Goal: Task Accomplishment & Management: Manage account settings

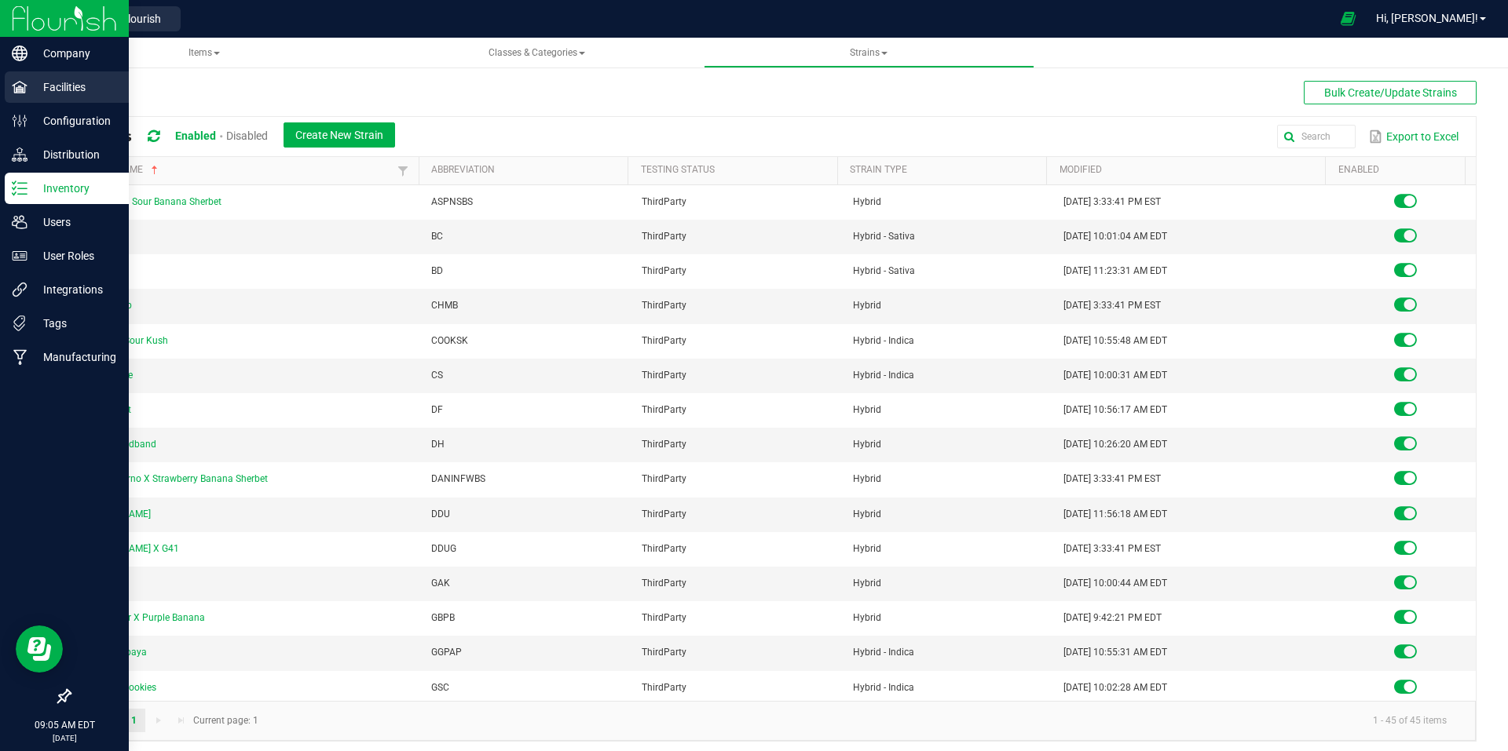
click at [75, 97] on div "Facilities" at bounding box center [67, 86] width 124 height 31
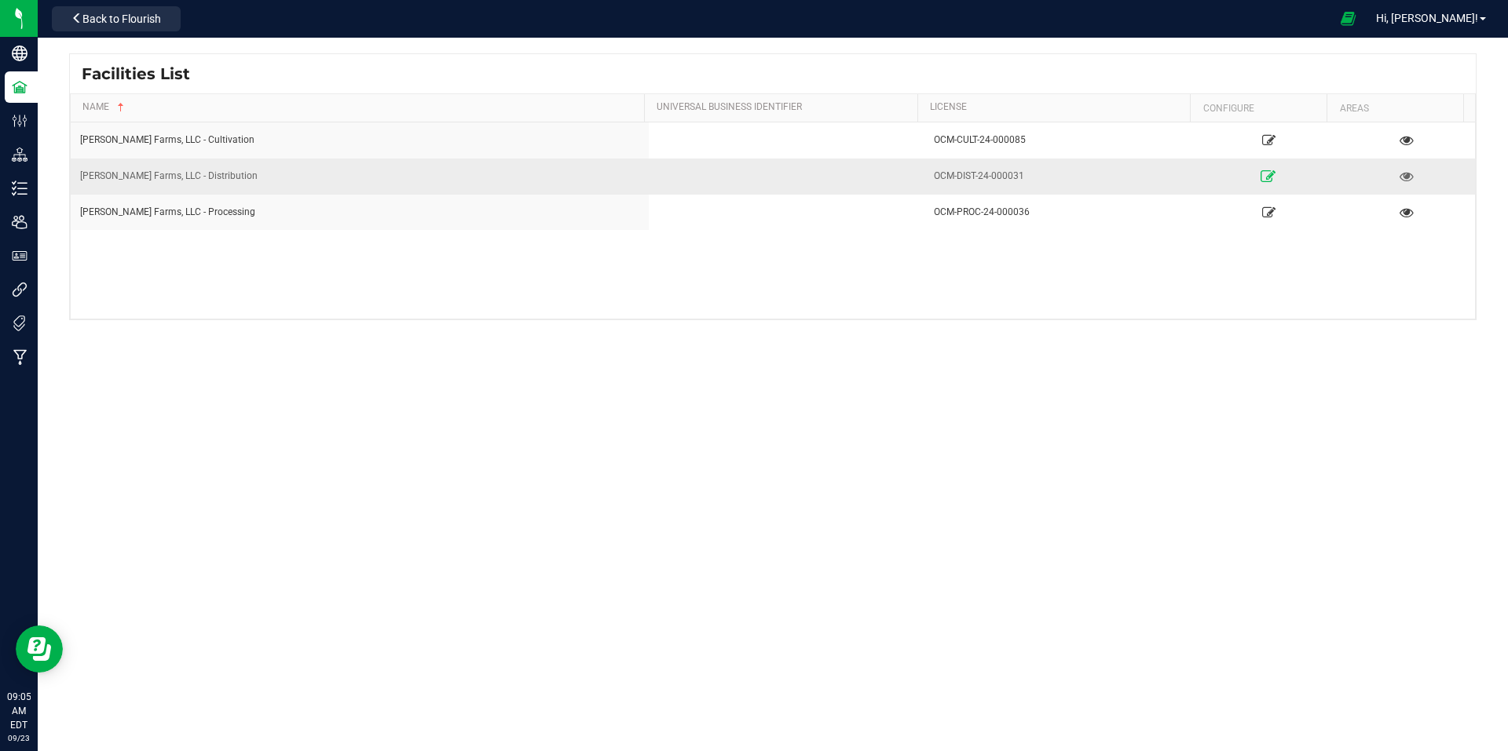
click at [1261, 174] on icon at bounding box center [1268, 175] width 15 height 11
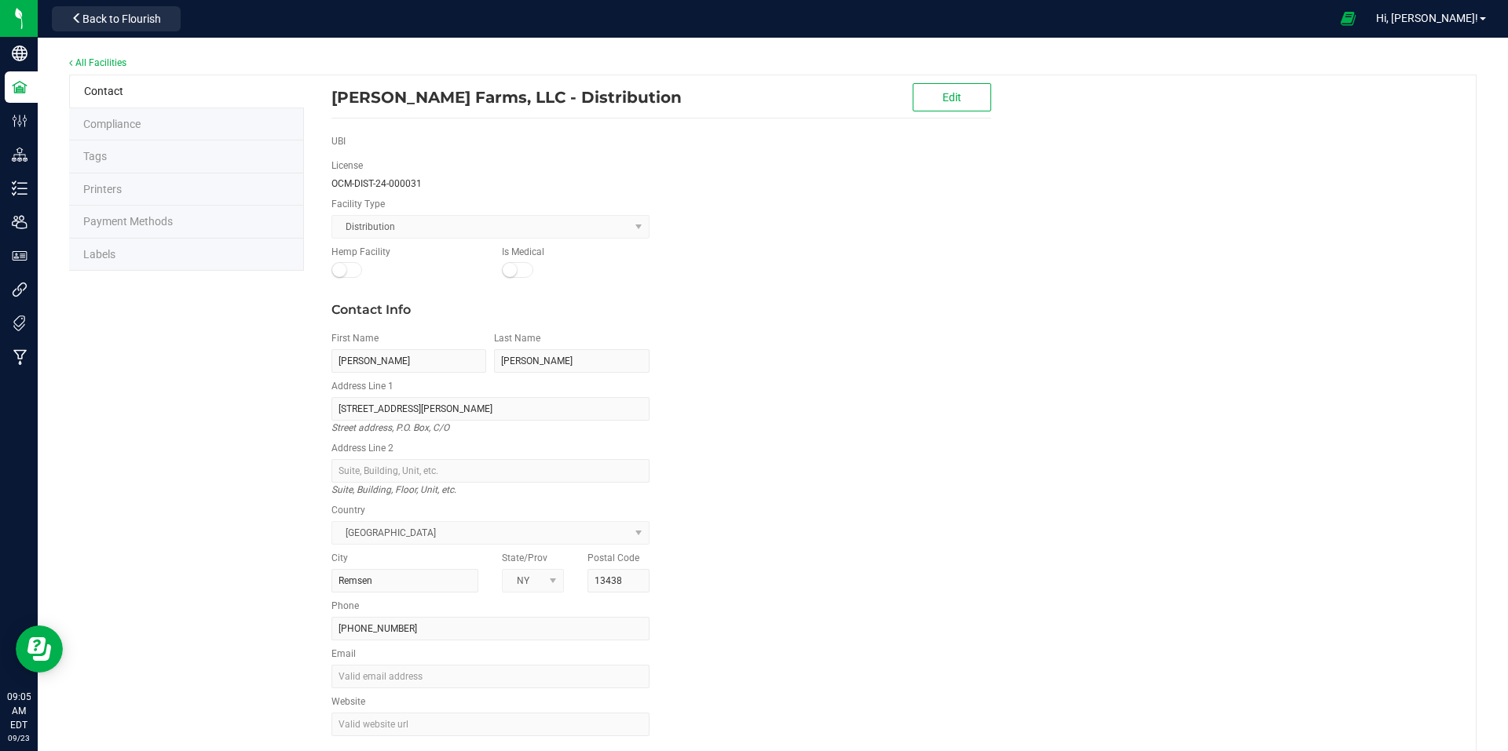
click at [137, 253] on li "Labels" at bounding box center [186, 255] width 235 height 33
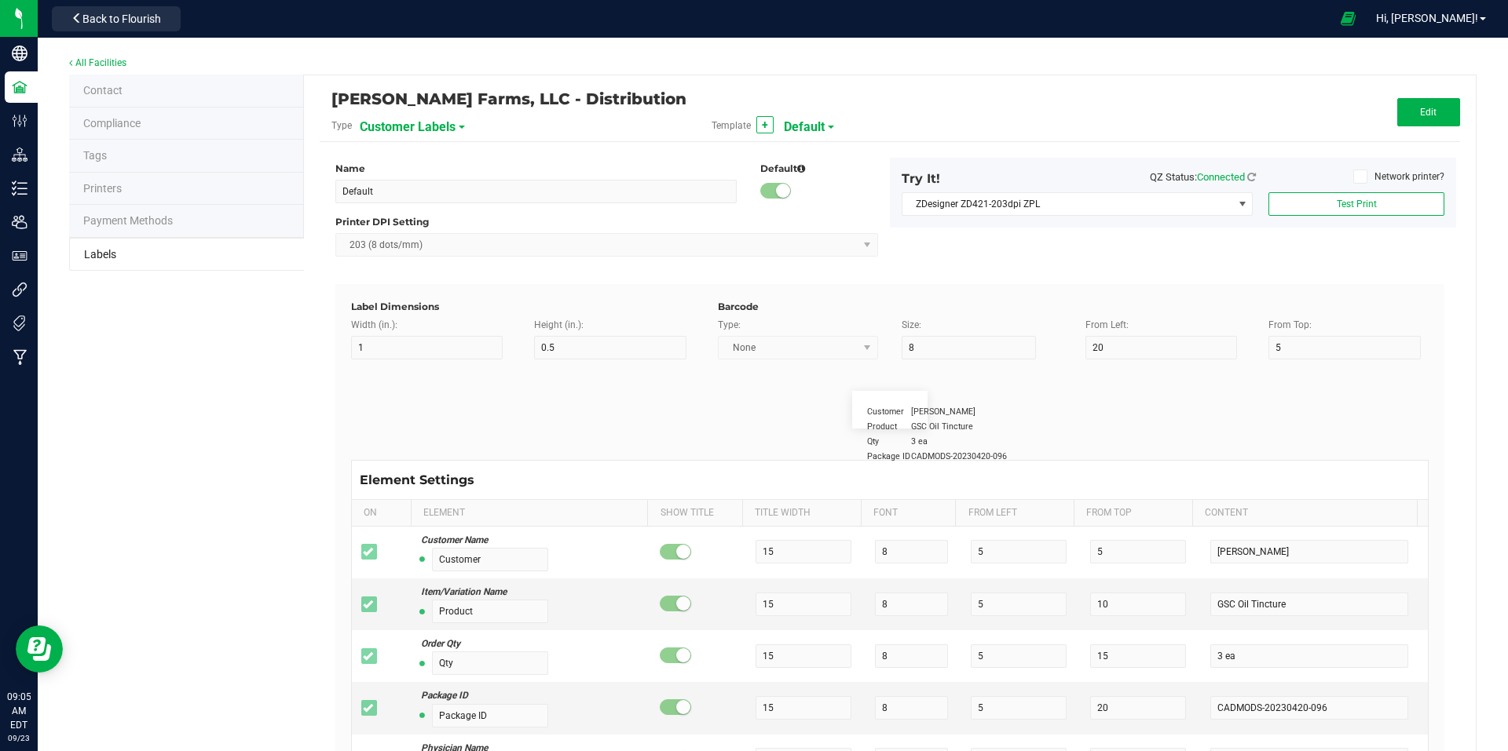
click at [816, 124] on span "Default" at bounding box center [804, 127] width 41 height 27
click at [910, 100] on div "[PERSON_NAME] Farms, LLC - Distribution" at bounding box center [699, 99] width 737 height 27
click at [459, 125] on div "Customer Labels" at bounding box center [446, 126] width 173 height 28
click at [459, 127] on span at bounding box center [462, 127] width 6 height 3
click at [414, 218] on span "Package Labels" at bounding box center [399, 219] width 67 height 11
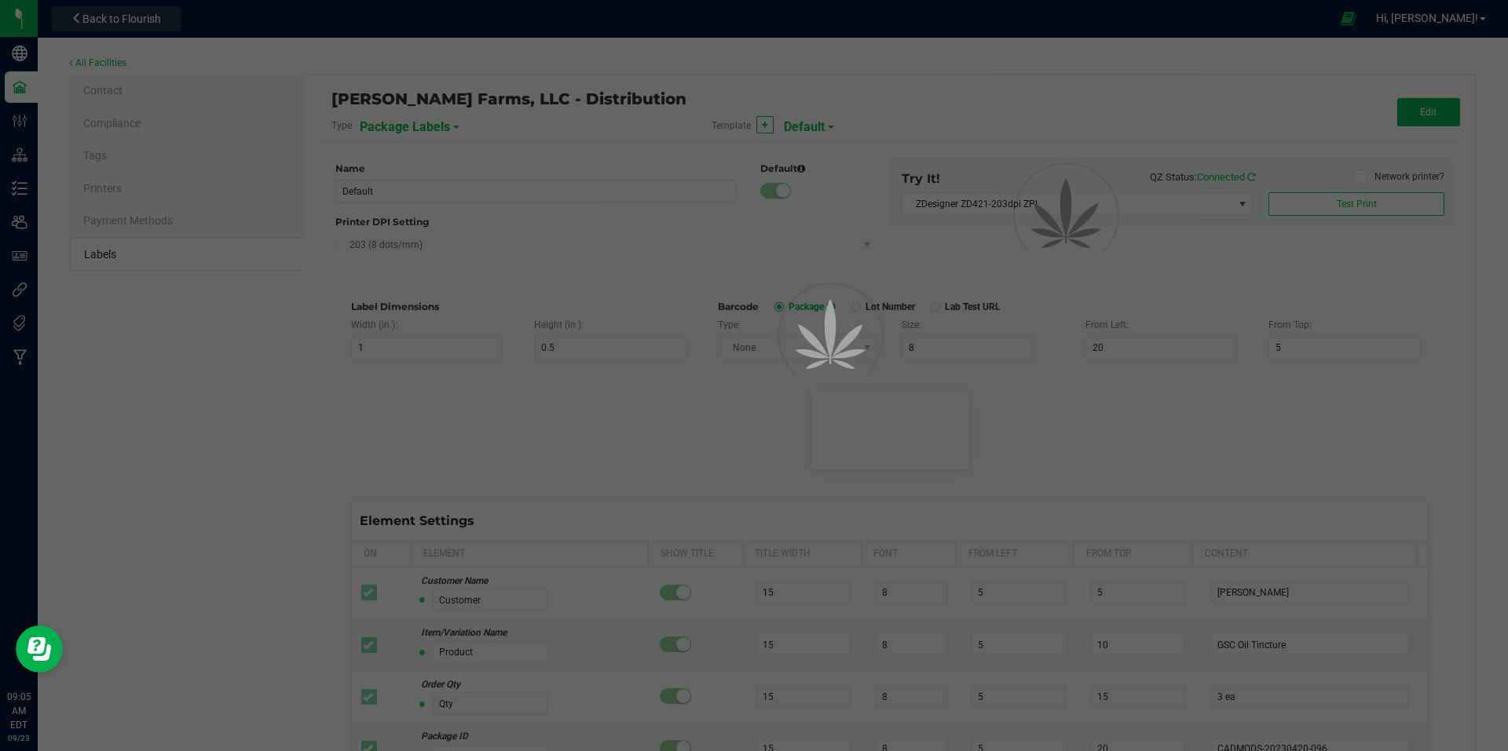
type input "Zebra 4x2"
type input "4"
type input "2"
type input "10"
type input "35"
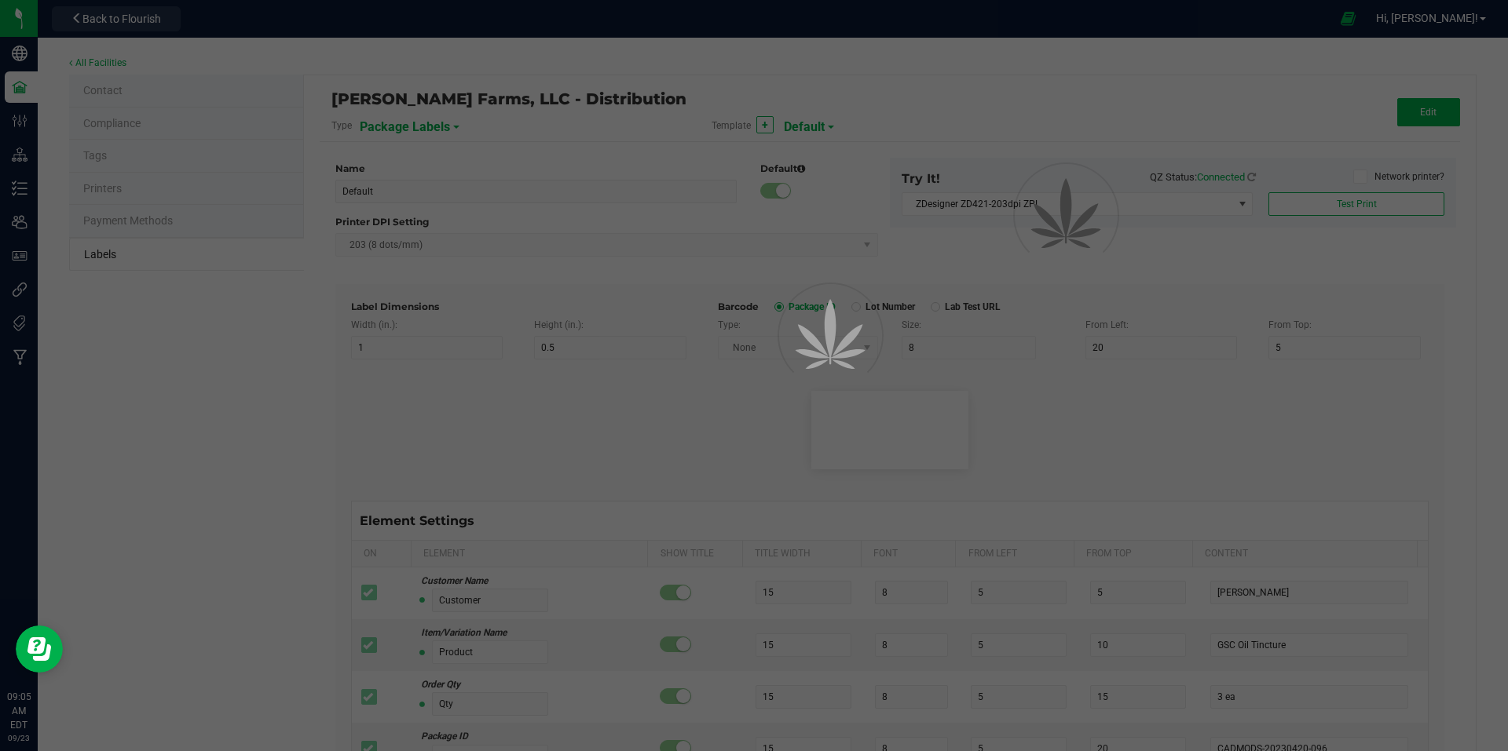
type input "45"
type input "Package ID"
type input "25"
type input "10"
type input "CADMODS-20230420-096"
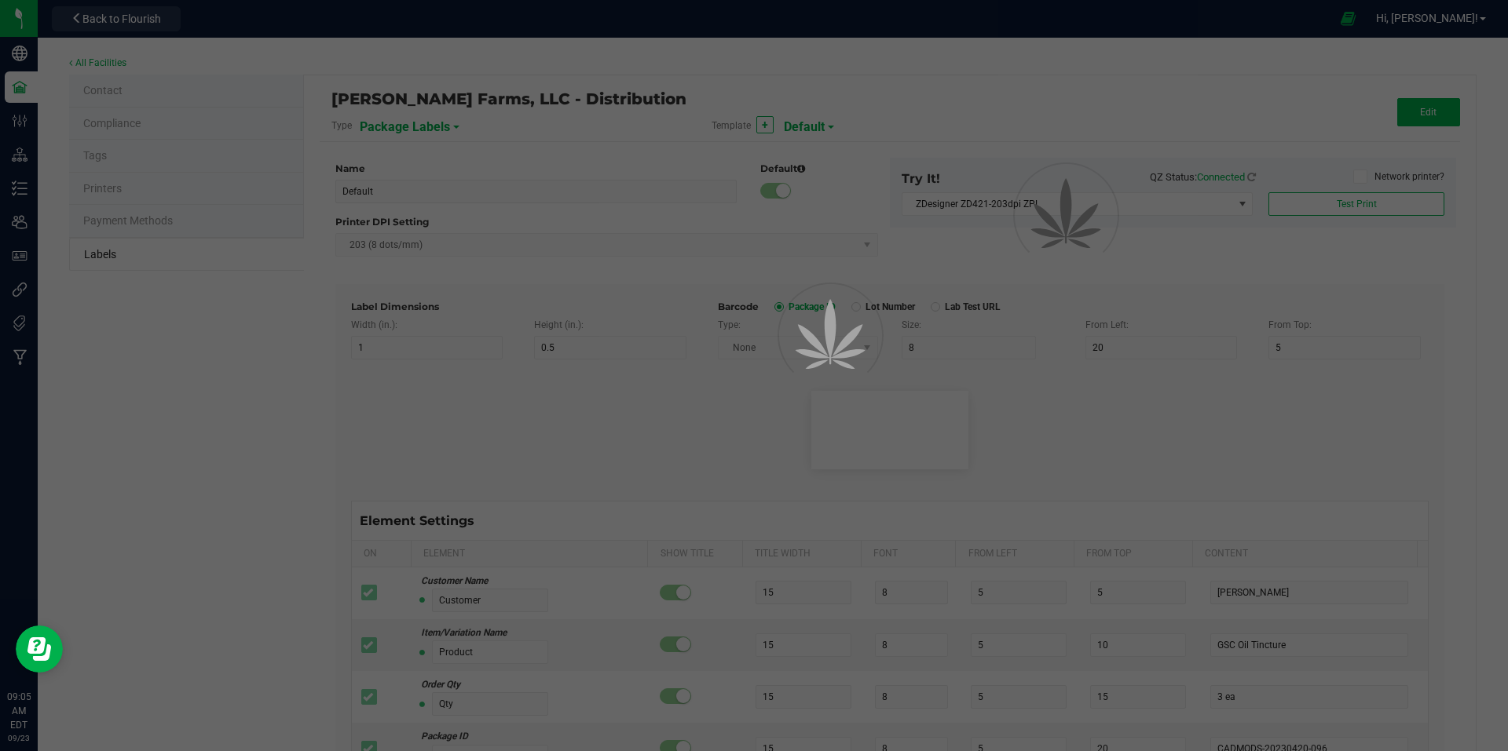
type input "SKU Name"
type input "25"
type input "10"
type input "Gelato Pen"
type input "Strain"
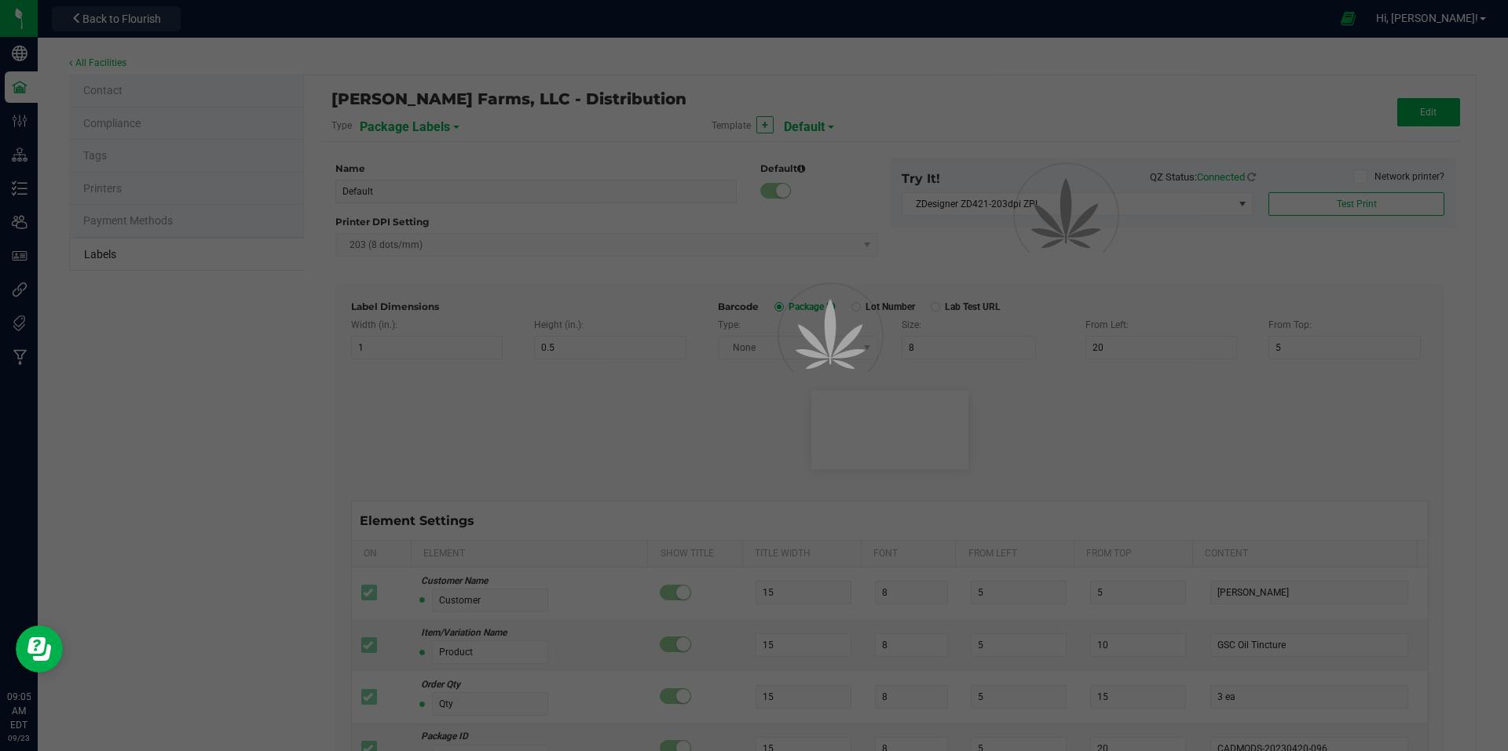
type input "25"
type input "10"
type input "Gelato"
type input "Size"
type input "25"
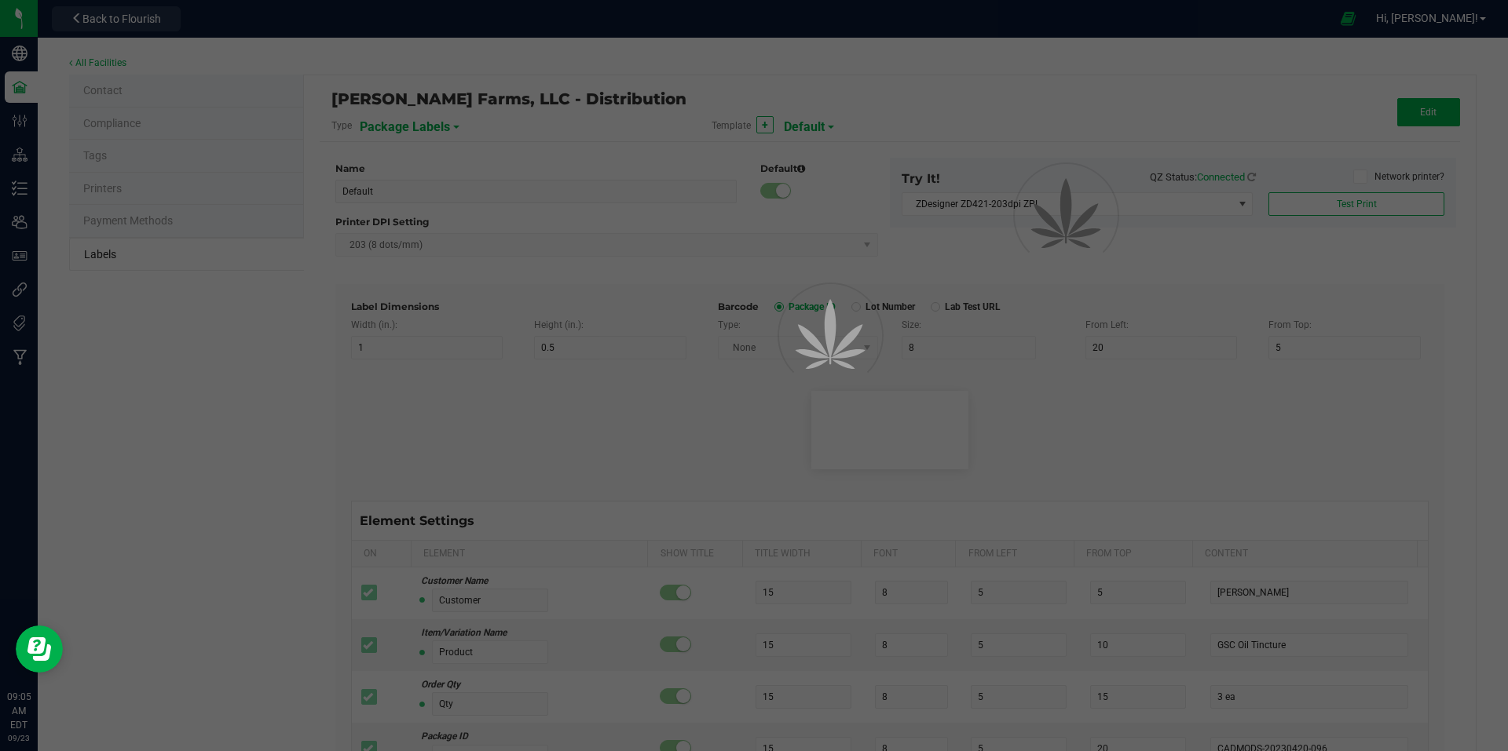
type input "10"
type input "44 units"
type input "Package Date"
type input "25"
type input "10"
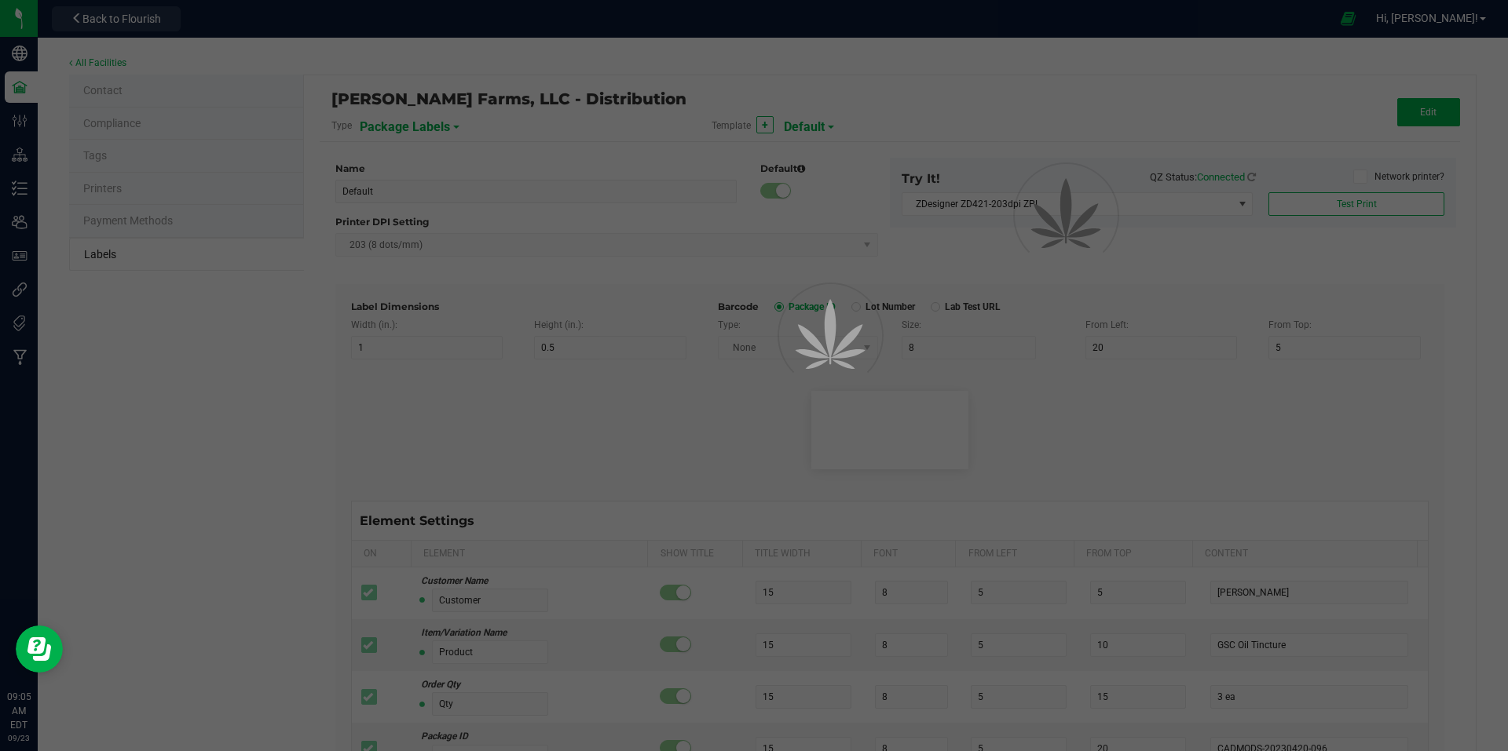
type input "25"
type input "[DATE] 10:14pm"
type input "Lot Number"
type input "25"
type input "10"
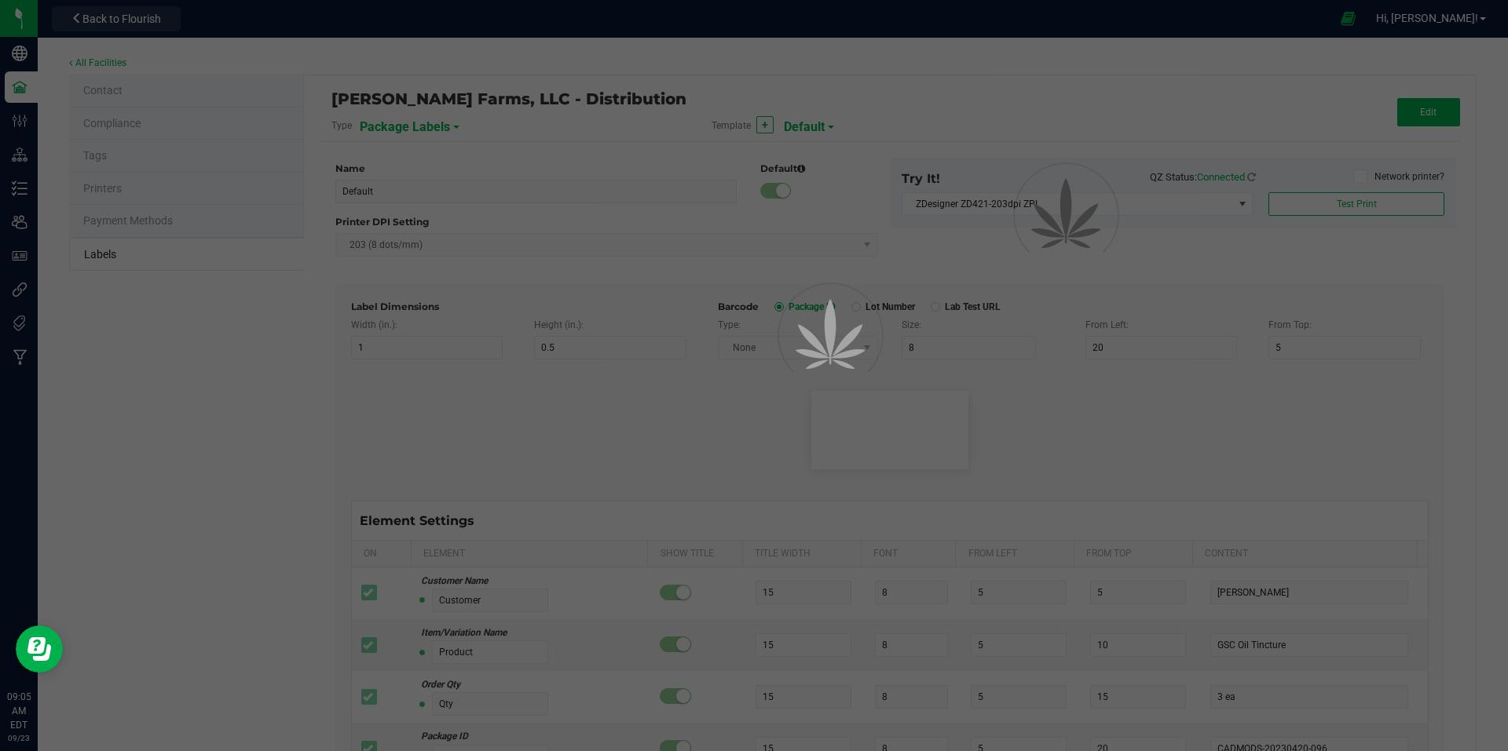
type input "30"
type input "LOT918234"
type input "SKU"
type input "25"
type input "10"
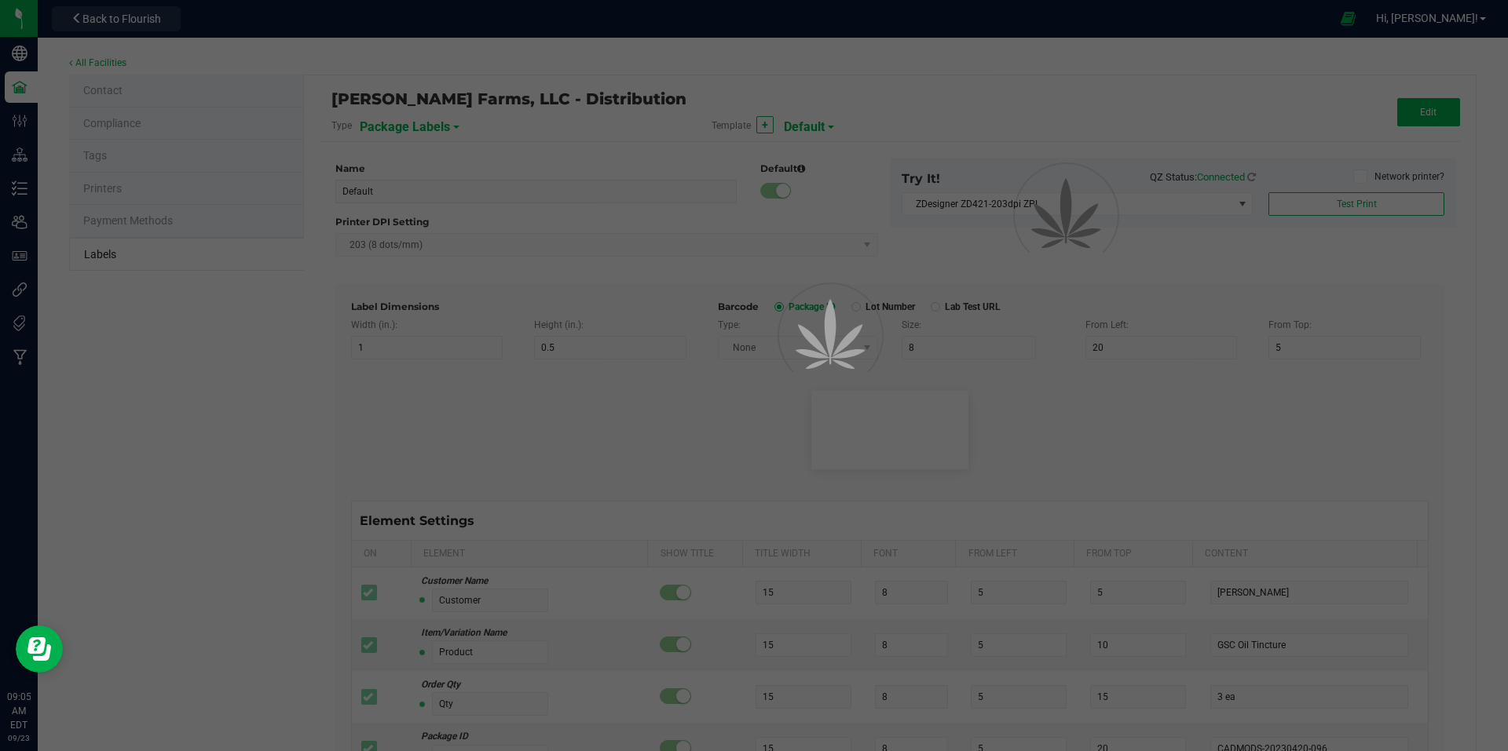
type input "30"
type input "42P017"
type input "Ref Field 1"
type input "25"
type input "10"
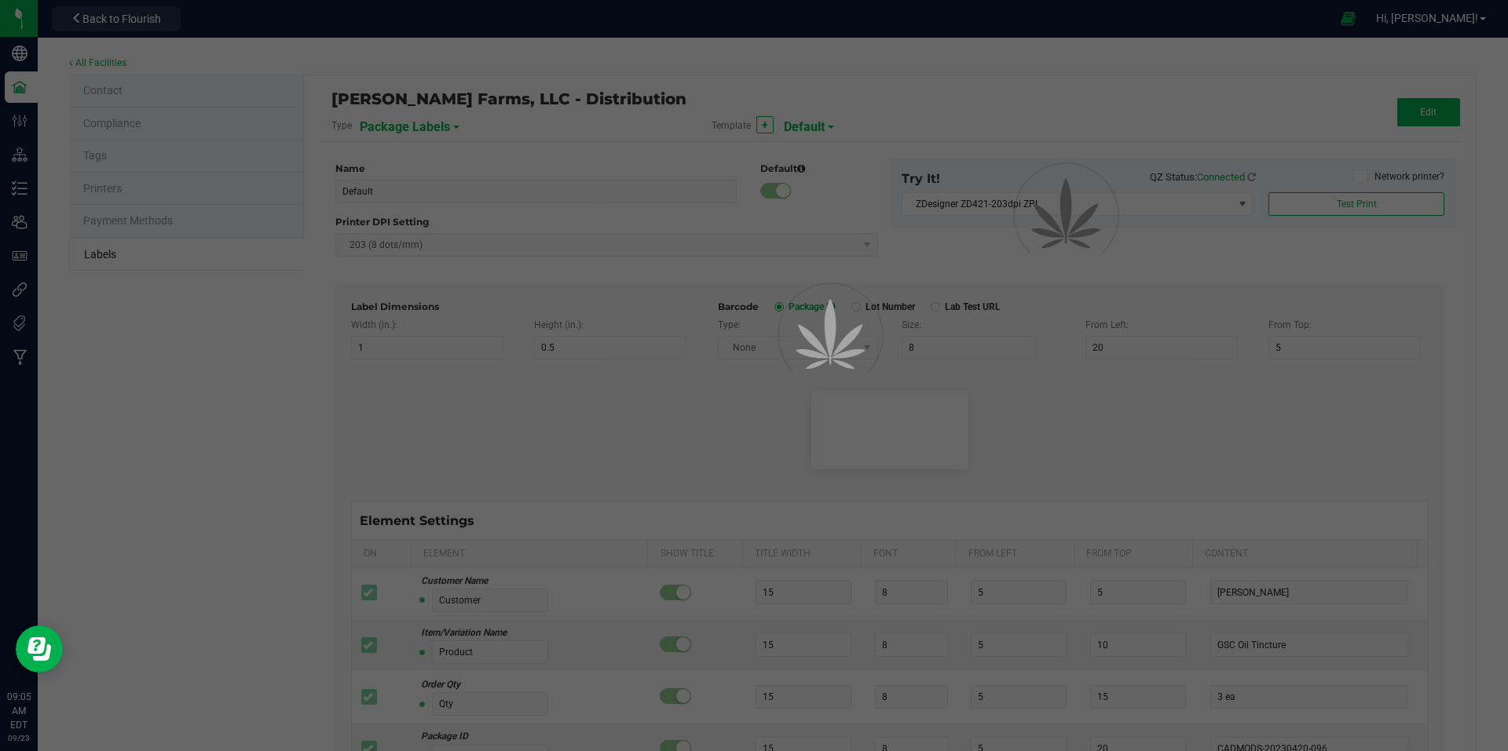
type input "35"
type input "Ref Field 1 Value"
type input "Ref Field 2"
type input "25"
type input "10"
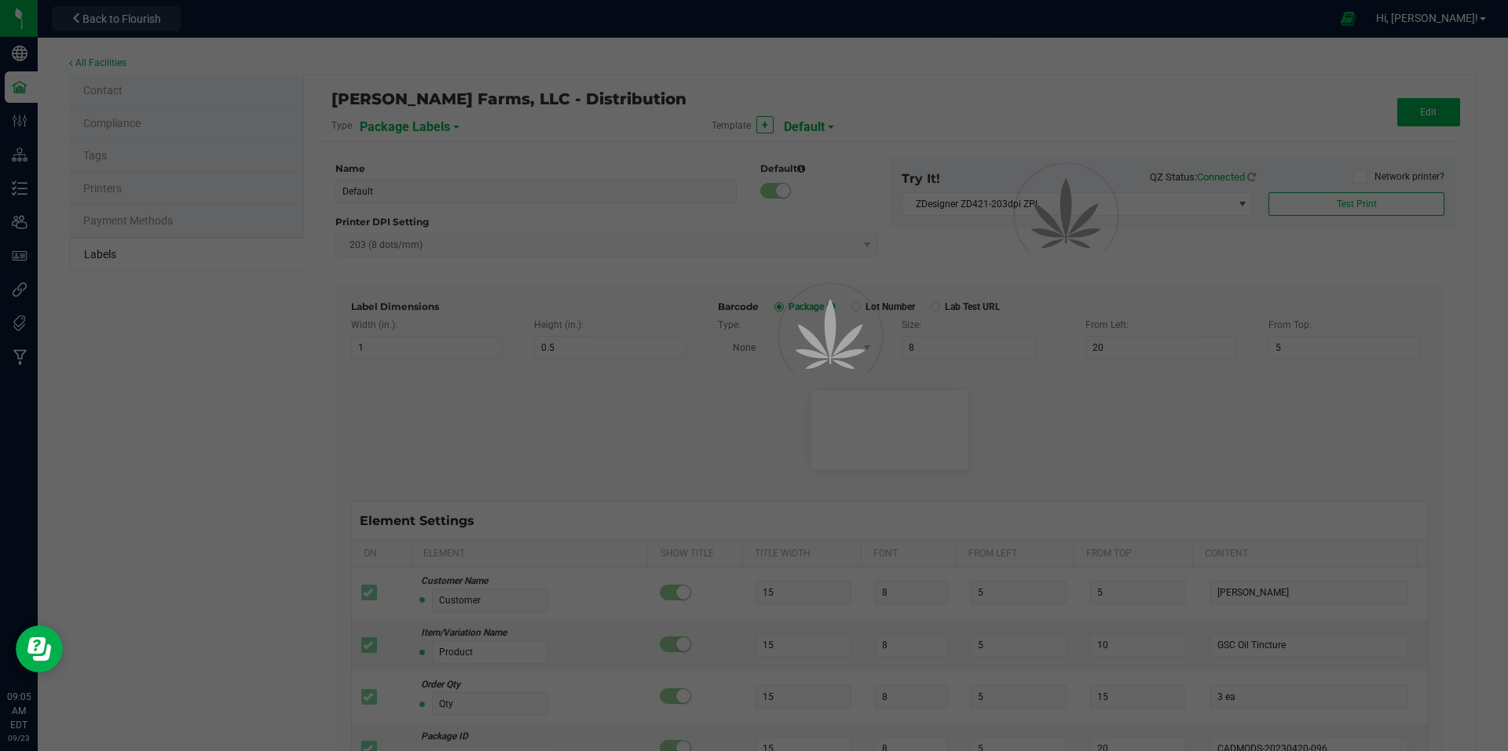
type input "35"
type input "Ref Field 2 Value"
type input "Ref Field 3"
type input "25"
type input "10"
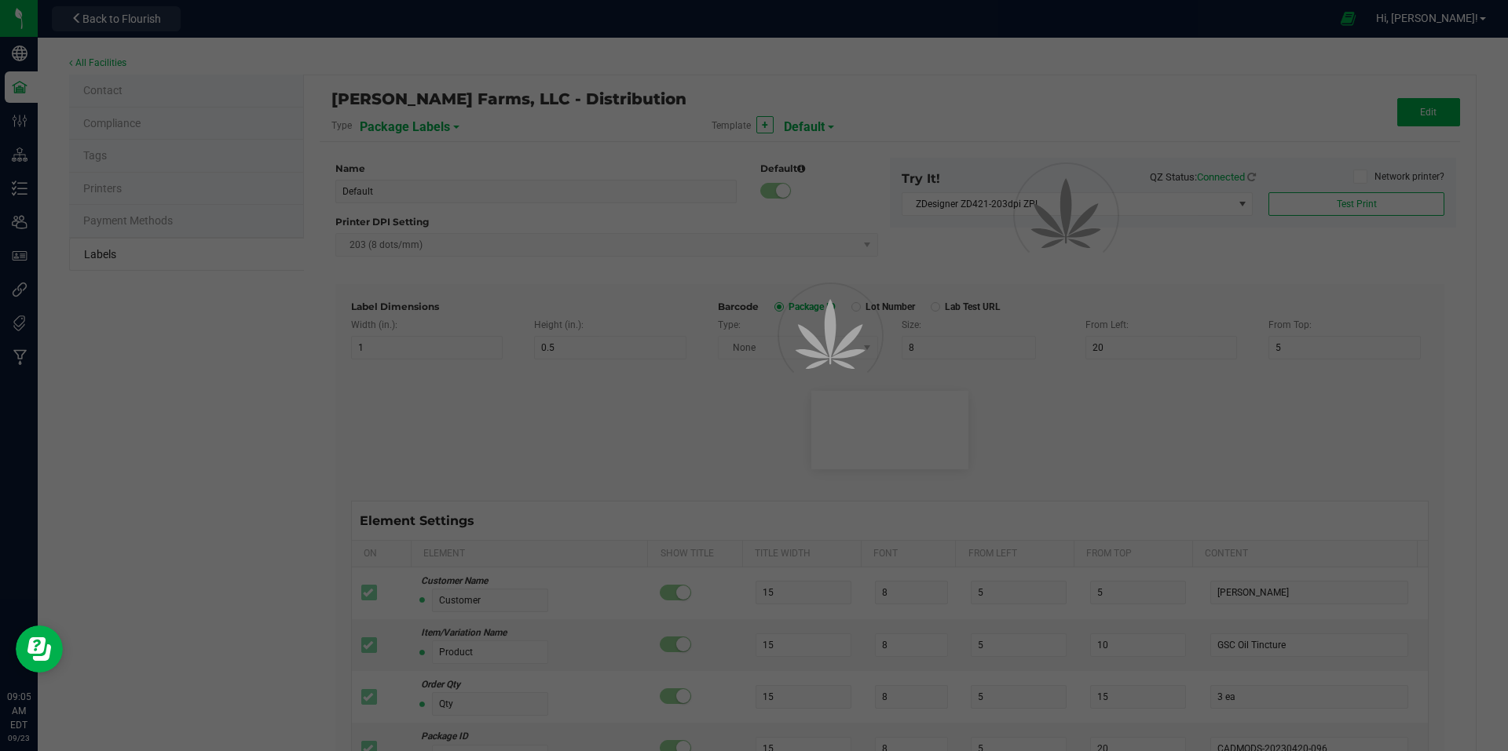
type input "35"
type input "Ref Field 3 Value"
type input "Item Ref Field 1"
type input "25"
type input "10"
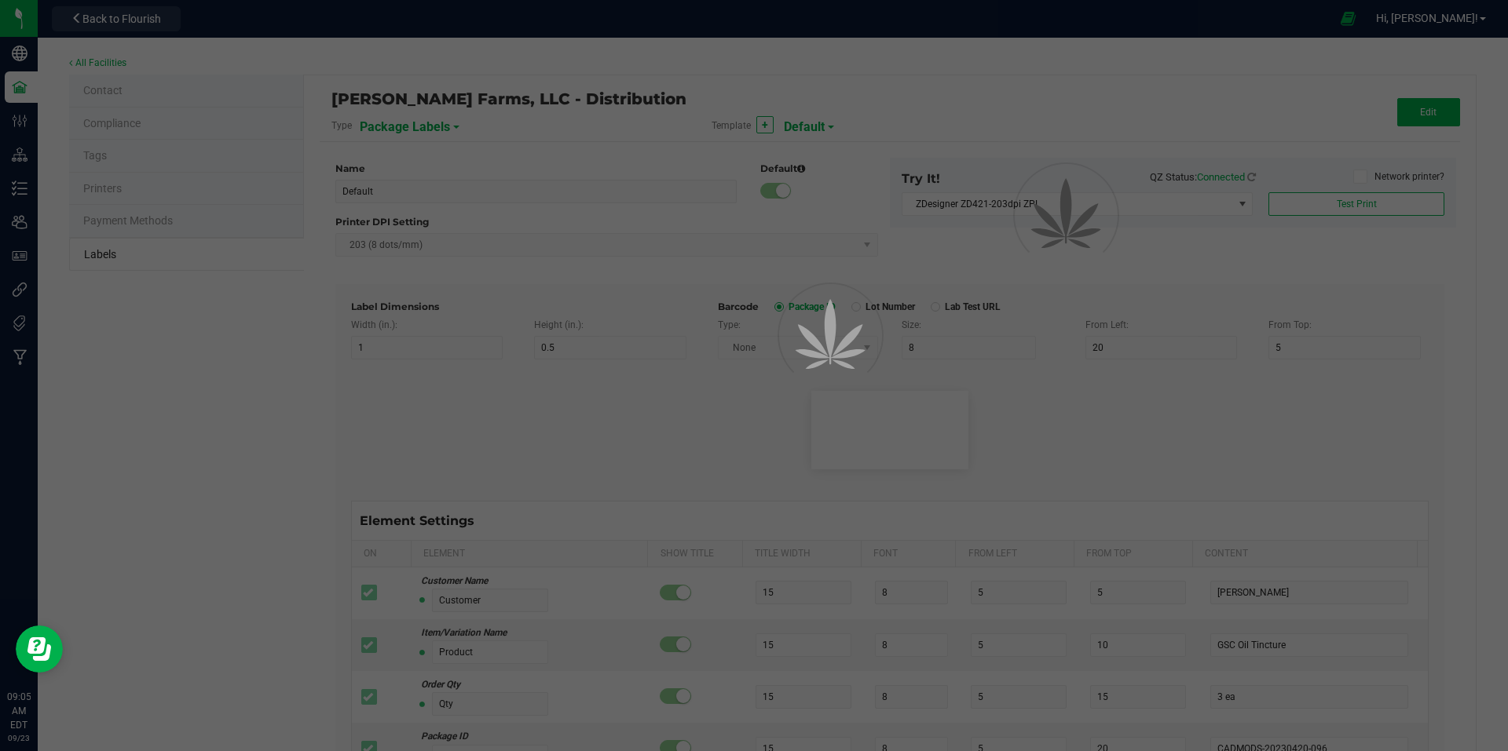
type input "35"
type input "Item Ref Field 1 Value"
type input "Item Ref Field 2"
type input "25"
type input "10"
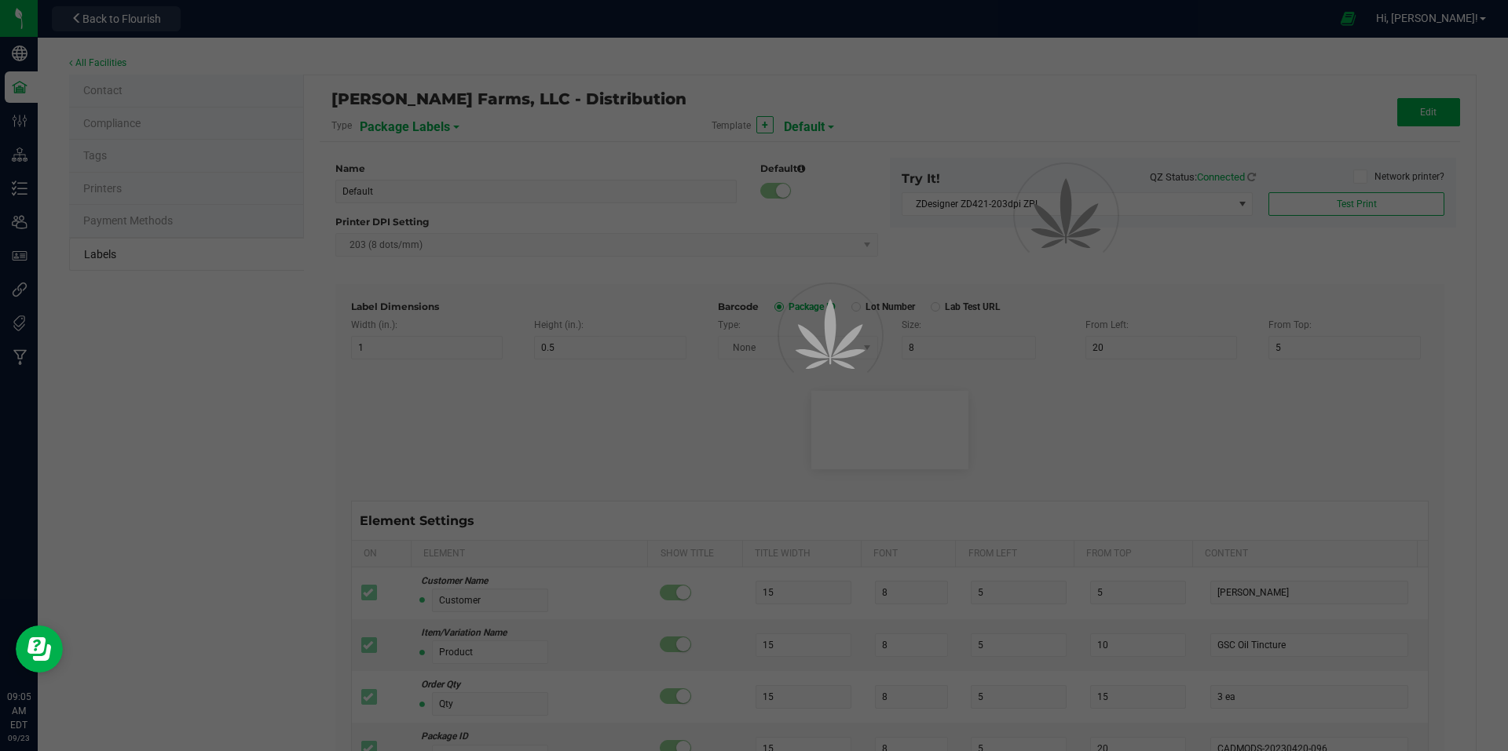
type input "35"
type input "Item Ref Field 2 Value"
type input "Item Ref Field 3"
type input "25"
type input "10"
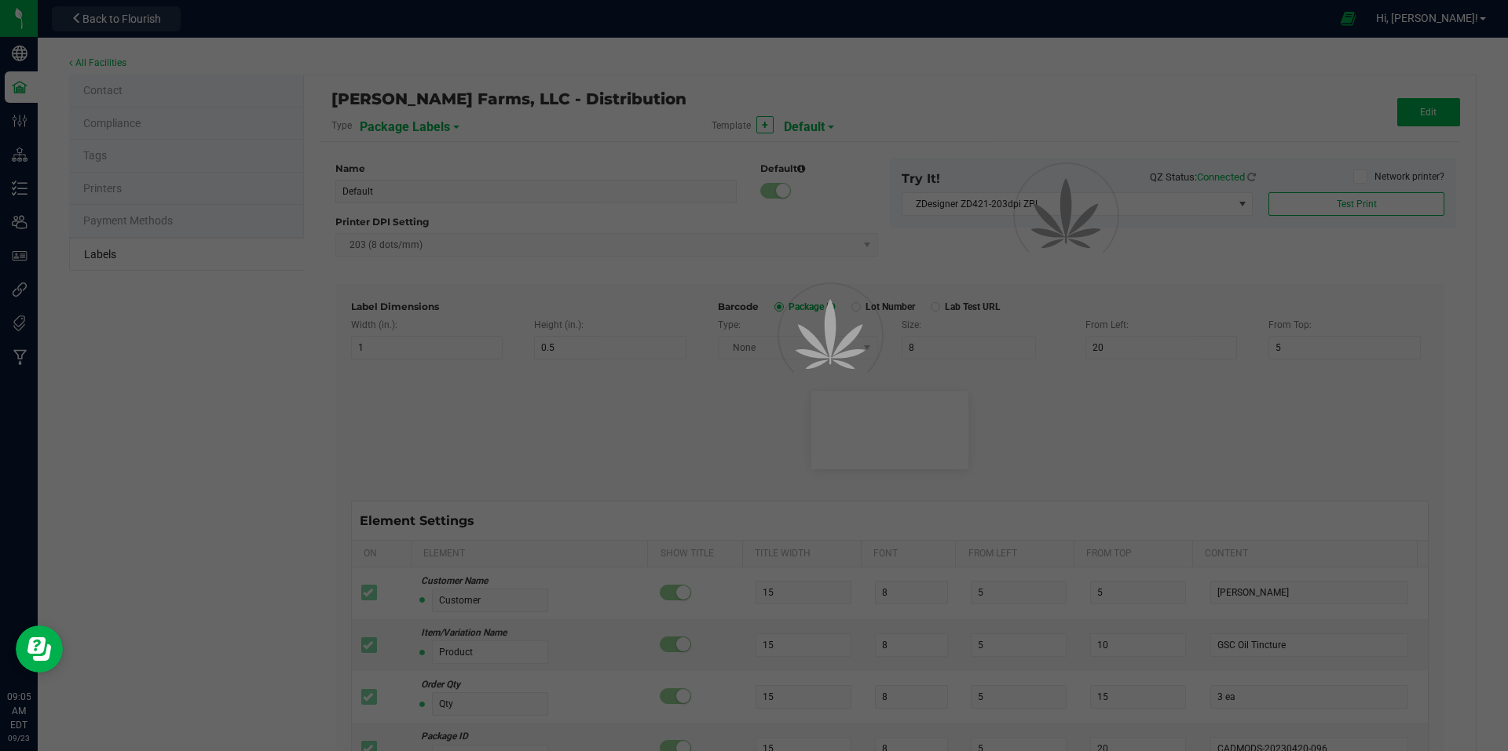
type input "35"
type input "Item Ref Field 3 Value"
type input "Item Ref Field 4"
type input "25"
type input "10"
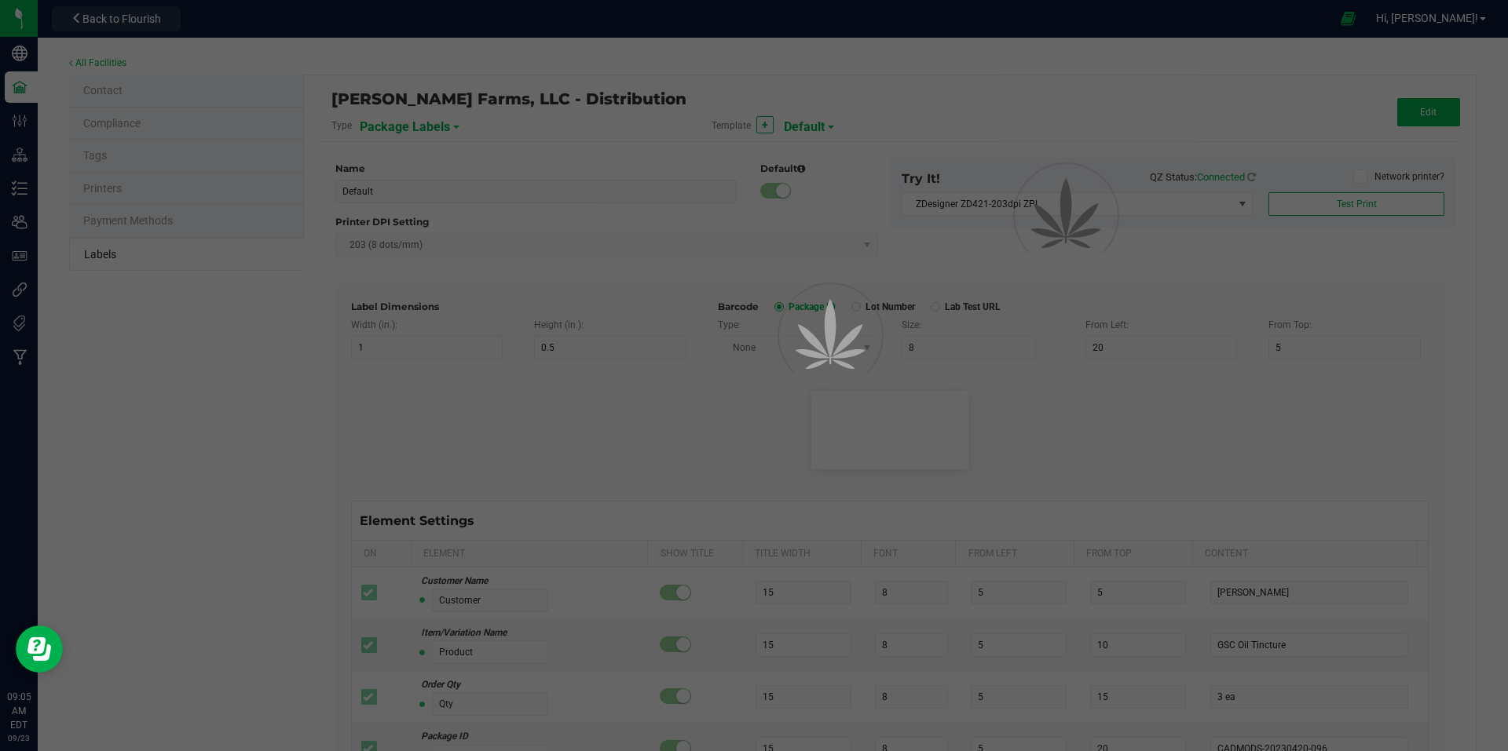
type input "35"
type input "Item Ref Field 4 Value"
type input "Item Ref Field 5"
type input "25"
type input "10"
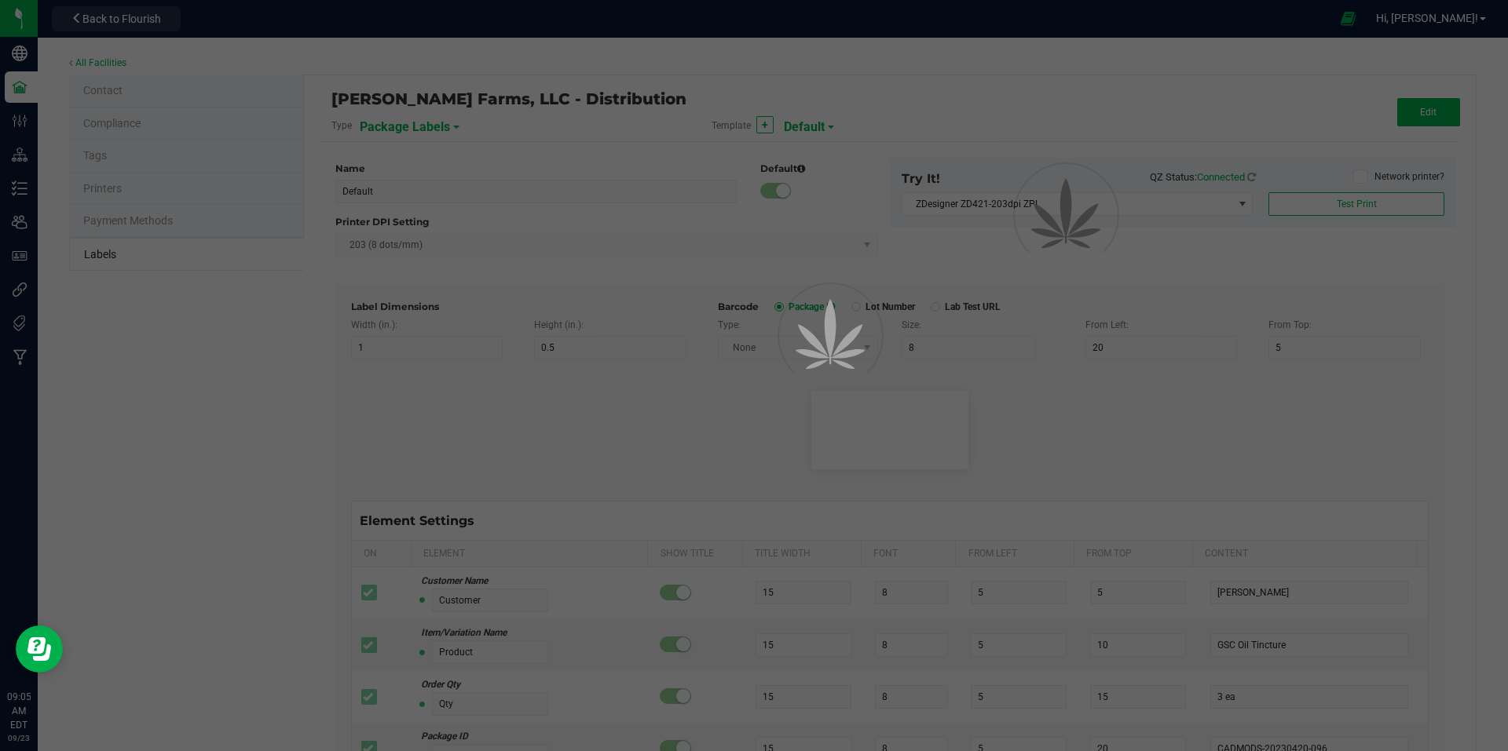
type input "35"
type input "Item Ref Field 5 Value"
type input "NDC Number"
type input "25"
type input "10"
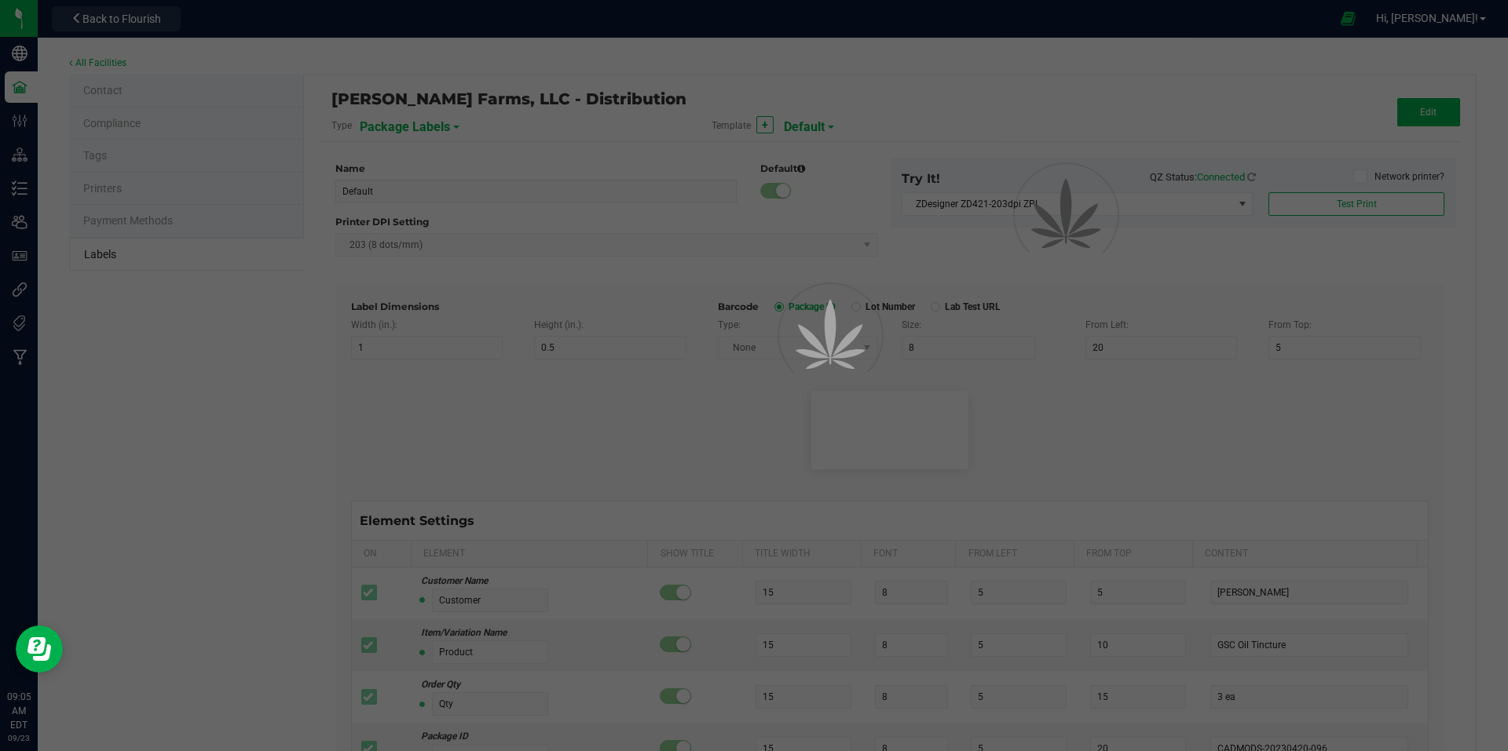
type input "35"
type input "[PHONE_NUMBER]"
type input "Number of Servings"
type input "25"
type input "10"
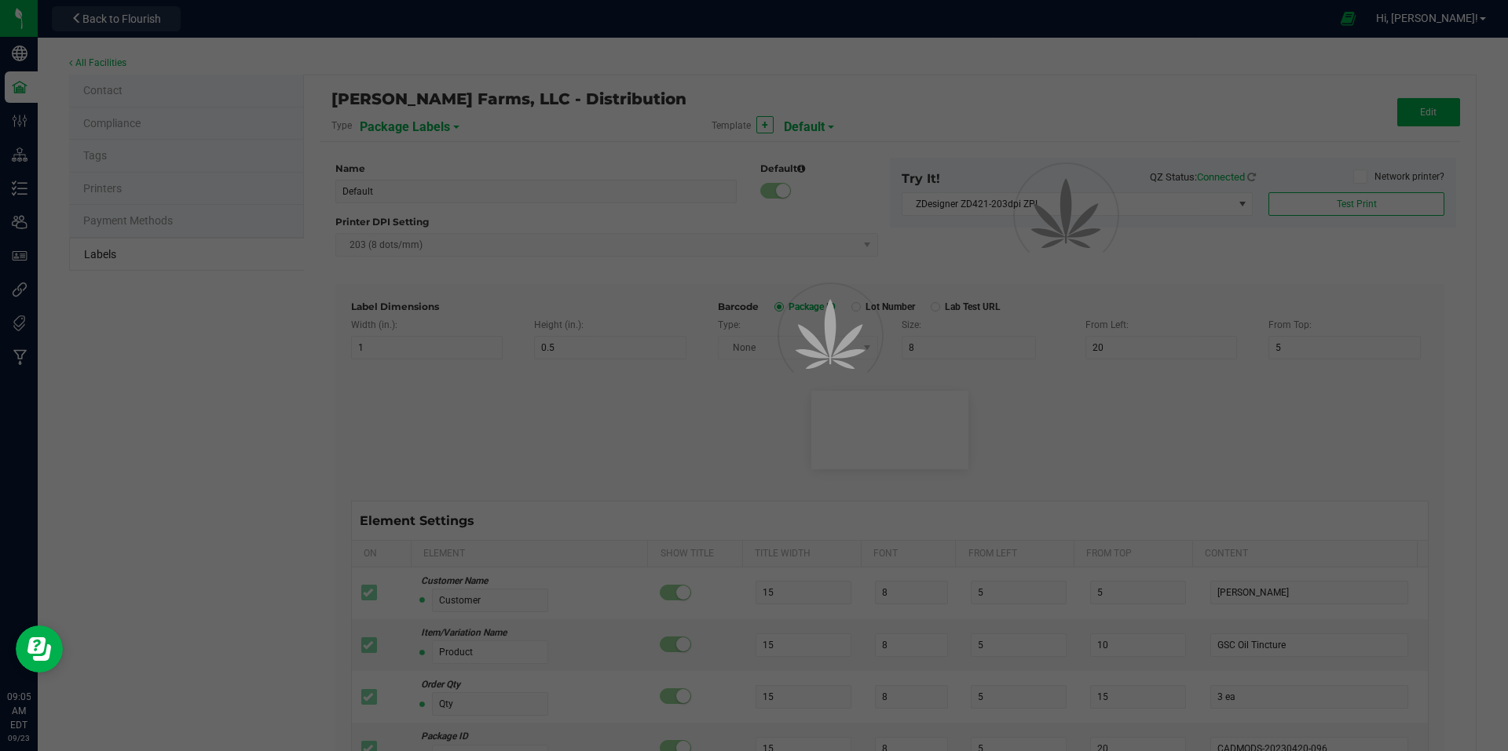
type input "35"
type input "4 servings/item"
type input "Serving Size"
type input "25"
type input "10"
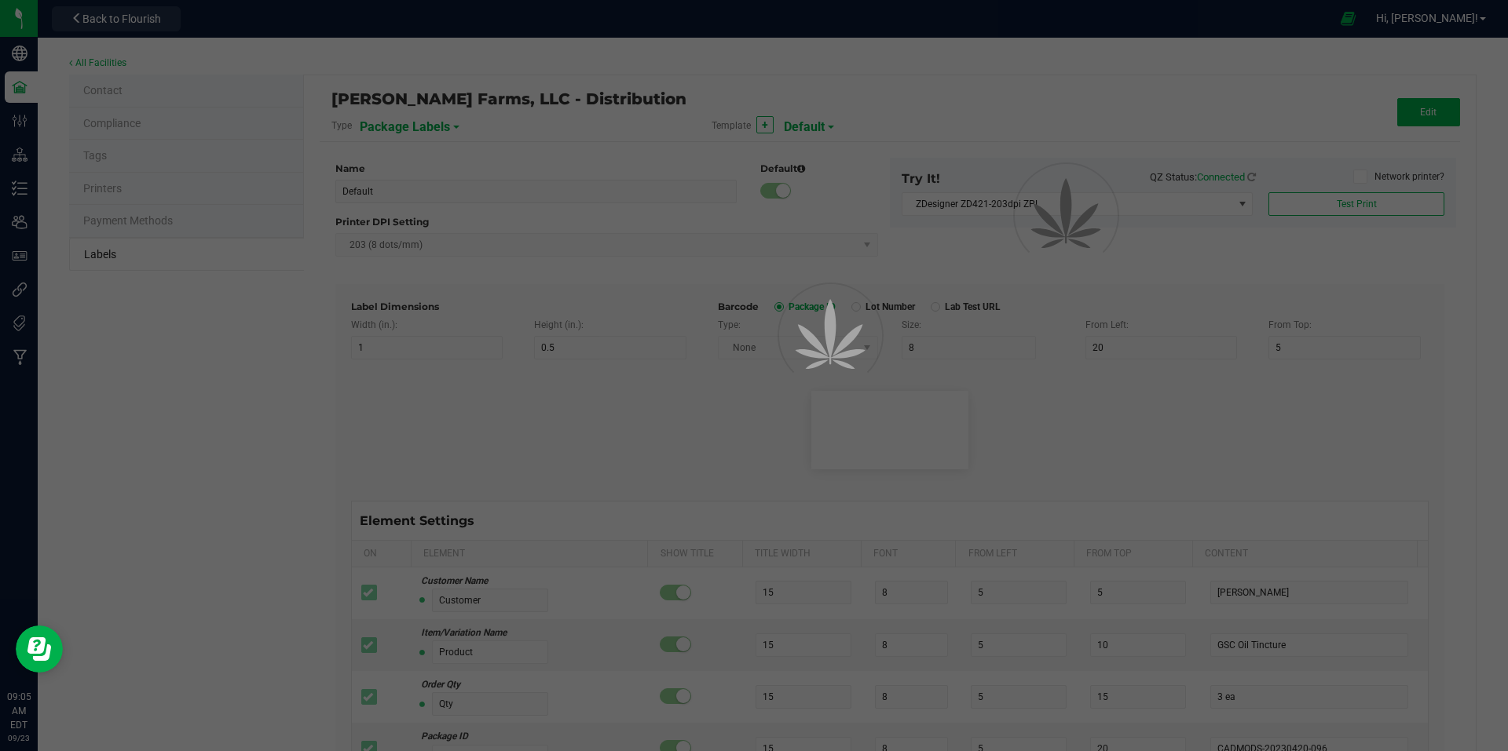
type input "35"
type input "1 cup"
type input "Serving Size (Grams)"
type input "25"
type input "10"
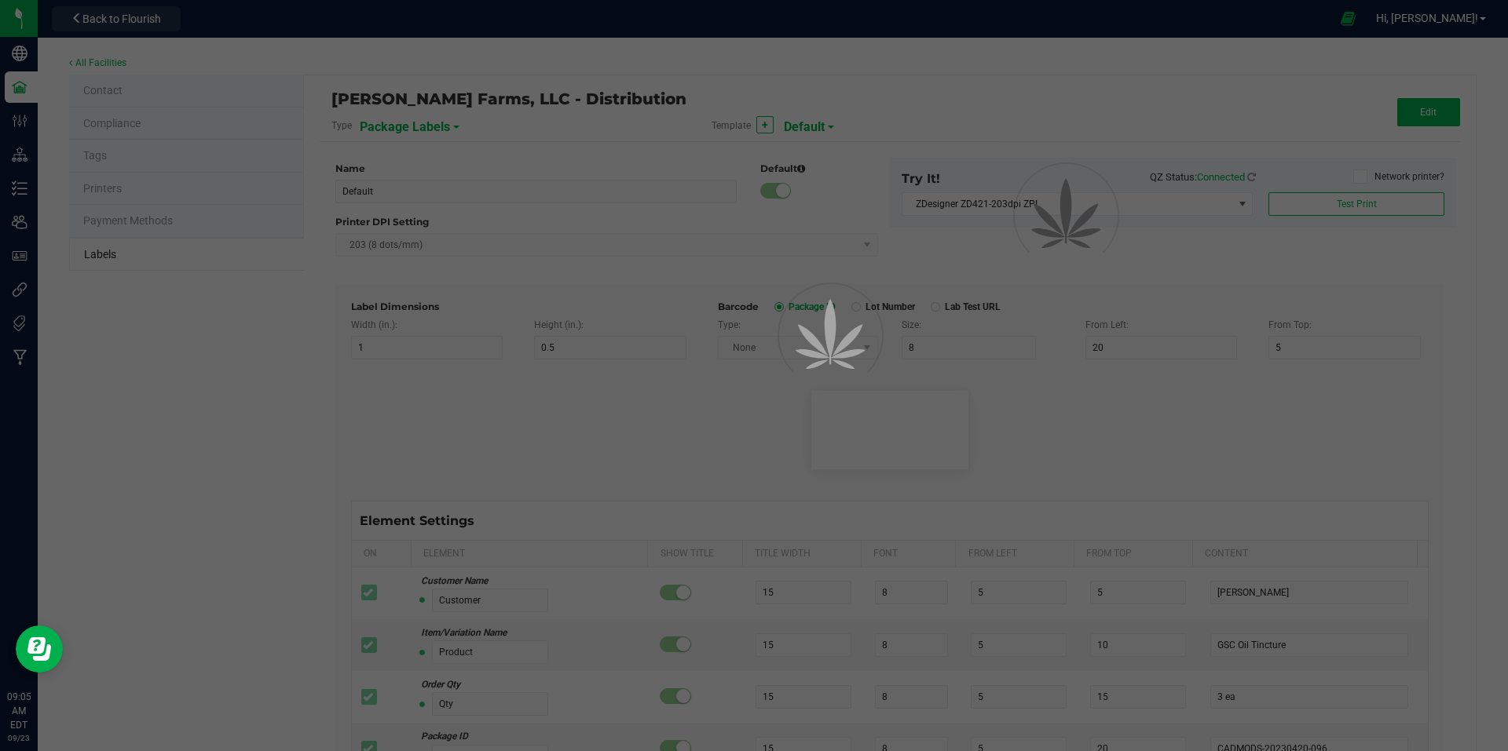
type input "35"
type input "4 g"
type input "Item Ingredients"
type input "25"
type input "10"
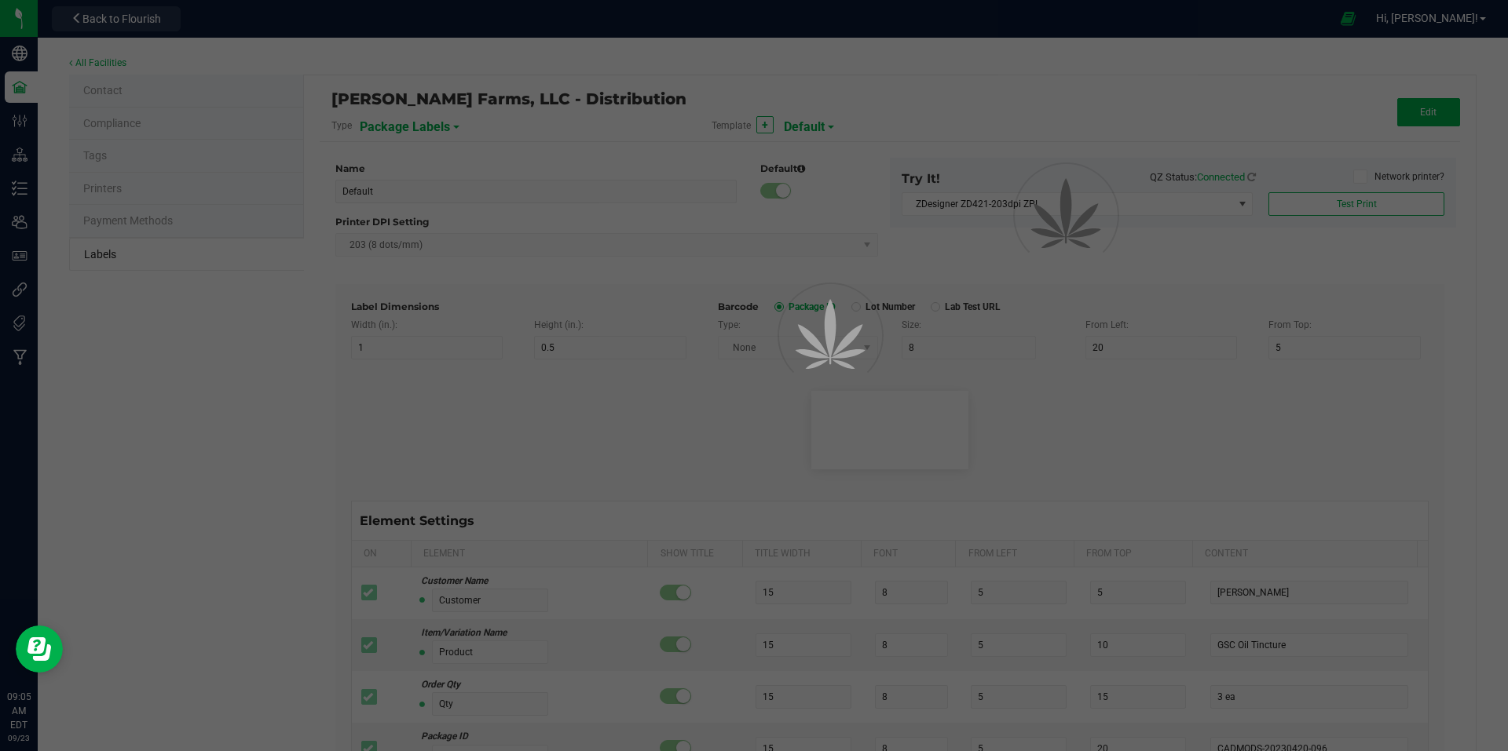
type input "35"
type input "Ingredient one, ingredient two"
type input "Allergens"
type input "25"
type input "10"
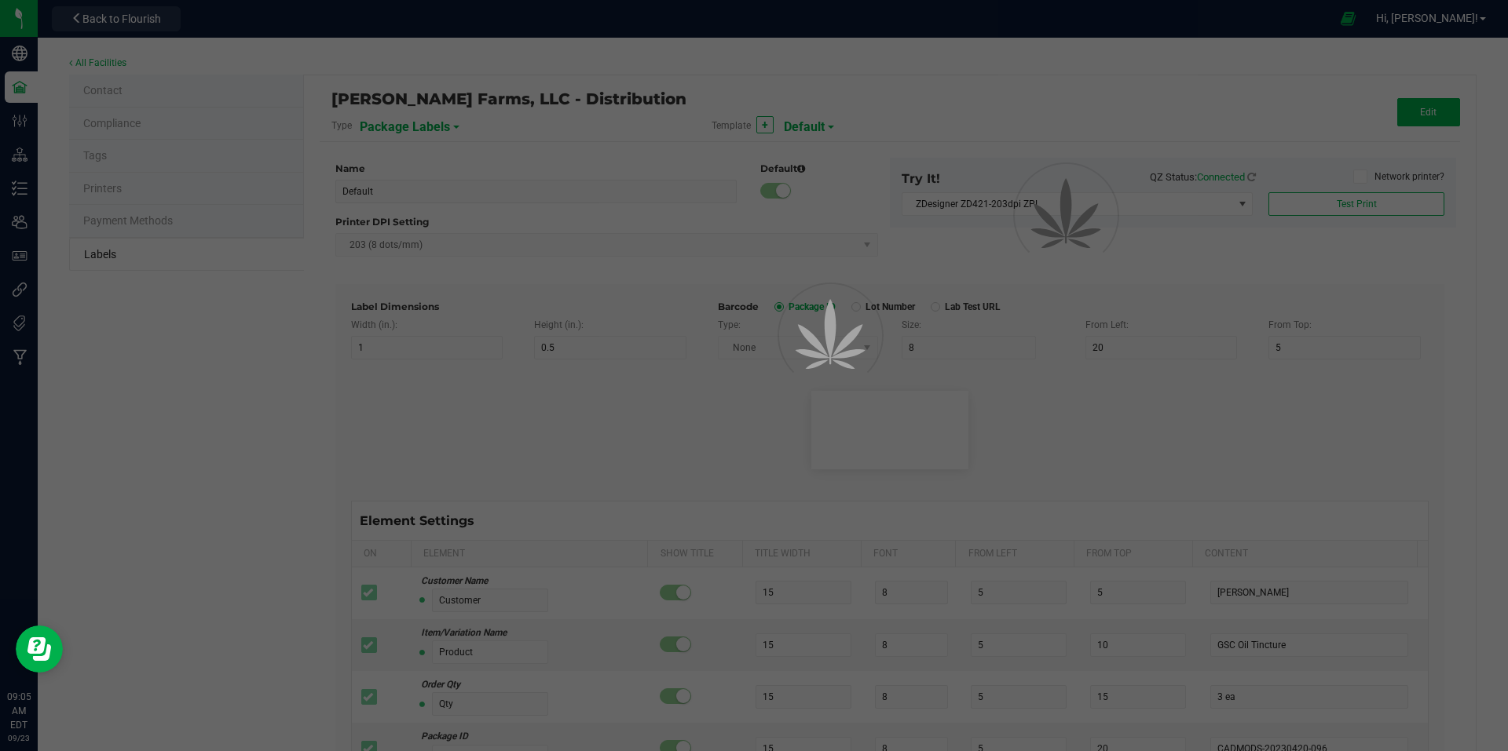
type input "35"
type input "Tree Nuts, Soy, Wheat"
type input "Feel"
type input "25"
type input "10"
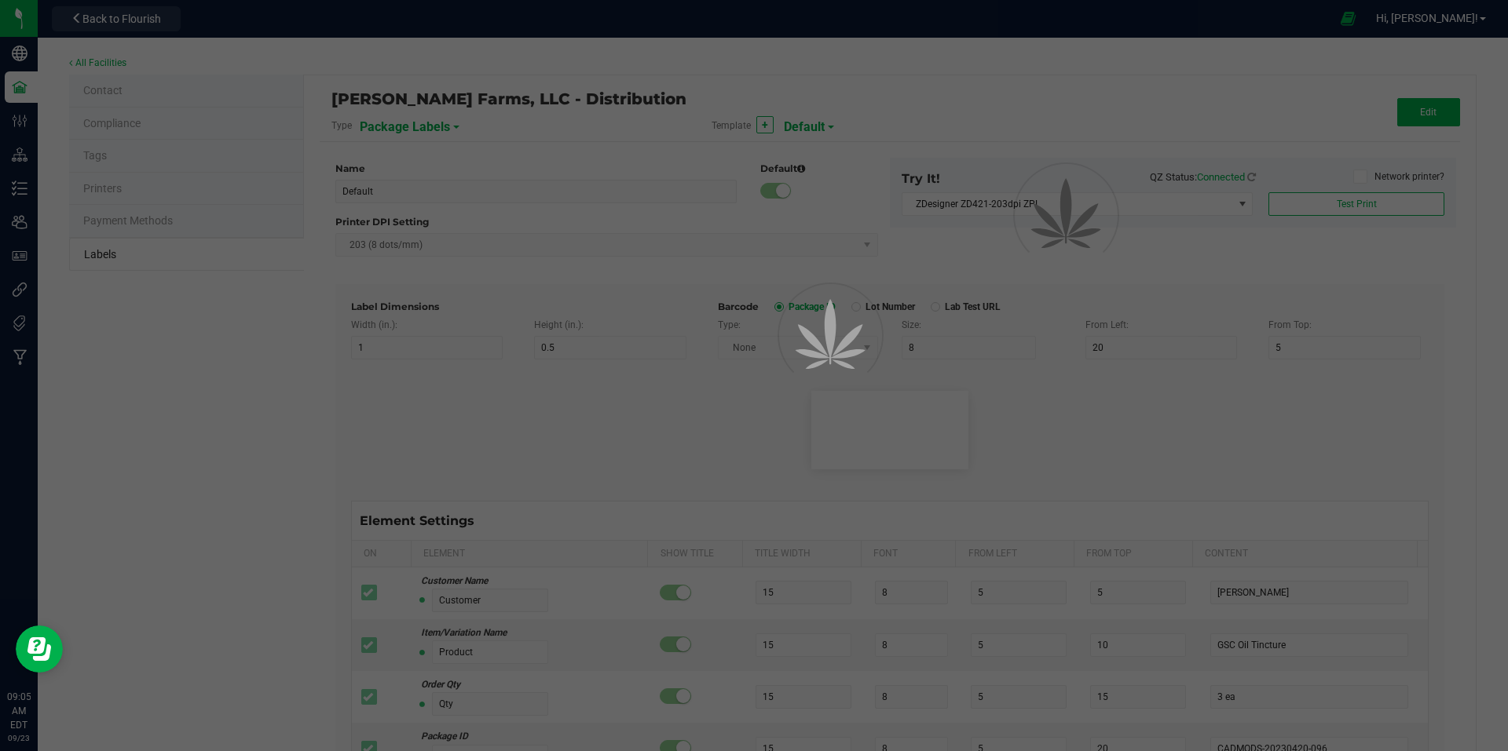
type input "35"
type input "Relaxed"
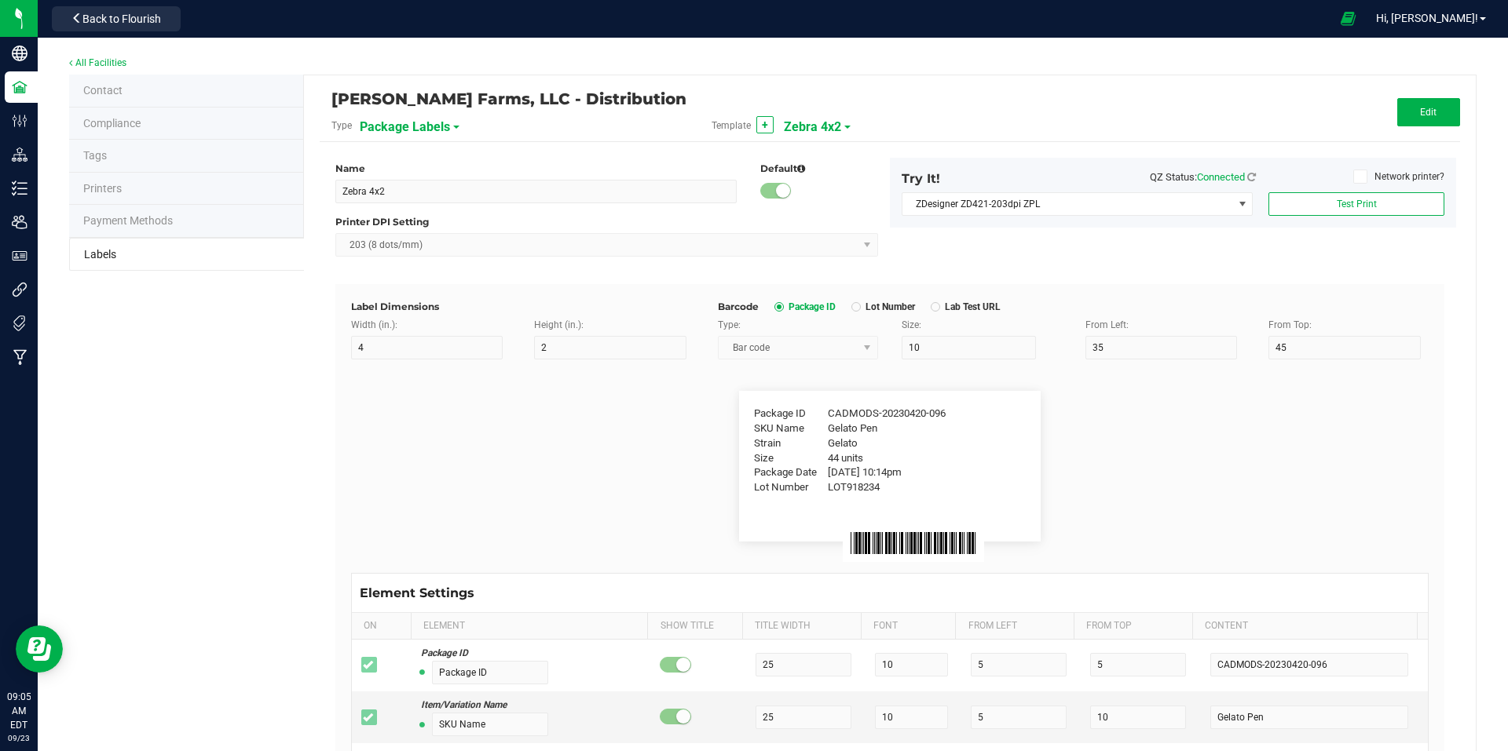
click at [835, 130] on div "Template + Zebra 4x2" at bounding box center [890, 125] width 380 height 27
click at [844, 126] on span at bounding box center [847, 127] width 6 height 3
click at [826, 276] on span "QR Code Test" at bounding box center [815, 275] width 56 height 11
type input "QR Code Test"
type input "1"
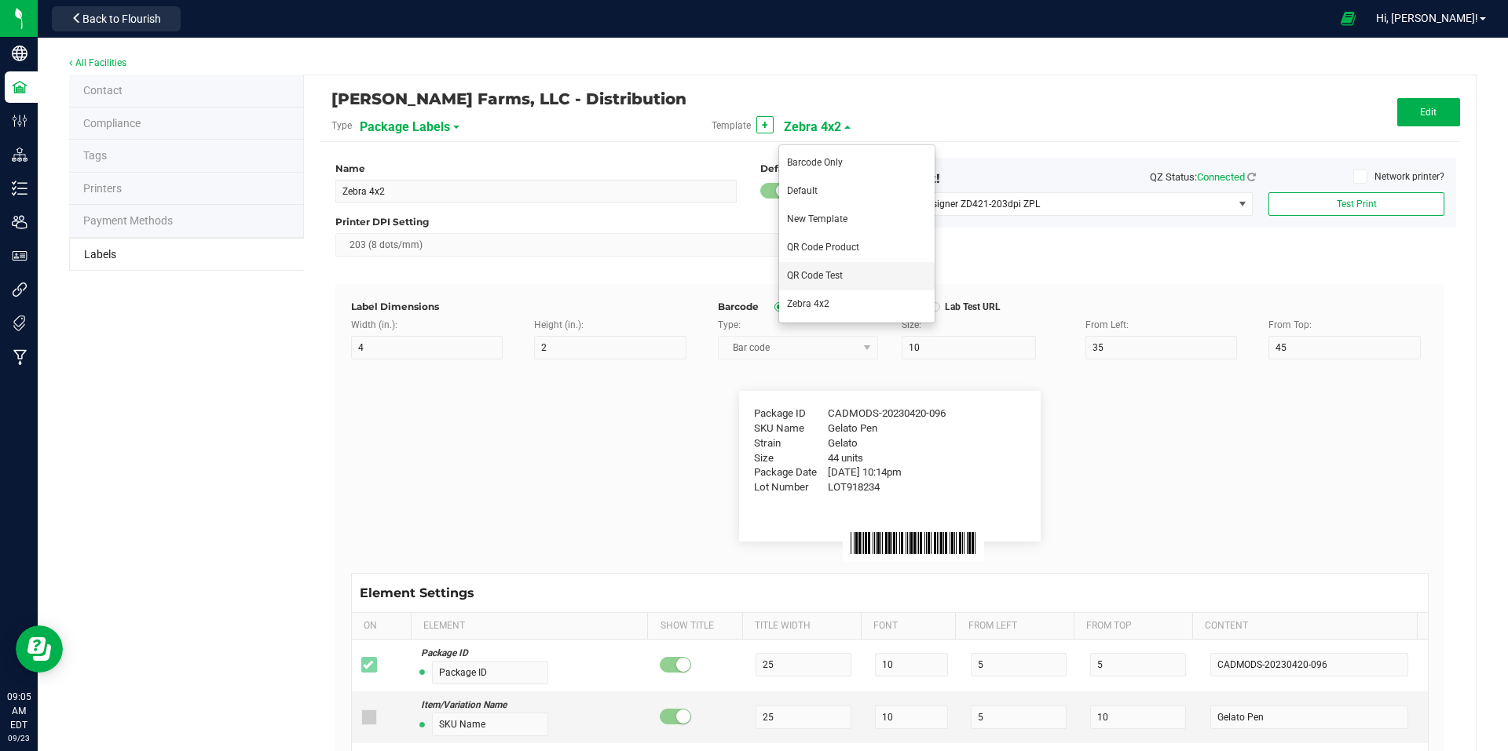
type input "0.5"
type input "35"
type input "8"
type input "1"
type input "4"
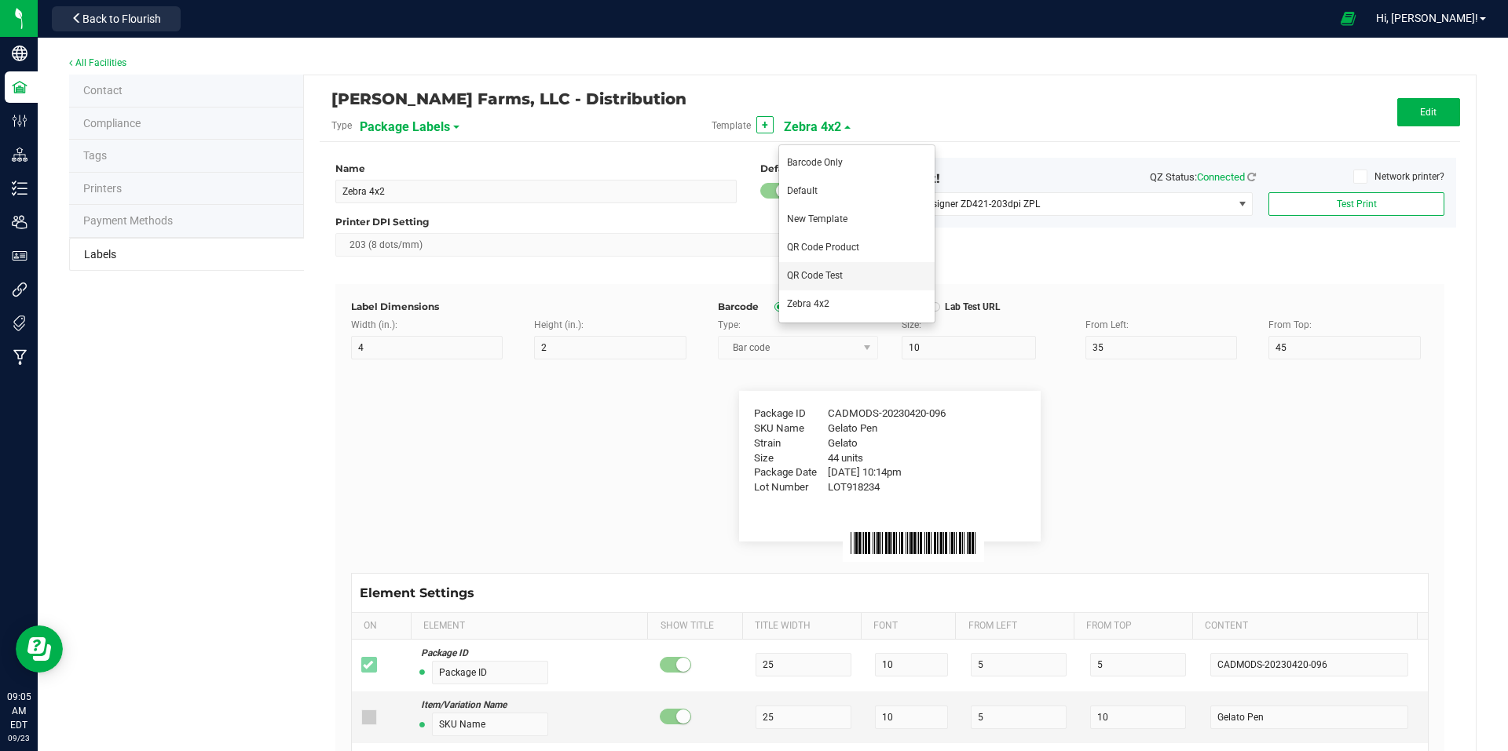
type input "11"
type input "44 ea"
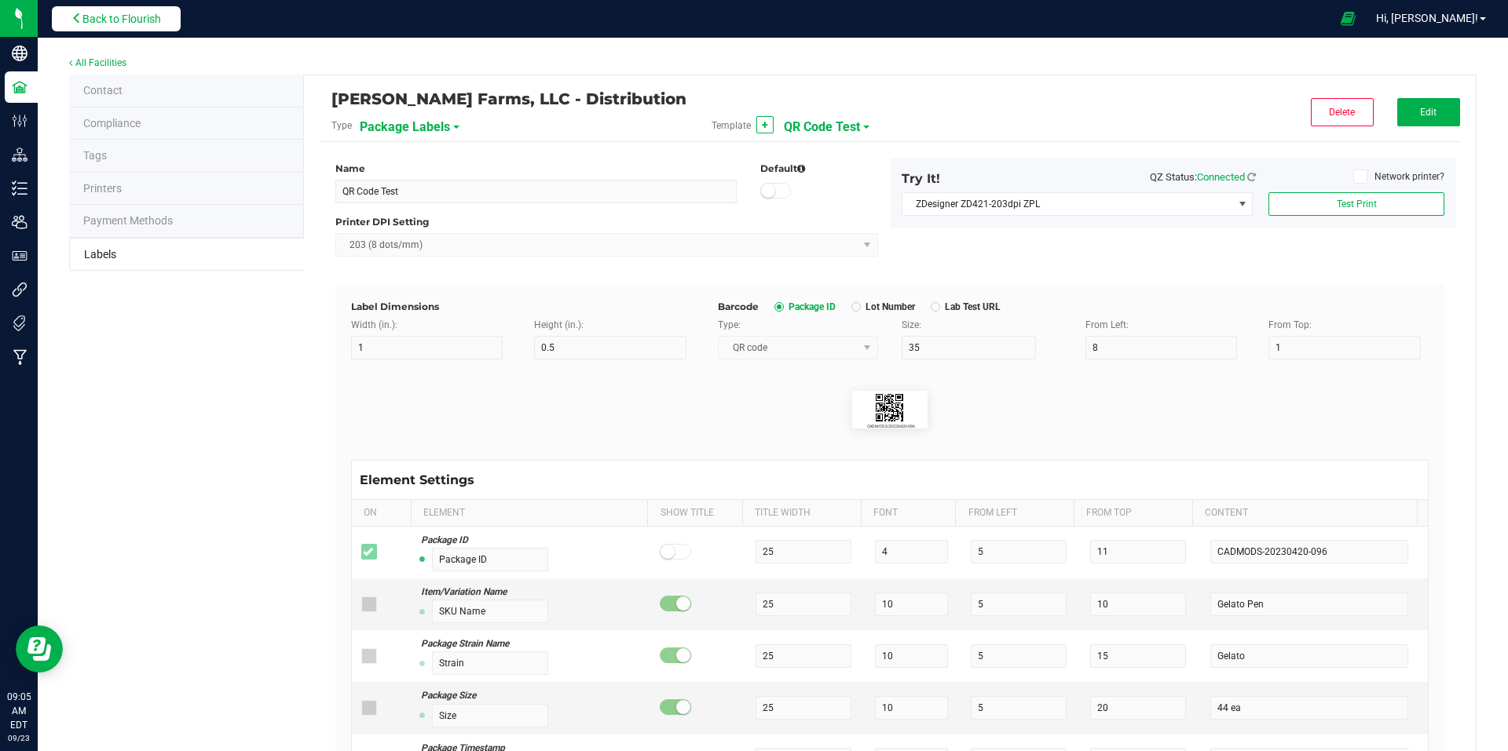
click at [144, 24] on span "Back to Flourish" at bounding box center [121, 19] width 79 height 13
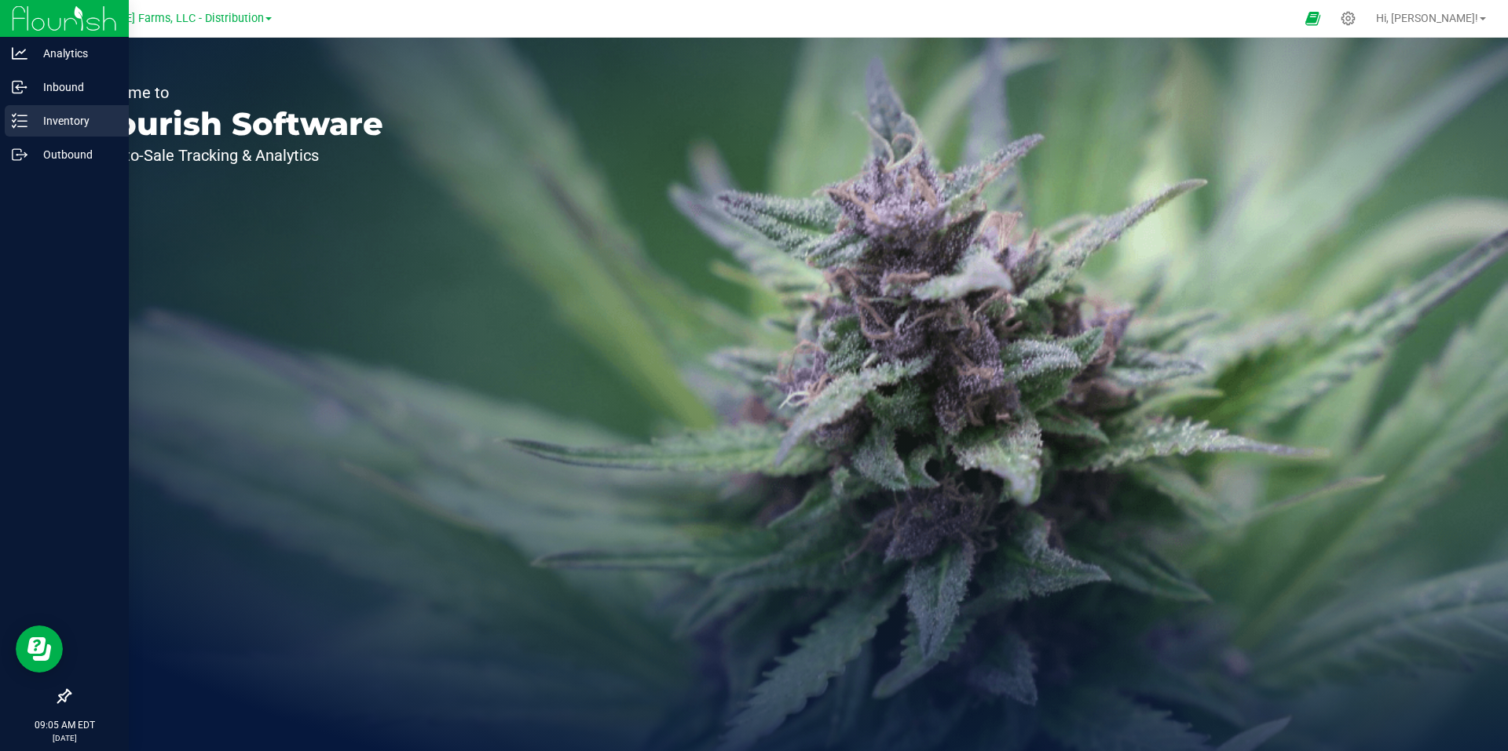
click at [71, 116] on p "Inventory" at bounding box center [74, 121] width 94 height 19
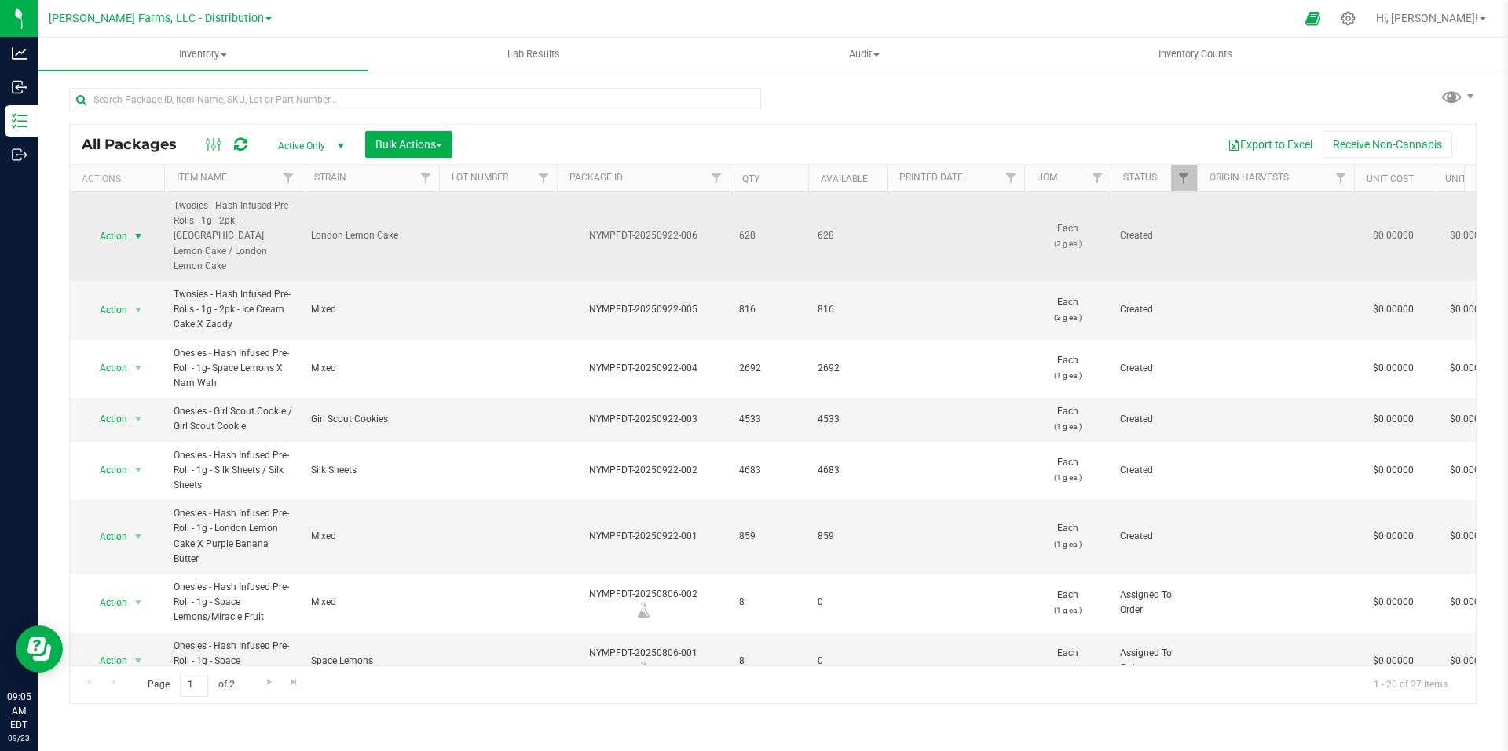
click at [143, 230] on span "select" at bounding box center [138, 236] width 13 height 13
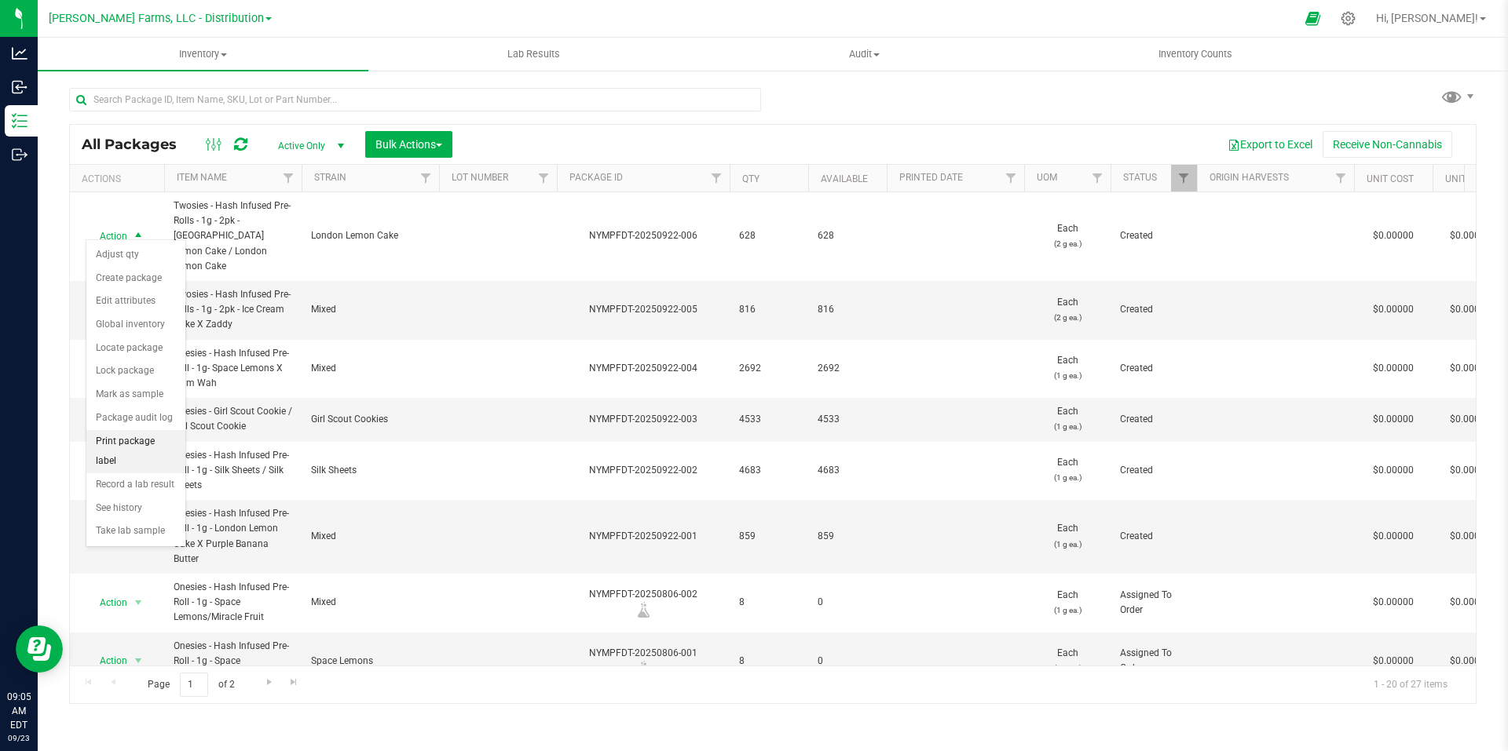
click at [139, 441] on li "Print package label" at bounding box center [135, 451] width 99 height 43
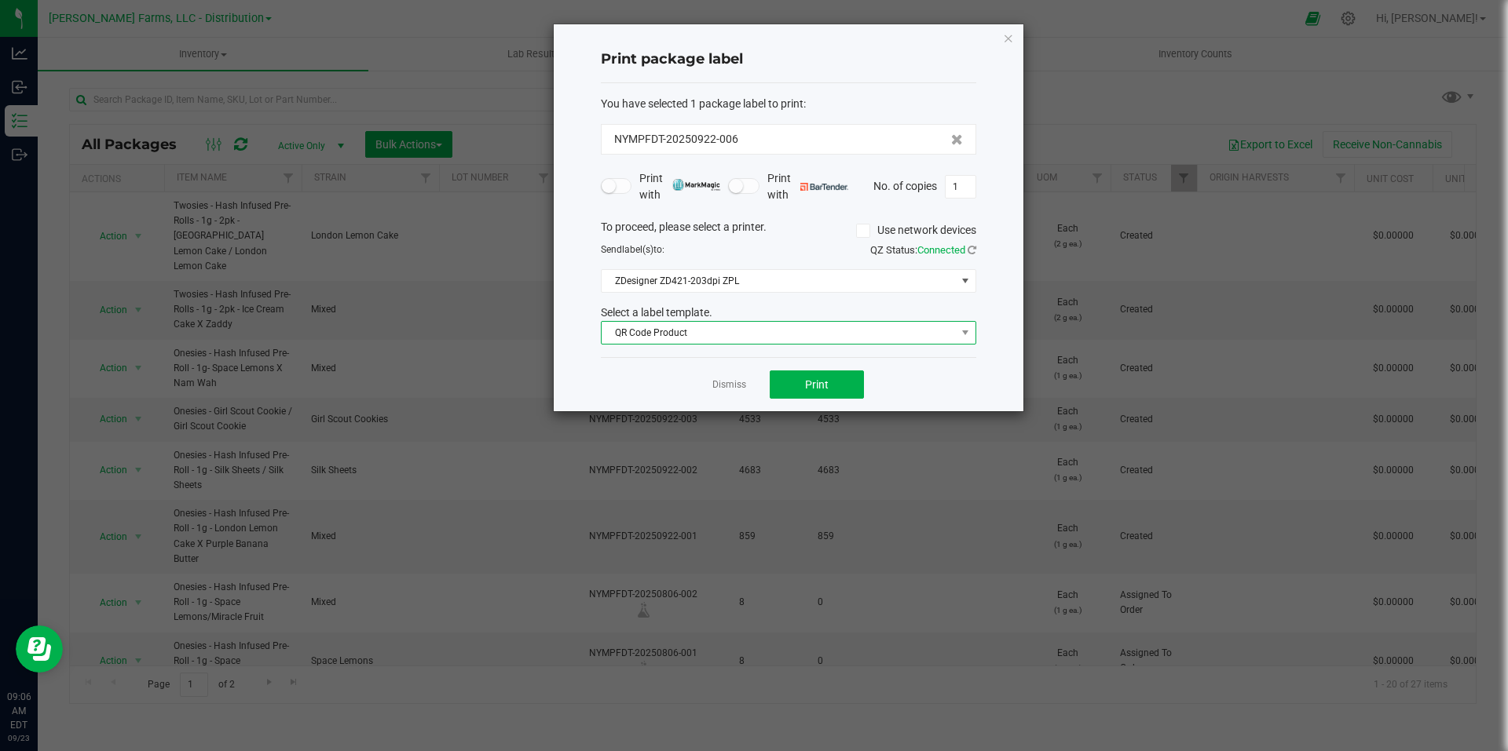
click at [936, 328] on span "QR Code Product" at bounding box center [778, 333] width 354 height 22
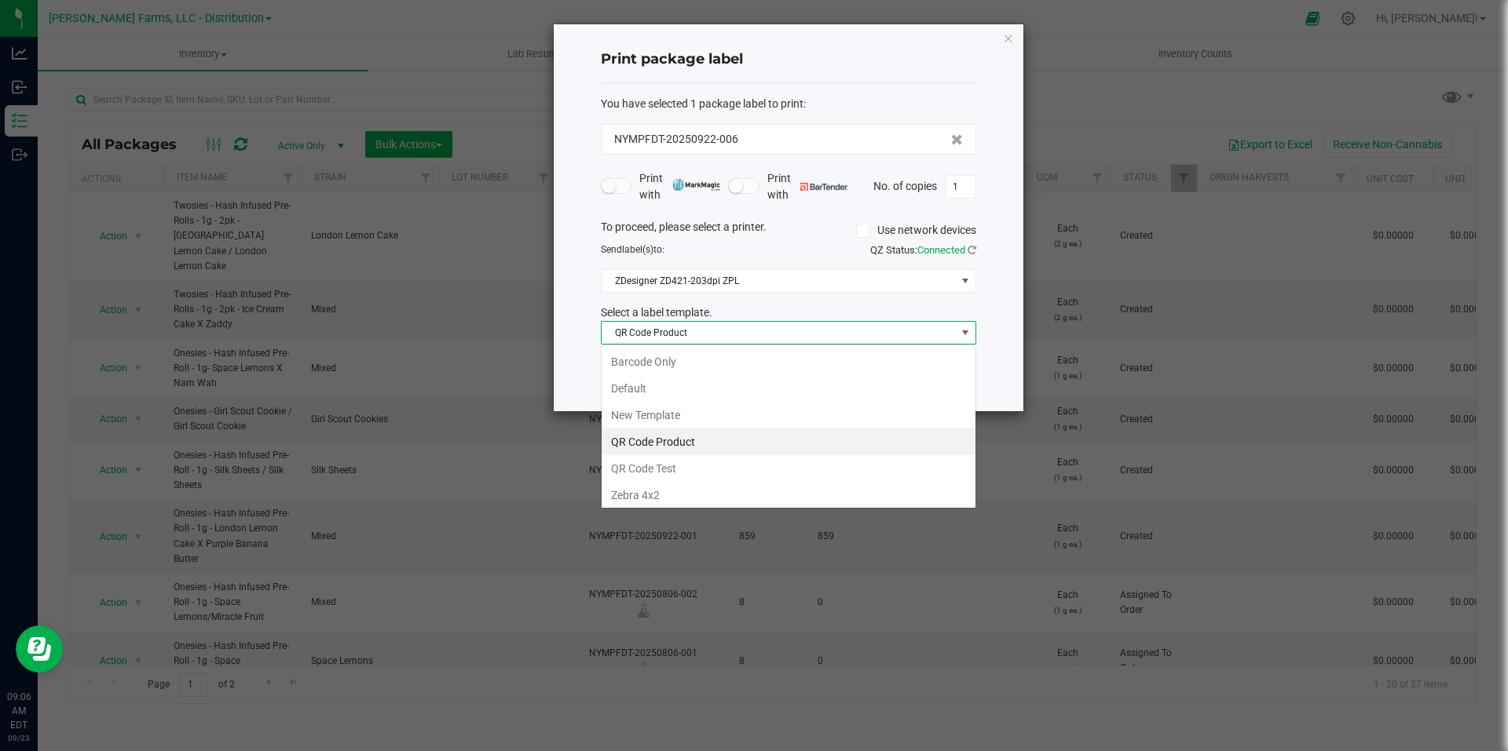
scroll to position [24, 375]
click at [676, 469] on li "QR Code Test" at bounding box center [788, 468] width 374 height 27
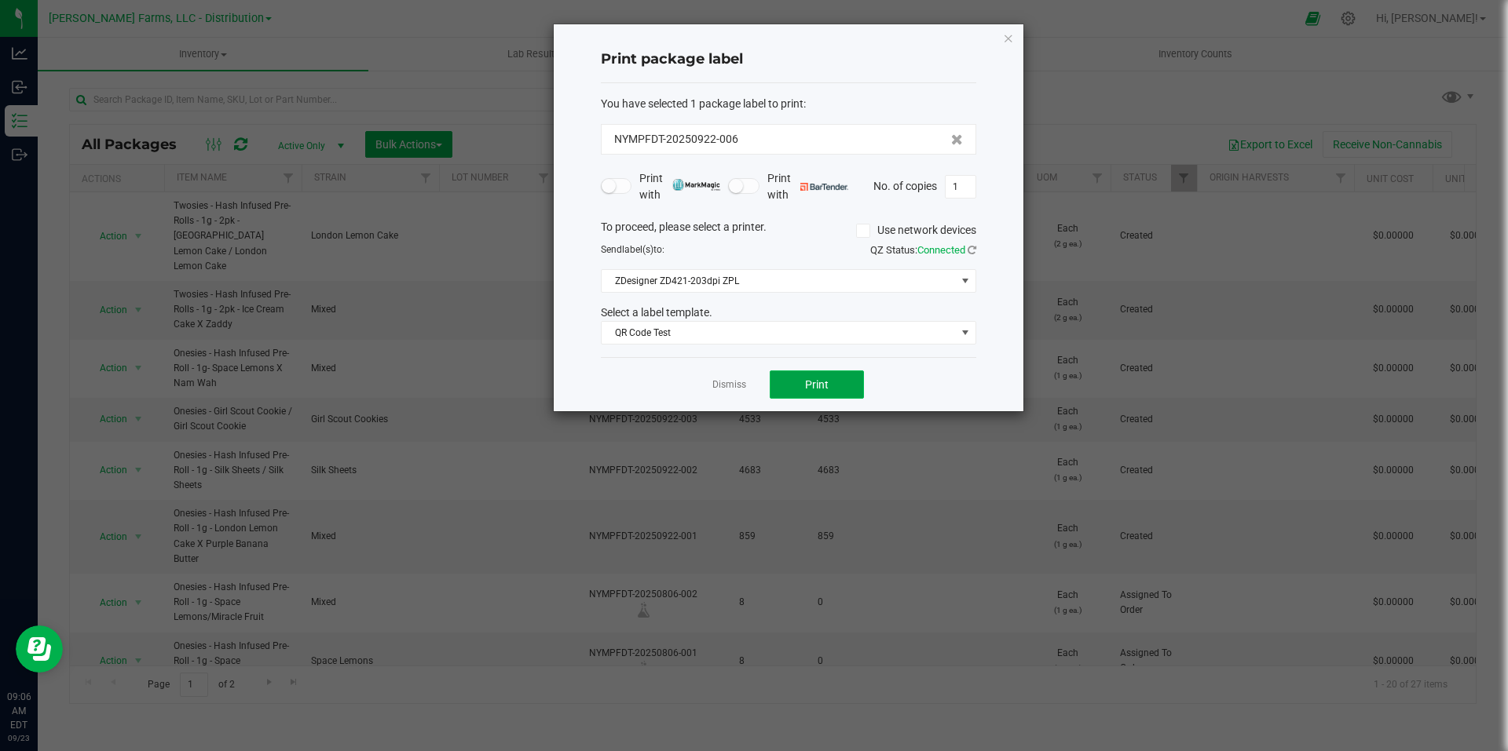
click at [841, 387] on button "Print" at bounding box center [817, 385] width 94 height 28
click at [1011, 41] on icon "button" at bounding box center [1008, 37] width 11 height 19
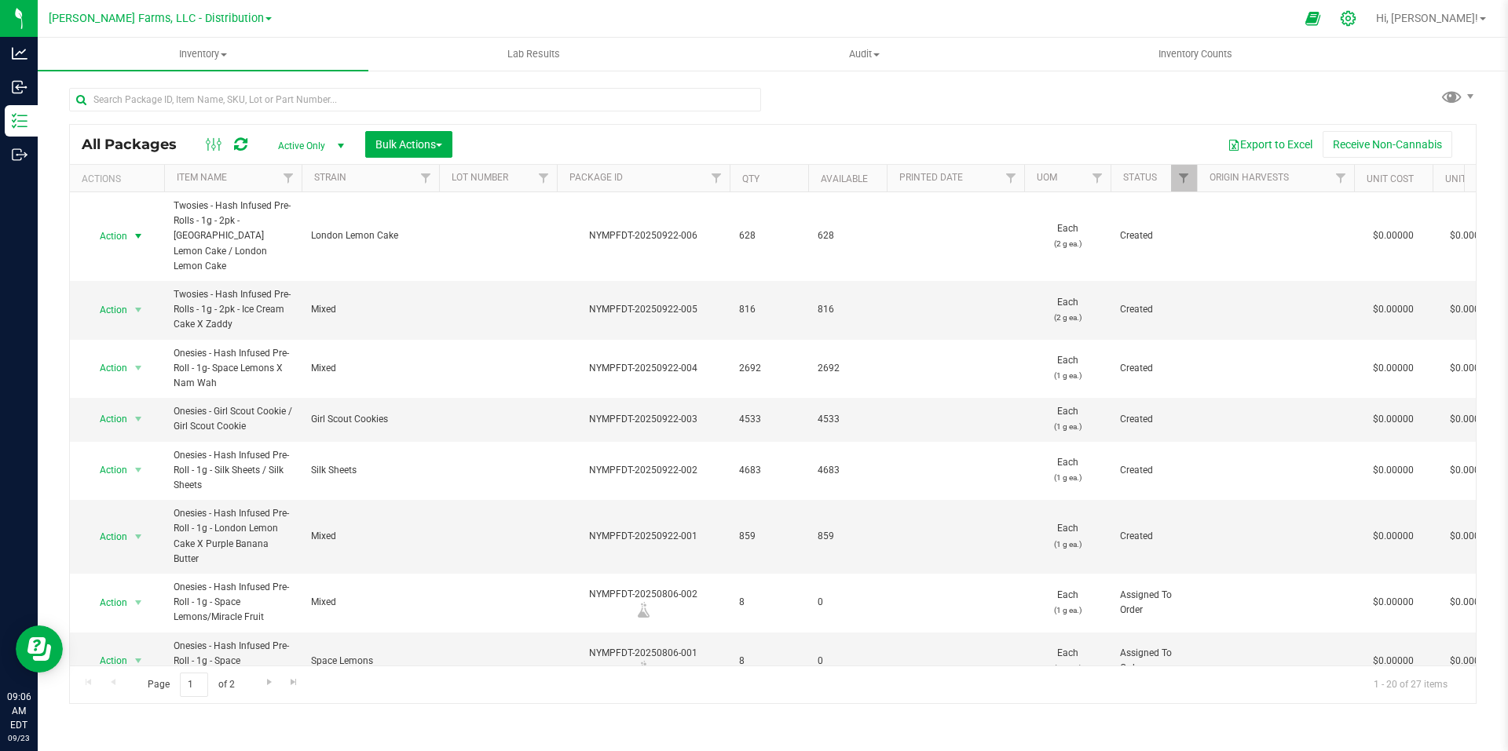
click at [1355, 24] on icon at bounding box center [1347, 18] width 15 height 15
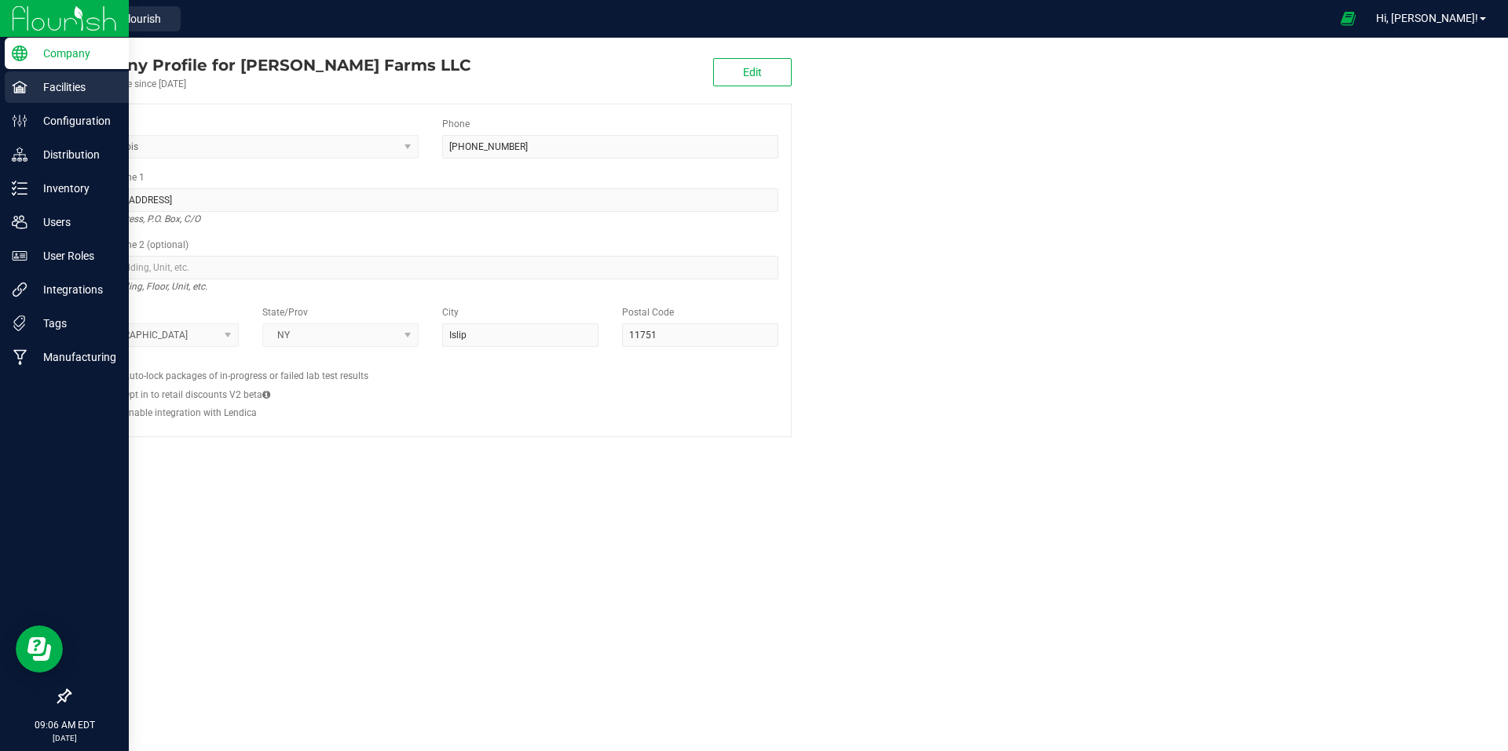
click at [68, 93] on p "Facilities" at bounding box center [74, 87] width 94 height 19
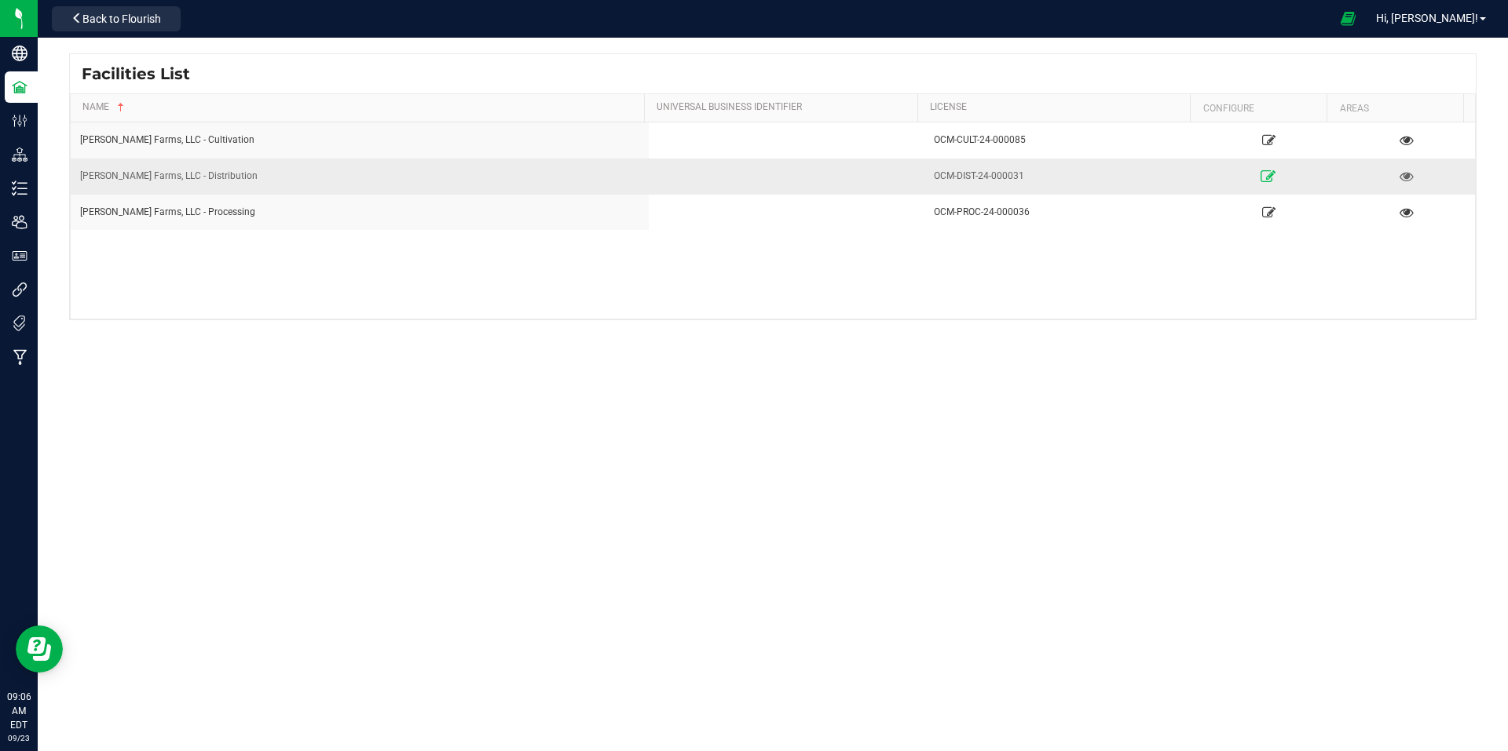
click at [1261, 181] on icon at bounding box center [1268, 175] width 15 height 11
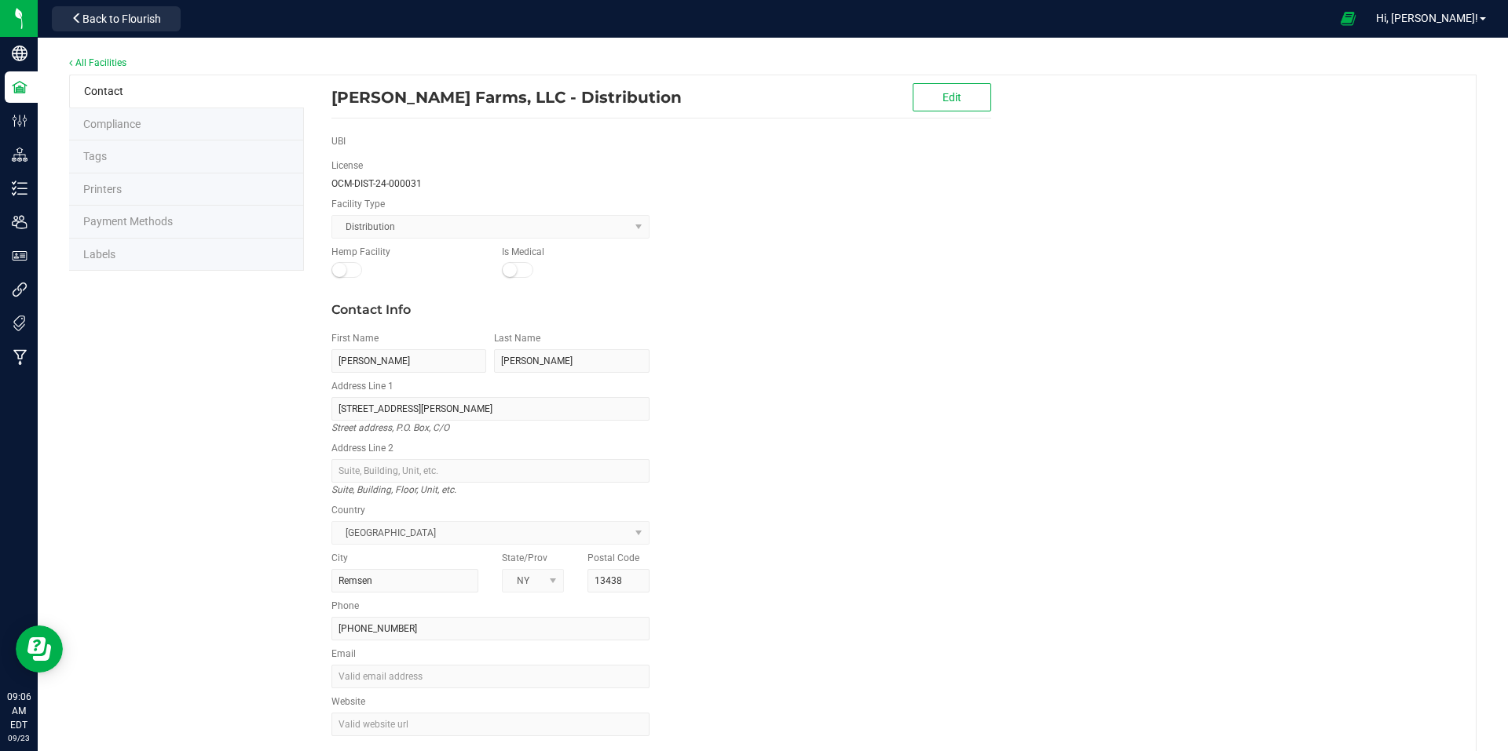
click at [104, 254] on span "Labels" at bounding box center [99, 254] width 32 height 13
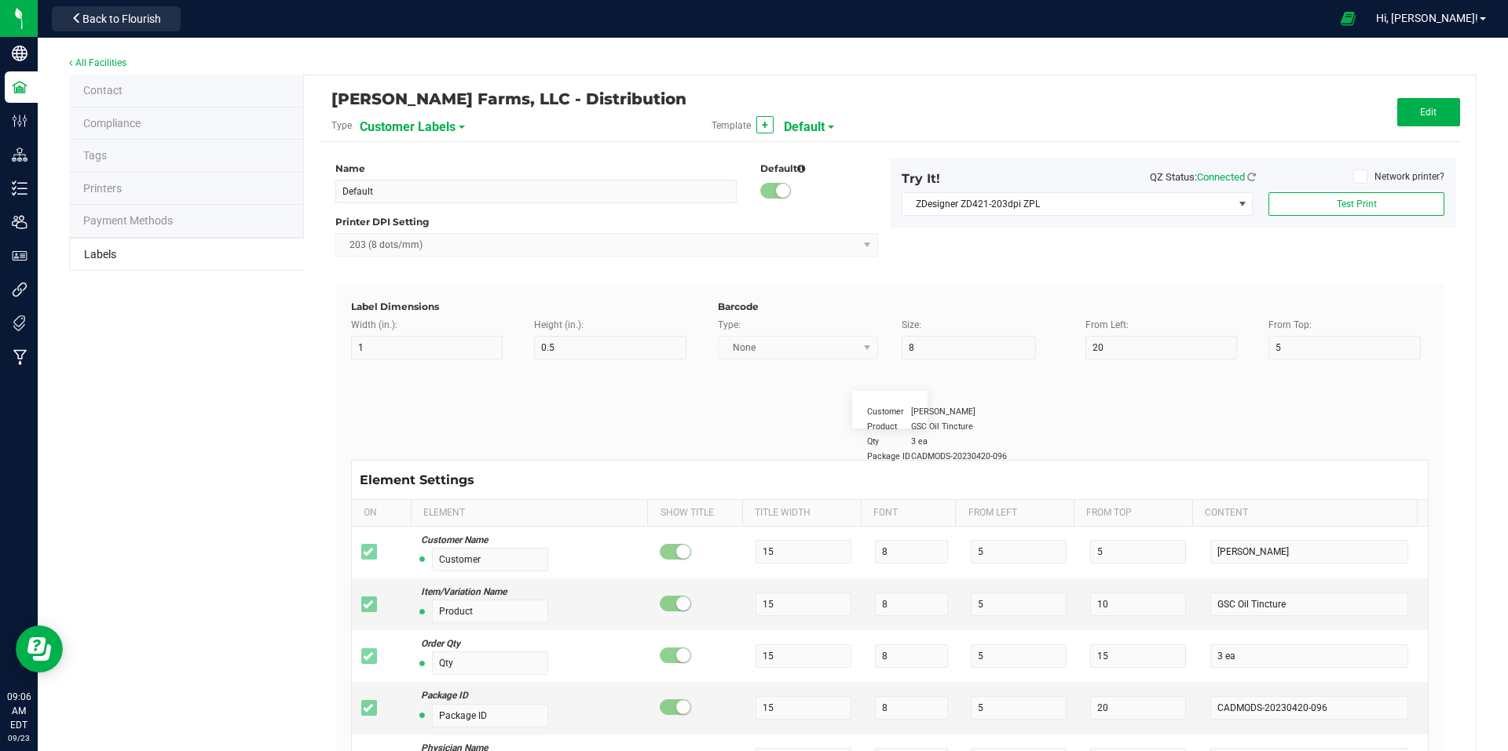
click at [459, 131] on div "Customer Labels" at bounding box center [446, 126] width 173 height 28
click at [459, 129] on div "Customer Labels" at bounding box center [446, 126] width 173 height 28
click at [454, 126] on div "Customer Labels" at bounding box center [446, 126] width 173 height 28
click at [459, 126] on span at bounding box center [462, 127] width 6 height 3
click at [437, 223] on li "Package Labels" at bounding box center [435, 220] width 155 height 28
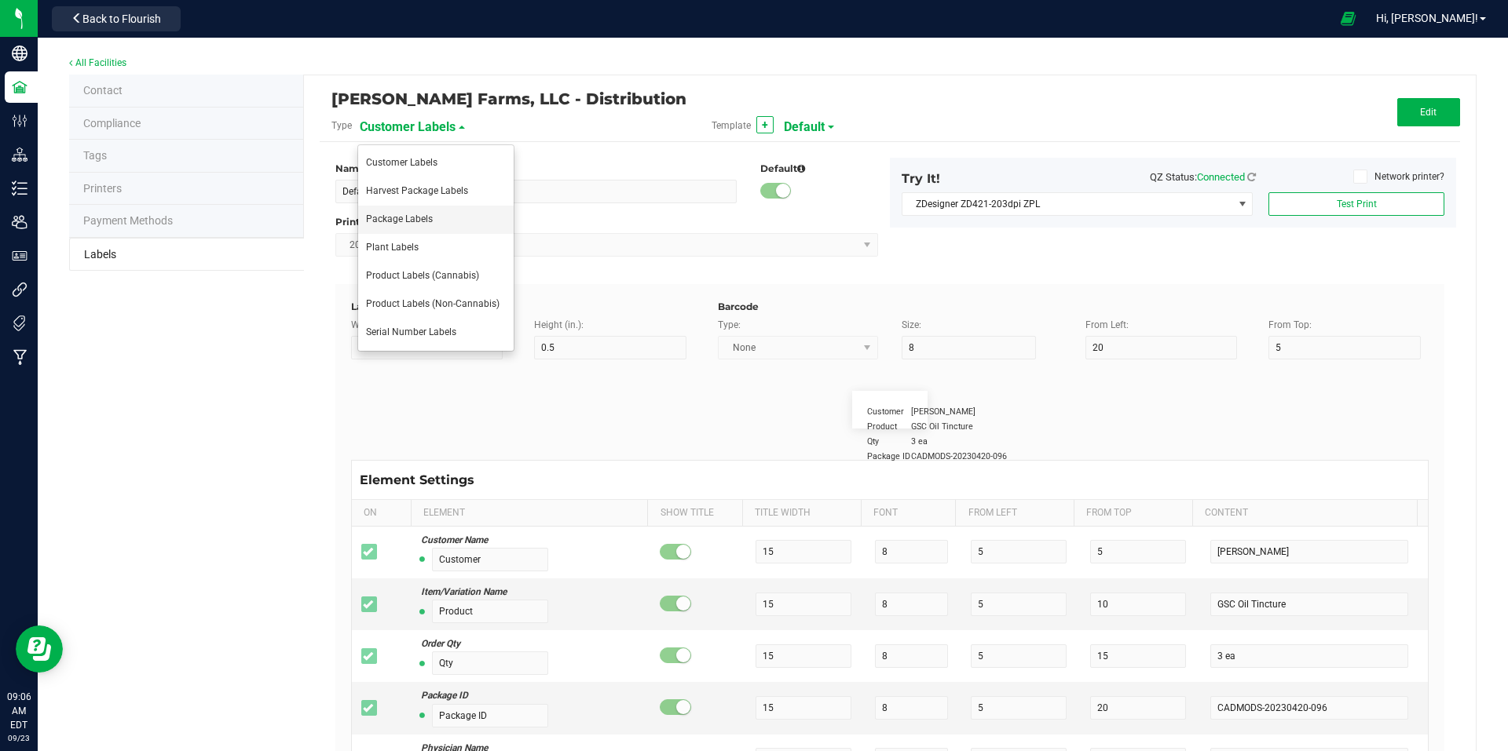
type input "Zebra 4x2"
type input "4"
type input "2"
type input "10"
type input "35"
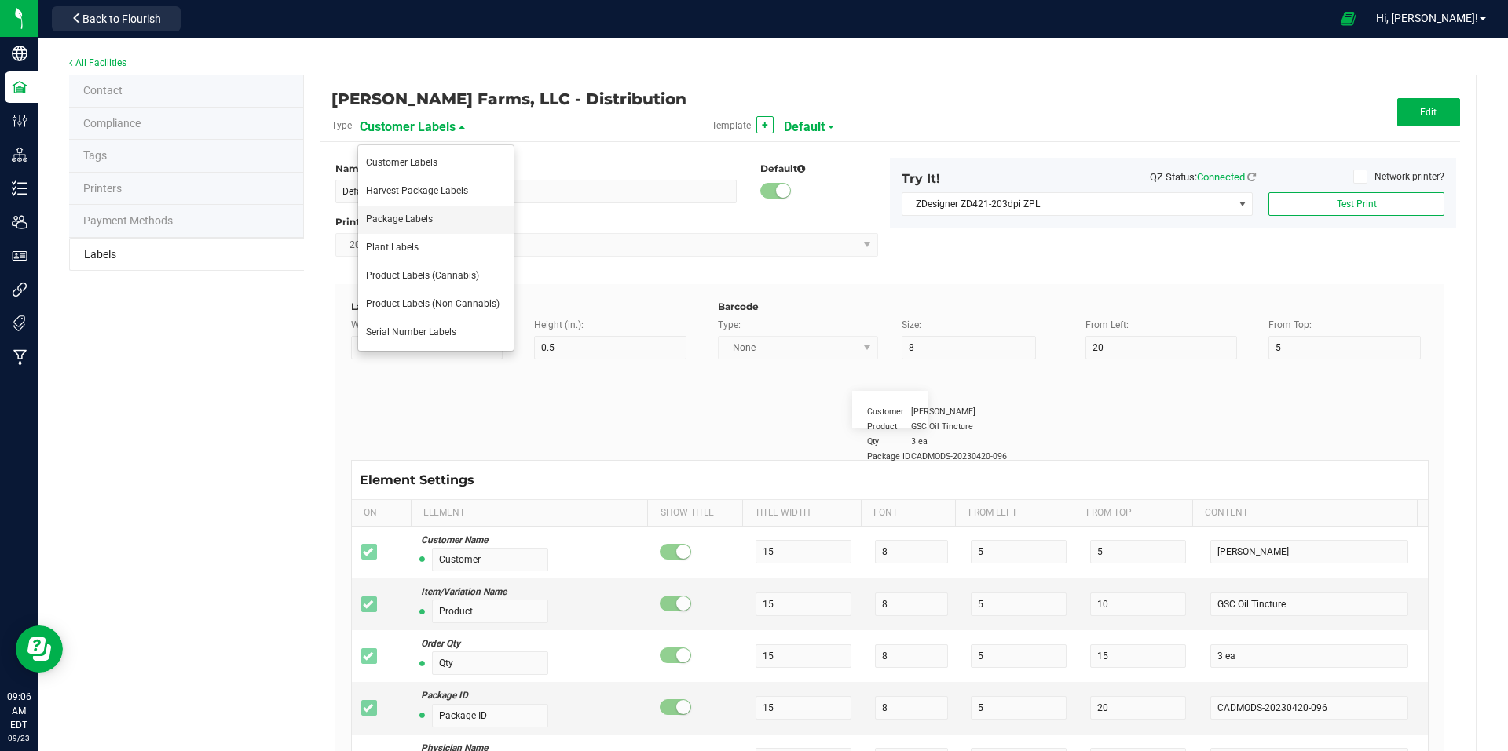
type input "45"
type input "Package ID"
type input "25"
type input "10"
type input "CADMODS-20230420-096"
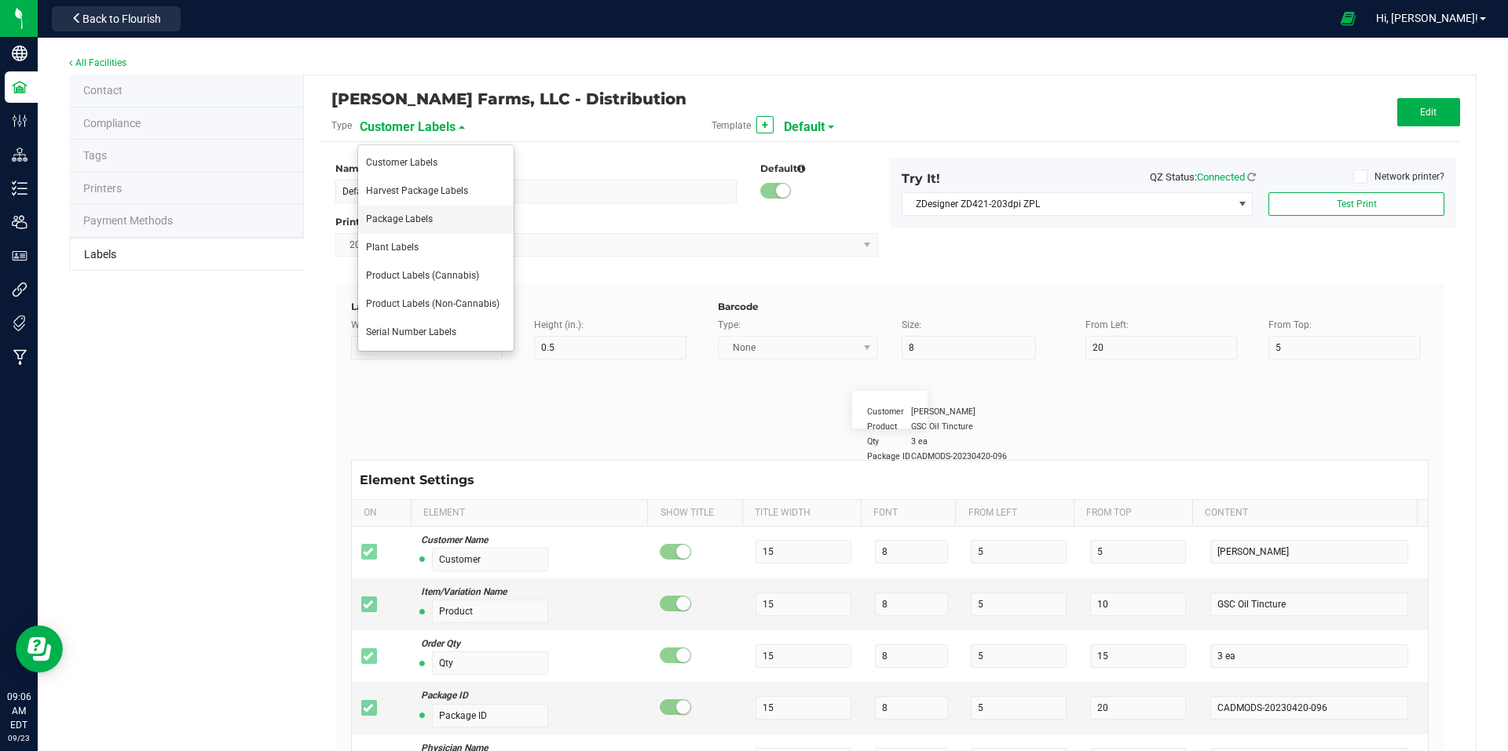
type input "SKU Name"
type input "25"
type input "10"
type input "Gelato Pen"
type input "Strain"
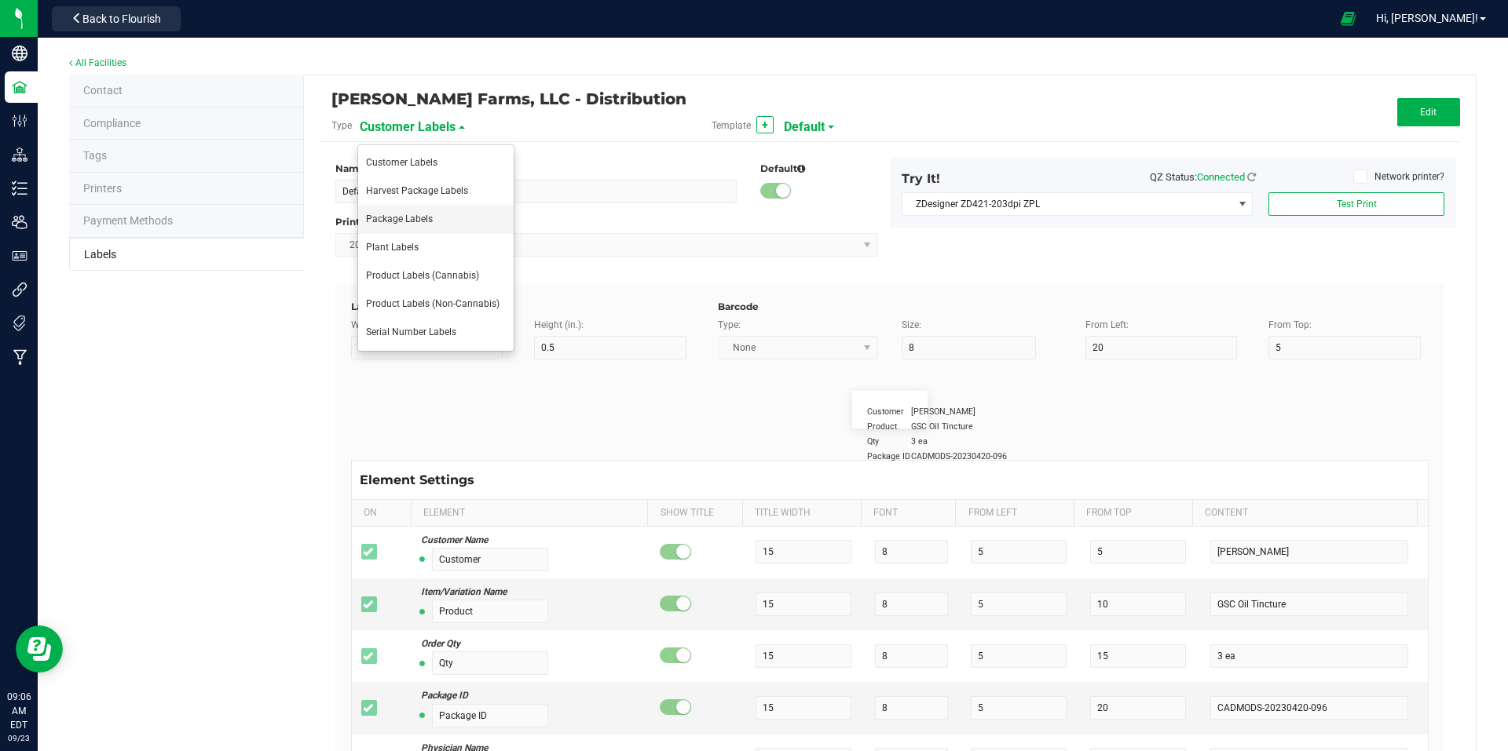
type input "25"
type input "10"
type input "Gelato"
type input "Size"
type input "25"
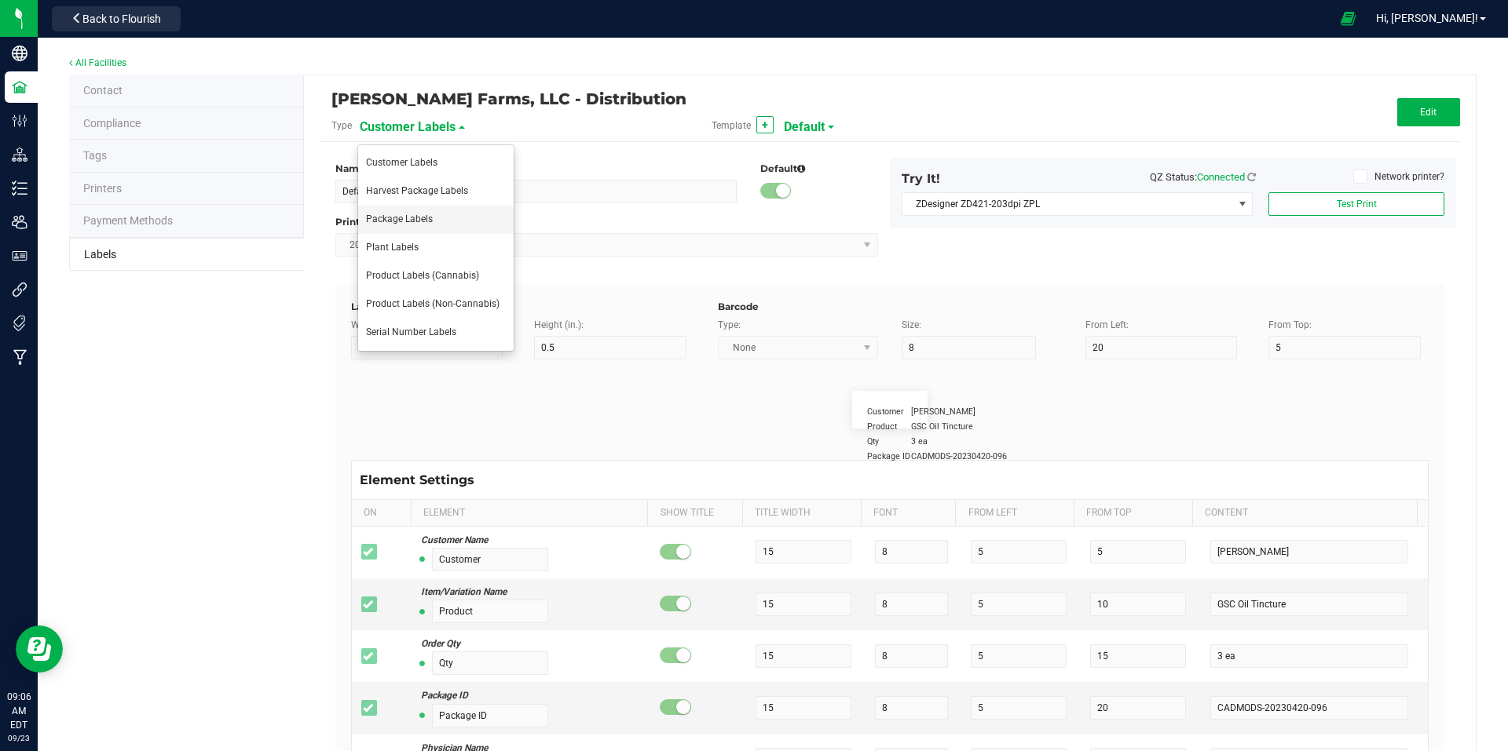
type input "10"
type input "44 units"
type input "Package Date"
type input "25"
type input "10"
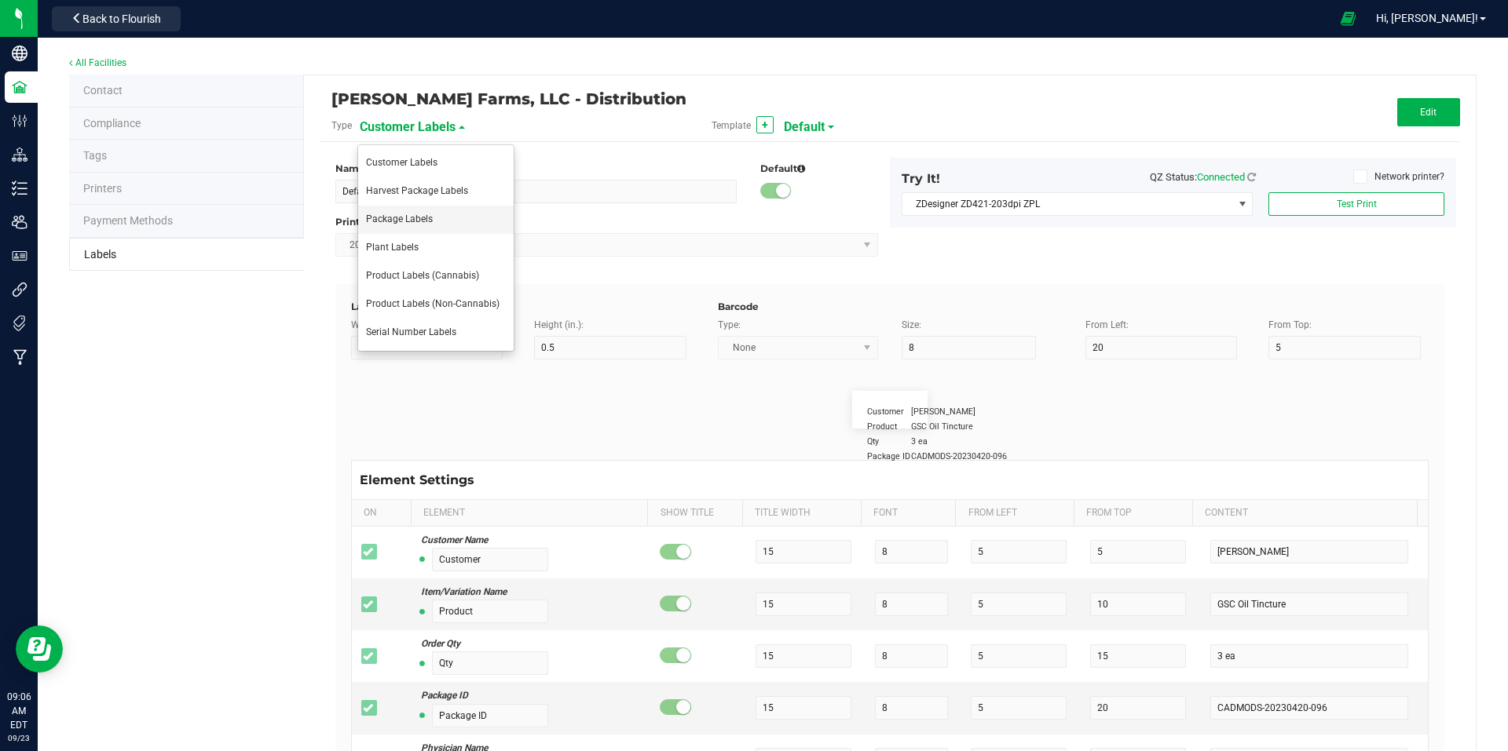
type input "25"
type input "[DATE] 10:14pm"
type input "Lot Number"
type input "25"
type input "10"
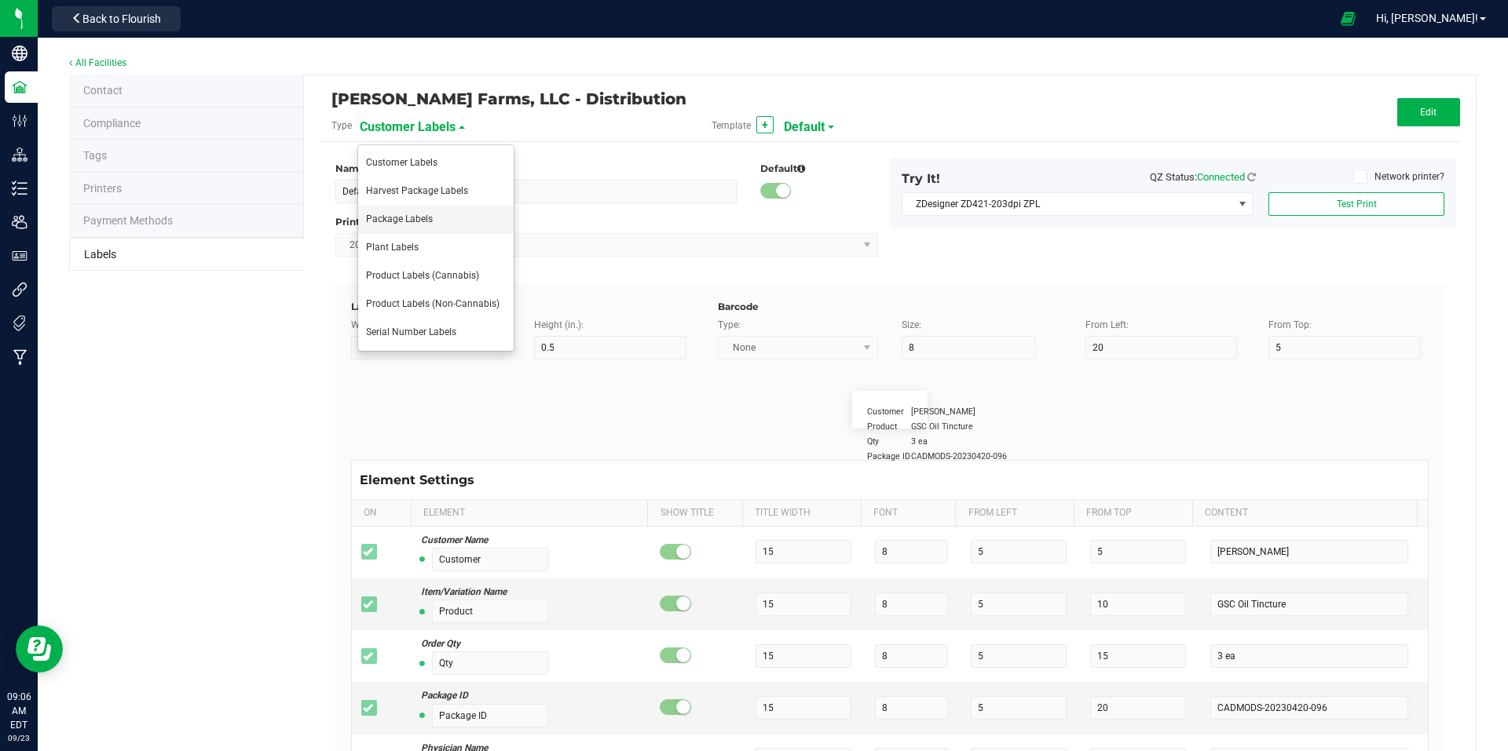
type input "30"
type input "LOT918234"
type input "SKU"
type input "25"
type input "10"
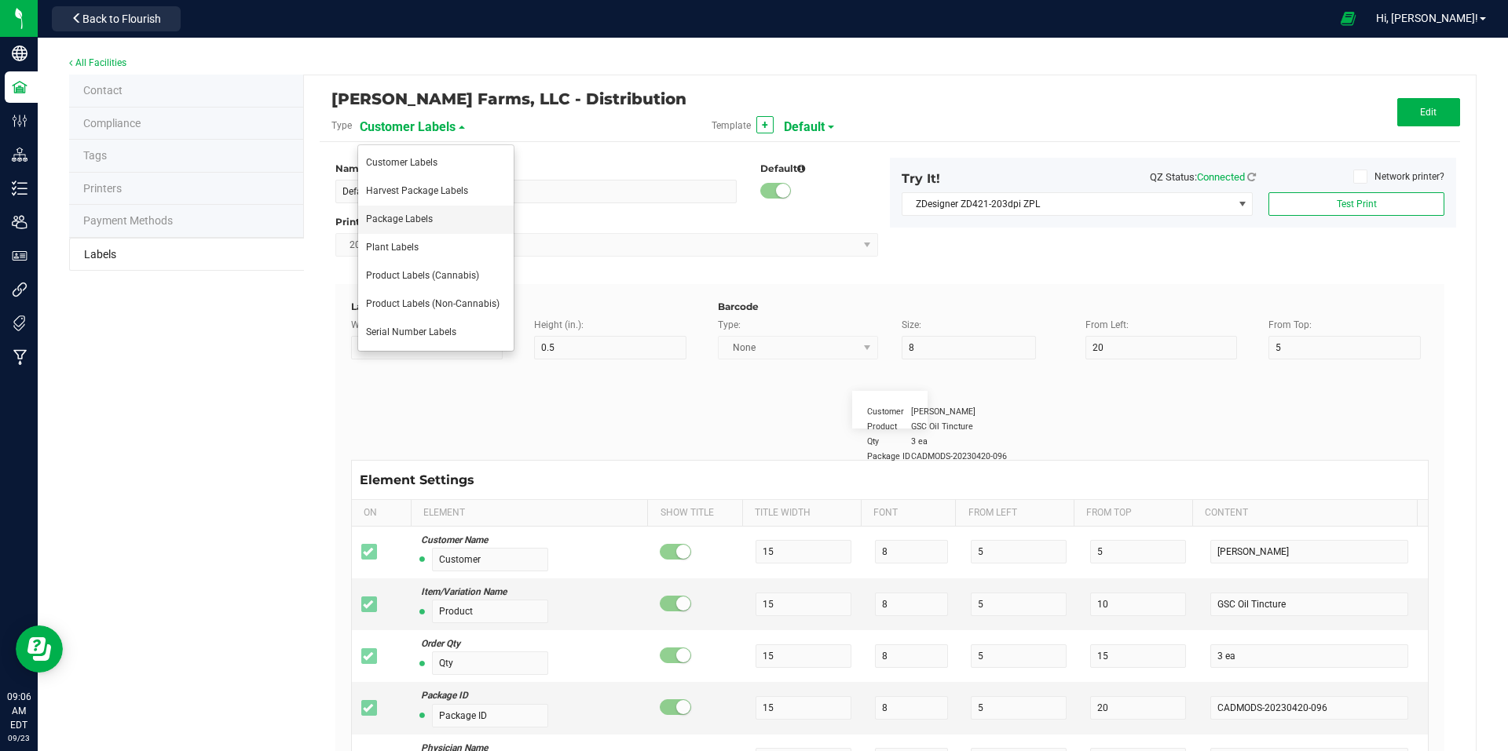
type input "30"
type input "42P017"
type input "Ref Field 1"
type input "25"
type input "10"
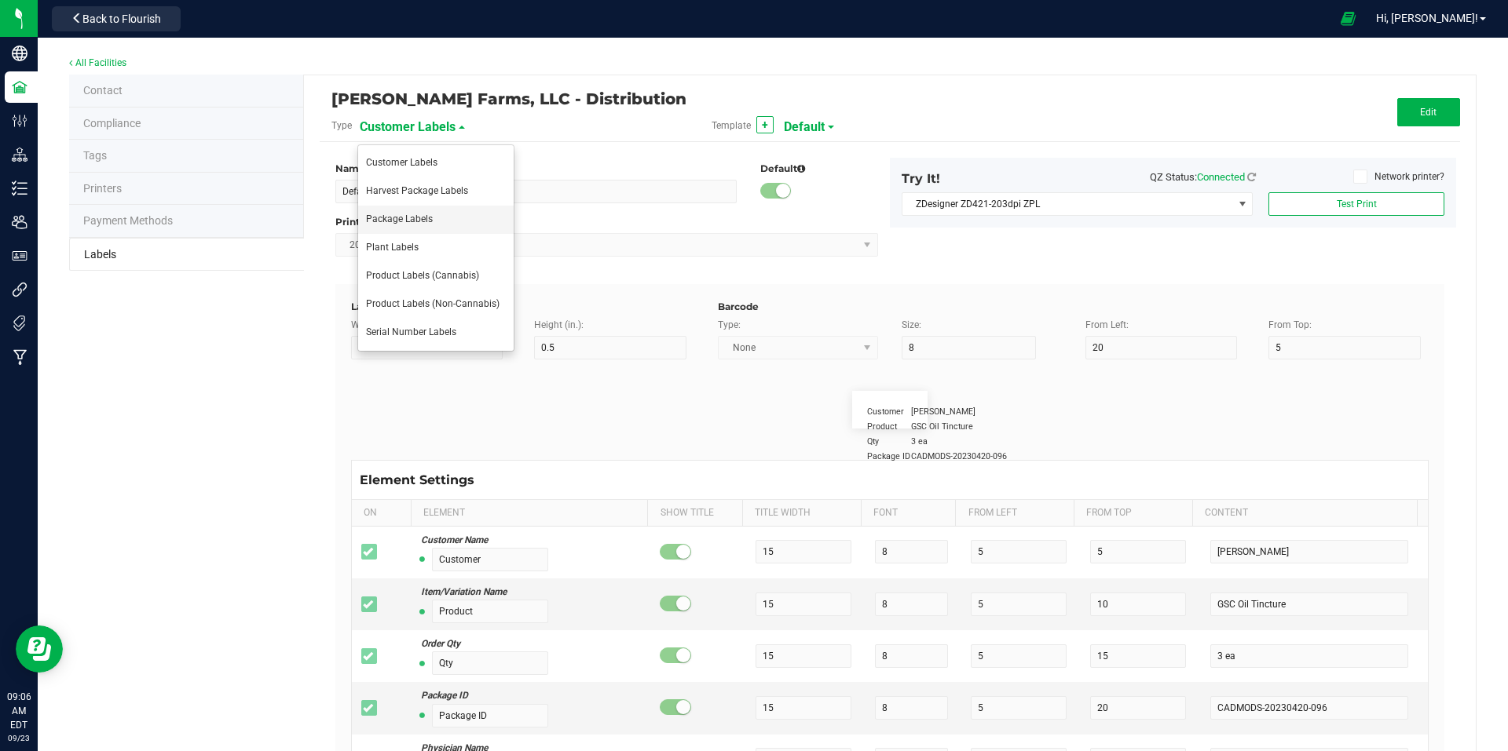
type input "35"
type input "Ref Field 1 Value"
type input "Ref Field 2"
type input "25"
type input "10"
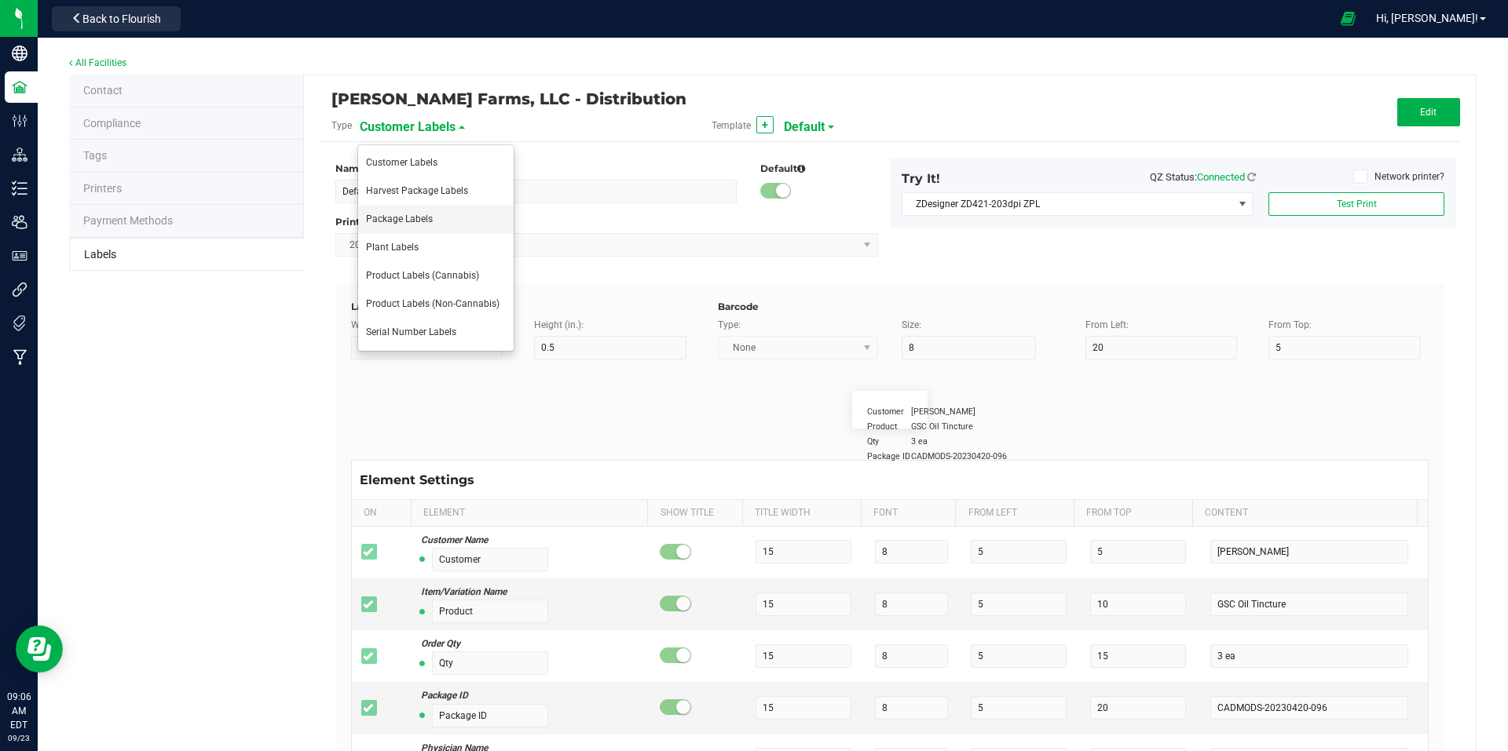
type input "35"
type input "Ref Field 2 Value"
type input "Ref Field 3"
type input "25"
type input "10"
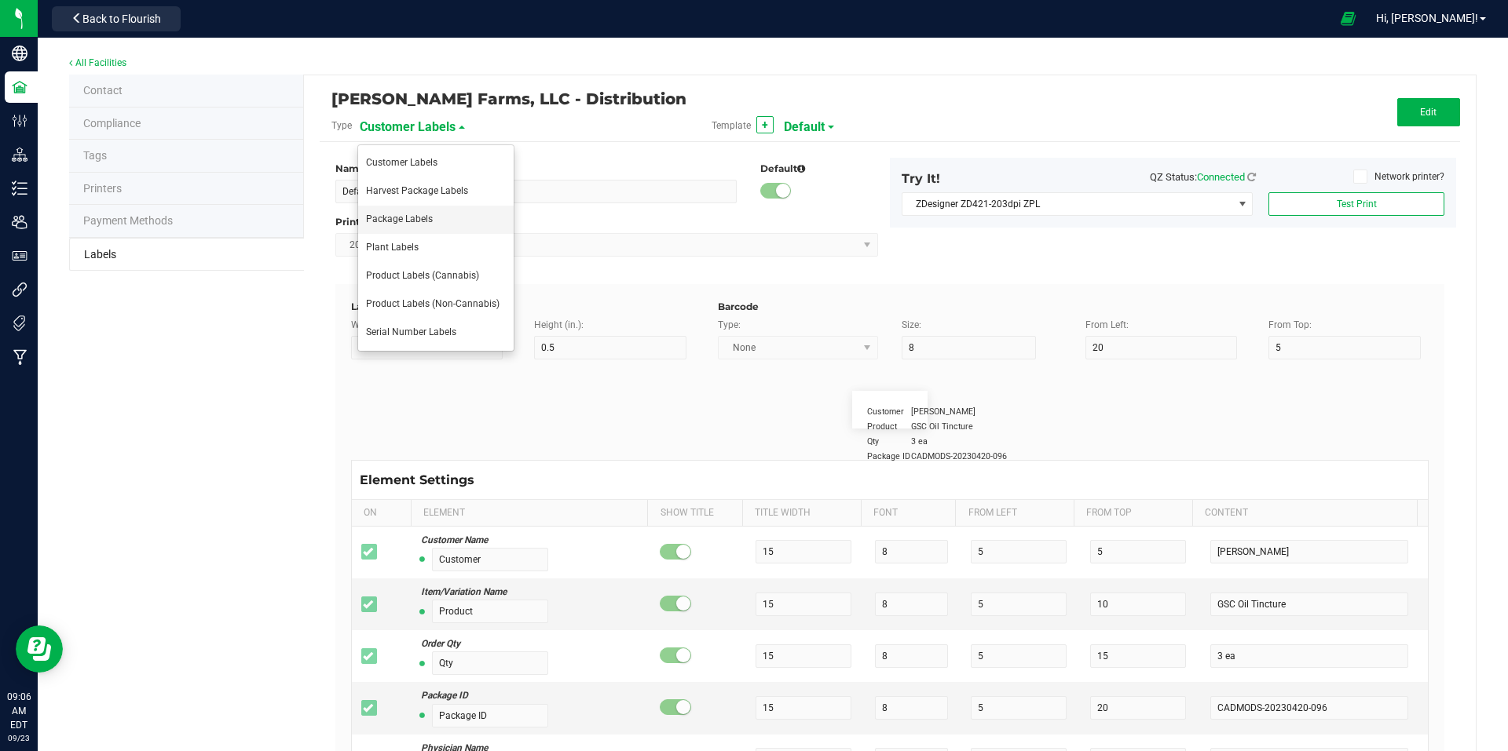
type input "35"
type input "Ref Field 3 Value"
type input "Item Ref Field 1"
type input "25"
type input "10"
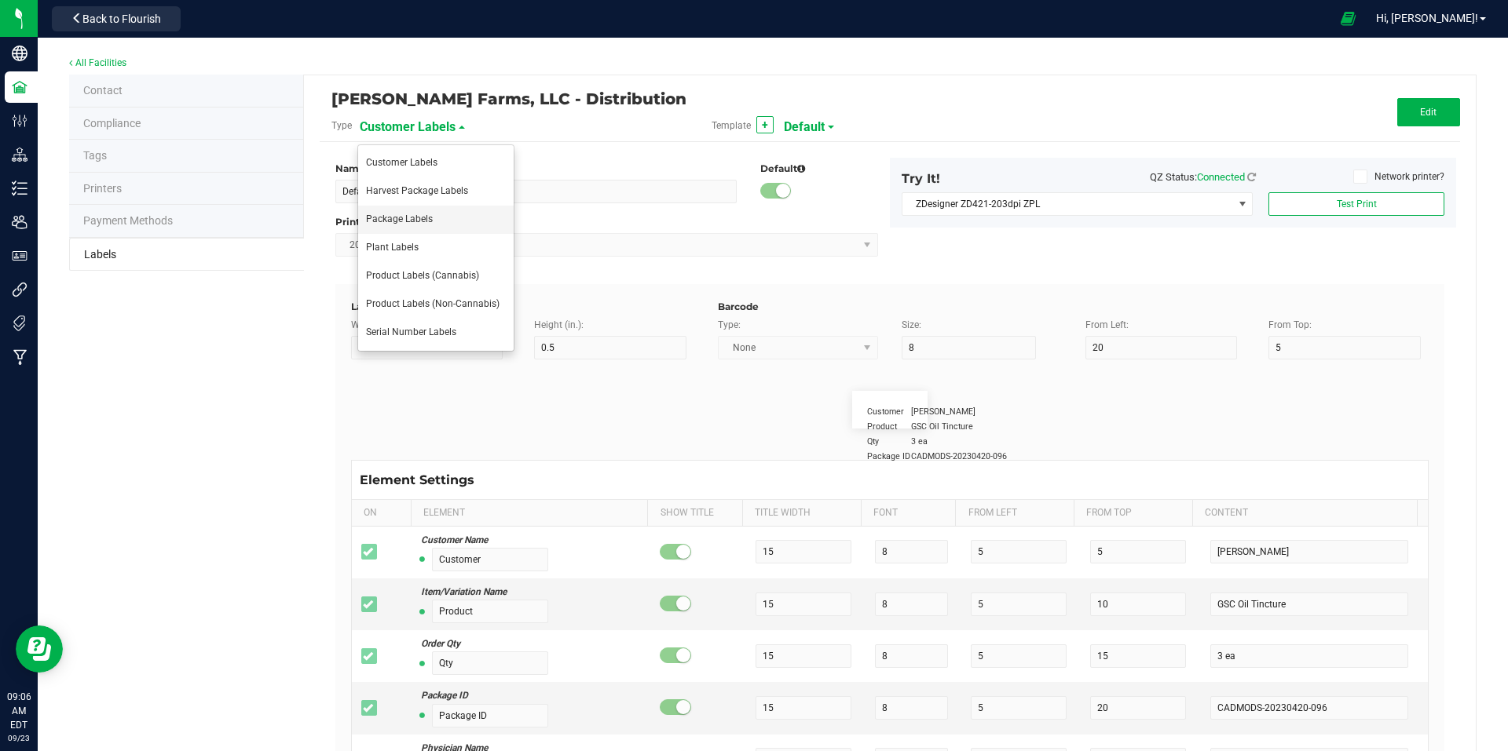
type input "35"
type input "Item Ref Field 1 Value"
type input "Item Ref Field 2"
type input "25"
type input "10"
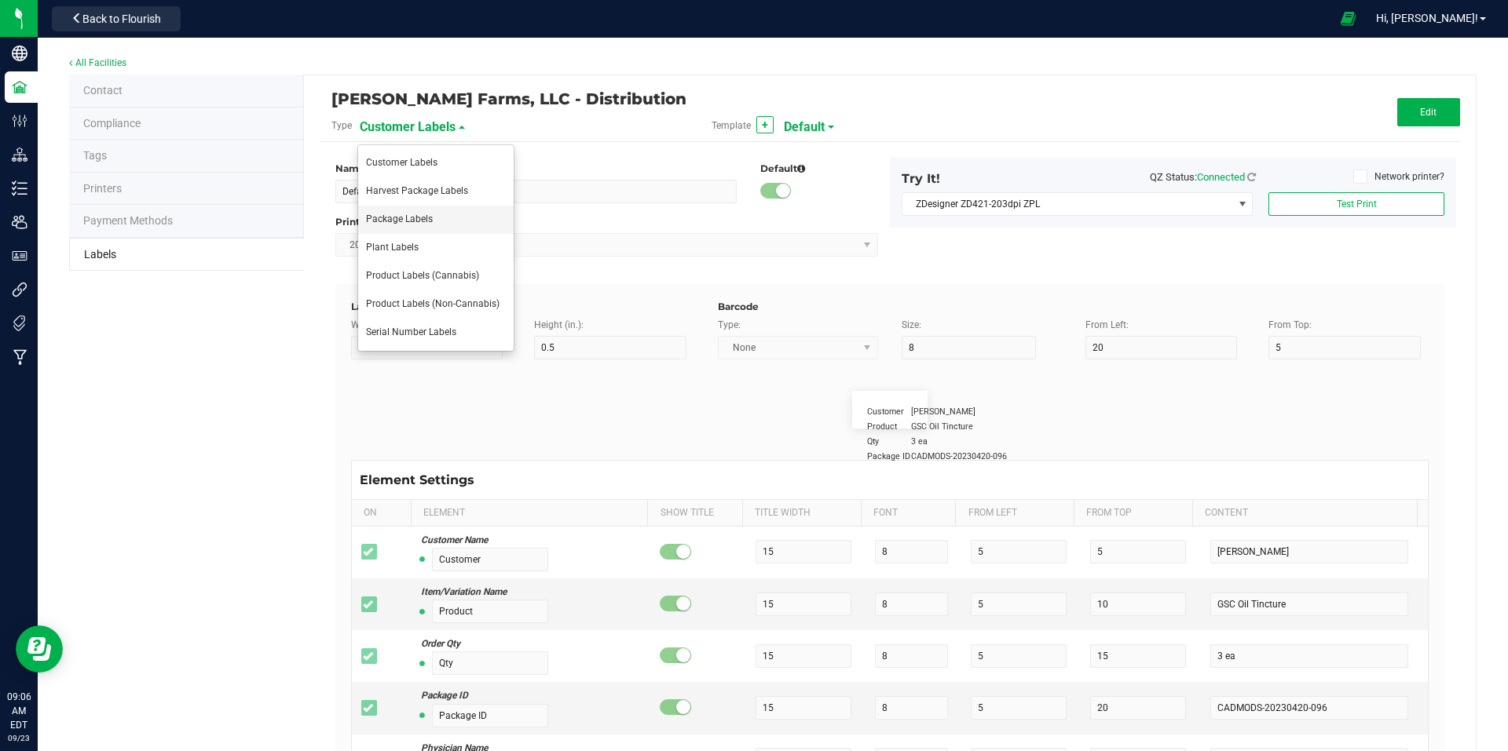
type input "35"
type input "Item Ref Field 2 Value"
type input "Item Ref Field 3"
type input "25"
type input "10"
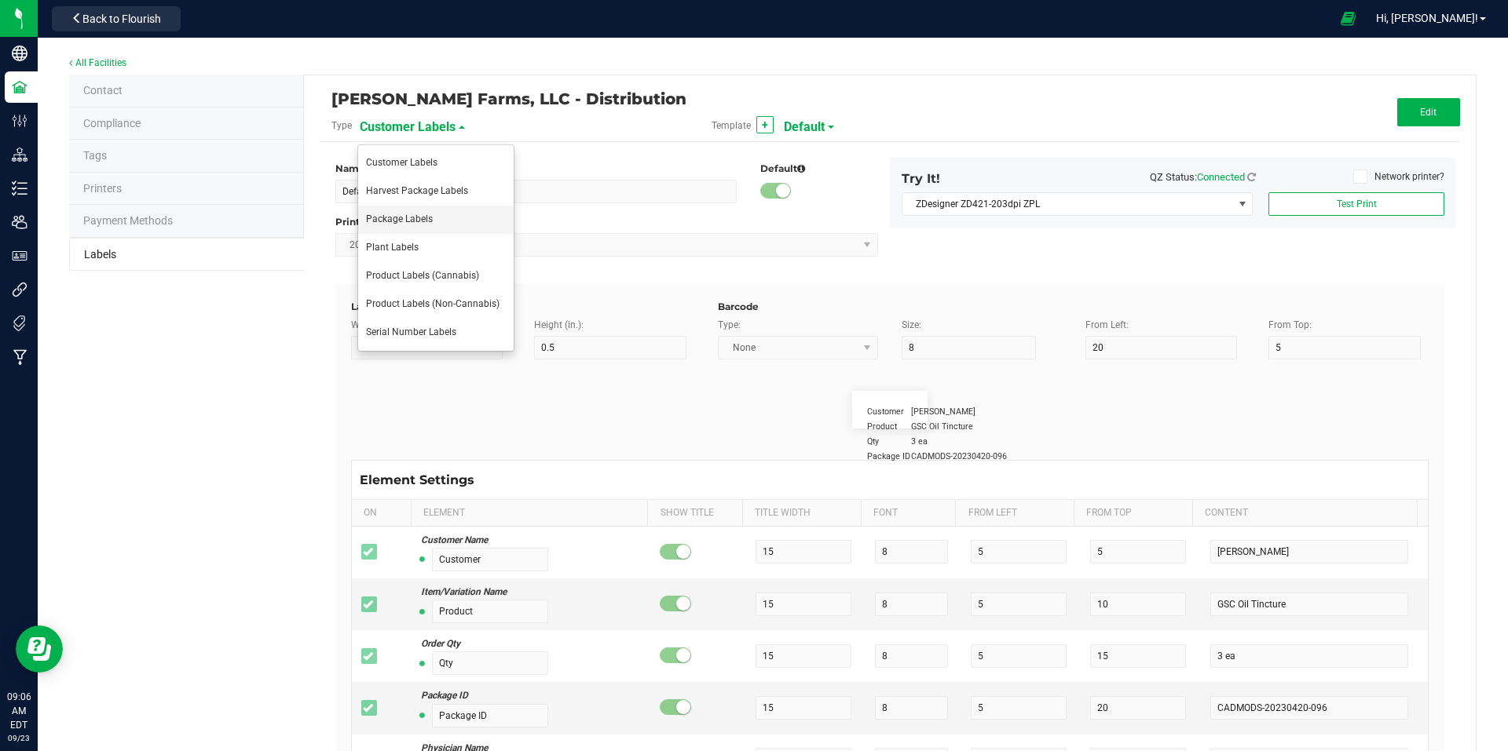
type input "35"
type input "Item Ref Field 3 Value"
type input "Item Ref Field 4"
type input "25"
type input "10"
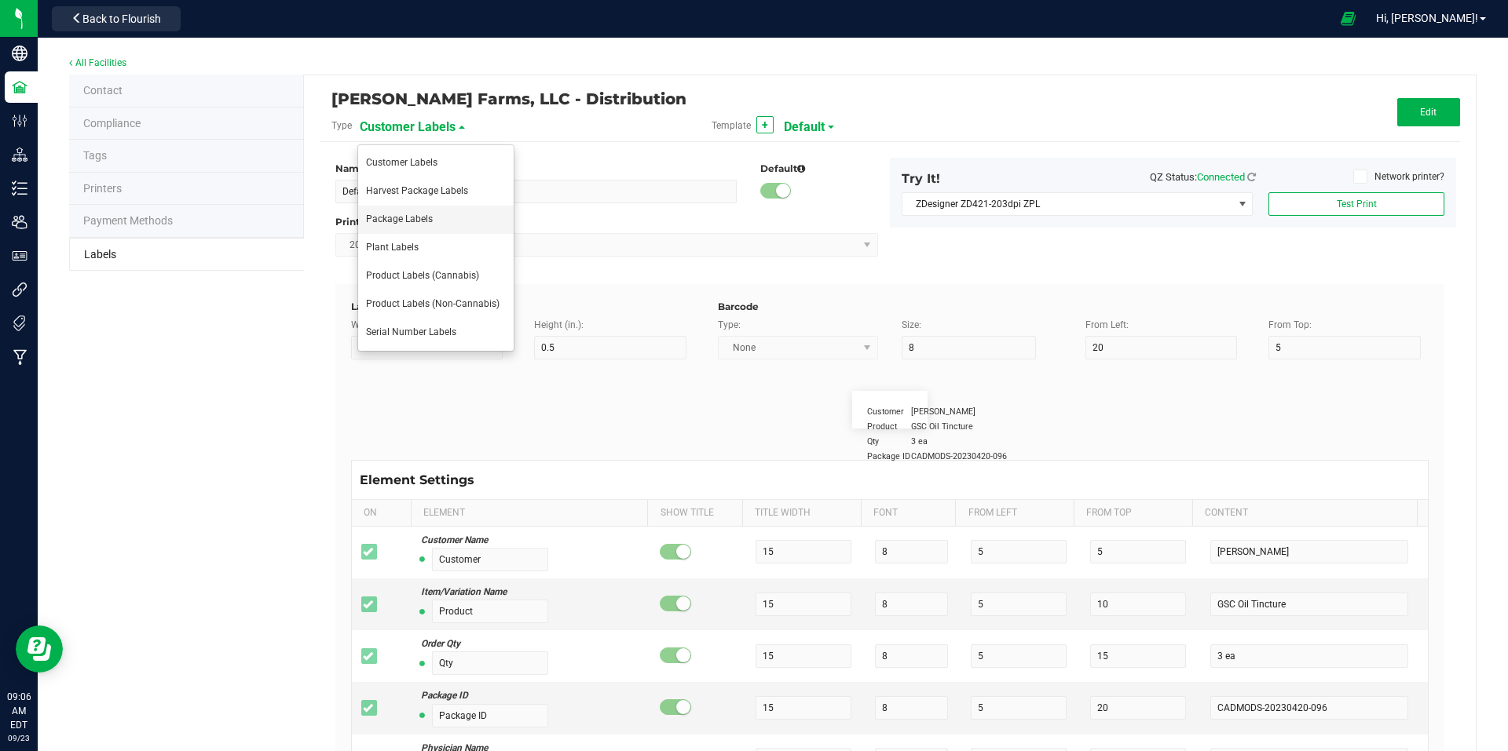
type input "35"
type input "Item Ref Field 4 Value"
type input "Item Ref Field 5"
type input "25"
type input "10"
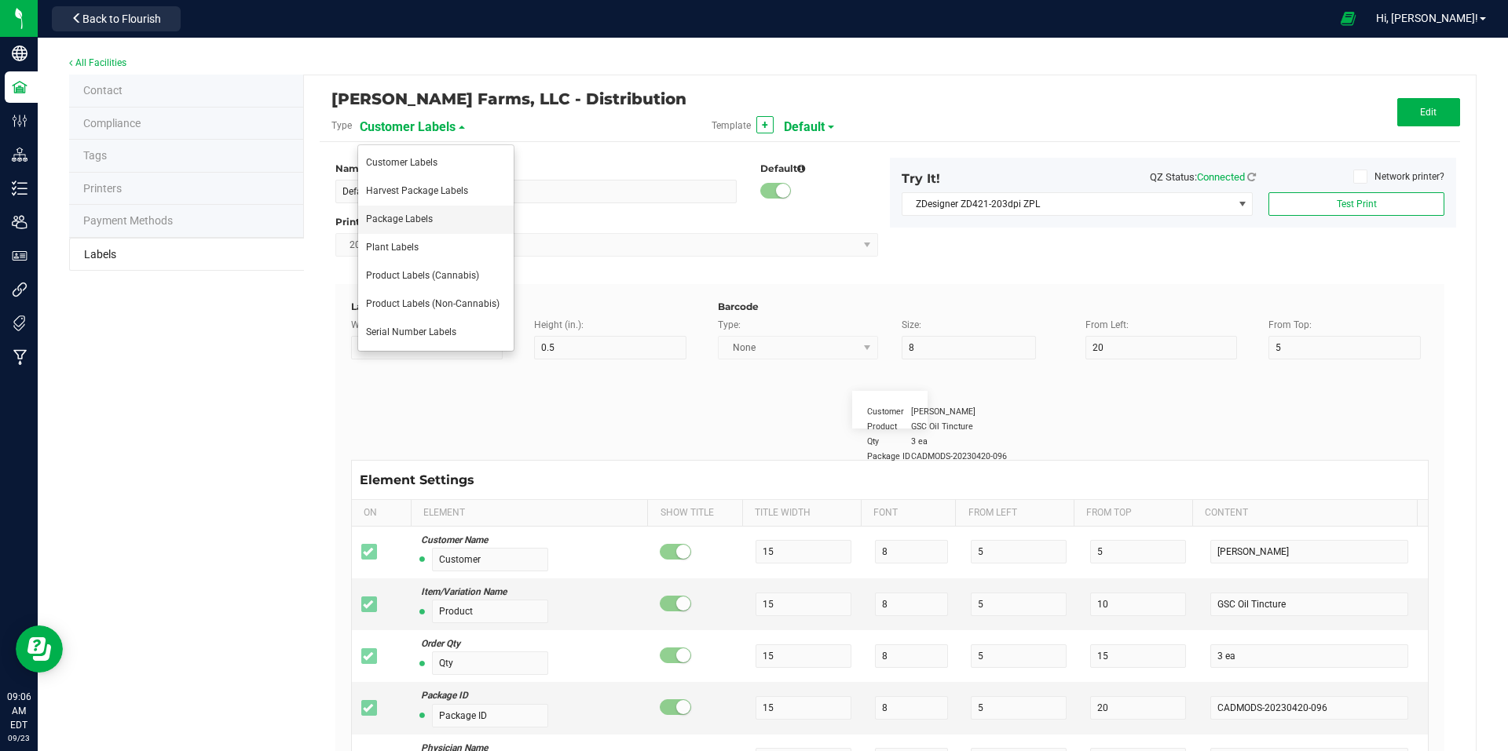
type input "35"
type input "Item Ref Field 5 Value"
type input "NDC Number"
type input "25"
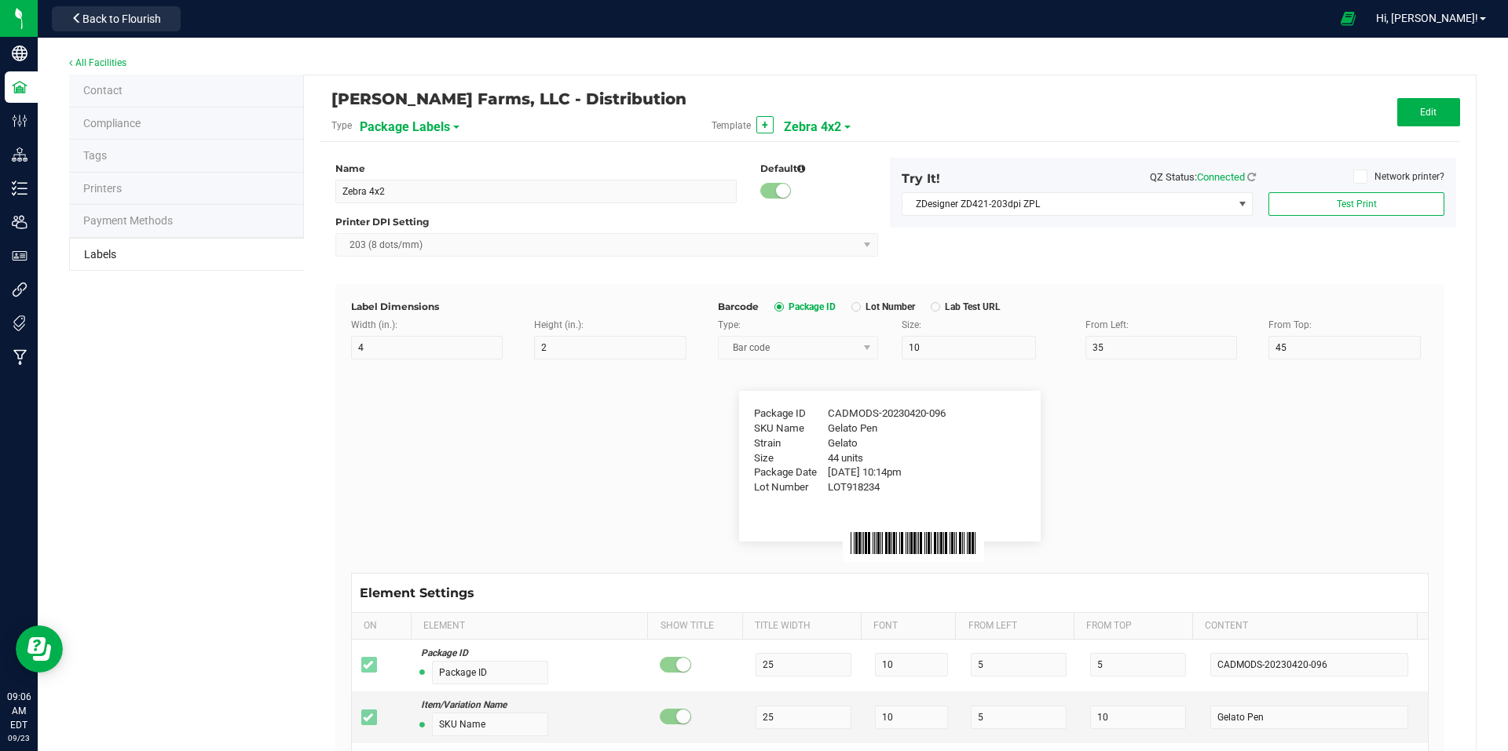
click at [844, 128] on span at bounding box center [847, 127] width 6 height 3
click at [818, 279] on span "QR Code Test" at bounding box center [815, 275] width 56 height 11
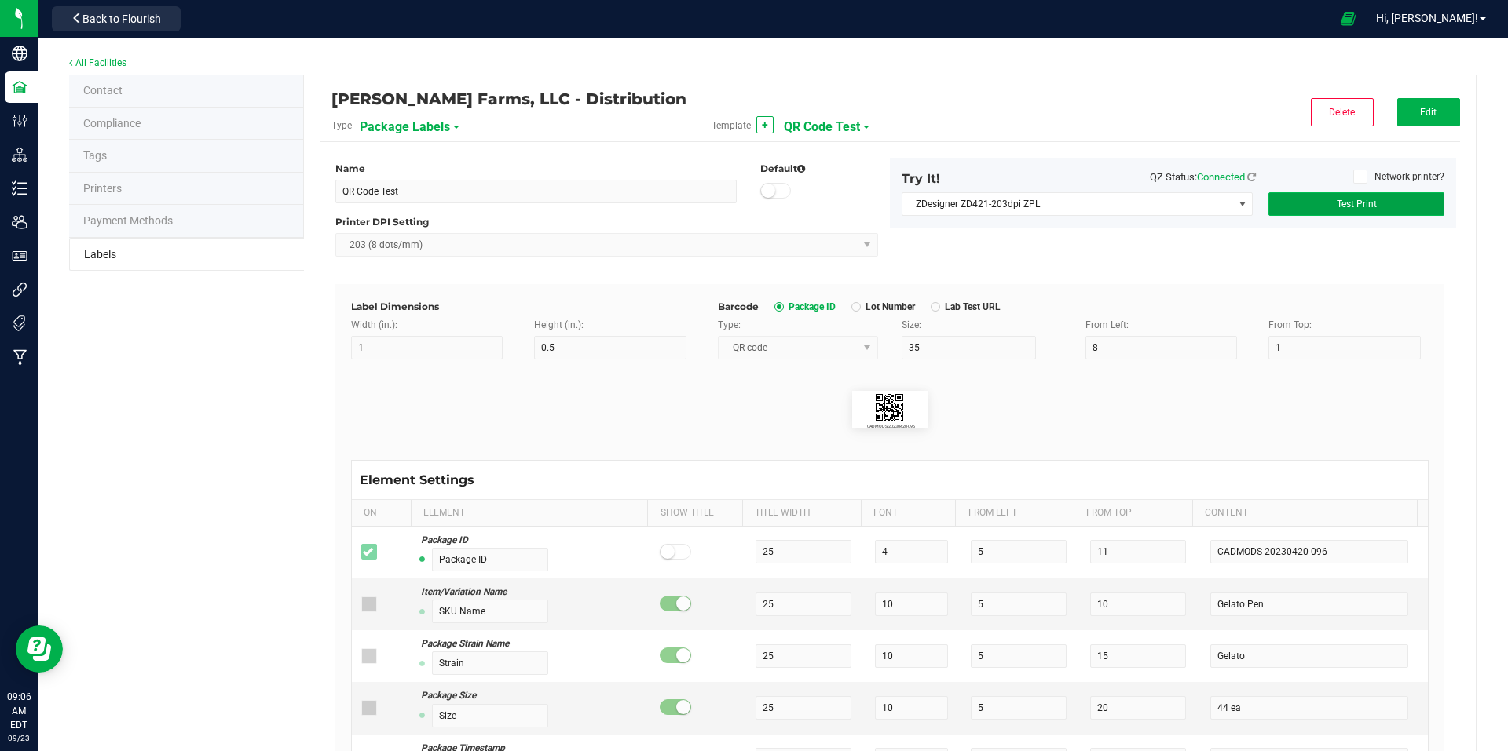
click at [1349, 212] on button "Test Print" at bounding box center [1356, 204] width 176 height 24
click at [1419, 123] on button "Edit" at bounding box center [1428, 112] width 63 height 28
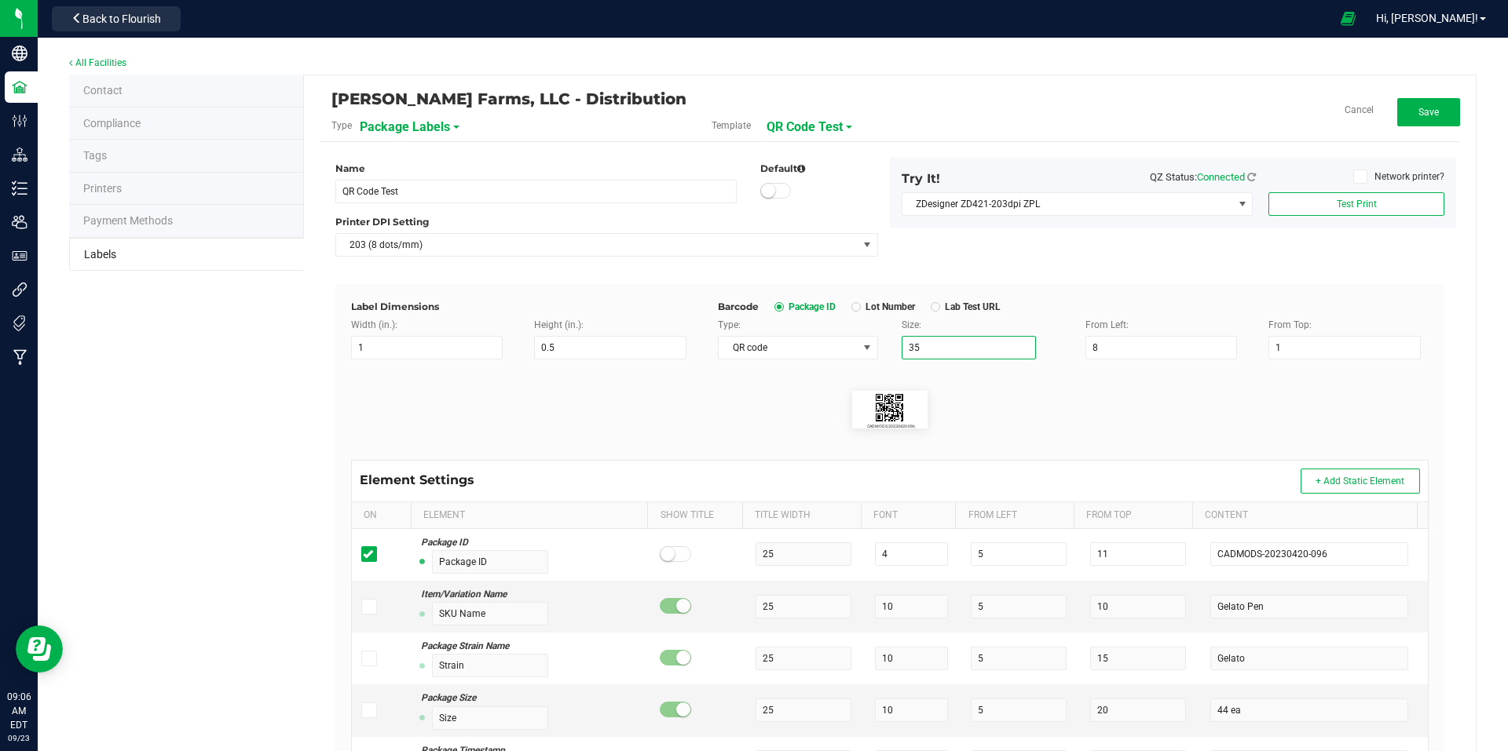
click at [964, 342] on input "35" at bounding box center [968, 348] width 134 height 24
click at [1123, 348] on input "8" at bounding box center [1161, 348] width 152 height 24
click at [1282, 420] on flourish-label-viewer "CADMODS-20230420-096" at bounding box center [889, 410] width 1077 height 38
click at [1362, 204] on span "Test Print" at bounding box center [1356, 204] width 40 height 11
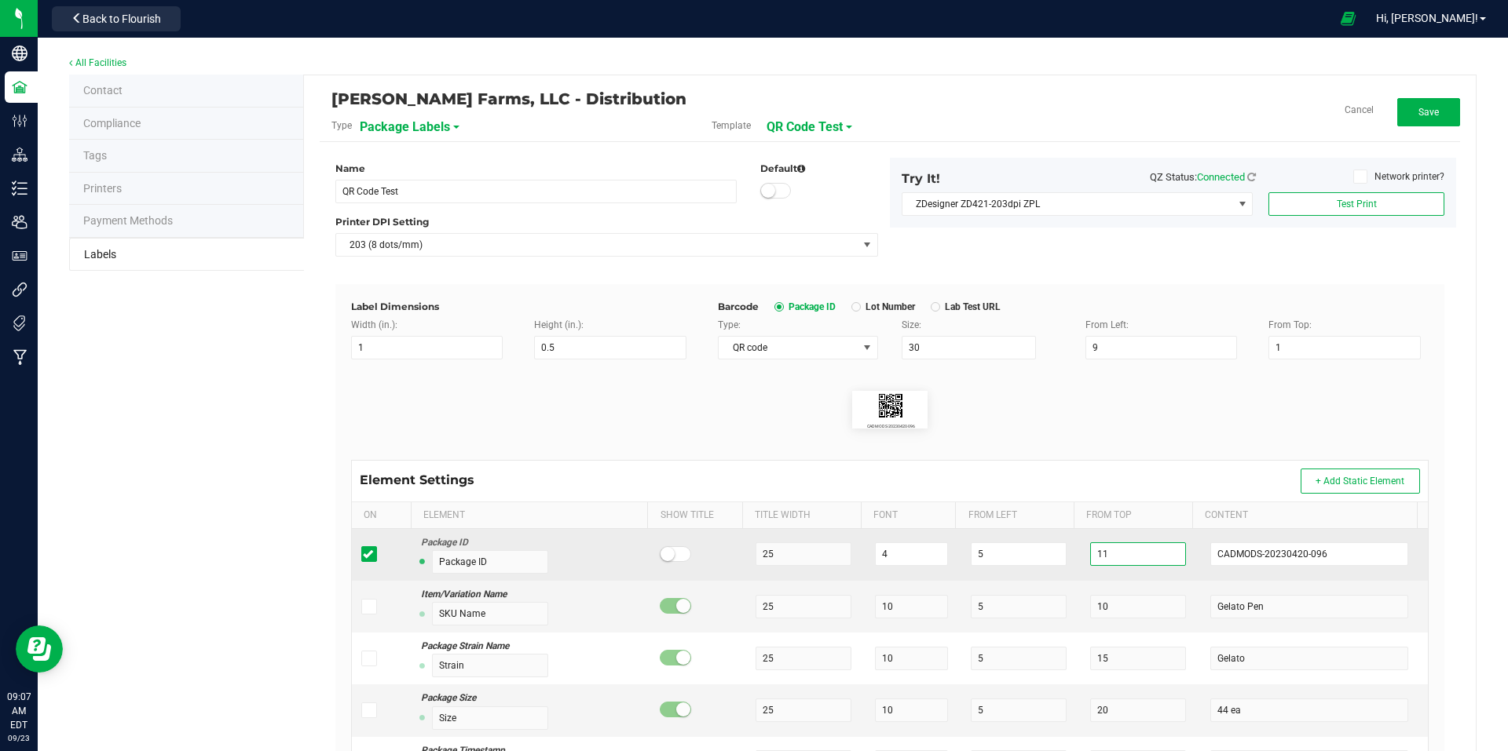
click at [1092, 554] on input "11" at bounding box center [1138, 555] width 96 height 24
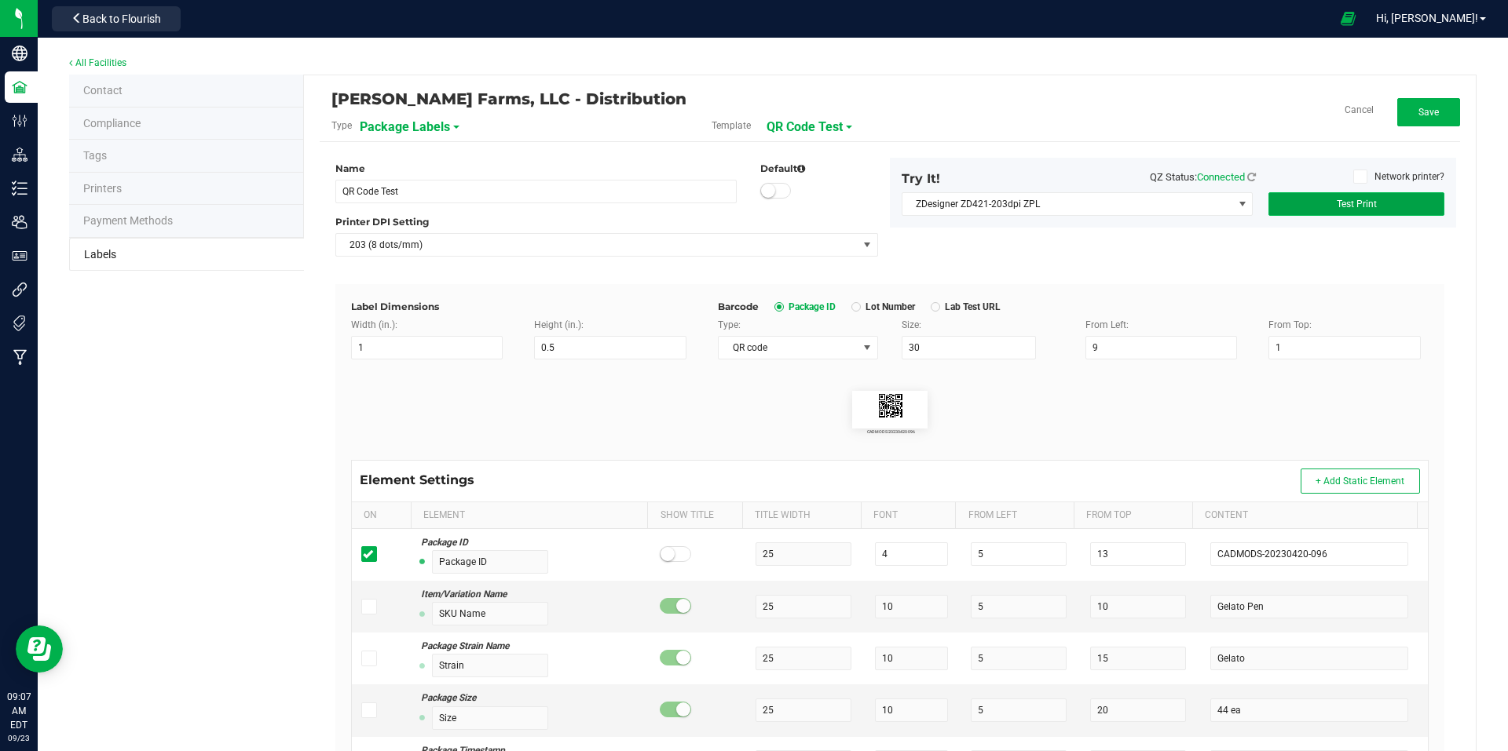
click at [1353, 210] on button "Test Print" at bounding box center [1356, 204] width 176 height 24
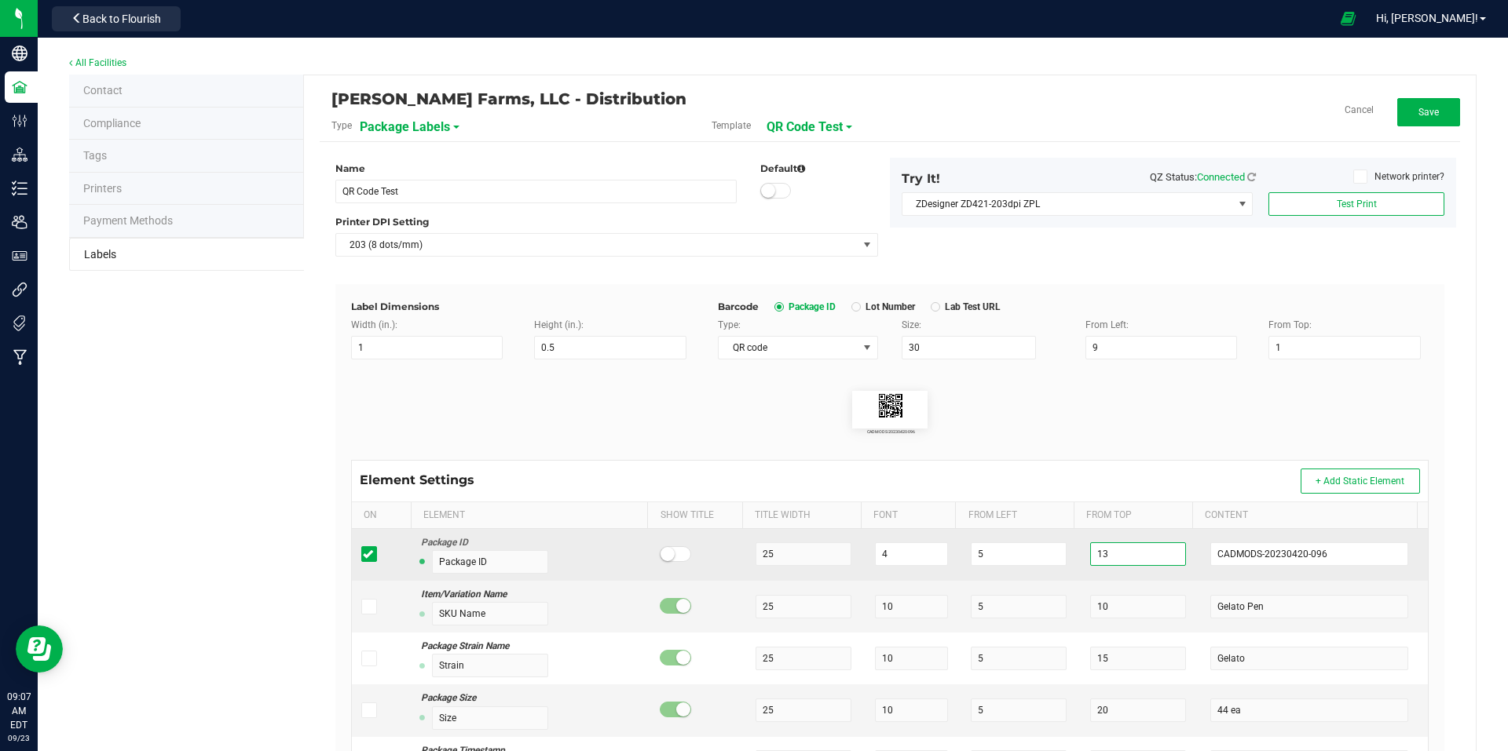
click at [1121, 554] on input "13" at bounding box center [1138, 555] width 96 height 24
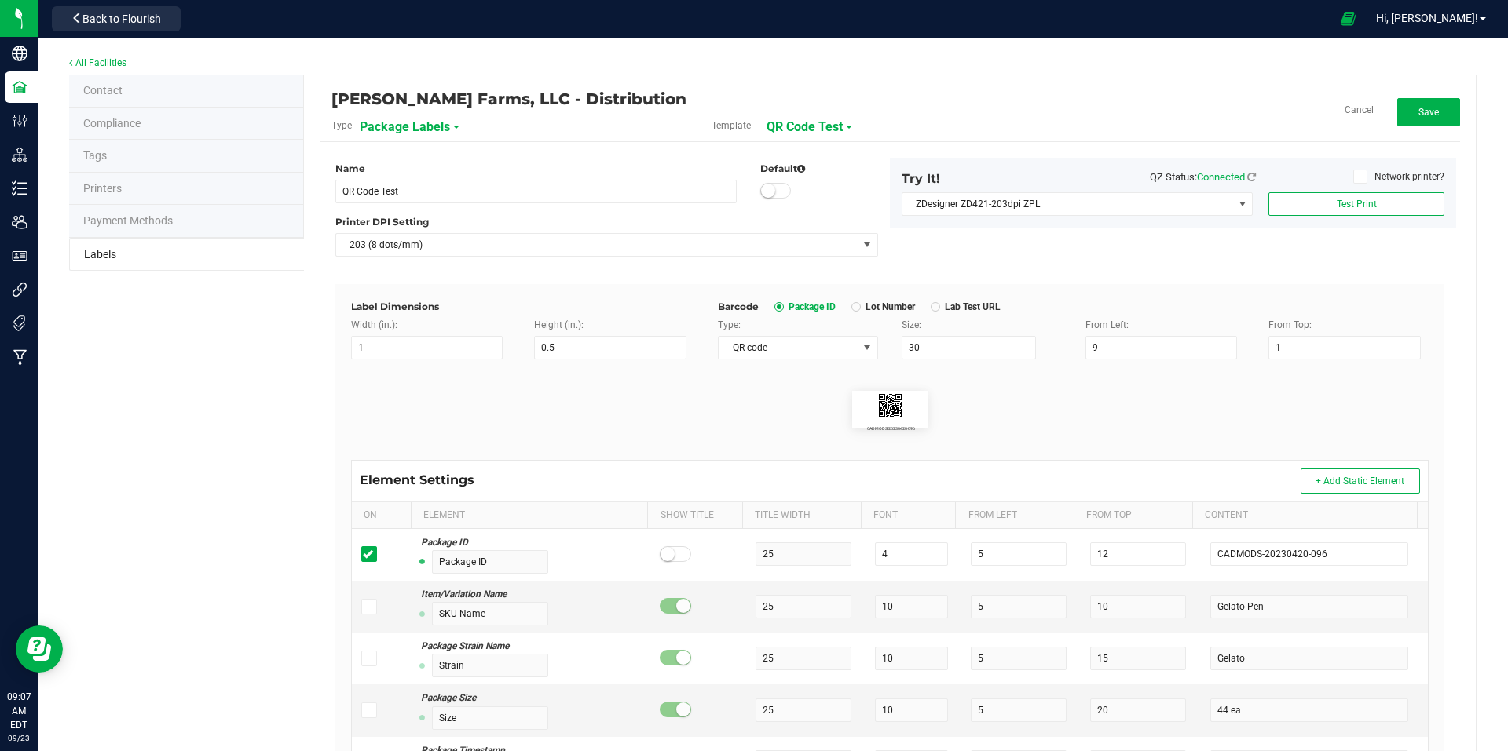
click at [1364, 250] on div "Name QR Code Test Default Printer DPI Setting 203 (8 dots/mm) Try It! QZ Status…" at bounding box center [890, 221] width 1132 height 126
click at [1354, 208] on span "Test Print" at bounding box center [1356, 204] width 40 height 11
click at [1424, 123] on button "Save" at bounding box center [1428, 112] width 63 height 28
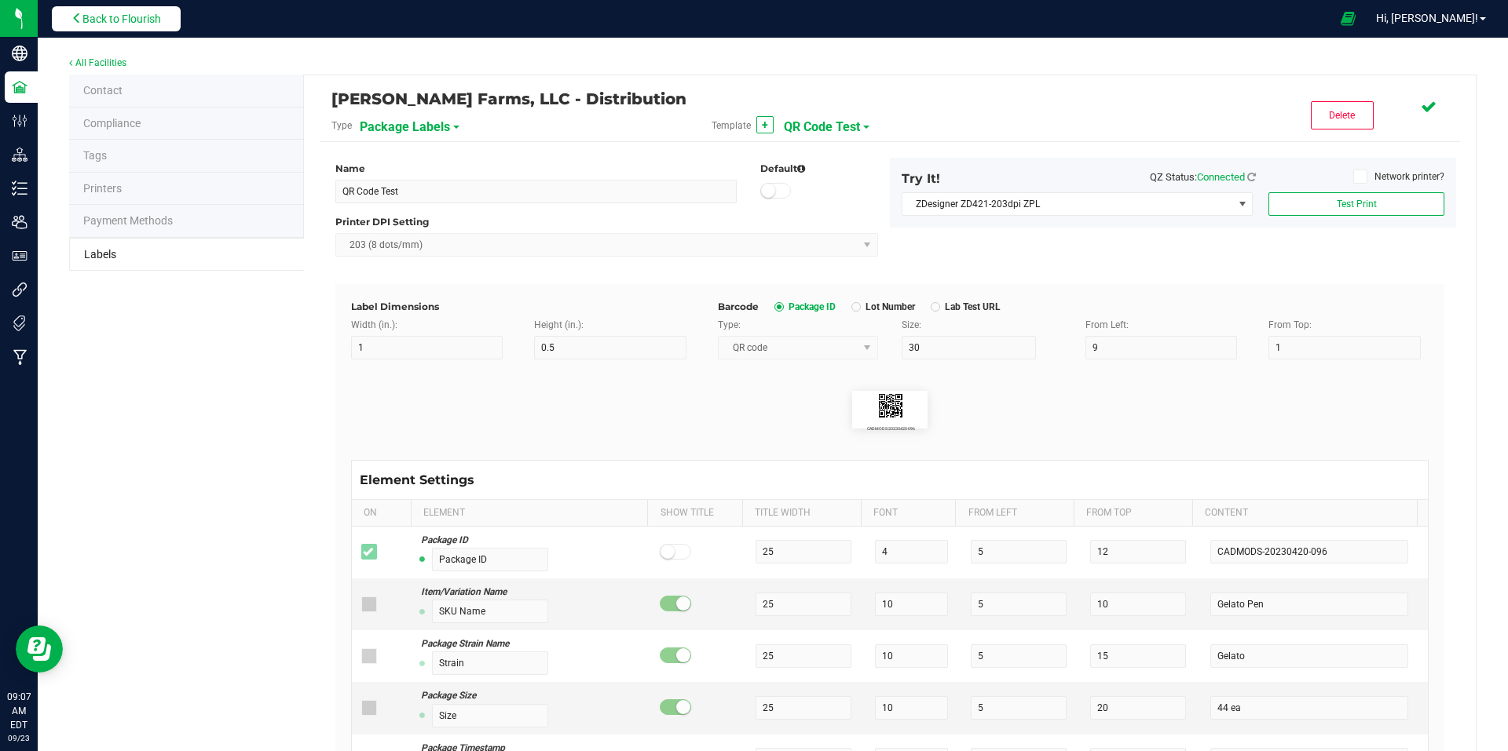
click at [157, 20] on span "Back to Flourish" at bounding box center [121, 19] width 79 height 13
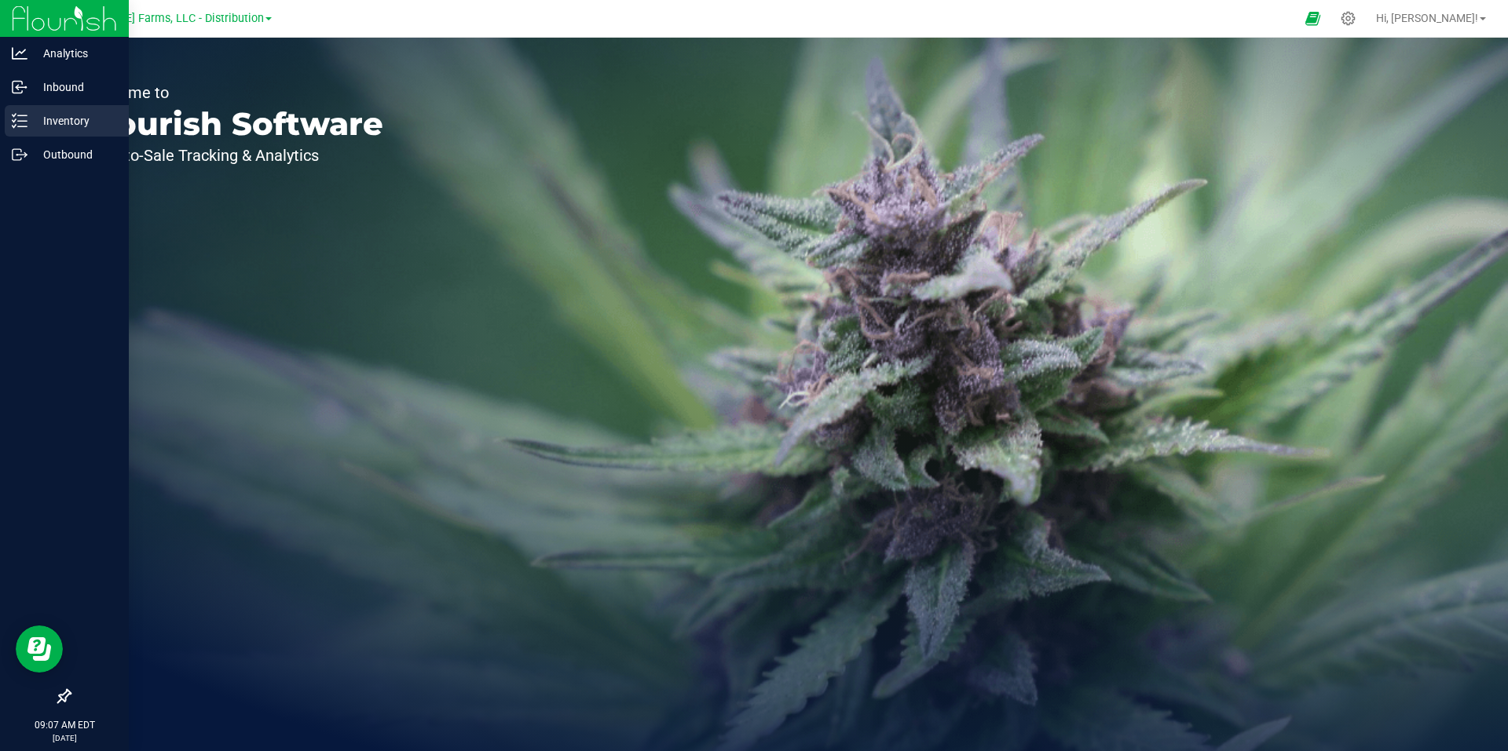
click at [48, 128] on p "Inventory" at bounding box center [74, 121] width 94 height 19
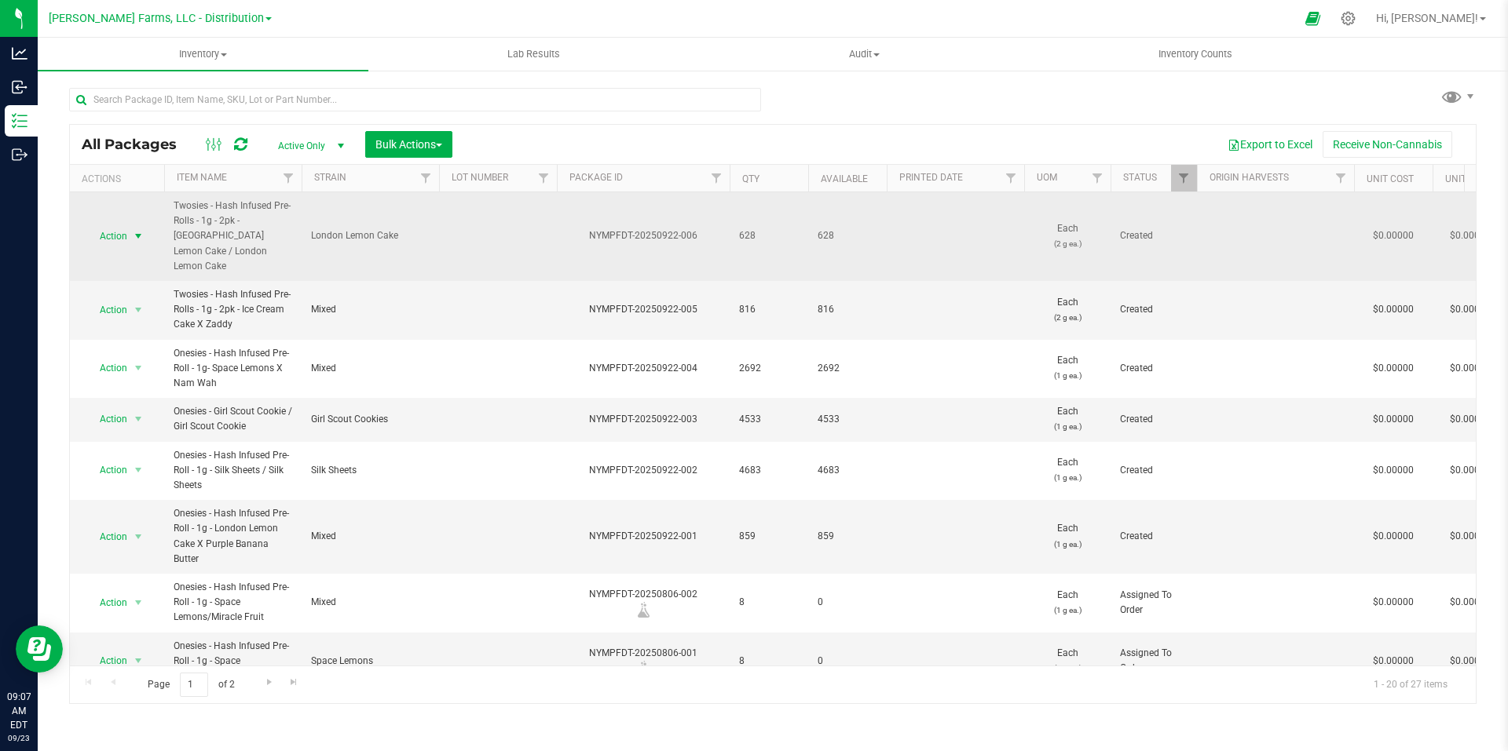
click at [143, 230] on span "select" at bounding box center [138, 236] width 13 height 13
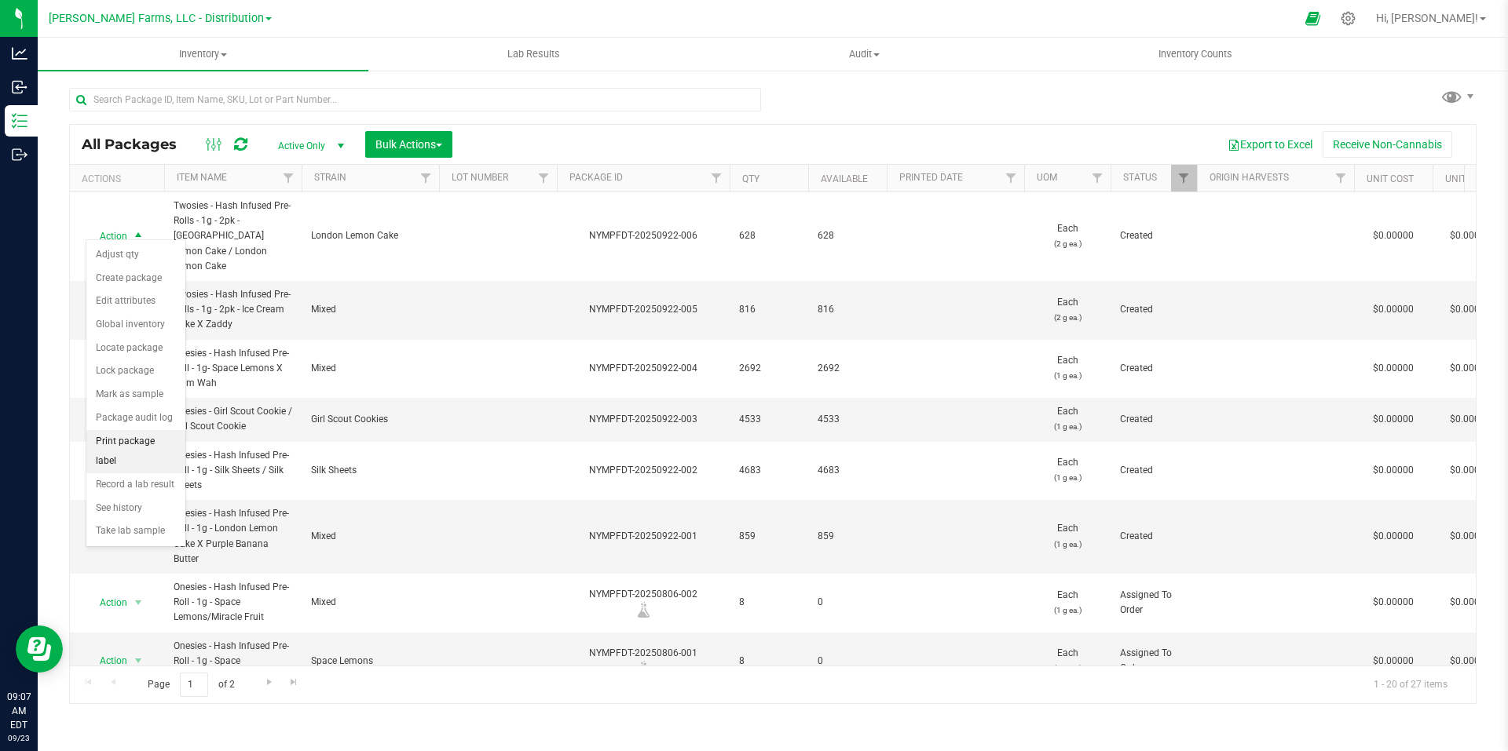
click at [148, 442] on li "Print package label" at bounding box center [135, 451] width 99 height 43
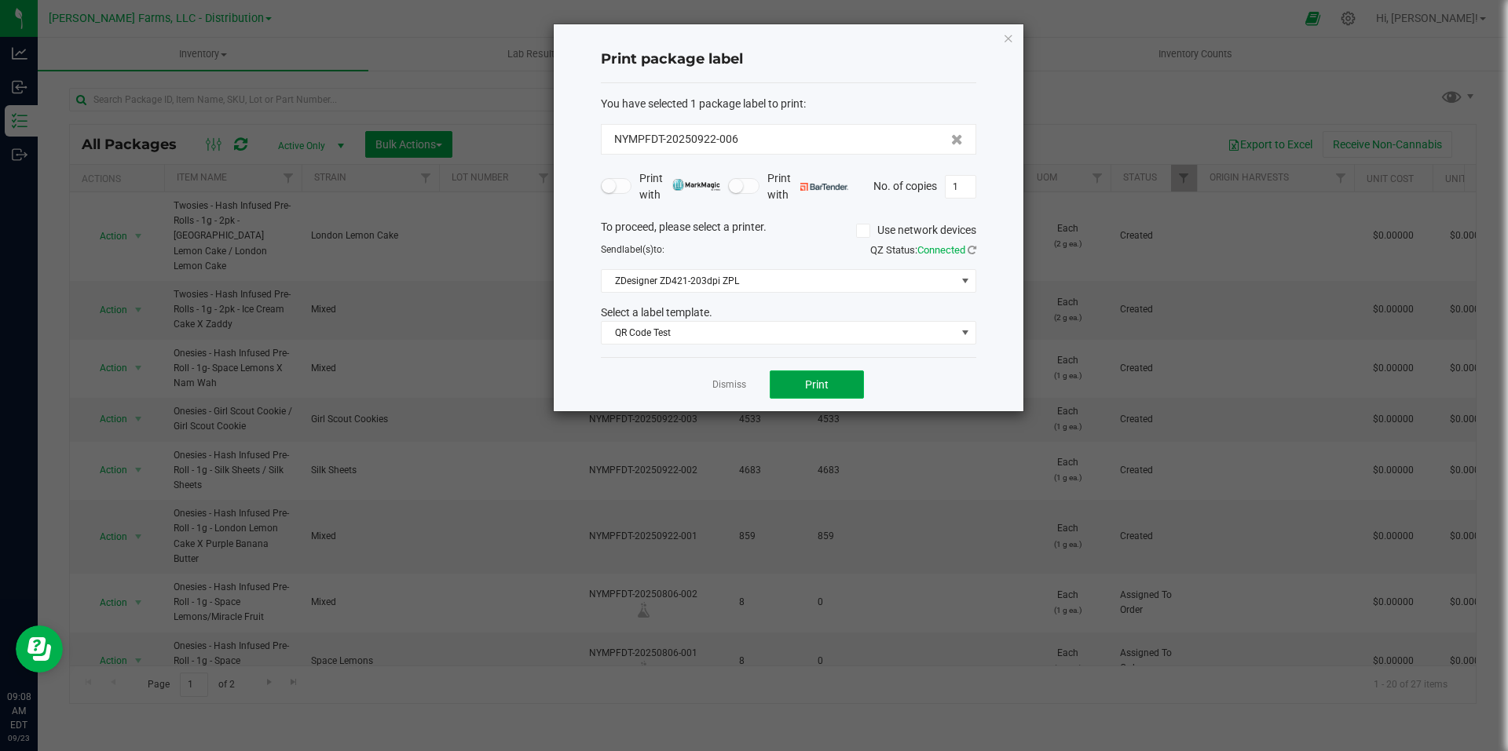
click at [839, 382] on button "Print" at bounding box center [817, 385] width 94 height 28
click at [1013, 31] on icon "button" at bounding box center [1008, 37] width 11 height 19
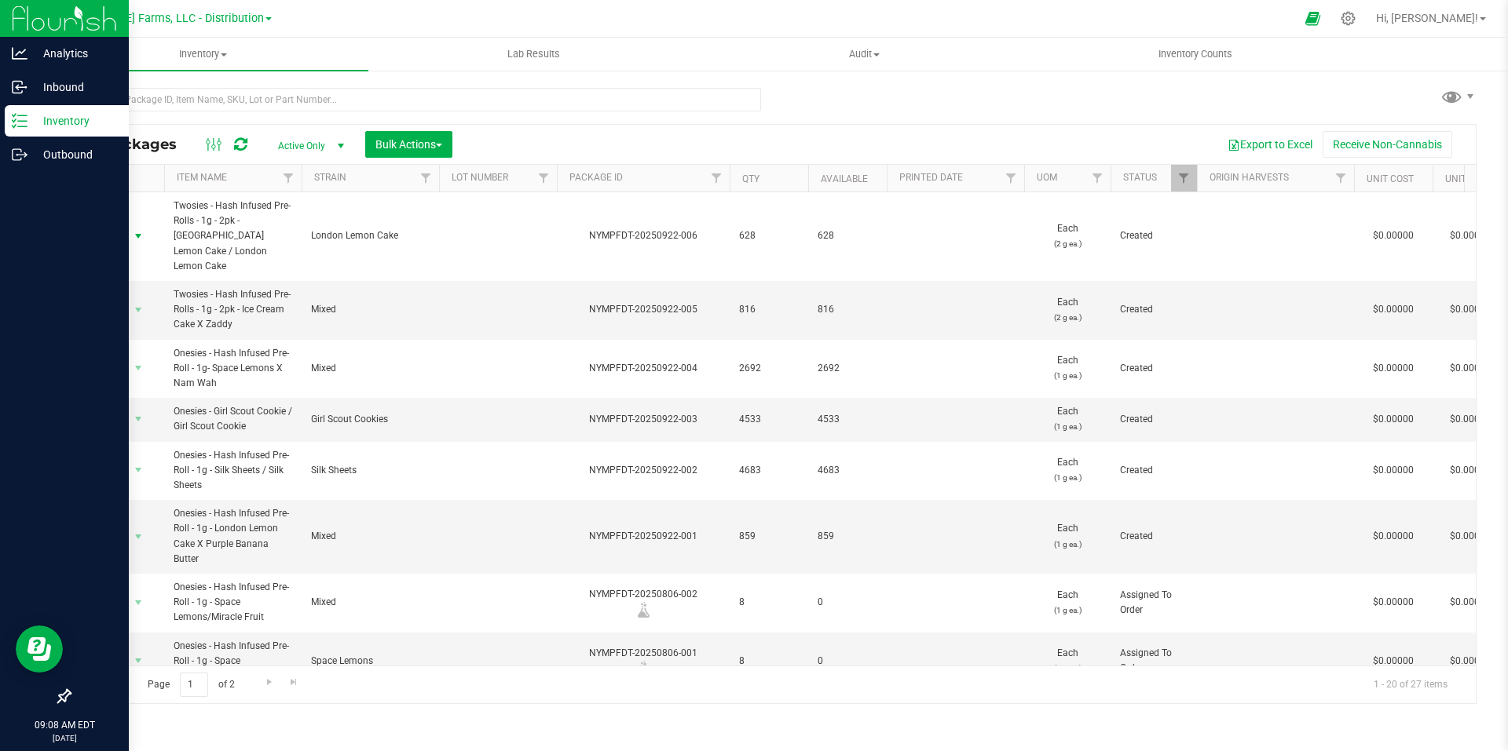
click at [57, 121] on p "Inventory" at bounding box center [74, 121] width 94 height 19
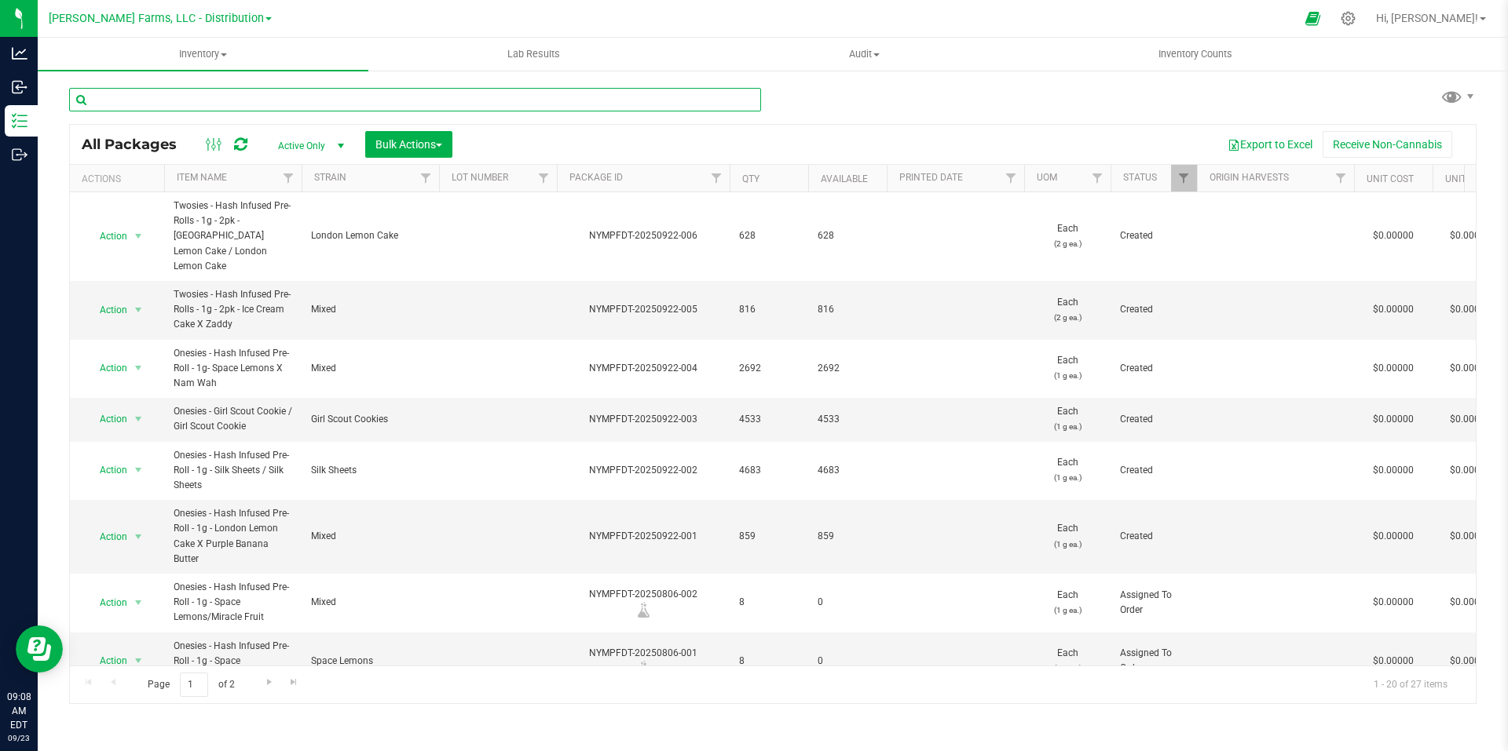
click at [311, 97] on input "text" at bounding box center [415, 100] width 692 height 24
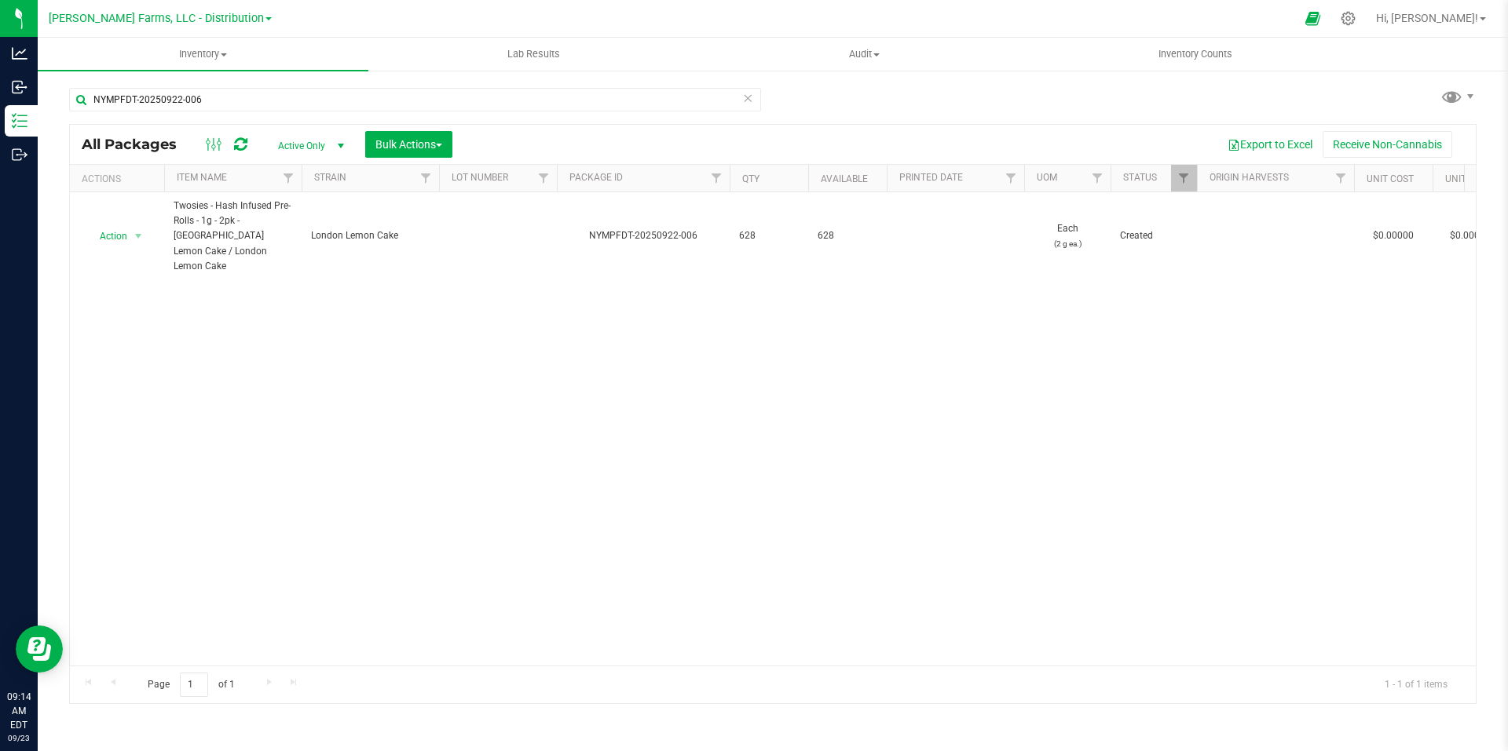
click at [747, 96] on icon at bounding box center [747, 97] width 11 height 19
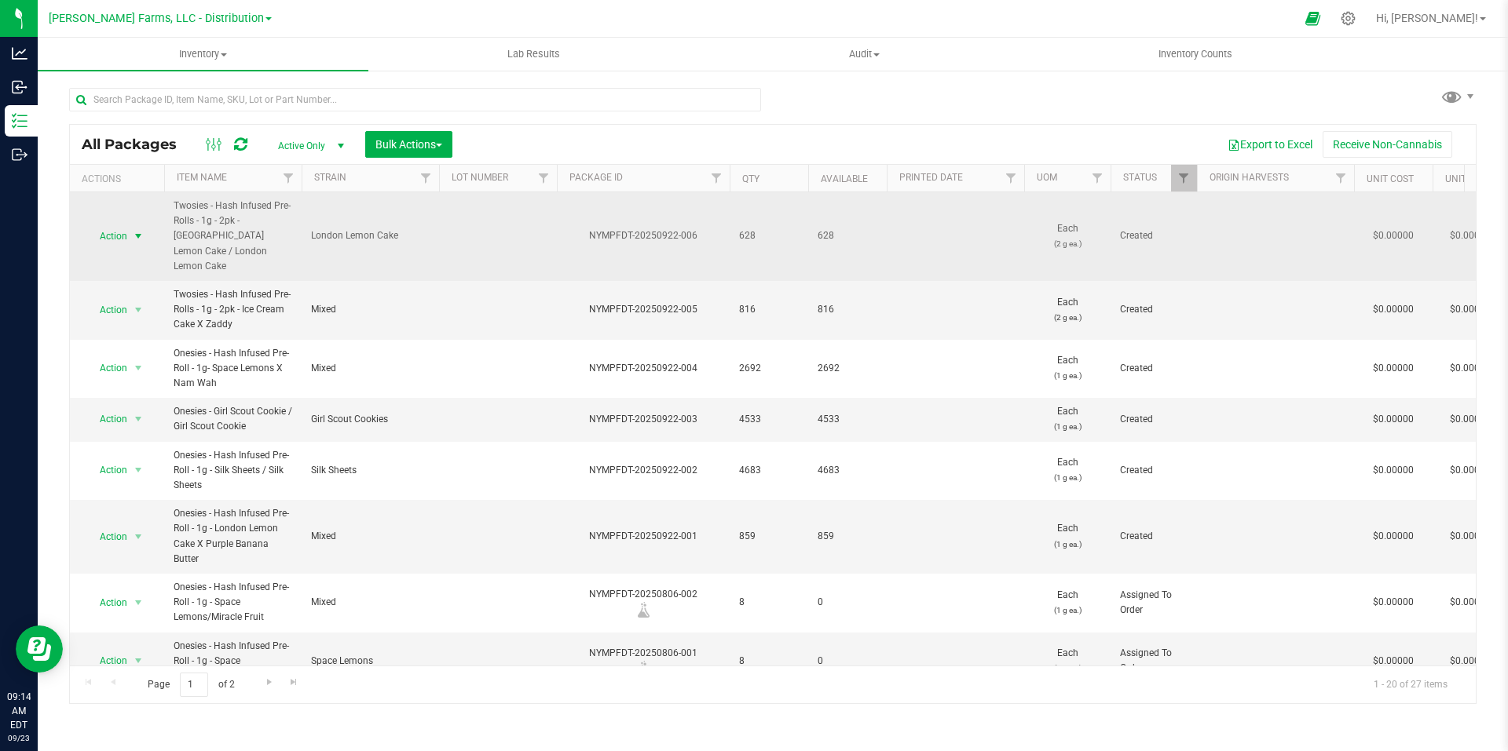
click at [139, 230] on span "select" at bounding box center [138, 236] width 13 height 13
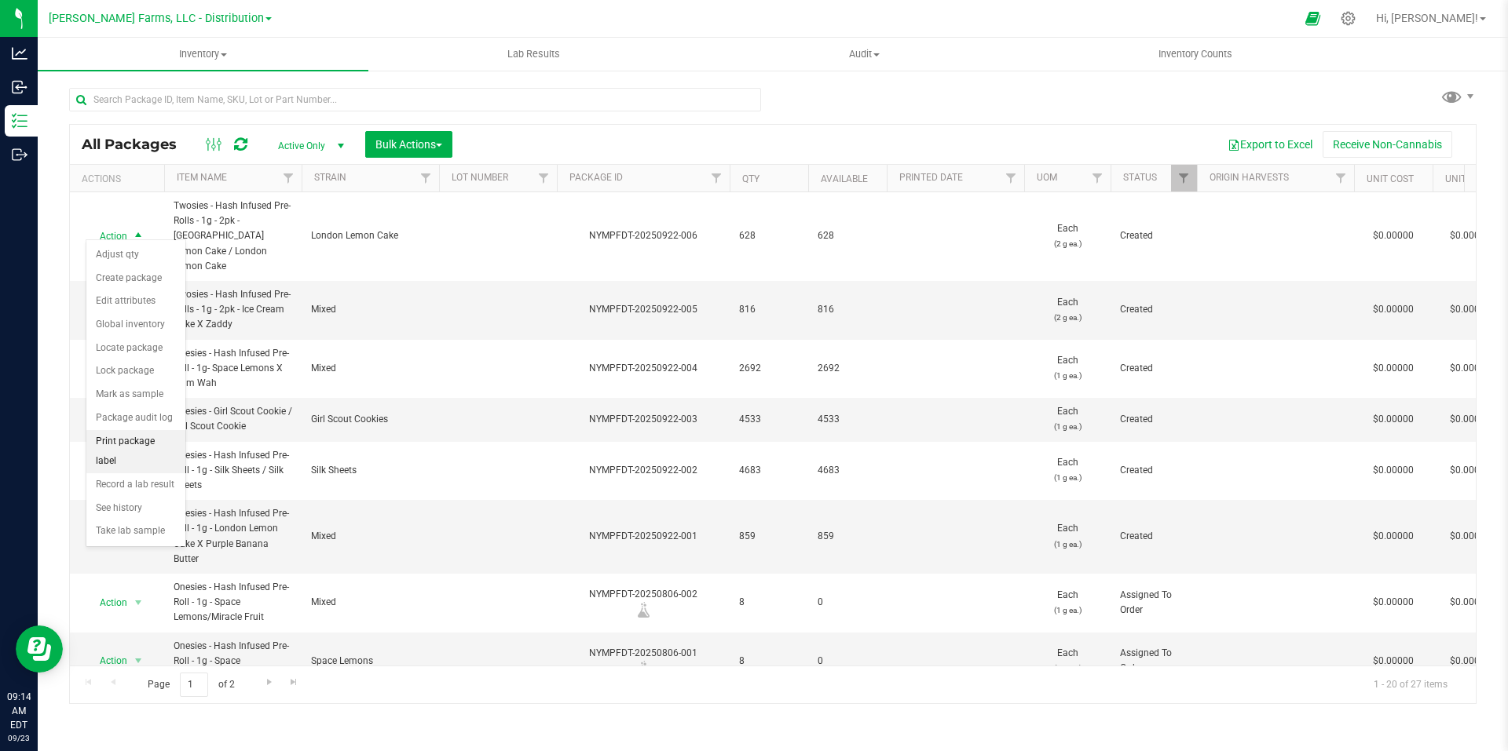
click at [144, 440] on li "Print package label" at bounding box center [135, 451] width 99 height 43
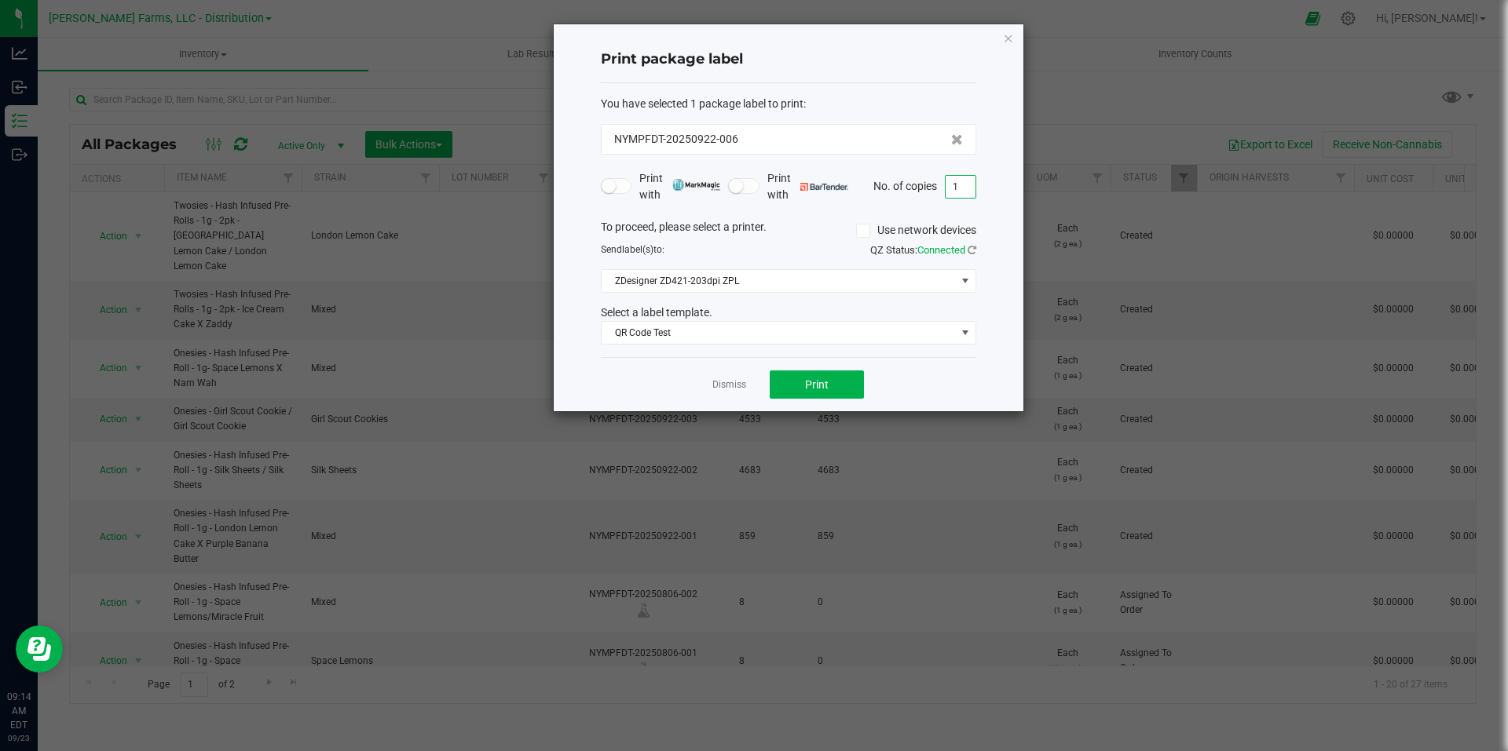
click at [967, 184] on input "1" at bounding box center [960, 187] width 30 height 22
click at [821, 392] on button "Print" at bounding box center [817, 385] width 94 height 28
click at [1007, 35] on icon "button" at bounding box center [1008, 37] width 11 height 19
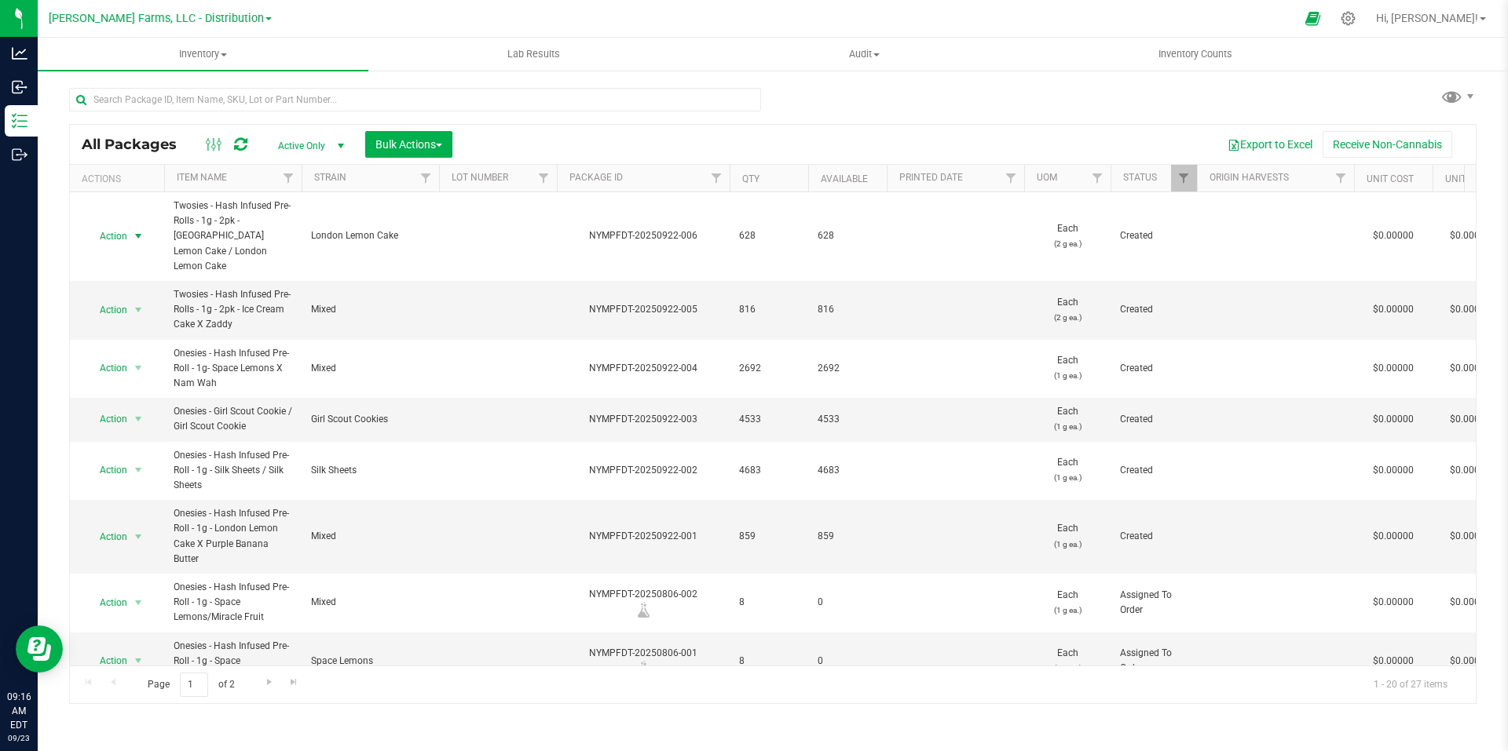
click at [963, 21] on div at bounding box center [788, 18] width 1014 height 31
click at [265, 17] on span at bounding box center [268, 18] width 6 height 3
click at [239, 98] on link "[PERSON_NAME] Farms, LLC - Processing" at bounding box center [160, 96] width 229 height 21
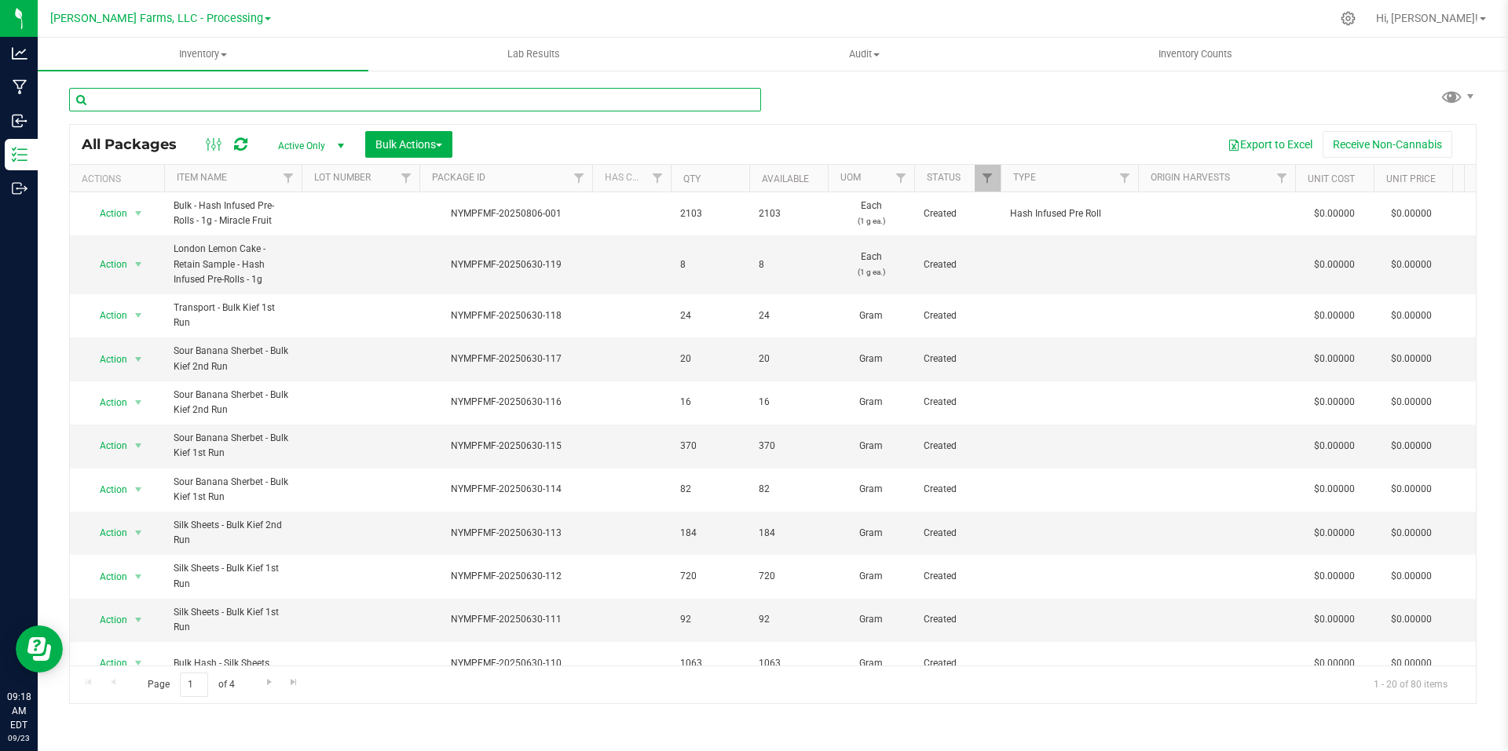
click at [326, 101] on input "text" at bounding box center [415, 100] width 692 height 24
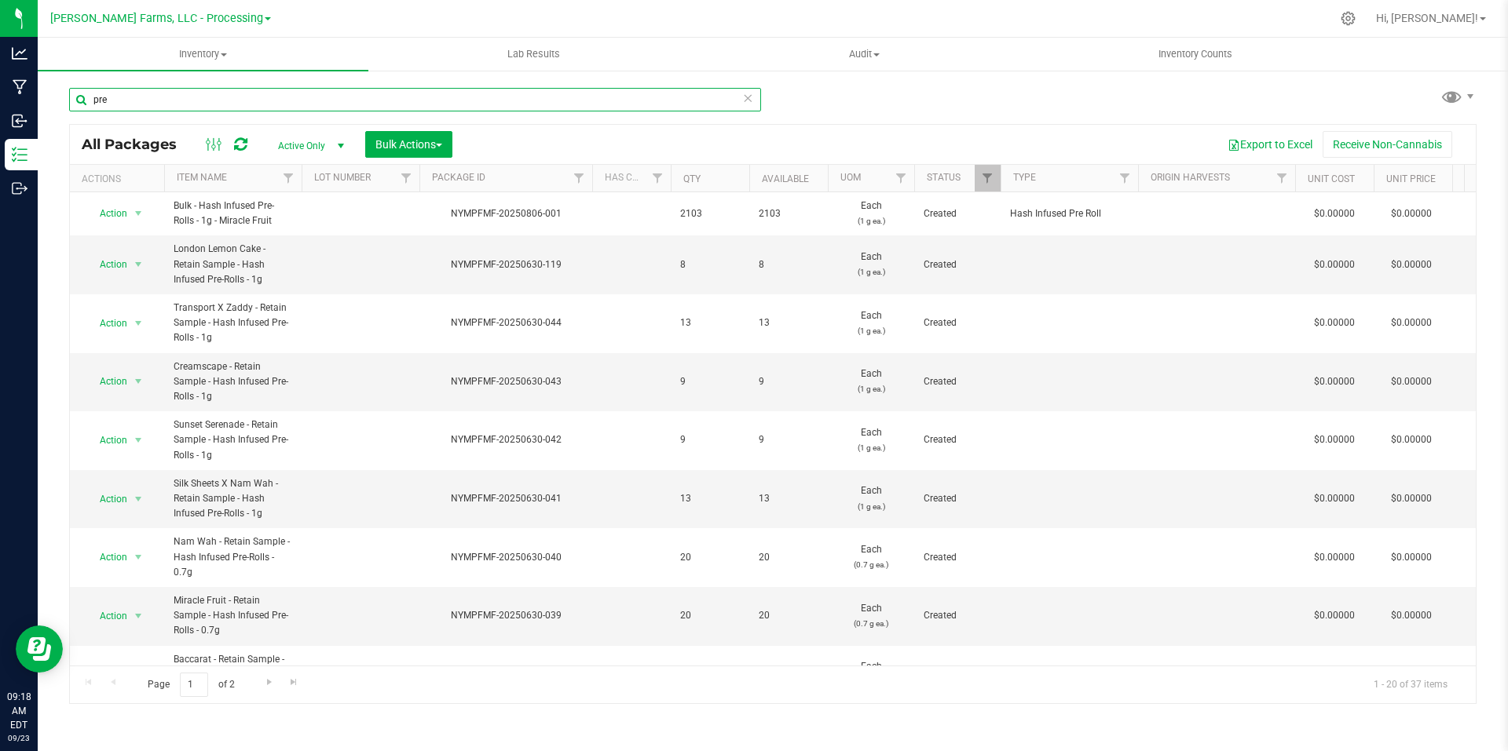
drag, startPoint x: 119, startPoint y: 100, endPoint x: 70, endPoint y: 101, distance: 48.7
click at [70, 101] on input "pre" at bounding box center [415, 100] width 692 height 24
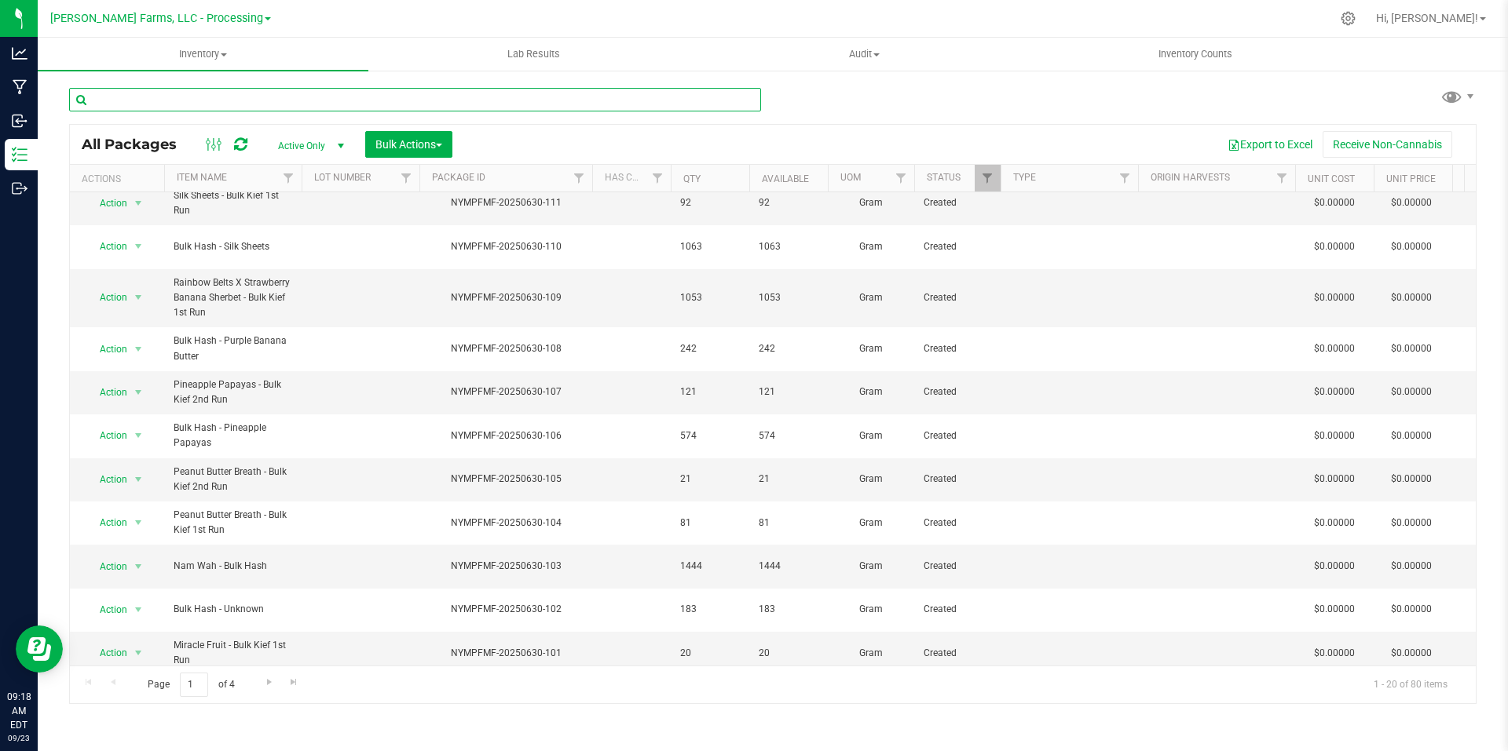
scroll to position [418, 0]
click at [270, 685] on span "Go to the next page" at bounding box center [269, 682] width 13 height 13
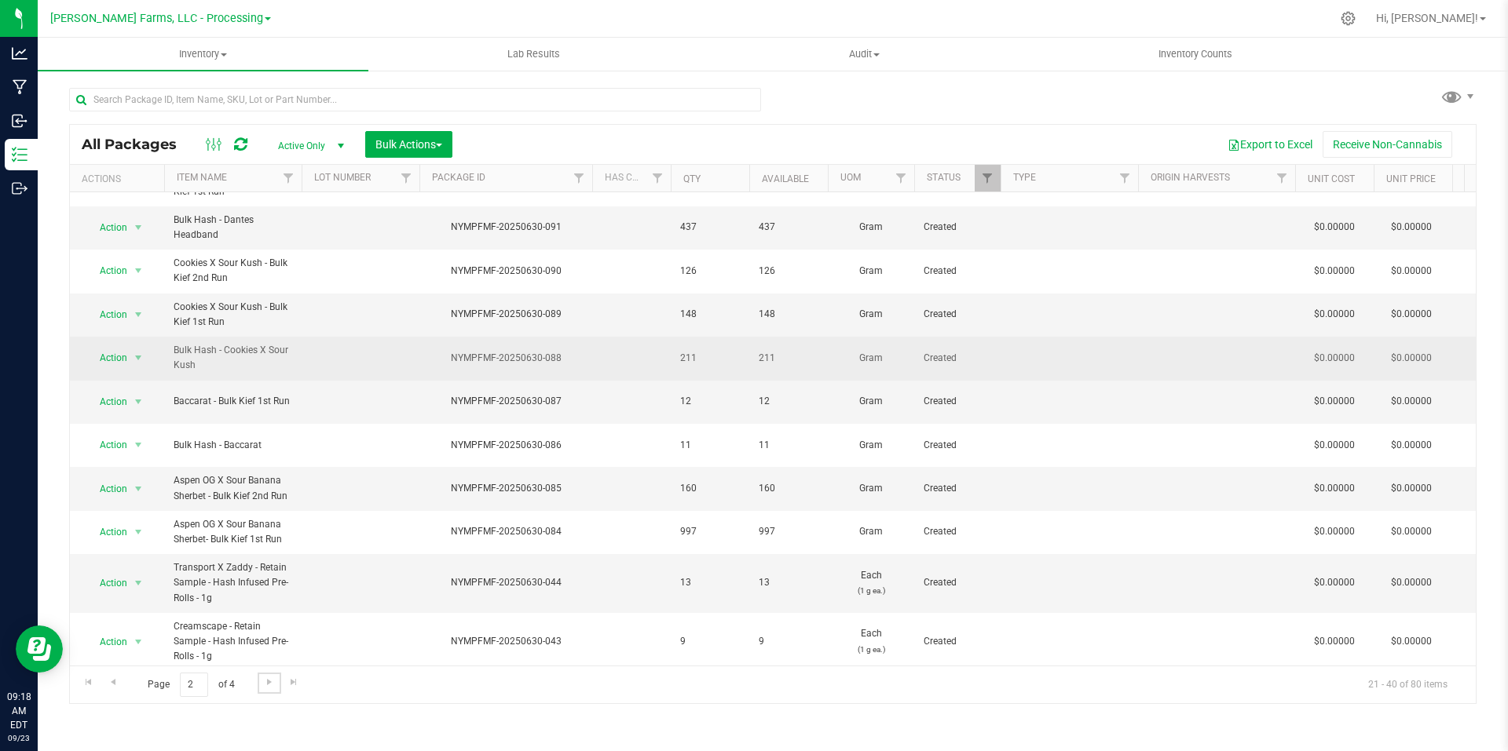
scroll to position [455, 0]
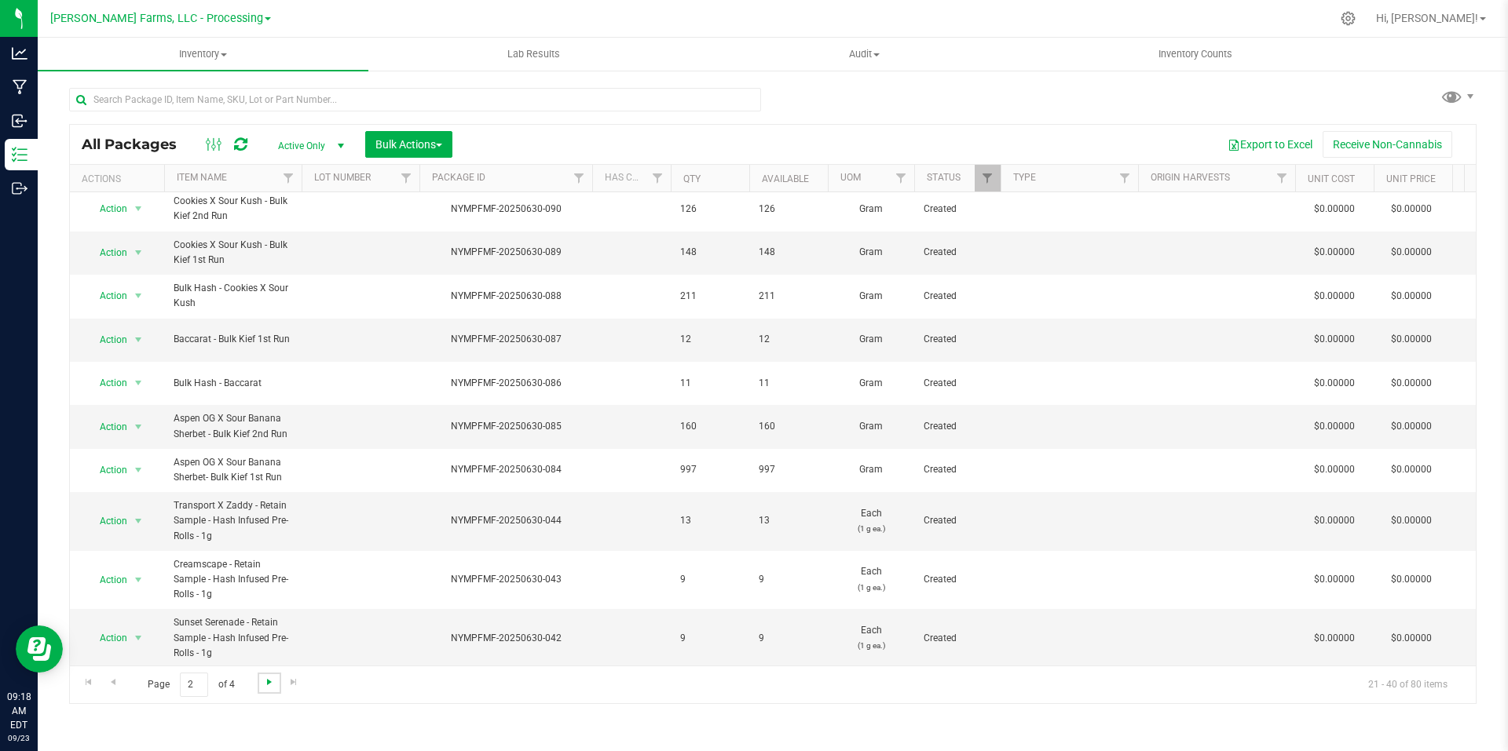
click at [272, 686] on span "Go to the next page" at bounding box center [269, 682] width 13 height 13
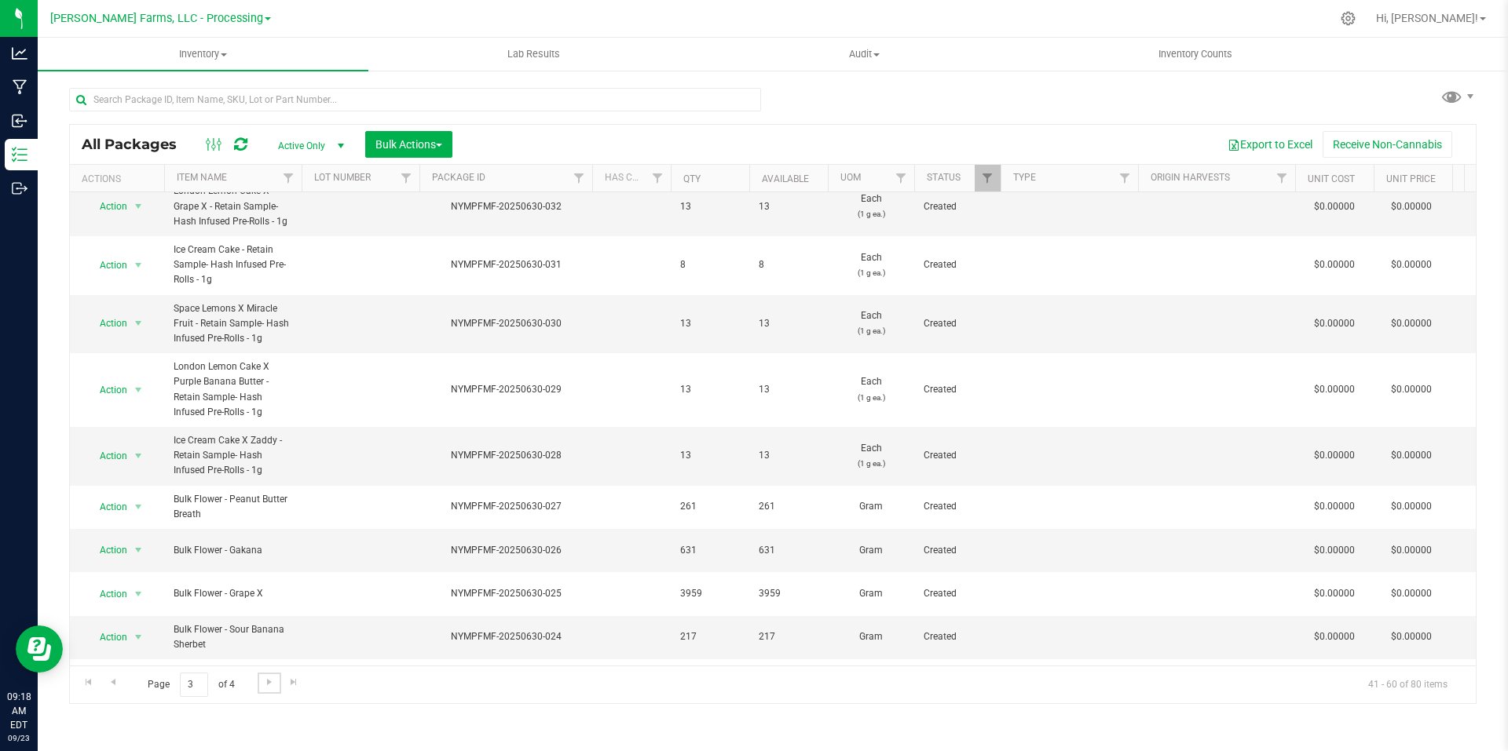
scroll to position [592, 0]
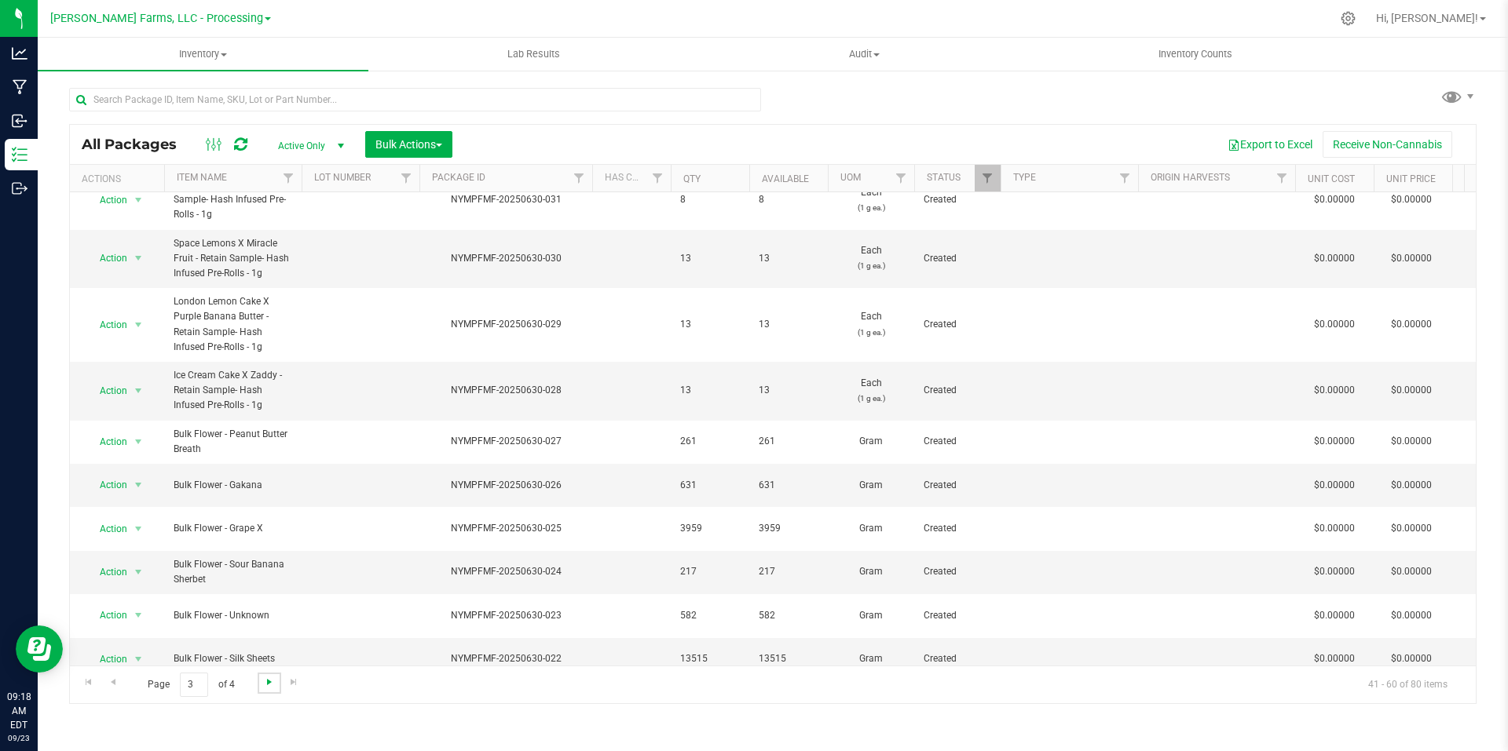
click at [273, 679] on span "Go to the next page" at bounding box center [269, 682] width 13 height 13
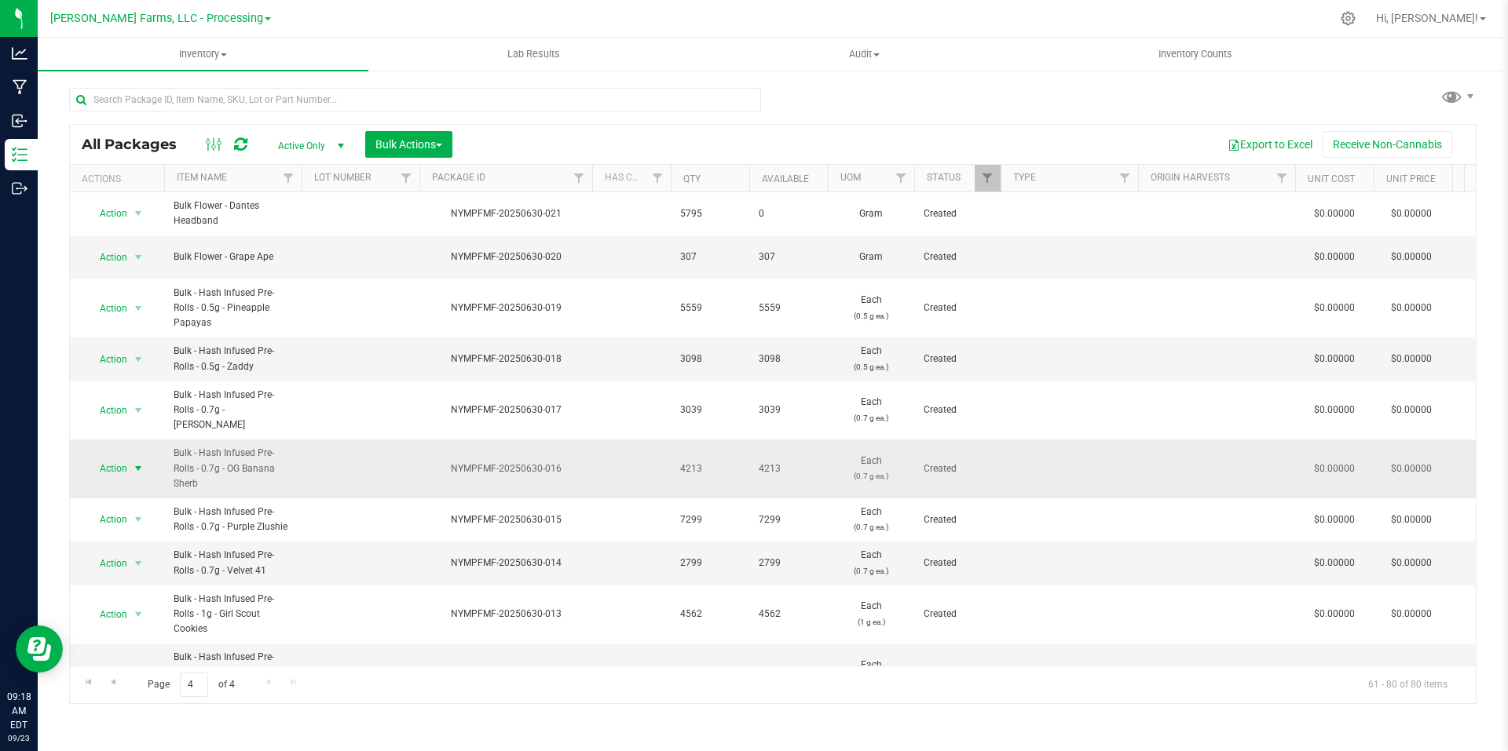
click at [140, 463] on span "select" at bounding box center [138, 469] width 13 height 13
click at [133, 657] on li "Print package label" at bounding box center [135, 670] width 99 height 43
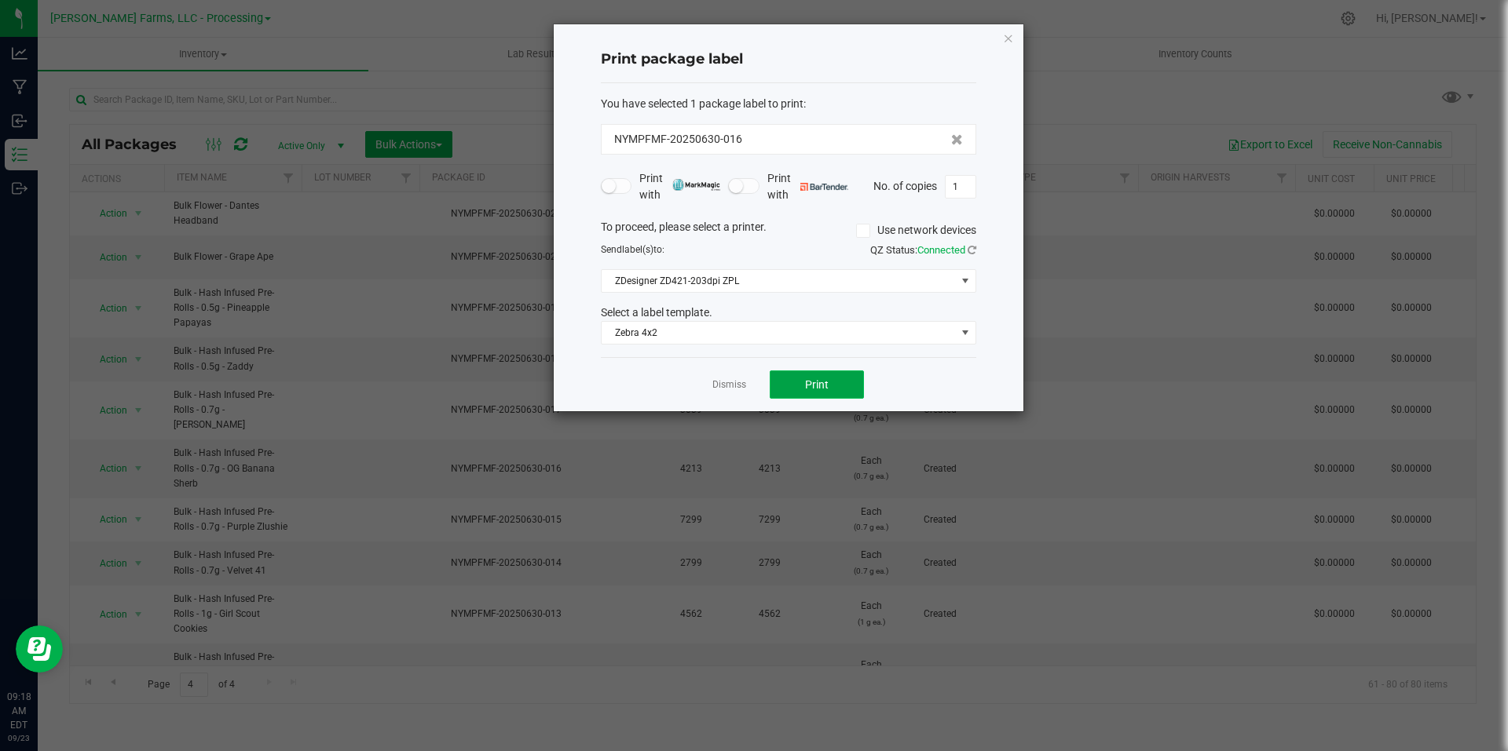
click at [814, 393] on button "Print" at bounding box center [817, 385] width 94 height 28
click at [968, 330] on span at bounding box center [965, 333] width 13 height 13
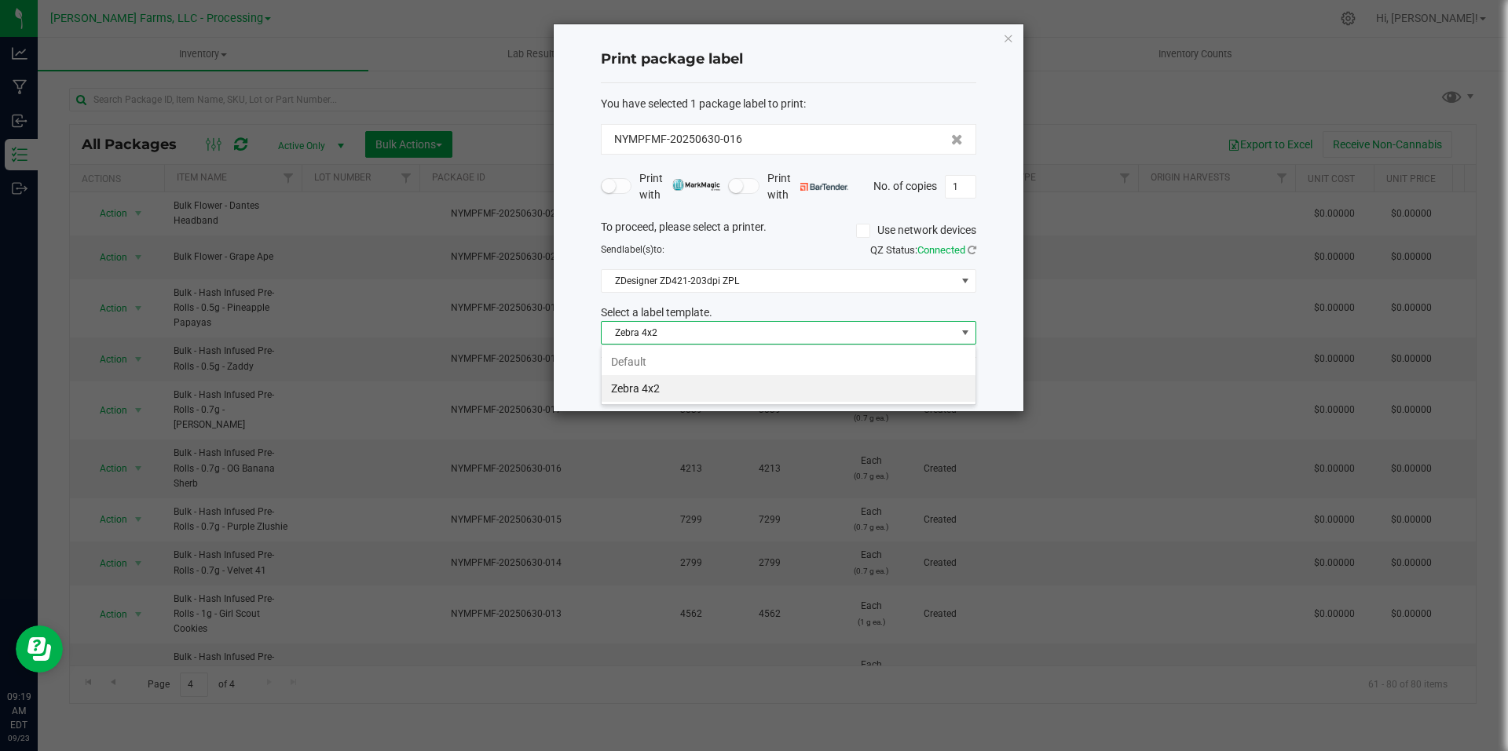
click at [1009, 331] on div "Print package label You have selected 1 package label to print : NYMPFMF-202506…" at bounding box center [789, 217] width 470 height 387
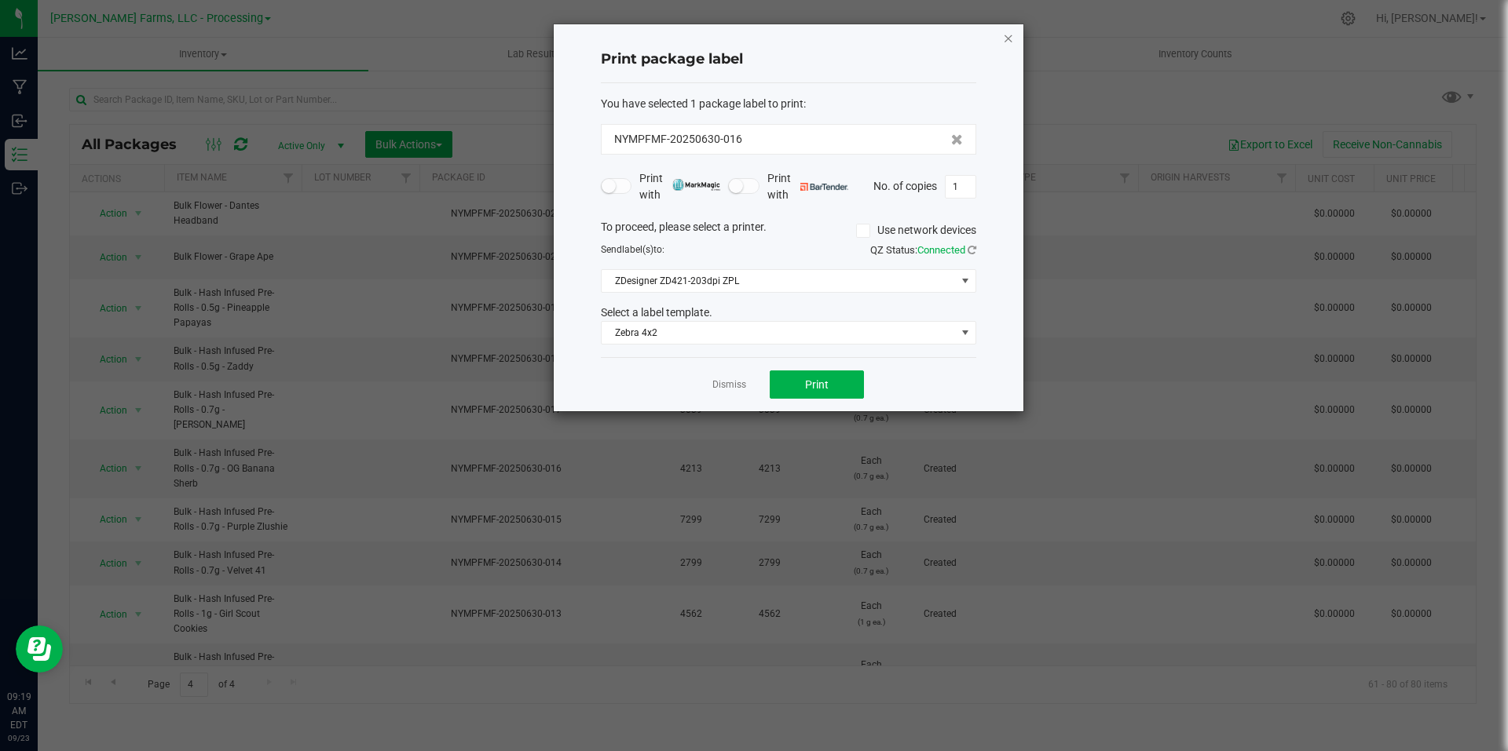
click at [1009, 38] on icon "button" at bounding box center [1008, 37] width 11 height 19
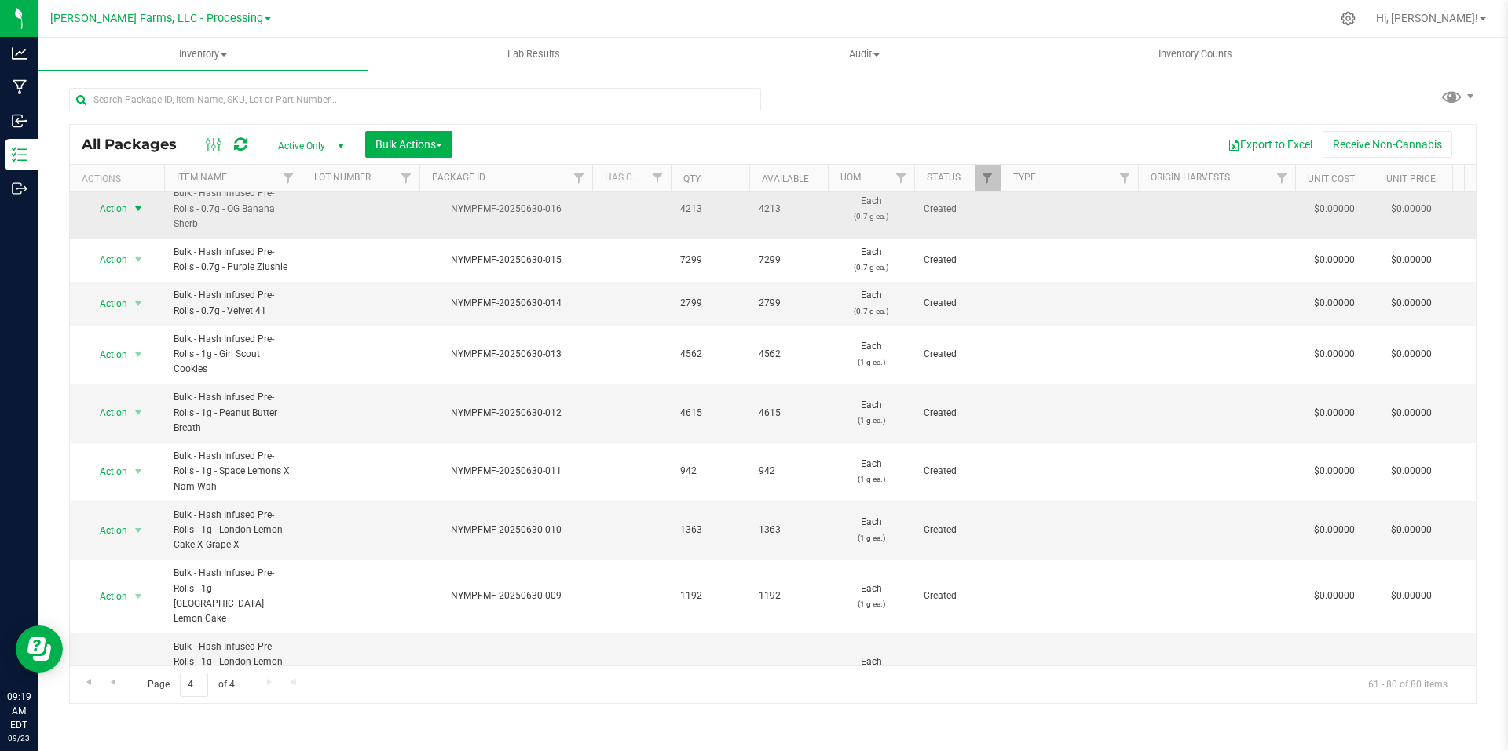
scroll to position [314, 0]
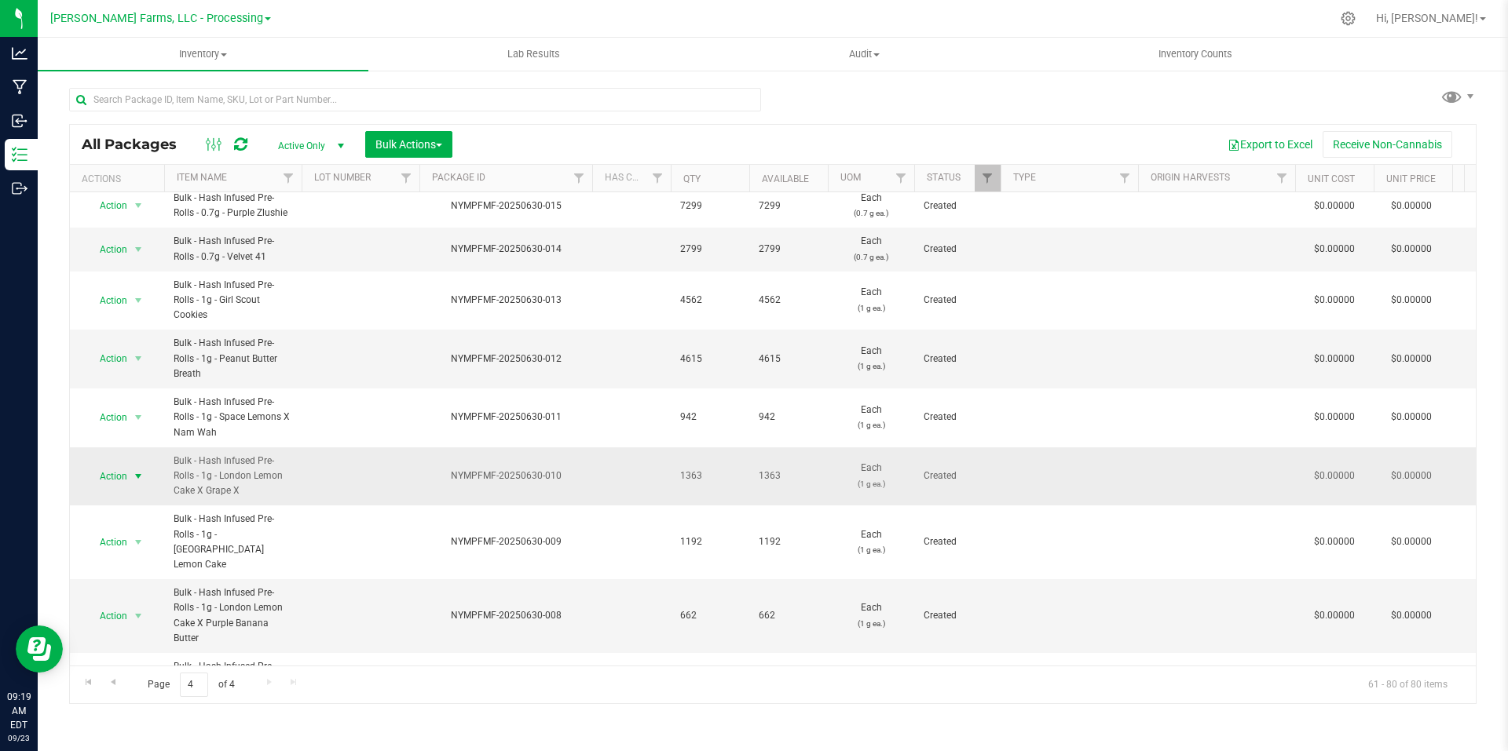
click at [144, 470] on span "select" at bounding box center [138, 476] width 13 height 13
click at [137, 357] on li "Print package label" at bounding box center [135, 368] width 99 height 43
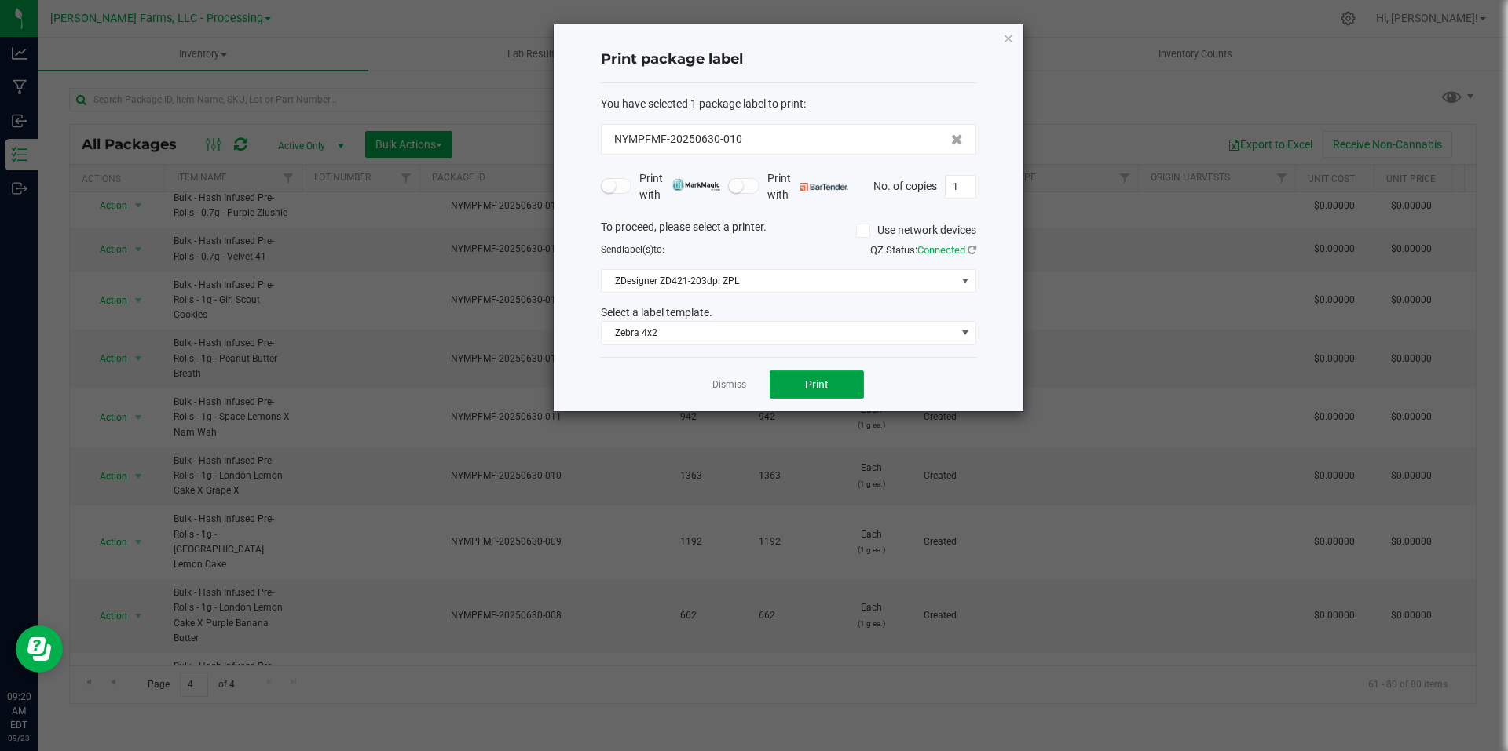
click at [833, 383] on button "Print" at bounding box center [817, 385] width 94 height 28
click at [1011, 38] on icon "button" at bounding box center [1008, 37] width 11 height 19
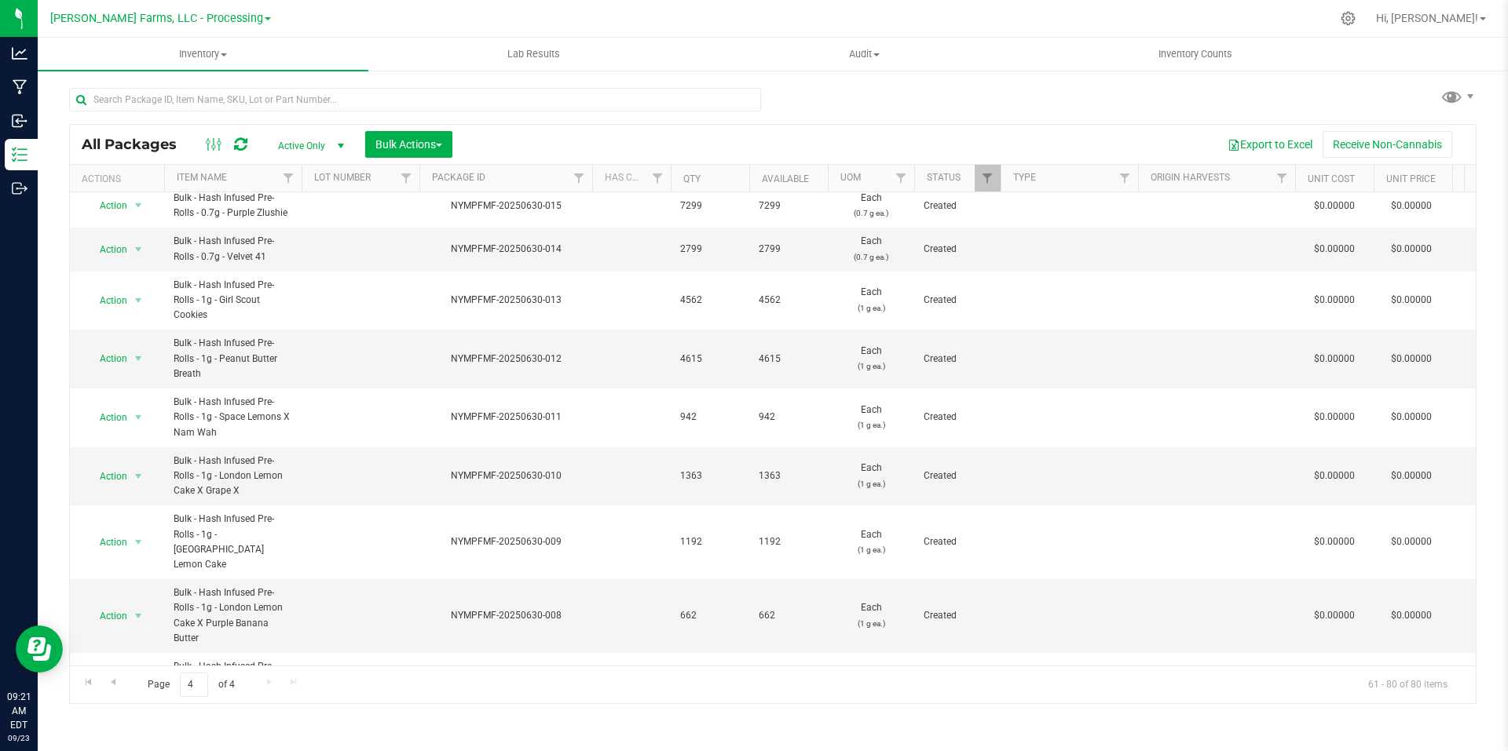
click at [894, 100] on div "All Packages Active Only Active Only Lab Samples Locked All Bulk Actions Add to…" at bounding box center [772, 388] width 1407 height 631
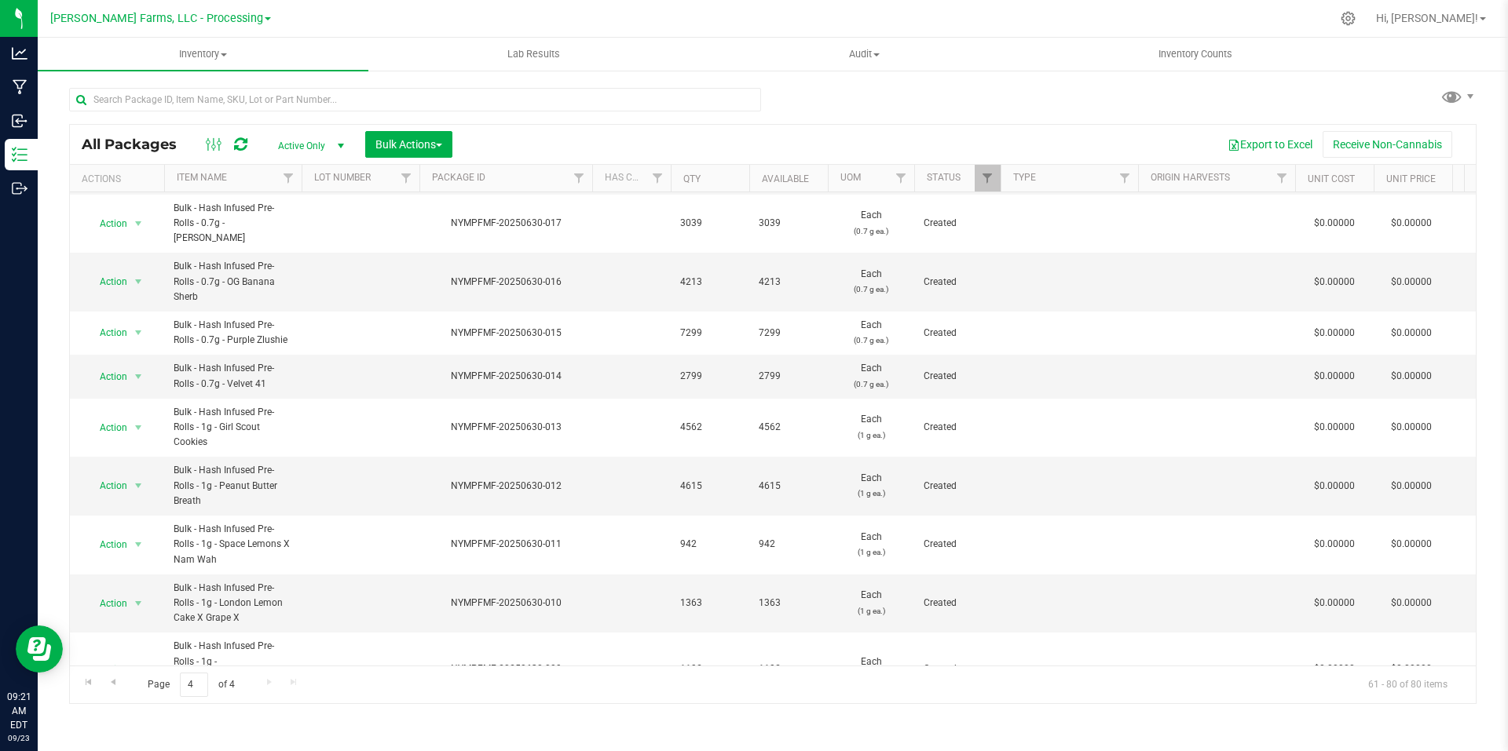
scroll to position [0, 0]
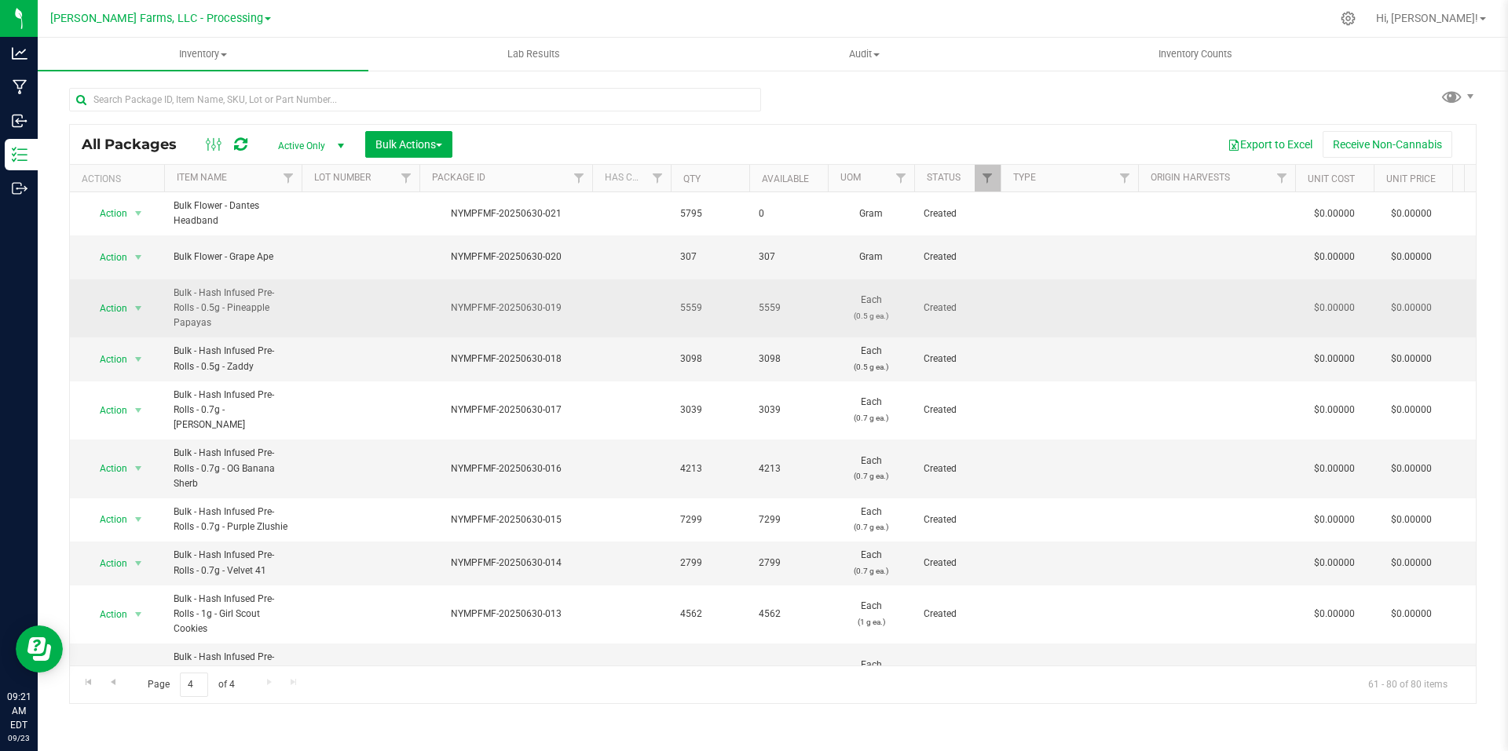
click at [321, 291] on td at bounding box center [361, 309] width 118 height 59
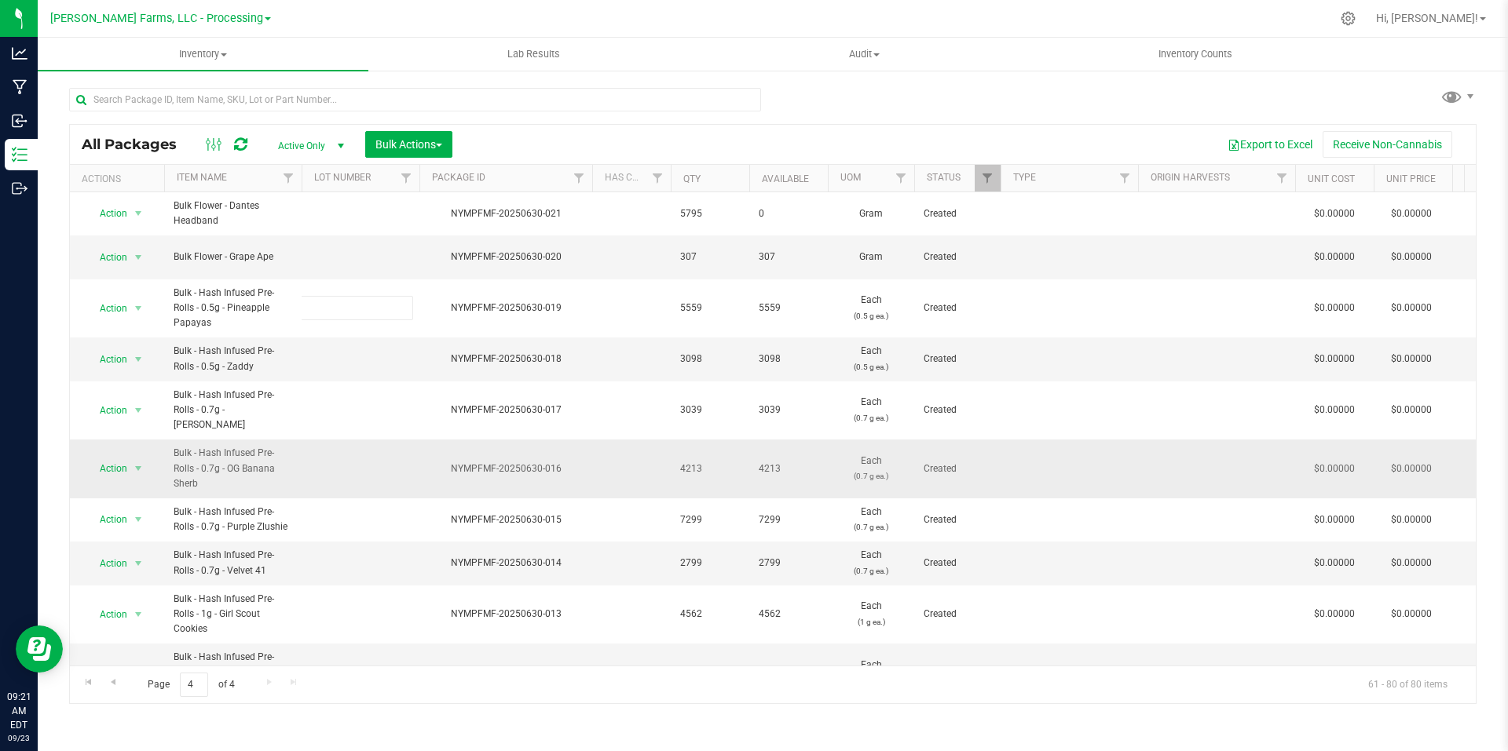
click at [523, 468] on td "NYMPFMF-20250630-016" at bounding box center [505, 469] width 173 height 59
click at [905, 136] on div "Export to Excel Receive Non-Cannabis" at bounding box center [964, 144] width 1000 height 27
click at [139, 252] on span "select" at bounding box center [138, 257] width 13 height 13
click at [151, 464] on li "Print package label" at bounding box center [135, 476] width 99 height 43
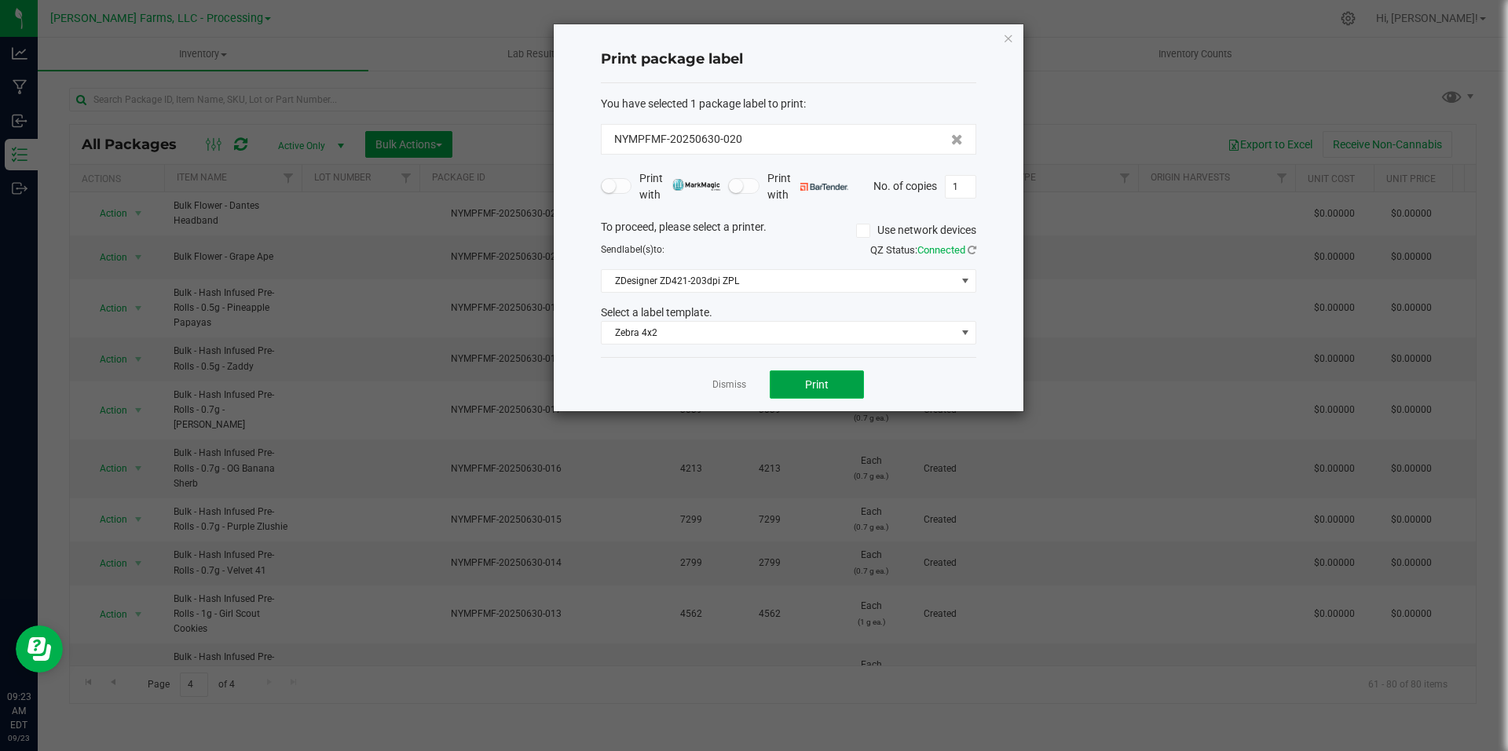
click at [836, 373] on button "Print" at bounding box center [817, 385] width 94 height 28
click at [1009, 38] on icon "button" at bounding box center [1008, 37] width 11 height 19
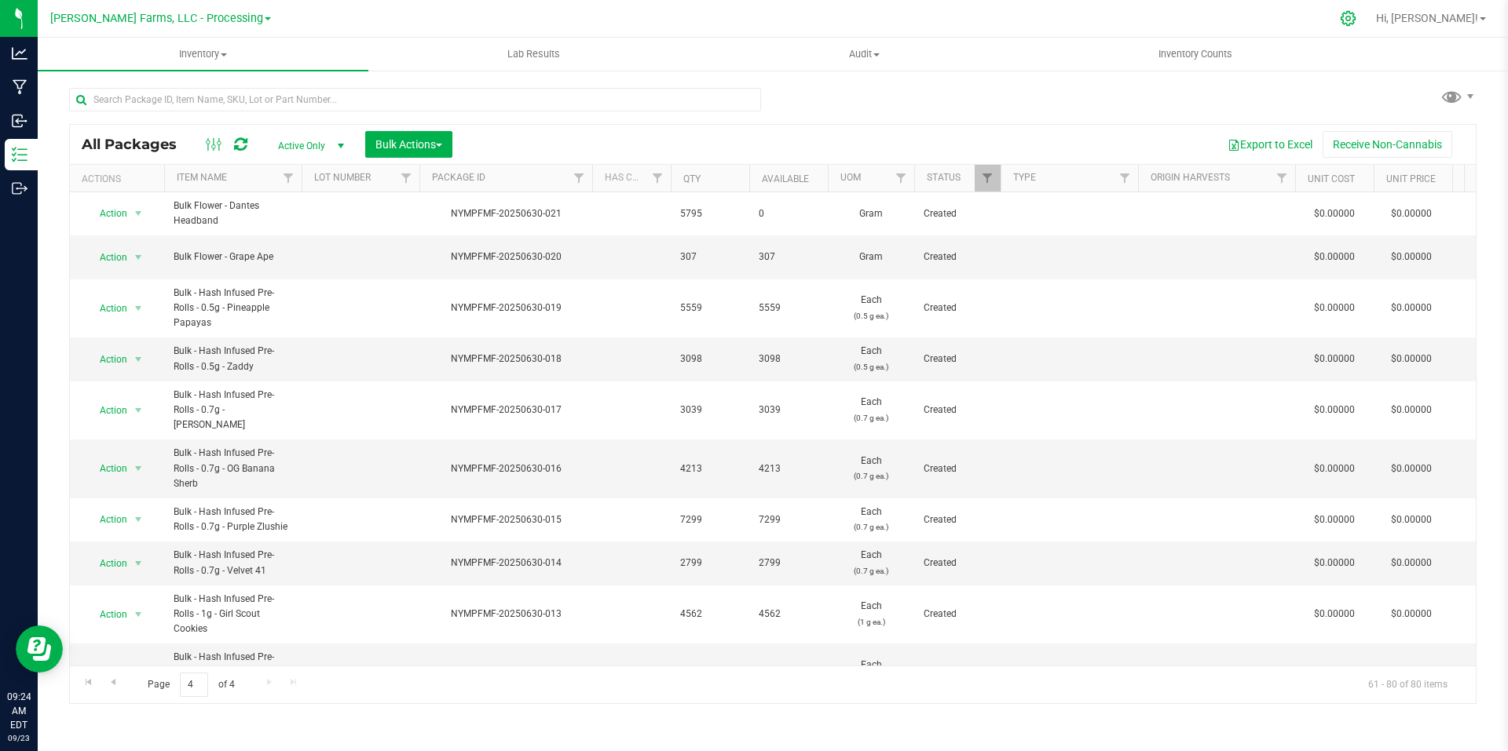
click at [1356, 18] on icon at bounding box center [1348, 18] width 16 height 16
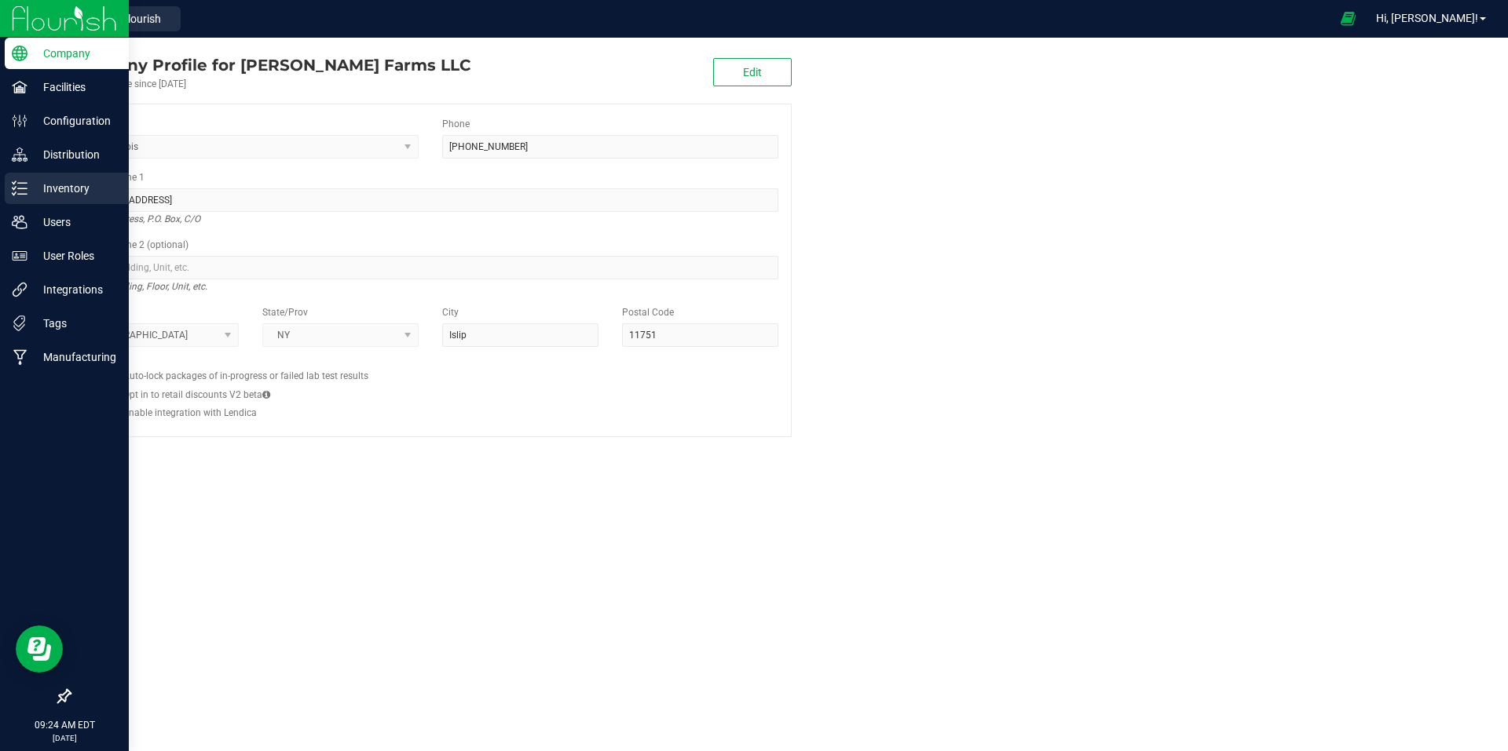
click at [57, 189] on p "Inventory" at bounding box center [74, 188] width 94 height 19
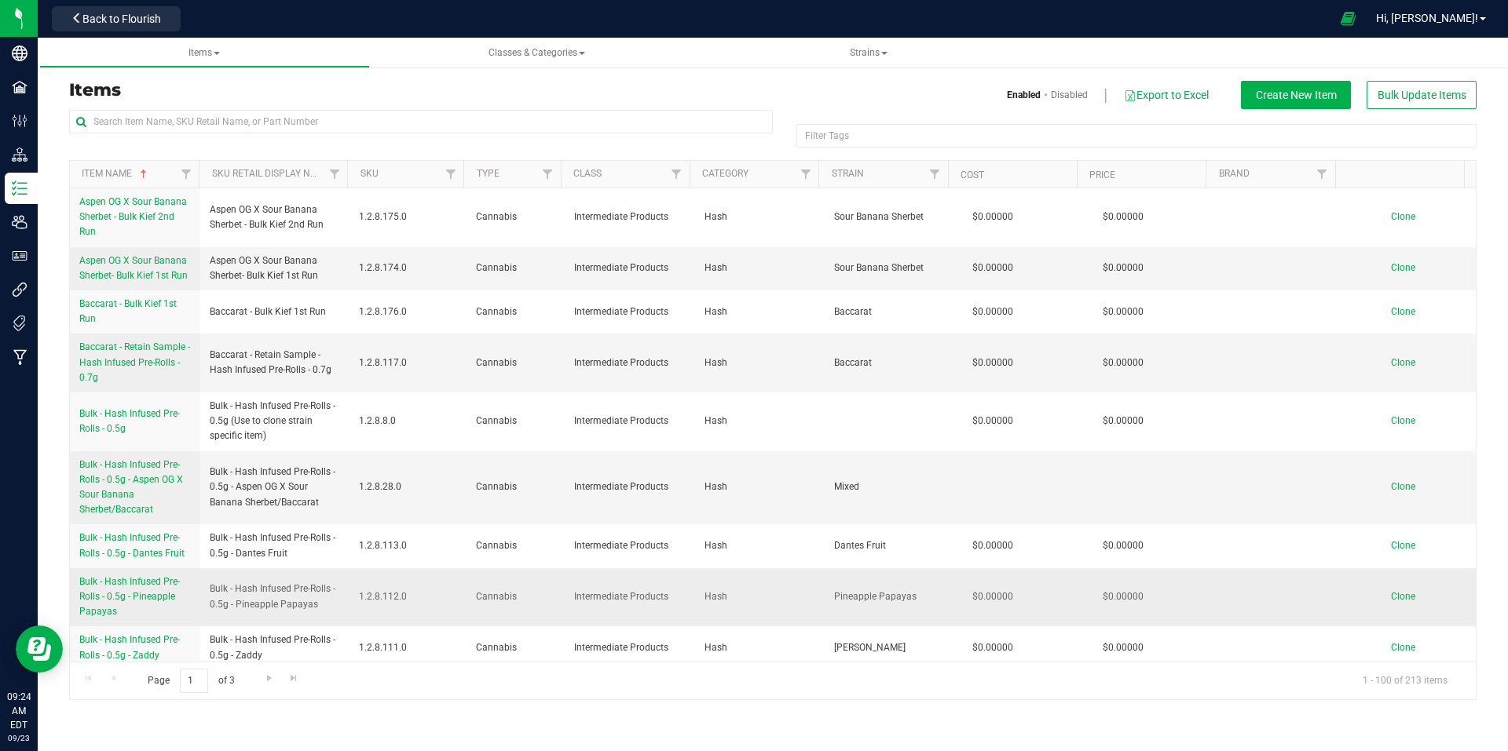
click at [159, 595] on span "Bulk - Hash Infused Pre-Rolls - 0.5g - Pineapple Papayas" at bounding box center [129, 596] width 101 height 41
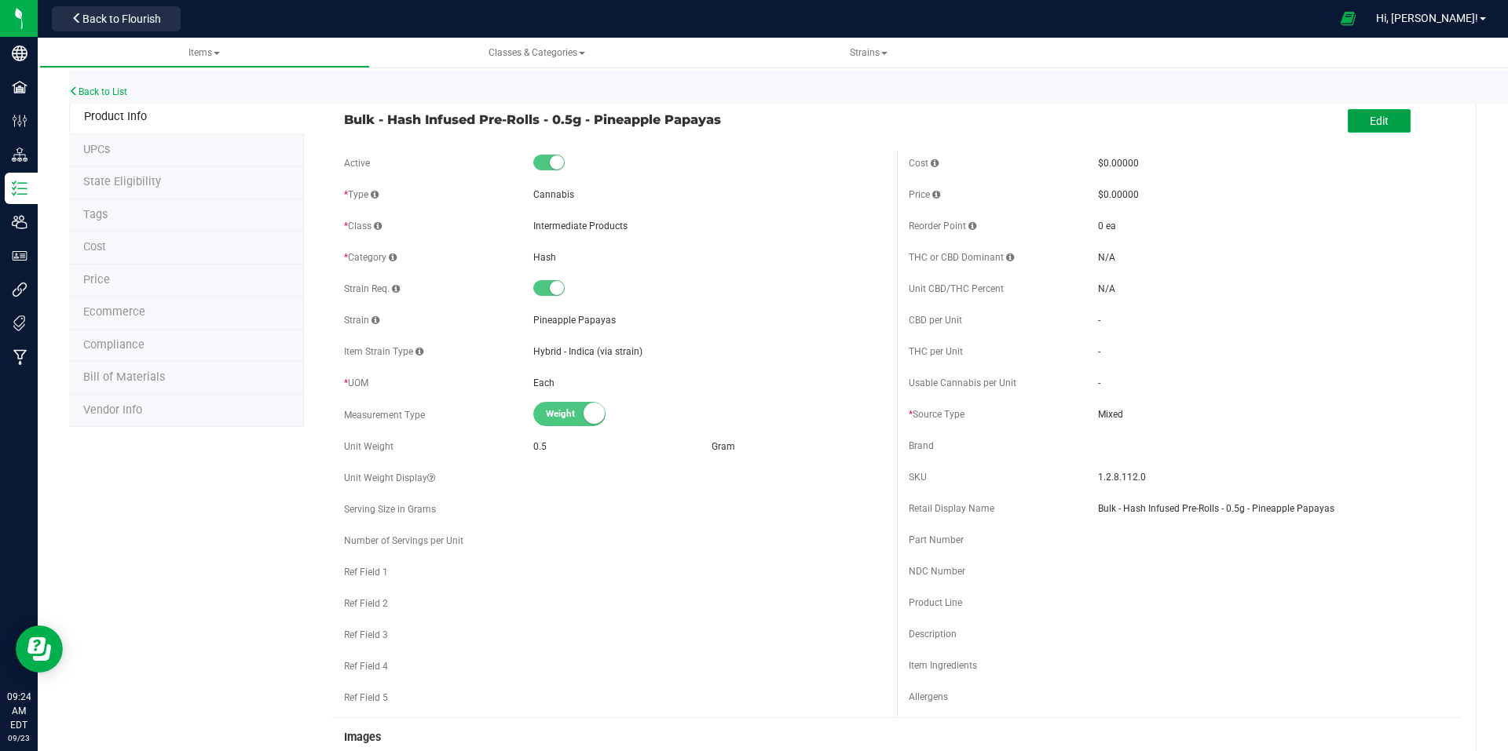
click at [1369, 115] on span "Edit" at bounding box center [1378, 121] width 19 height 13
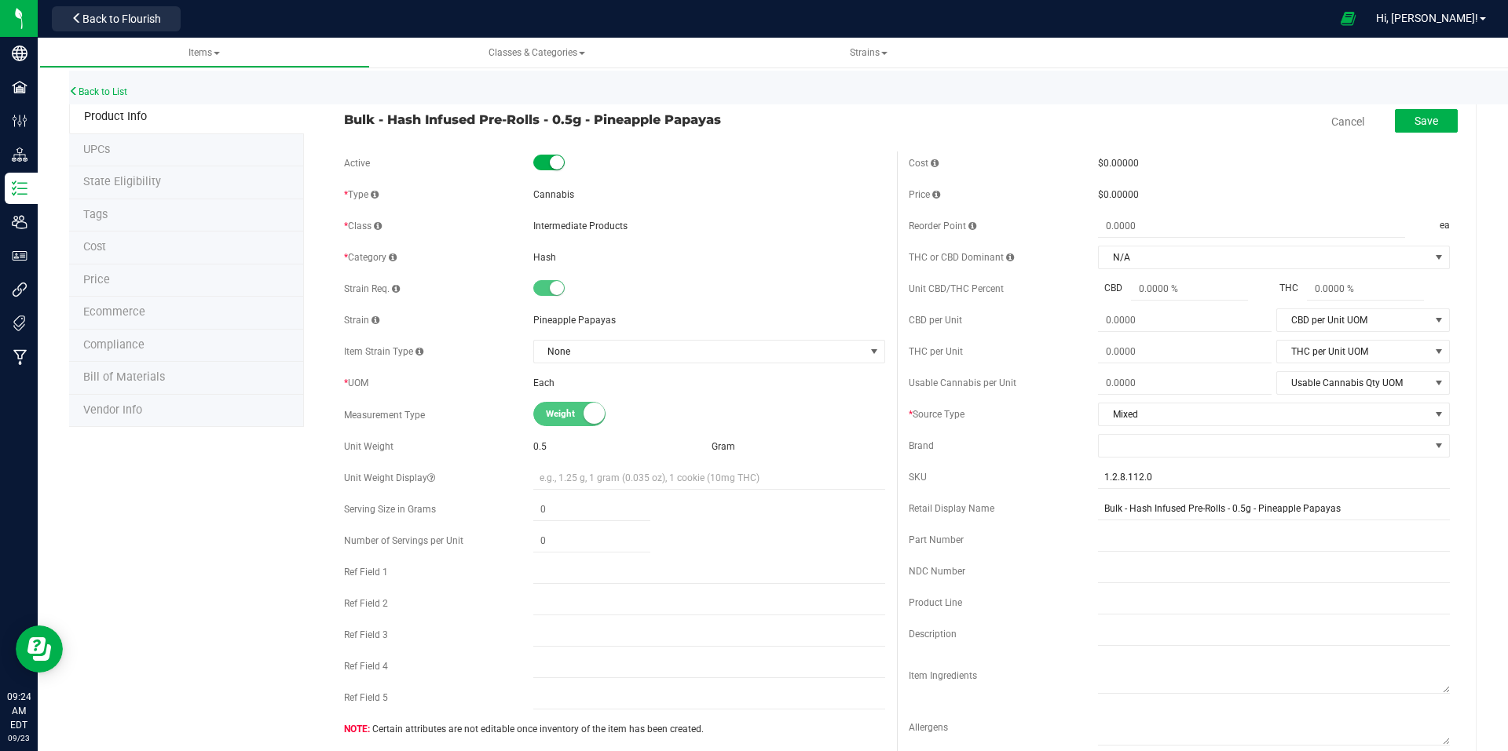
click at [721, 447] on span "Gram" at bounding box center [723, 446] width 24 height 11
click at [1332, 118] on link "Cancel" at bounding box center [1347, 122] width 33 height 16
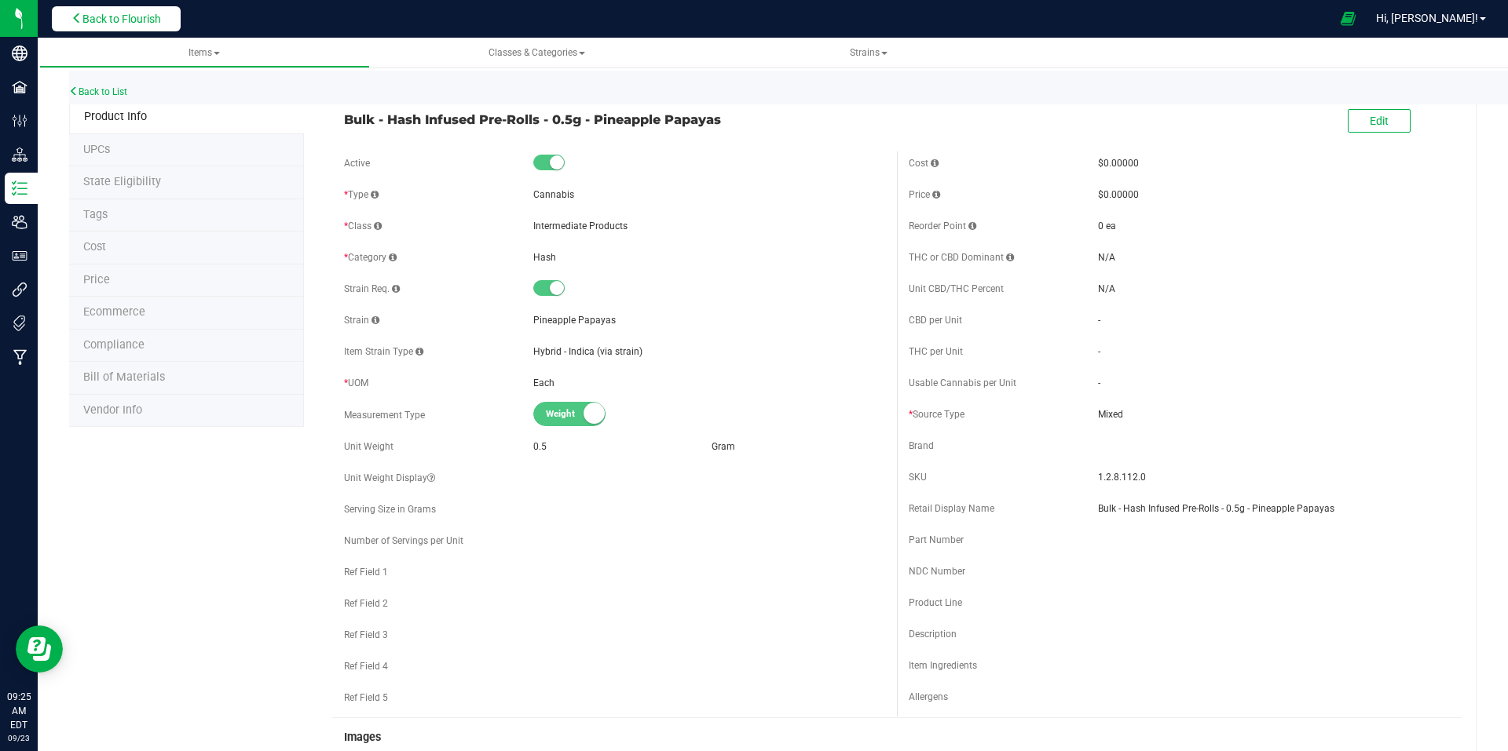
click at [108, 25] on span "Back to Flourish" at bounding box center [121, 19] width 79 height 13
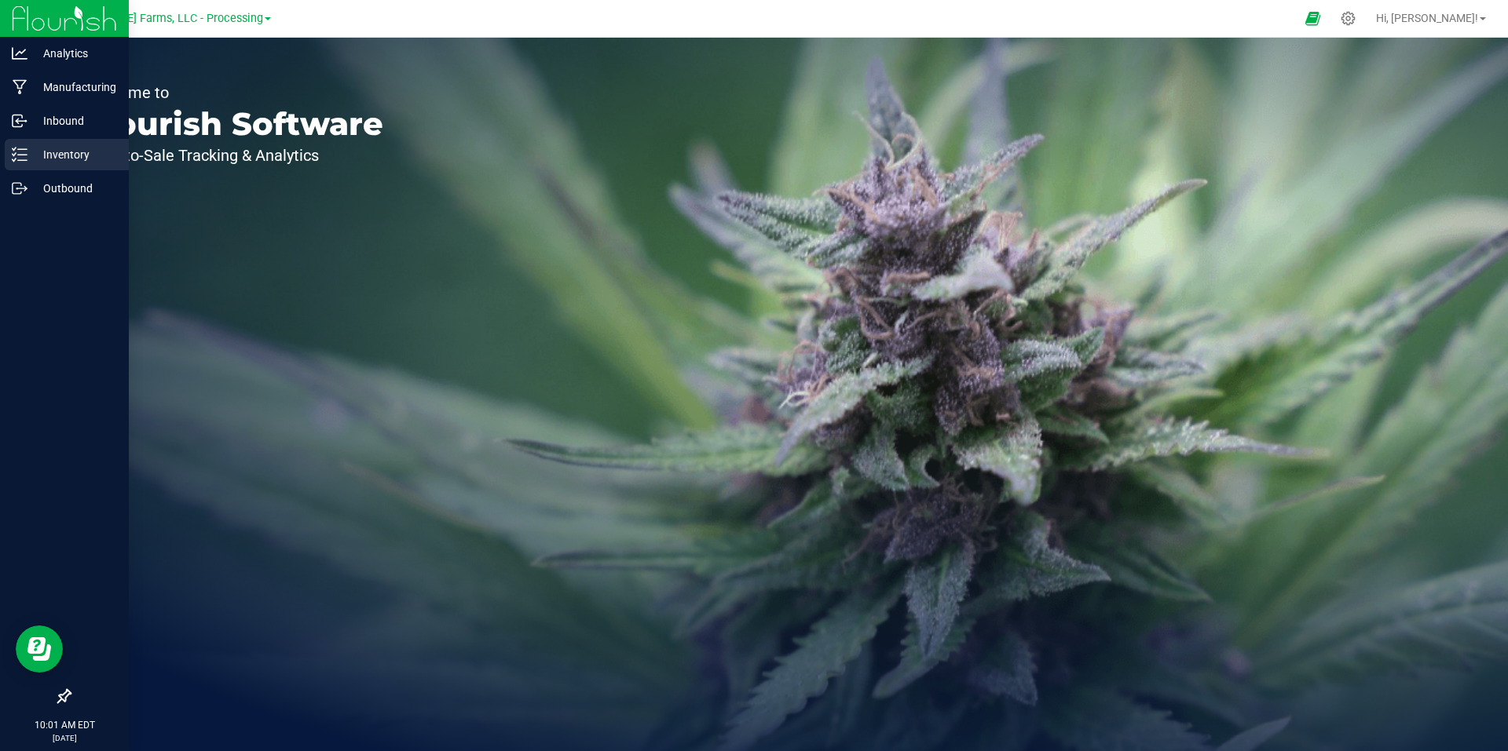
click at [52, 149] on p "Inventory" at bounding box center [74, 154] width 94 height 19
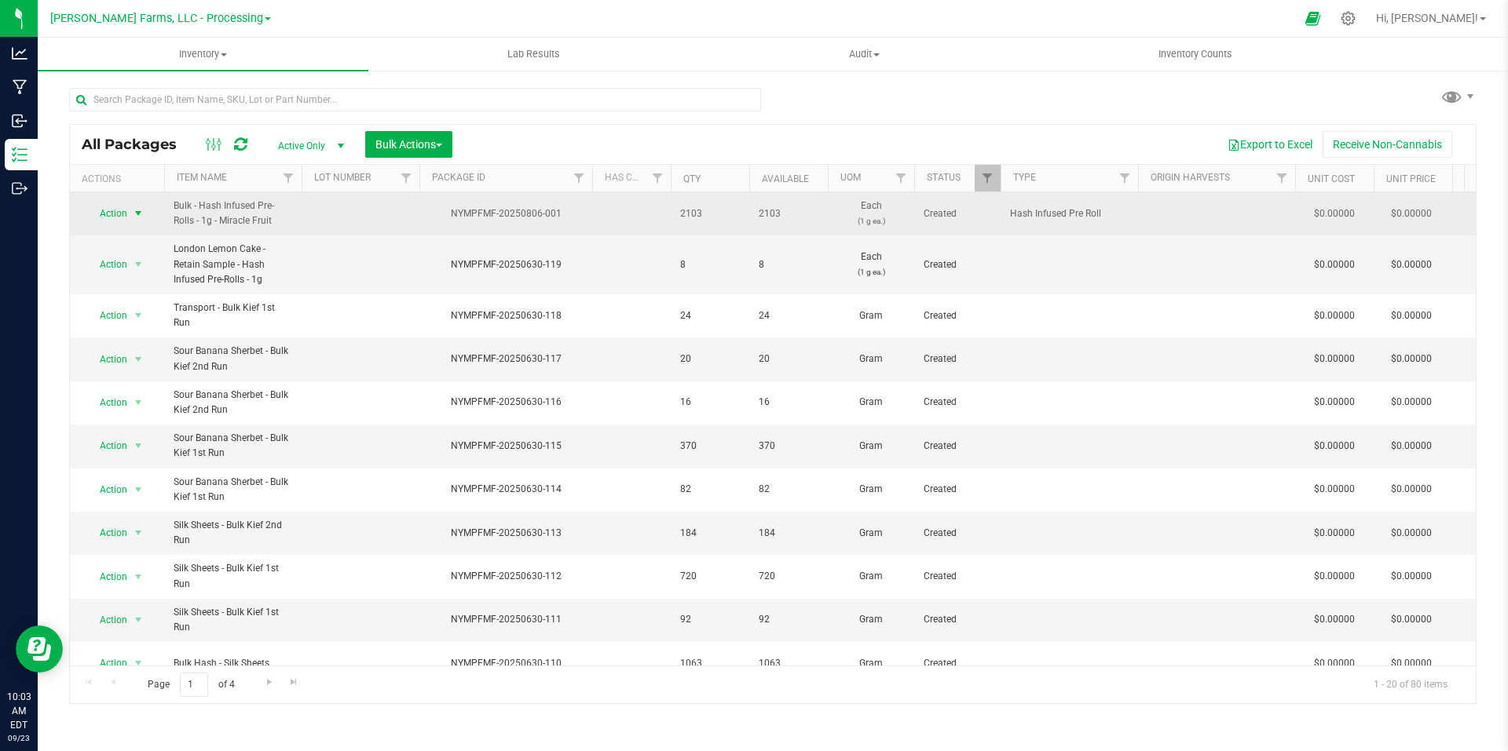
click at [139, 211] on span "select" at bounding box center [138, 213] width 13 height 13
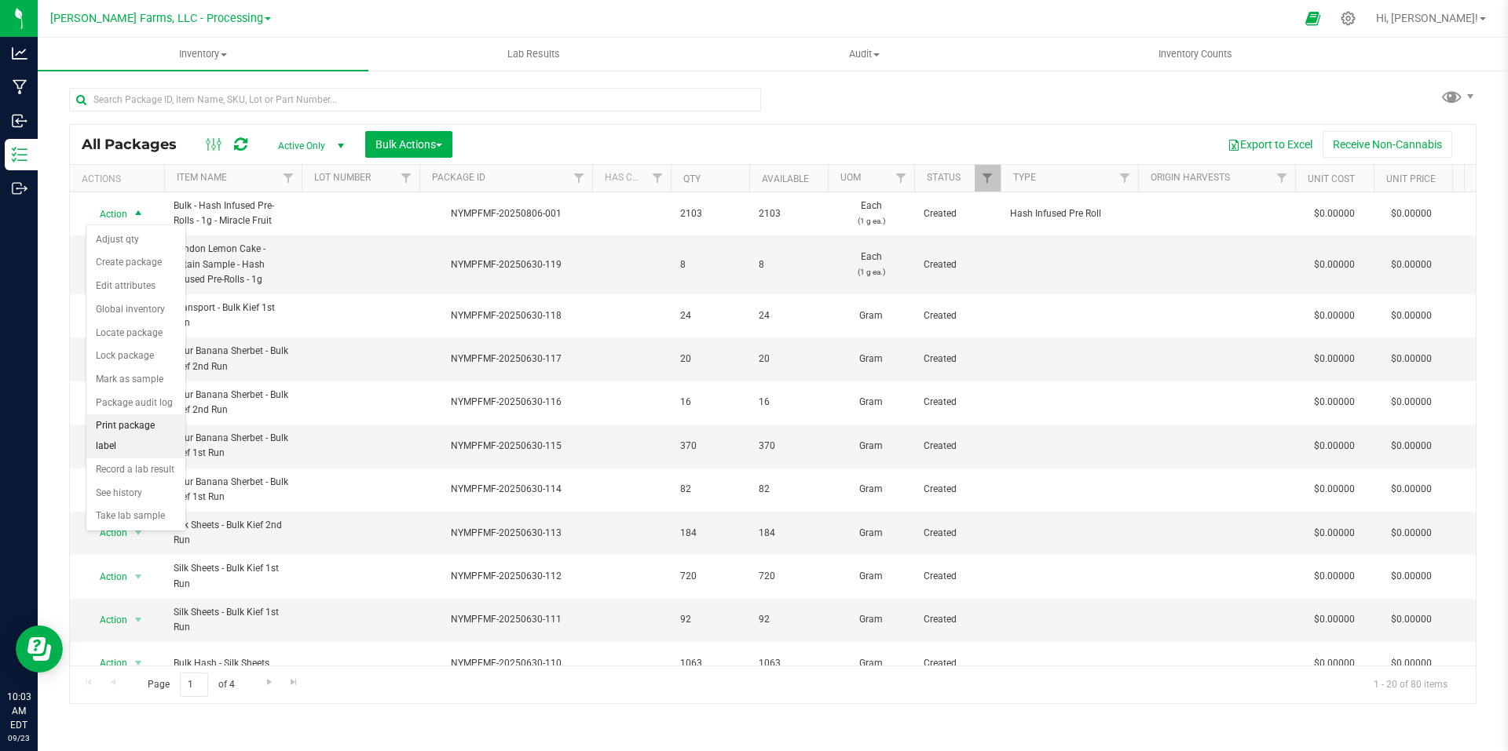
click at [141, 430] on li "Print package label" at bounding box center [135, 436] width 99 height 43
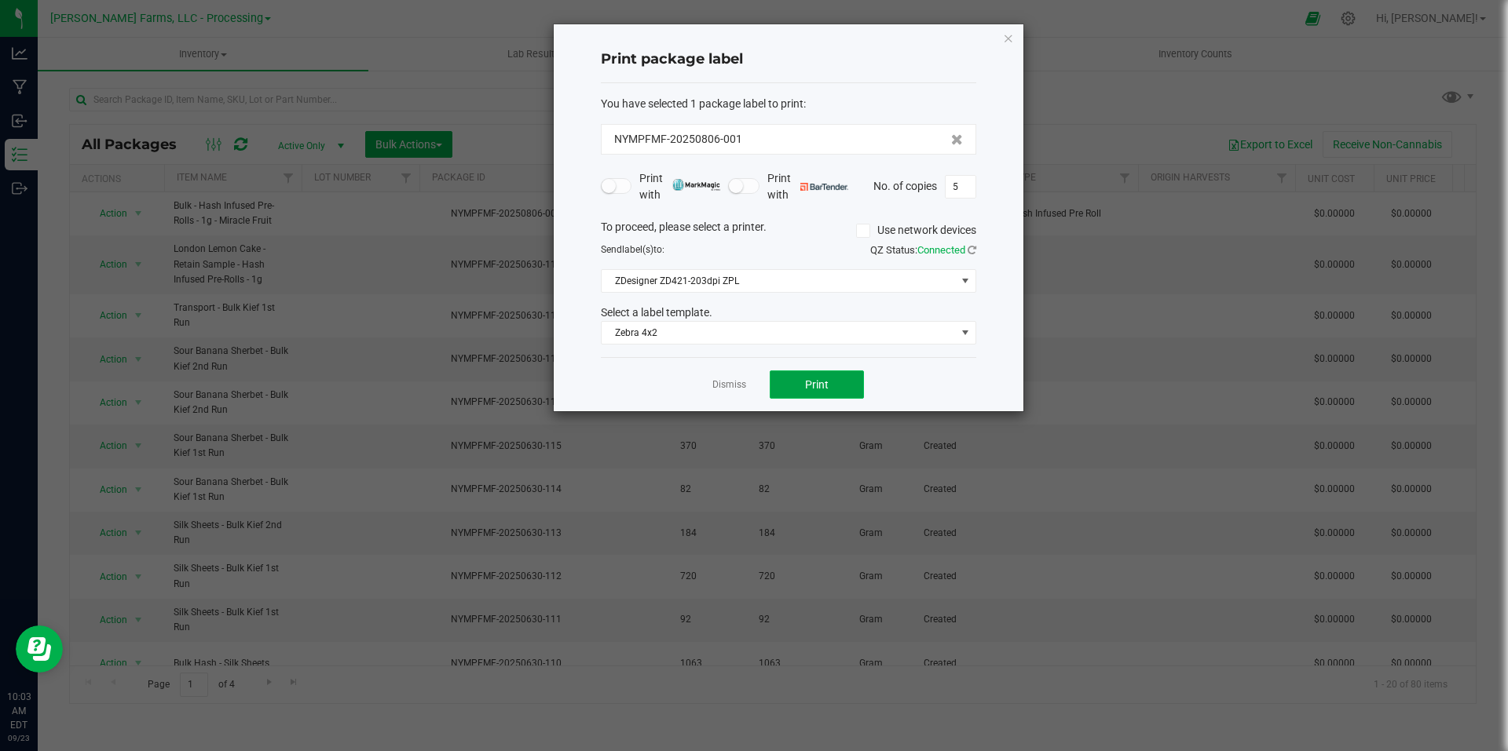
click at [832, 393] on button "Print" at bounding box center [817, 385] width 94 height 28
click at [1003, 29] on icon "button" at bounding box center [1008, 37] width 11 height 19
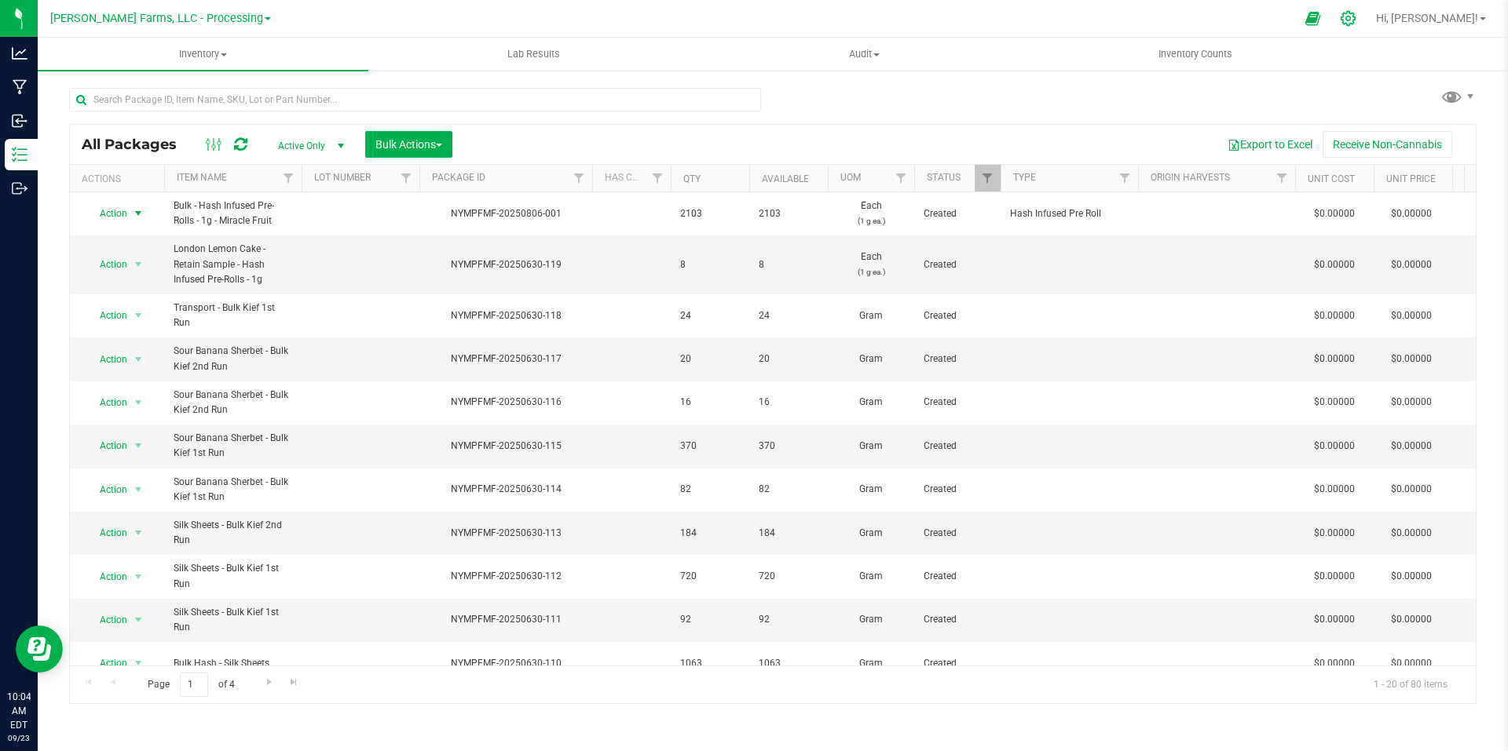
click at [1355, 14] on icon at bounding box center [1347, 18] width 15 height 15
click at [1359, 20] on div at bounding box center [1348, 18] width 22 height 16
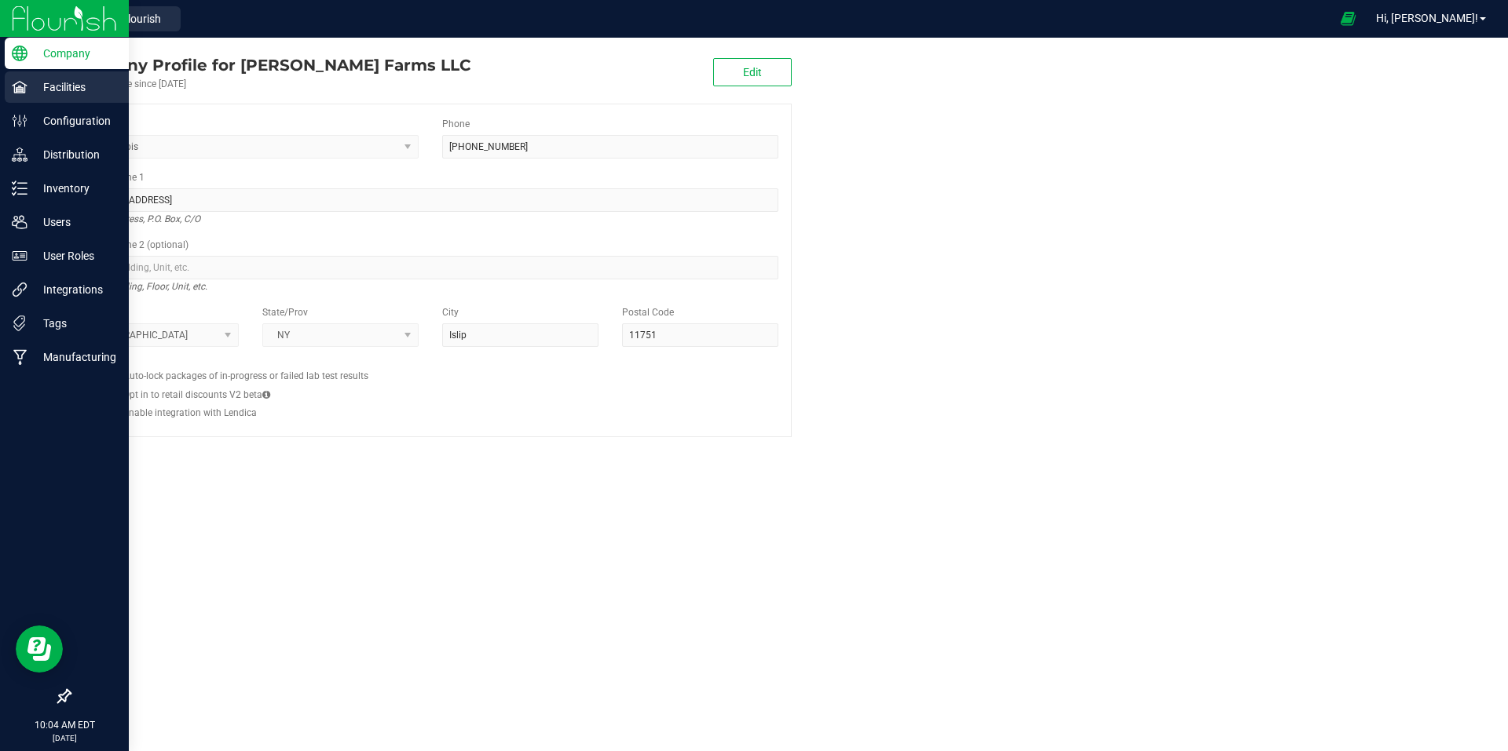
click at [81, 80] on p "Facilities" at bounding box center [74, 87] width 94 height 19
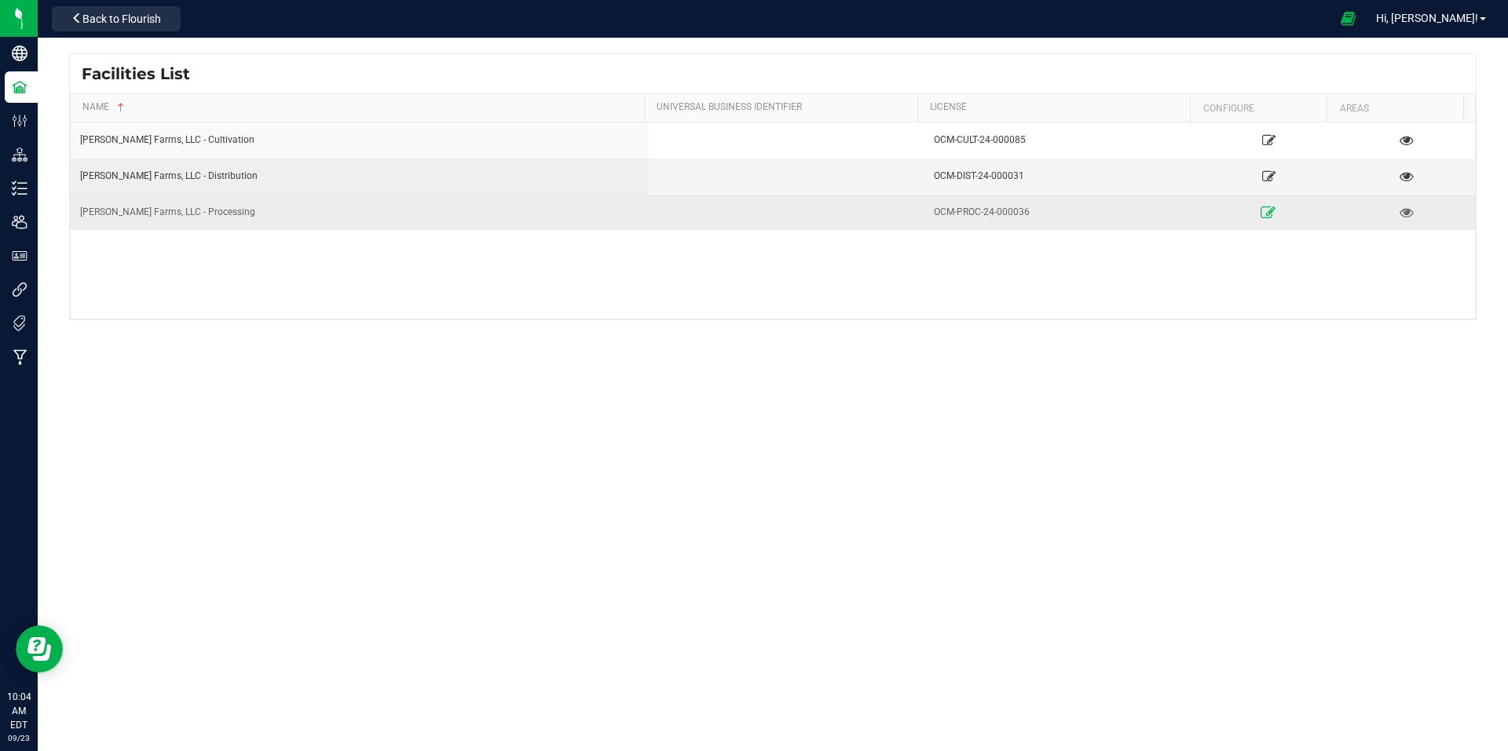
click at [1267, 210] on link at bounding box center [1268, 211] width 130 height 25
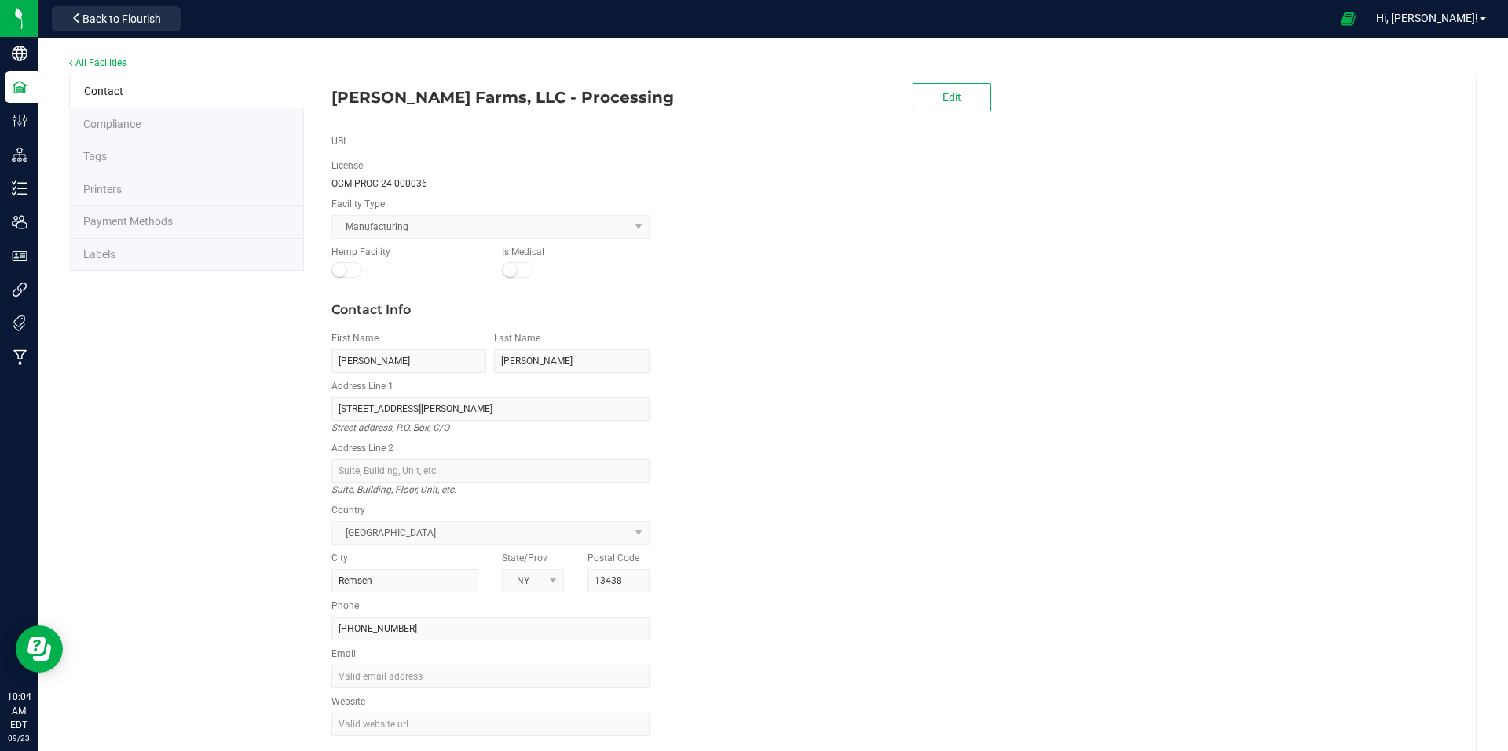
click at [108, 252] on span "Labels" at bounding box center [99, 254] width 32 height 13
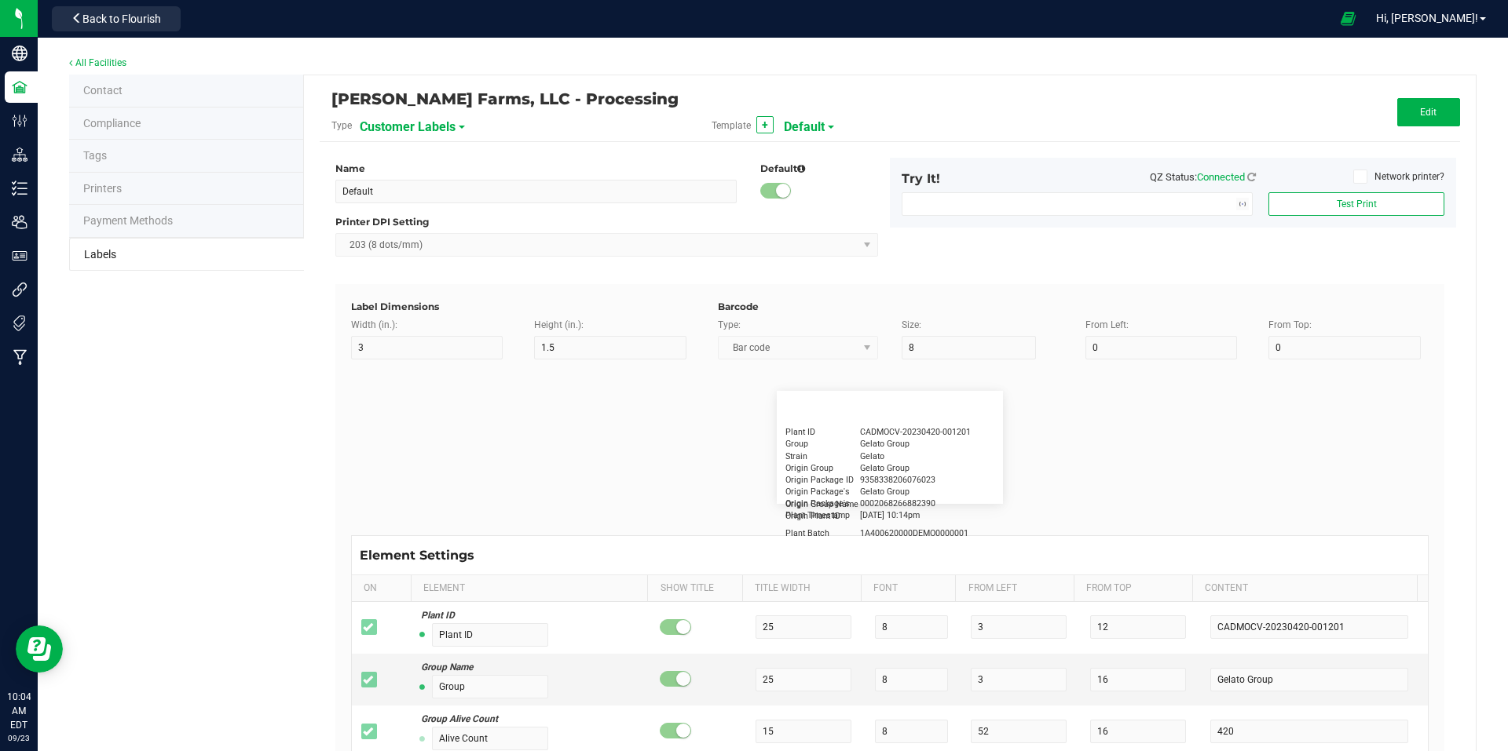
type input "Zebra 4x2"
type input "4"
type input "2"
type input "20"
type input "5"
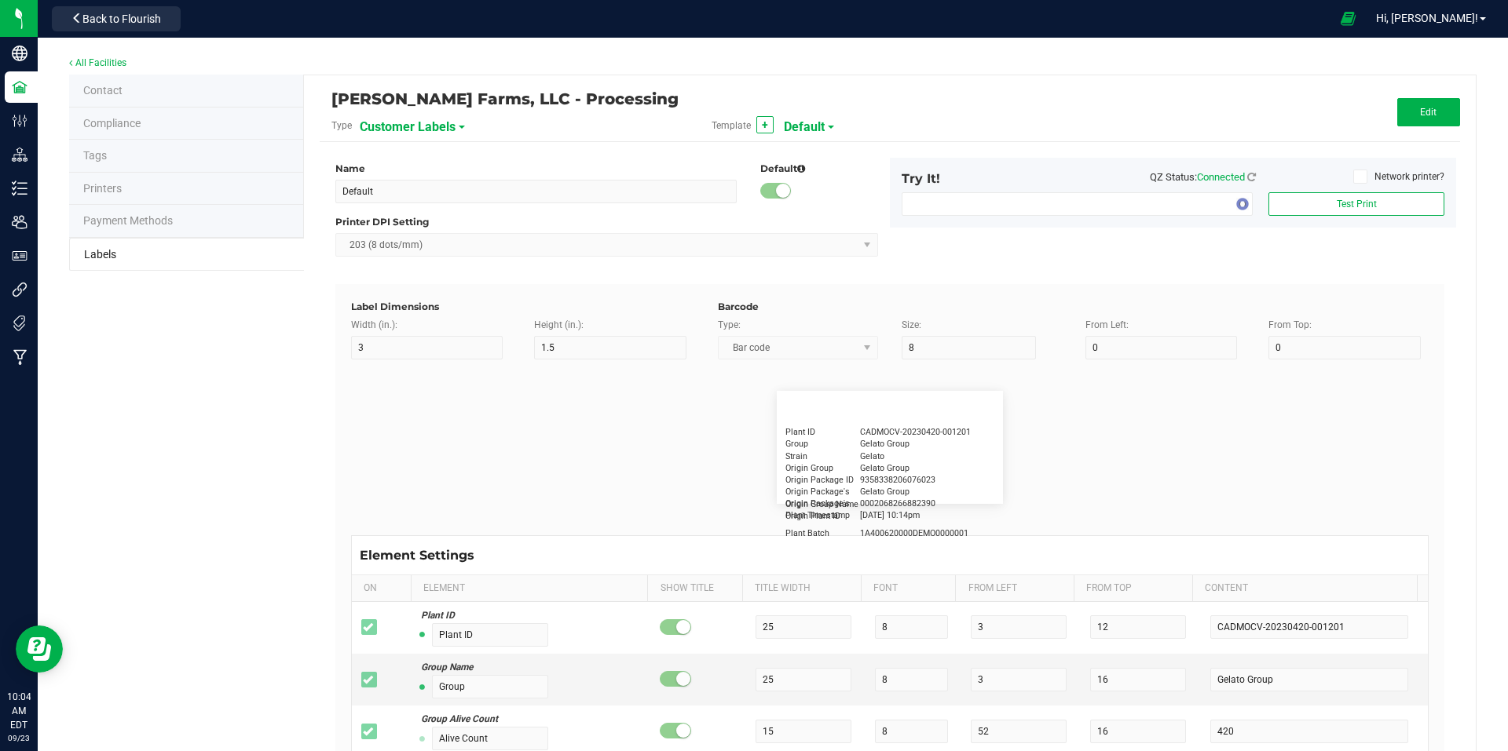
type input "Product"
type input "15"
type input "5"
type input "10"
type input "GSC Oil Tincture"
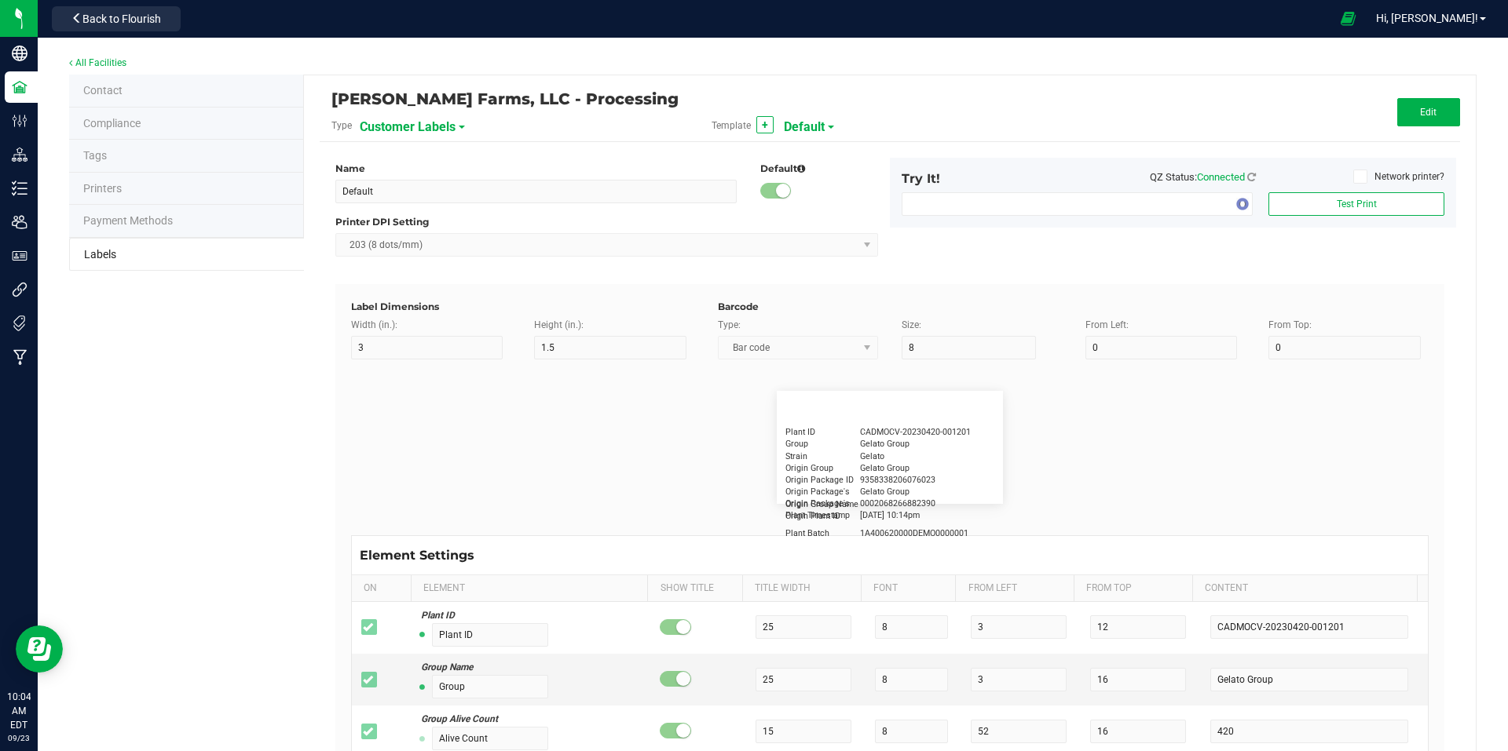
type input "Qty"
type input "15"
type input "5"
type input "15"
type input "3 ea"
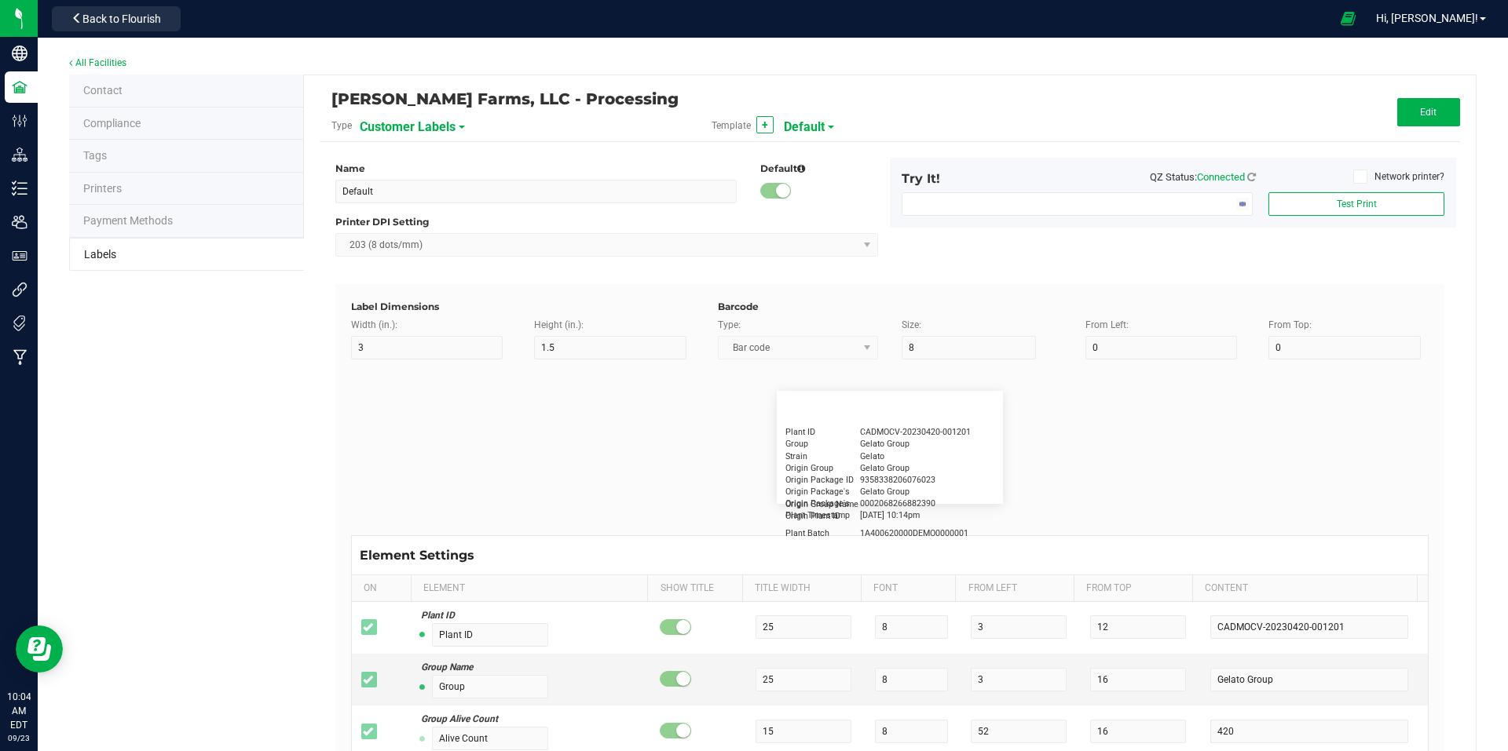
type input "Package ID"
type input "5"
type input "20"
type input "CADMODS-20230420-096"
type input "Lot Number"
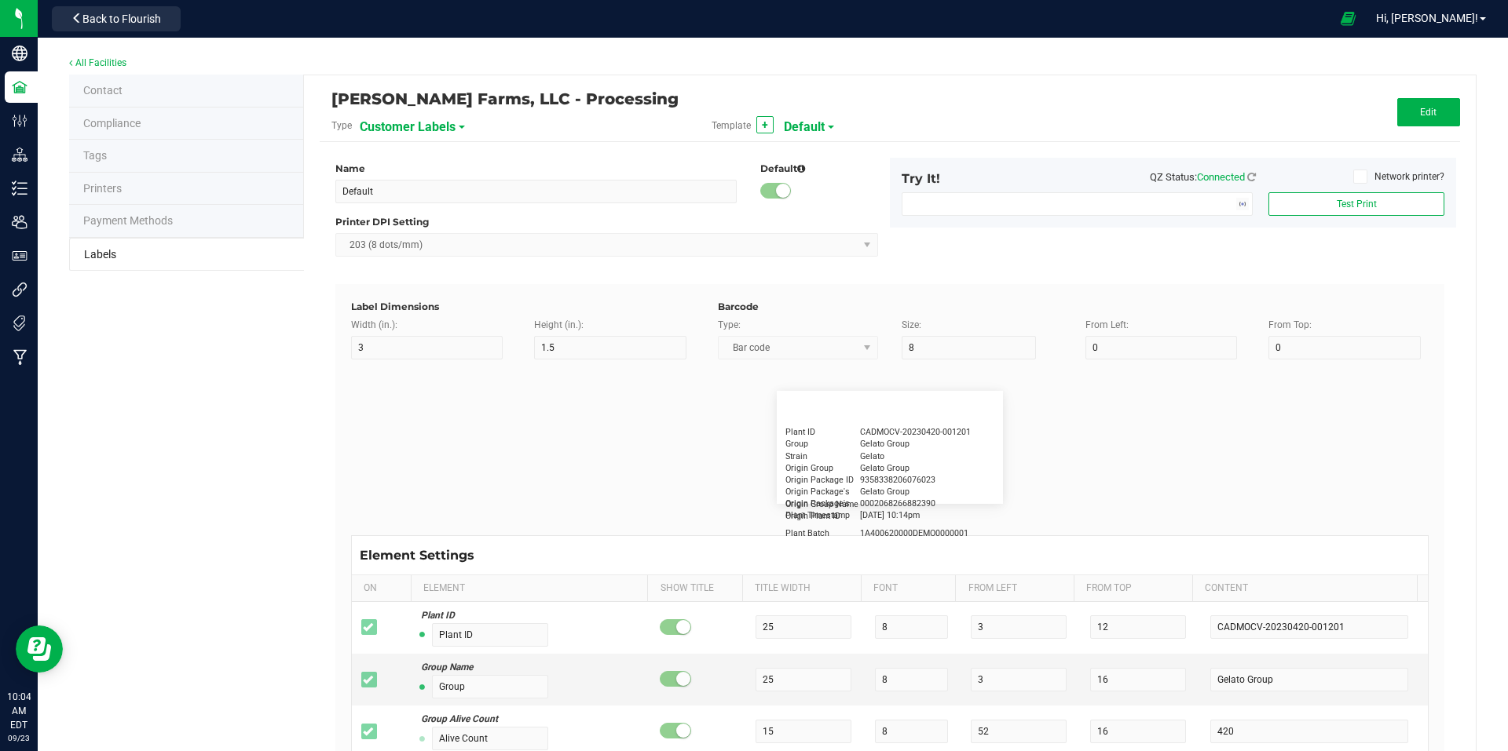
type input "15"
type input "5"
type input "25"
type input "LOTPXGDP-0912"
type input "Customer"
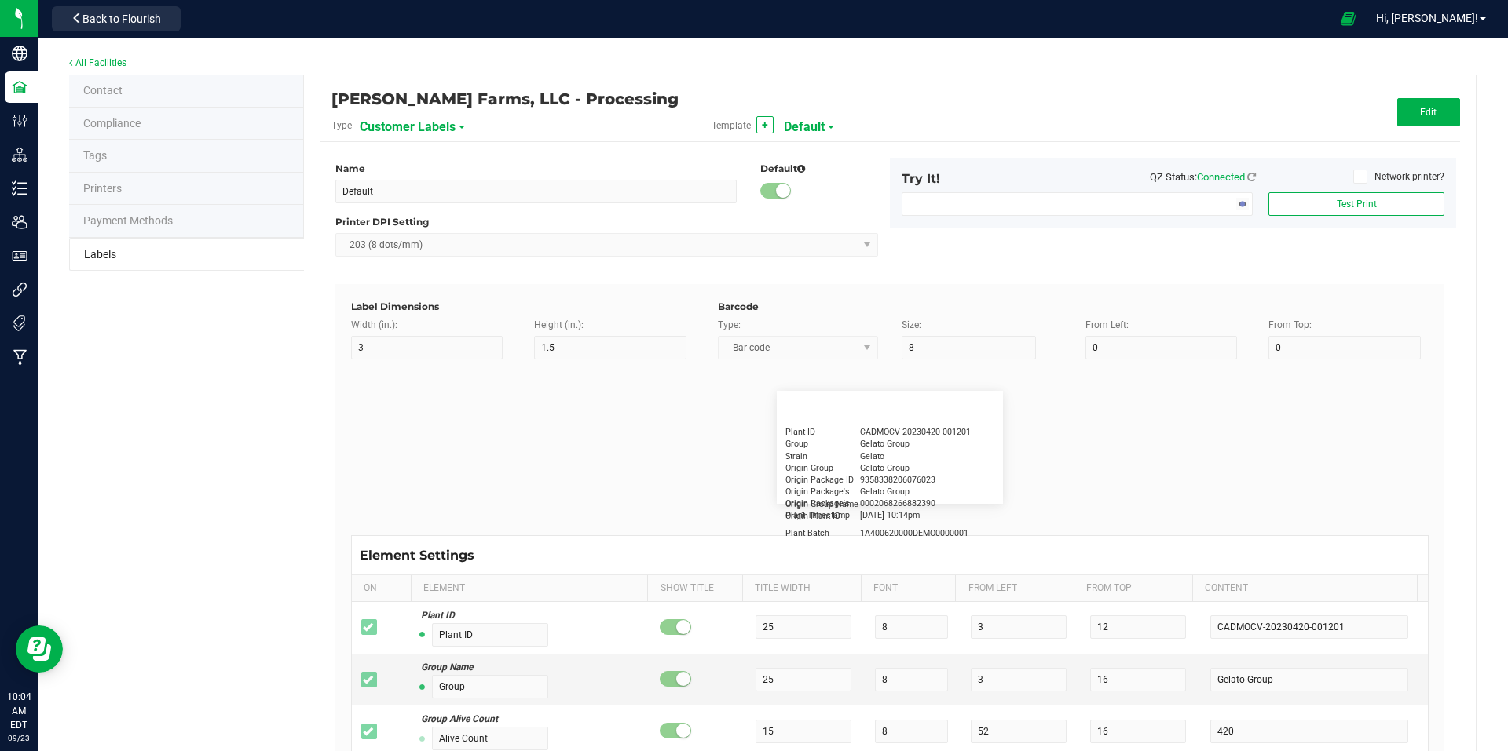
type input "15"
type input "5"
type input "[PERSON_NAME]"
type input "Physician"
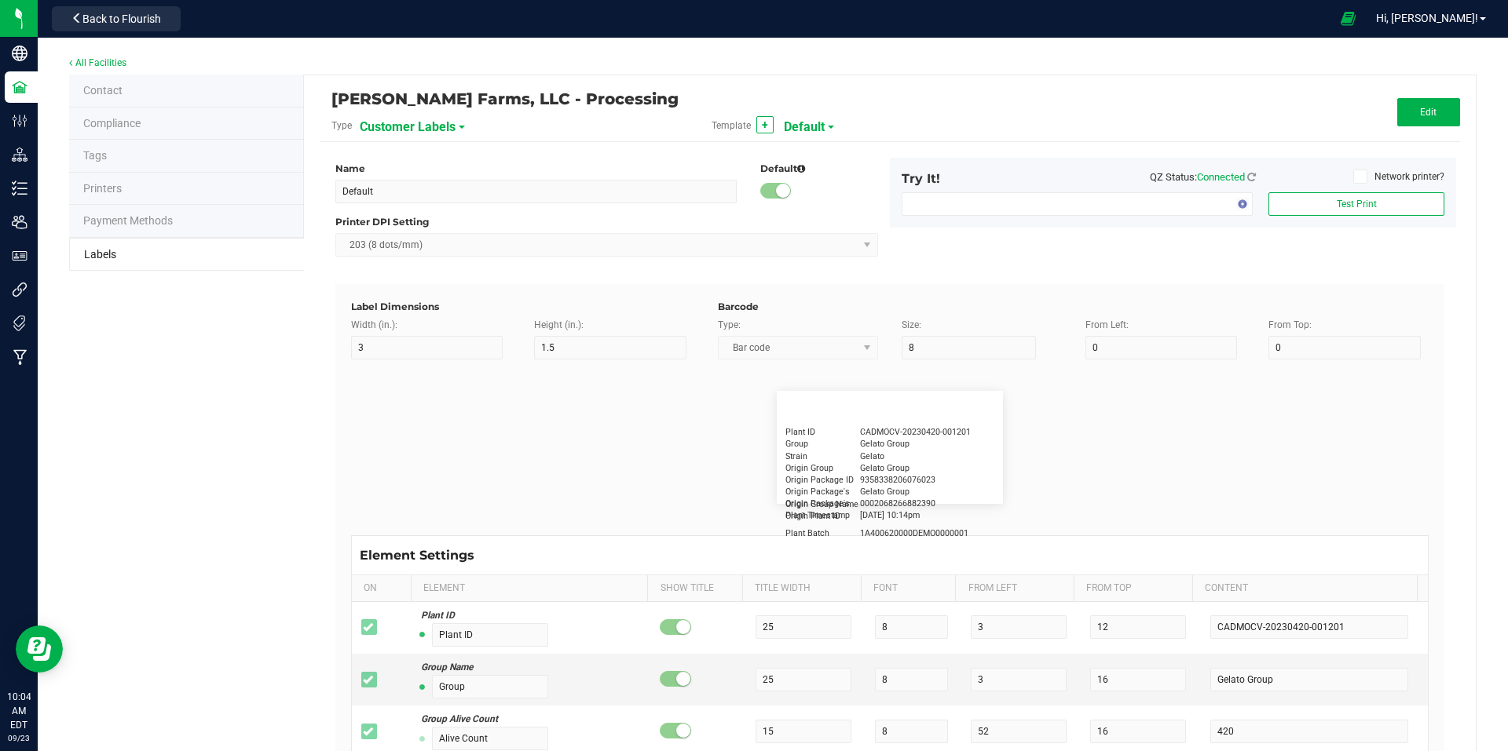
type input "15"
type input "5"
type input "20"
type input "Docfirst Doclast, MD."
type input "Order Date"
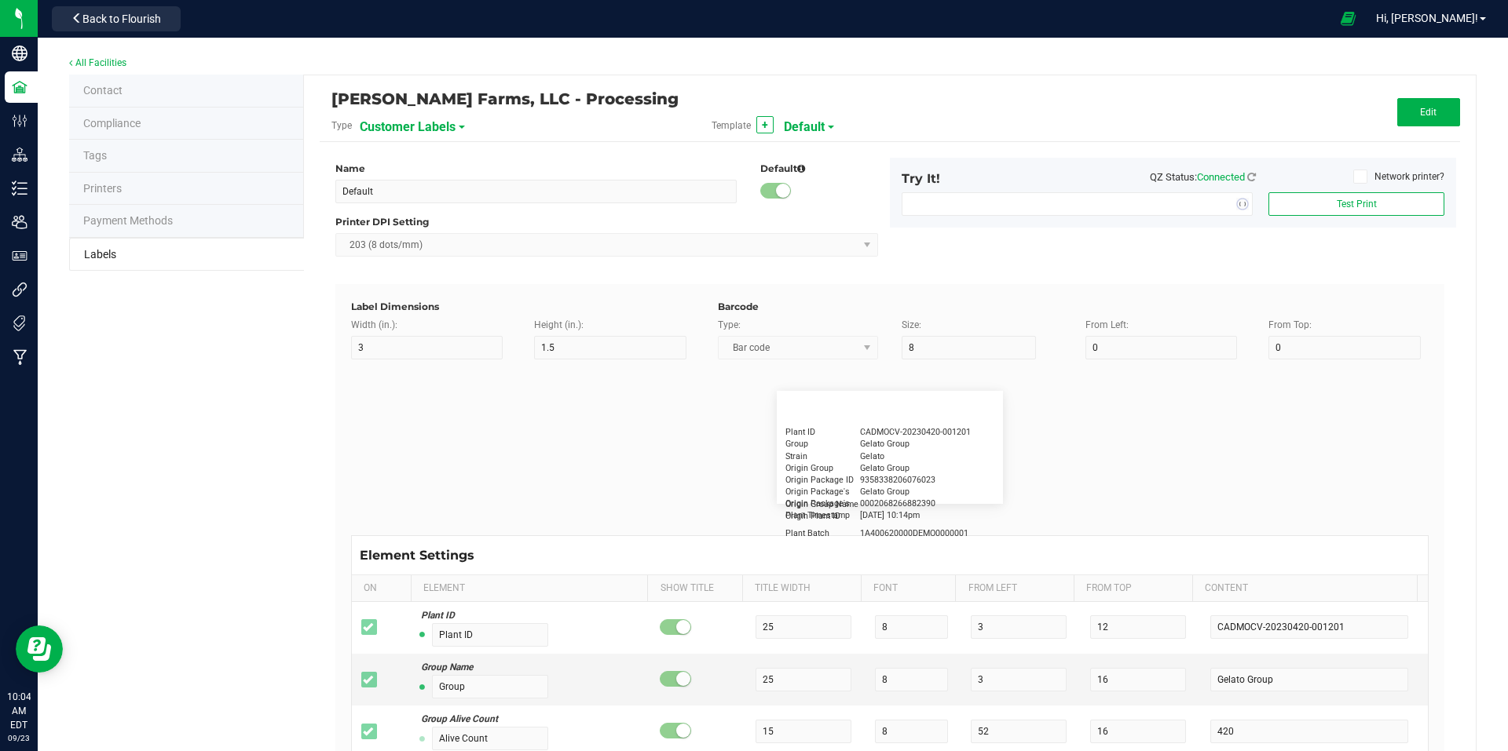
type input "15"
type input "5"
type input "25"
type input "[DATE] 1:17 pm"
type input "Warning"
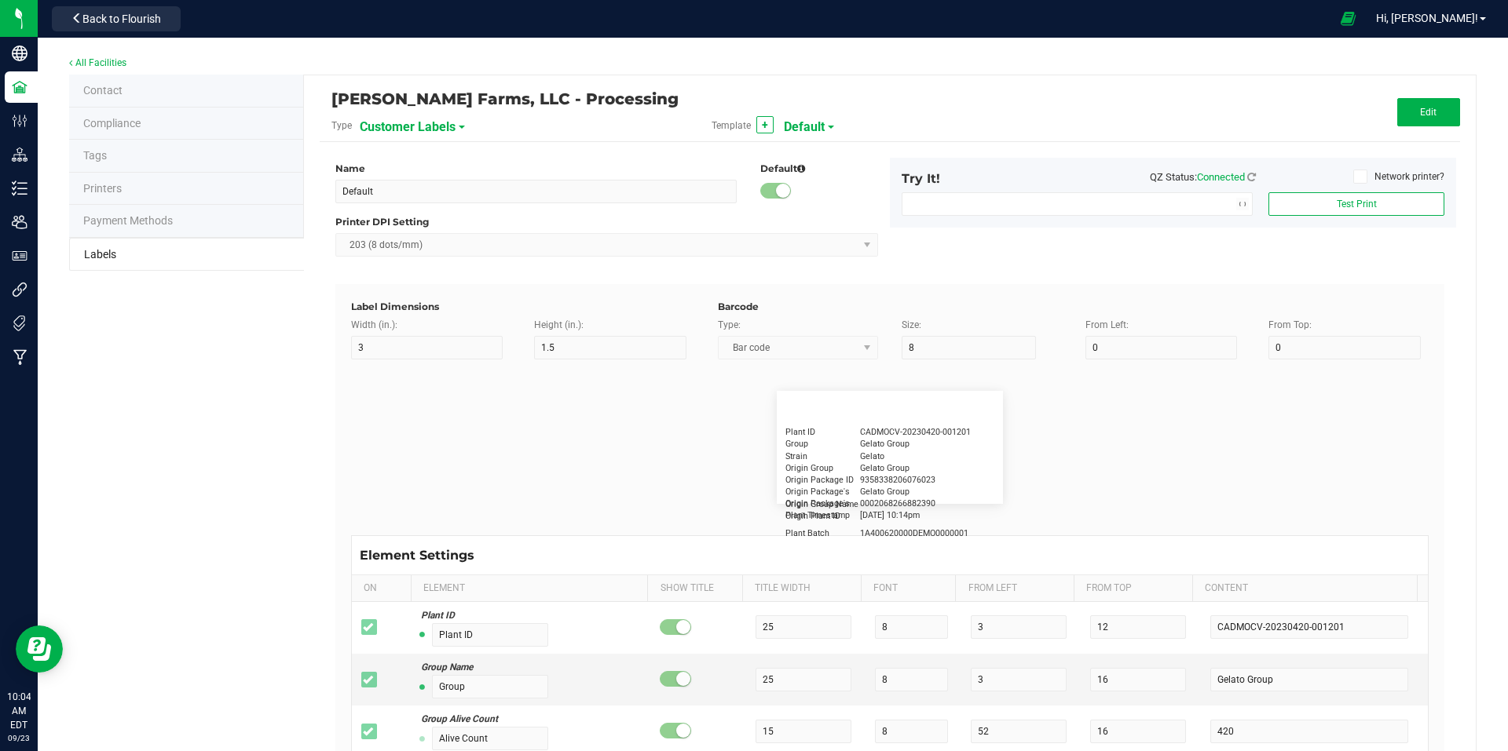
type input "15"
type input "5"
type input "30"
type input "Type Warning Here"
type input "Brand"
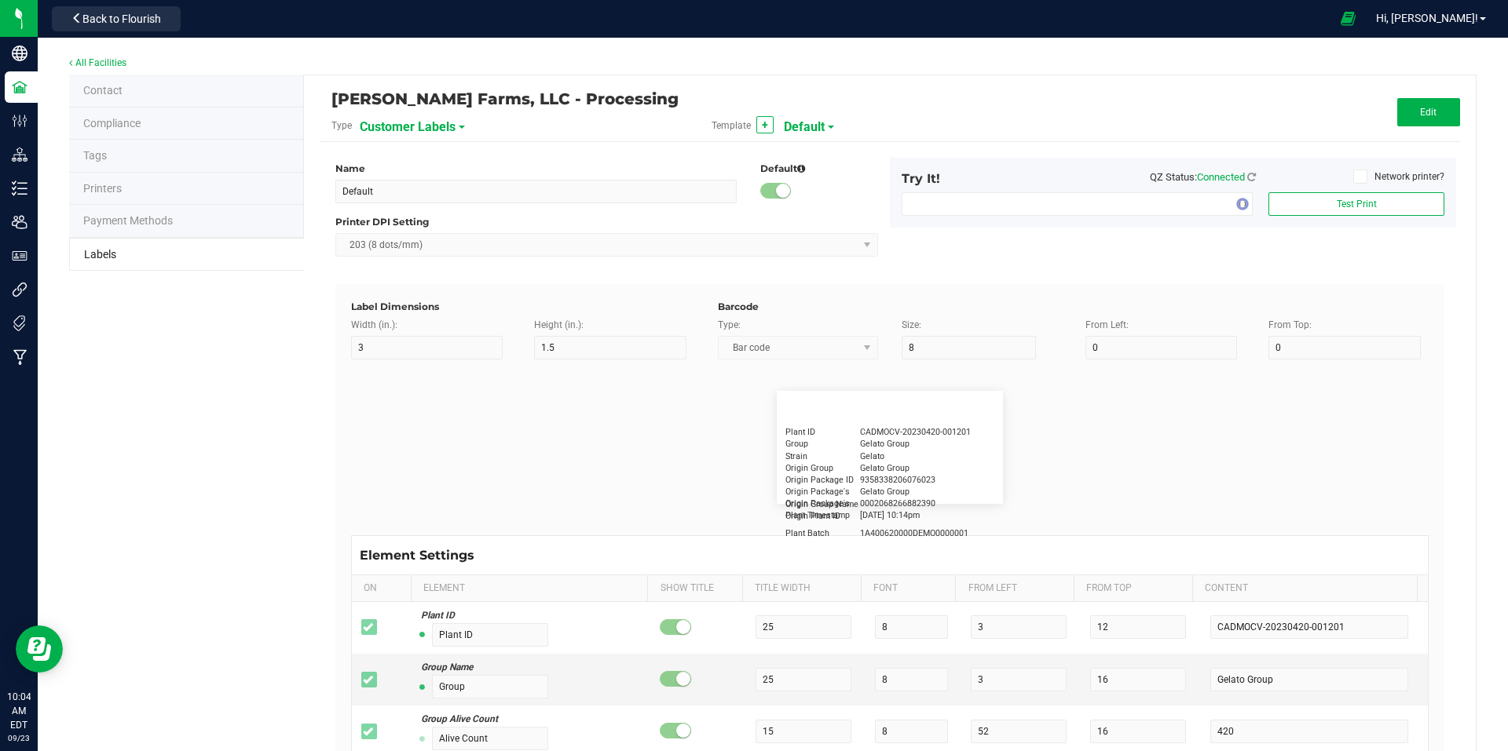
type input "15"
type input "5"
type input "30"
type input "Cannabis Co."
type input "NDC Number"
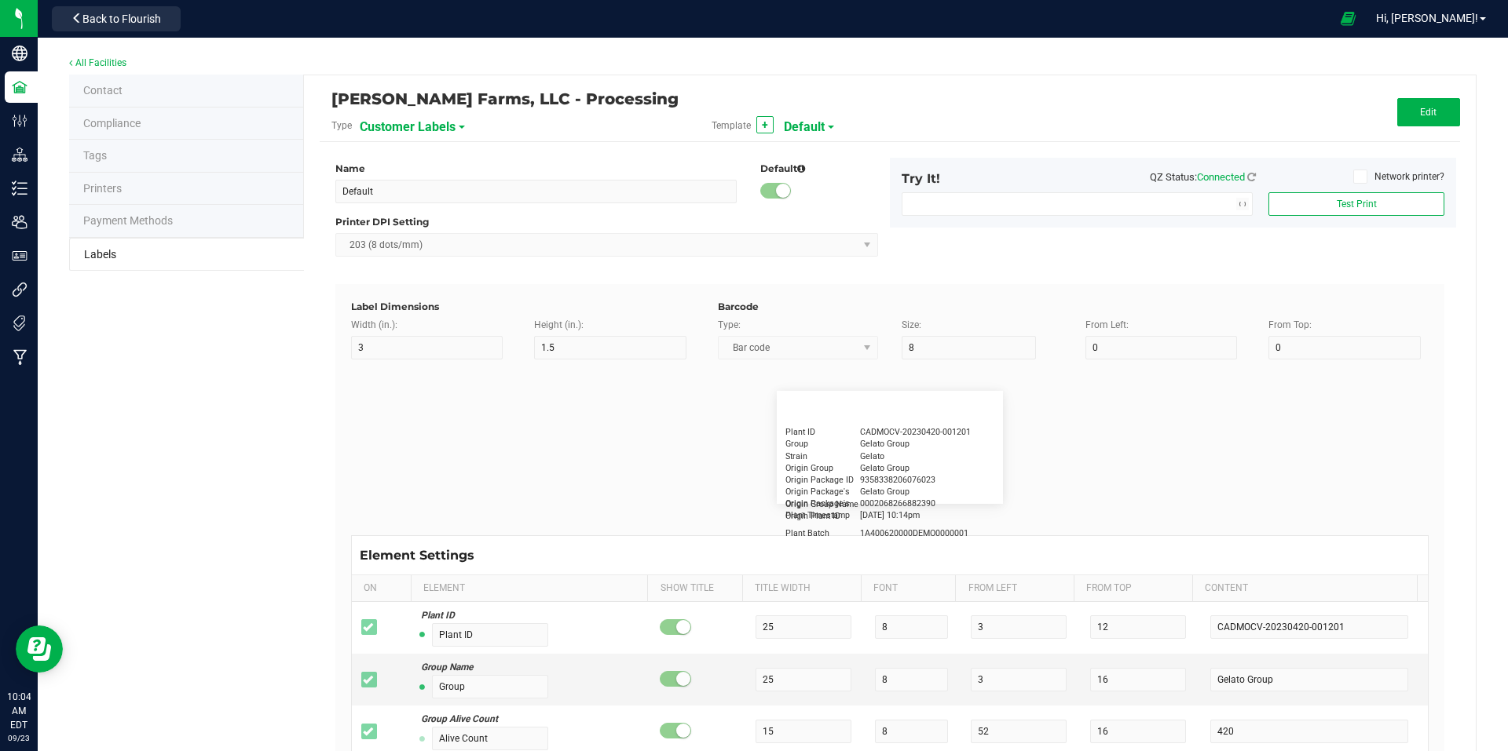
type input "15"
type input "5"
type input "30"
type input "[PHONE_NUMBER]"
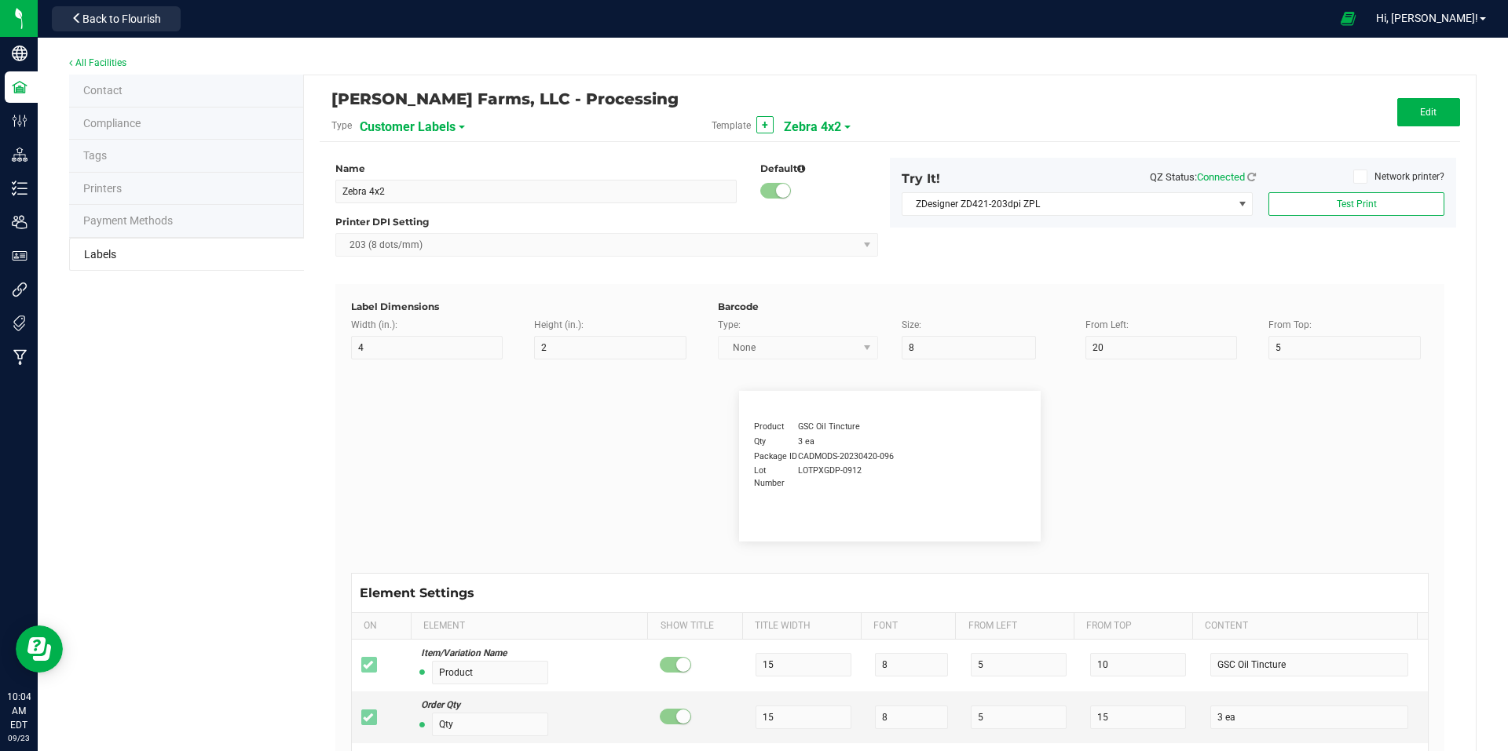
click at [454, 119] on div "Customer Labels" at bounding box center [446, 126] width 173 height 28
click at [459, 127] on span at bounding box center [462, 127] width 6 height 3
click at [417, 224] on span "Package Labels" at bounding box center [399, 219] width 67 height 11
type input "10"
type input "35"
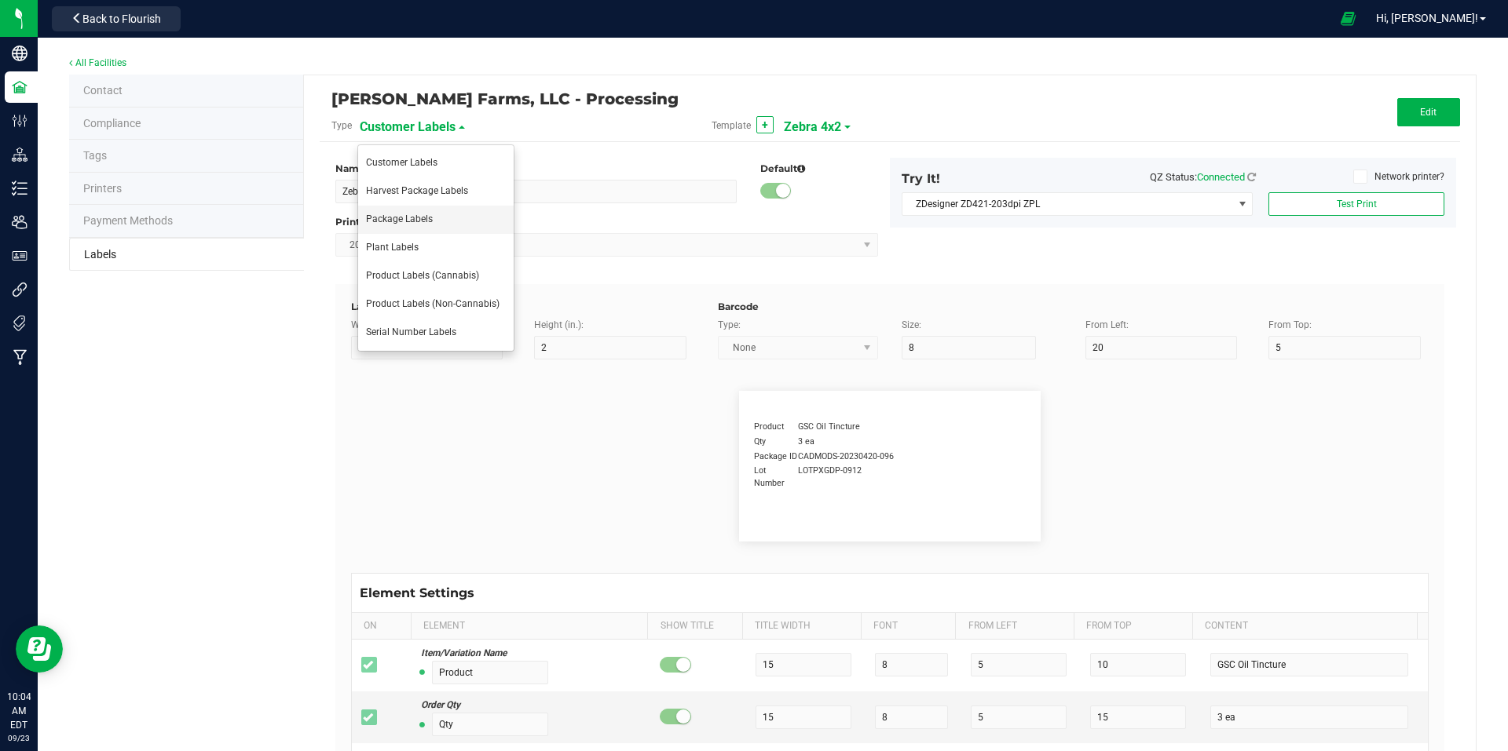
type input "48"
type input "Package ID"
type input "25"
type input "7"
type input "5"
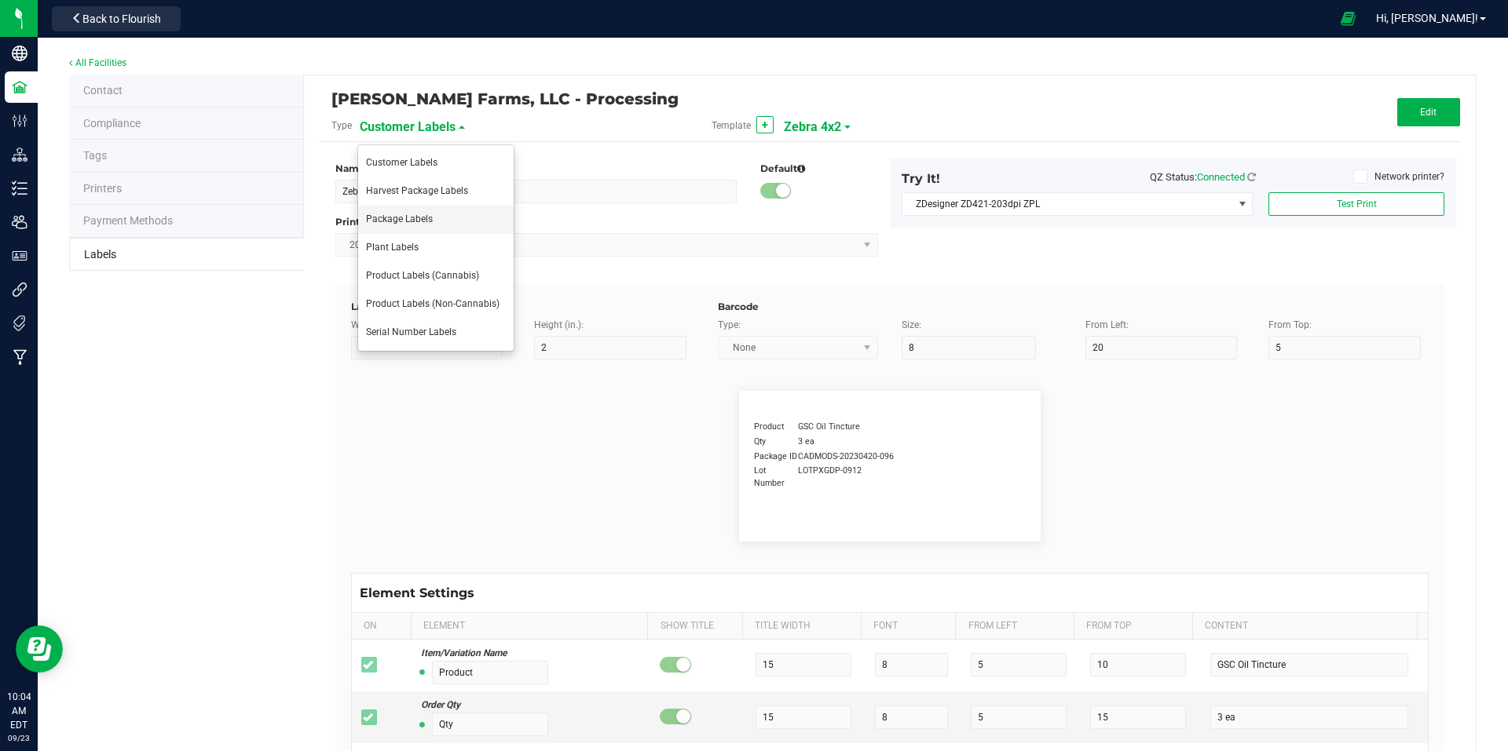
type input "CADMODS-20230420-096"
type input "SKU Name"
type input "25"
type input "7"
type input "2"
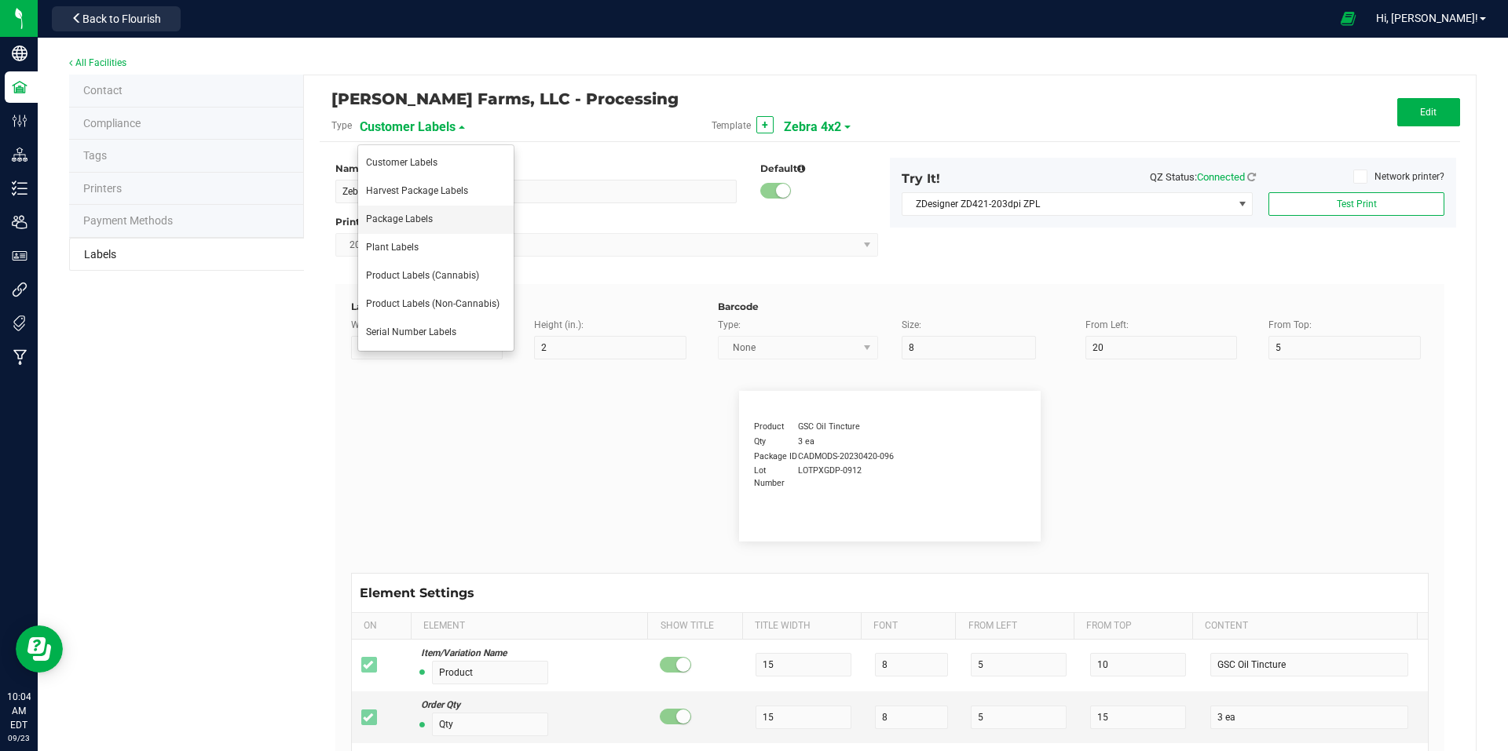
type input "10"
type input "Twosies - Hash Infused Pre-Rolls - 1g - 2pk - [GEOGRAPHIC_DATA] Lemon Cake / Lo…"
type input "Strain"
type input "25"
type input "7"
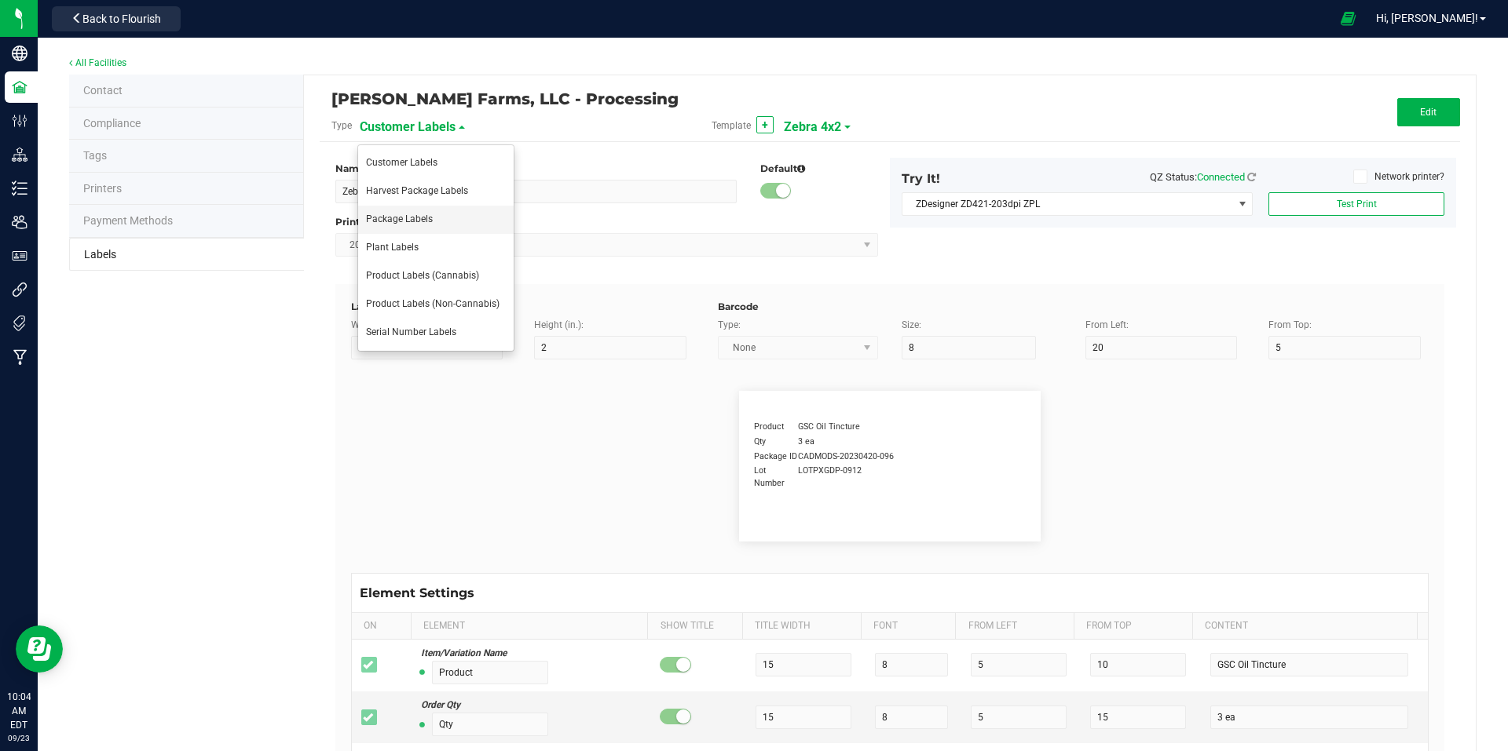
type input "15"
type input "Gelato"
type input "Size"
type input "25"
type input "7"
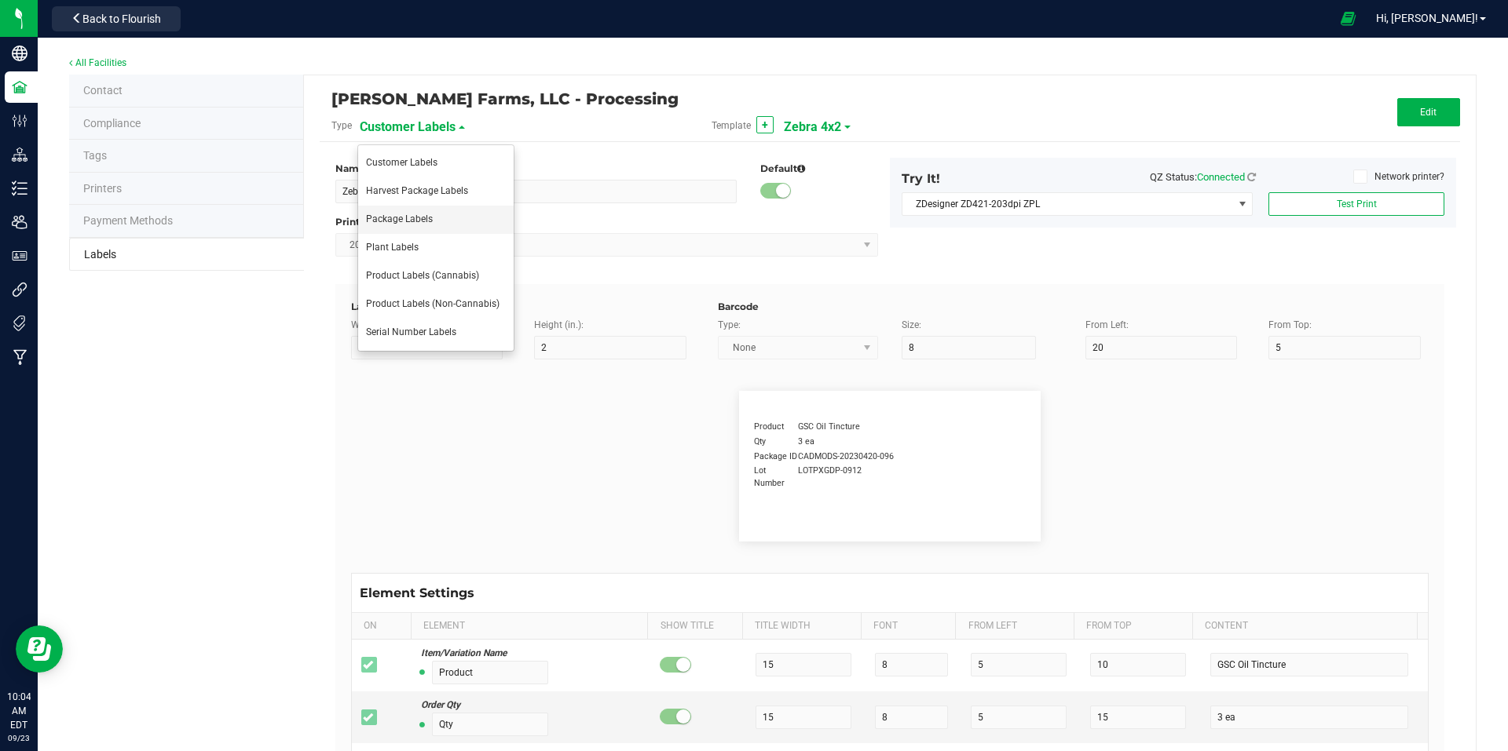
type input "20"
type input "44 Units"
type input "Package Date"
type input "25"
type input "7"
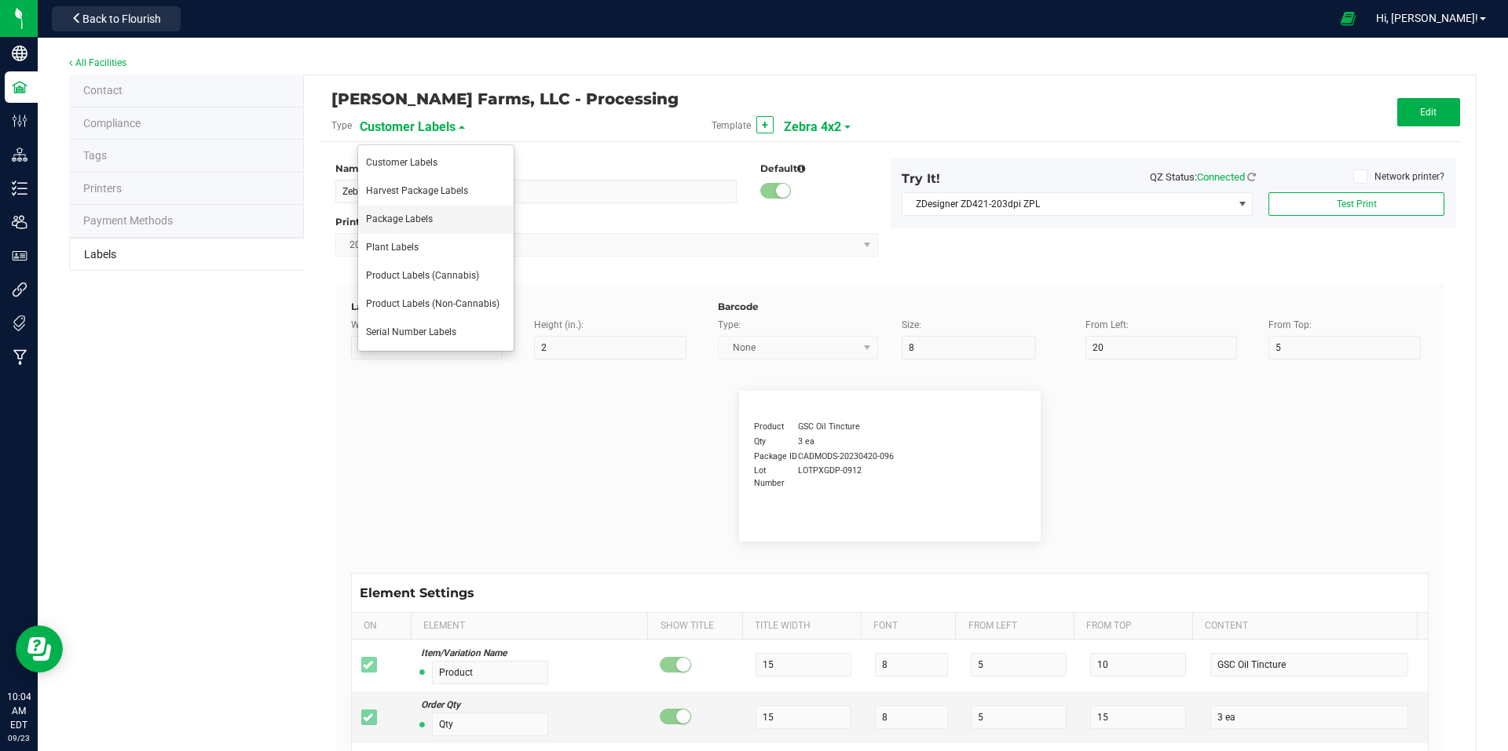
type input "25"
type input "[DATE] 10:14pm"
type input "Lot Number"
type input "25"
type input "7"
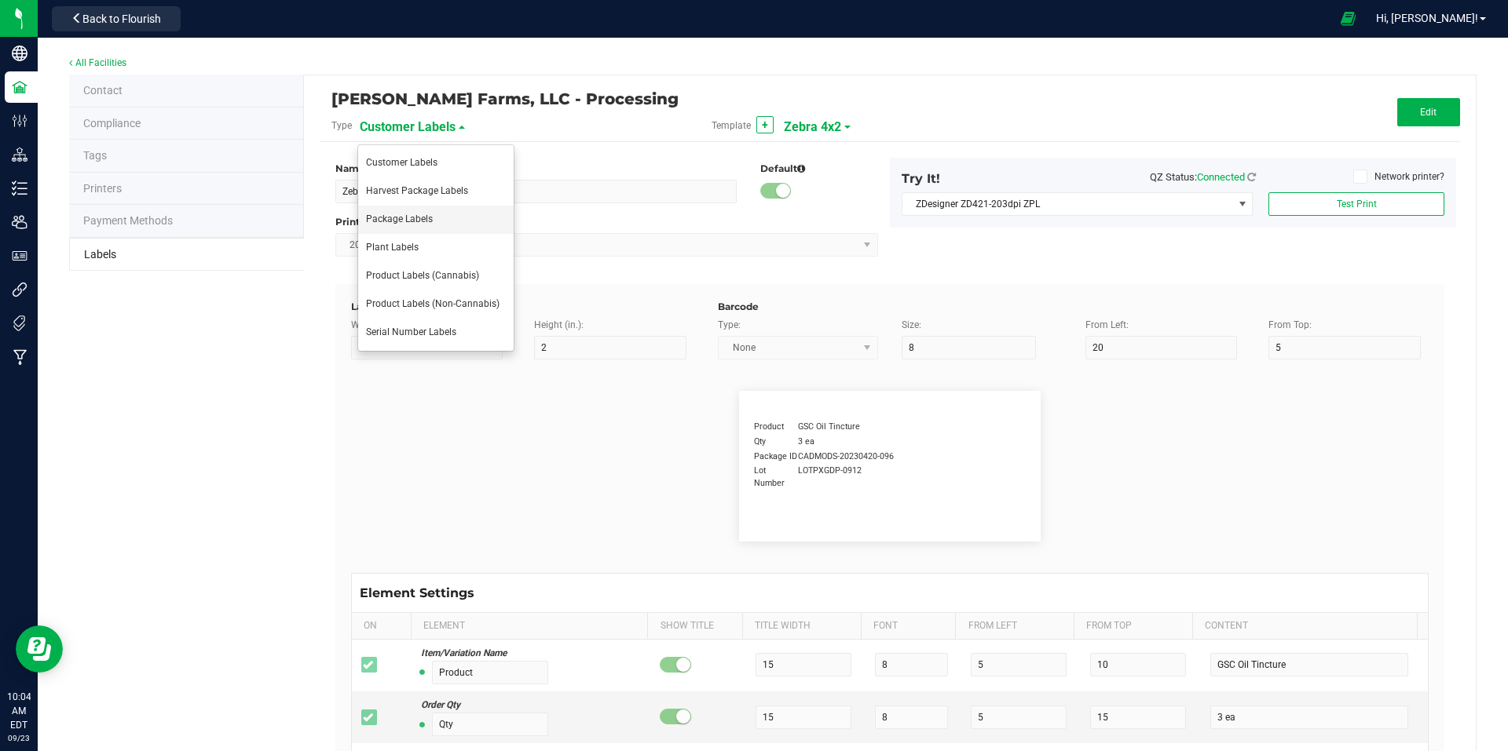
type input "30"
type input "LOT918234"
type input "Type"
type input "25"
type input "7"
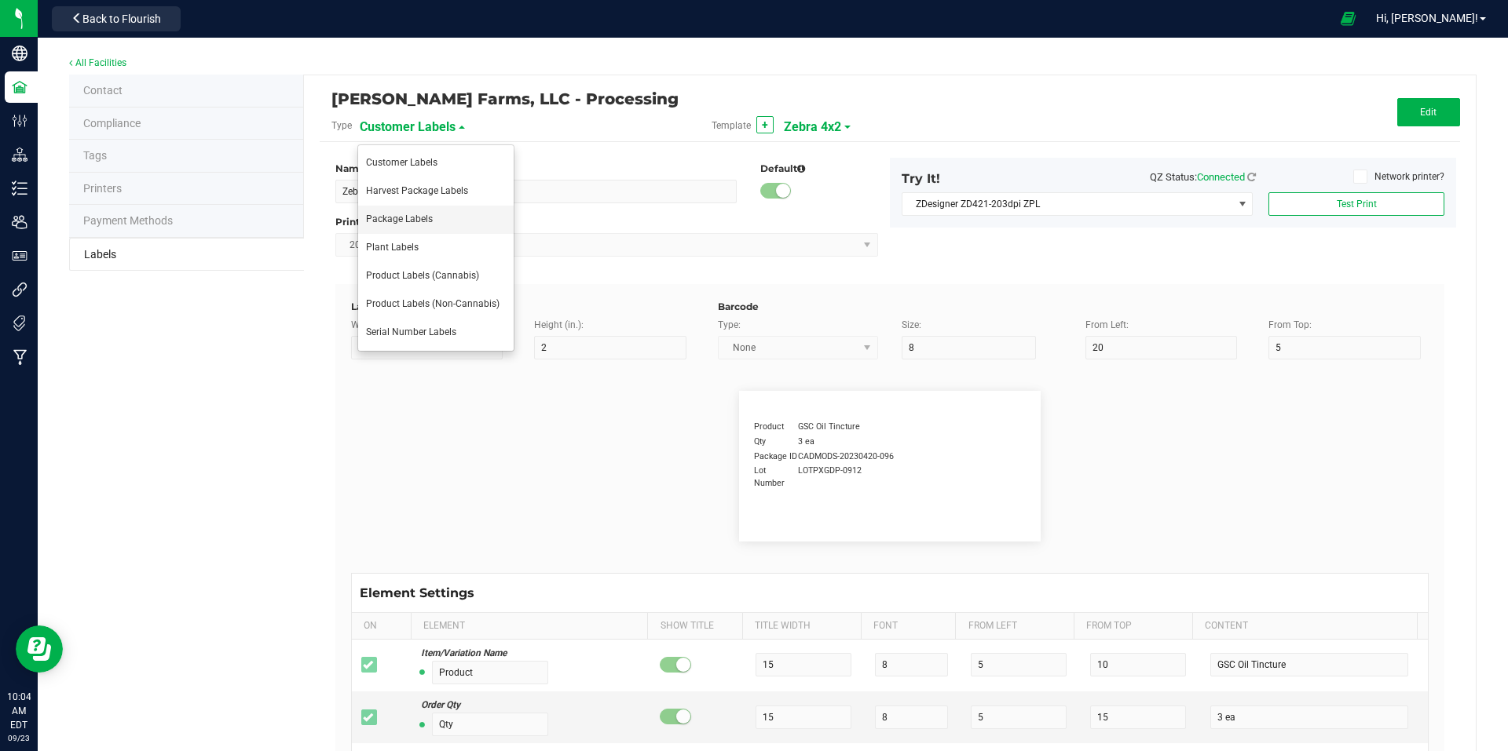
type input "35"
type input "Hash Infused"
type input "Unit Weight"
type input "25"
type input "7"
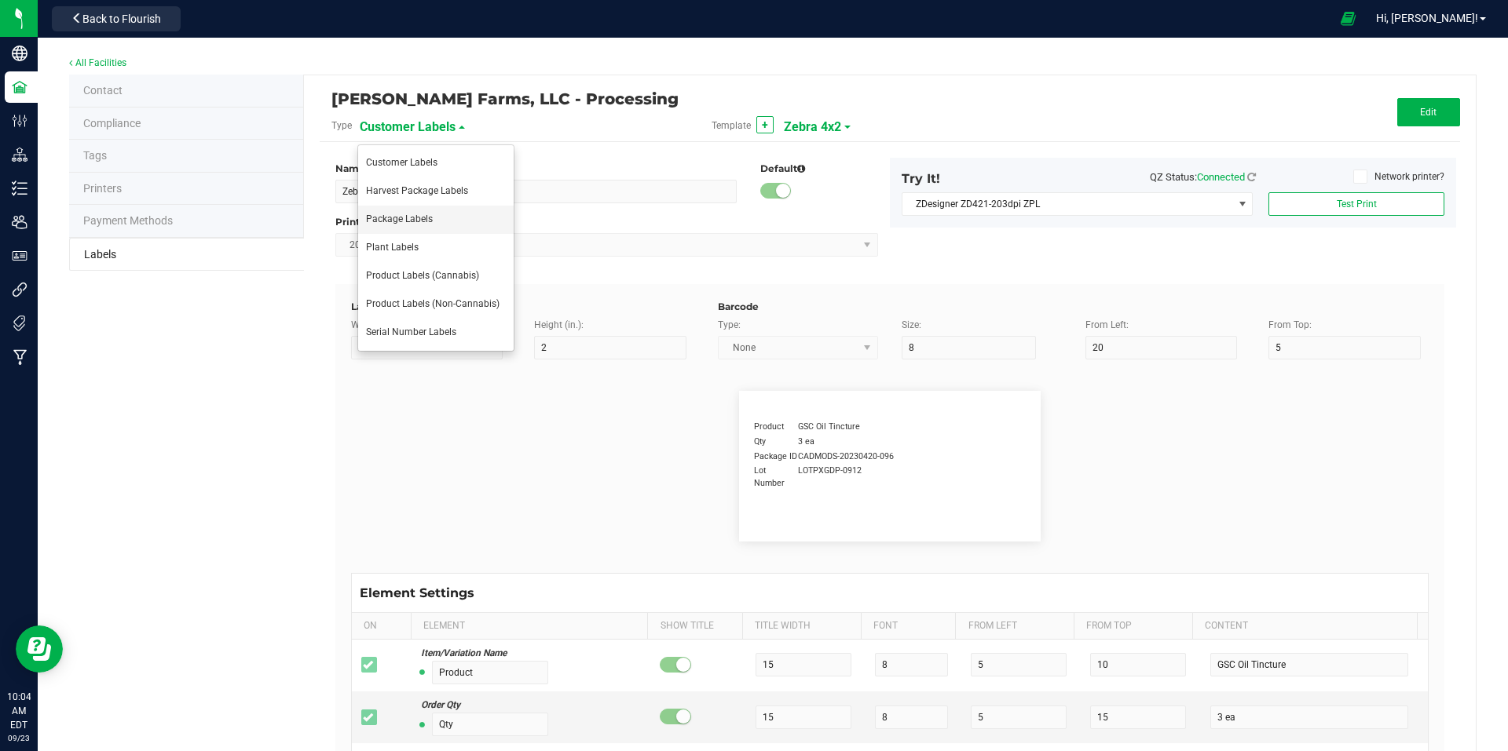
type input "40"
type input "3.5 g"
type input "SKU"
type input "25"
type input "10"
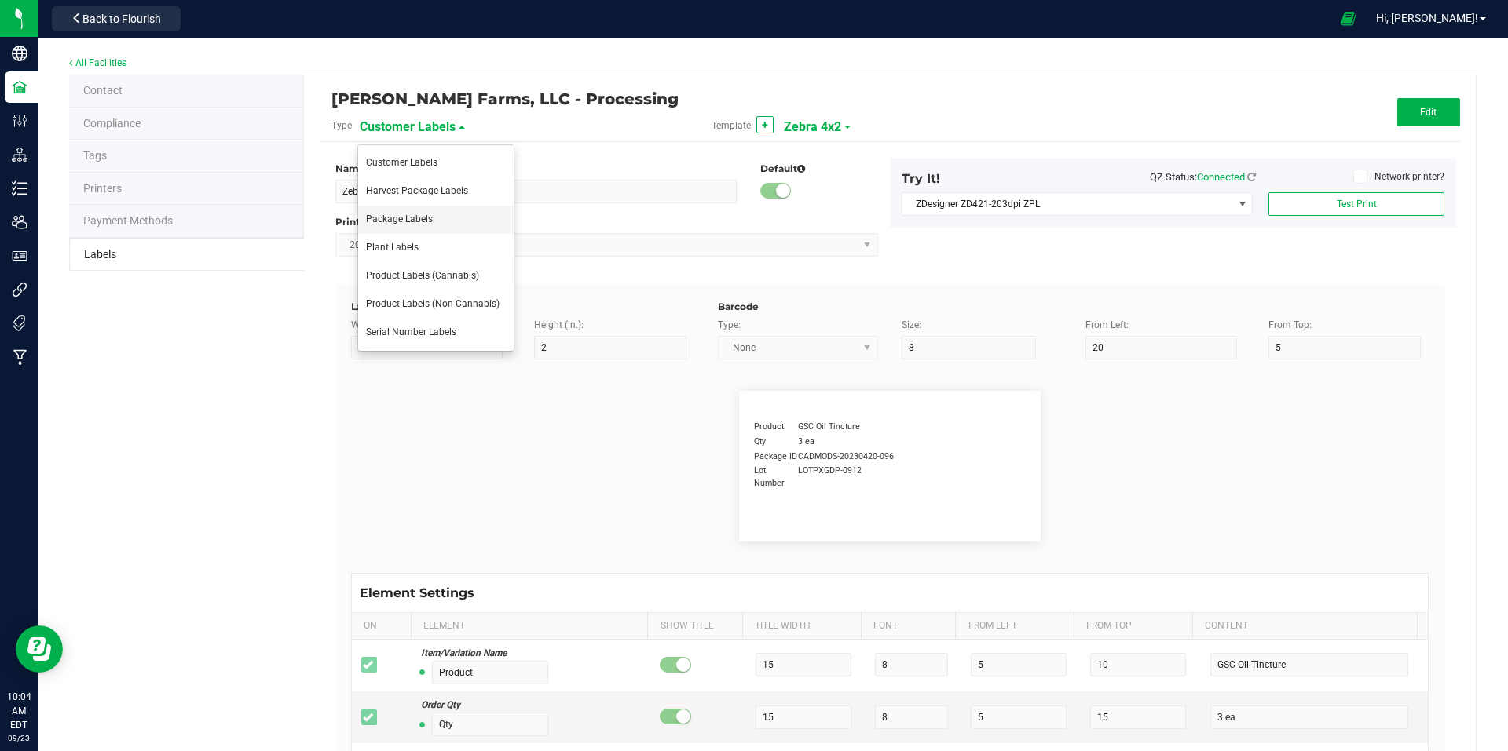
type input "42P017"
type input "Ref Field 2"
type input "25"
type input "10"
type input "35"
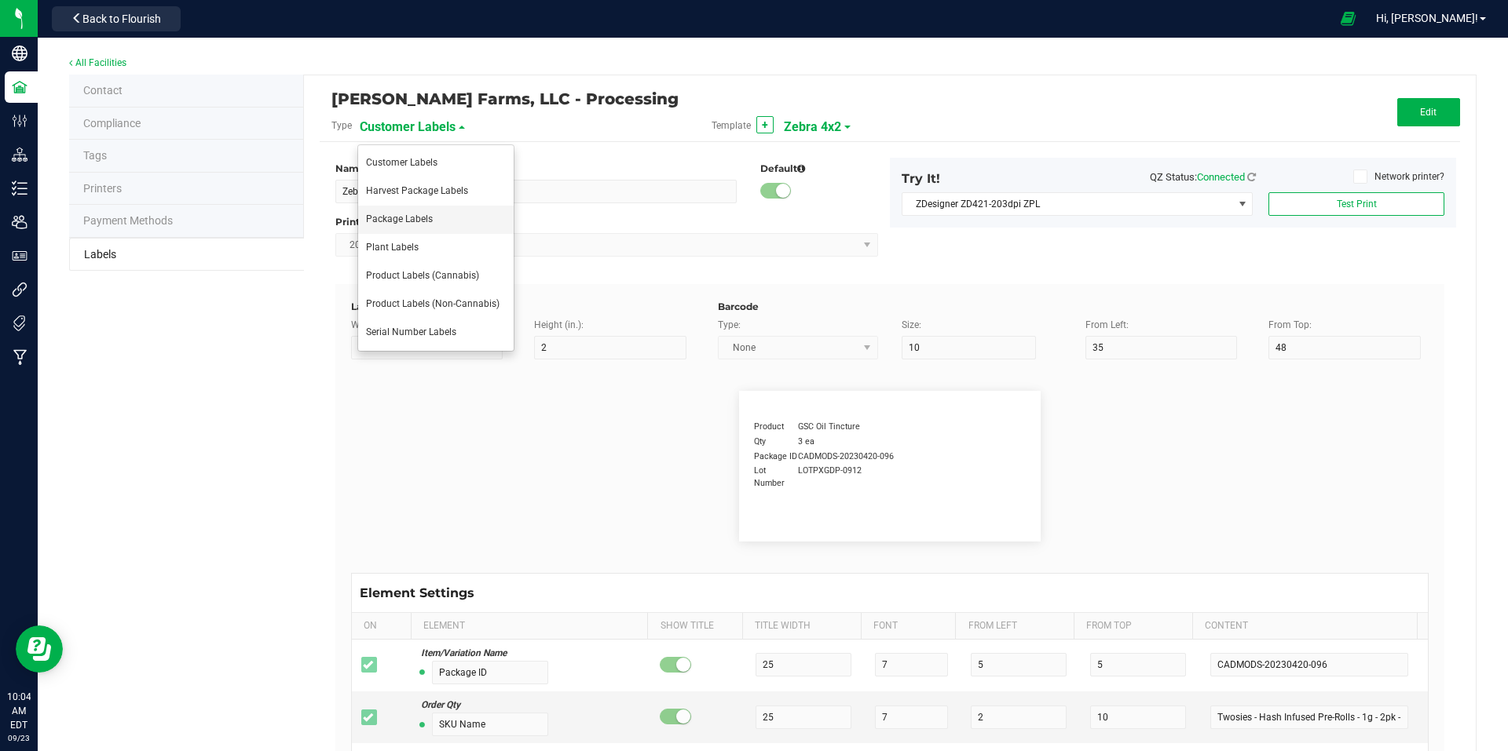
type input "Ref Field 2 Value"
type input "Ref Field 3"
type input "25"
type input "10"
type input "35"
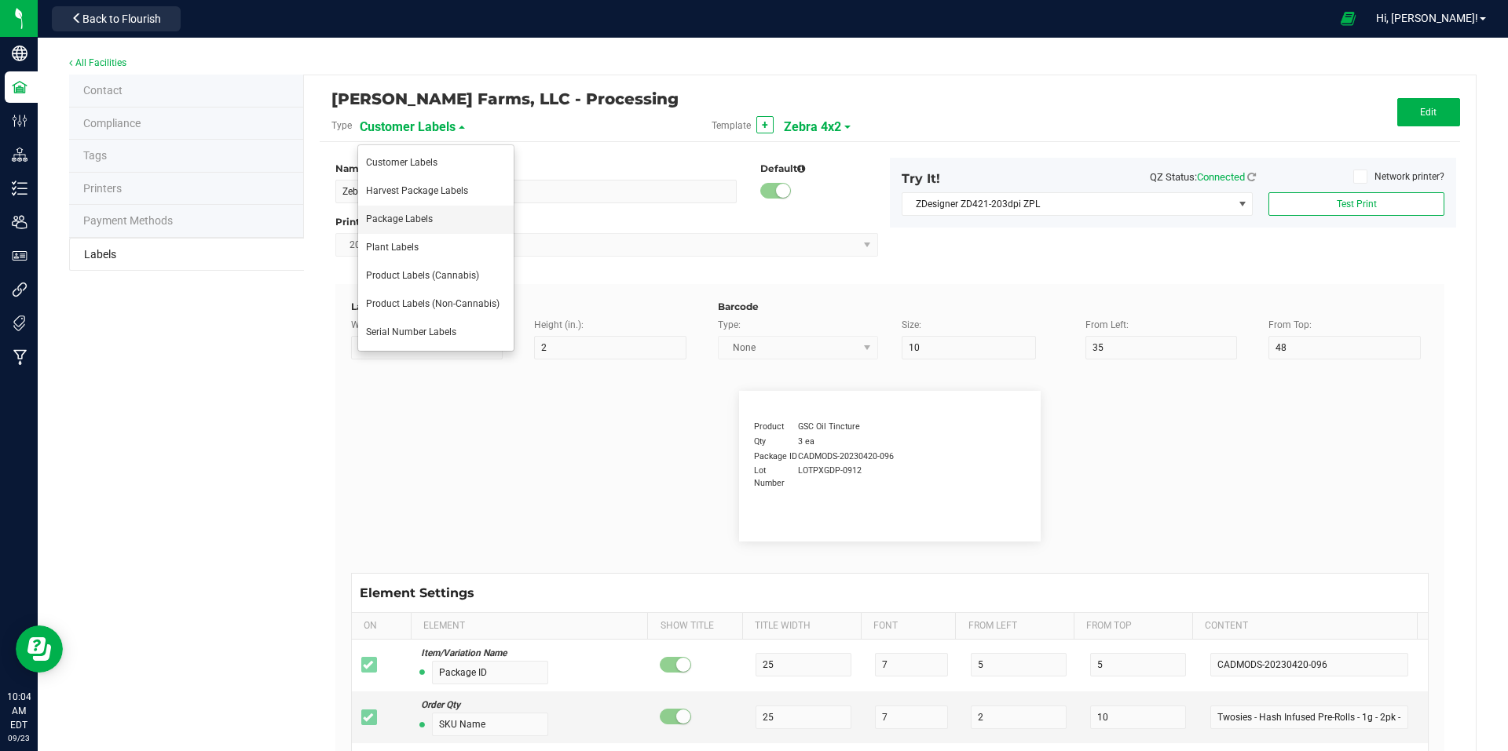
type input "Ref Field 3 Value"
type input "Item Ref Field 1"
type input "25"
type input "10"
type input "35"
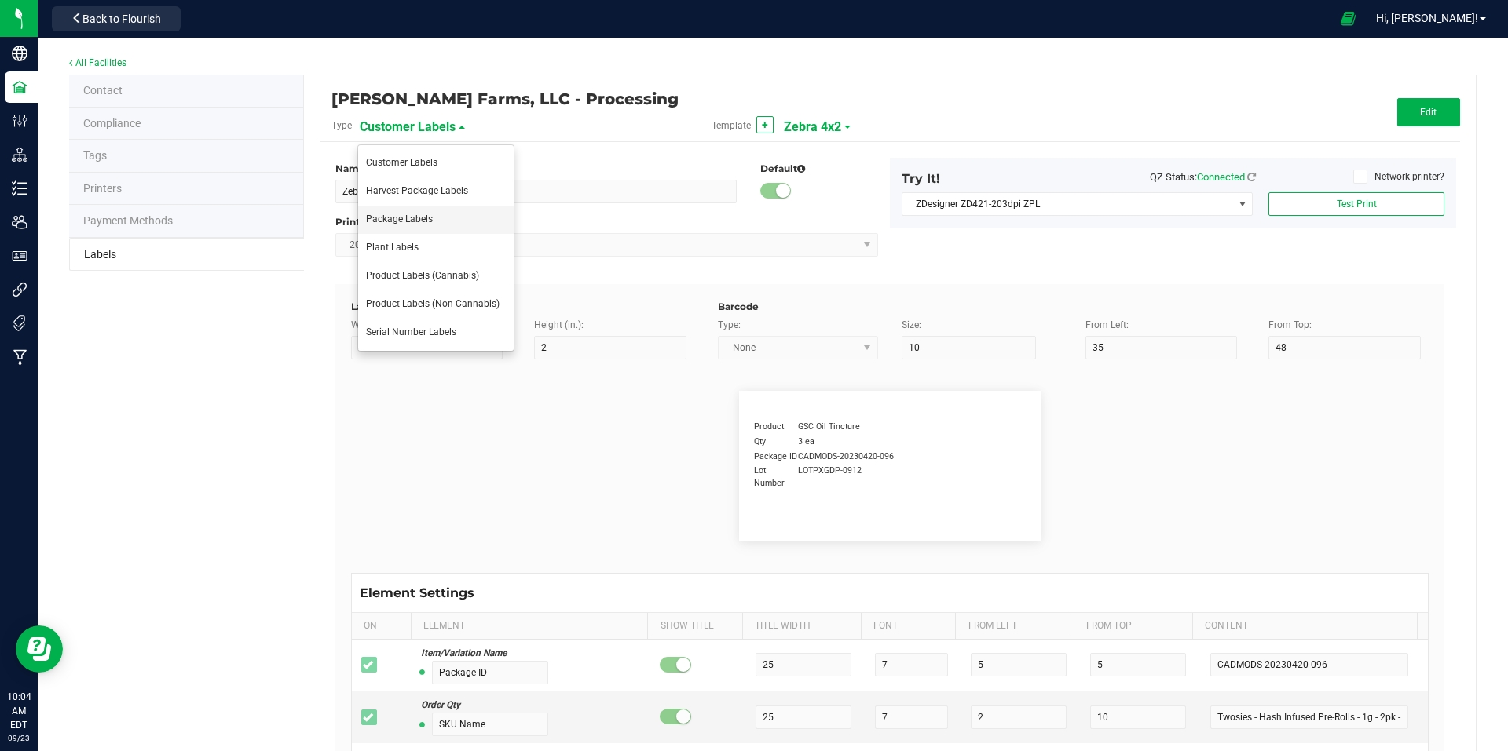
type input "Item Ref Field 1 Value"
type input "Item Ref Field 2"
type input "25"
type input "10"
type input "35"
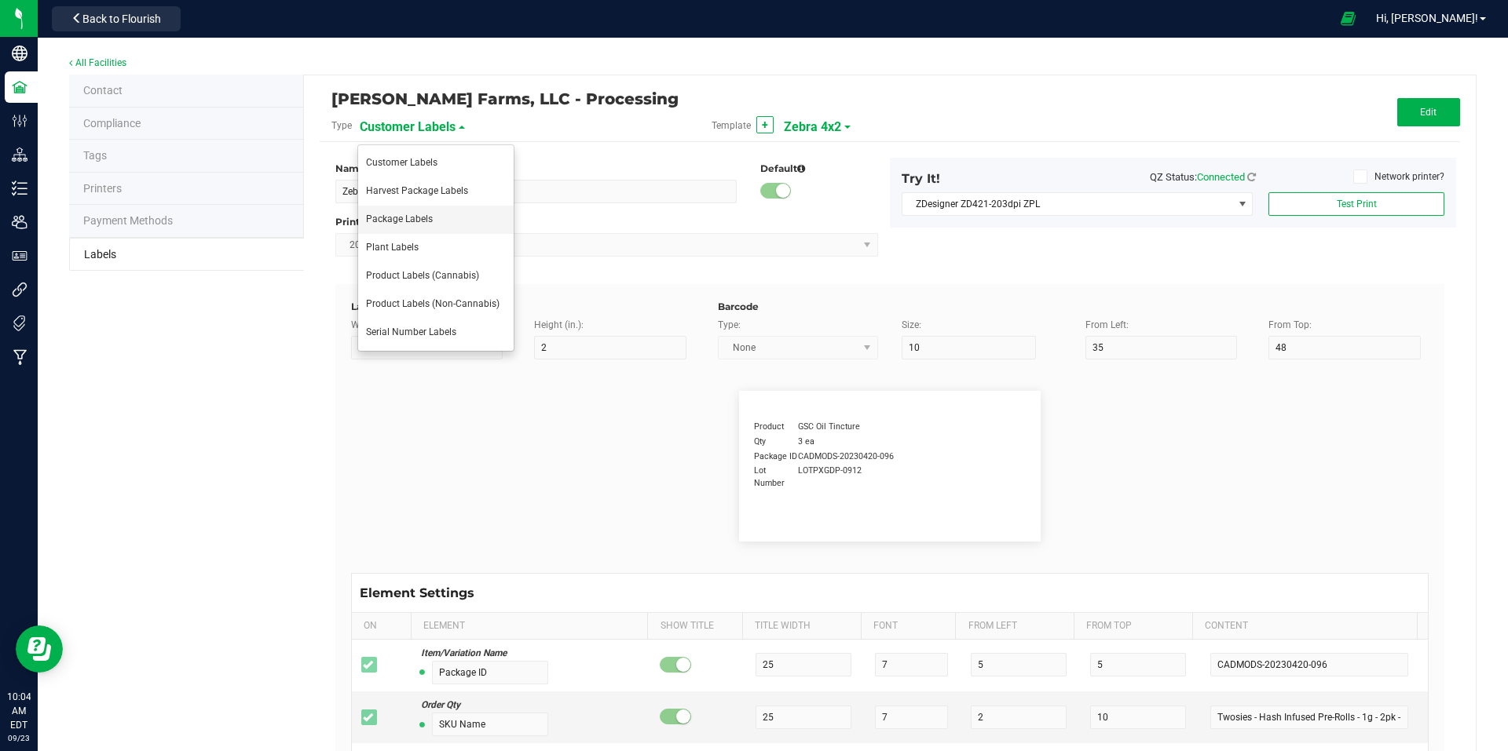
type input "Item Ref Field 2 Value"
type input "Item Ref Field 3"
type input "25"
type input "10"
type input "35"
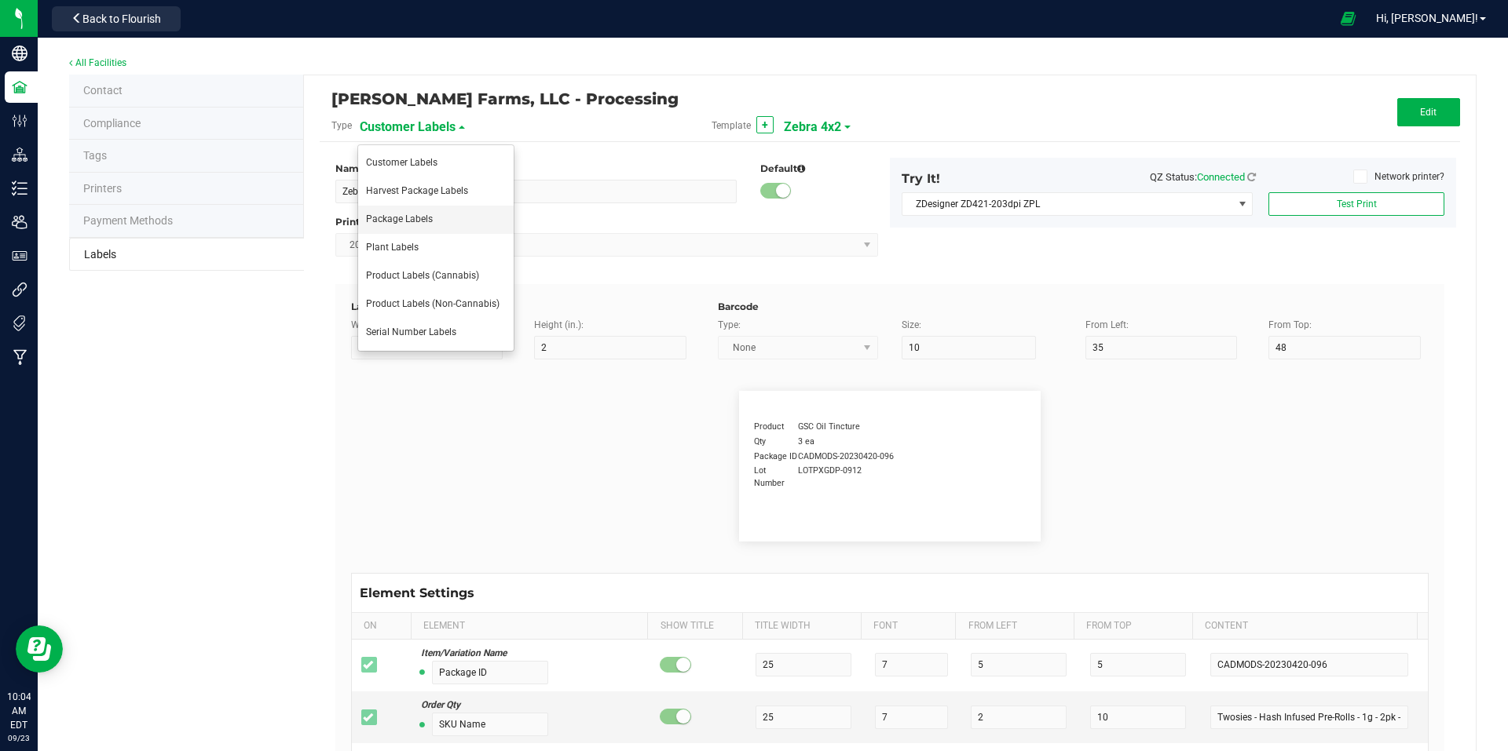
type input "Item Ref Field 3 Value"
type input "Item Ref Field 4"
type input "25"
type input "10"
type input "35"
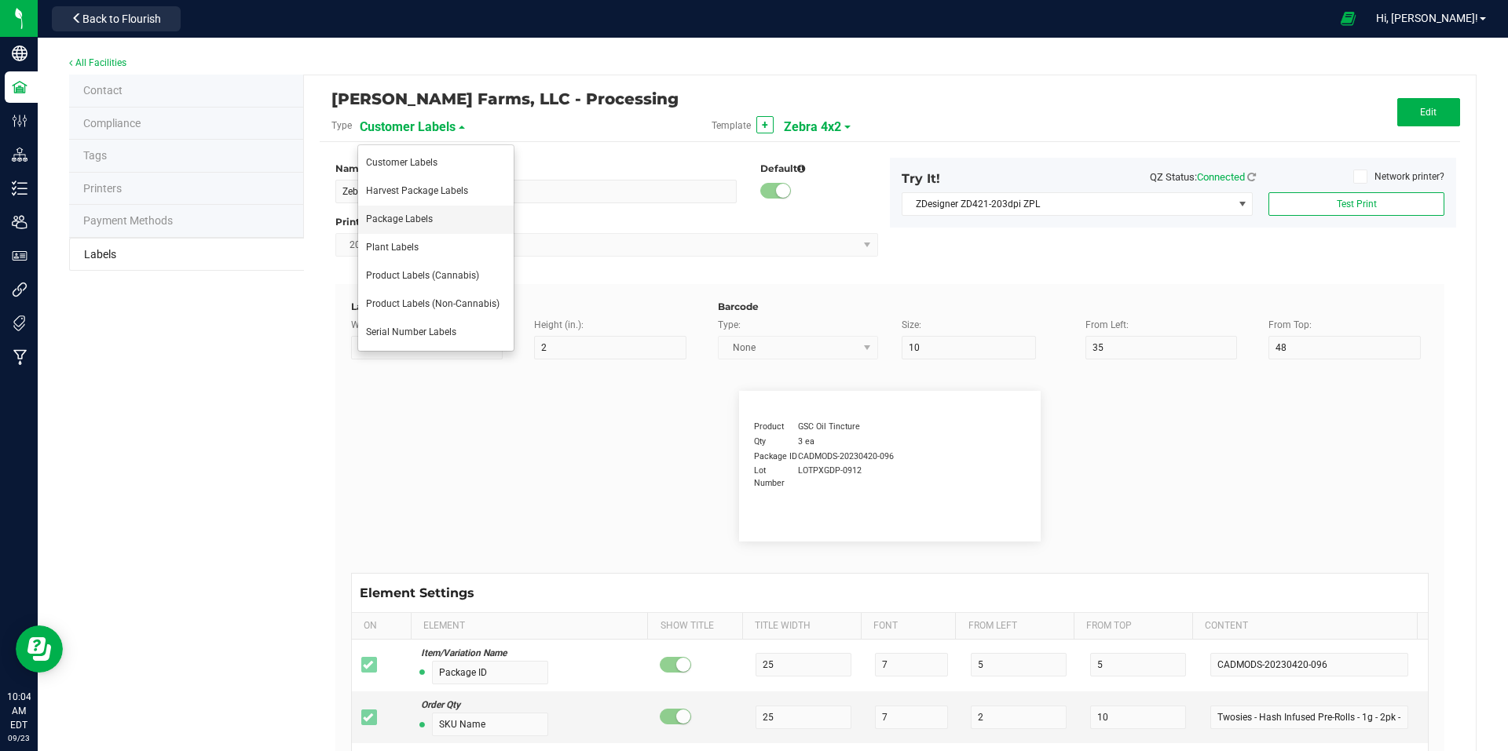
type input "Item Ref Field 4 Value"
type input "Item Ref Field 5"
type input "25"
type input "10"
type input "35"
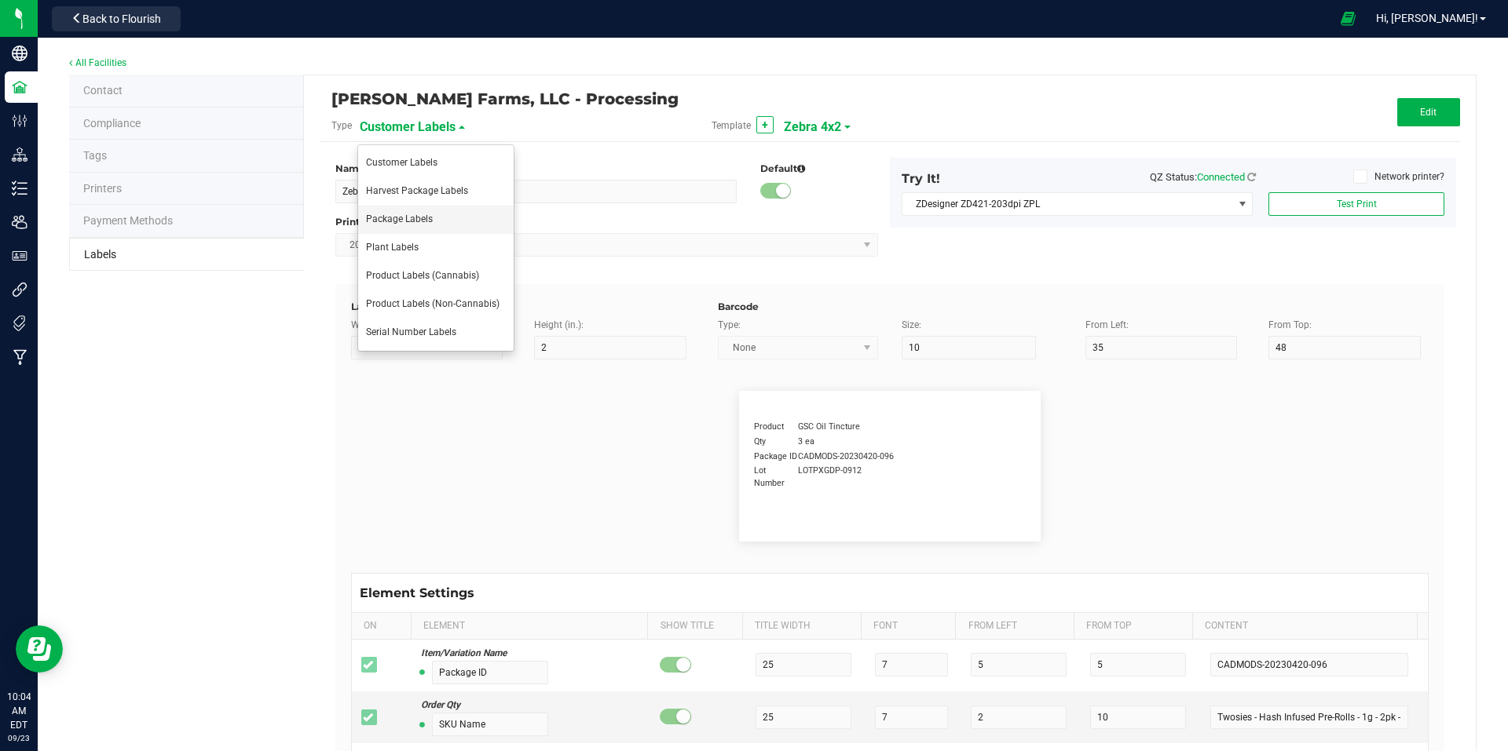
type input "Item Ref Field 5 Value"
type input "NDC Number"
type input "25"
type input "10"
type input "35"
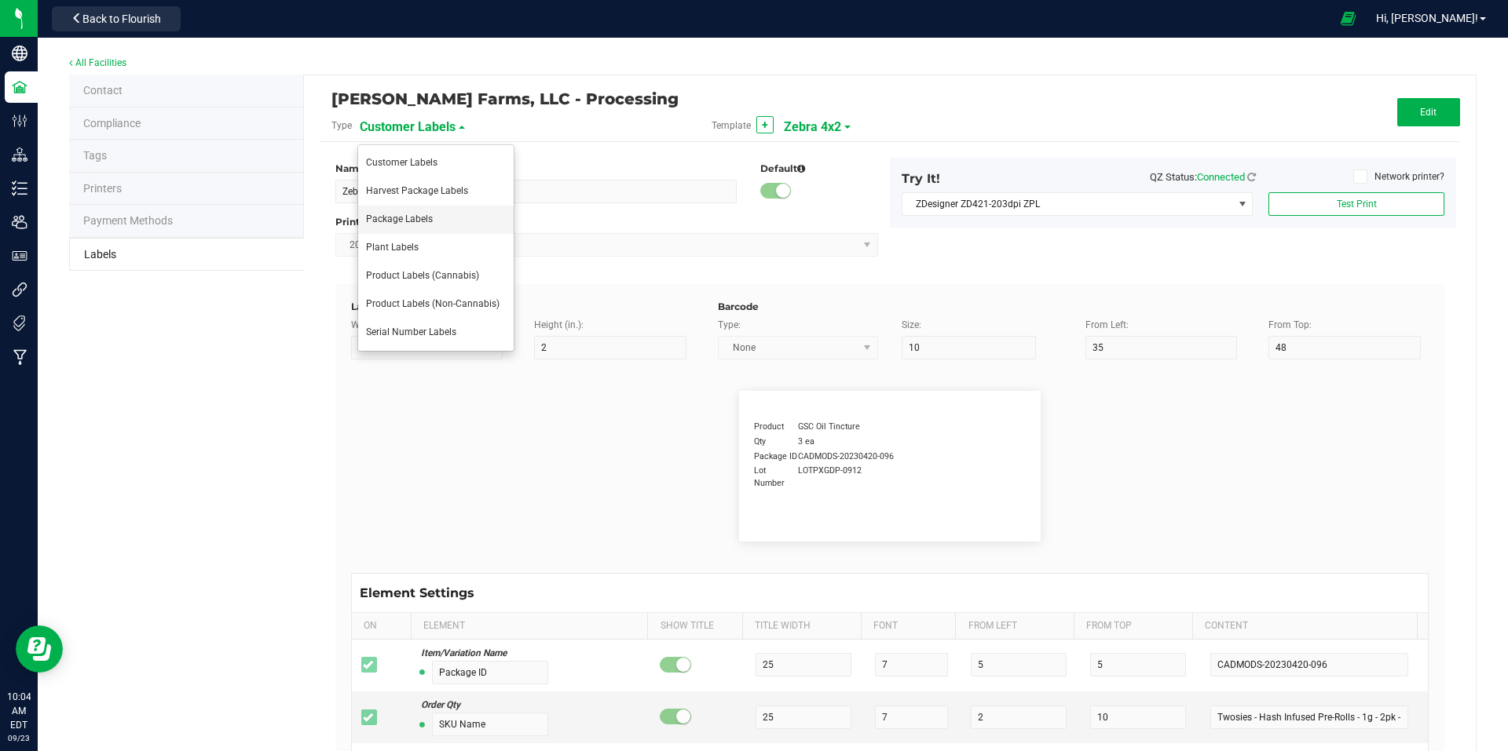
type input "[PHONE_NUMBER]"
type input "Number of Servings"
type input "25"
type input "10"
type input "35"
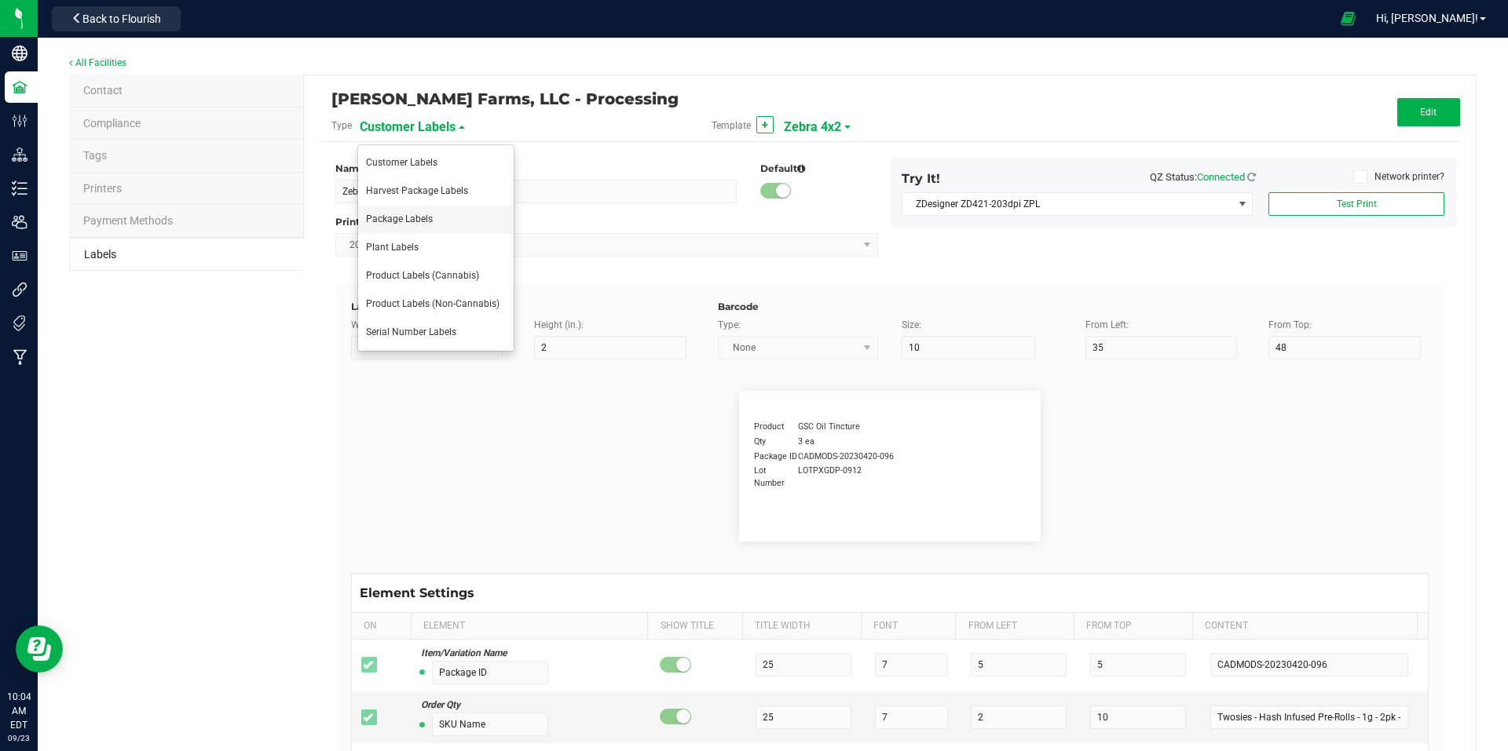
type input "4 servings/item"
type input "Serving Size"
type input "25"
type input "10"
type input "35"
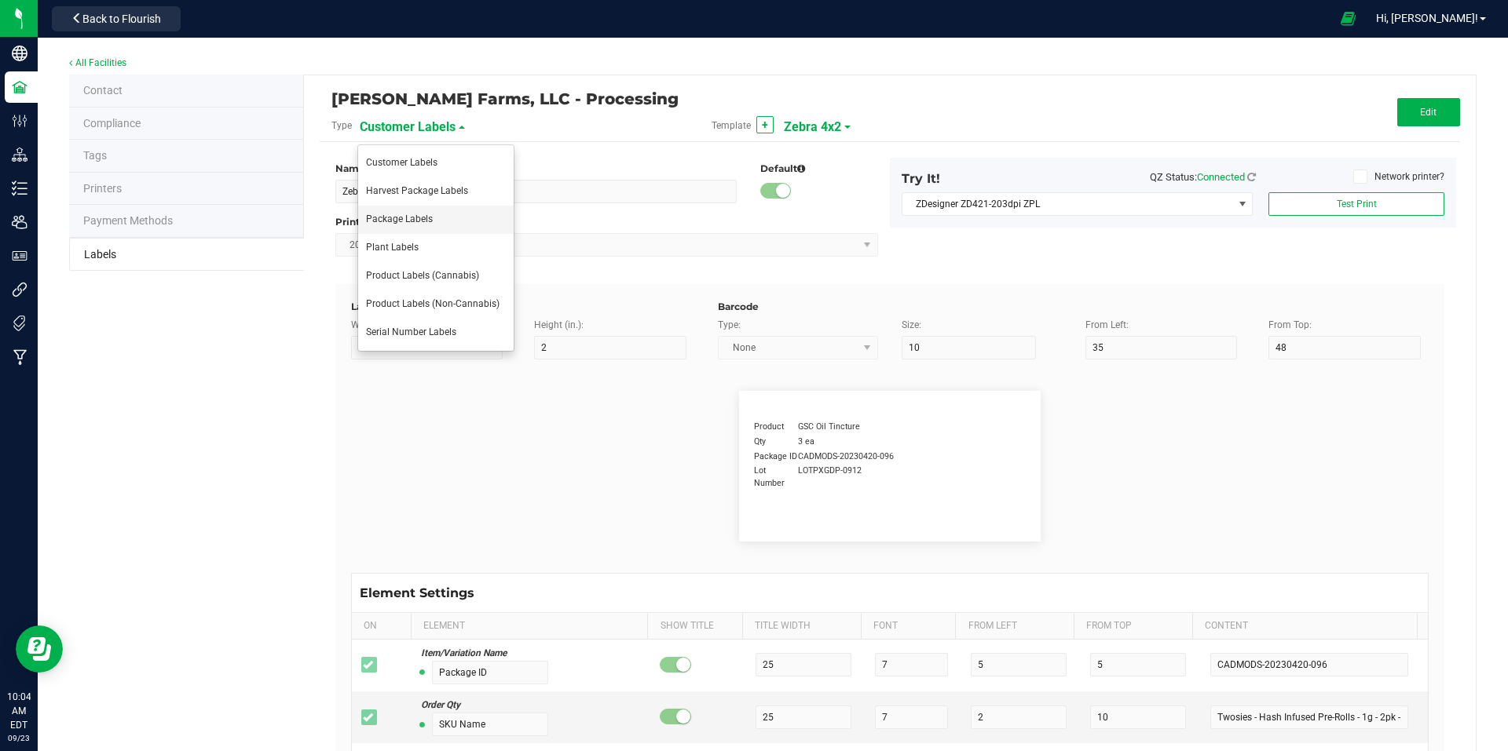
type input "1 cup"
type input "Serving Size (Grams)"
type input "25"
type input "10"
type input "35"
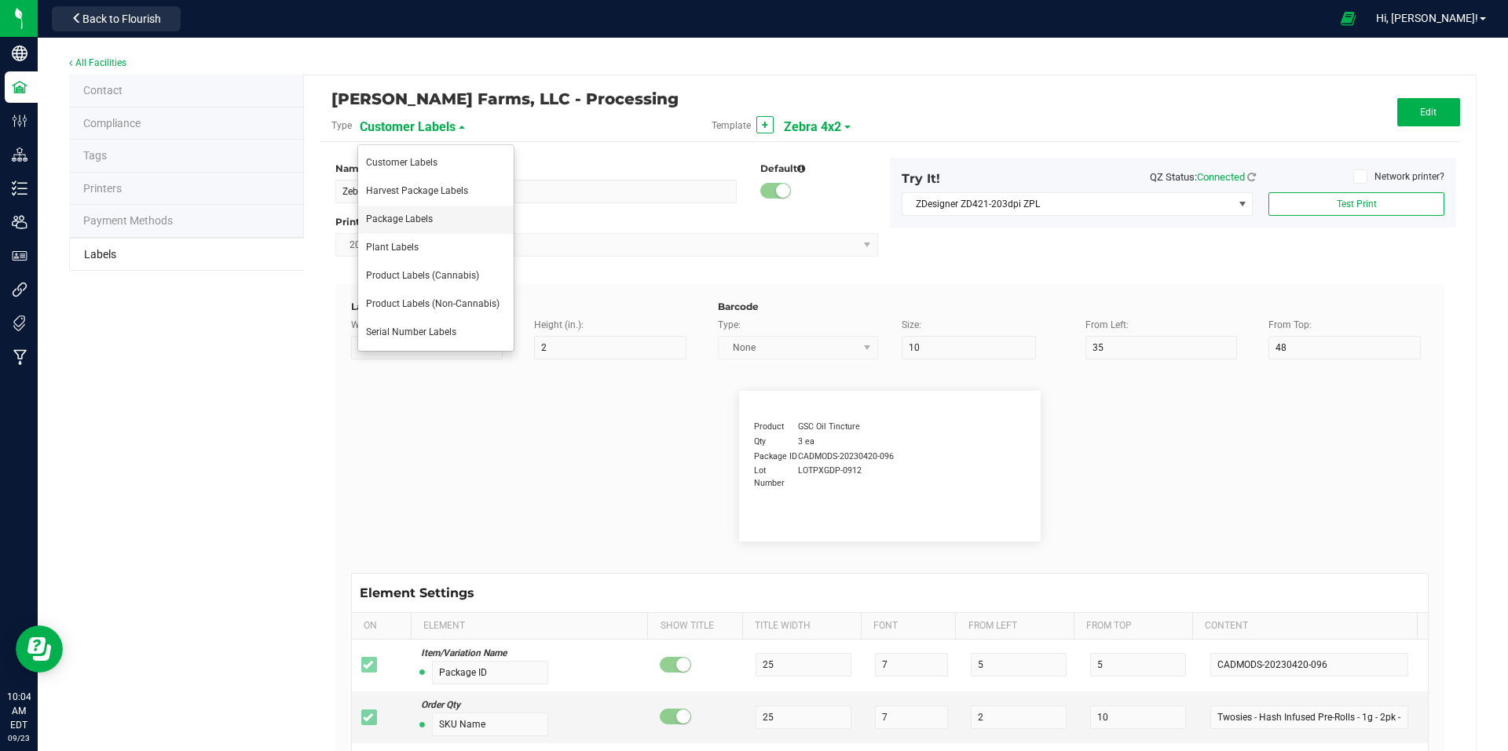
type input "4 g"
type input "Item Ingredients"
type input "25"
type input "10"
type input "35"
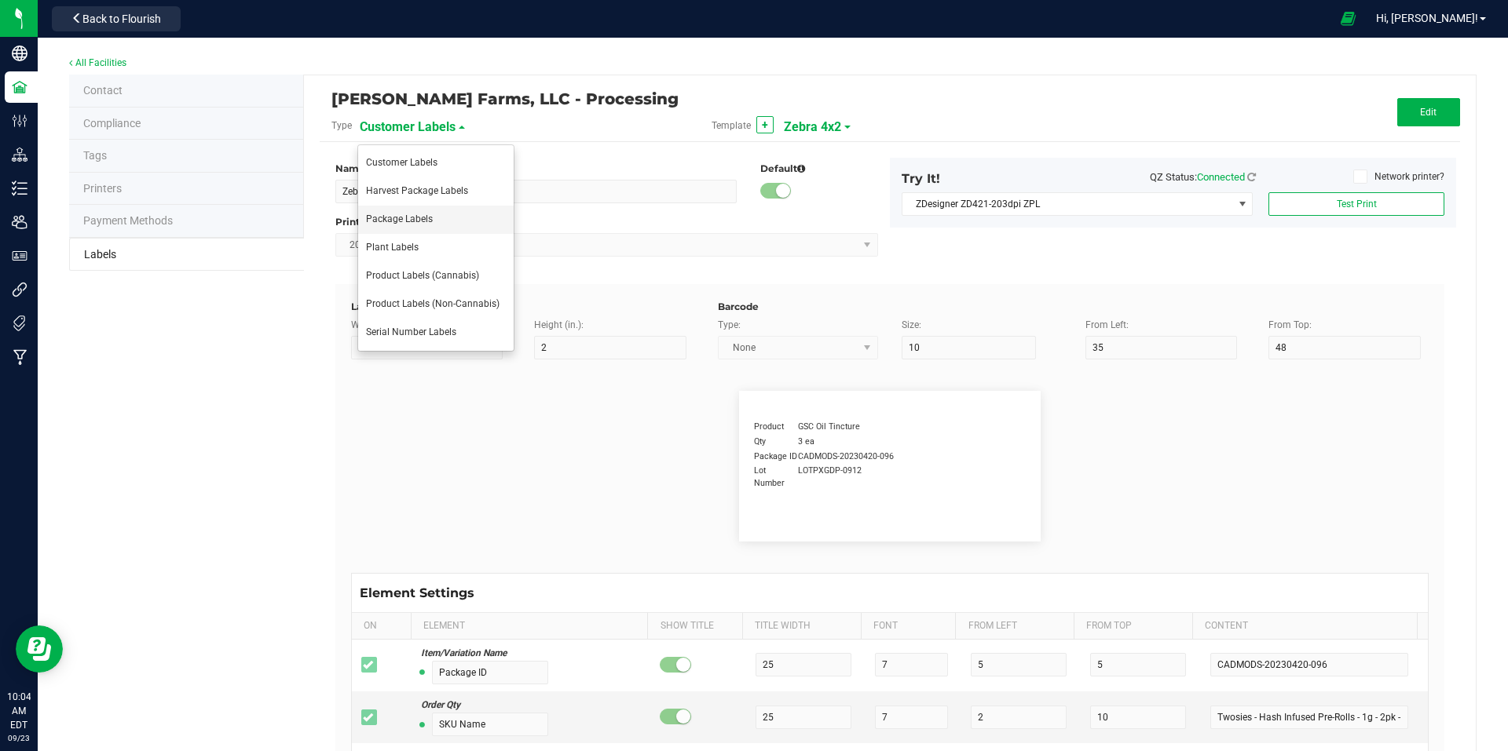
type input "Ingredient one, ingredient two"
type input "Allergens"
type input "25"
type input "10"
type input "35"
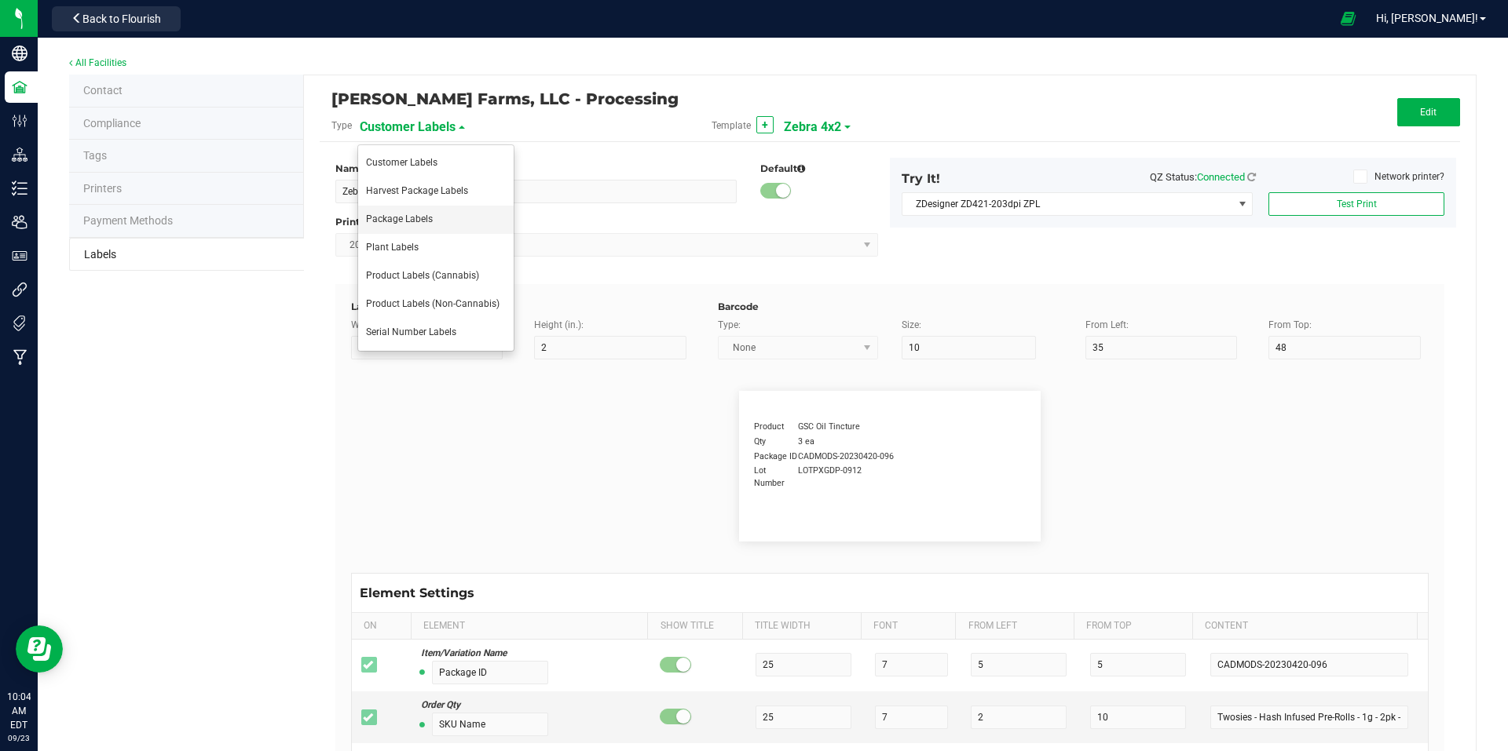
type input "Tree Nuts, Soy, Wheat"
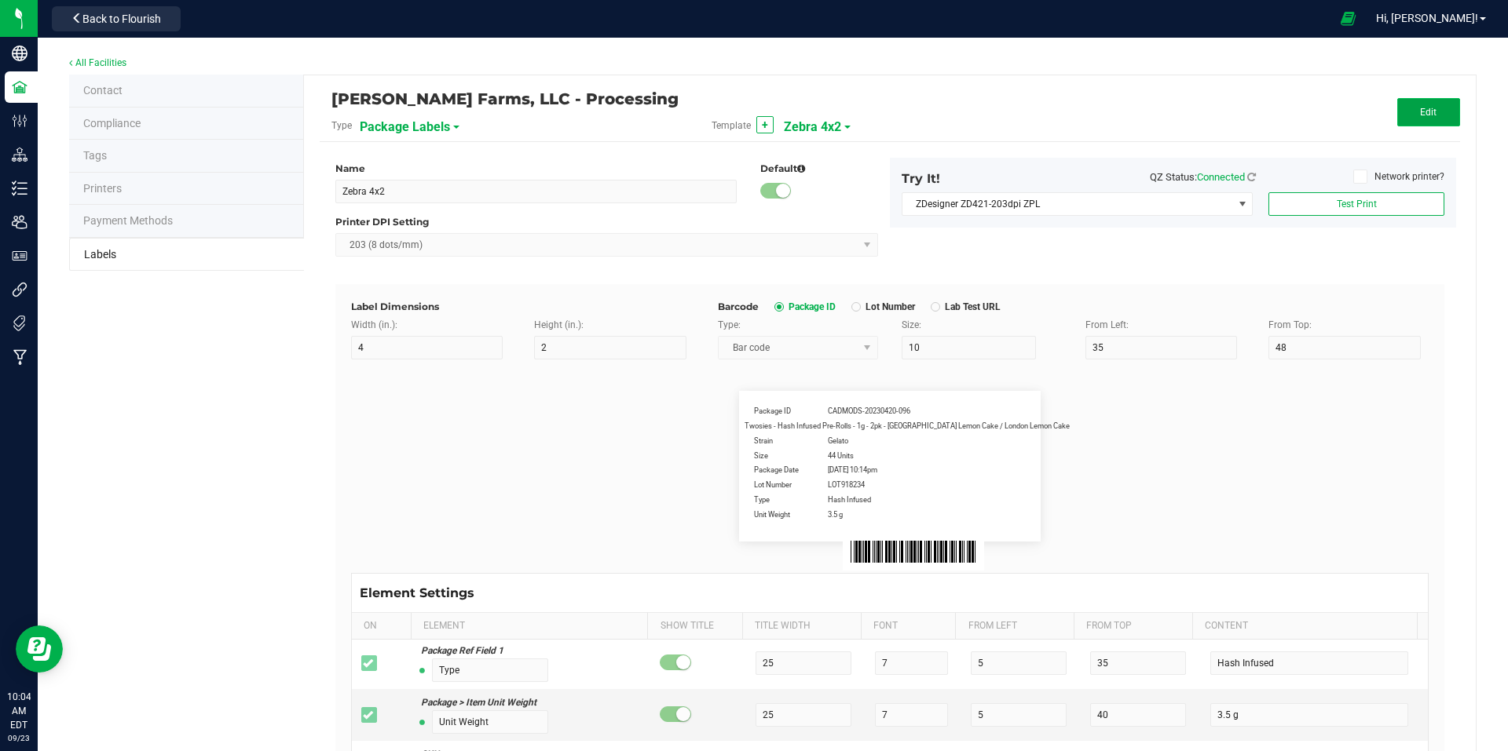
click at [1431, 101] on button "Edit" at bounding box center [1428, 112] width 63 height 28
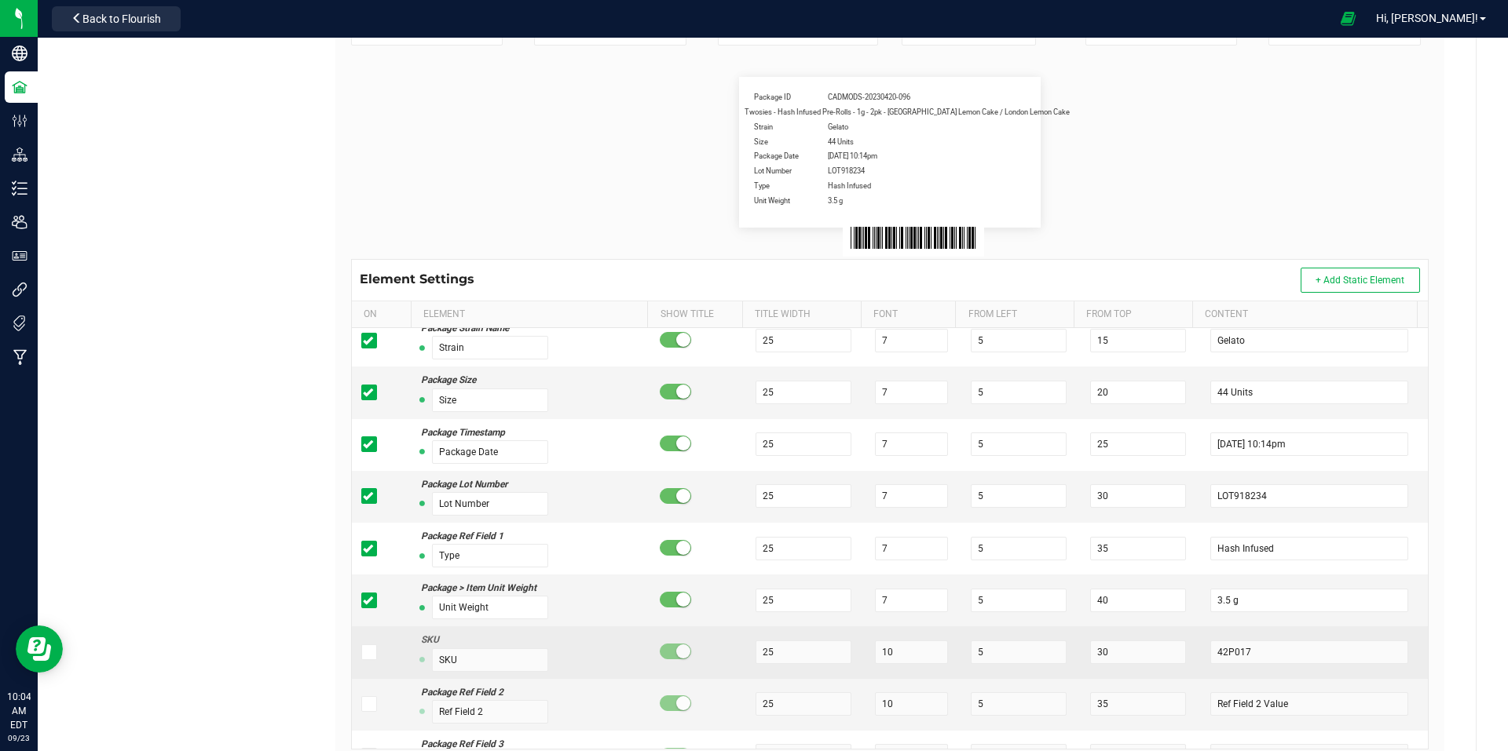
scroll to position [79, 0]
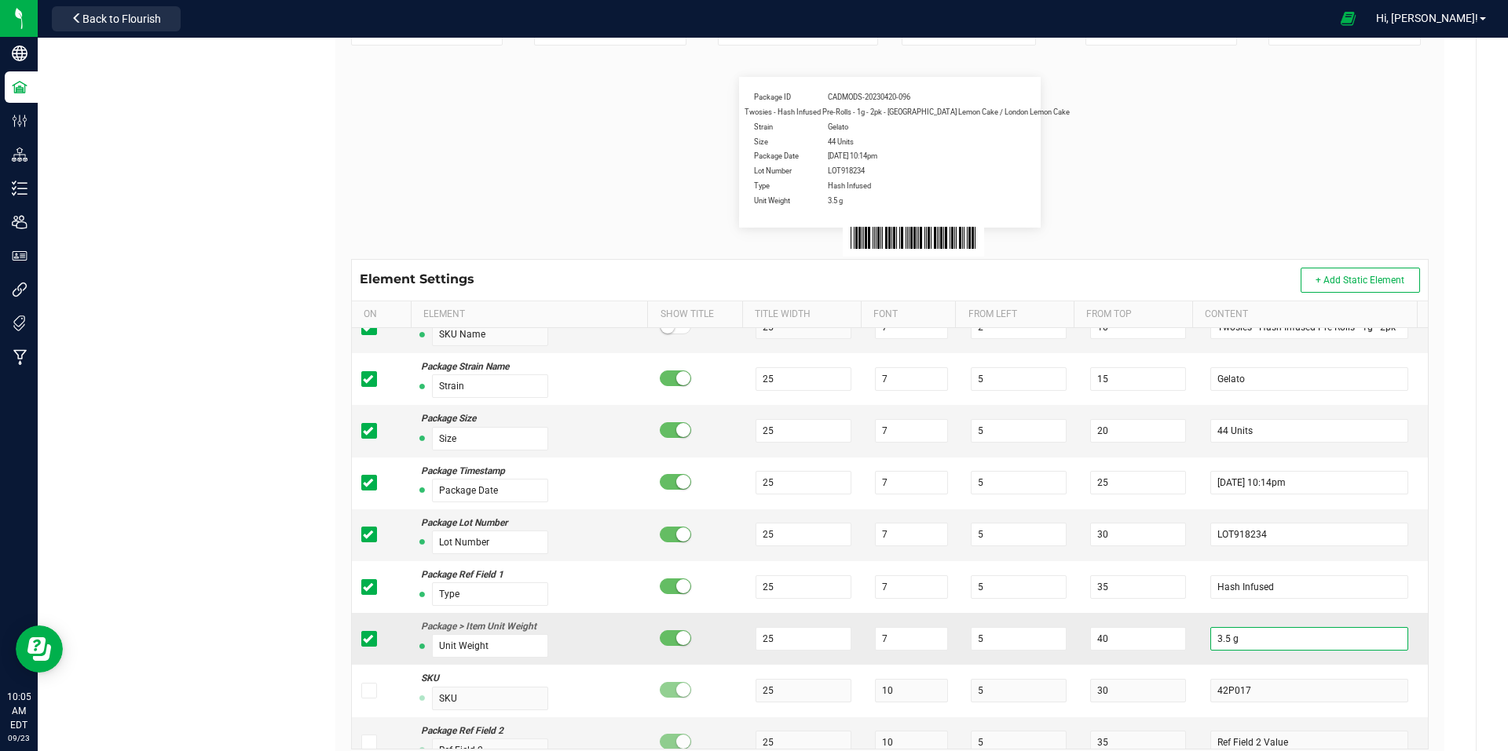
click at [1255, 638] on input "3.5 g" at bounding box center [1309, 639] width 198 height 24
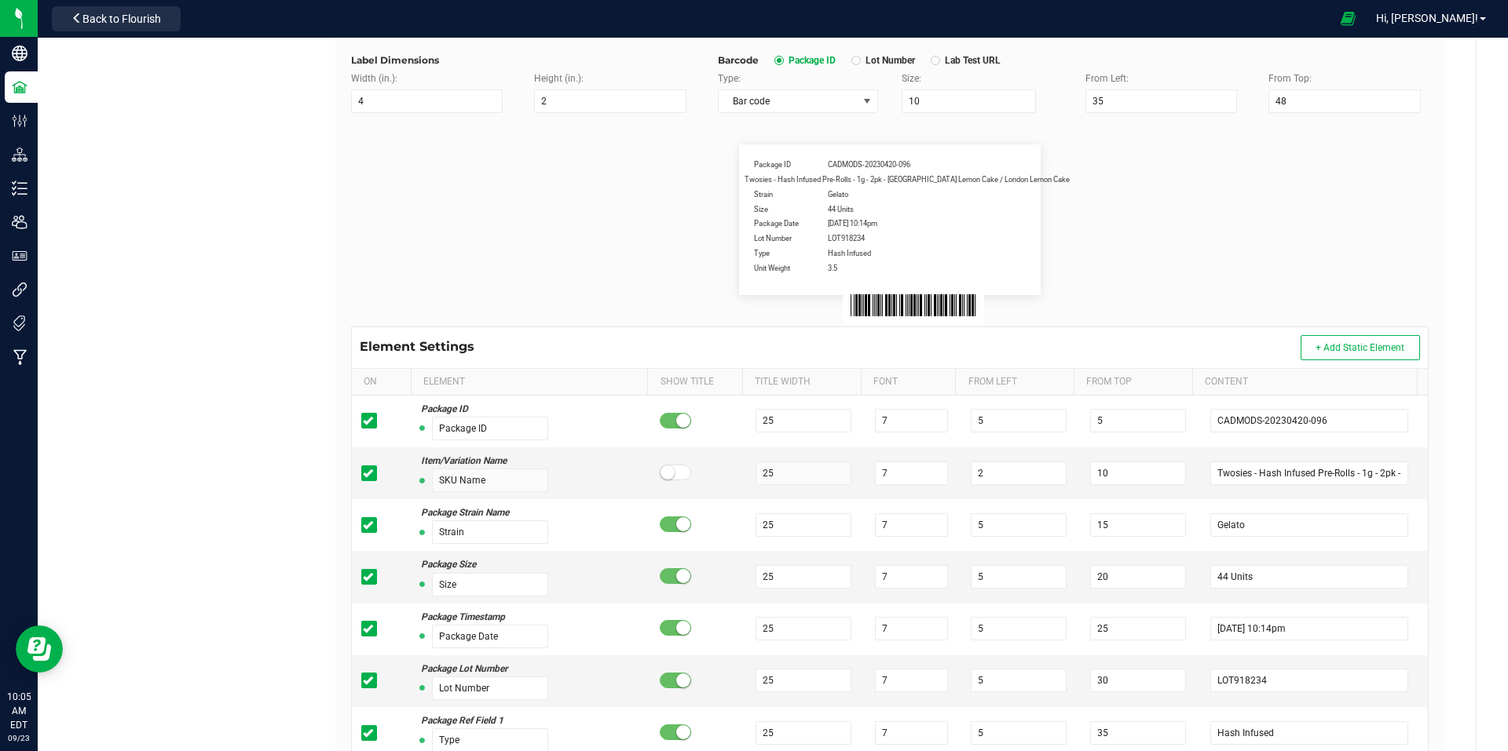
scroll to position [0, 0]
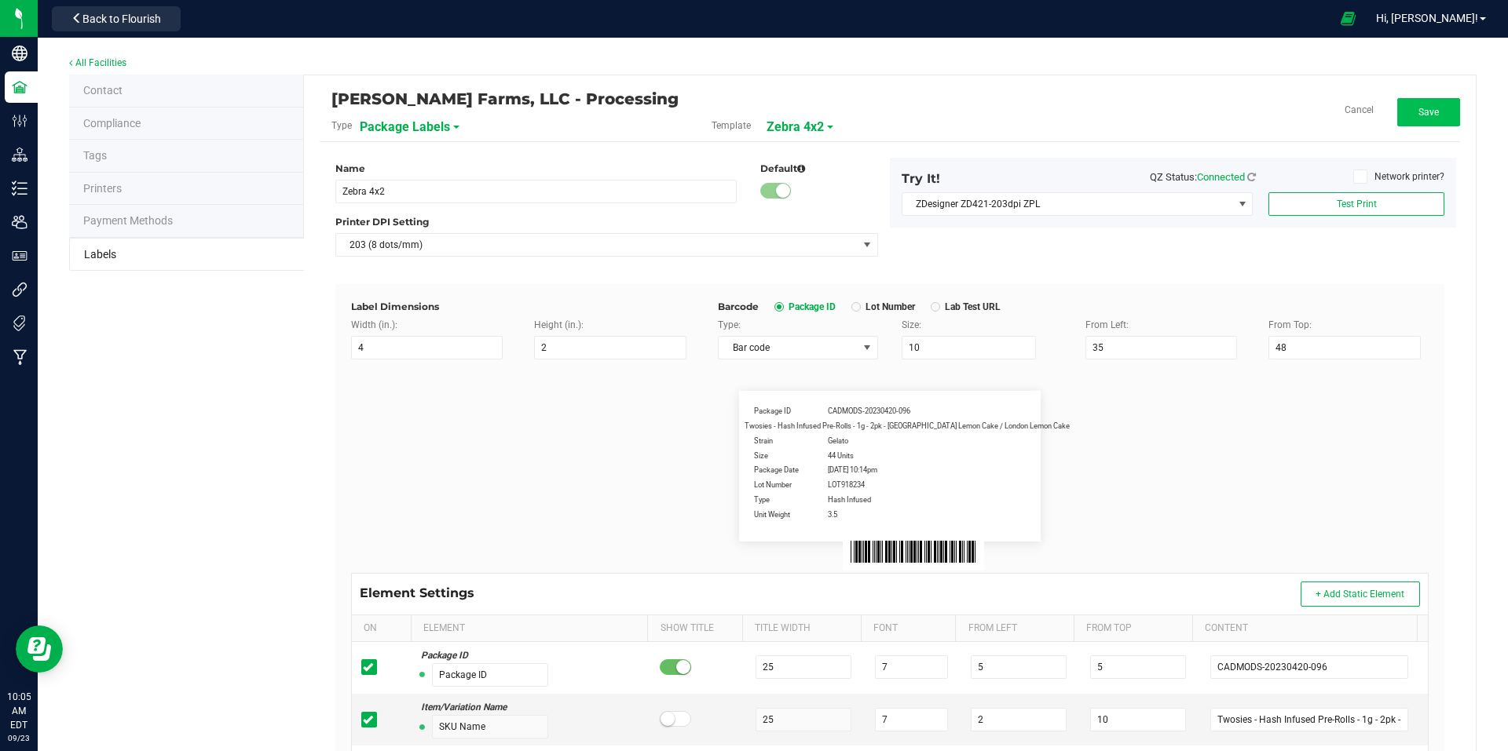
type input "3.5"
click at [1421, 102] on button "Save" at bounding box center [1428, 112] width 63 height 28
click at [104, 14] on span "Back to Flourish" at bounding box center [121, 19] width 79 height 13
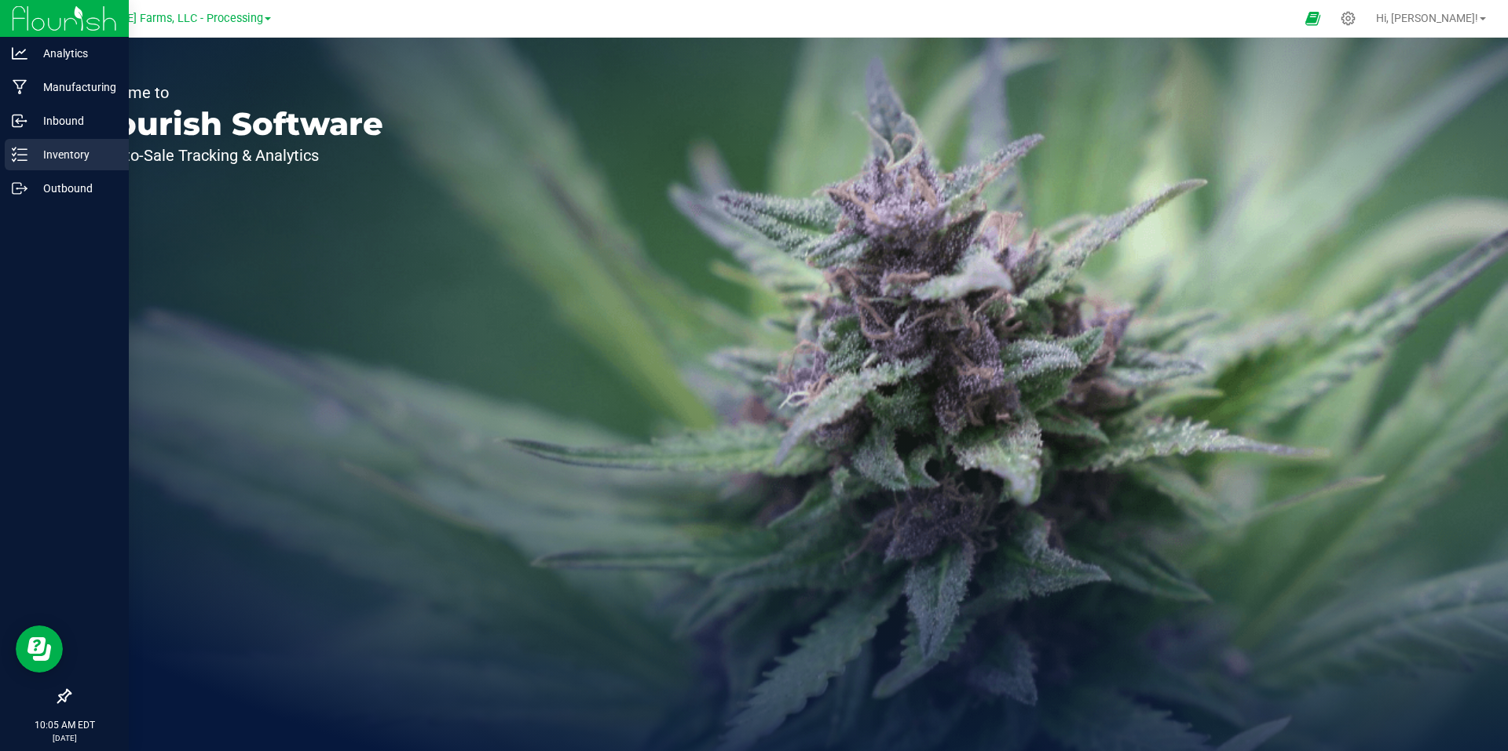
click at [65, 163] on p "Inventory" at bounding box center [74, 154] width 94 height 19
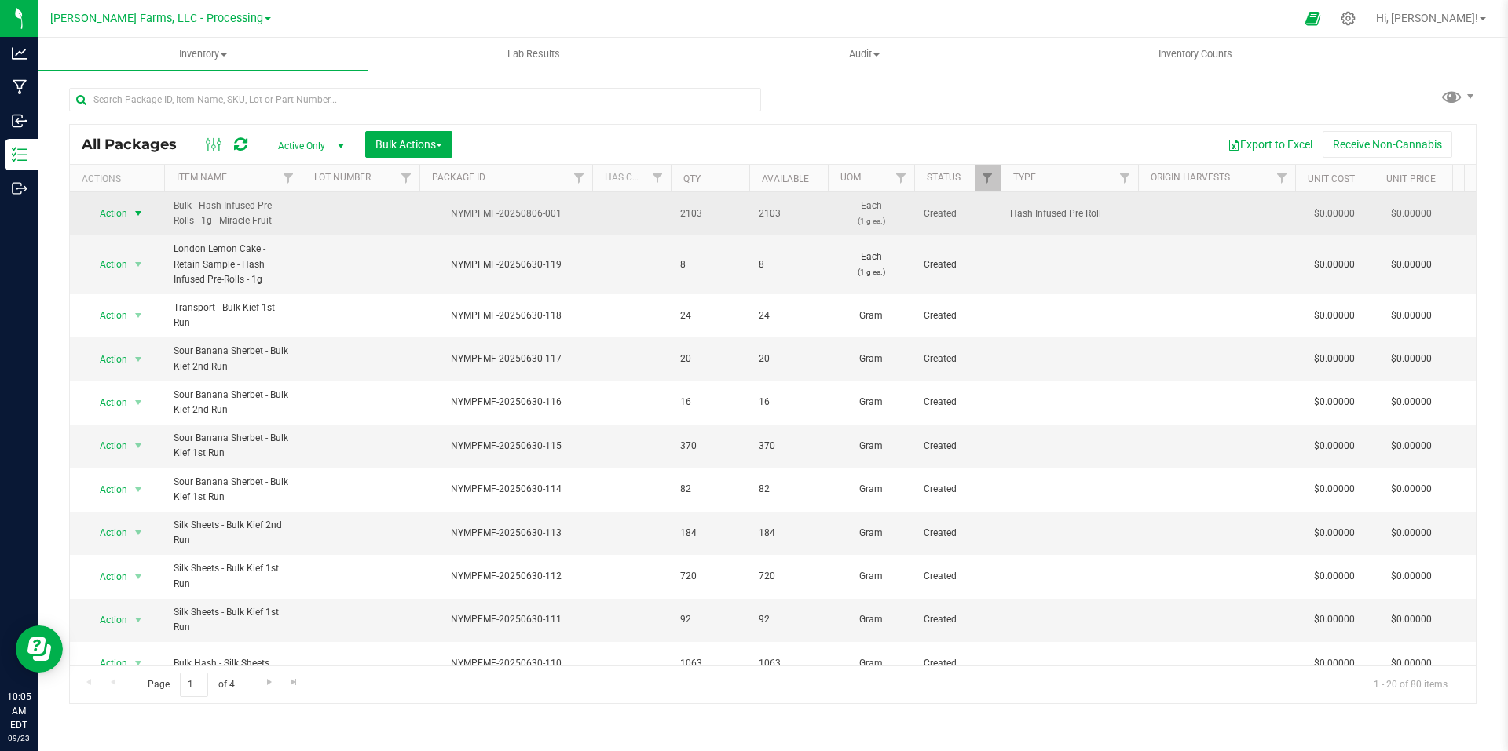
click at [138, 211] on span "select" at bounding box center [138, 213] width 13 height 13
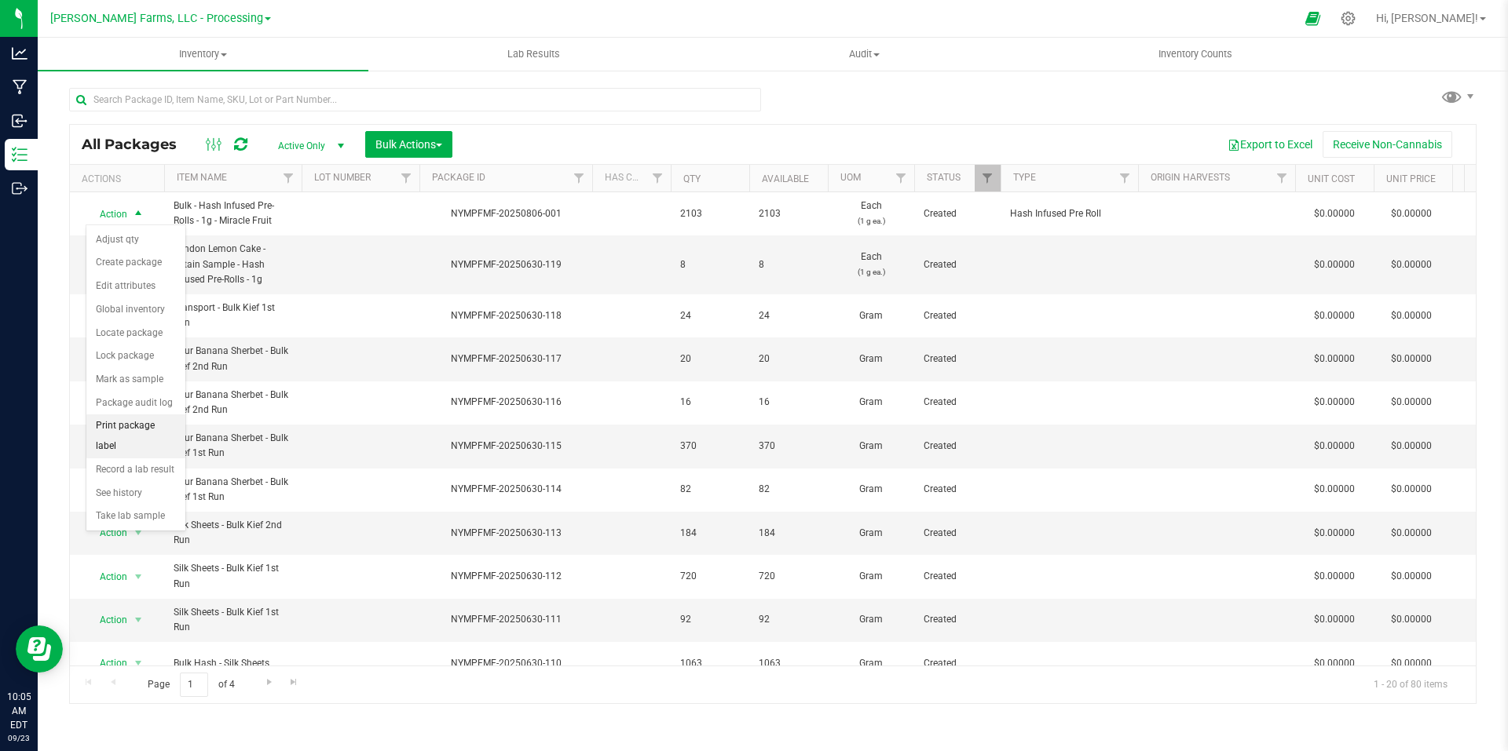
click at [143, 426] on li "Print package label" at bounding box center [135, 436] width 99 height 43
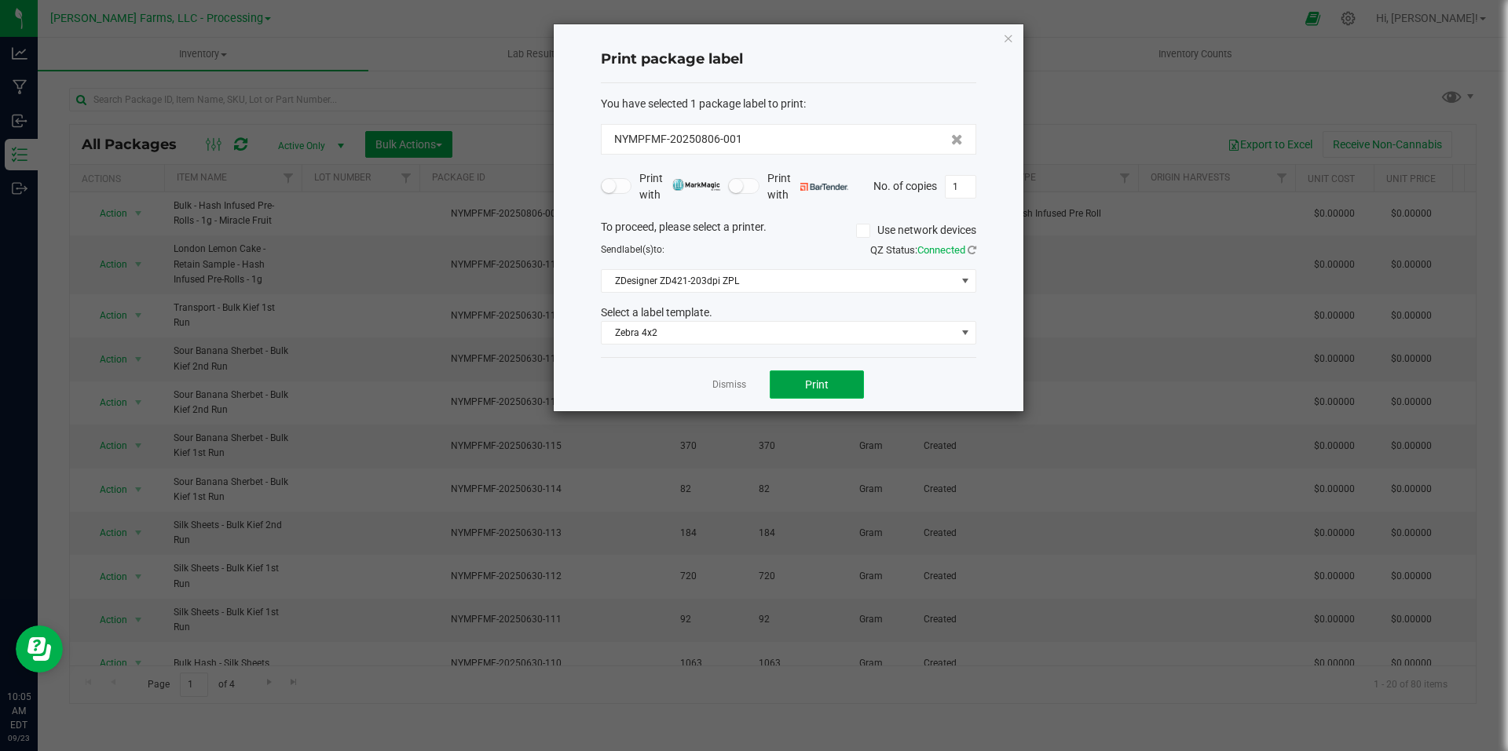
click at [848, 384] on button "Print" at bounding box center [817, 385] width 94 height 28
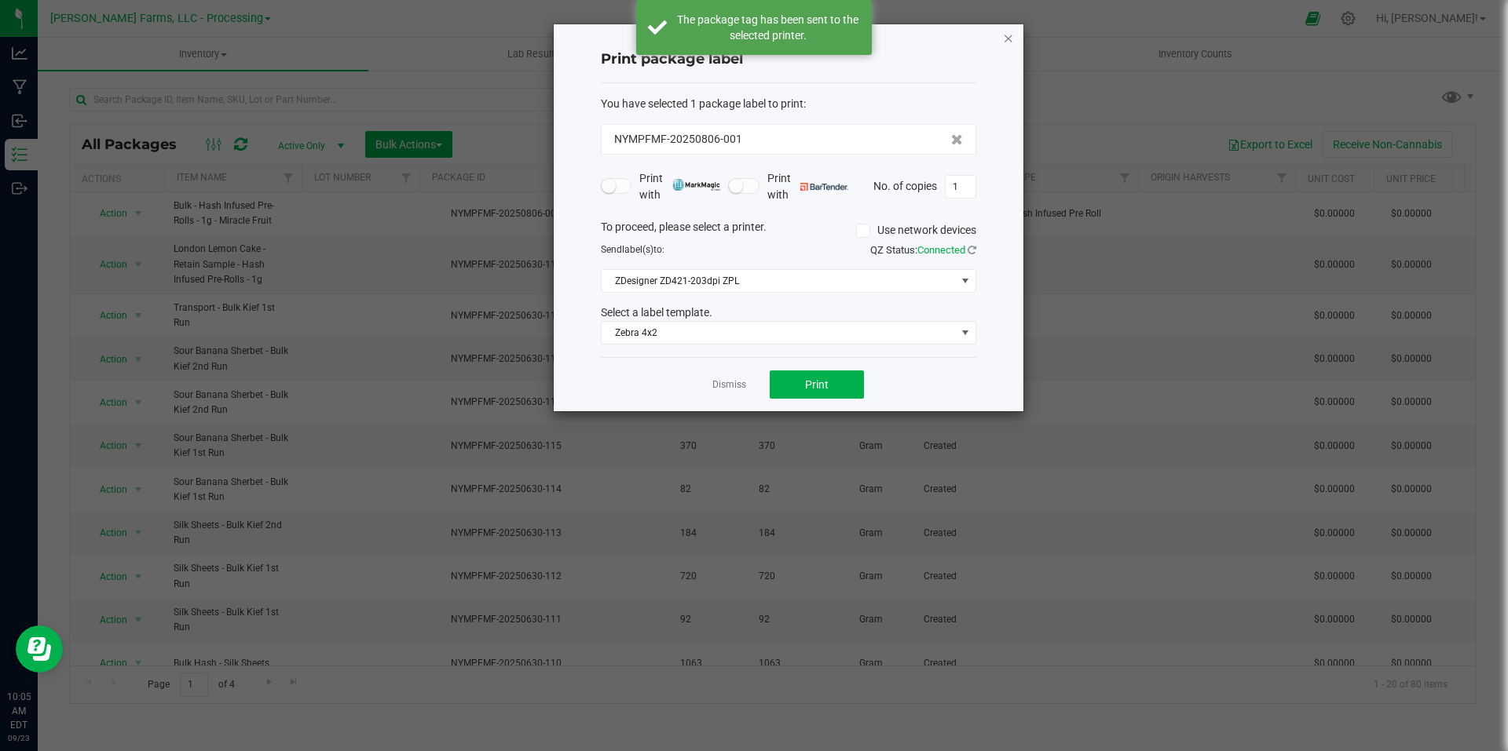
click at [1010, 43] on icon "button" at bounding box center [1008, 37] width 11 height 19
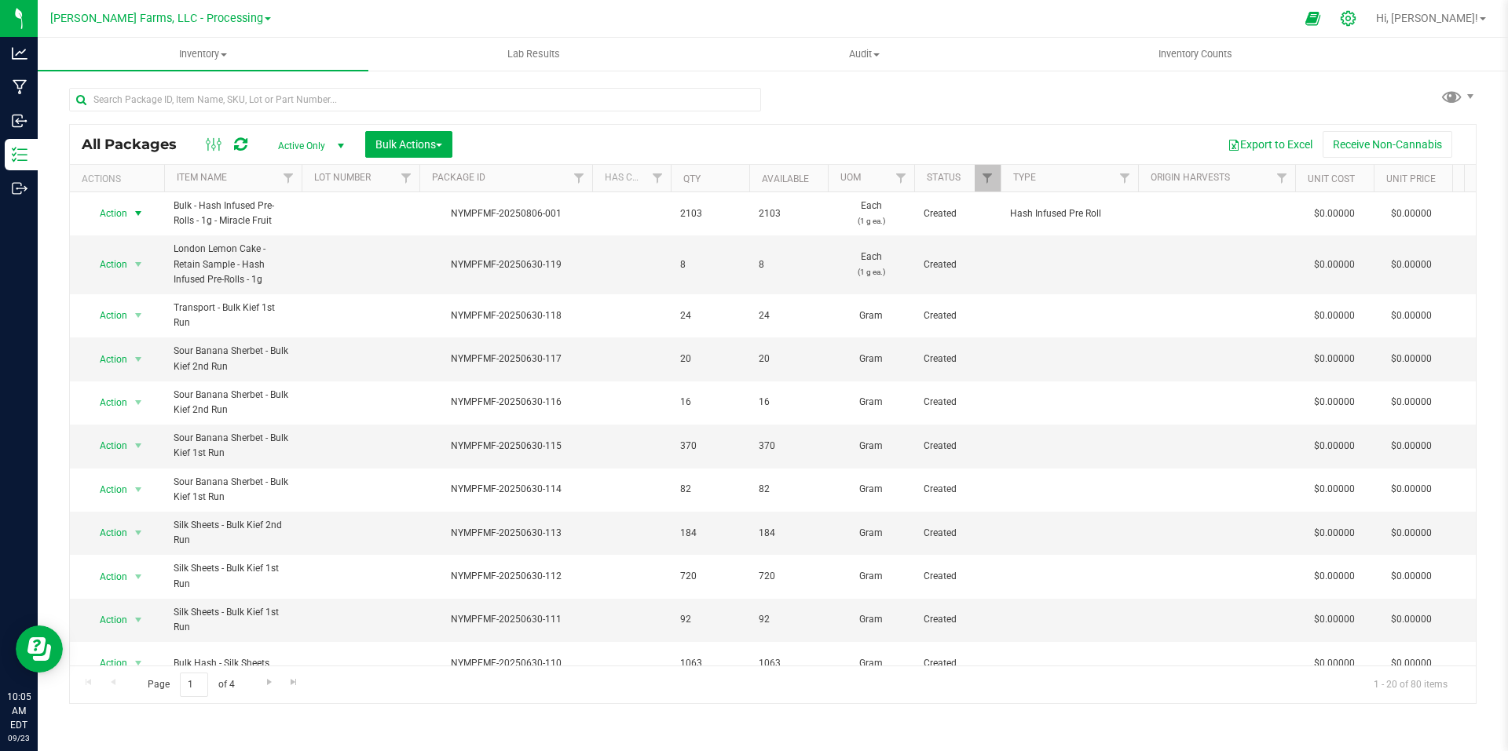
click at [1356, 12] on icon at bounding box center [1348, 18] width 16 height 16
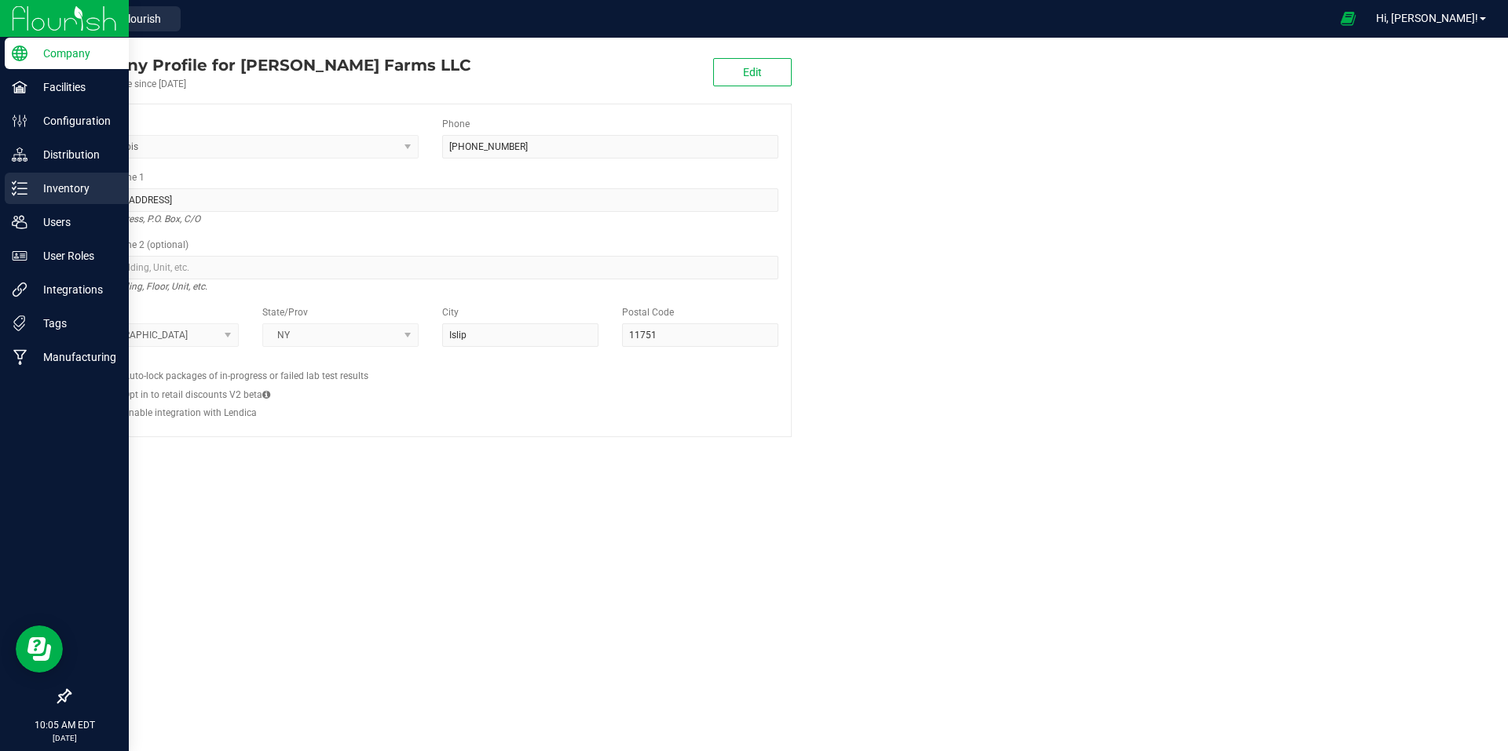
click at [41, 185] on p "Inventory" at bounding box center [74, 188] width 94 height 19
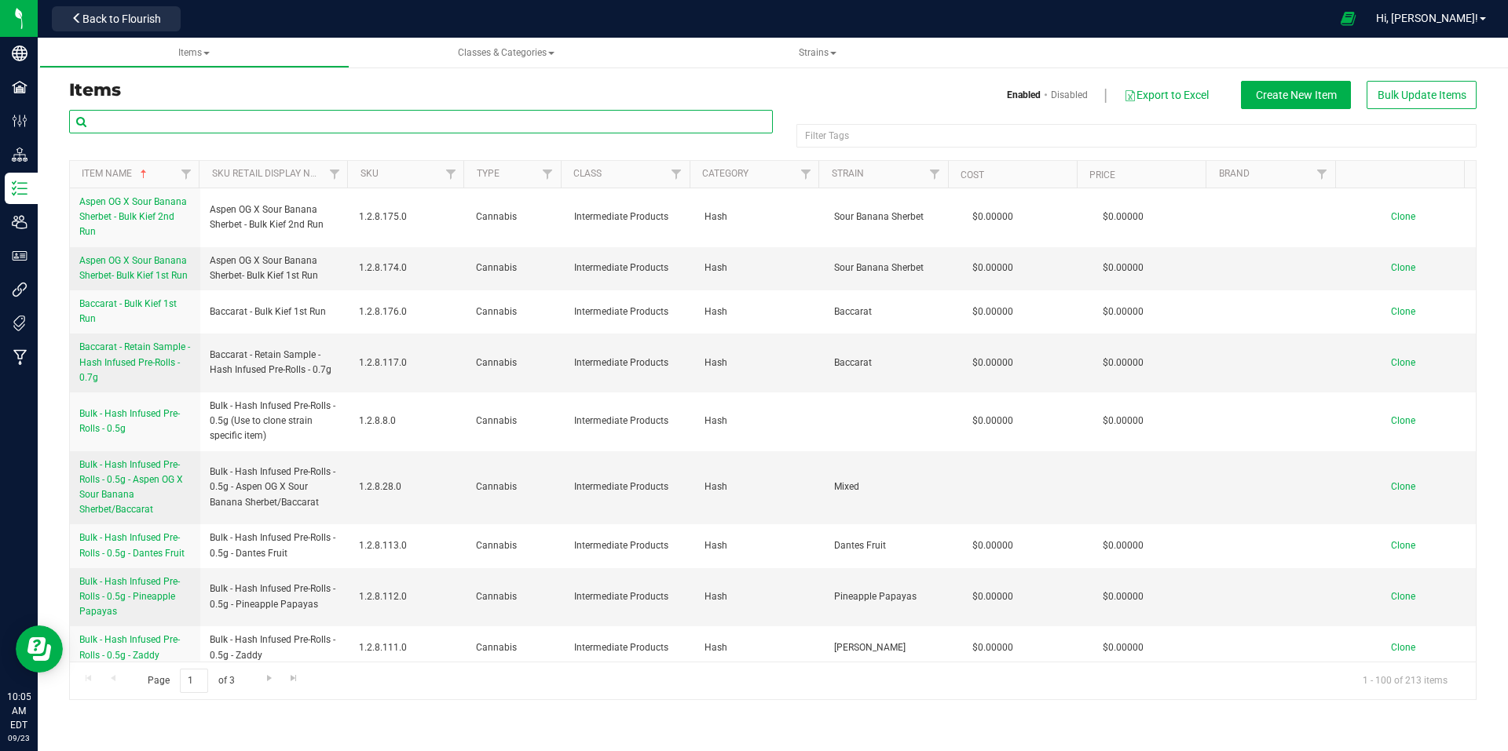
click at [364, 127] on input "text" at bounding box center [421, 122] width 704 height 24
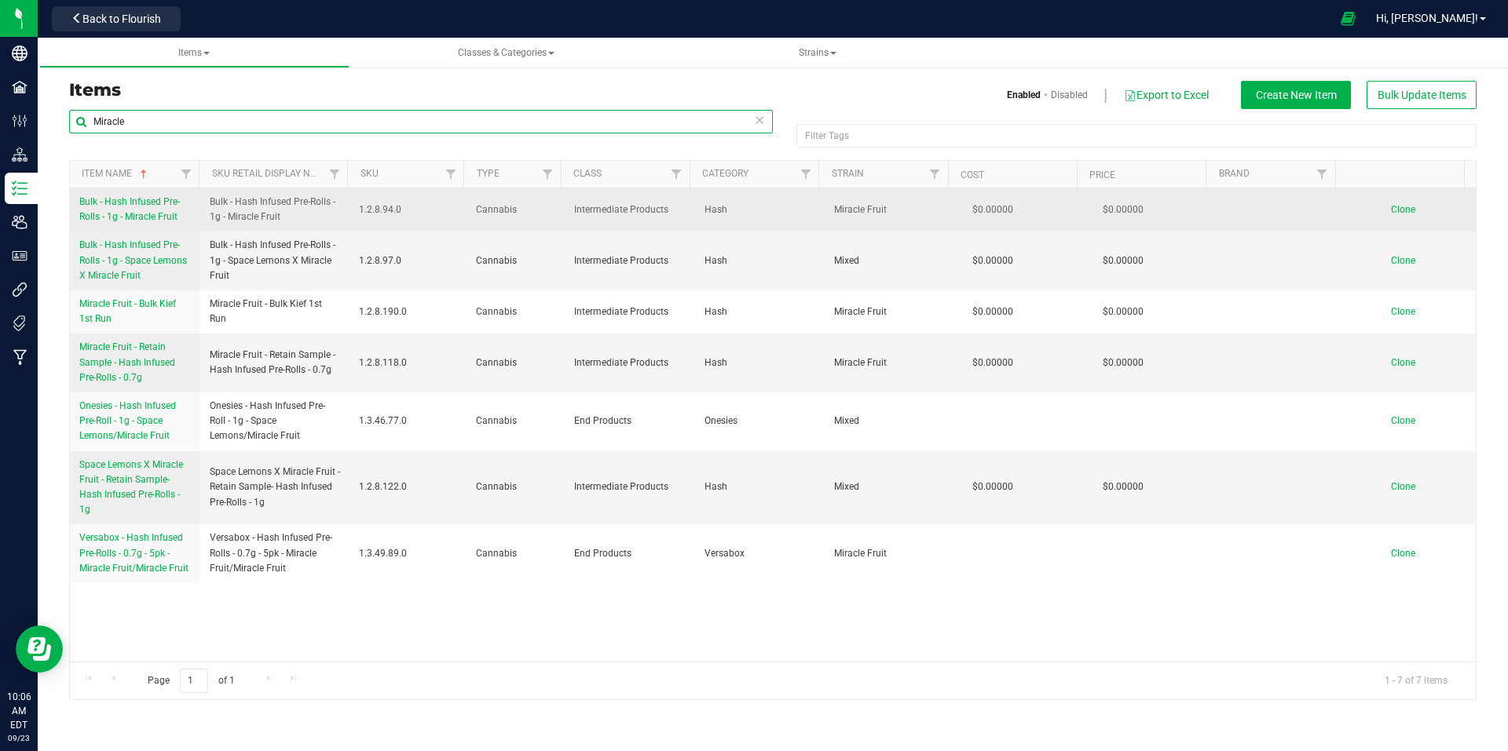
type input "Miracle"
click at [138, 213] on span "Bulk - Hash Infused Pre-Rolls - 1g - Miracle Fruit" at bounding box center [129, 209] width 101 height 26
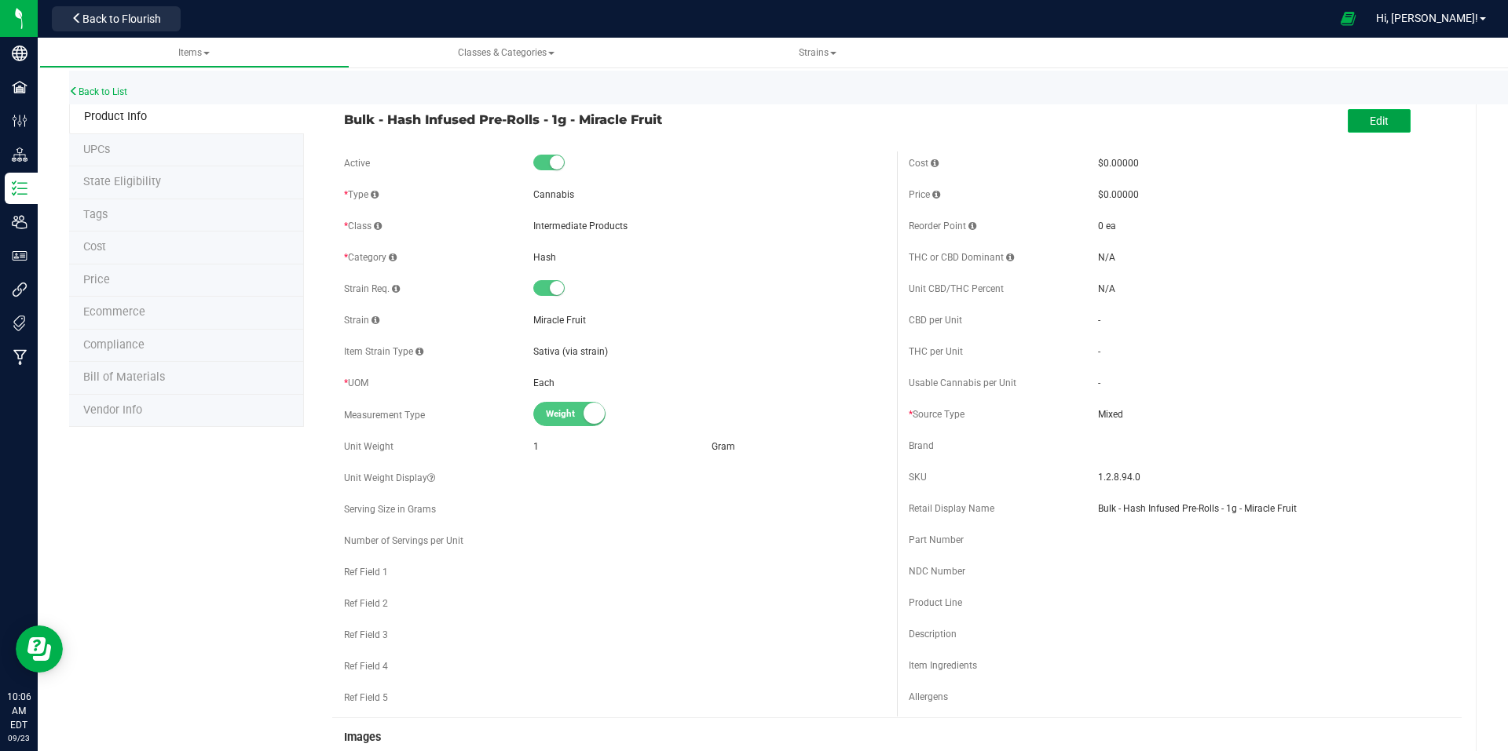
click at [1380, 133] on button "Edit" at bounding box center [1378, 121] width 63 height 24
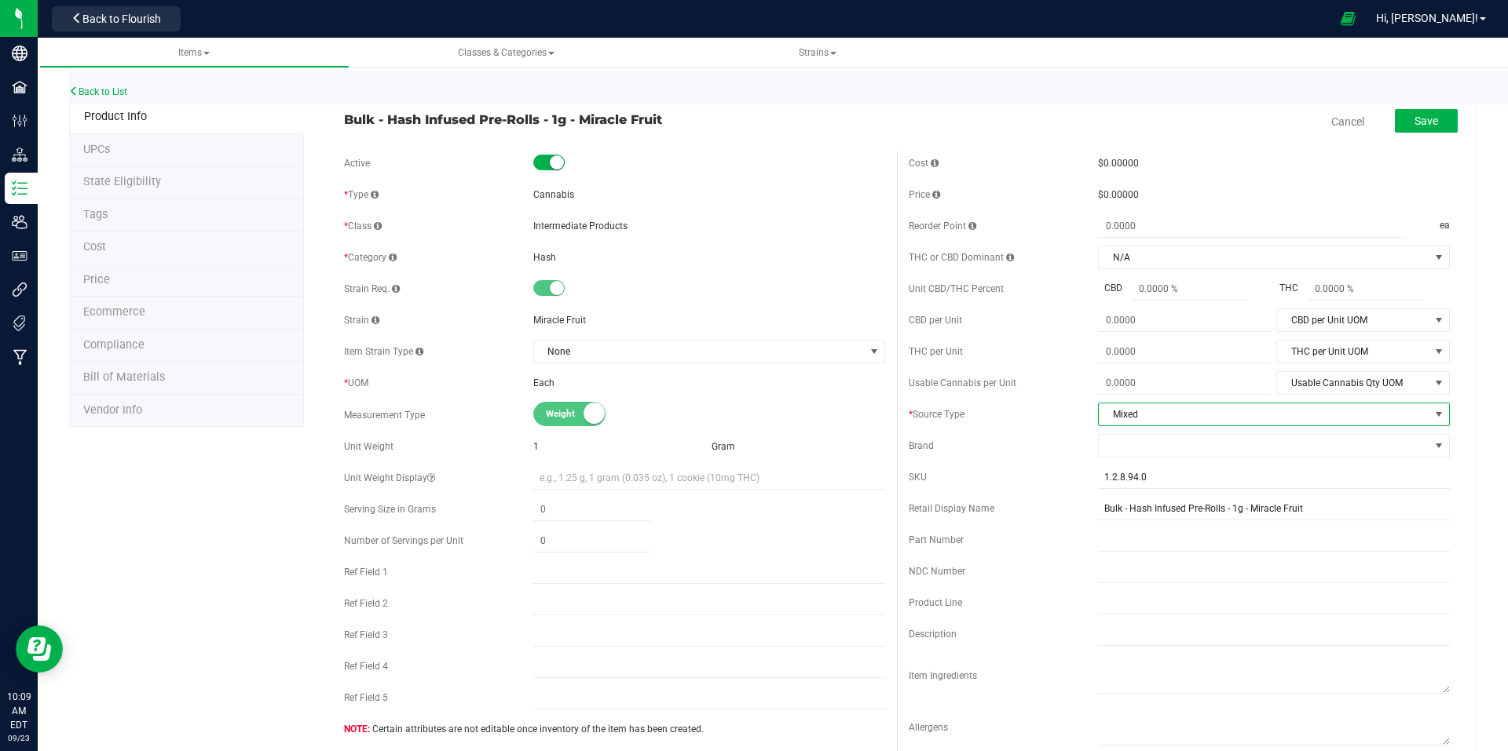
click at [1432, 411] on span "select" at bounding box center [1438, 414] width 13 height 13
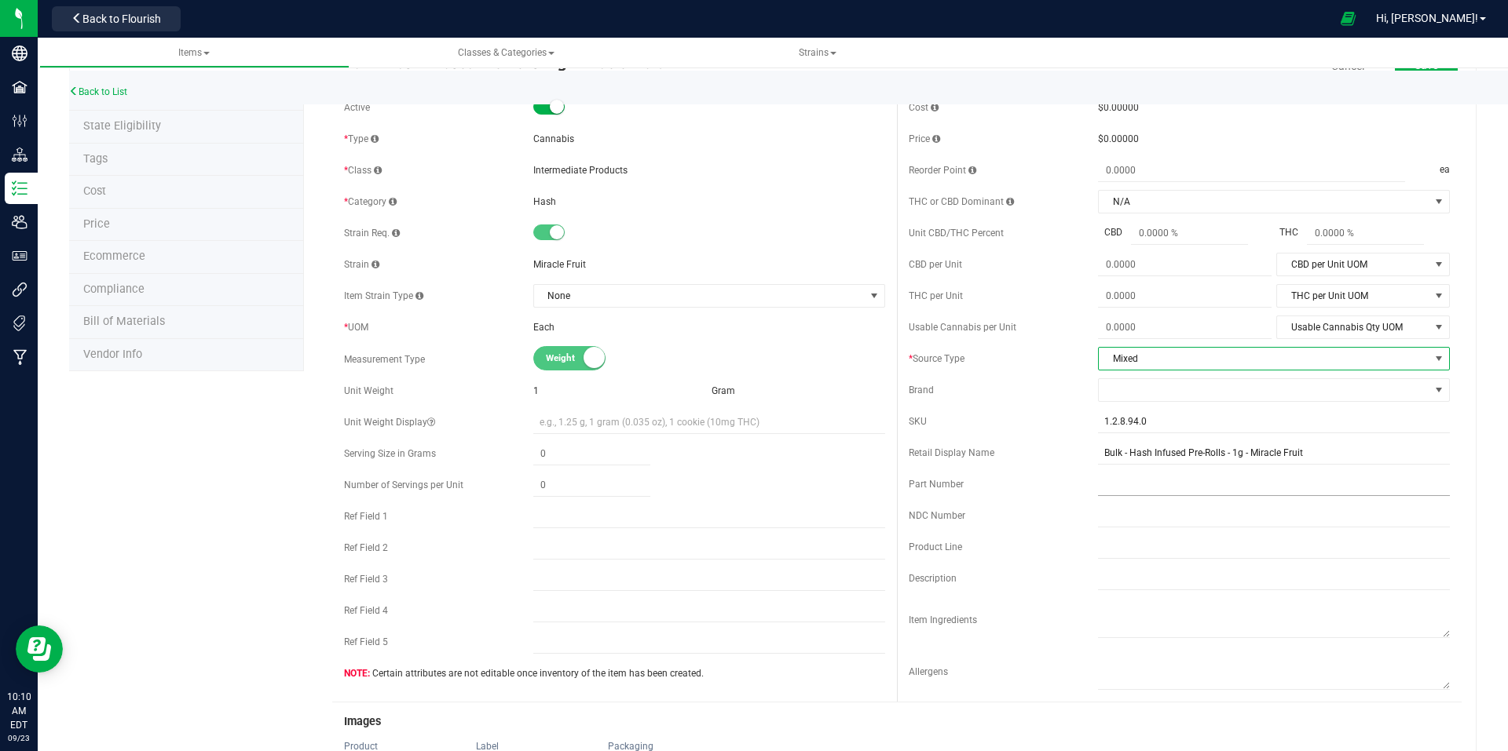
scroll to position [79, 0]
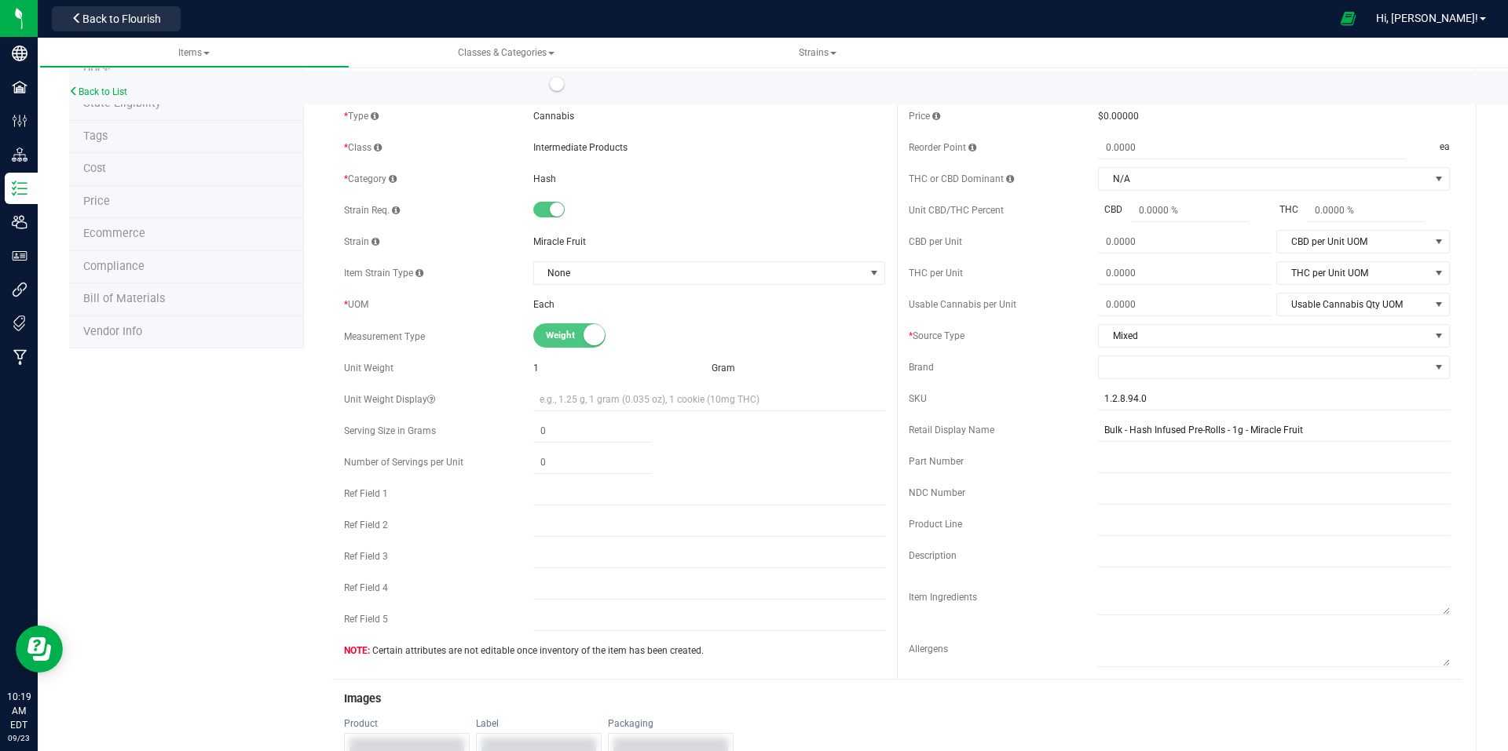
click at [111, 133] on li "Tags" at bounding box center [186, 137] width 235 height 33
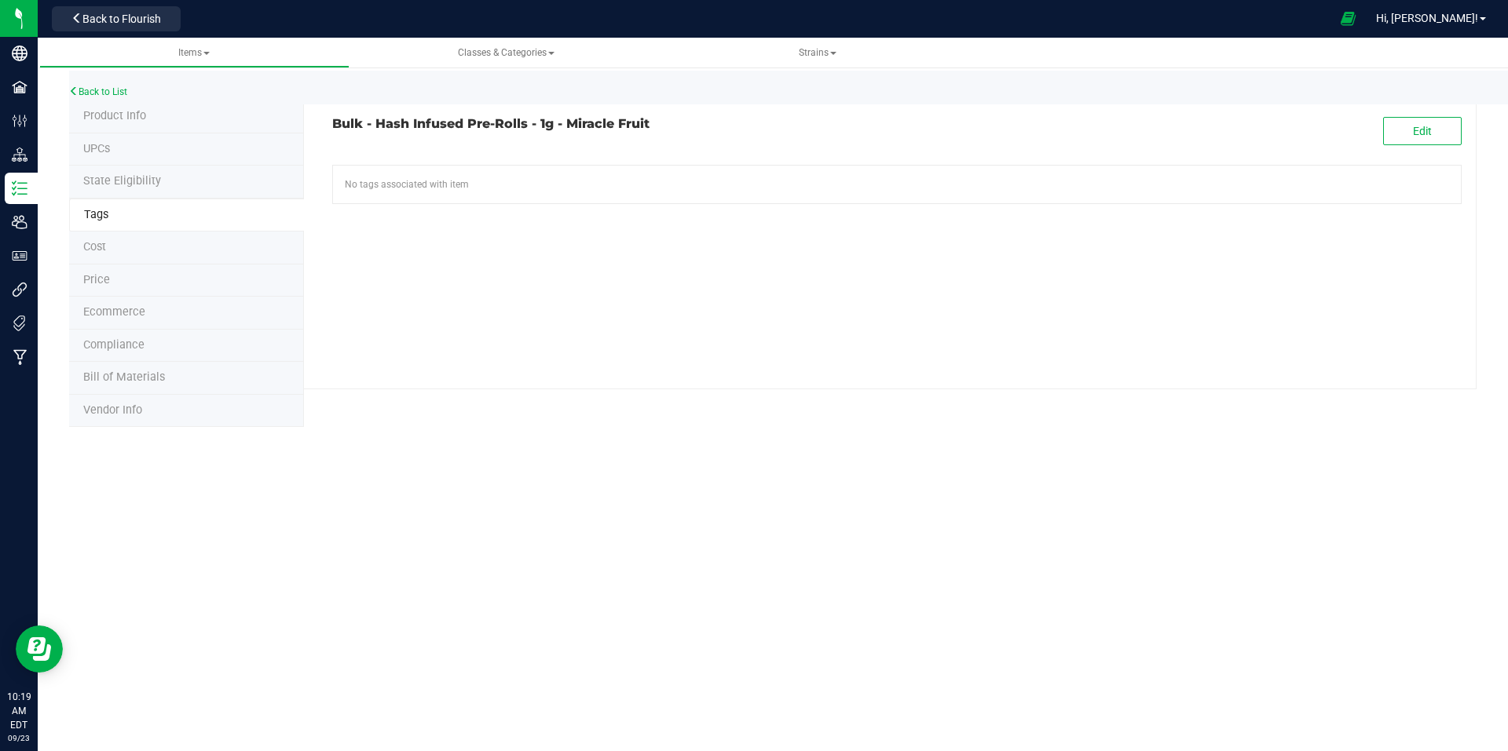
click at [147, 121] on li "Product Info" at bounding box center [186, 117] width 235 height 33
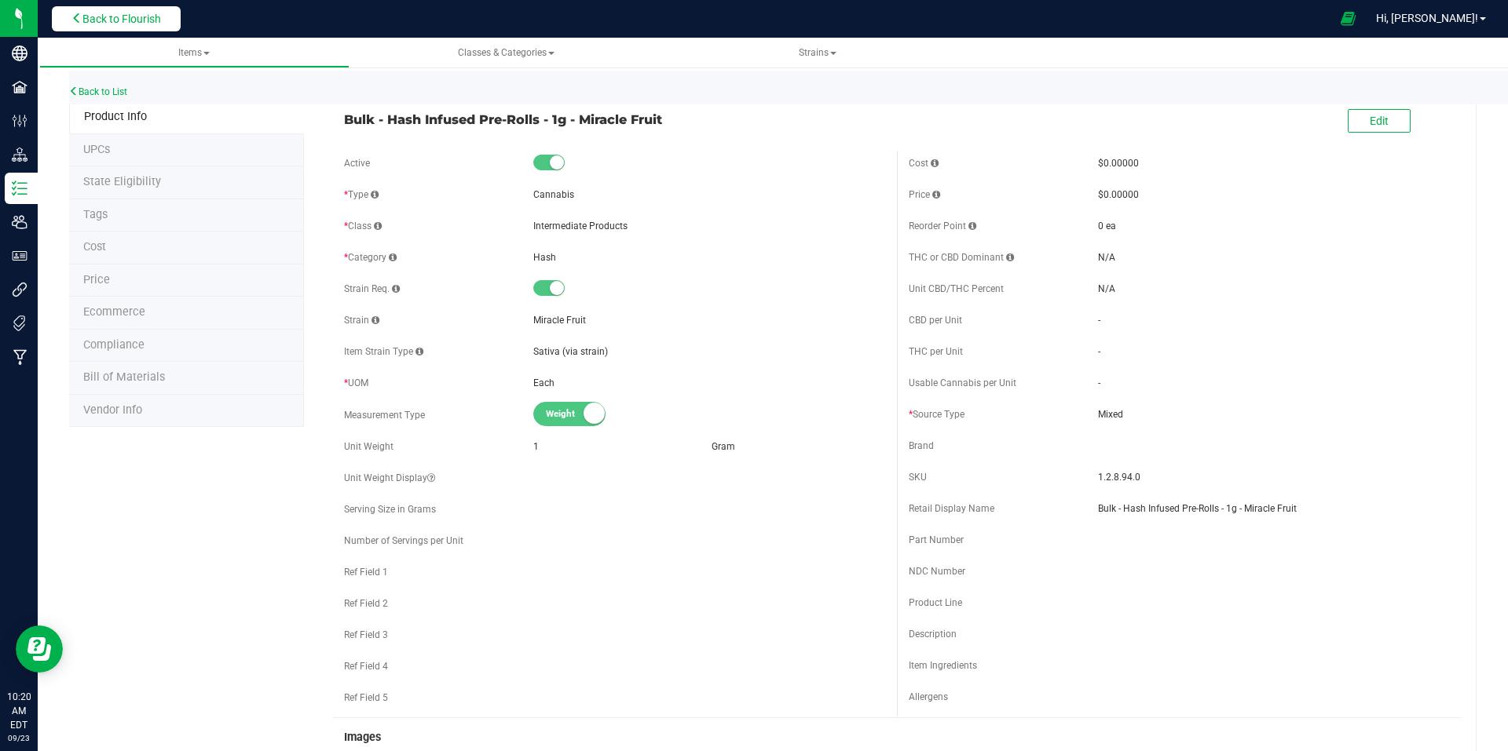
click at [133, 24] on span "Back to Flourish" at bounding box center [121, 19] width 79 height 13
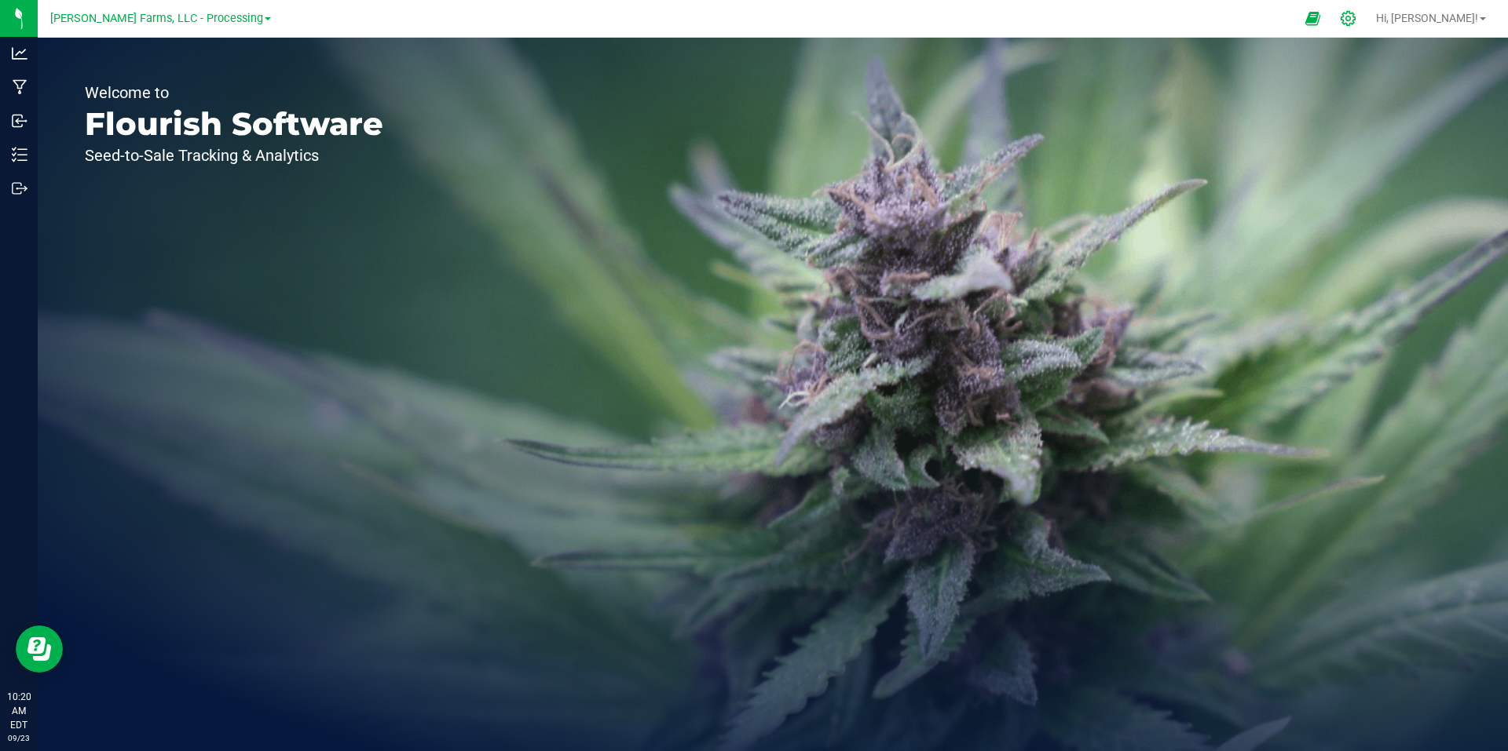
click at [1355, 20] on icon at bounding box center [1347, 18] width 15 height 15
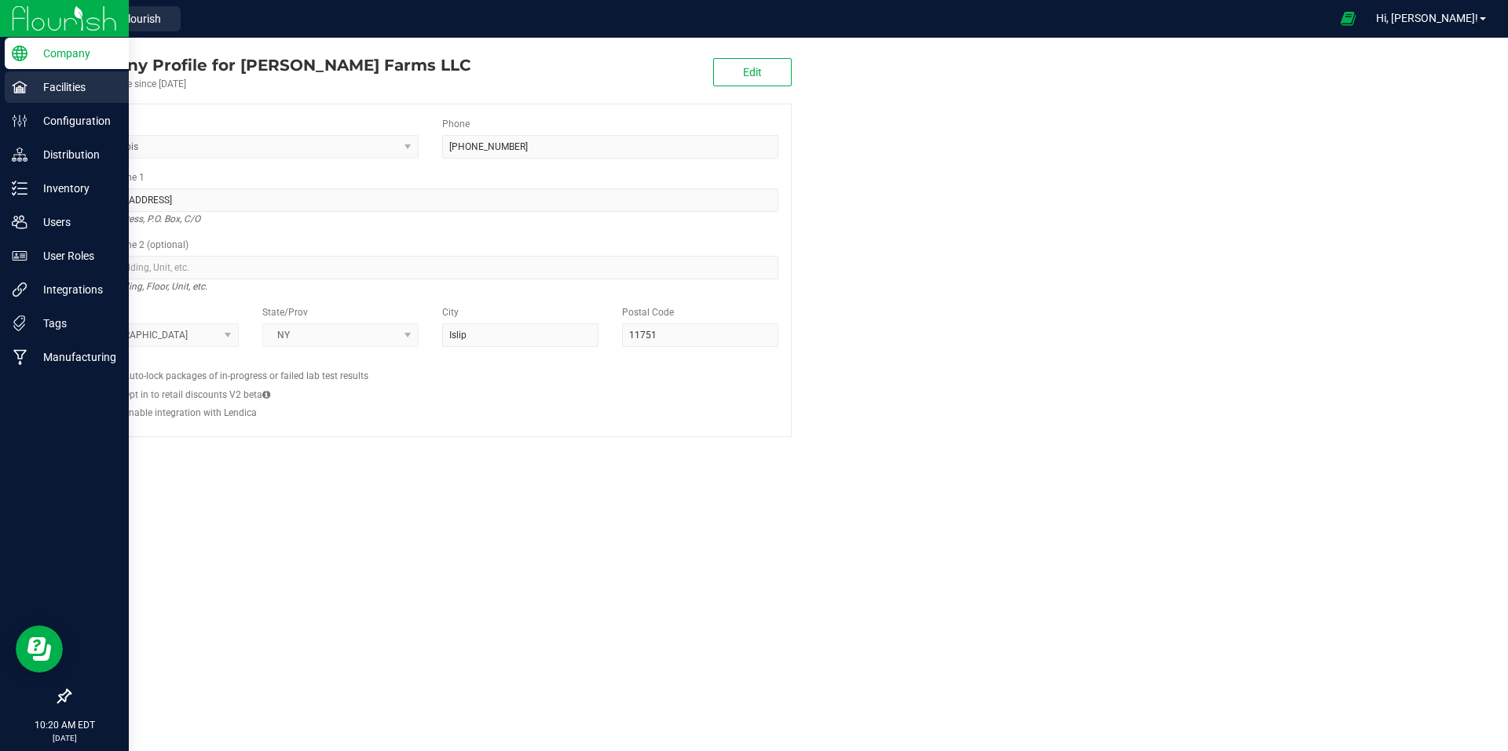
click at [37, 94] on p "Facilities" at bounding box center [74, 87] width 94 height 19
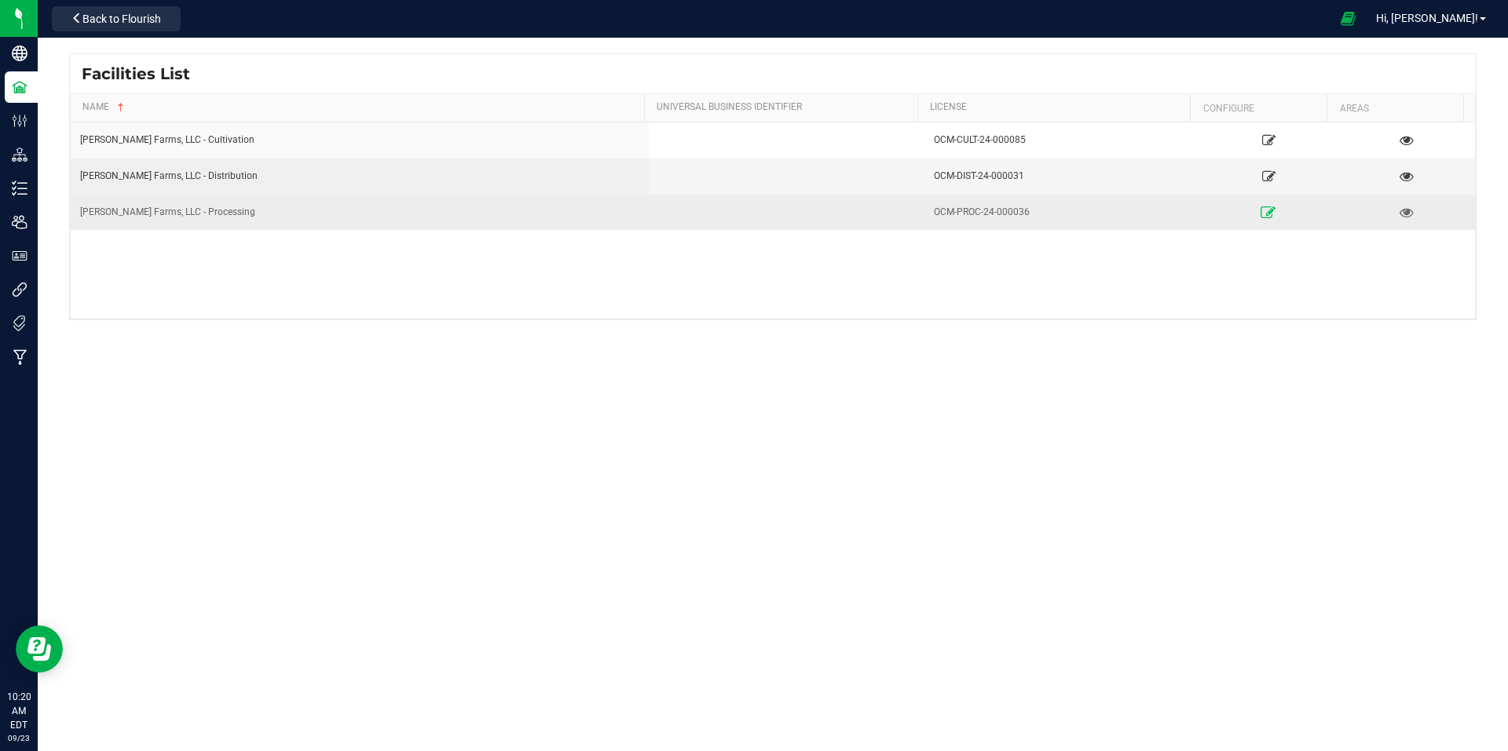
click at [1261, 209] on icon at bounding box center [1268, 212] width 15 height 11
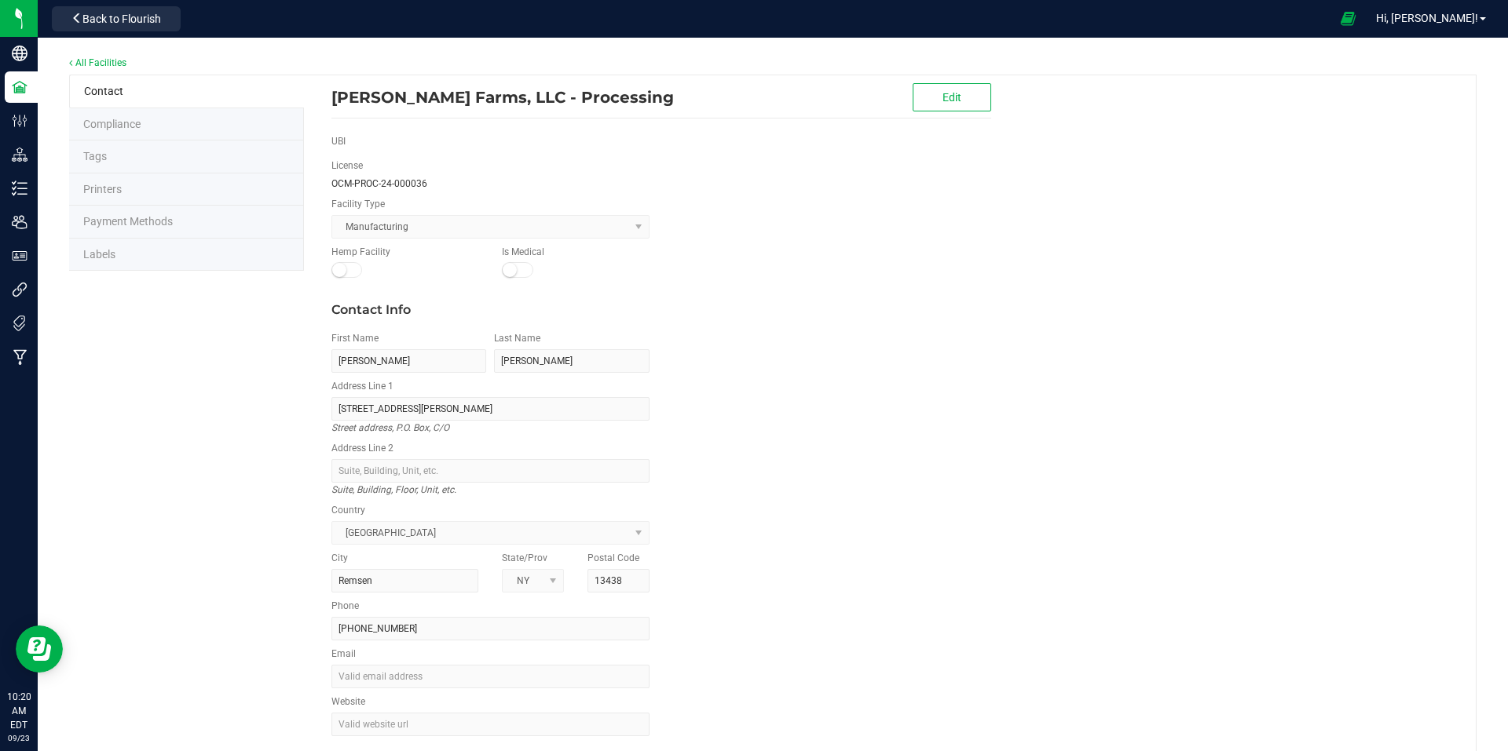
click at [152, 261] on li "Labels" at bounding box center [186, 255] width 235 height 33
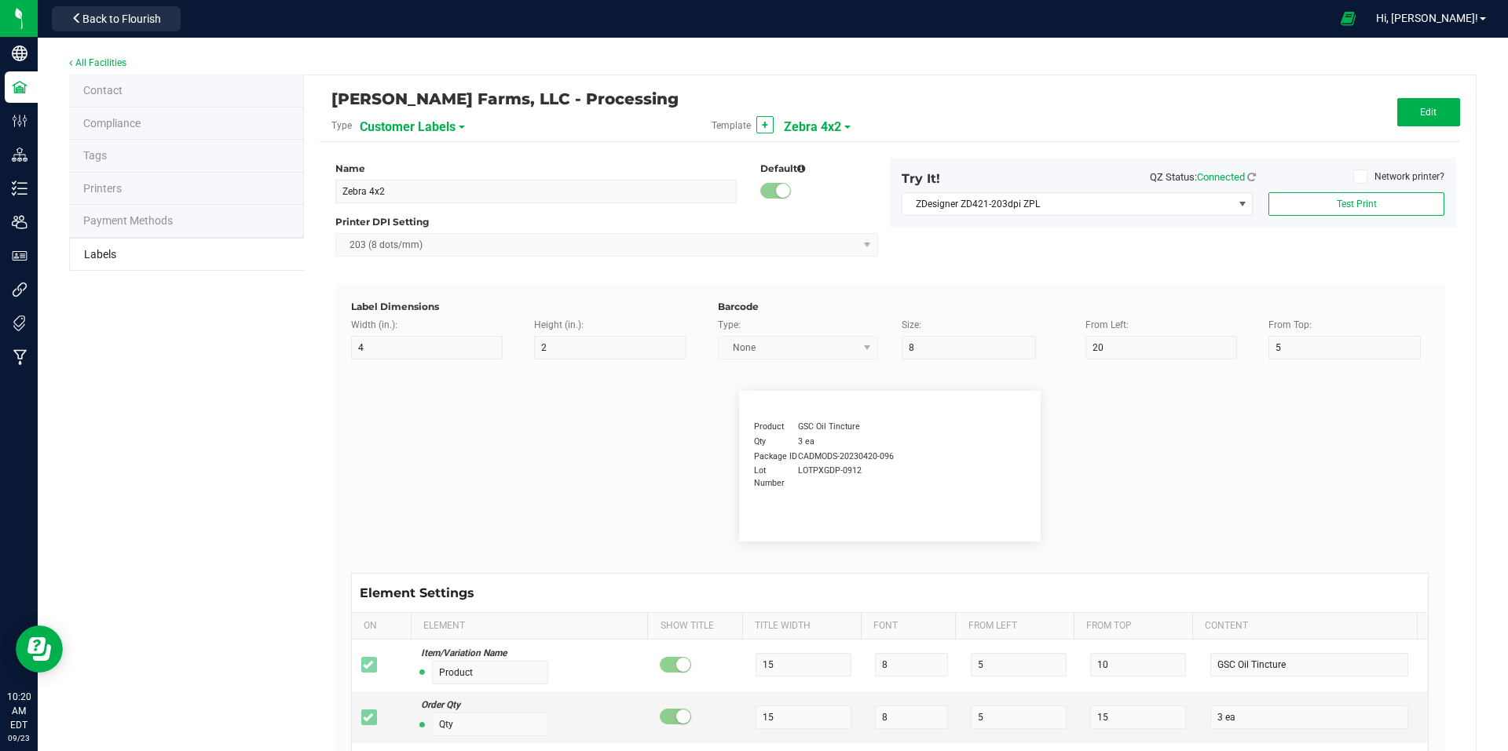
click at [458, 125] on div "Customer Labels" at bounding box center [446, 126] width 173 height 28
click at [459, 128] on span at bounding box center [462, 127] width 6 height 3
click at [430, 226] on li "Package Labels" at bounding box center [435, 220] width 155 height 28
type input "10"
type input "35"
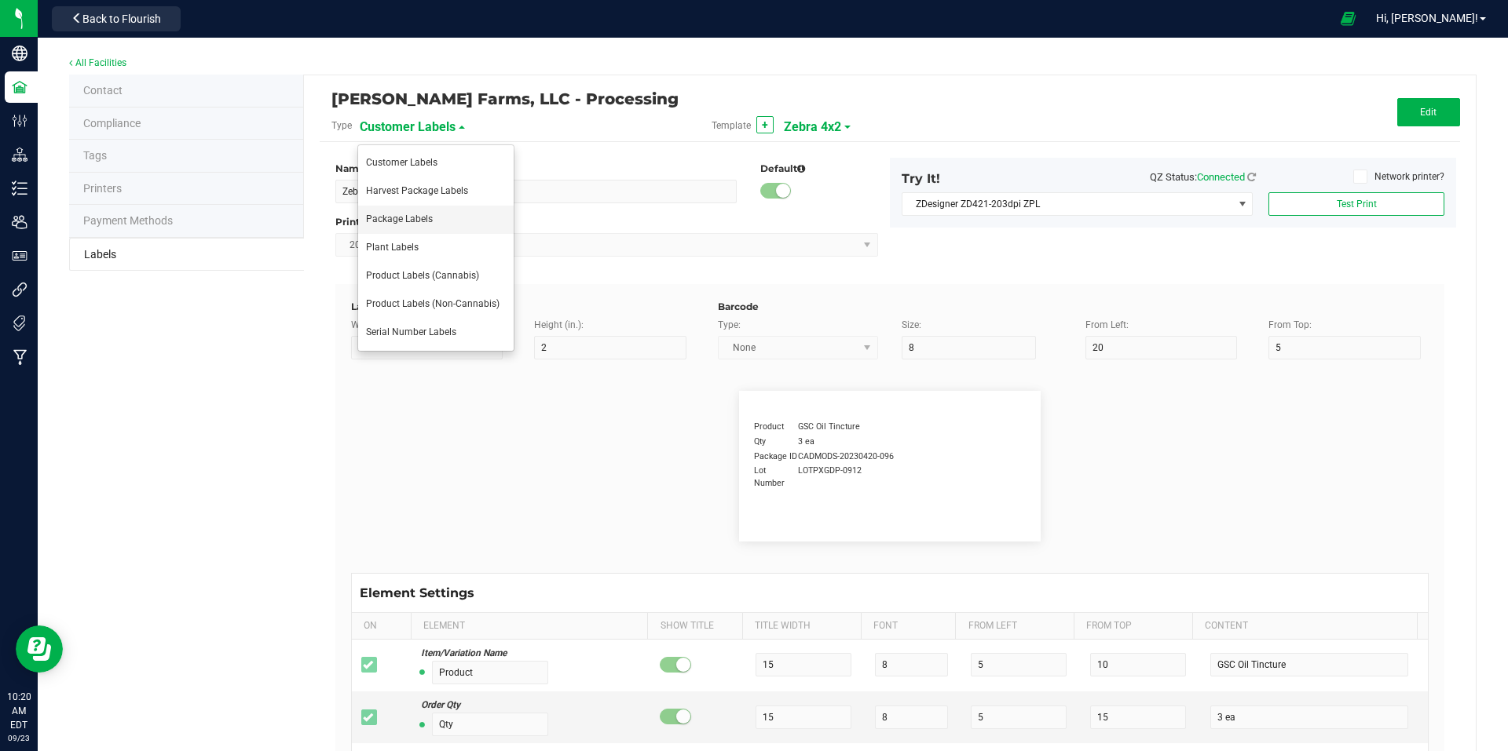
type input "48"
type input "Package ID"
type input "25"
type input "7"
type input "5"
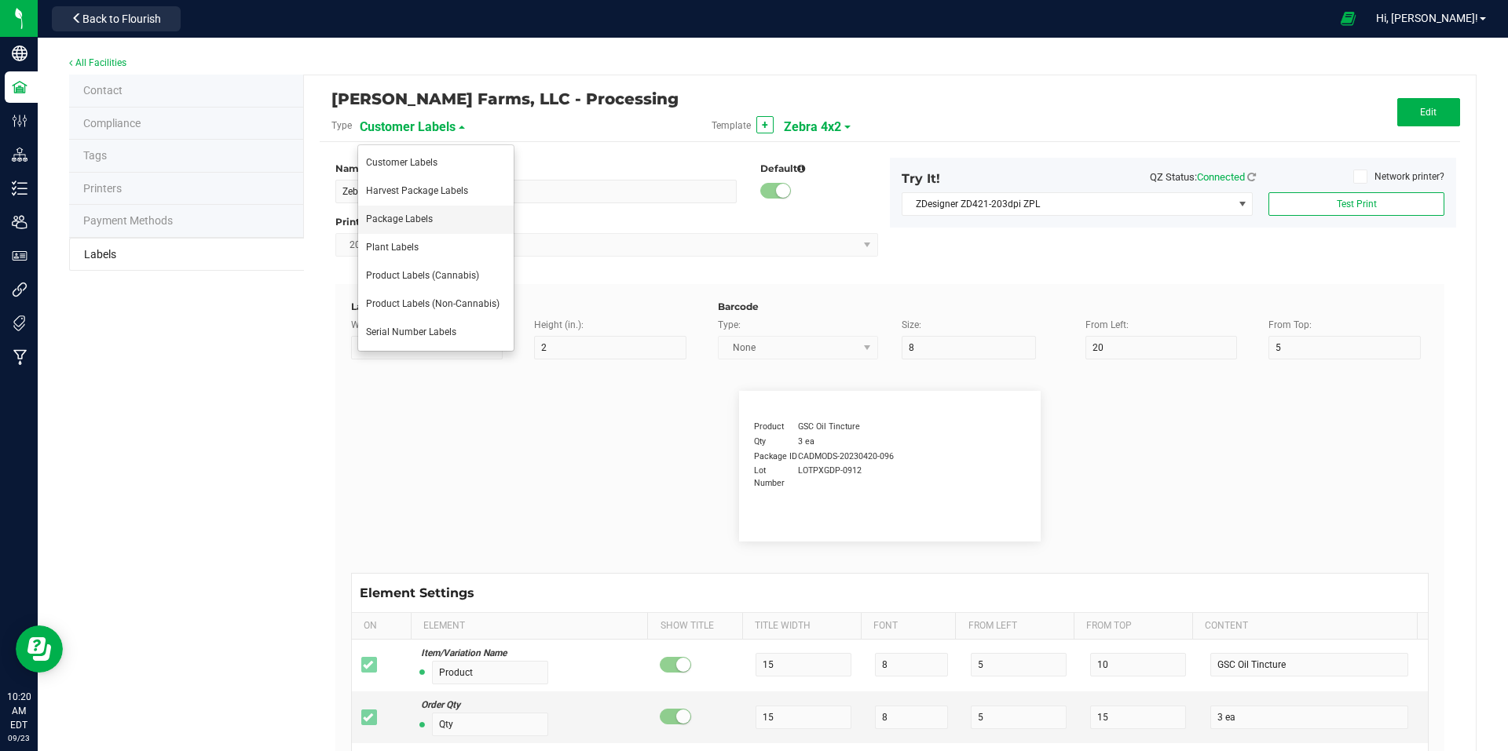
type input "CADMODS-20230420-096"
type input "SKU Name"
type input "25"
type input "7"
type input "2"
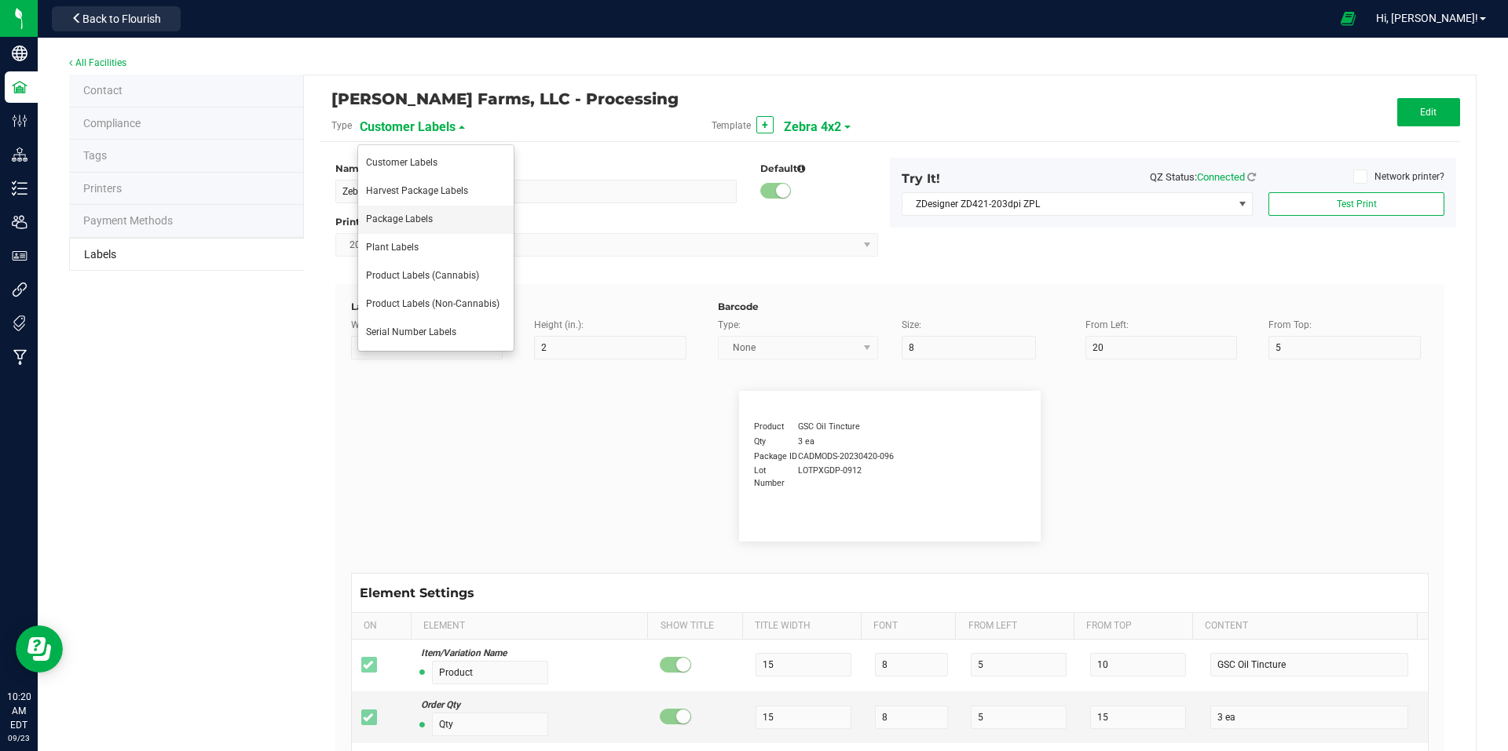
type input "10"
type input "Twosies - Hash Infused Pre-Rolls - 1g - 2pk - [GEOGRAPHIC_DATA] Lemon Cake / Lo…"
type input "Strain"
type input "25"
type input "7"
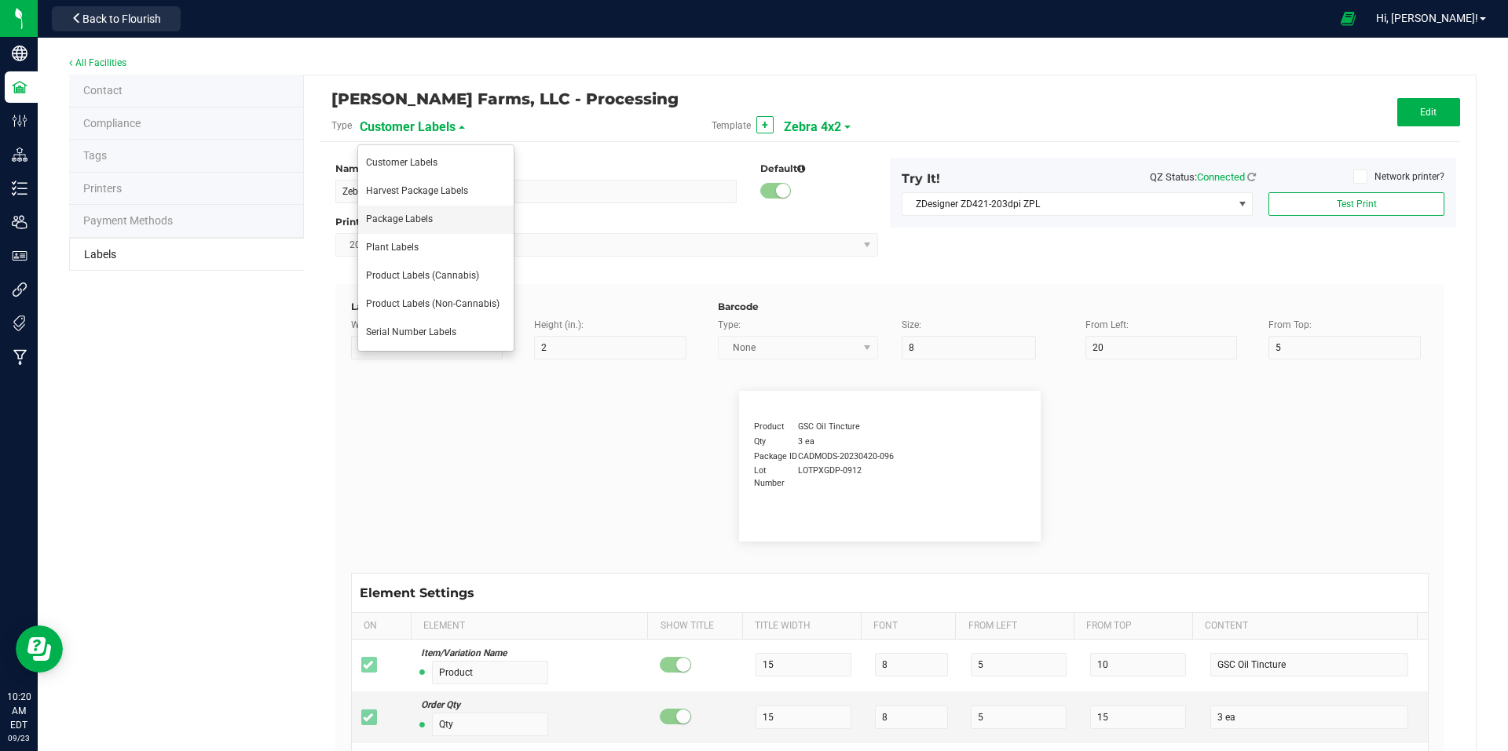
type input "15"
type input "Gelato"
type input "Size"
type input "25"
type input "7"
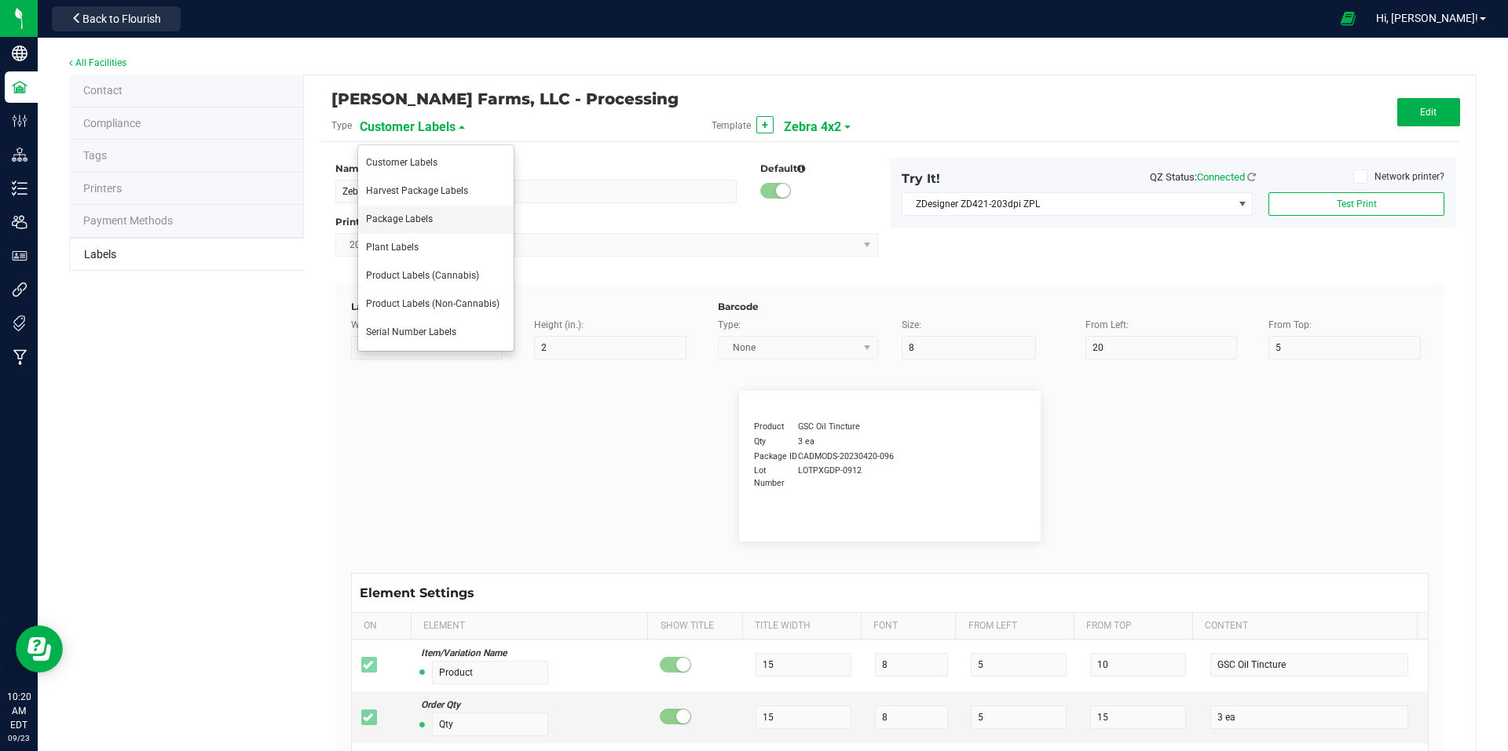
type input "20"
type input "44 Units"
type input "Package Date"
type input "25"
type input "7"
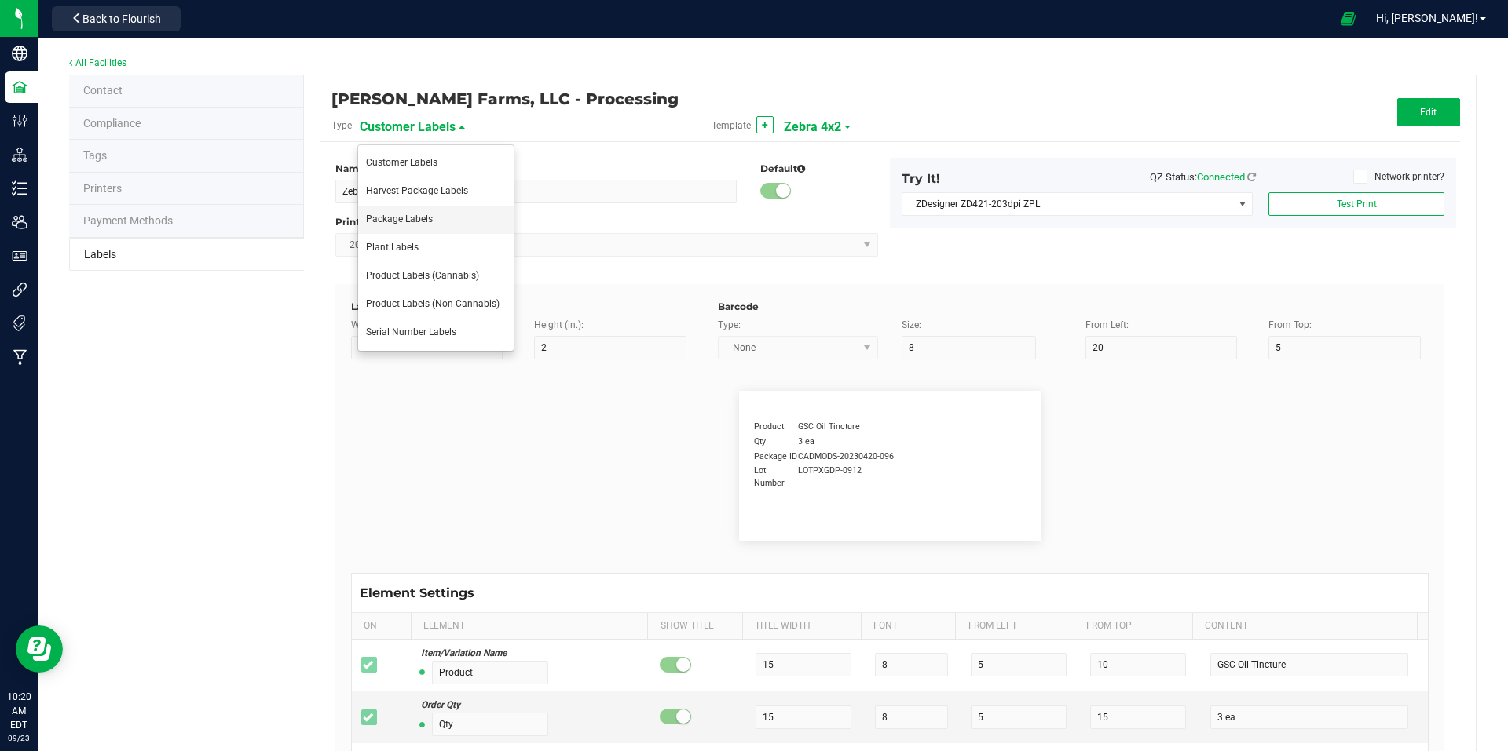
type input "25"
type input "[DATE] 10:14pm"
type input "Lot Number"
type input "25"
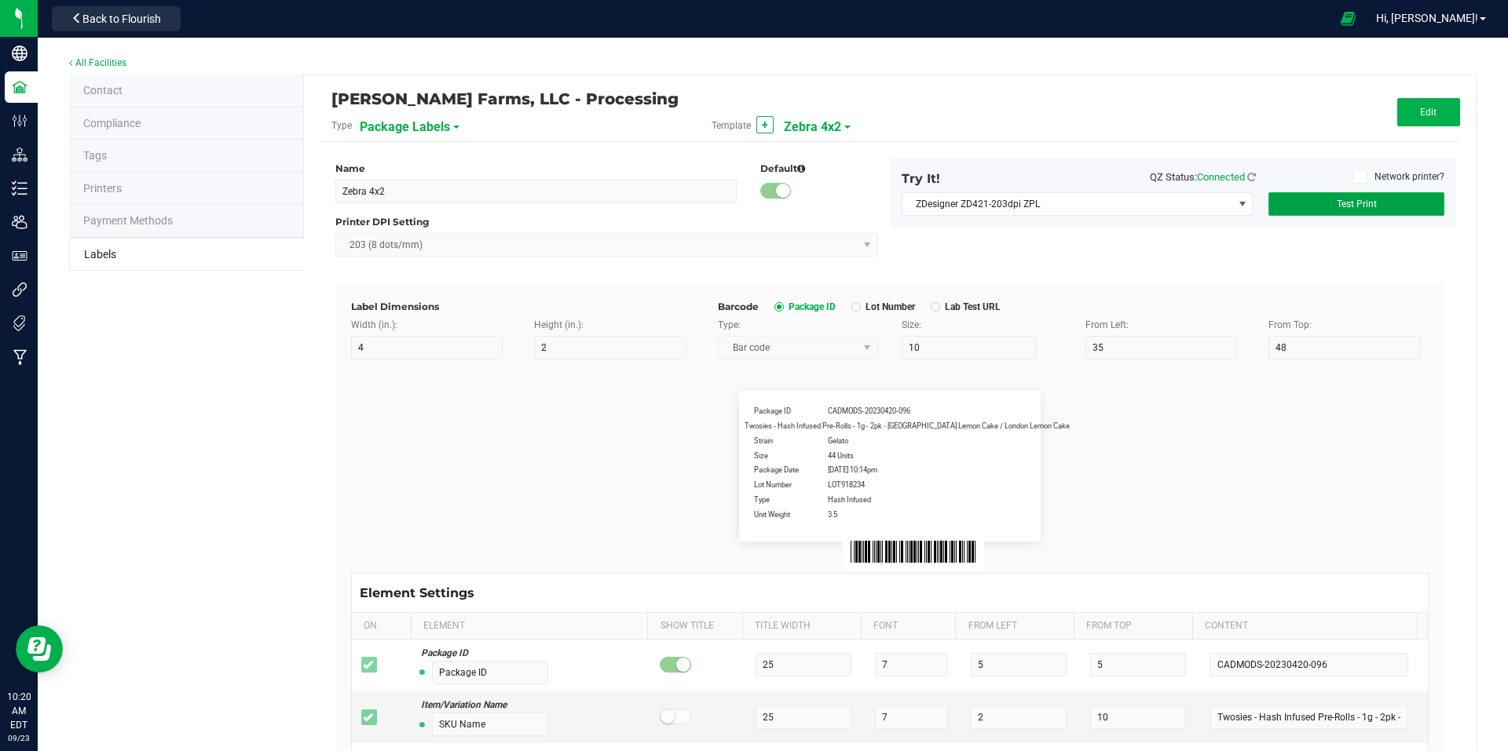
click at [1347, 199] on span "Test Print" at bounding box center [1356, 204] width 40 height 11
click at [1425, 124] on button "Edit" at bounding box center [1428, 112] width 63 height 28
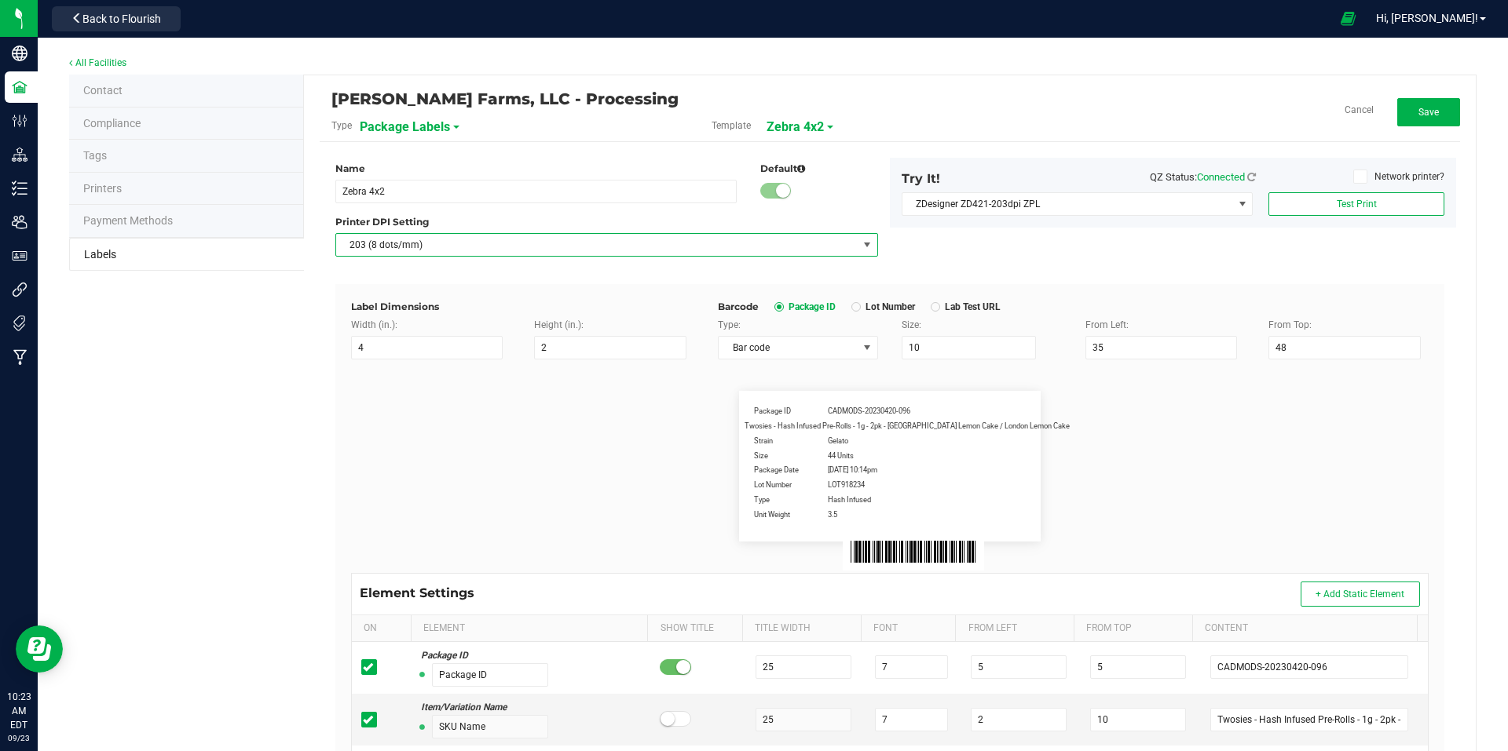
click at [861, 245] on span at bounding box center [867, 245] width 13 height 13
click at [638, 379] on li "600 (24 dots/mm)" at bounding box center [602, 380] width 536 height 27
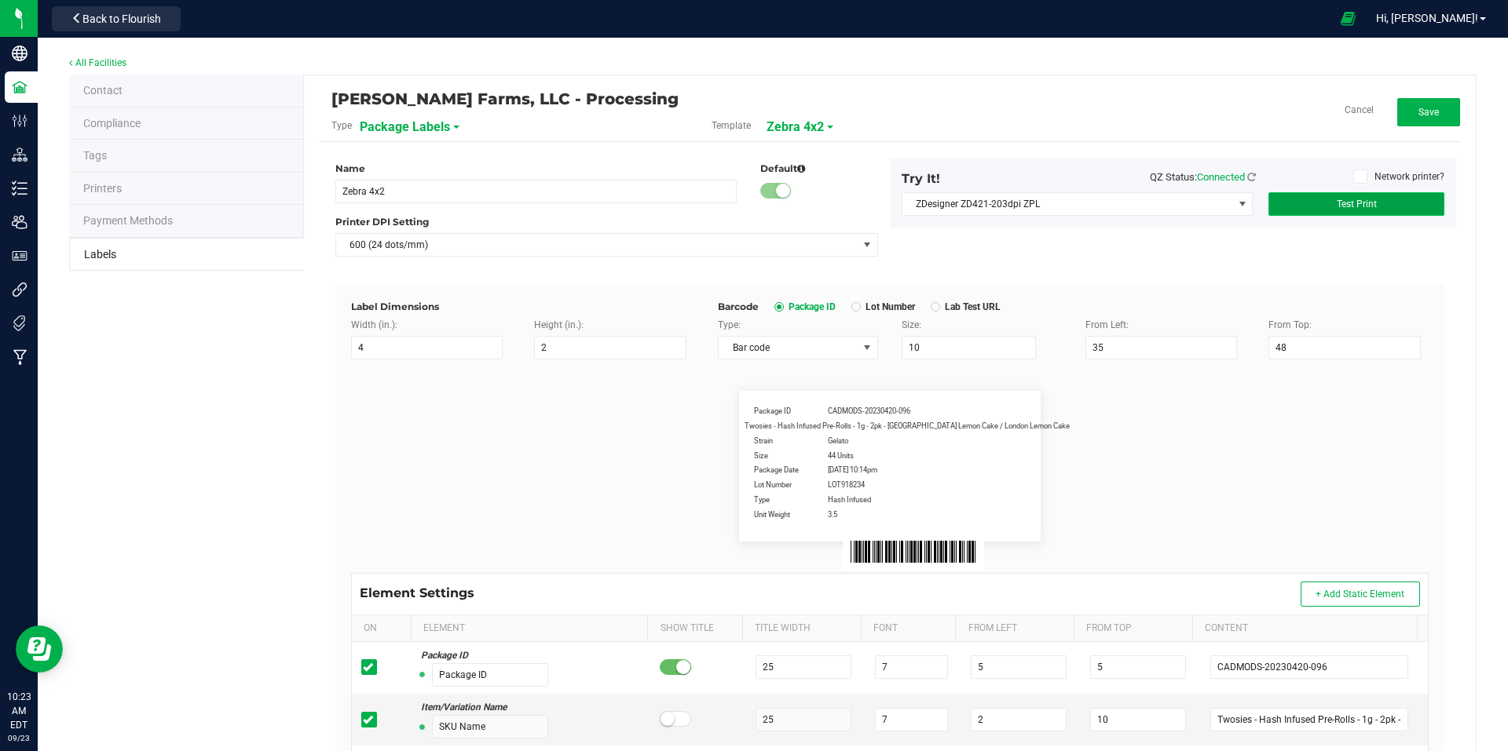
click at [1347, 201] on span "Test Print" at bounding box center [1356, 204] width 40 height 11
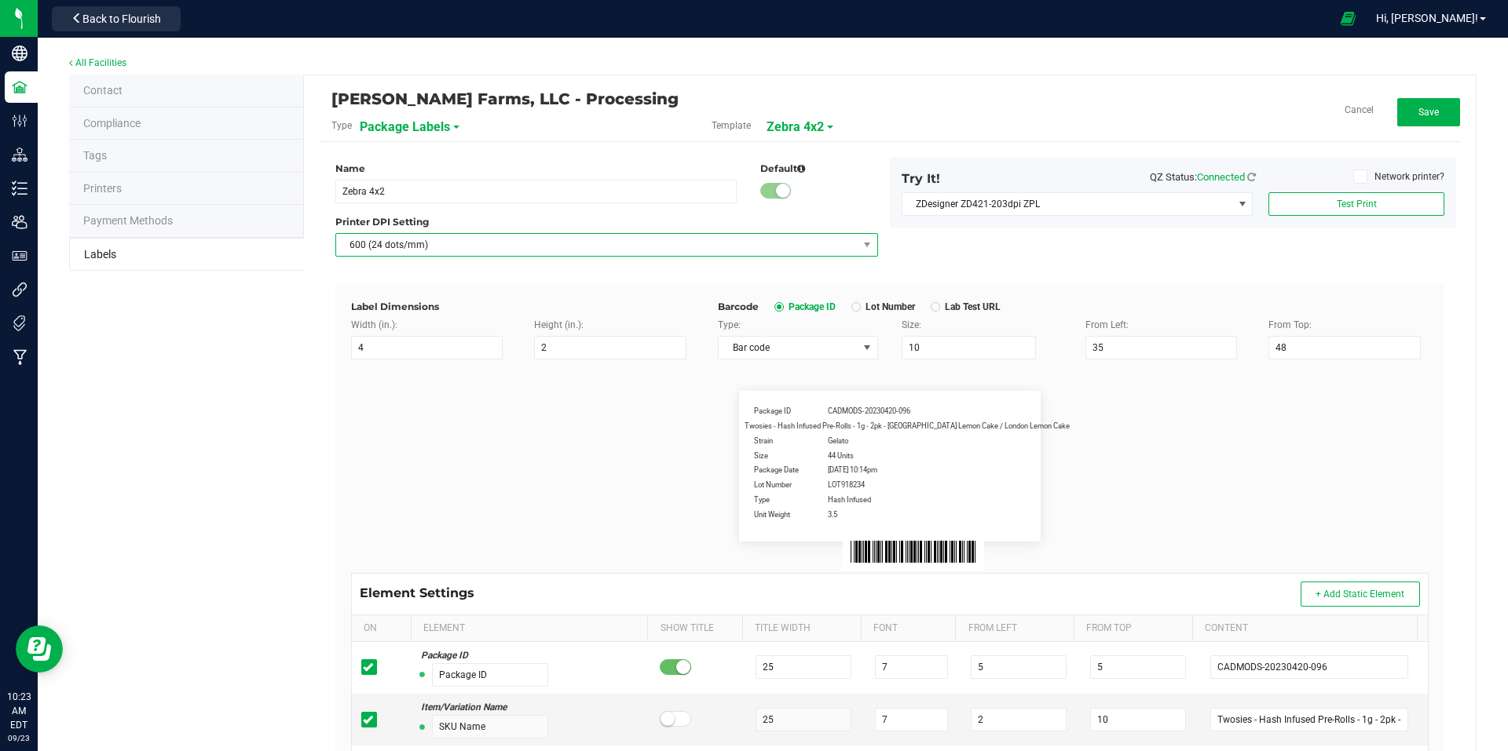
click at [616, 251] on span "600 (24 dots/mm)" at bounding box center [596, 245] width 521 height 22
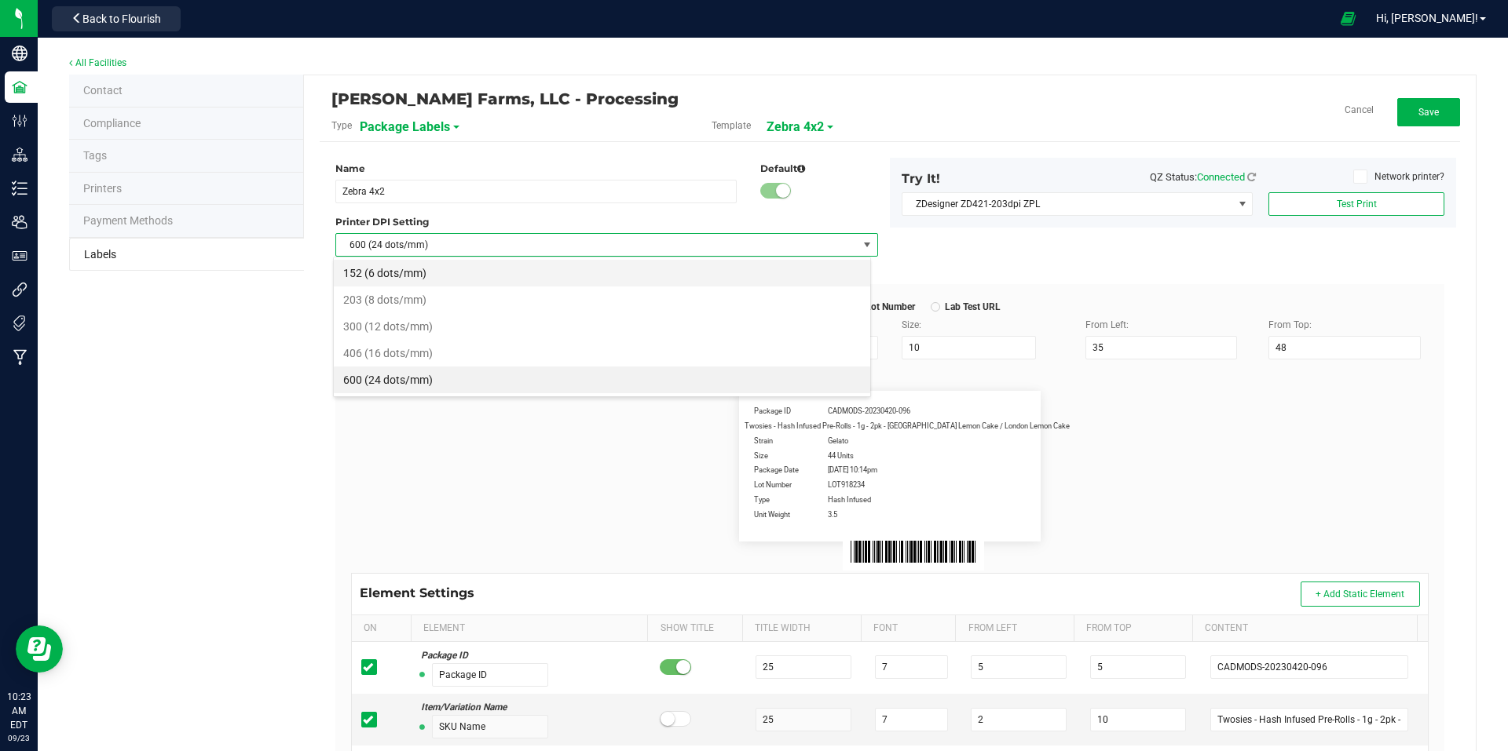
click at [541, 280] on li "152 (6 dots/mm)" at bounding box center [602, 273] width 536 height 27
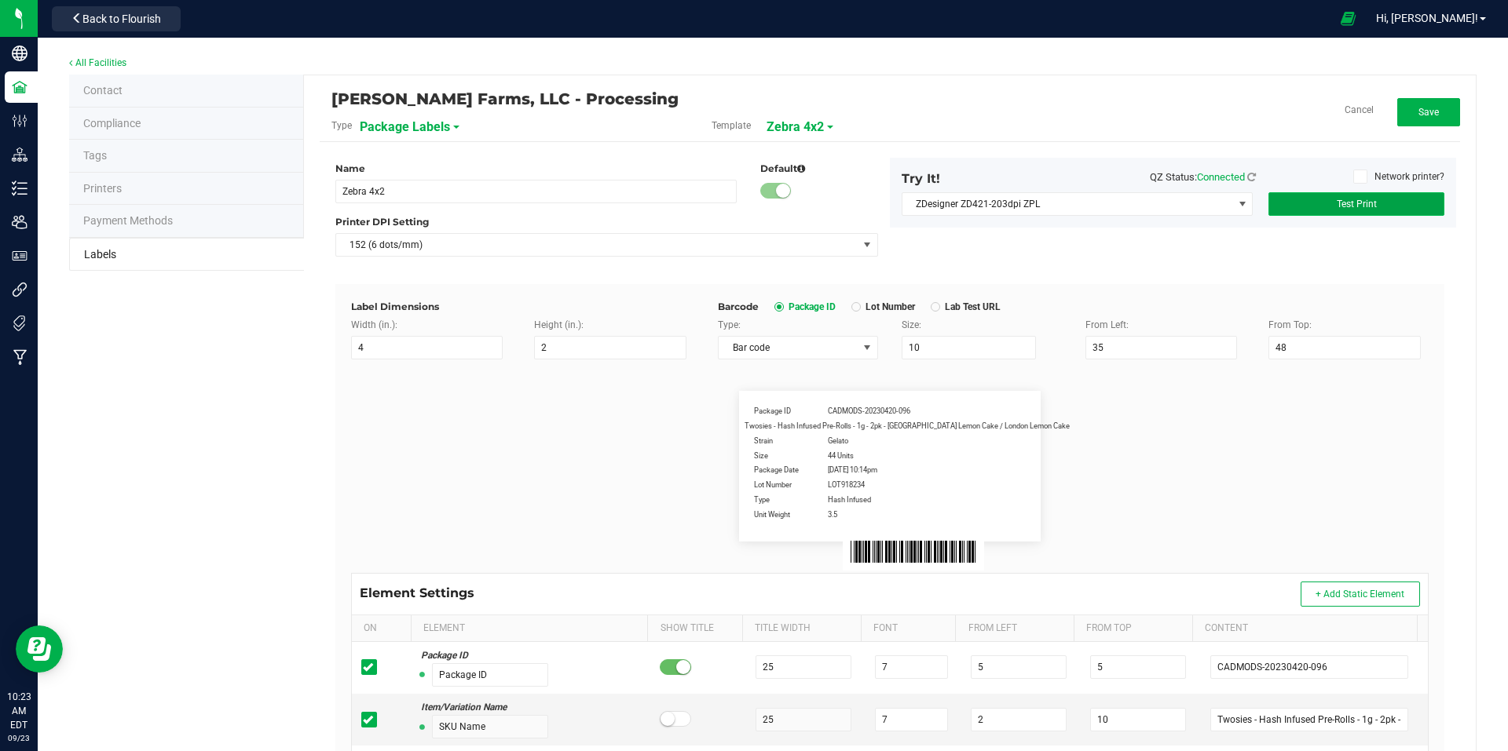
click at [1378, 201] on button "Test Print" at bounding box center [1356, 204] width 176 height 24
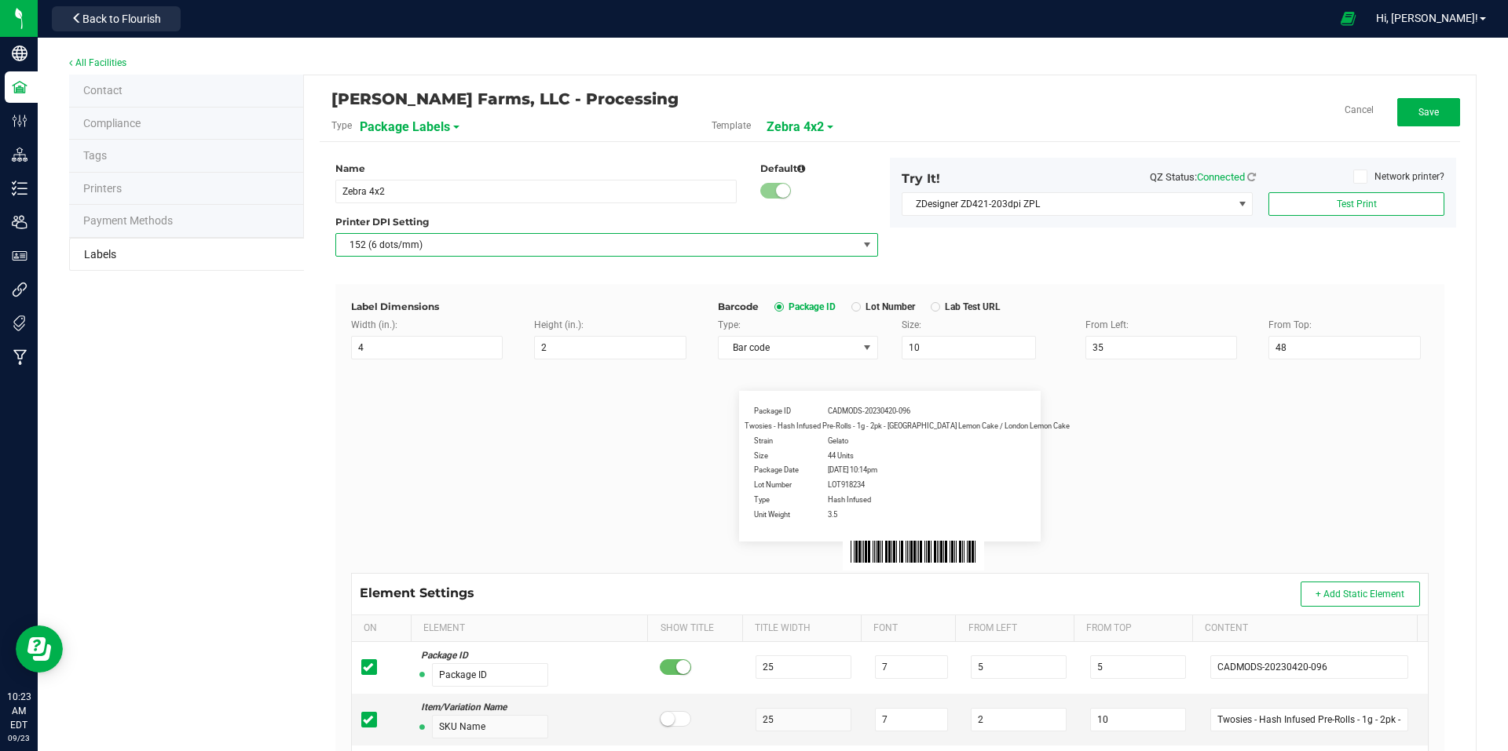
click at [861, 249] on span at bounding box center [867, 245] width 13 height 13
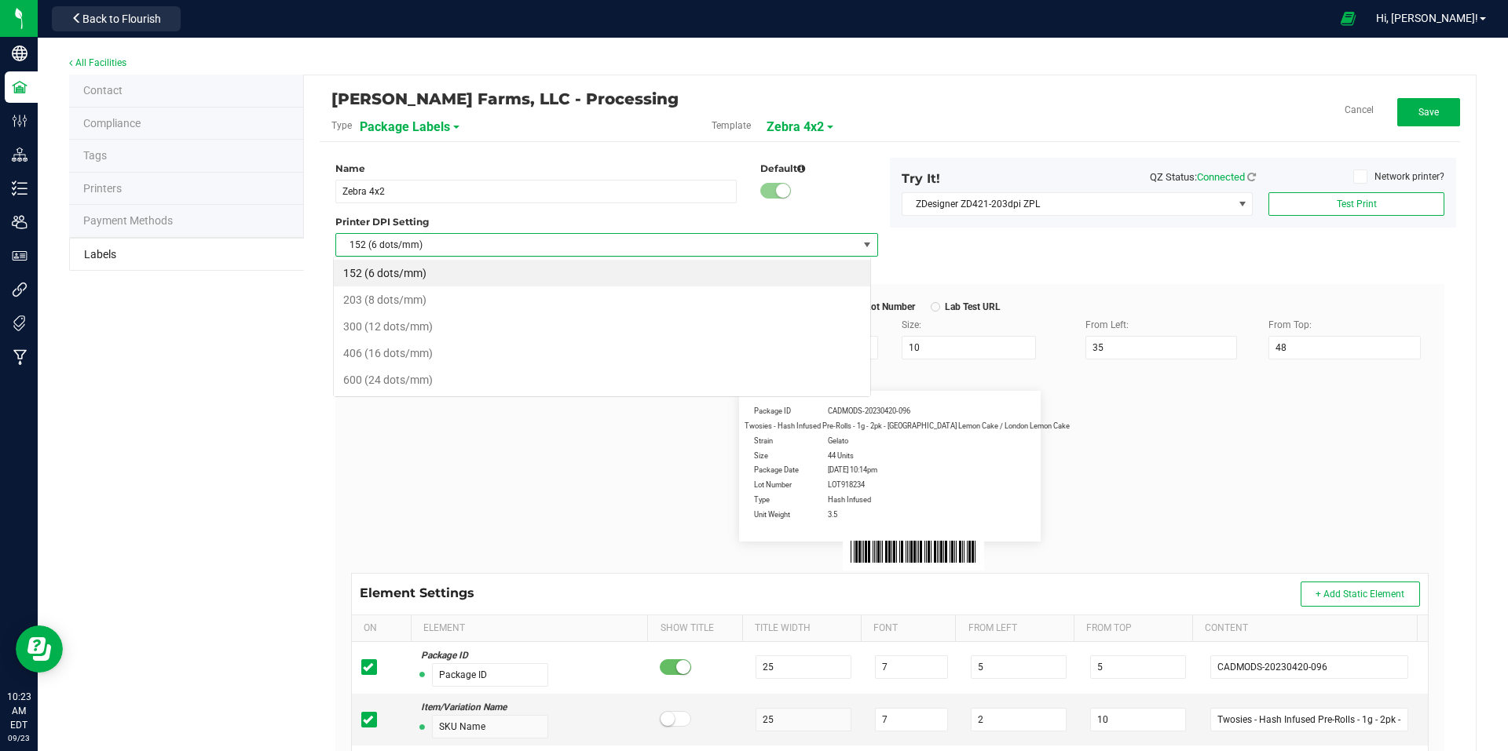
scroll to position [24, 538]
click at [635, 324] on li "300 (12 dots/mm)" at bounding box center [602, 326] width 536 height 27
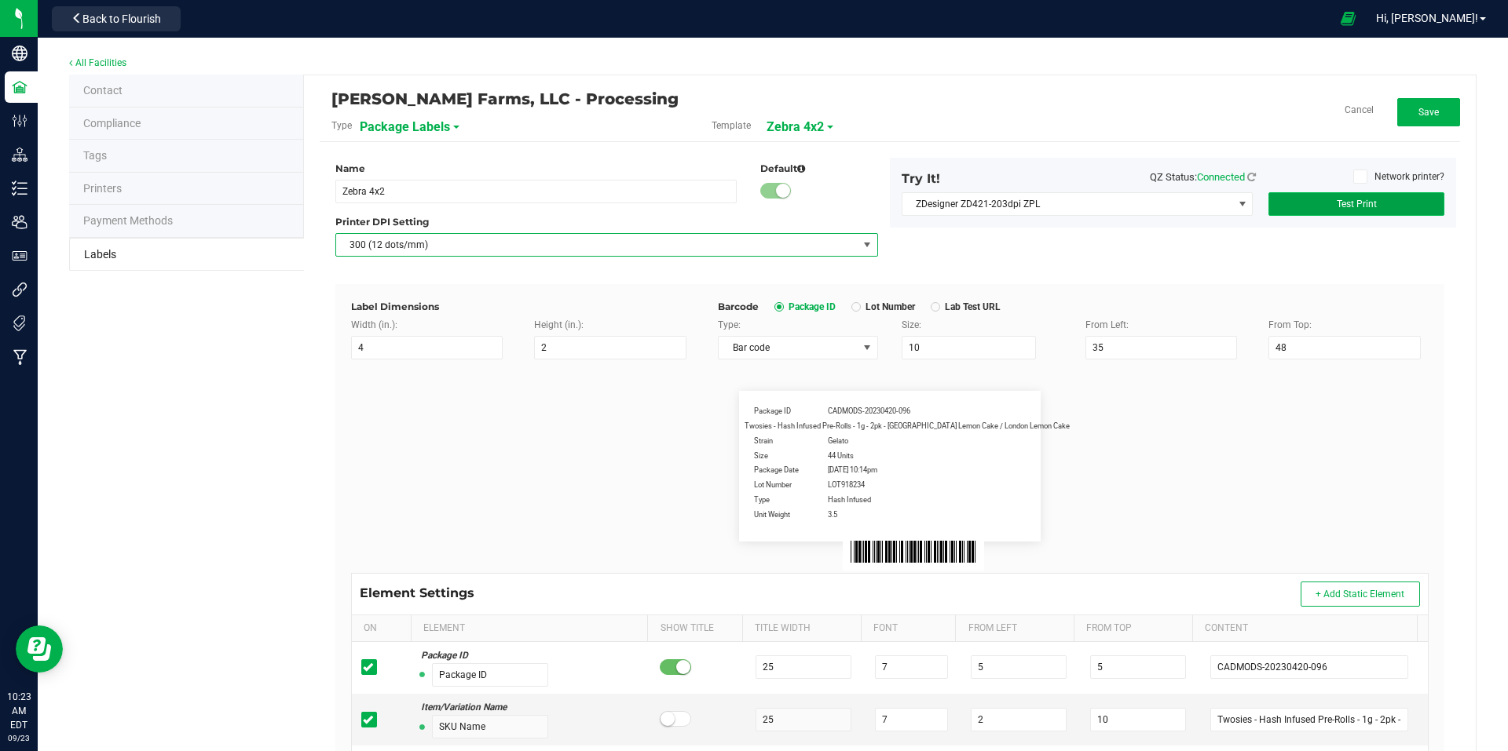
click at [1388, 205] on button "Test Print" at bounding box center [1356, 204] width 176 height 24
click at [696, 247] on span "300 (12 dots/mm)" at bounding box center [596, 245] width 521 height 22
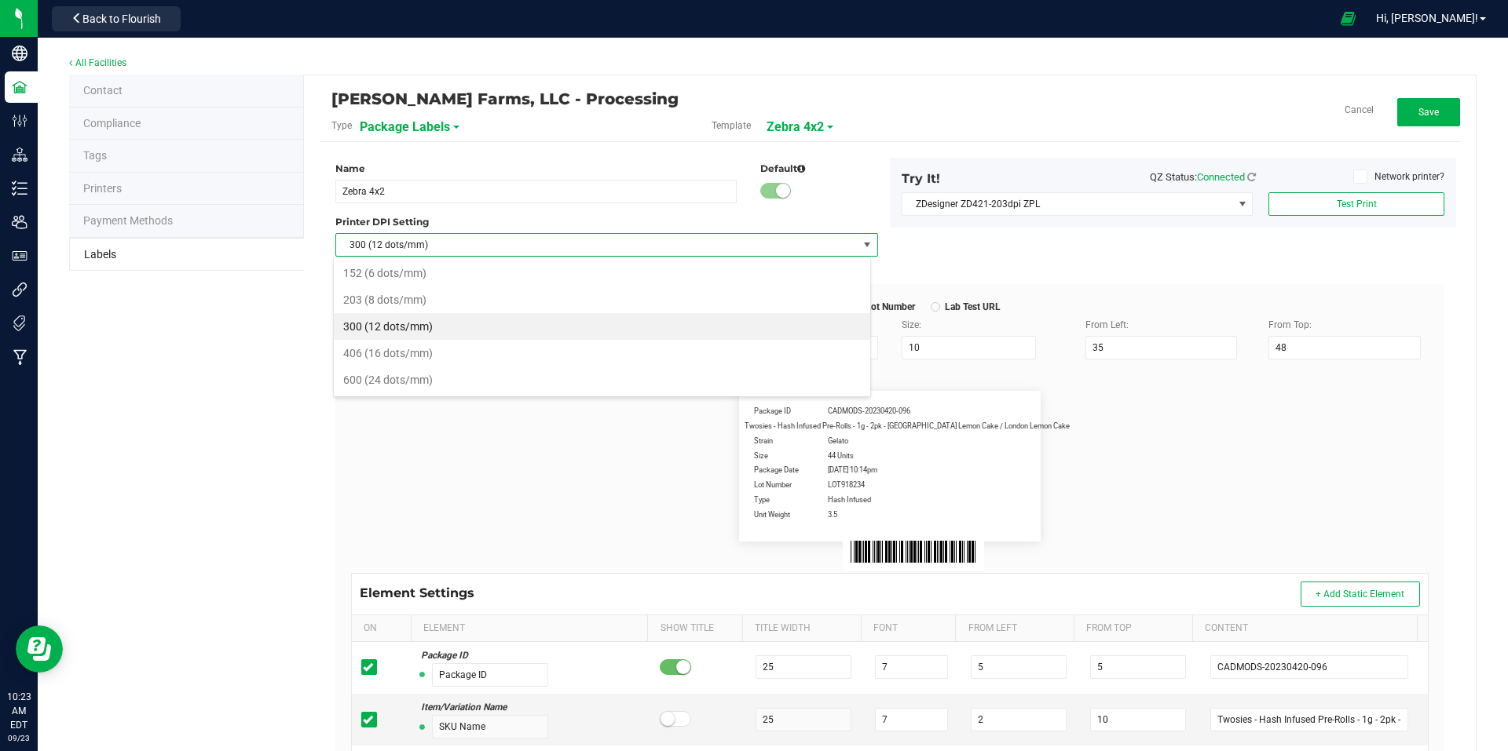
scroll to position [24, 538]
click at [528, 302] on li "203 (8 dots/mm)" at bounding box center [602, 300] width 536 height 27
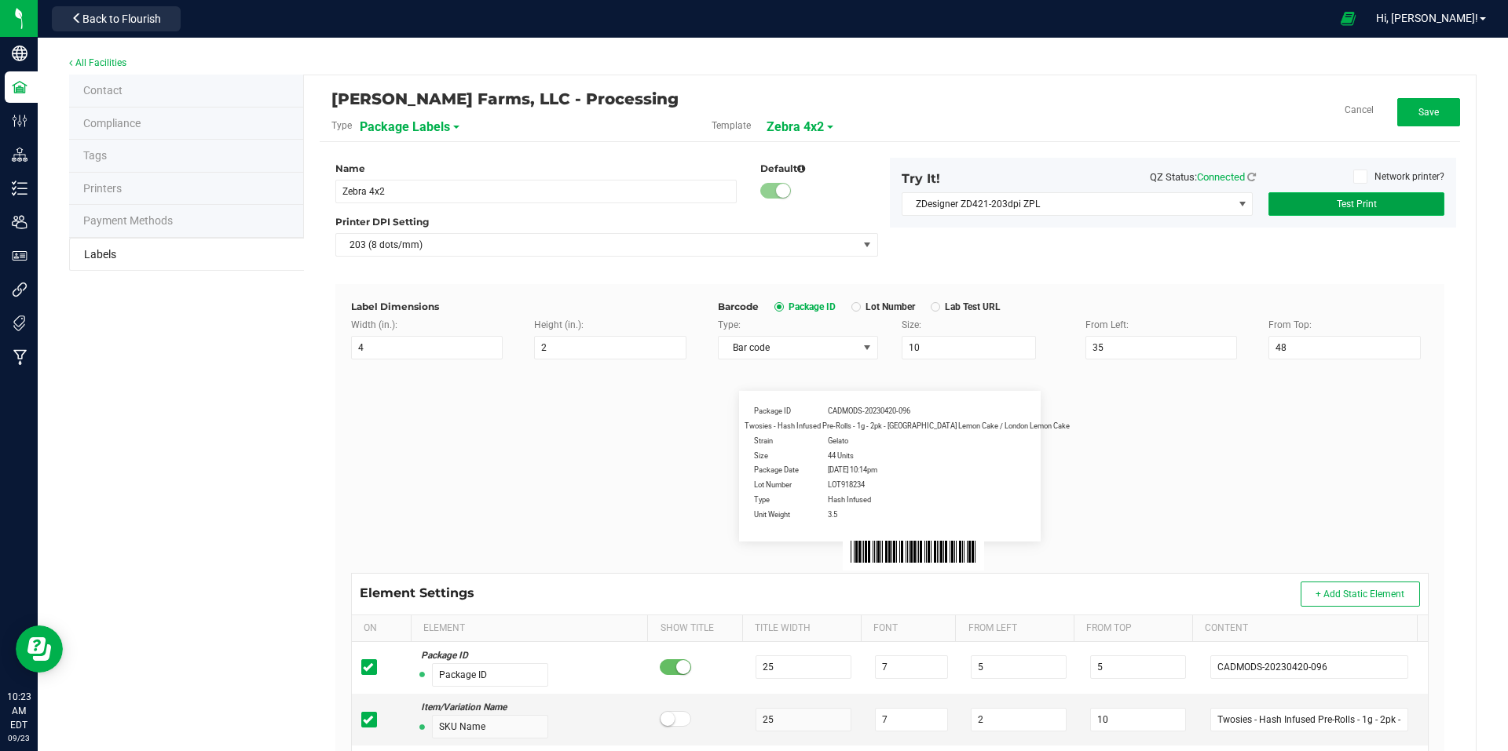
click at [1343, 208] on span "Test Print" at bounding box center [1356, 204] width 40 height 11
click at [1418, 115] on span "Save" at bounding box center [1428, 112] width 20 height 11
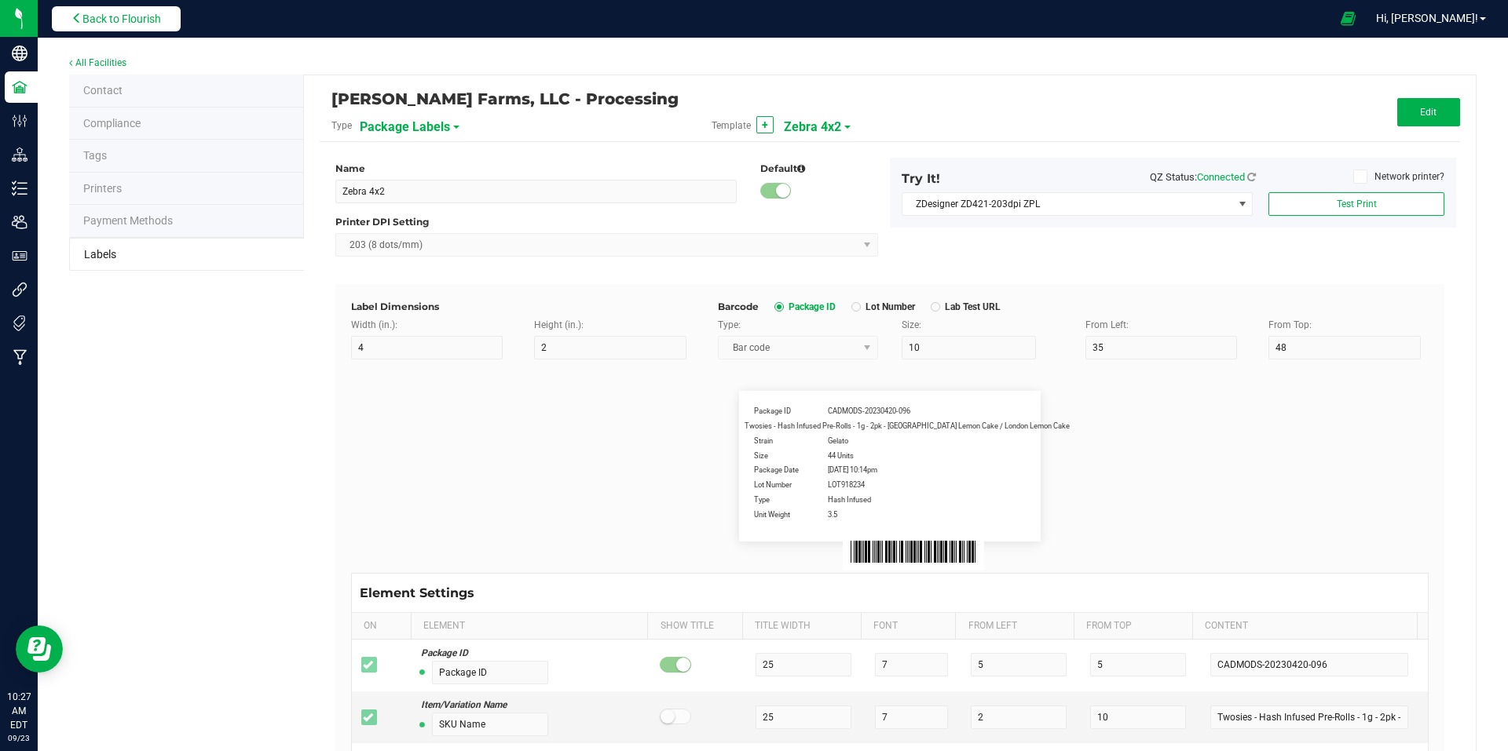
click at [159, 21] on span "Back to Flourish" at bounding box center [121, 19] width 79 height 13
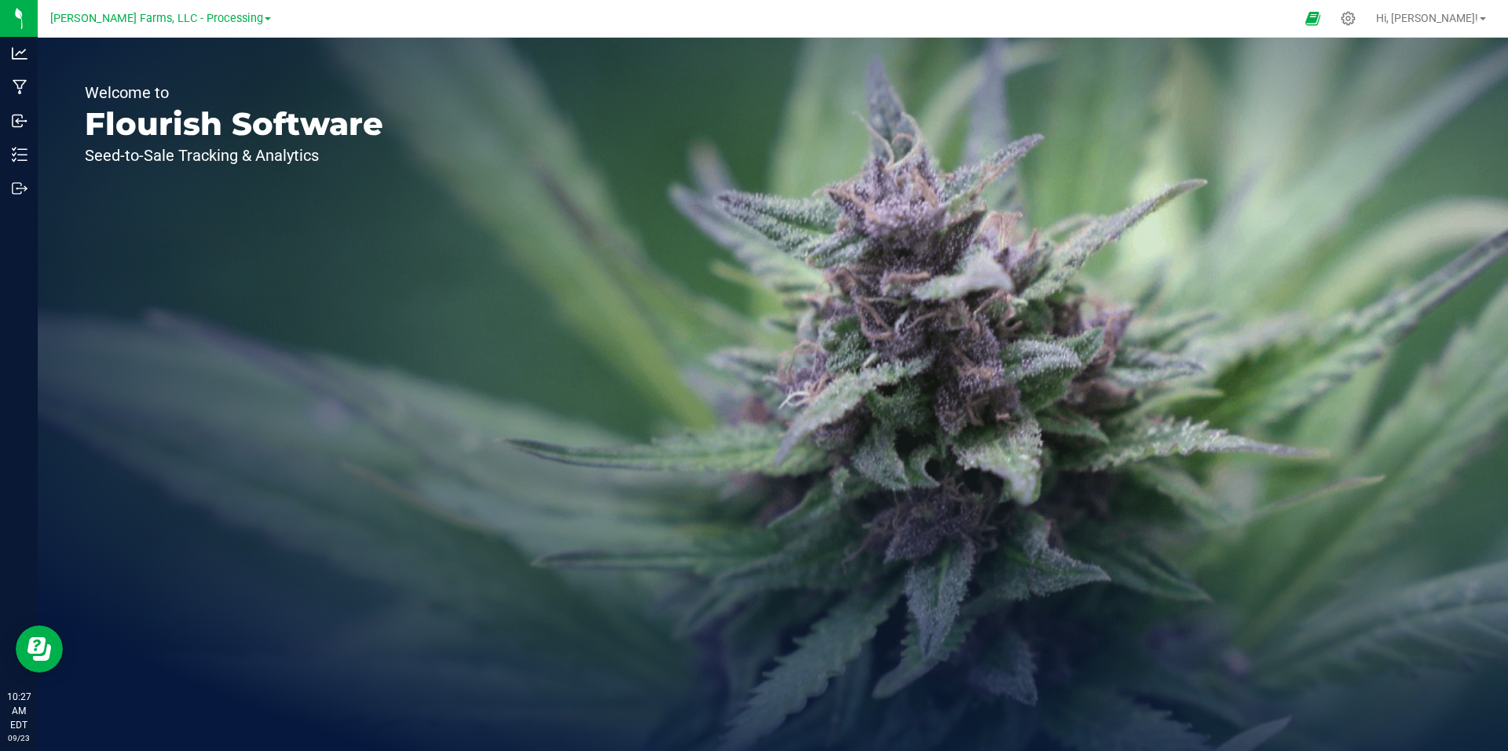
click at [265, 17] on span at bounding box center [268, 18] width 6 height 3
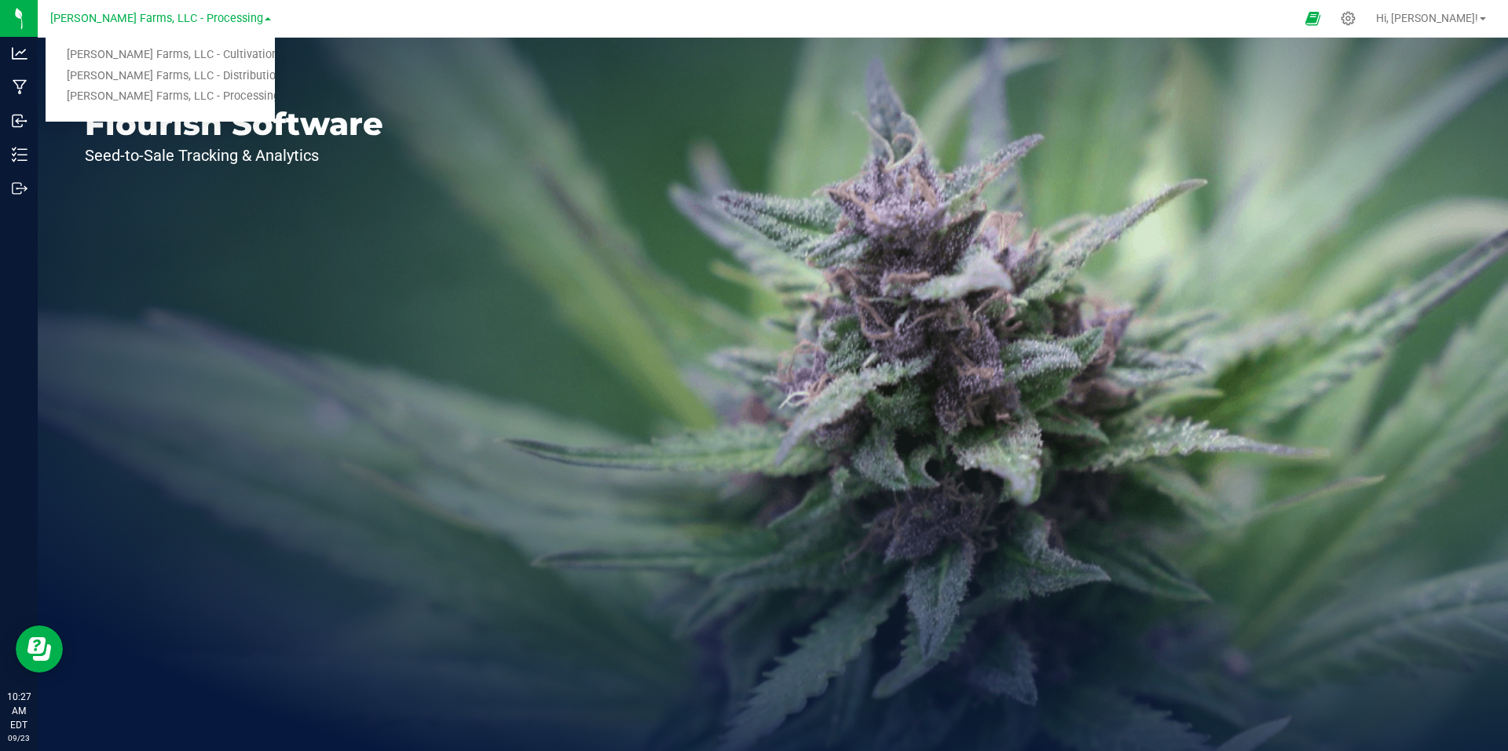
click at [354, 13] on div at bounding box center [788, 18] width 1014 height 31
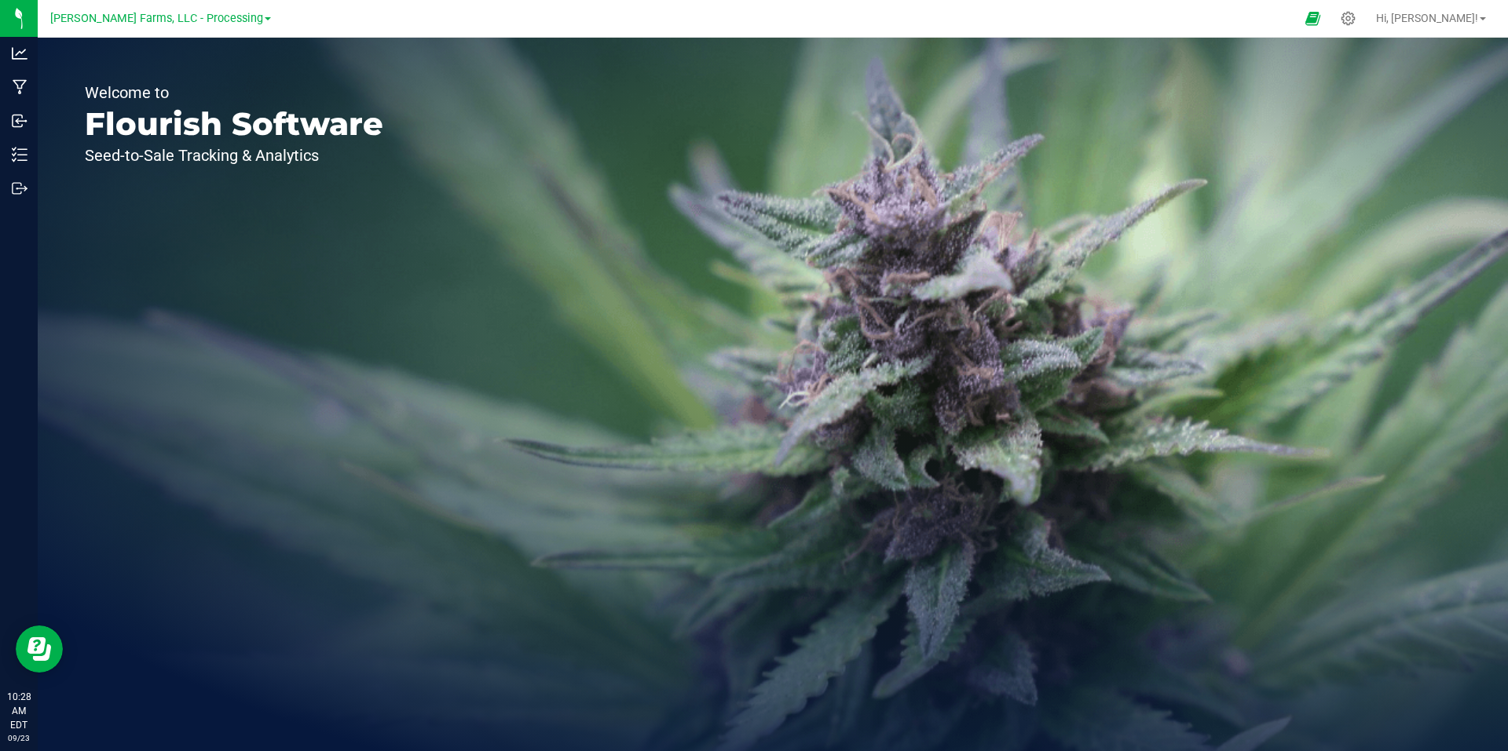
click at [265, 18] on span at bounding box center [268, 18] width 6 height 3
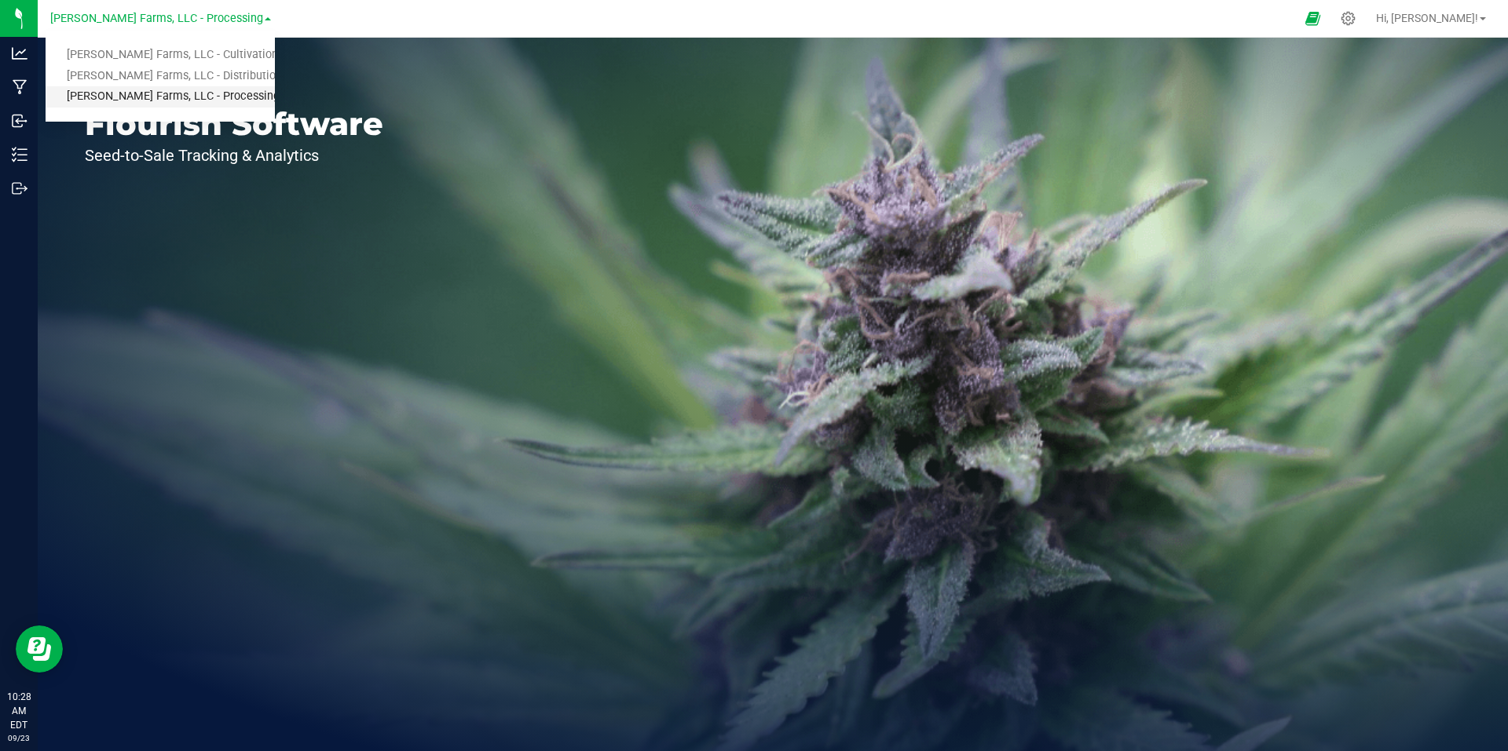
click at [238, 93] on link "[PERSON_NAME] Farms, LLC - Processing" at bounding box center [160, 96] width 229 height 21
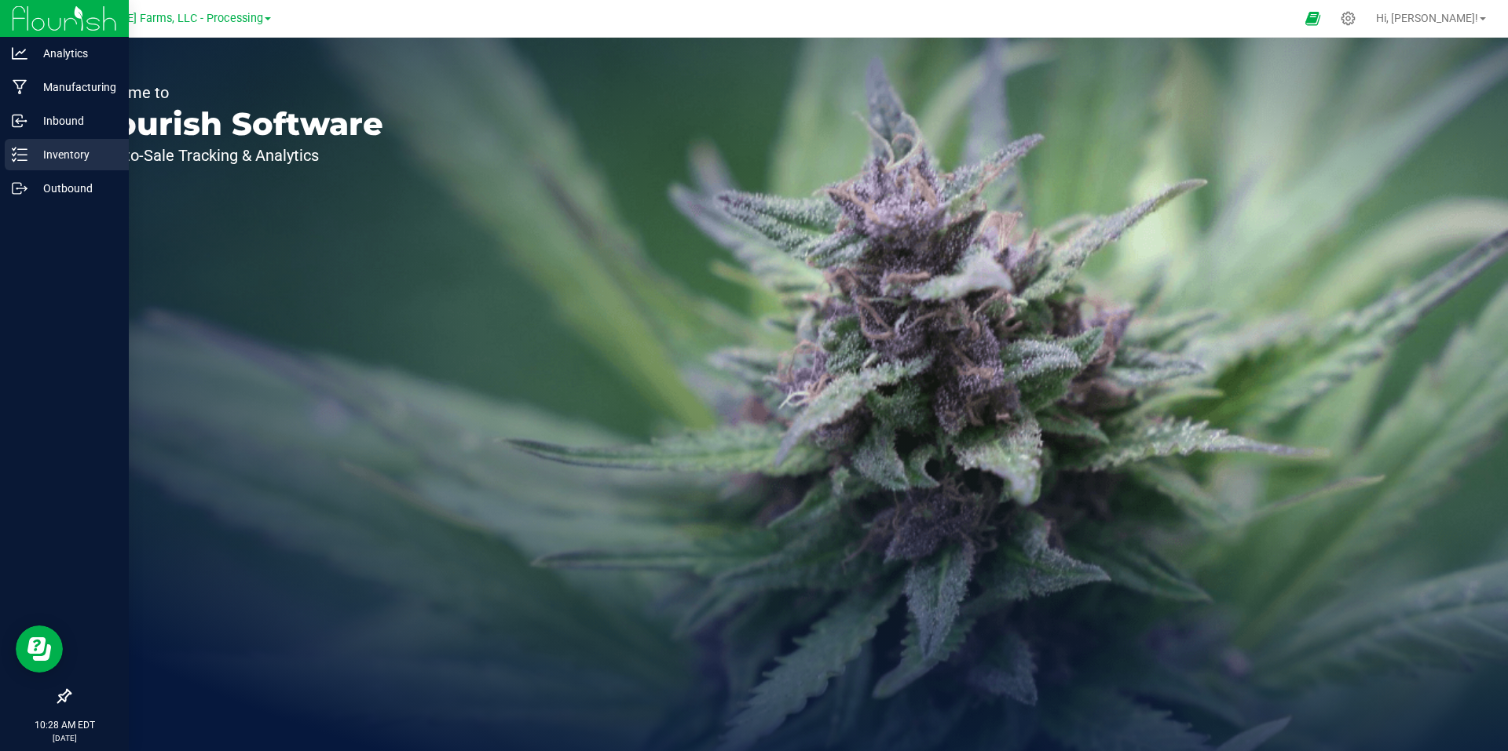
click at [78, 158] on p "Inventory" at bounding box center [74, 154] width 94 height 19
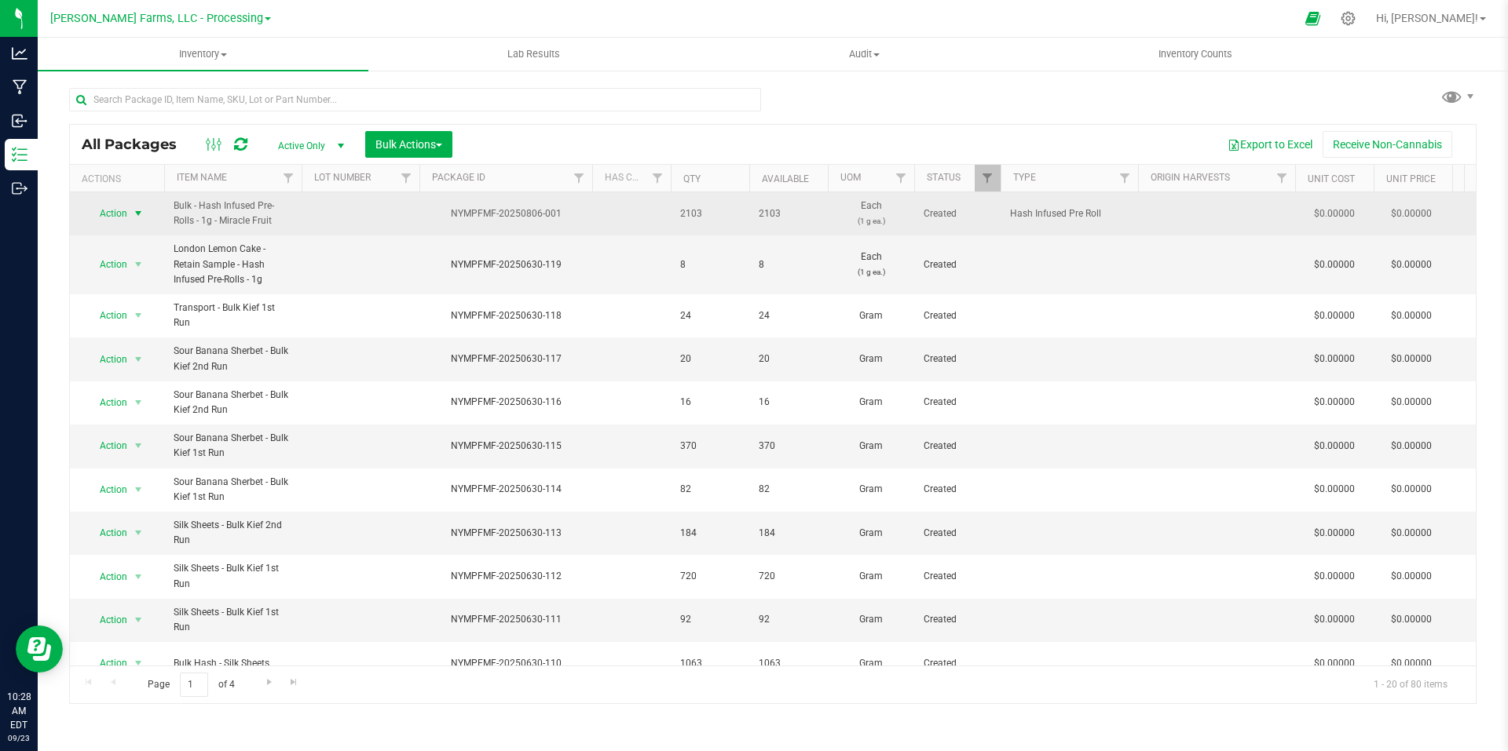
click at [141, 210] on span "select" at bounding box center [138, 213] width 13 height 13
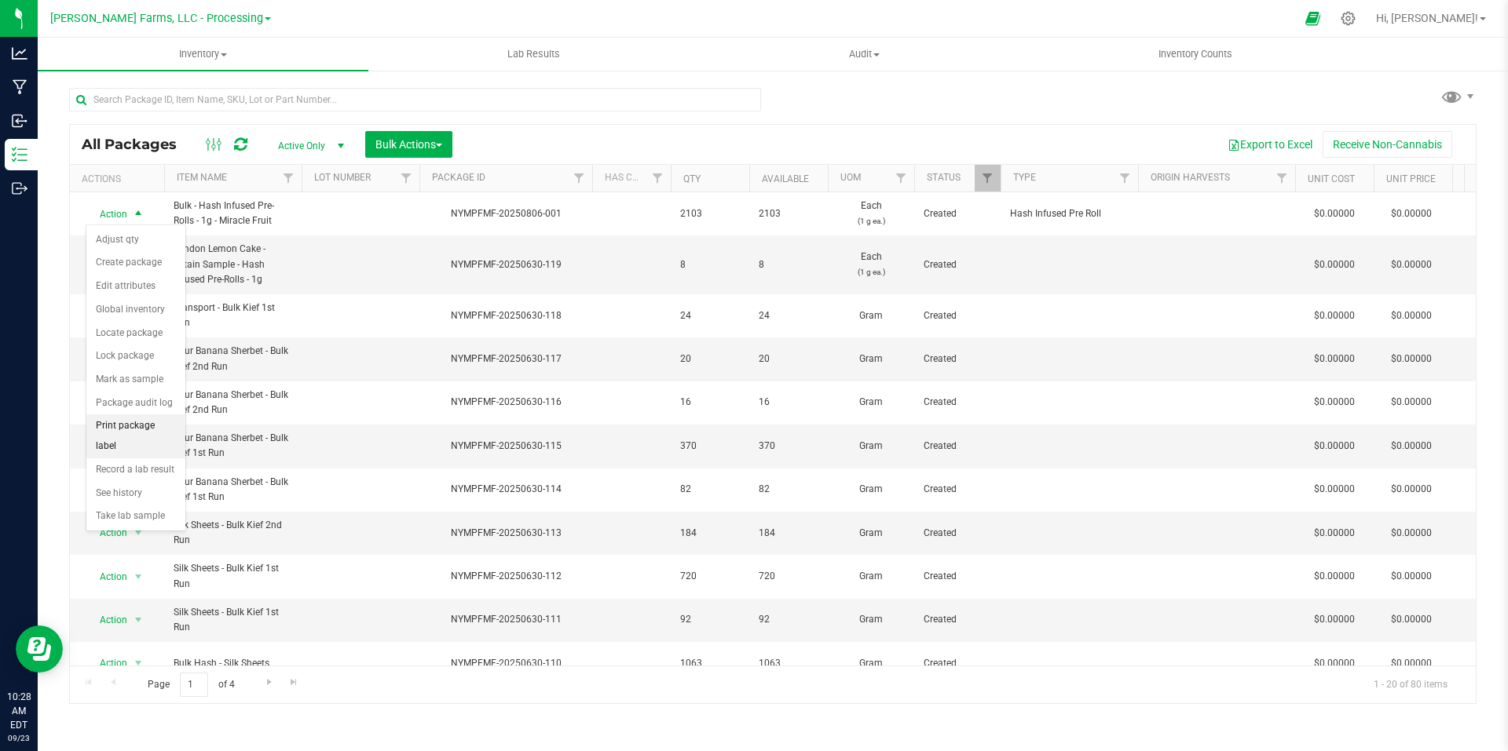
click at [149, 427] on li "Print package label" at bounding box center [135, 436] width 99 height 43
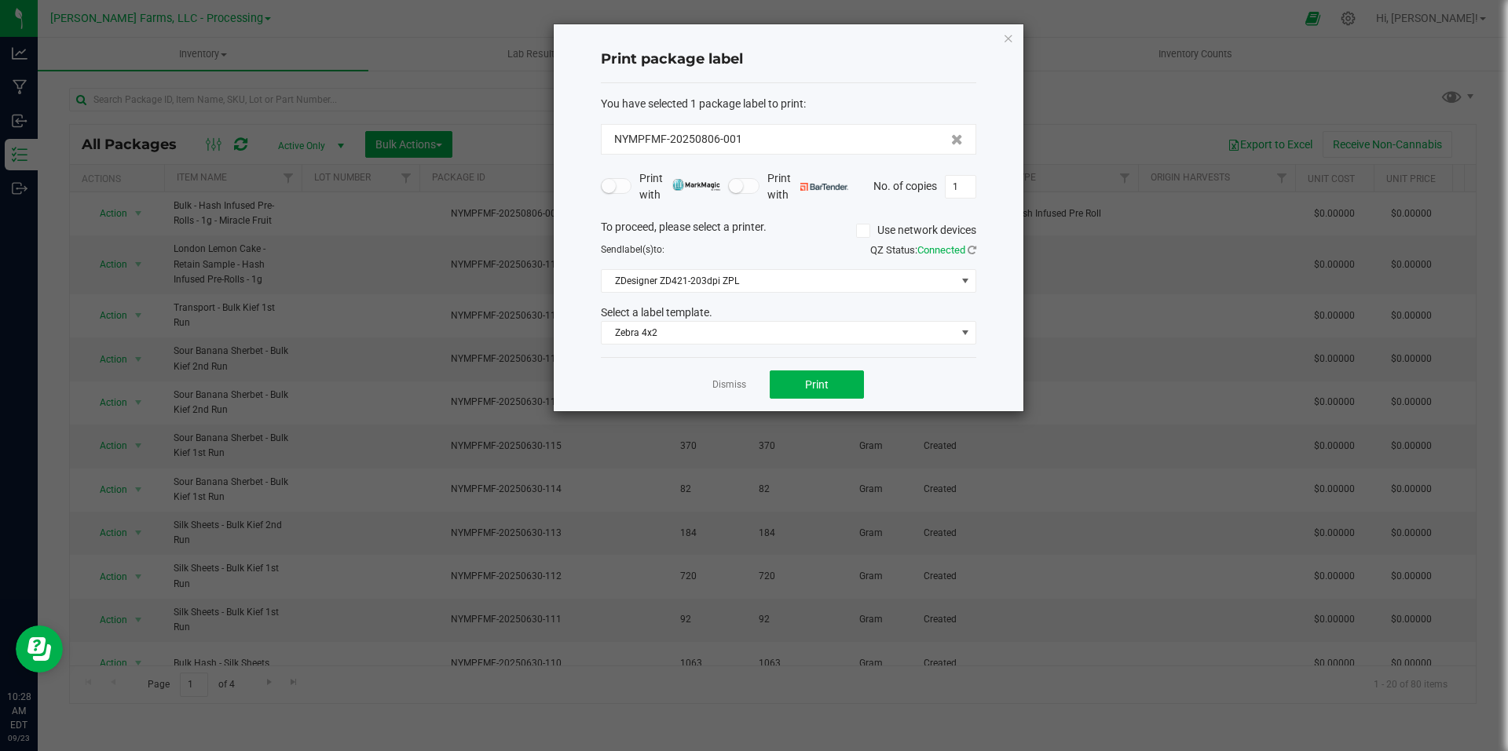
click at [817, 404] on div "Dismiss Print" at bounding box center [788, 384] width 375 height 54
click at [824, 385] on span "Print" at bounding box center [817, 384] width 24 height 13
click at [1004, 38] on icon "button" at bounding box center [1008, 37] width 11 height 19
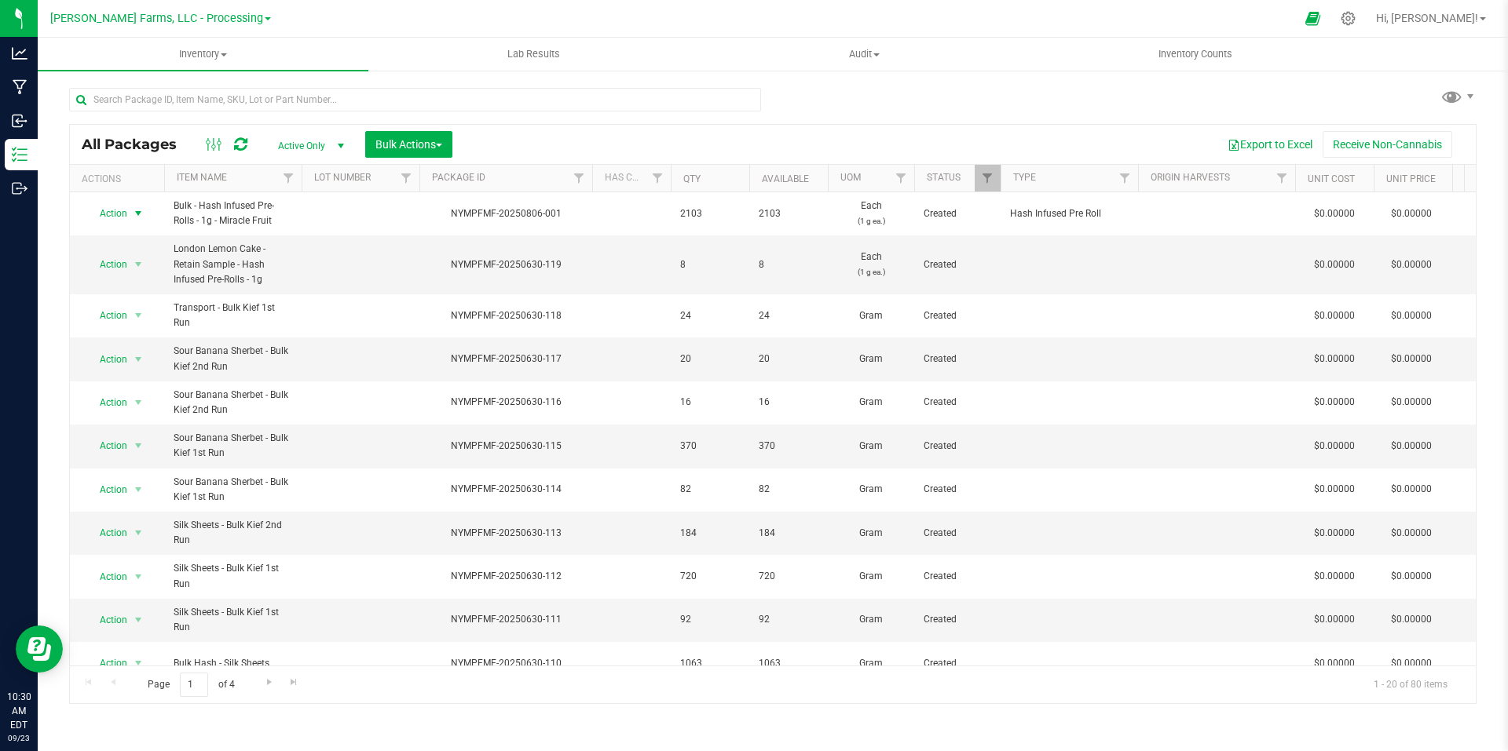
click at [256, 18] on div "Miss Perry Farms, LLC - Processing Miss Perry Farms, LLC - Cultivation Miss Per…" at bounding box center [160, 18] width 229 height 24
click at [265, 18] on span at bounding box center [268, 18] width 6 height 3
click at [223, 70] on link "[PERSON_NAME] Farms, LLC - Distribution" at bounding box center [160, 76] width 229 height 21
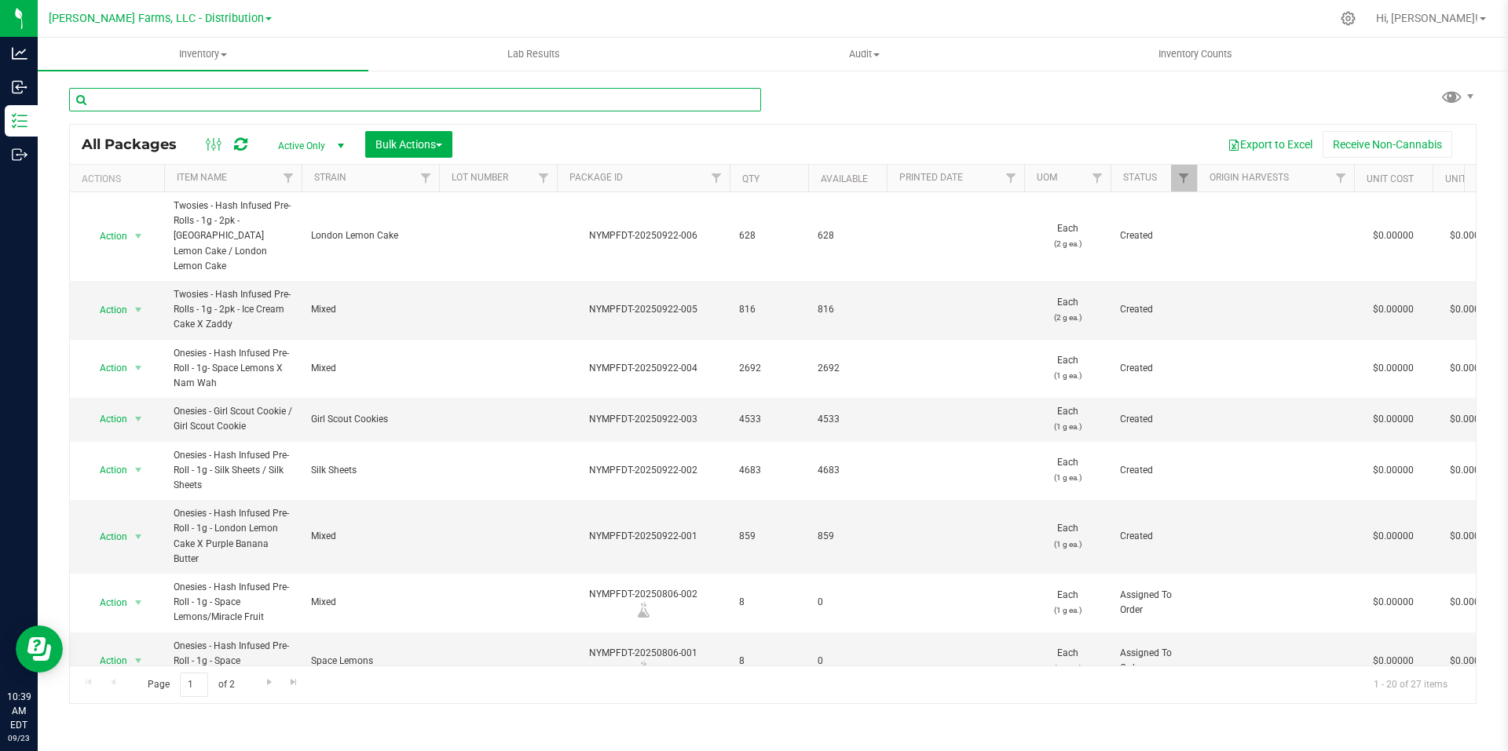
click at [380, 90] on input "text" at bounding box center [415, 100] width 692 height 24
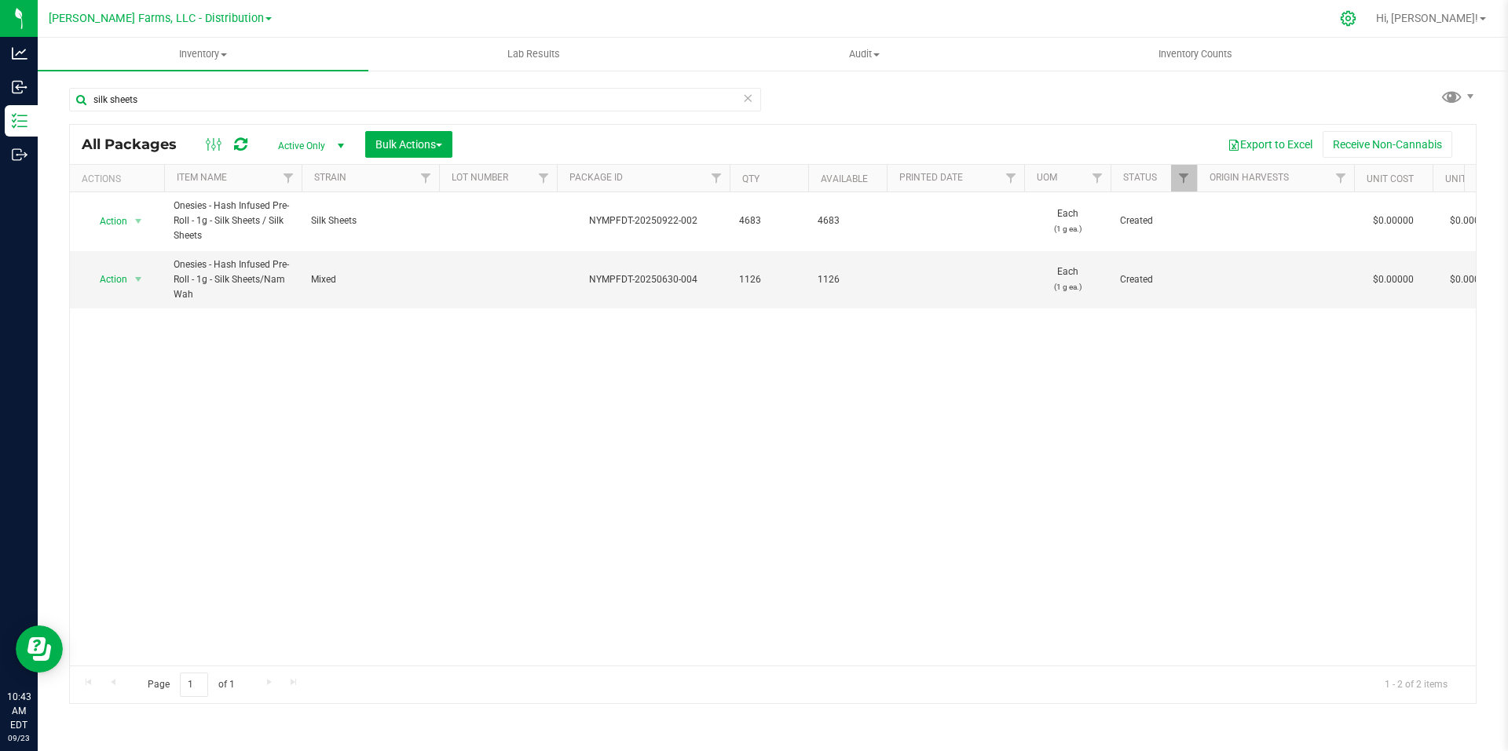
click at [1355, 24] on icon at bounding box center [1347, 18] width 15 height 15
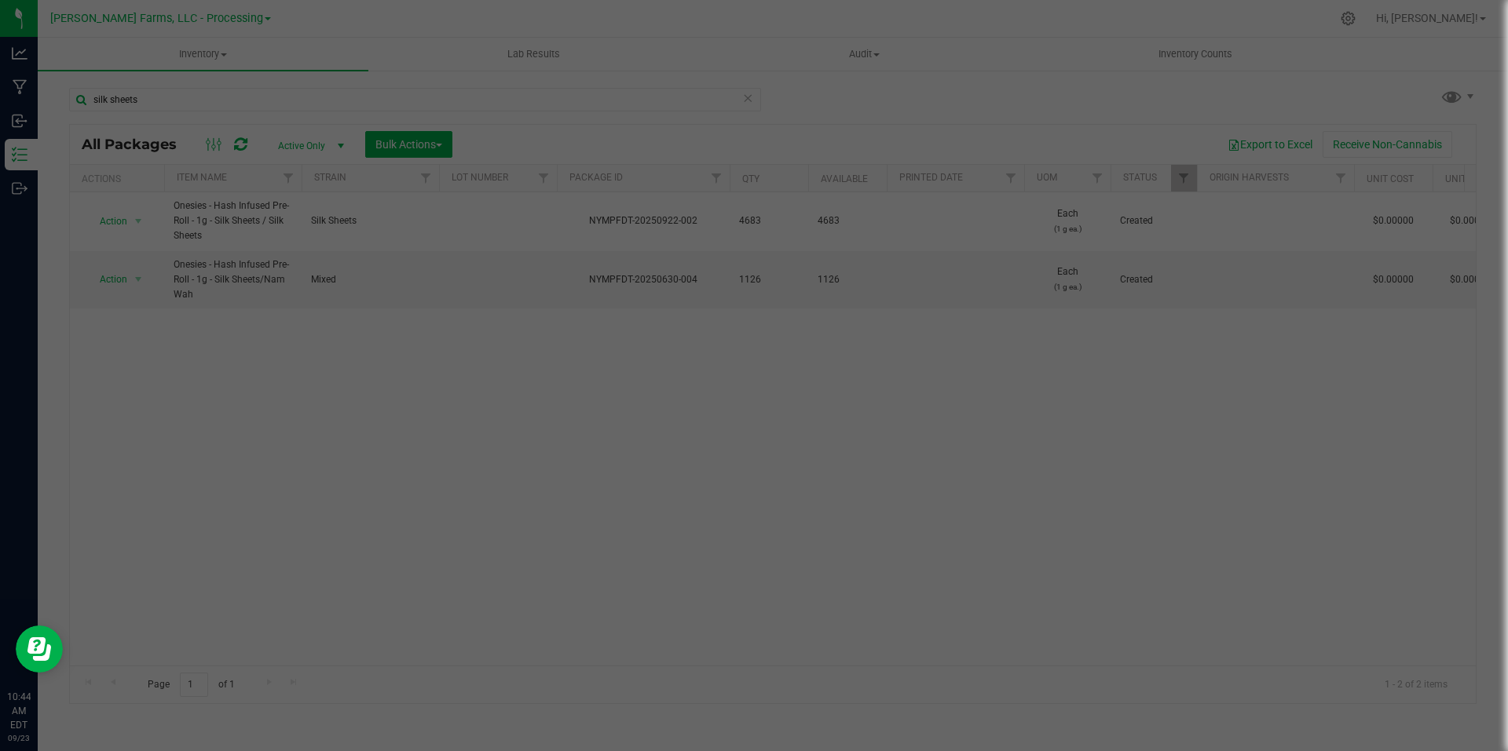
click at [631, 496] on div at bounding box center [754, 375] width 1508 height 751
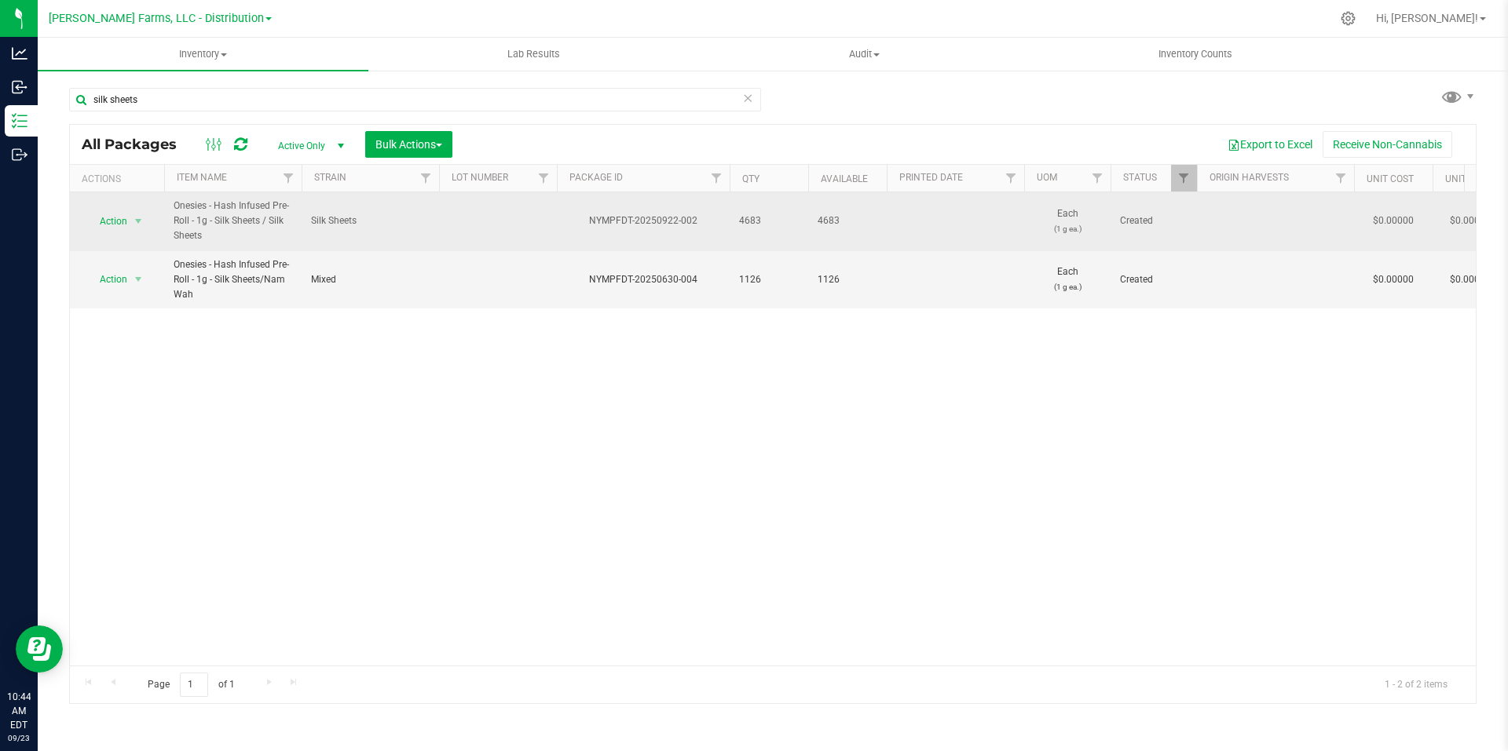
click at [482, 219] on td at bounding box center [498, 221] width 118 height 59
type input "Test"
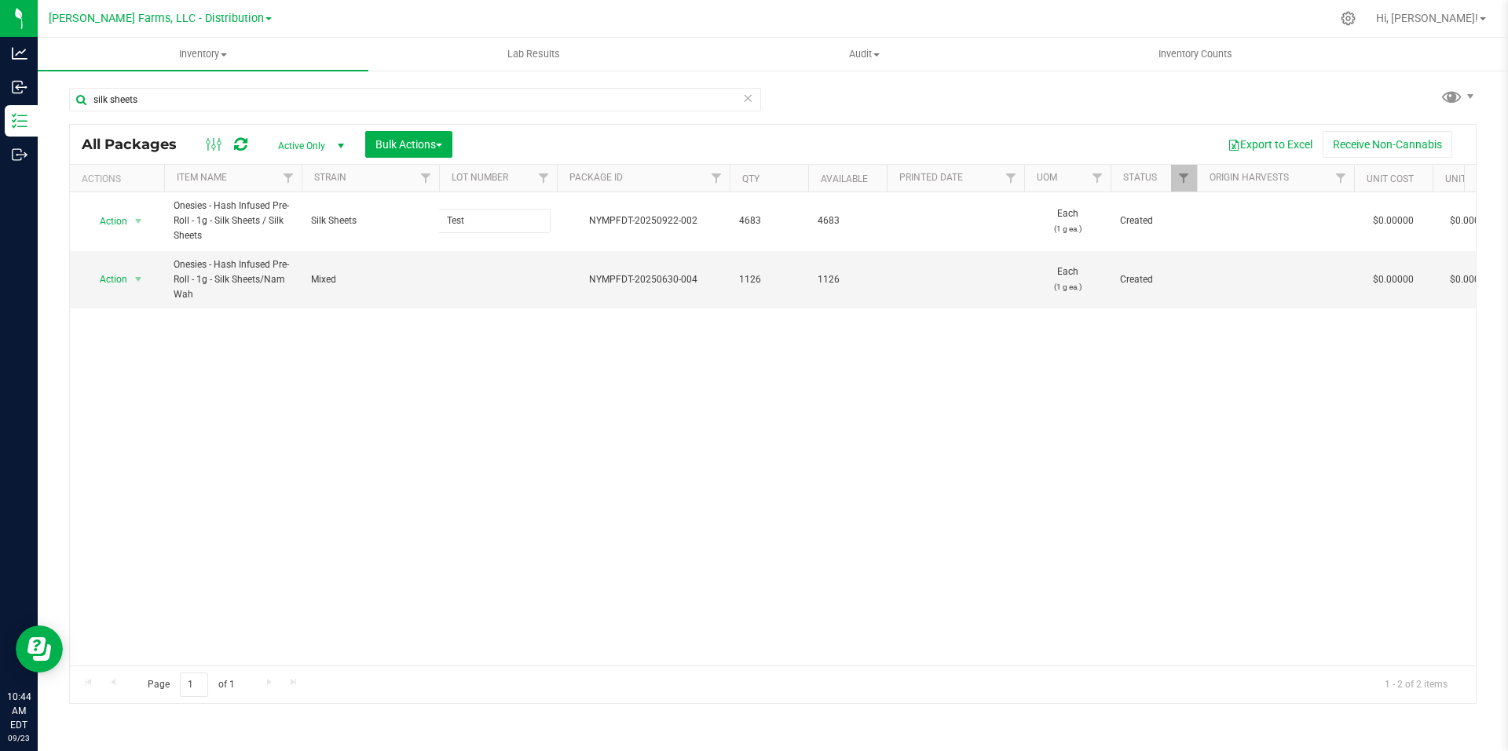
click at [804, 574] on div "All Packages Active Only Active Only Lab Samples Locked All Bulk Actions Add to…" at bounding box center [772, 414] width 1407 height 580
click at [1356, 12] on icon at bounding box center [1348, 18] width 16 height 16
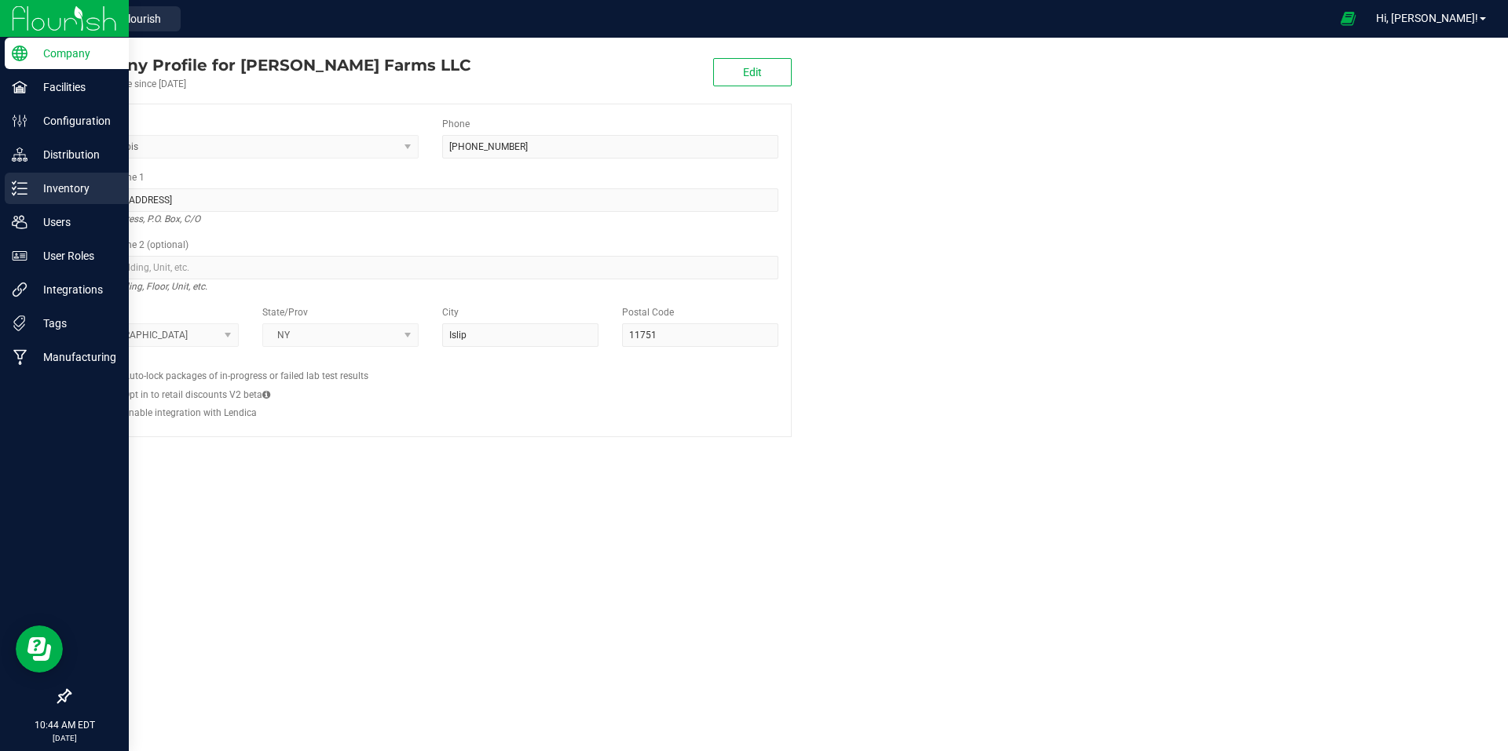
click at [115, 186] on p "Inventory" at bounding box center [74, 188] width 94 height 19
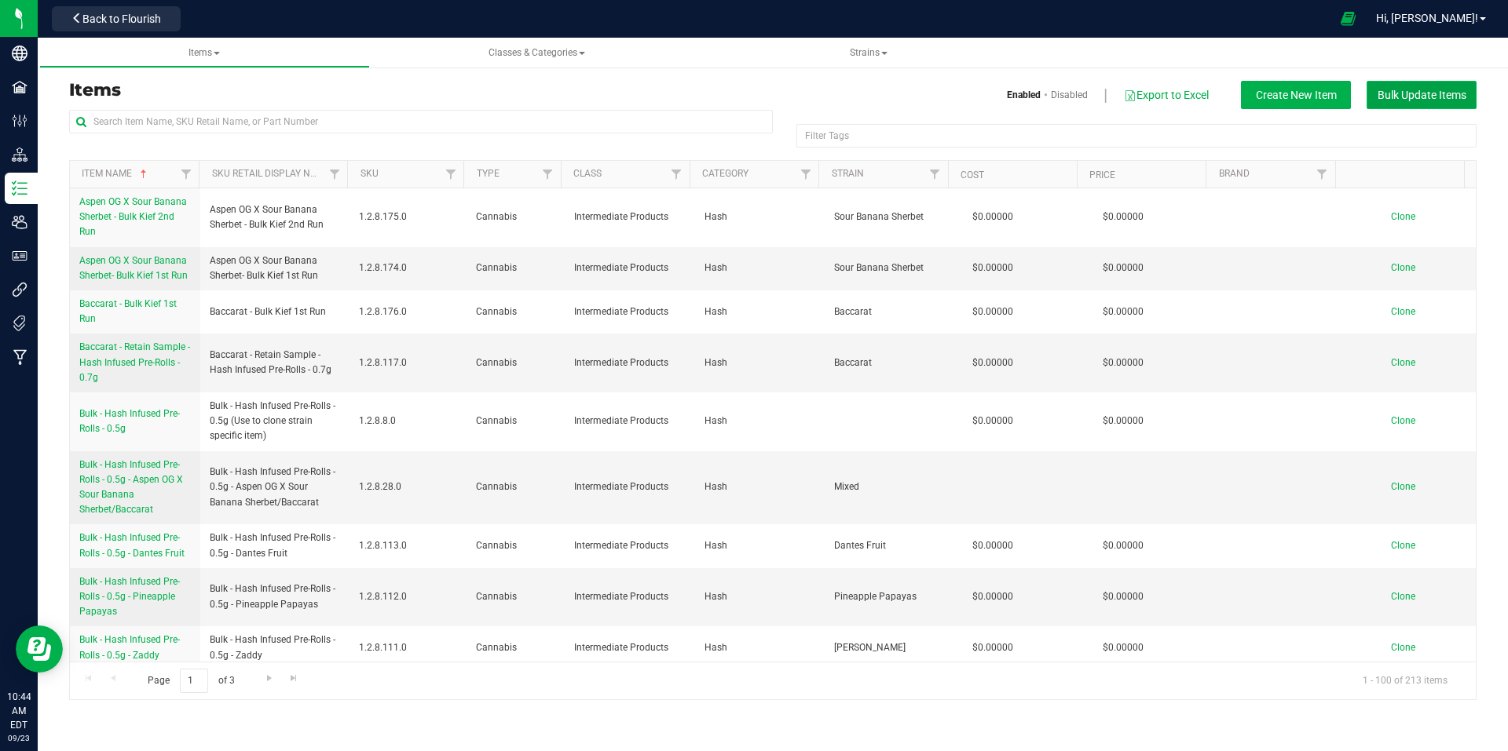
click at [1400, 93] on span "Bulk Update Items" at bounding box center [1421, 95] width 89 height 13
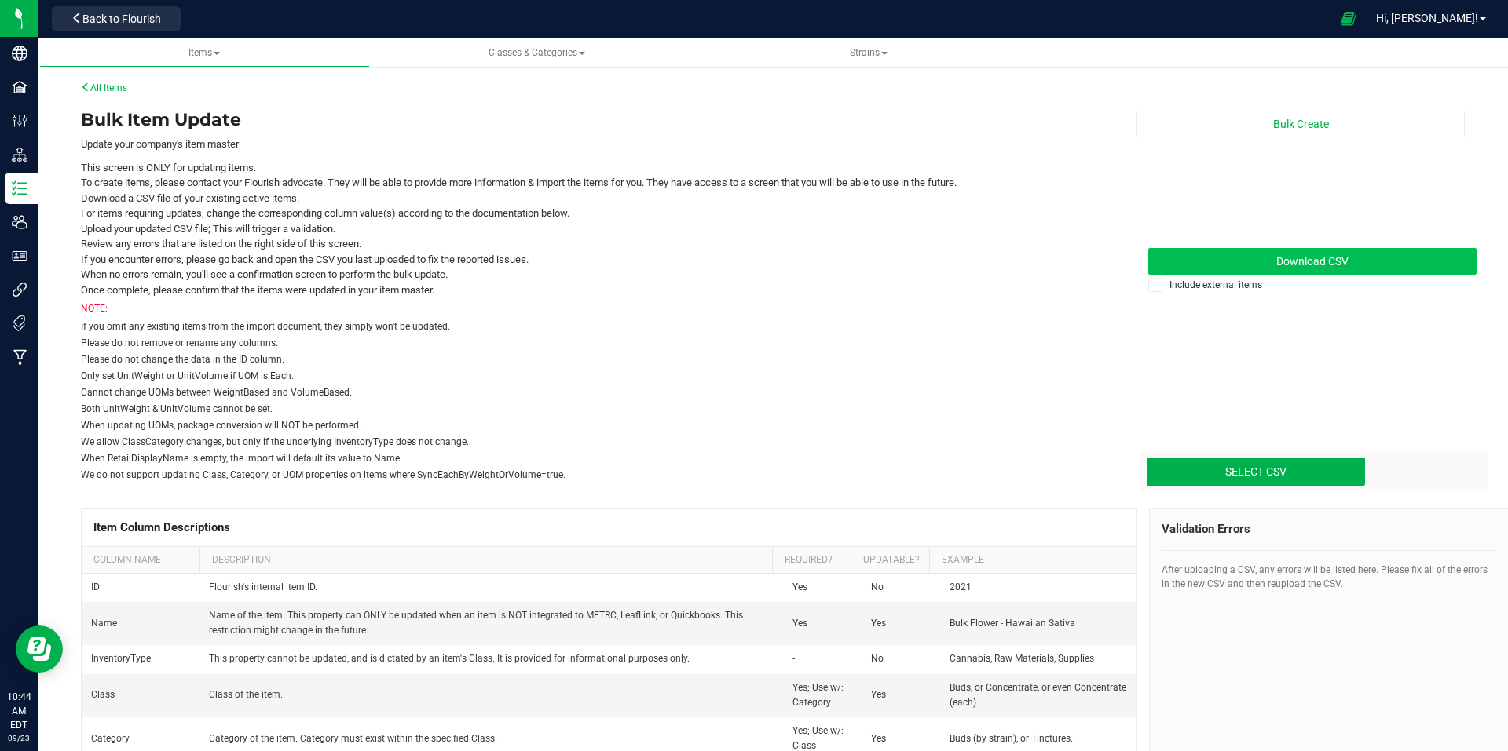
click at [1289, 261] on span "Download CSV" at bounding box center [1312, 261] width 72 height 13
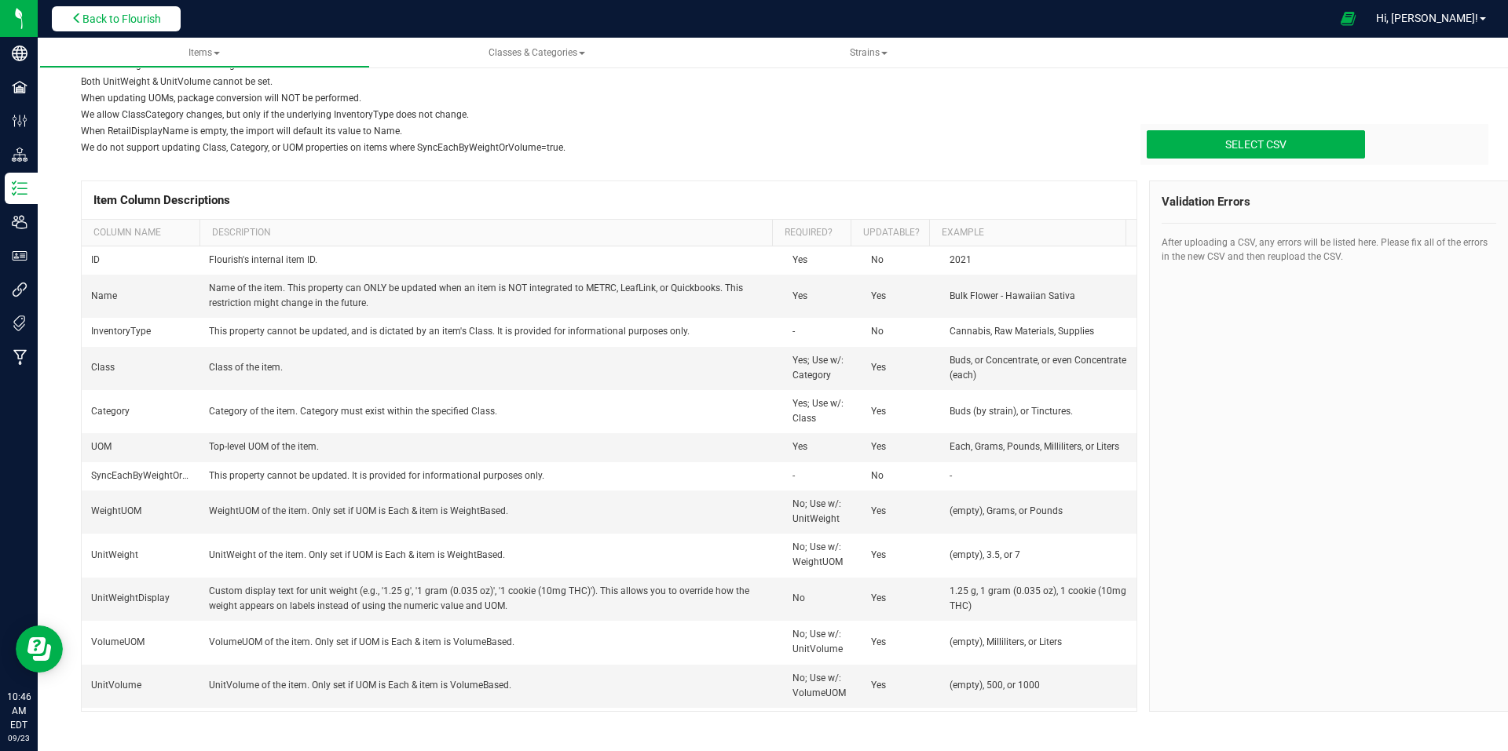
click at [157, 20] on span "Back to Flourish" at bounding box center [121, 19] width 79 height 13
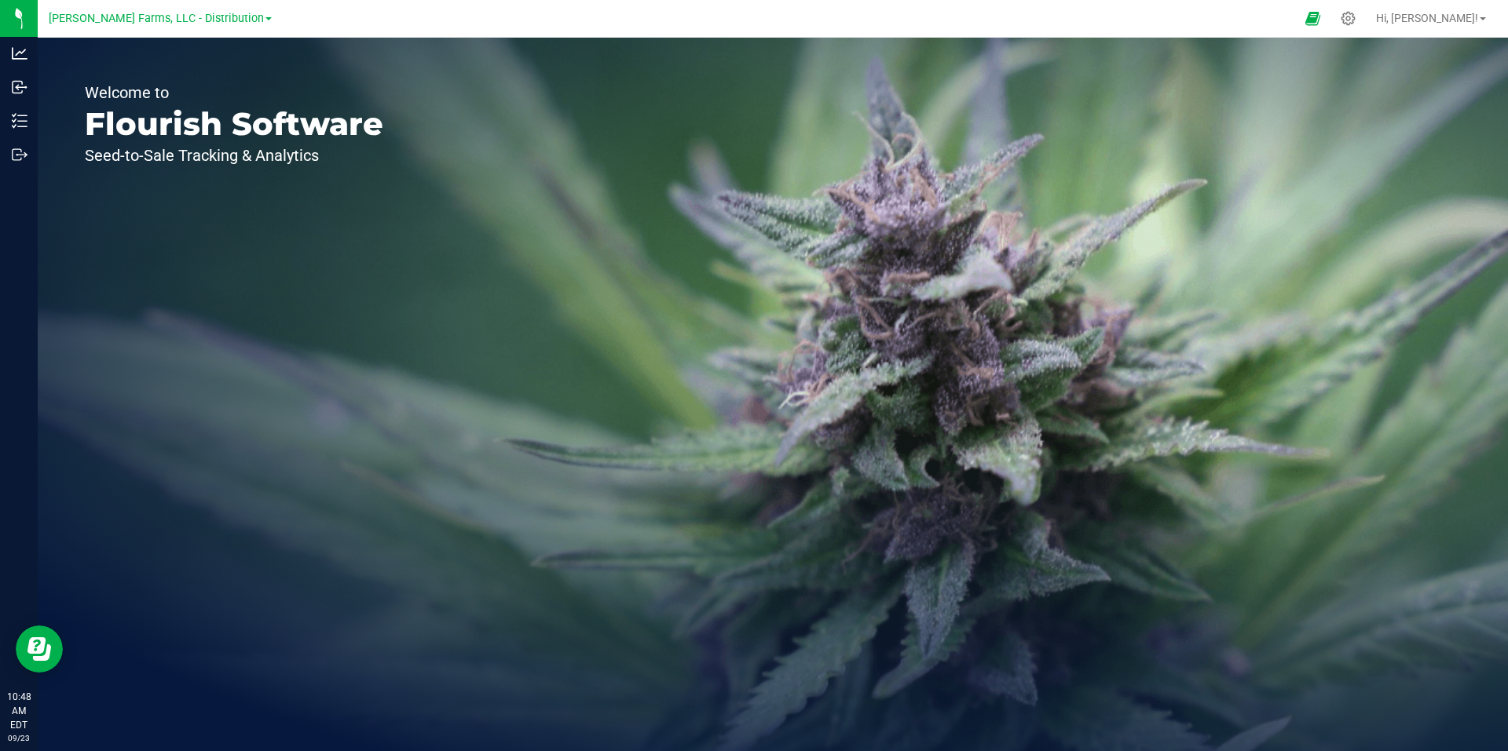
click at [250, 13] on link "[PERSON_NAME] Farms, LLC - Distribution" at bounding box center [160, 17] width 223 height 15
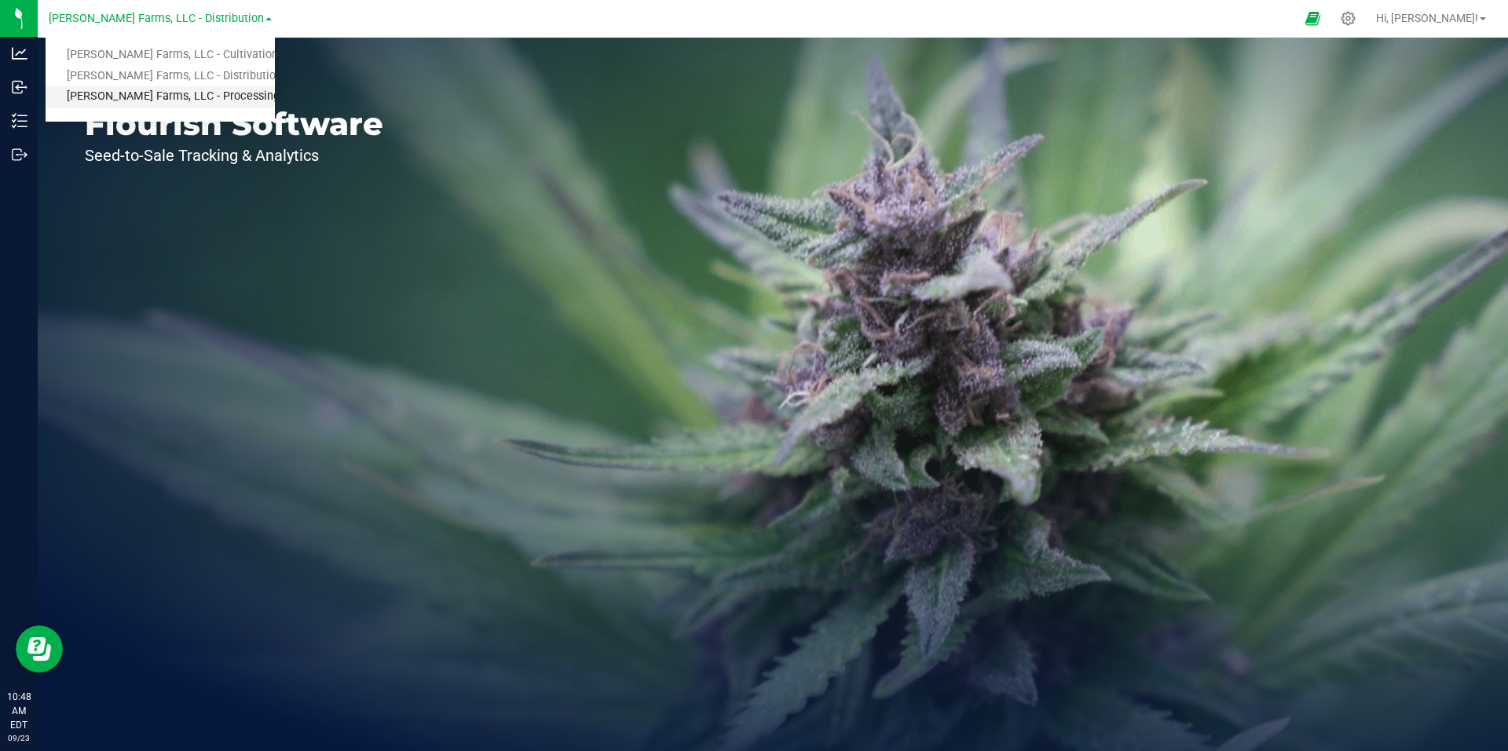
click at [230, 100] on link "[PERSON_NAME] Farms, LLC - Processing" at bounding box center [160, 96] width 229 height 21
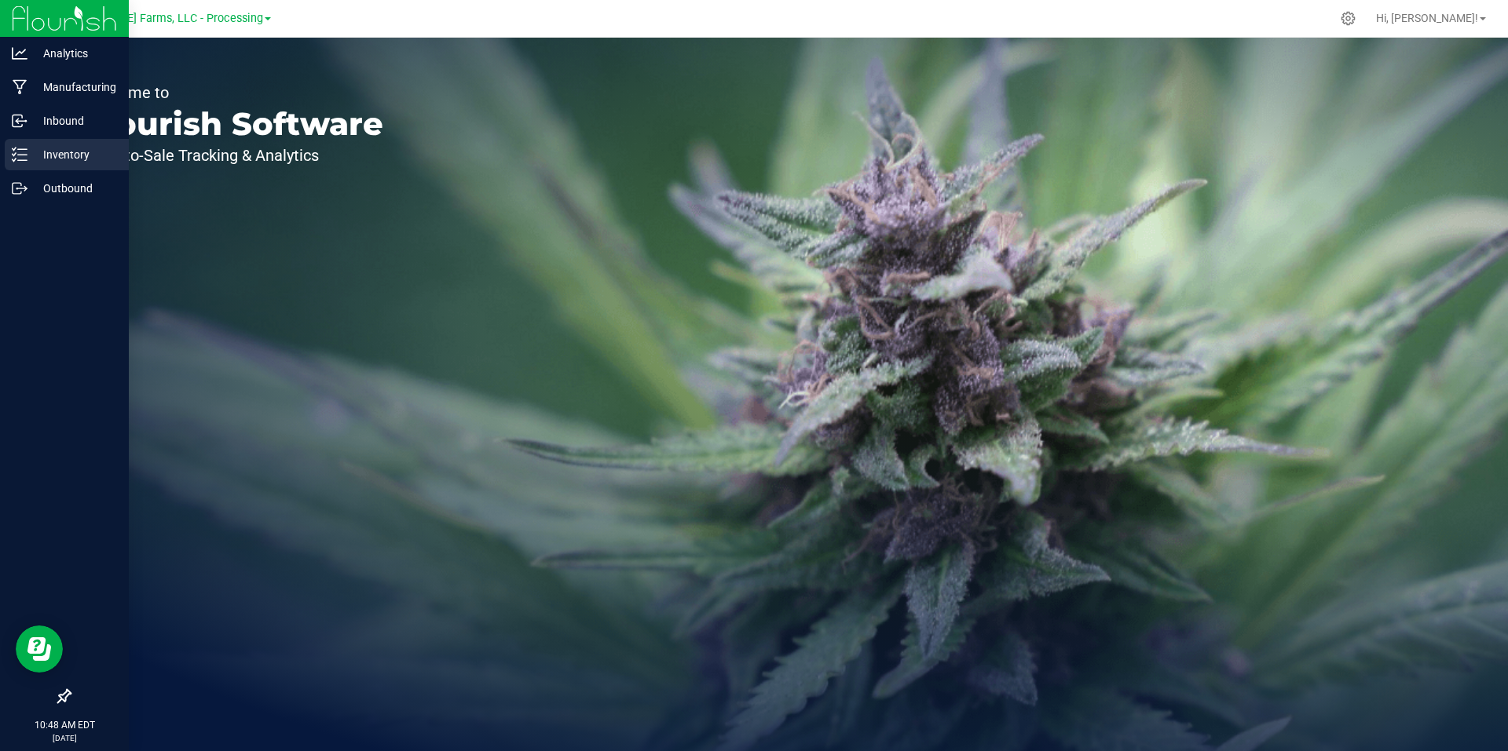
click at [67, 156] on p "Inventory" at bounding box center [74, 154] width 94 height 19
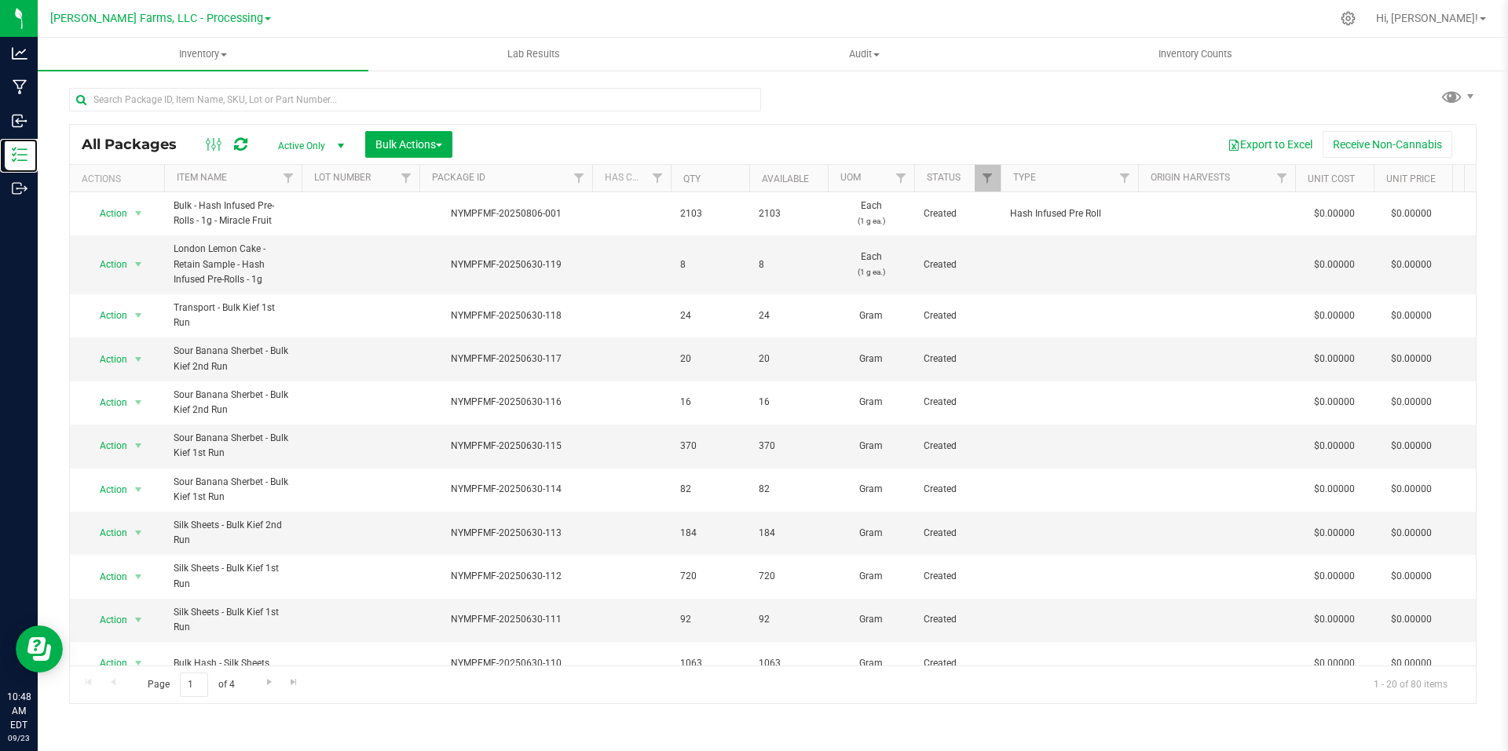
scroll to position [0, 1136]
click at [245, 16] on span "[PERSON_NAME] Farms, LLC - Processing" at bounding box center [156, 19] width 213 height 14
click at [233, 79] on link "[PERSON_NAME] Farms, LLC - Distribution" at bounding box center [160, 76] width 229 height 21
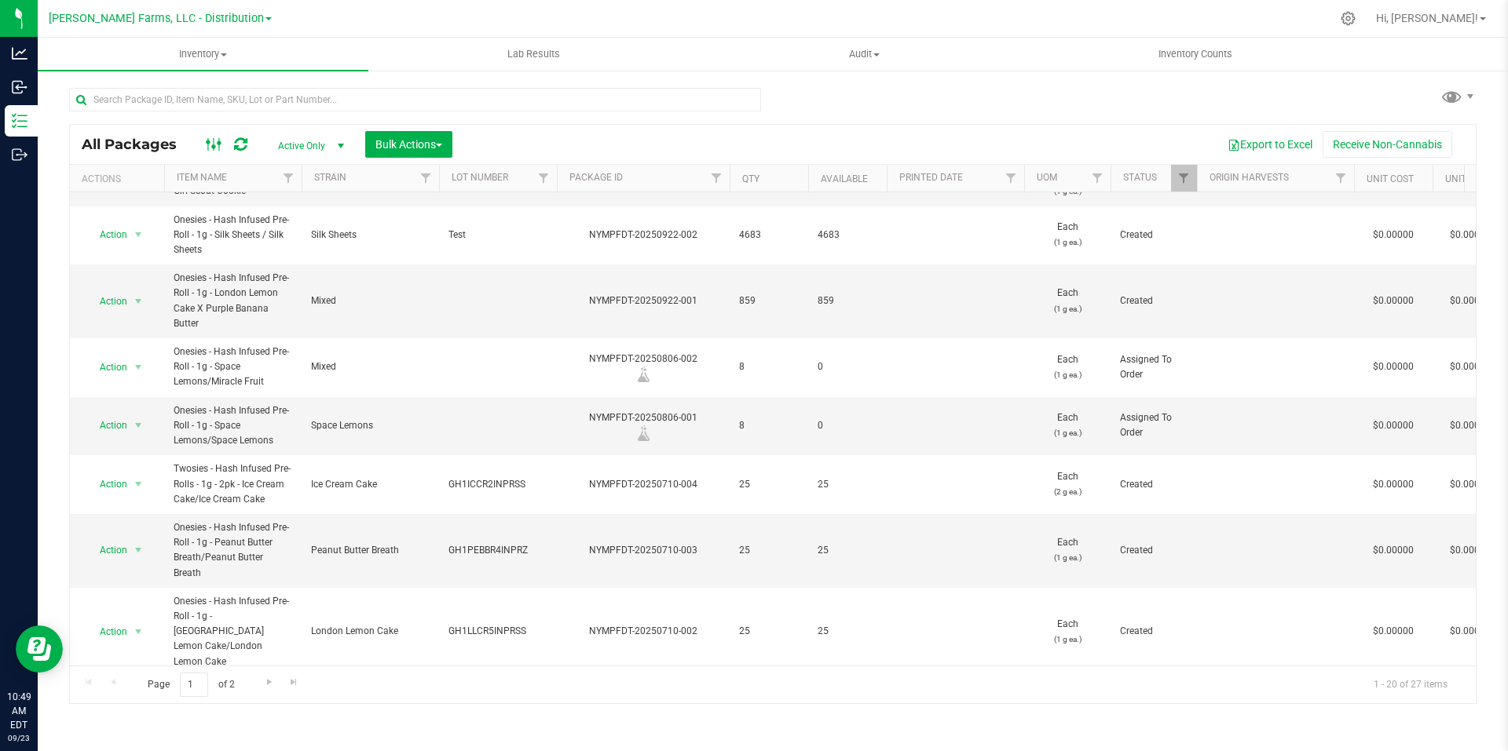
click at [211, 148] on icon at bounding box center [214, 144] width 17 height 19
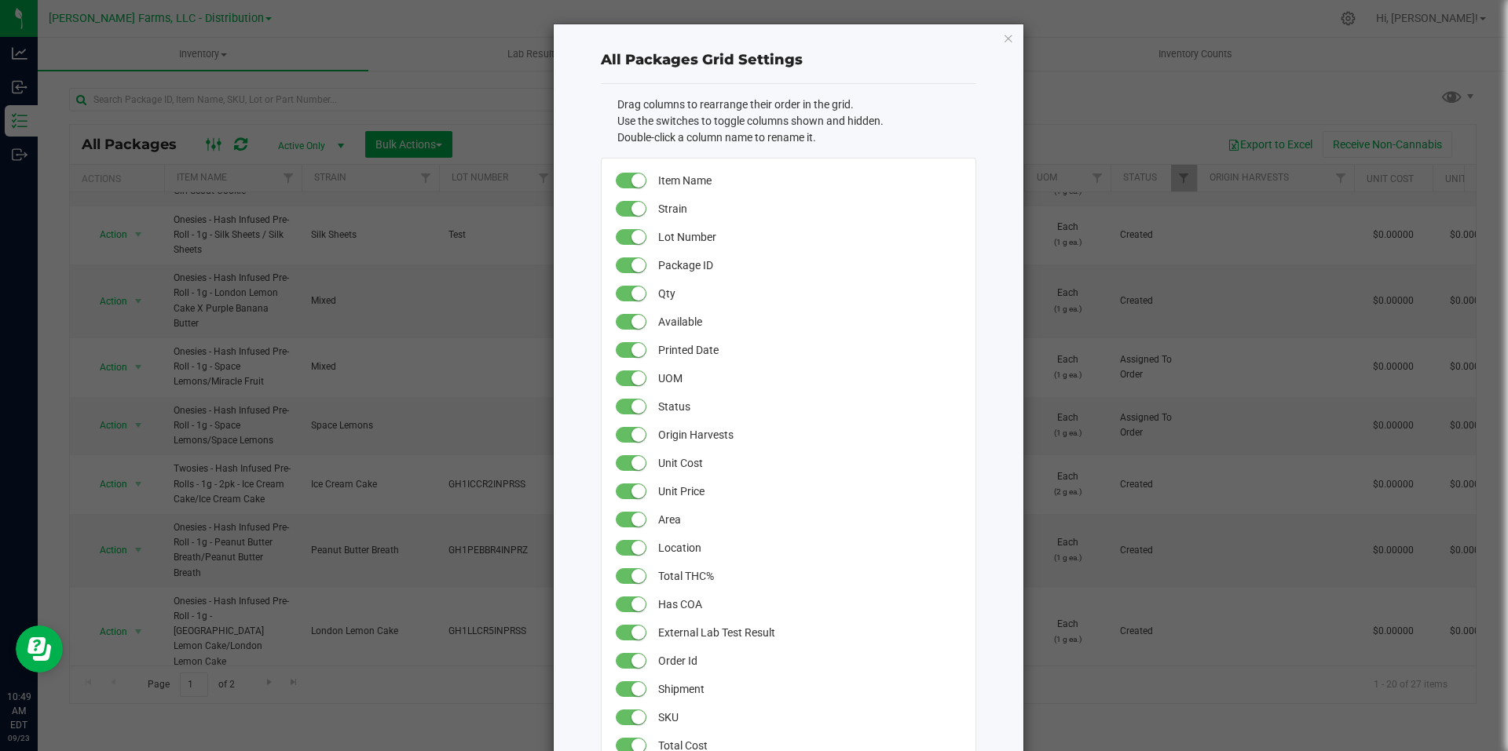
click at [211, 148] on ngb-modal-window "All Packages Grid Settings Drag columns to rearrange their order in the grid. U…" at bounding box center [759, 375] width 1519 height 751
click at [1003, 42] on icon "button" at bounding box center [1008, 37] width 11 height 19
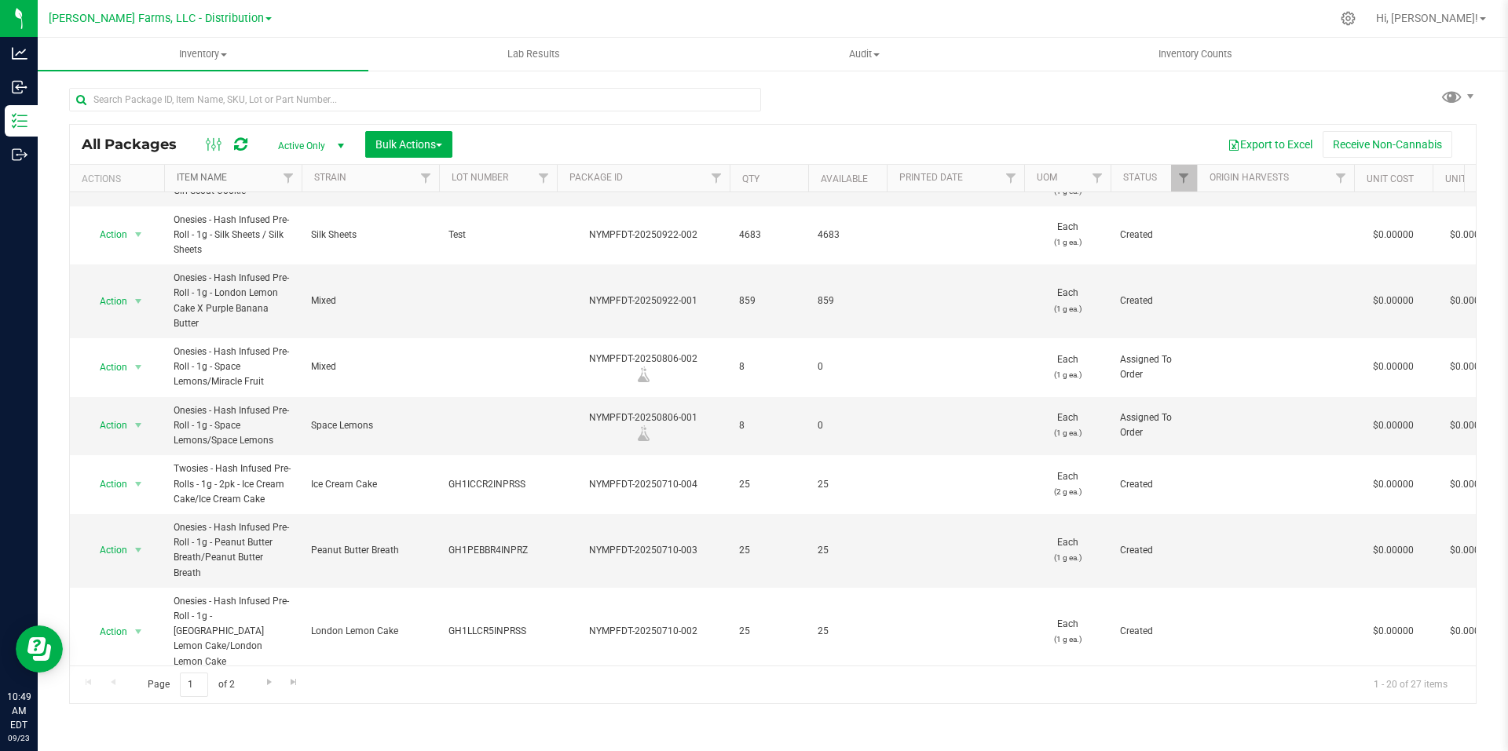
click at [219, 177] on link "Item Name" at bounding box center [202, 177] width 50 height 11
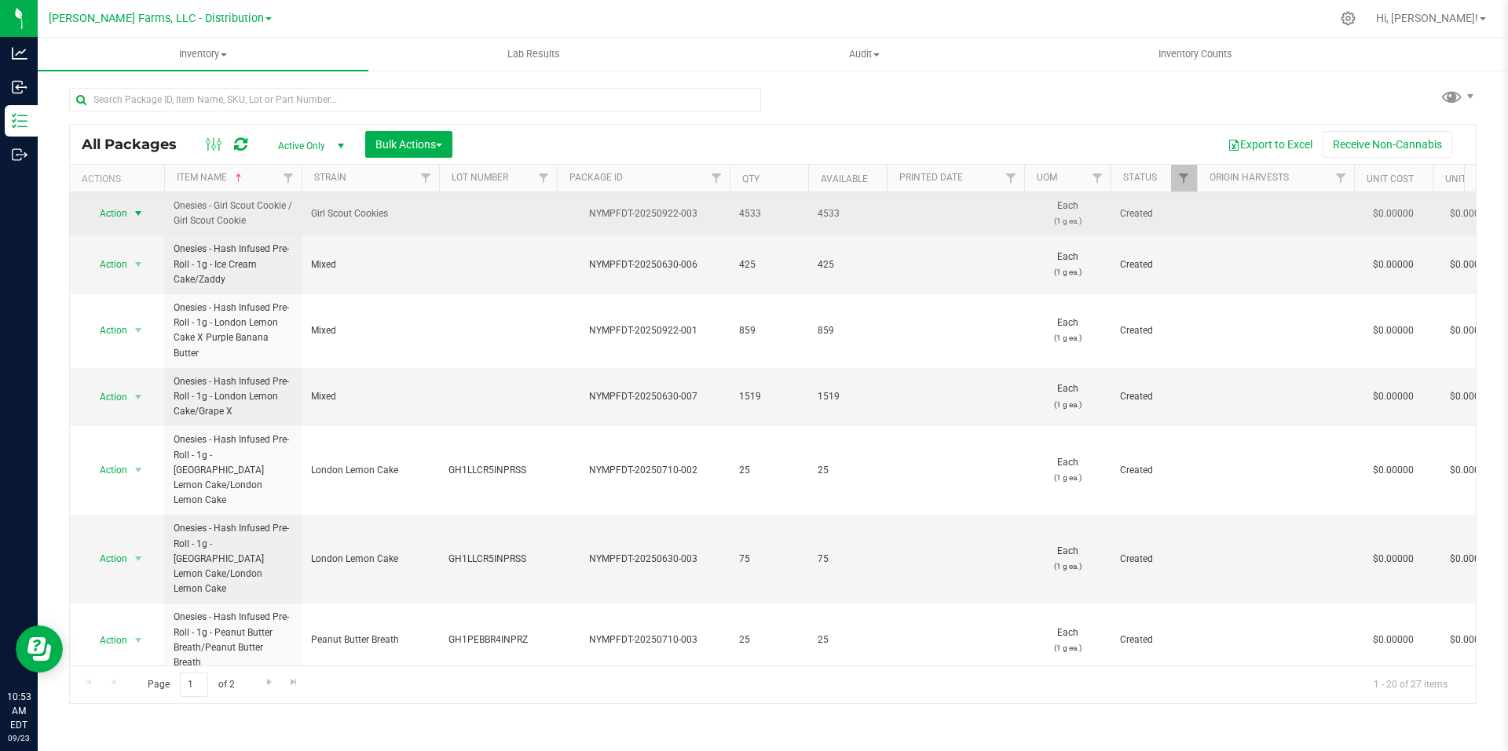
click at [143, 220] on span "select" at bounding box center [138, 213] width 13 height 13
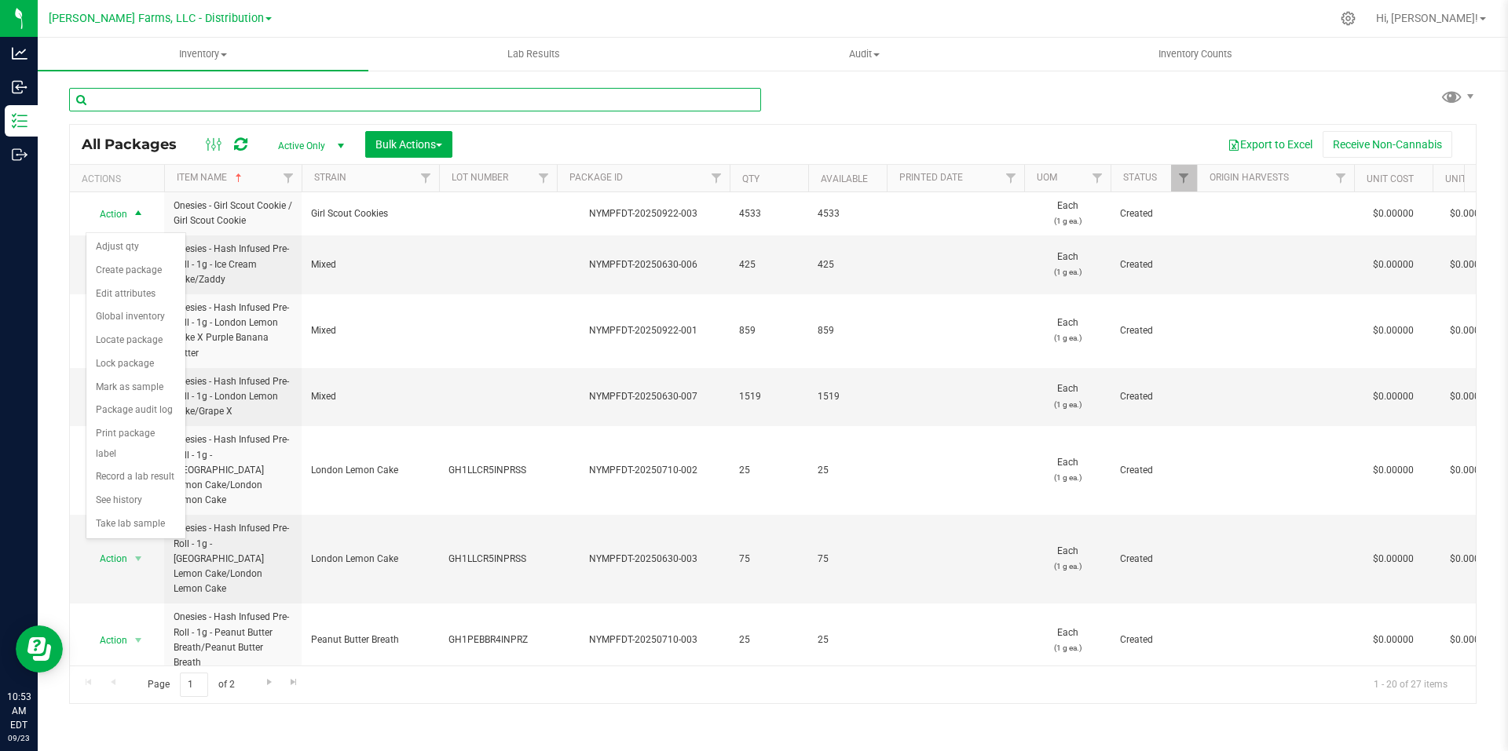
click at [594, 104] on input "text" at bounding box center [415, 100] width 692 height 24
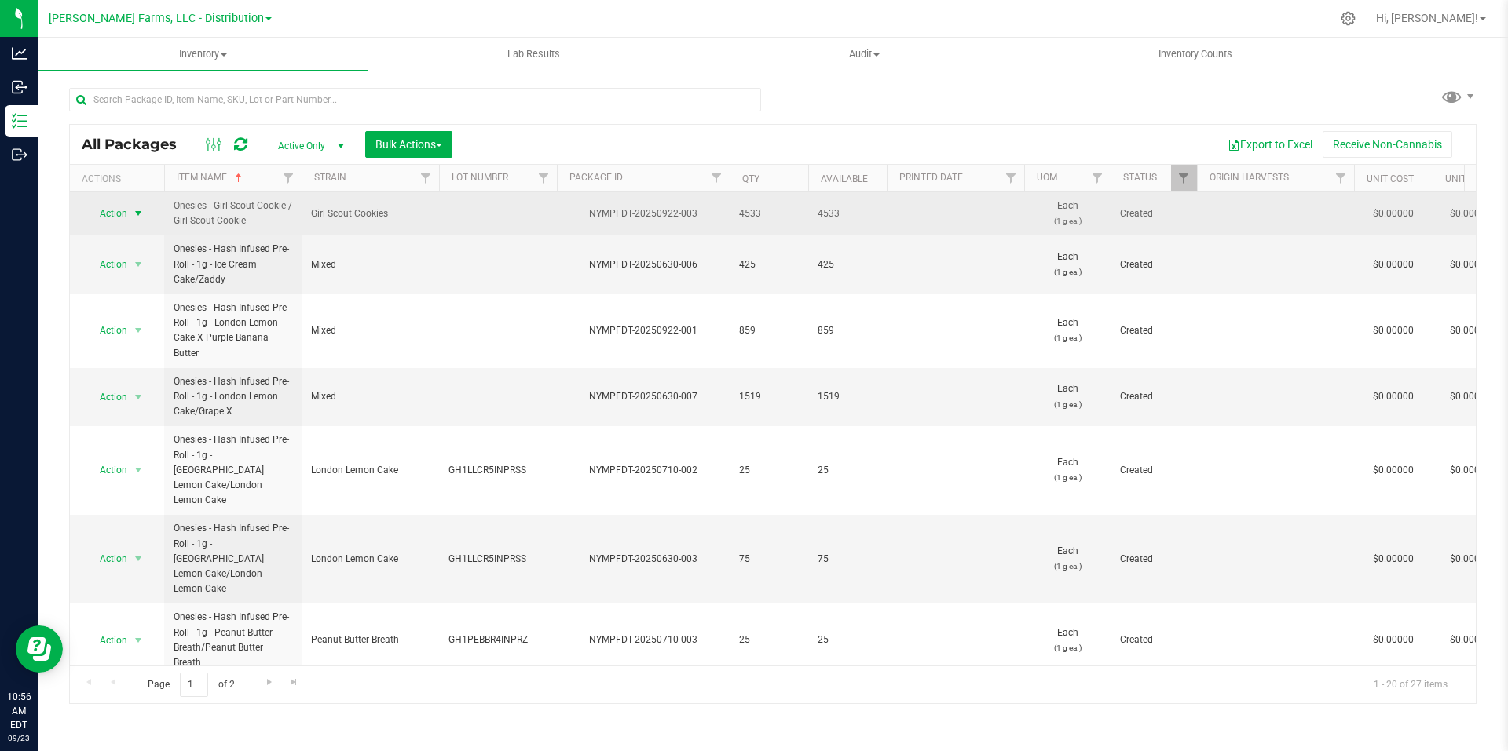
click at [133, 220] on span "select" at bounding box center [138, 213] width 13 height 13
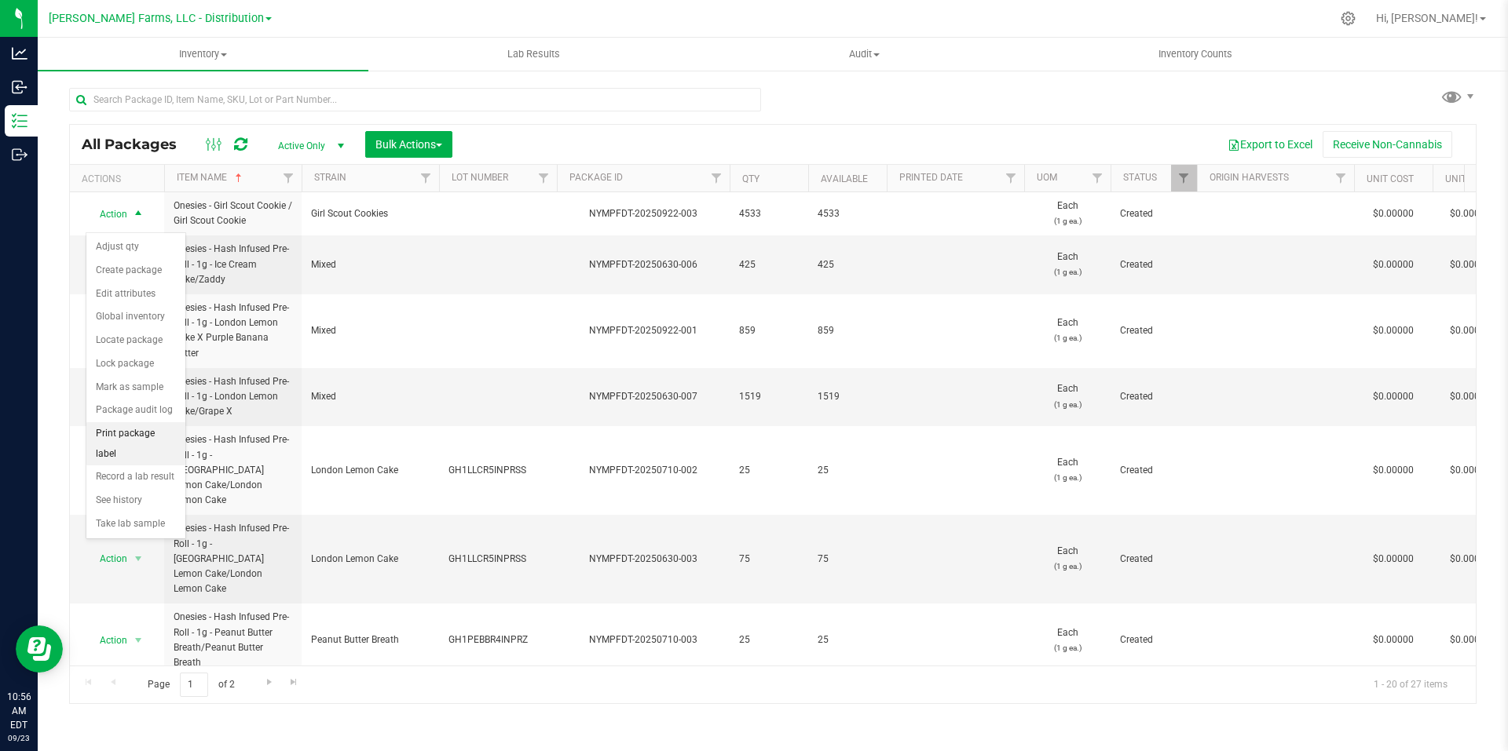
click at [144, 434] on li "Print package label" at bounding box center [135, 443] width 99 height 43
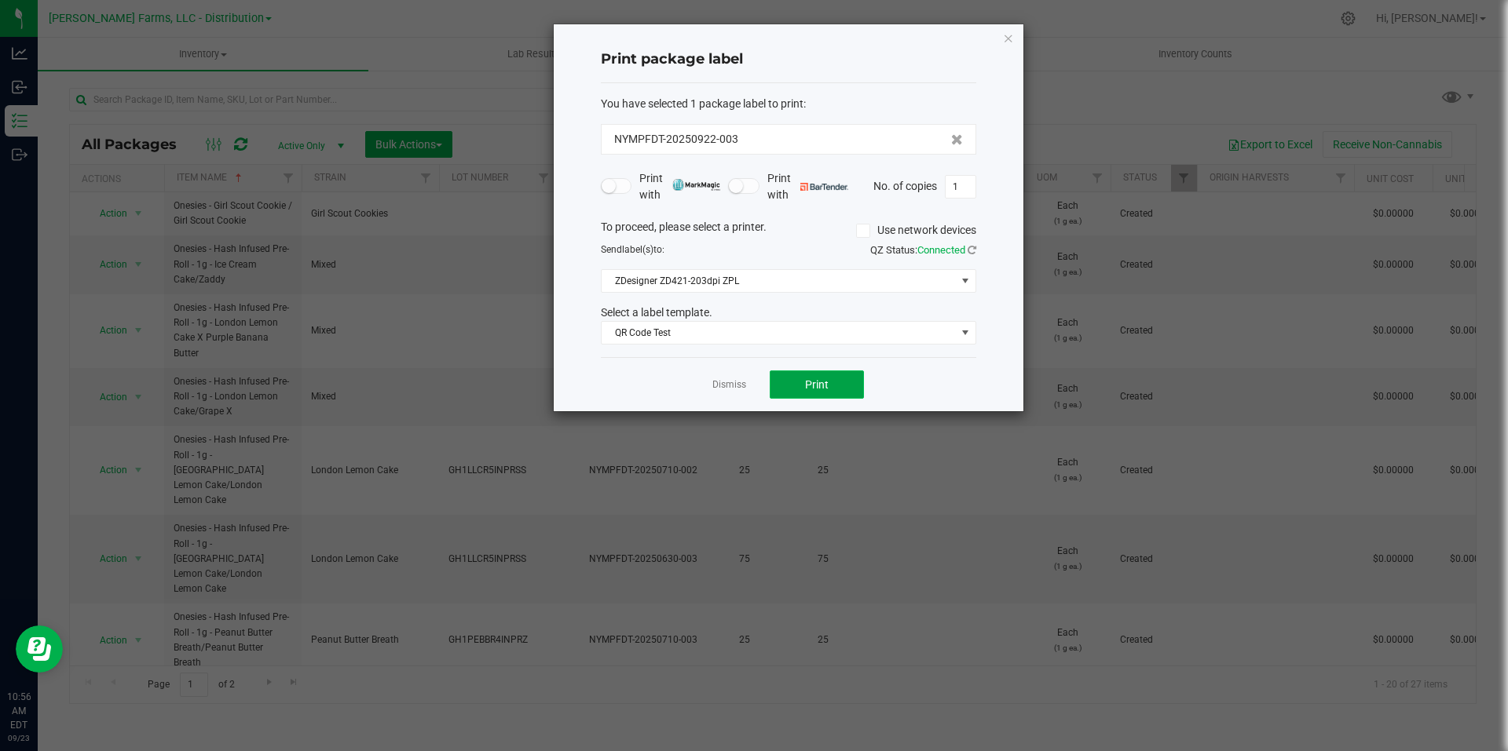
click at [835, 382] on button "Print" at bounding box center [817, 385] width 94 height 28
click at [1009, 38] on icon "button" at bounding box center [1008, 37] width 11 height 19
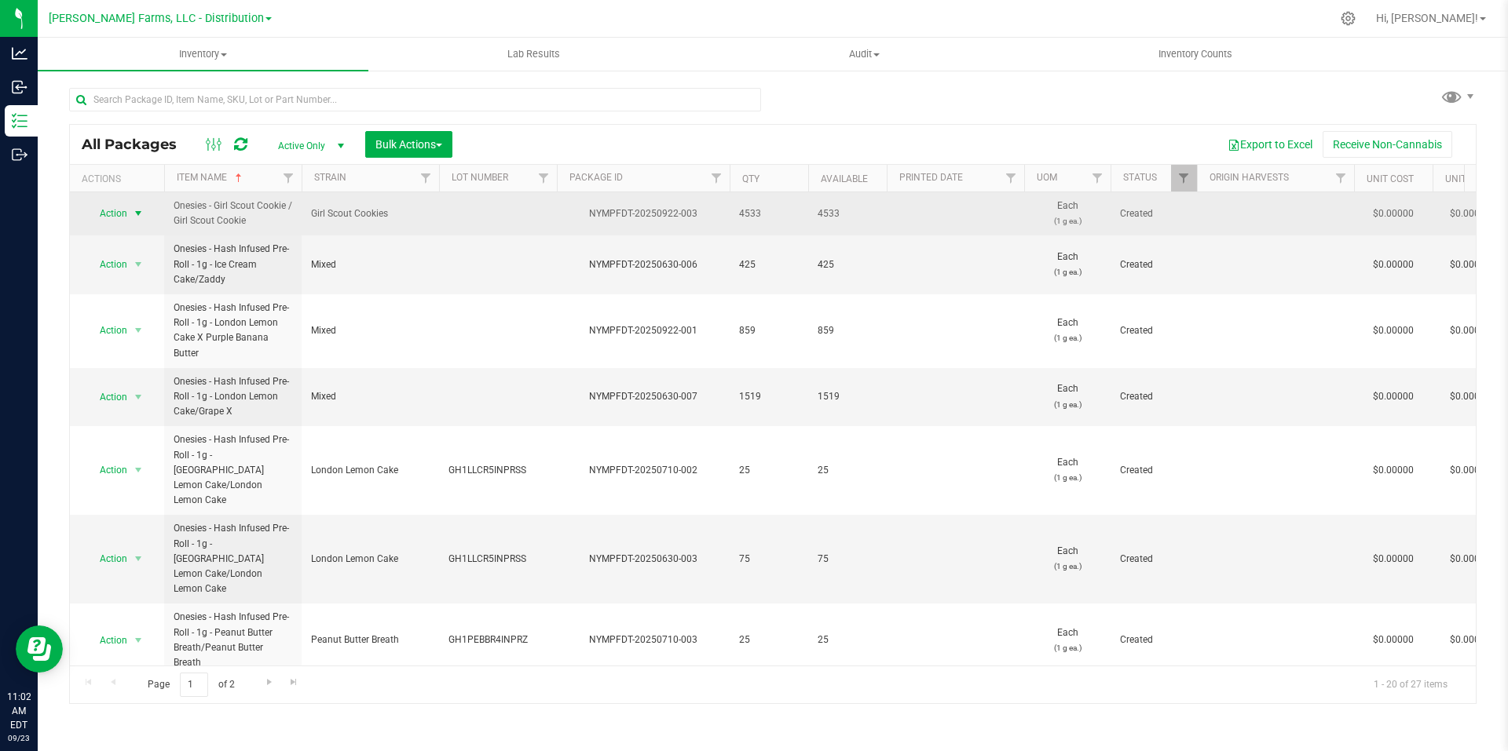
click at [138, 219] on span "select" at bounding box center [138, 213] width 13 height 13
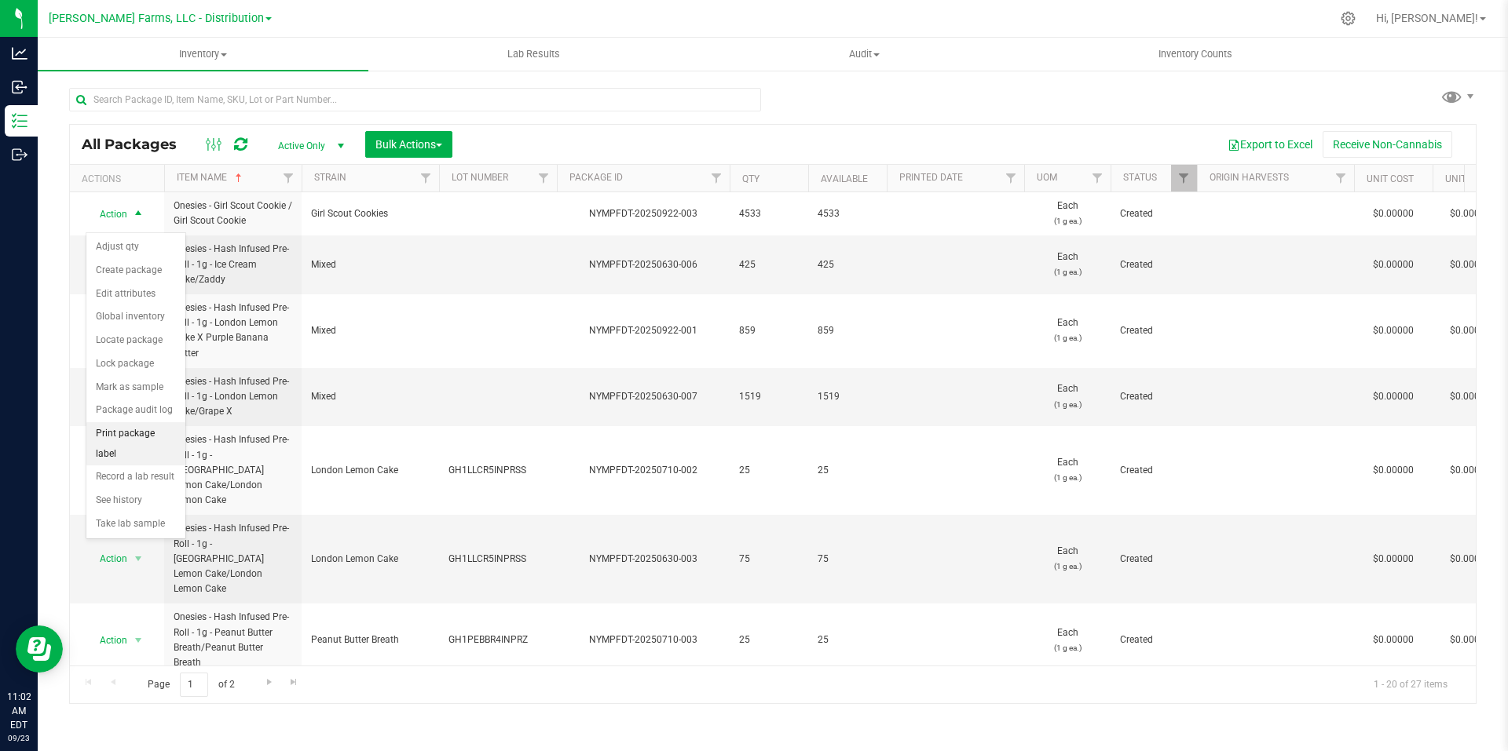
click at [143, 433] on li "Print package label" at bounding box center [135, 443] width 99 height 43
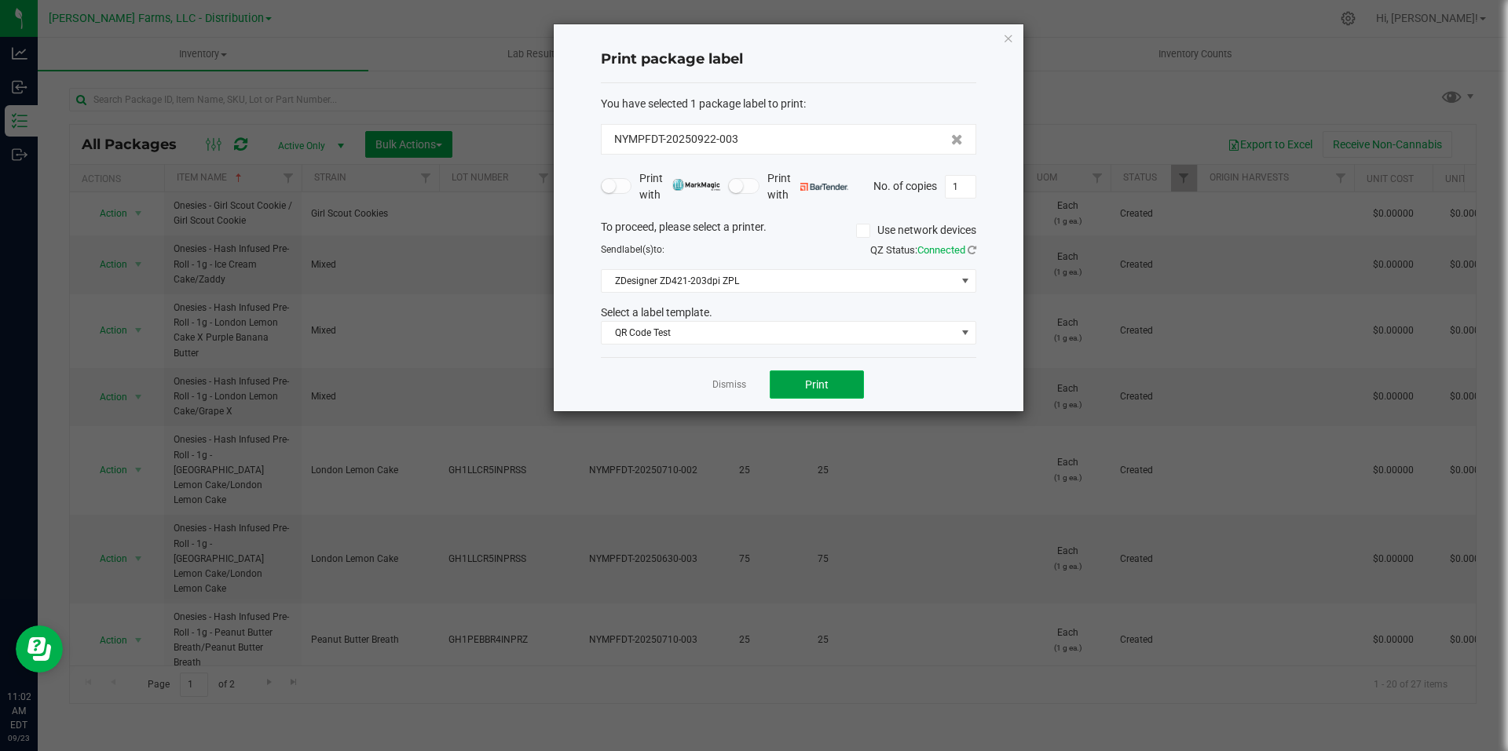
click at [829, 388] on button "Print" at bounding box center [817, 385] width 94 height 28
click at [1009, 39] on icon "button" at bounding box center [1008, 37] width 11 height 19
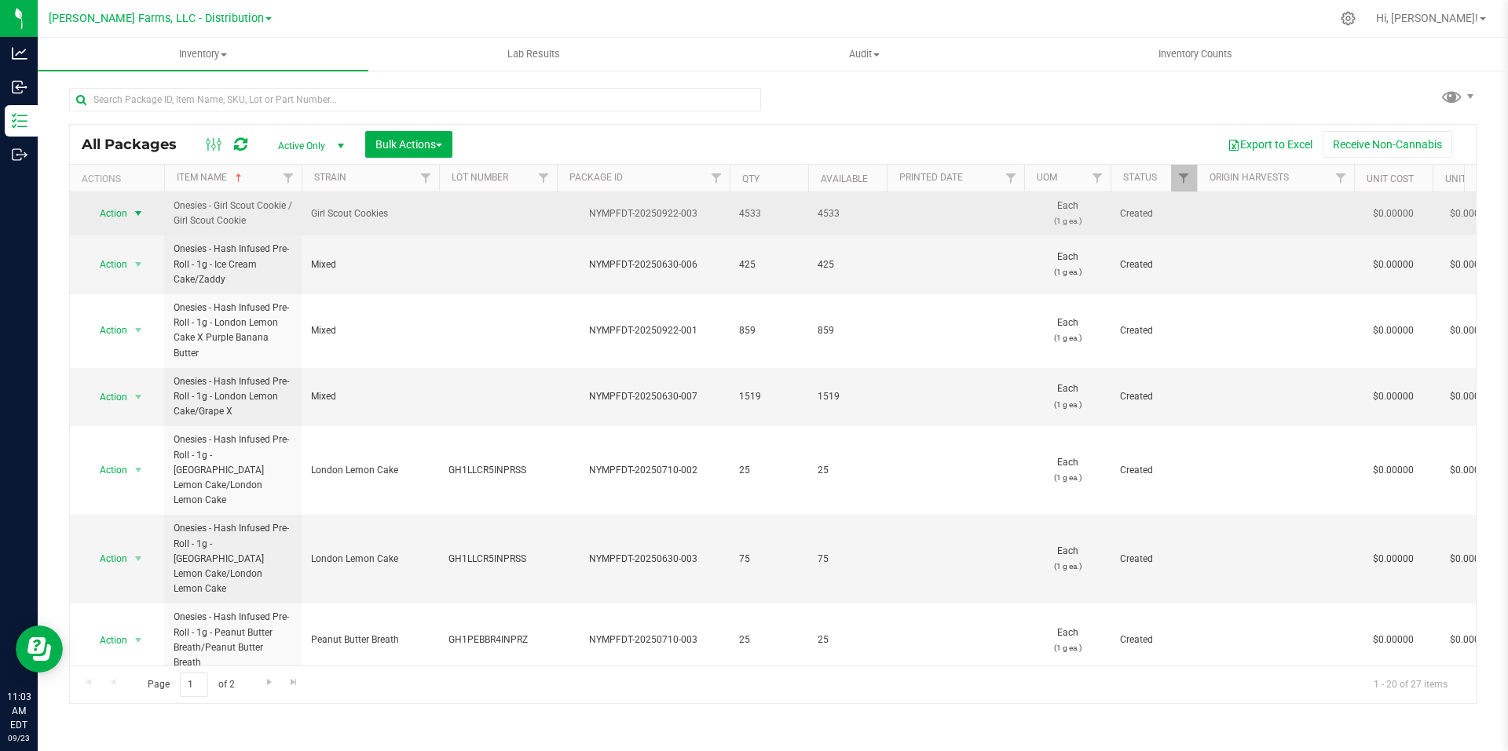
click at [139, 220] on span "select" at bounding box center [138, 213] width 13 height 13
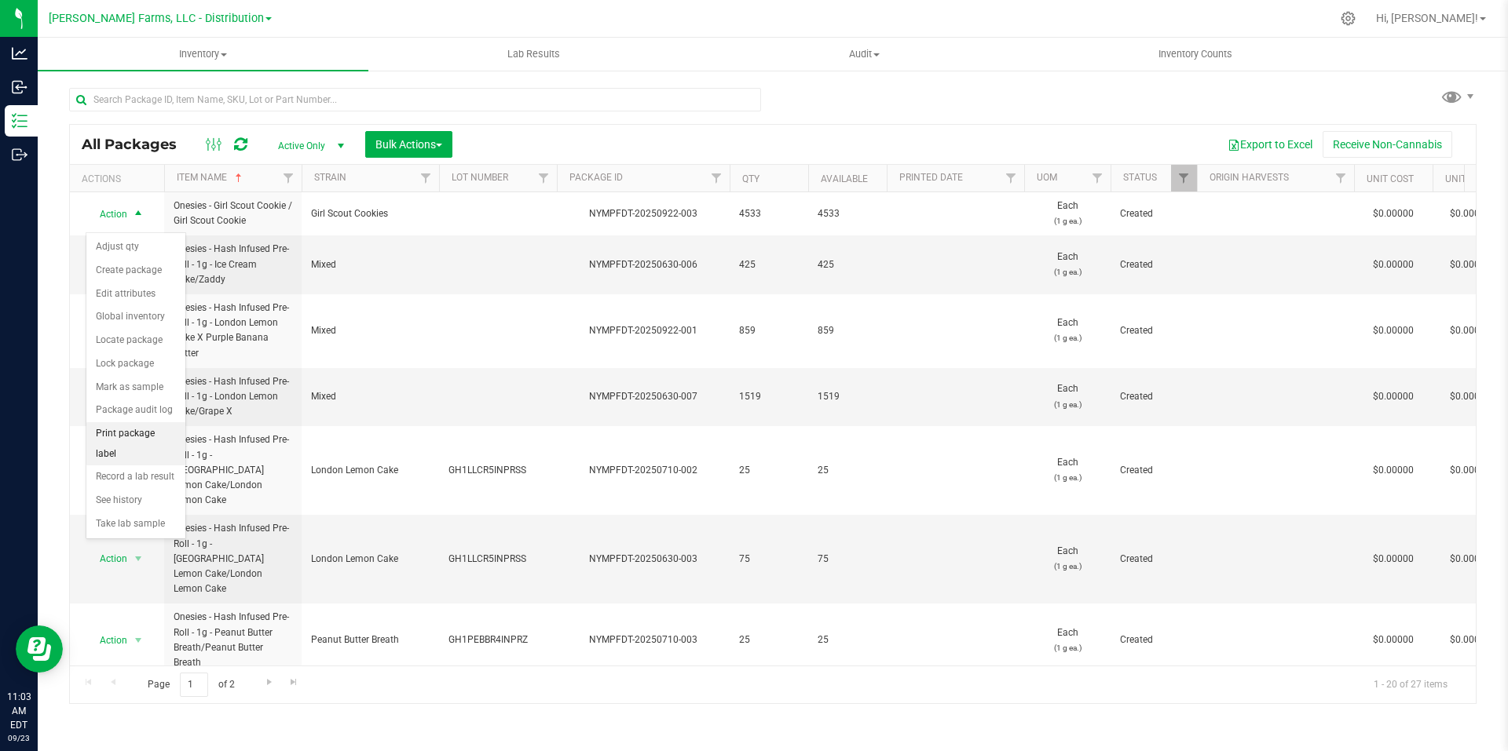
click at [153, 434] on li "Print package label" at bounding box center [135, 443] width 99 height 43
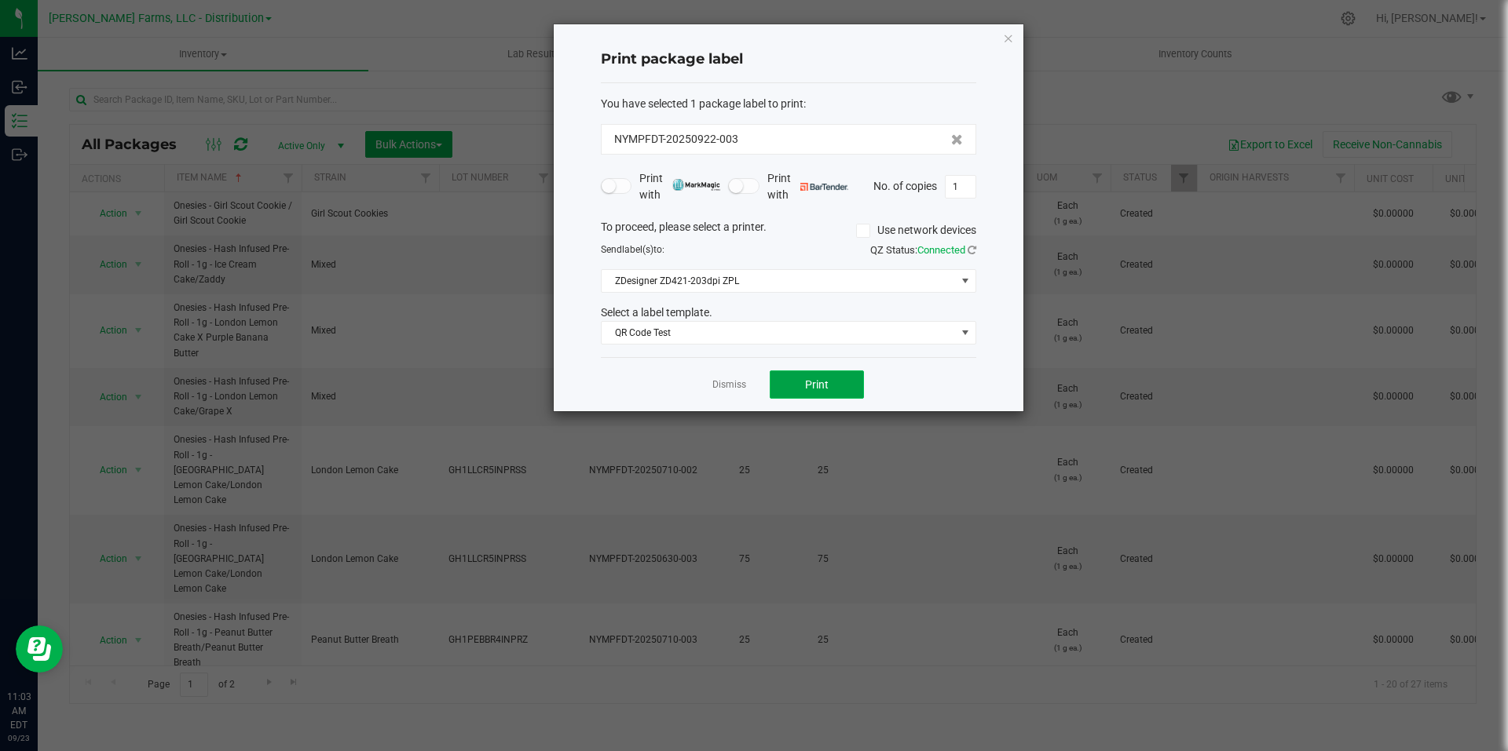
click at [839, 393] on button "Print" at bounding box center [817, 385] width 94 height 28
click at [1010, 39] on icon "button" at bounding box center [1008, 37] width 11 height 19
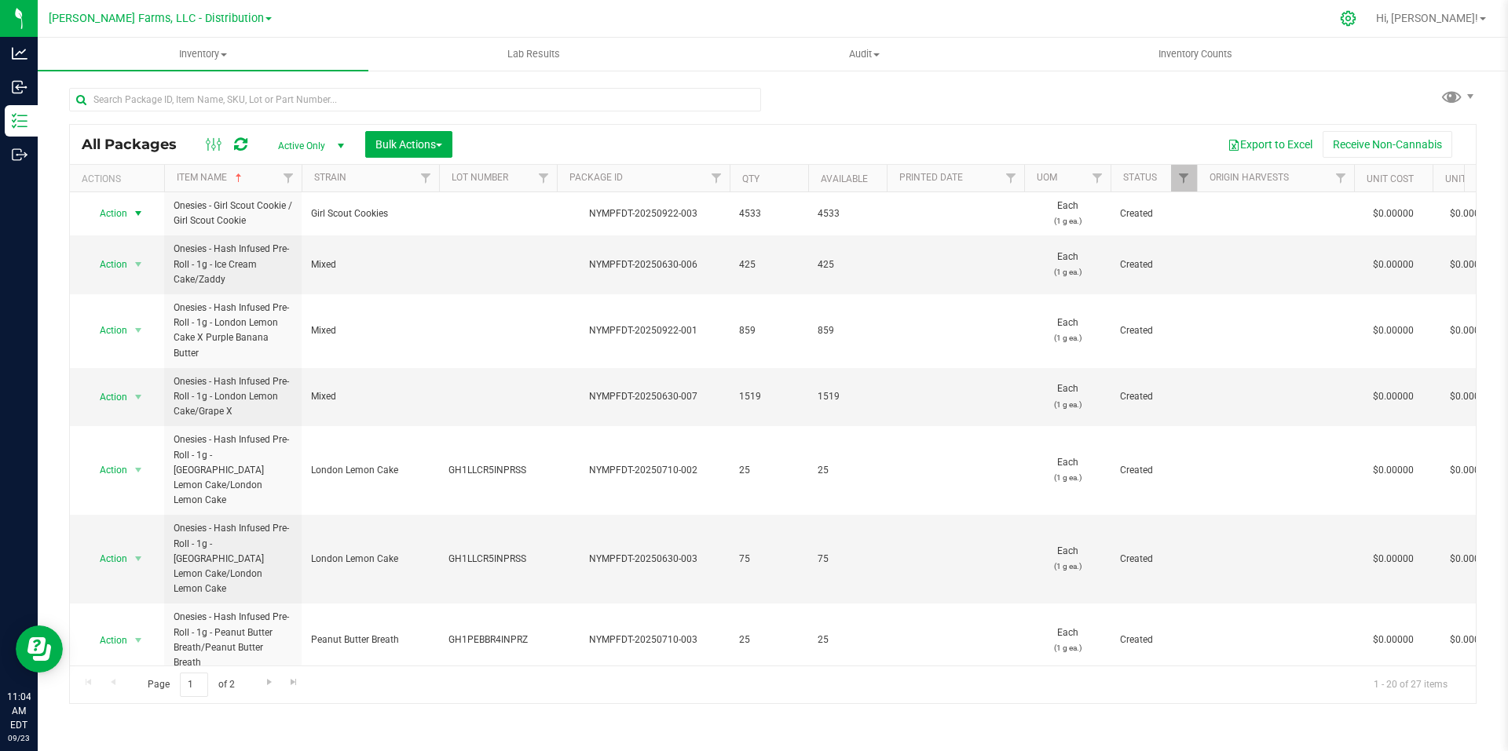
click at [1356, 21] on icon at bounding box center [1348, 18] width 16 height 16
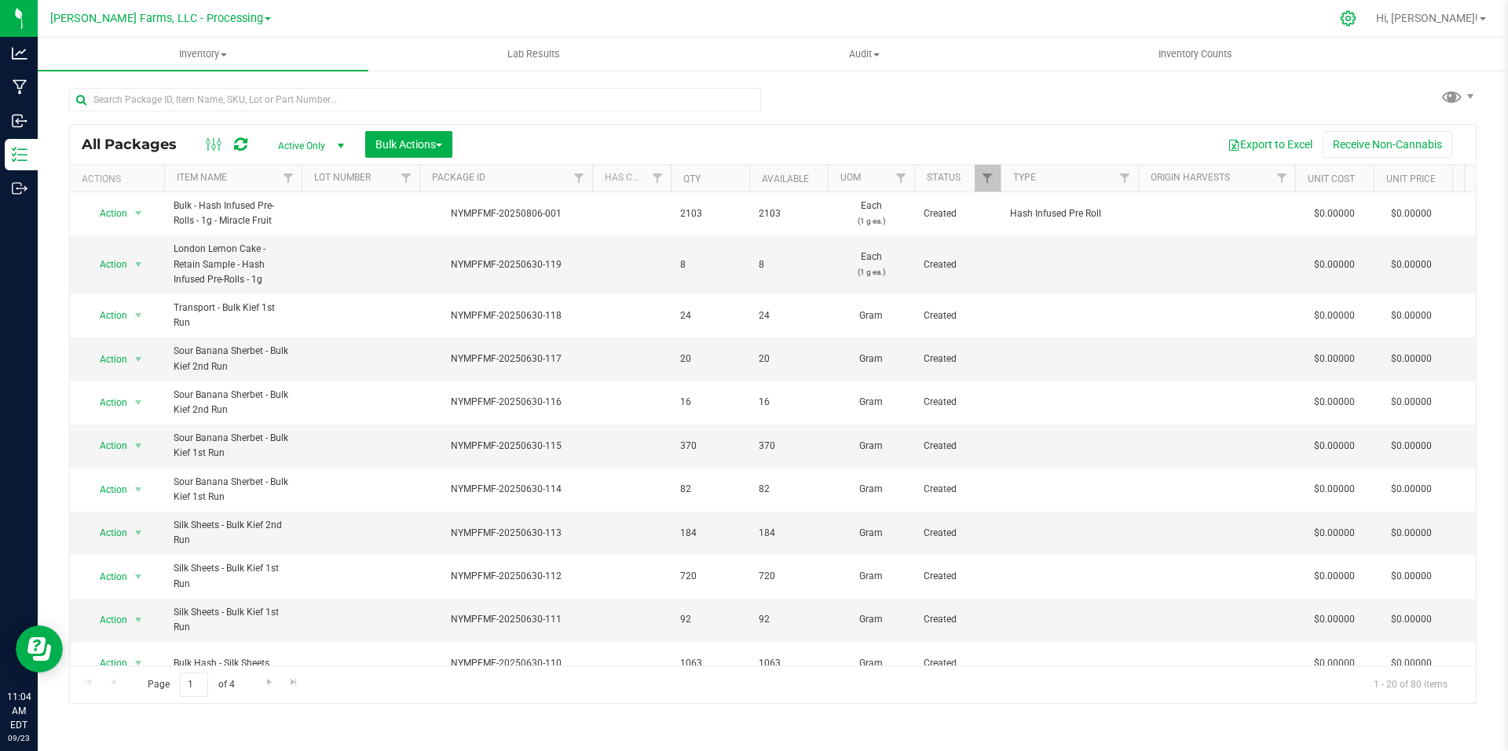
click at [1356, 24] on icon at bounding box center [1348, 18] width 16 height 16
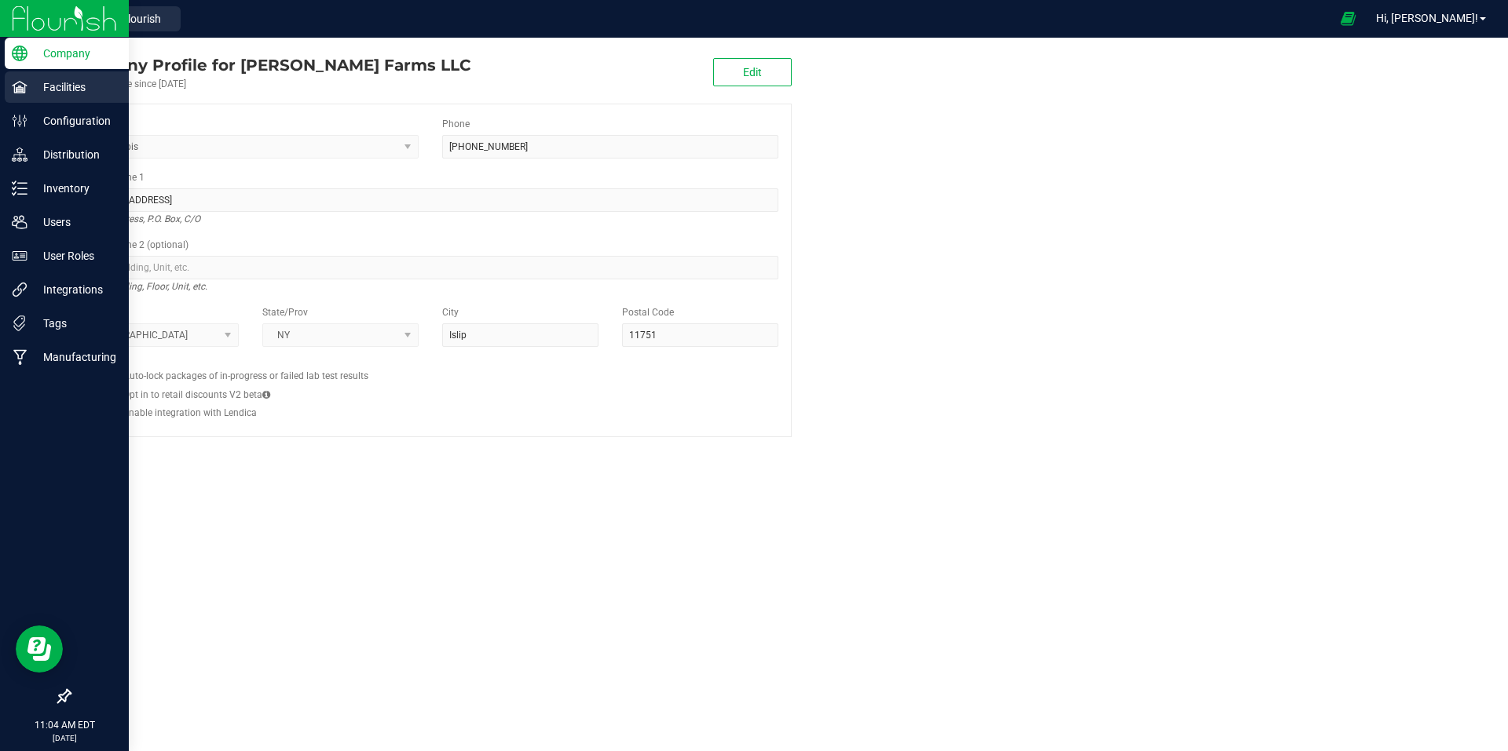
click at [59, 87] on p "Facilities" at bounding box center [74, 87] width 94 height 19
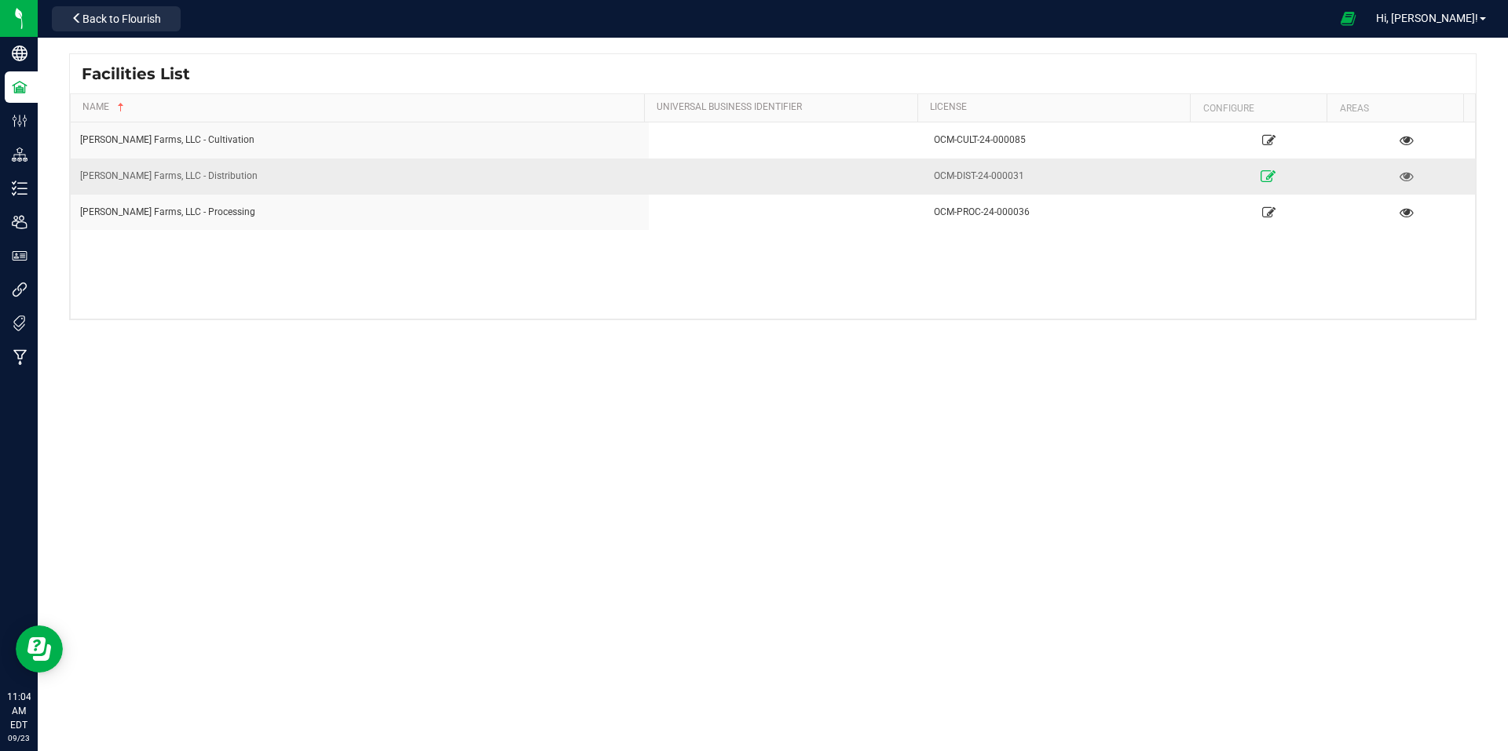
click at [1261, 178] on icon at bounding box center [1268, 175] width 15 height 11
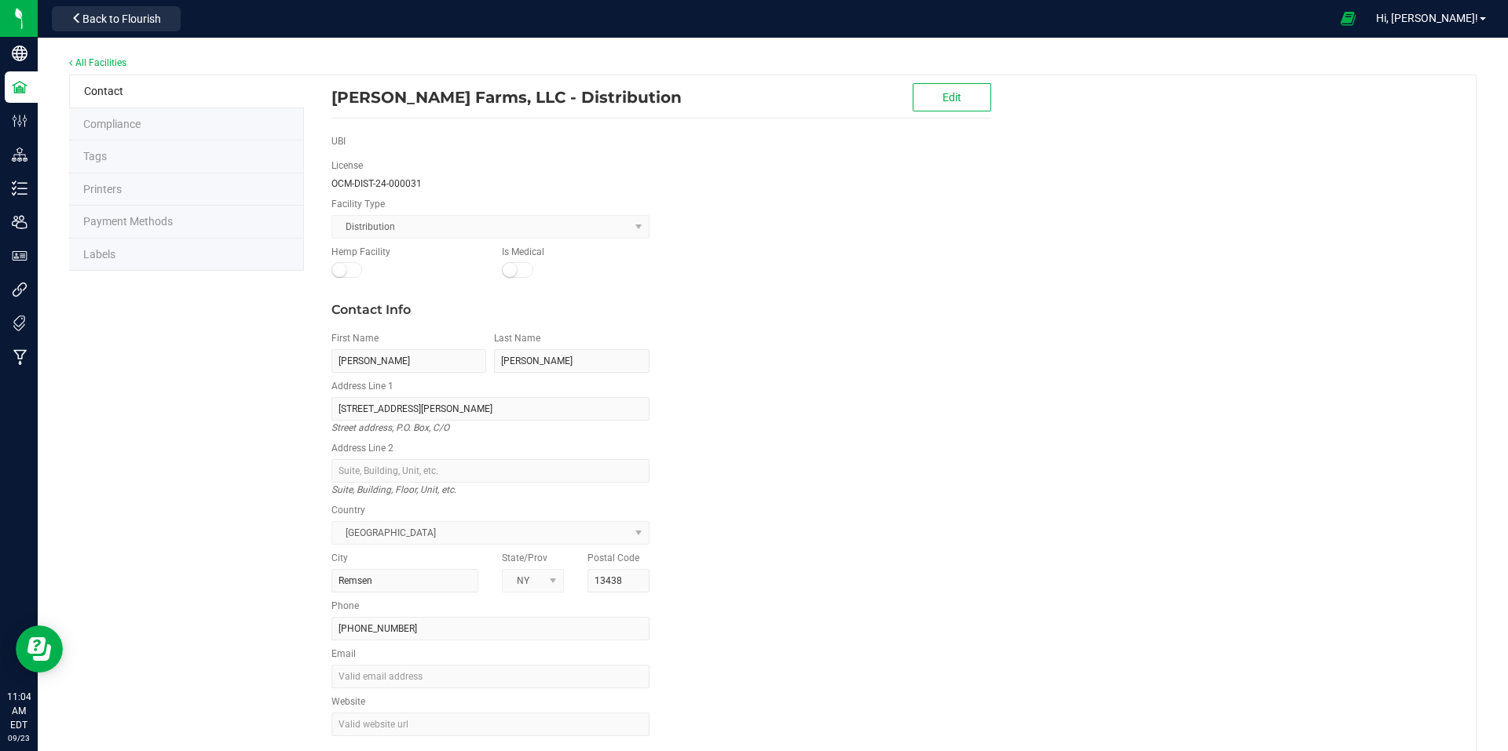
click at [128, 247] on li "Labels" at bounding box center [186, 255] width 235 height 33
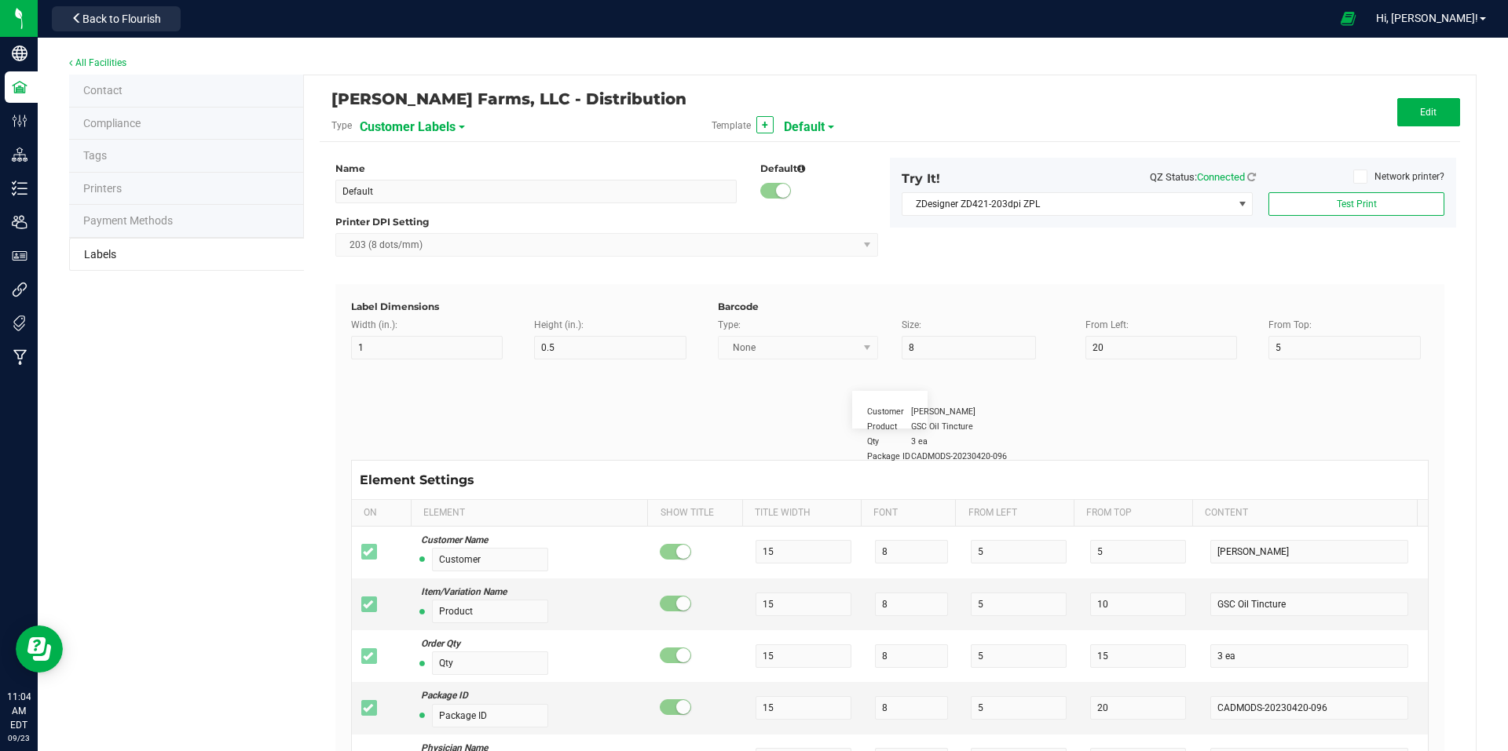
click at [442, 125] on span "Customer Labels" at bounding box center [408, 127] width 96 height 27
click at [429, 221] on span "Package Labels" at bounding box center [399, 219] width 67 height 11
type input "Zebra 4x2"
type input "4"
type input "2"
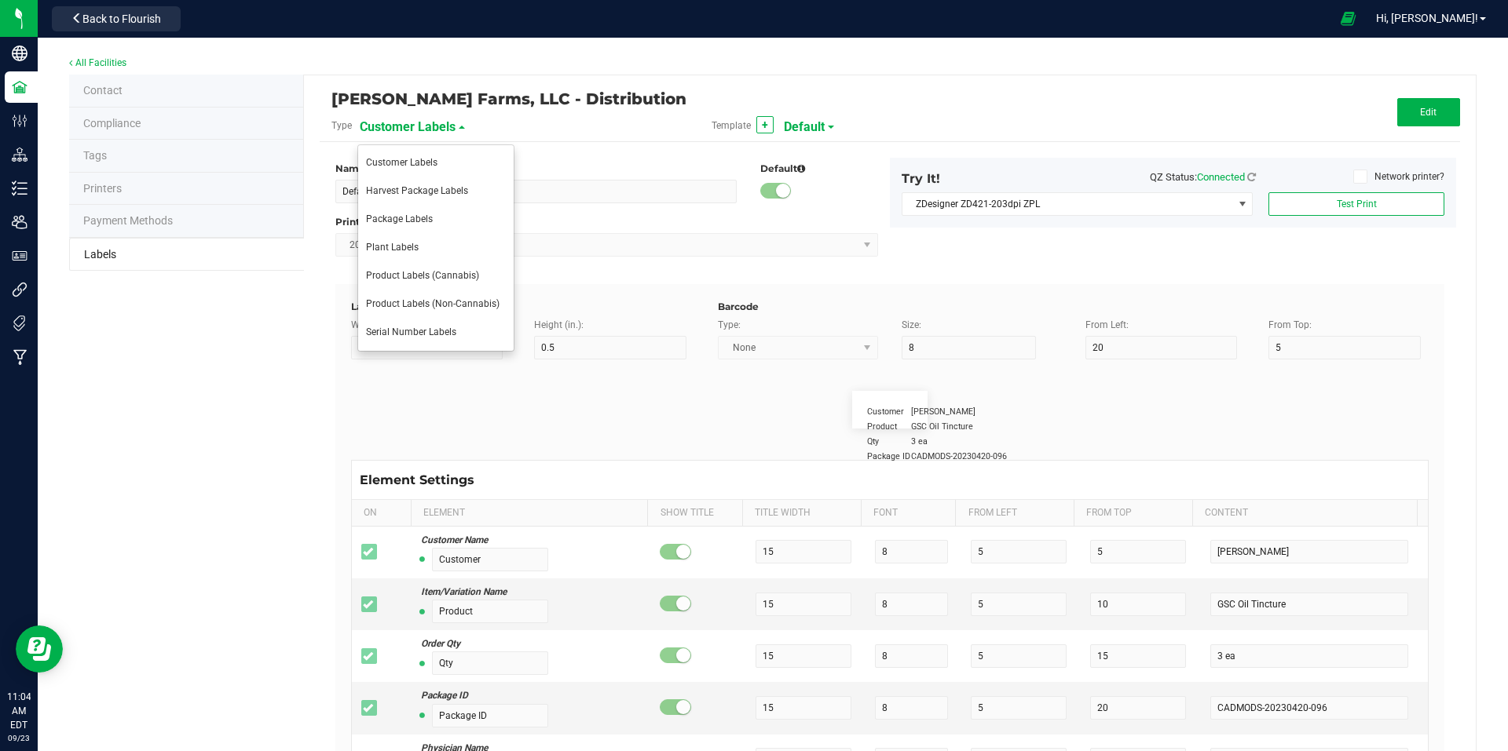
type input "10"
type input "35"
type input "45"
type input "Package ID"
type input "25"
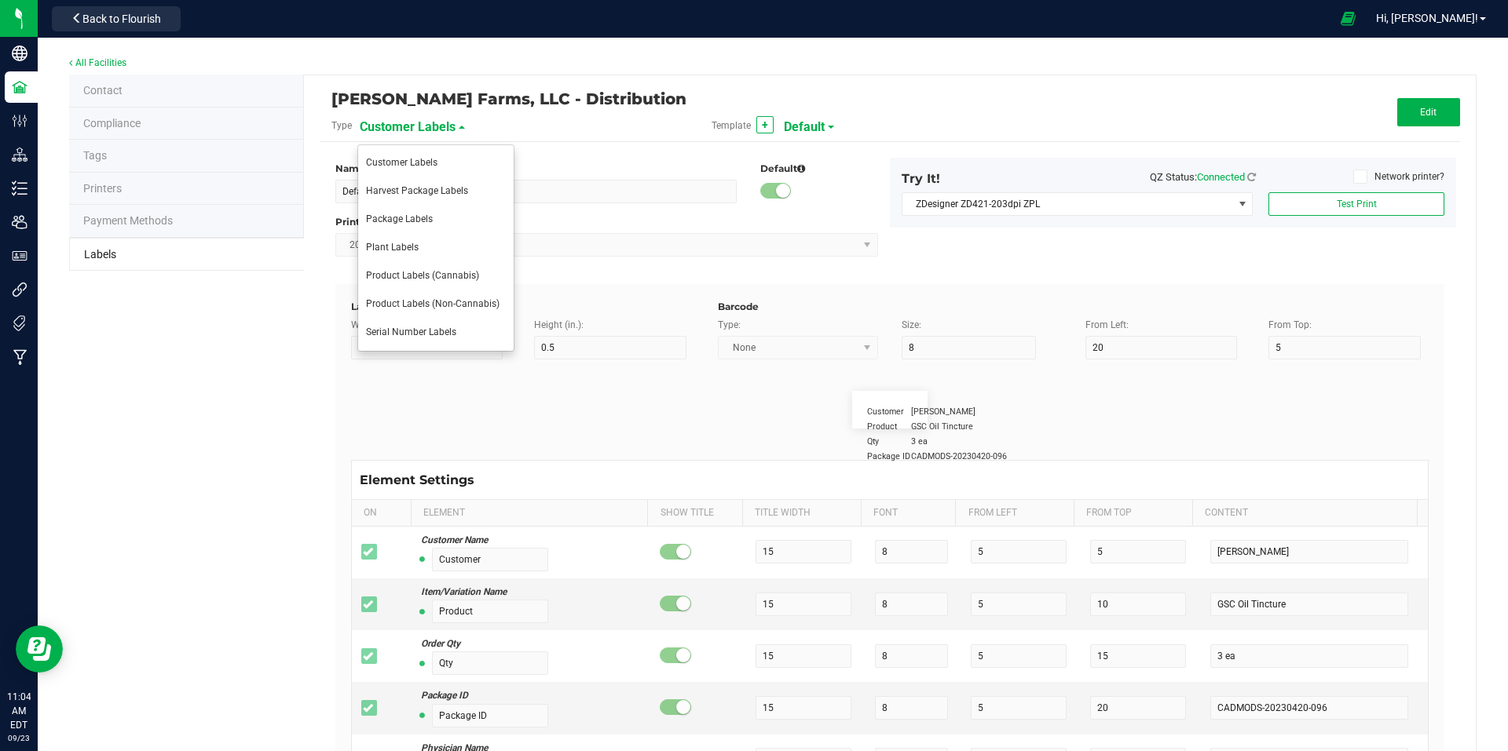
type input "10"
type input "CADMODS-20230420-096"
type input "SKU Name"
type input "25"
type input "10"
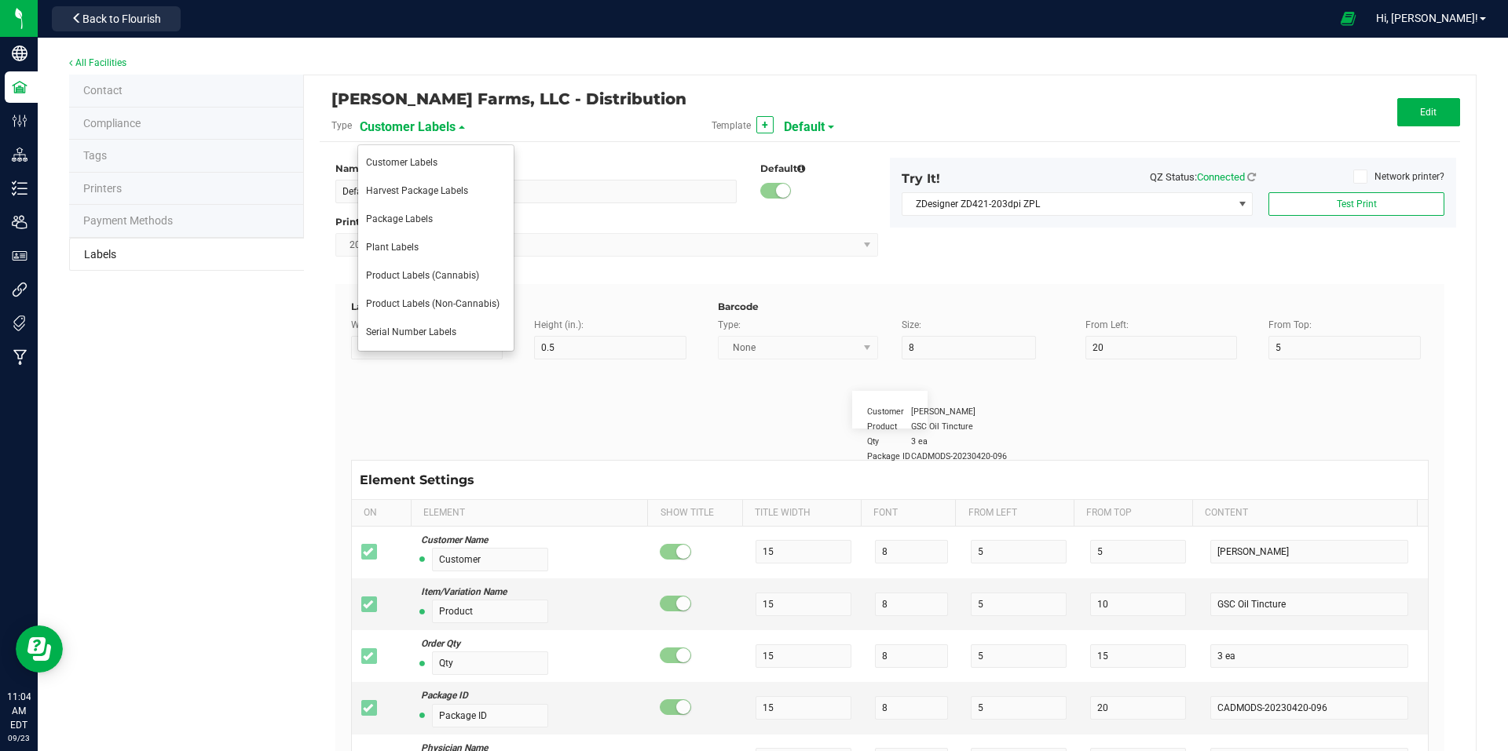
type input "Gelato Pen"
type input "Strain"
type input "25"
type input "10"
type input "Gelato"
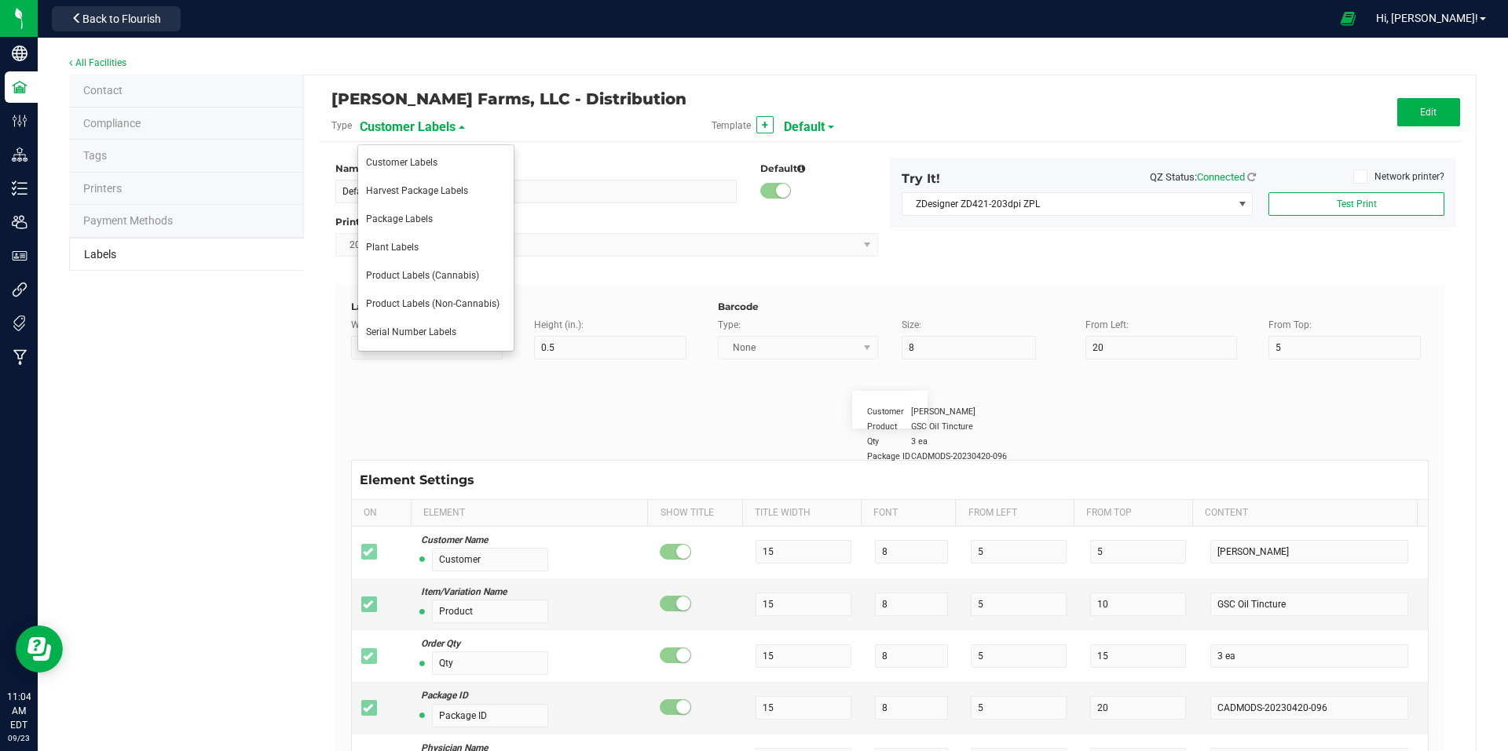
type input "Size"
type input "25"
type input "10"
type input "44 units"
type input "Package Date"
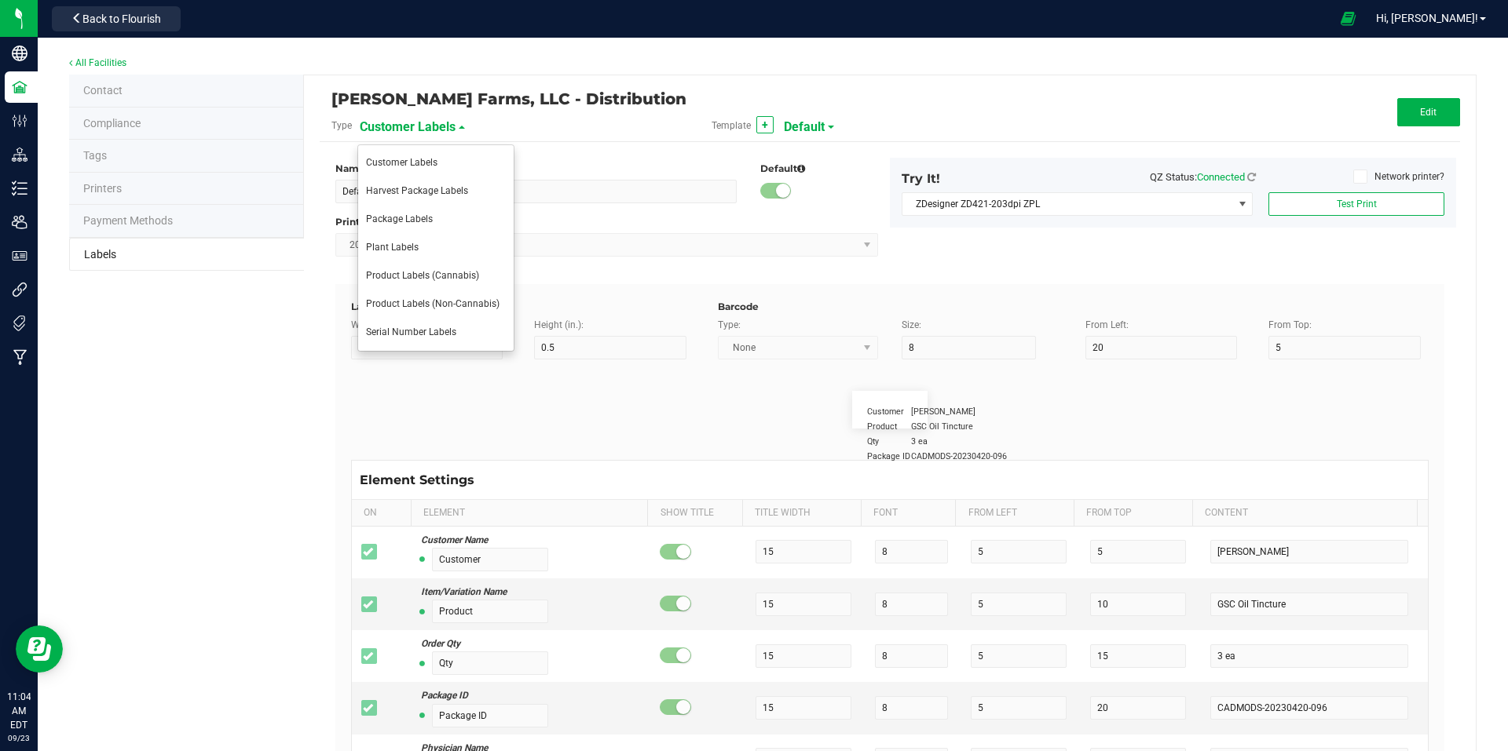
type input "25"
type input "10"
type input "25"
type input "[DATE] 10:14pm"
type input "Lot Number"
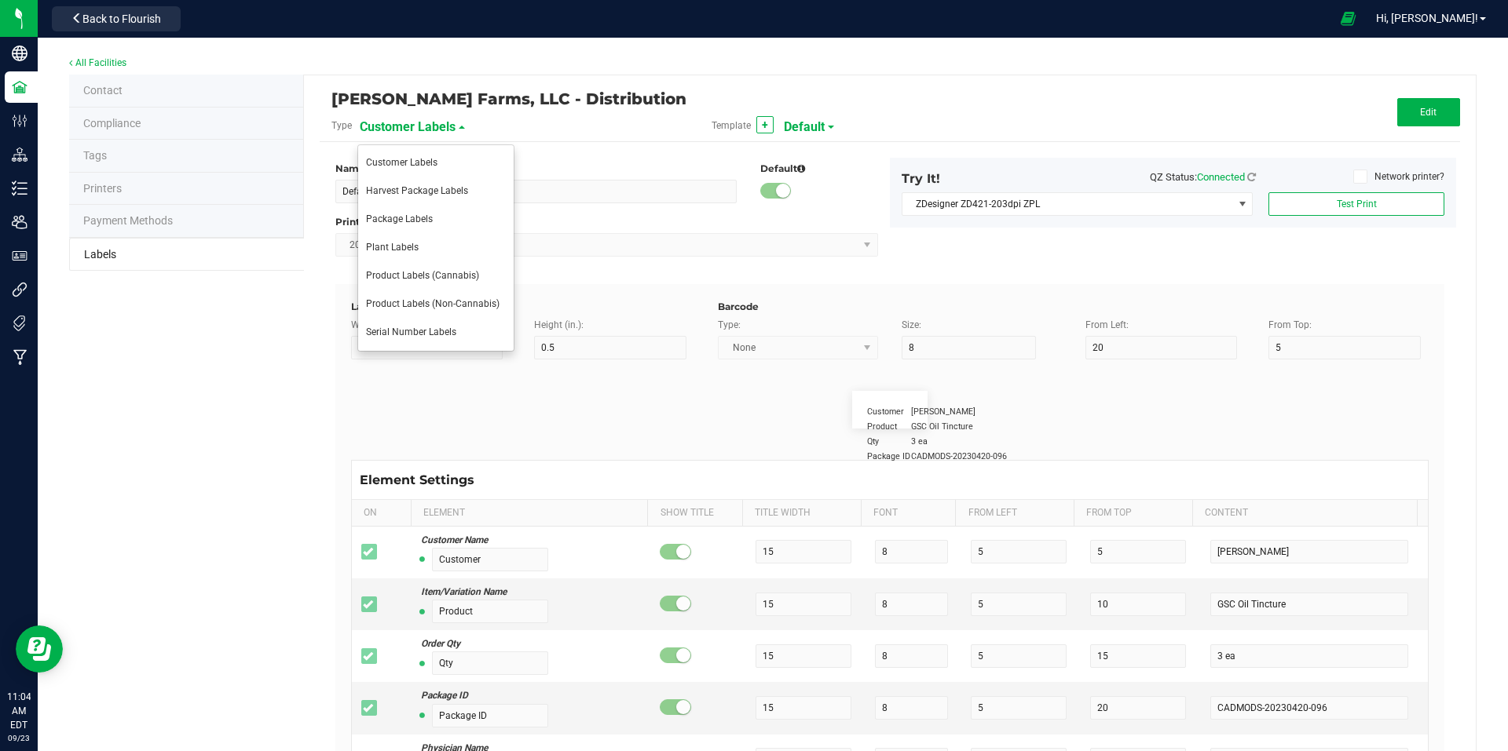
type input "25"
type input "10"
type input "30"
type input "LOT918234"
type input "SKU"
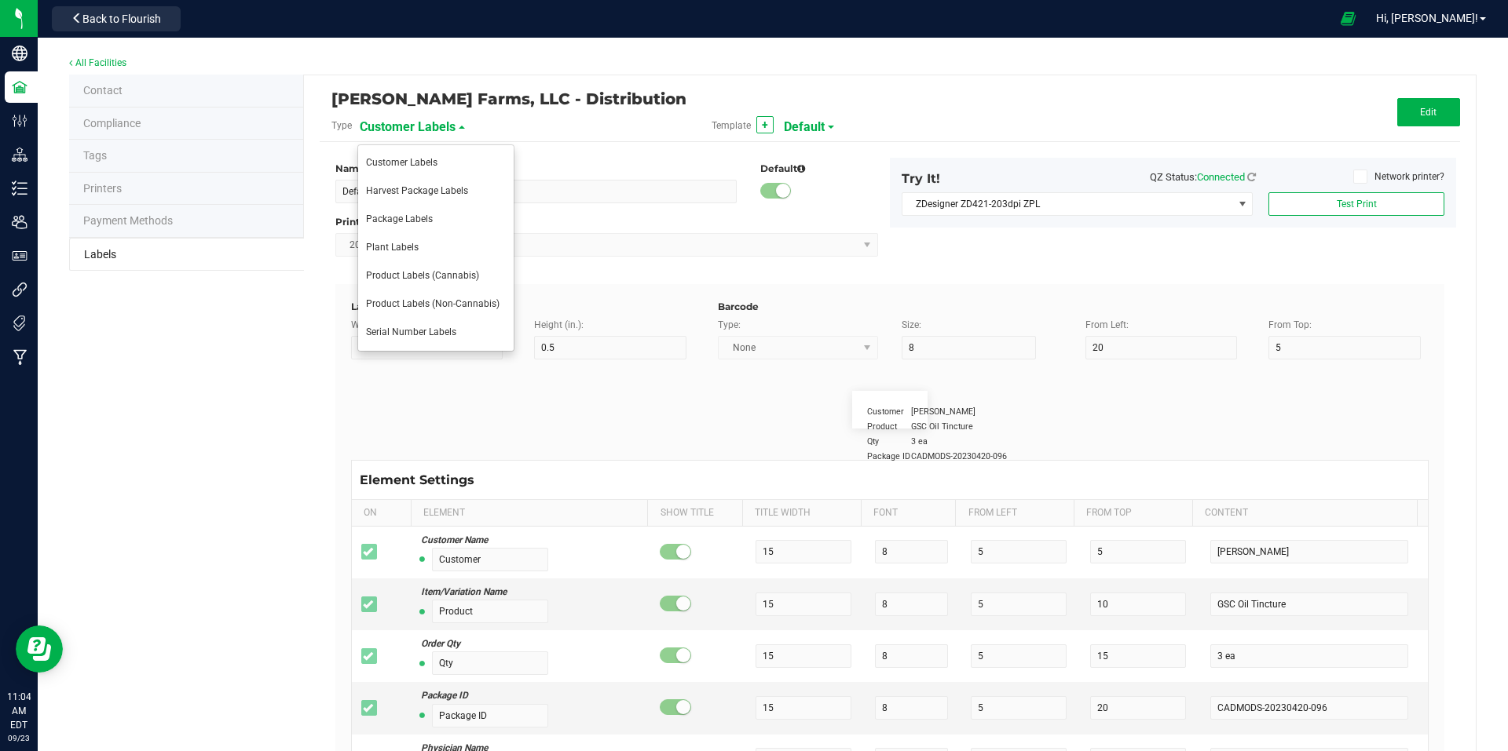
type input "25"
type input "10"
type input "30"
type input "42P017"
type input "Ref Field 1"
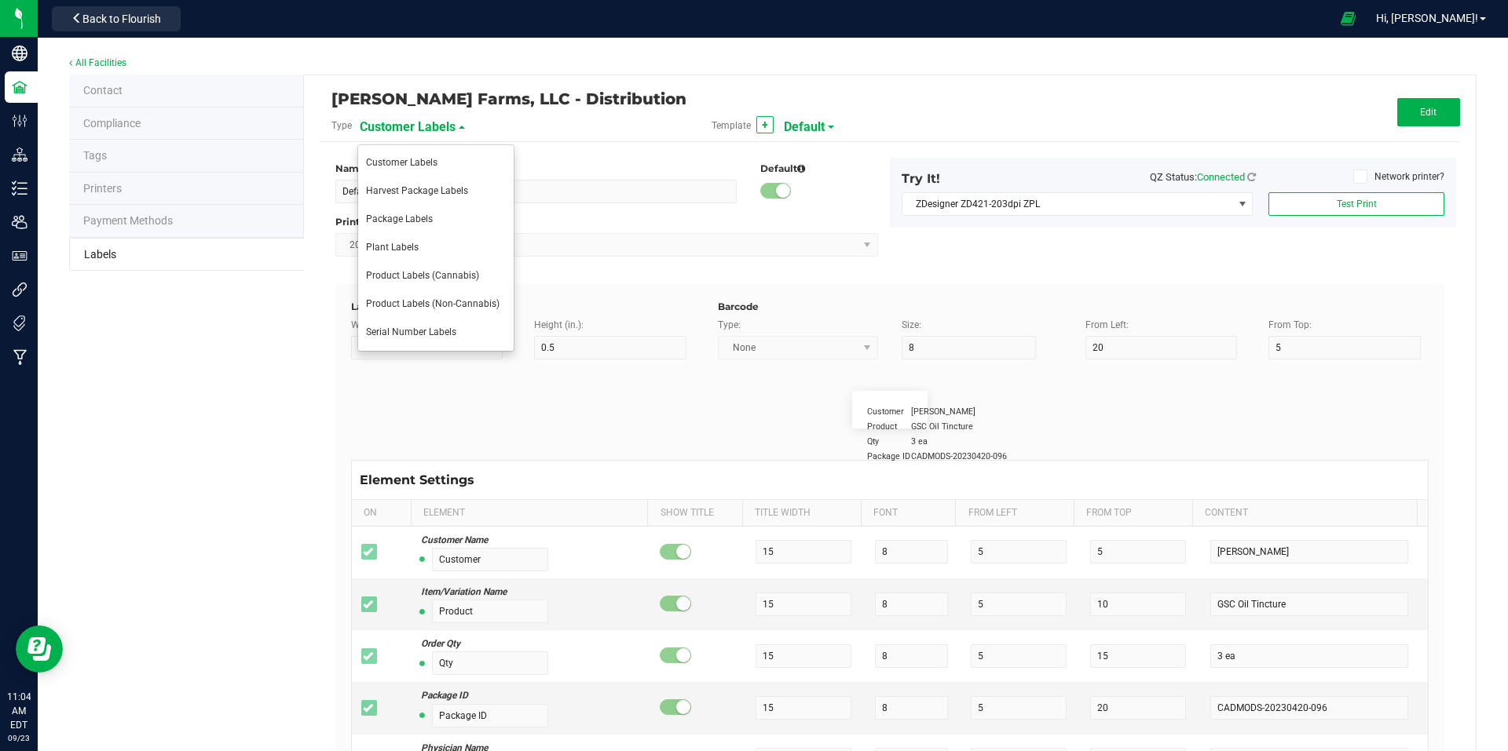
type input "25"
type input "10"
type input "35"
type input "Ref Field 1 Value"
type input "Ref Field 2"
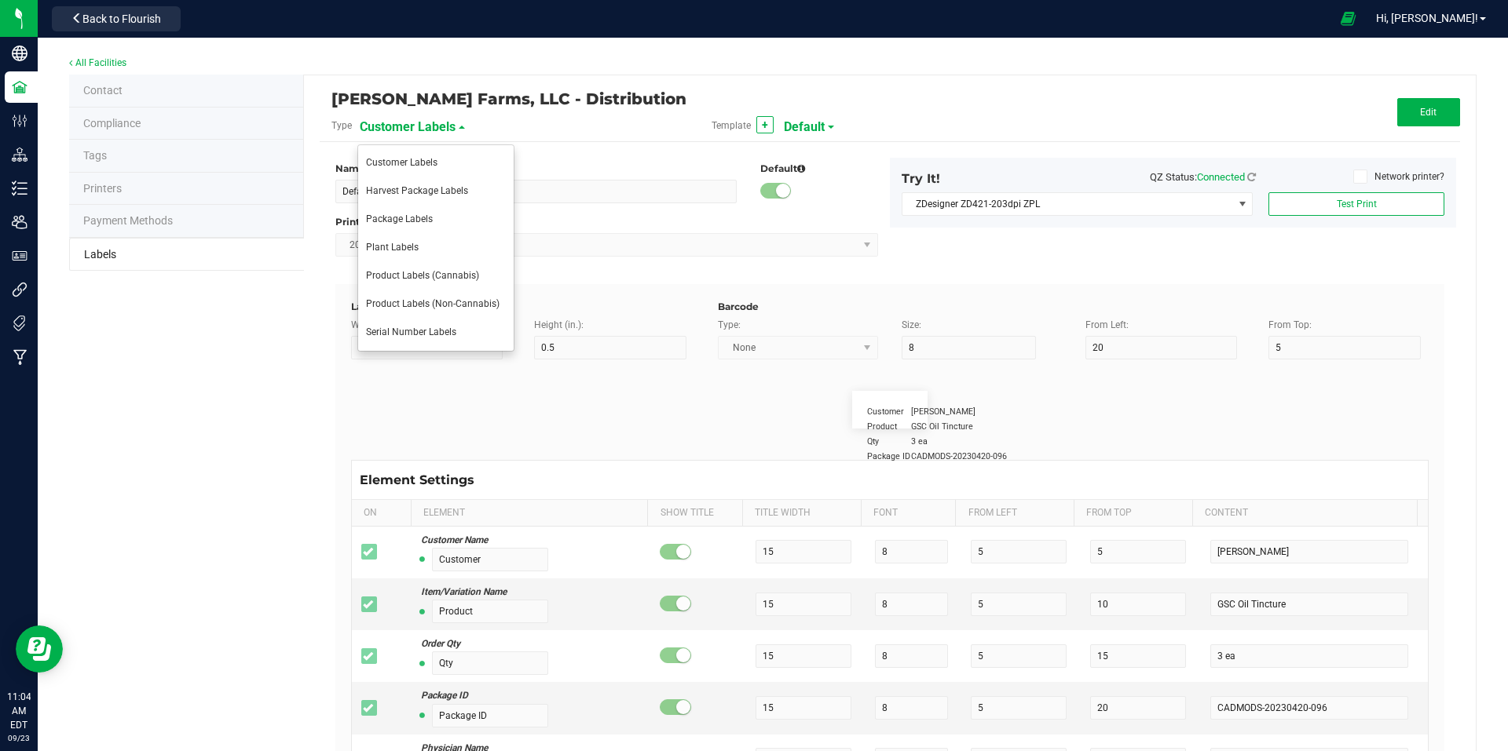
type input "25"
type input "10"
type input "35"
type input "Ref Field 2 Value"
type input "Ref Field 3"
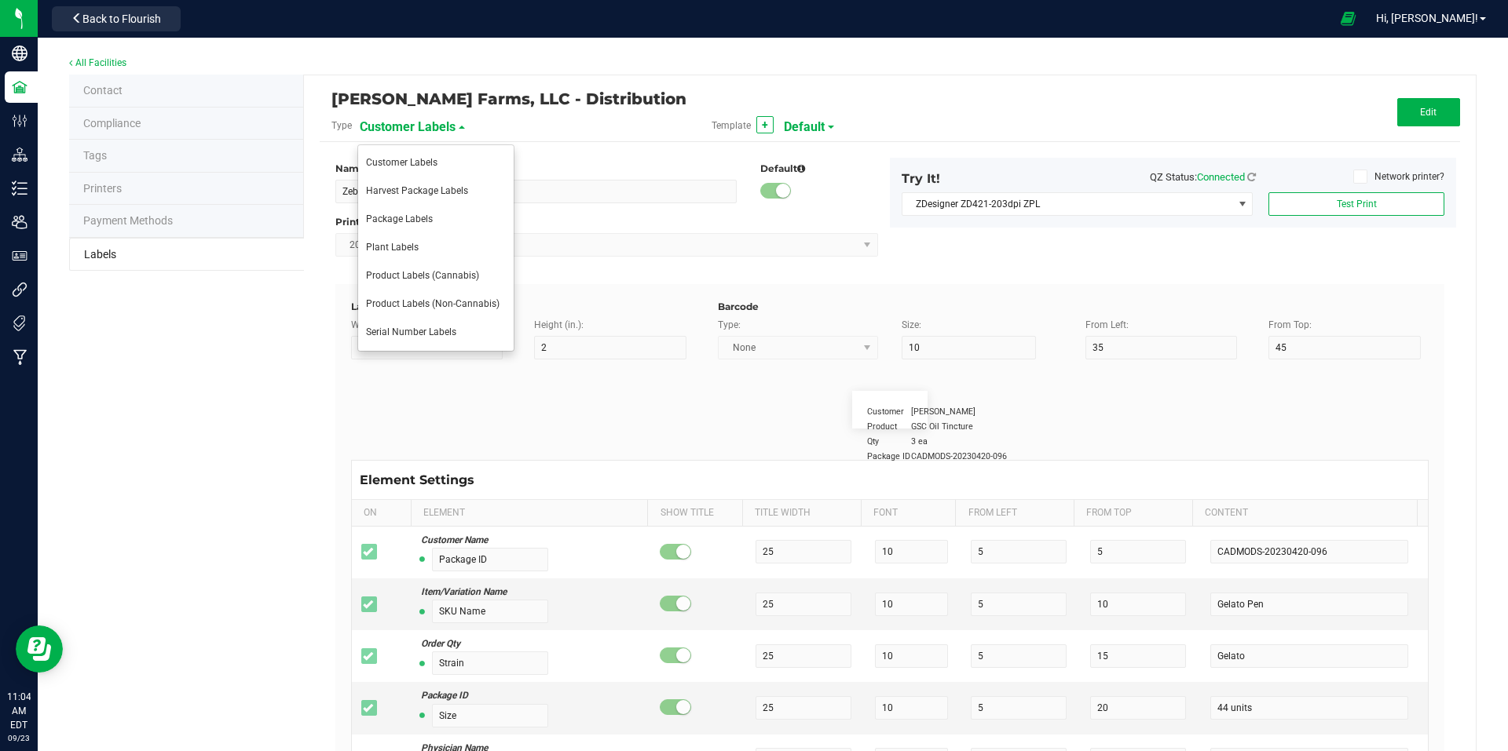
type input "25"
type input "10"
type input "35"
type input "Ref Field 3 Value"
type input "Item Ref Field 1"
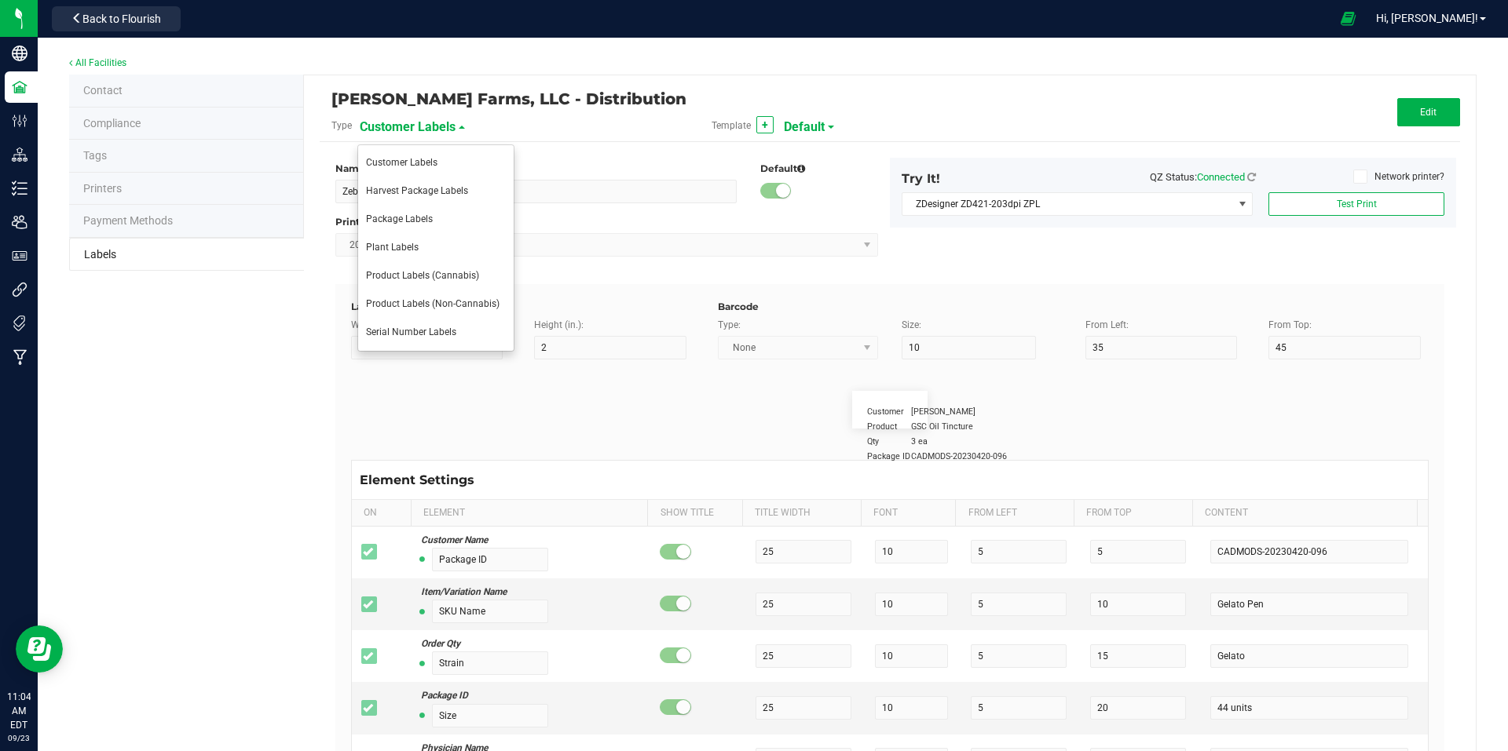
type input "25"
type input "10"
type input "35"
type input "Item Ref Field 1 Value"
type input "Item Ref Field 2"
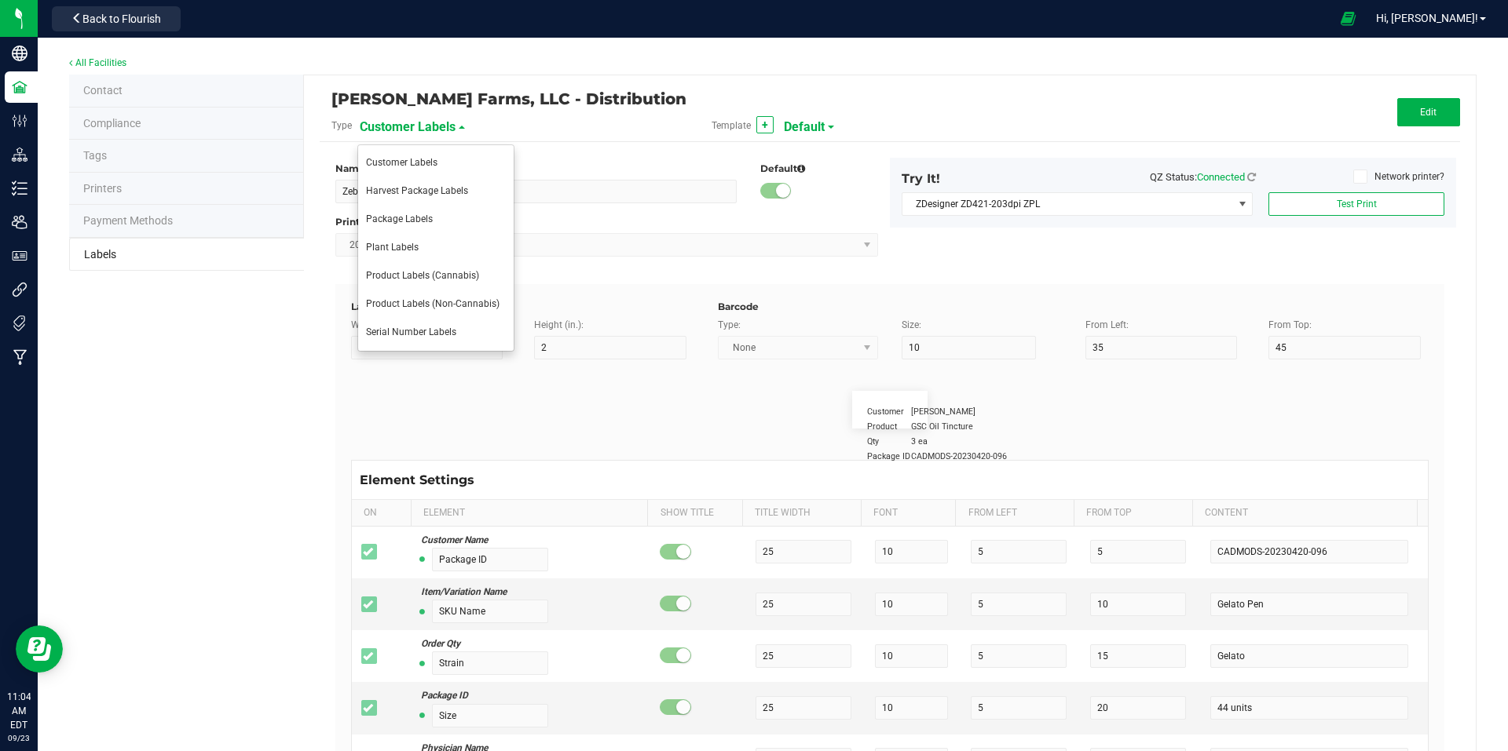
type input "25"
type input "10"
type input "35"
type input "Item Ref Field 2 Value"
type input "Item Ref Field 3"
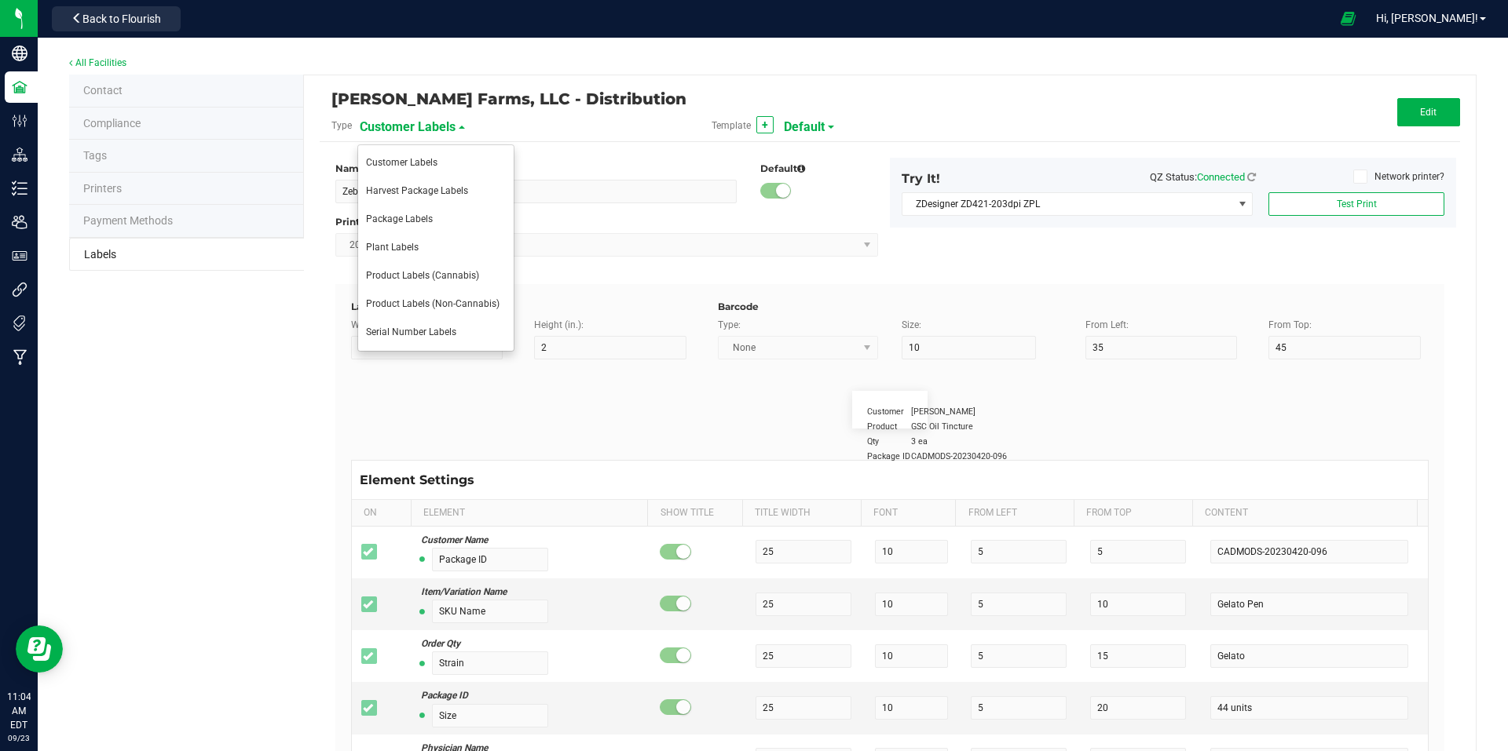
type input "25"
type input "10"
type input "35"
type input "Item Ref Field 3 Value"
type input "Item Ref Field 4"
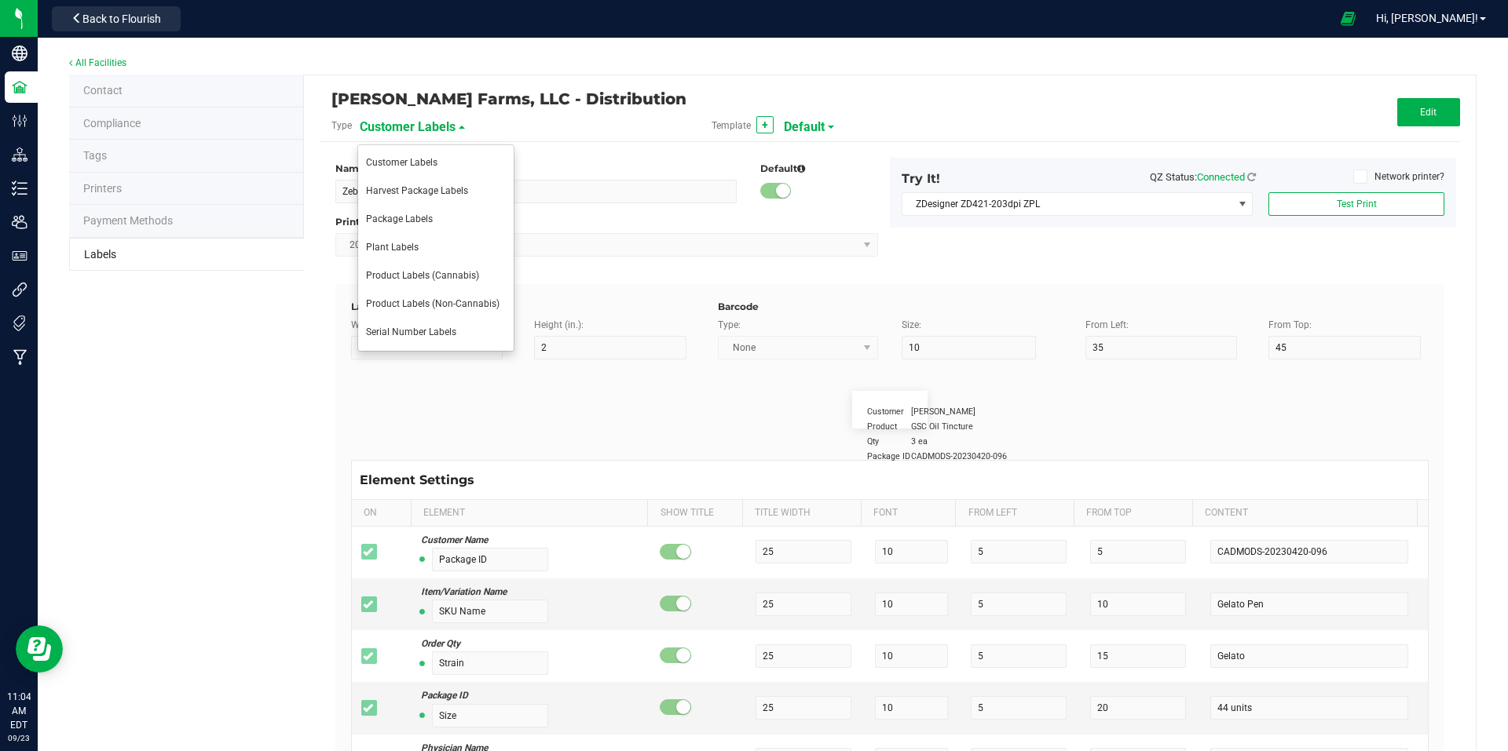
type input "25"
type input "10"
type input "35"
type input "Item Ref Field 4 Value"
type input "Item Ref Field 5"
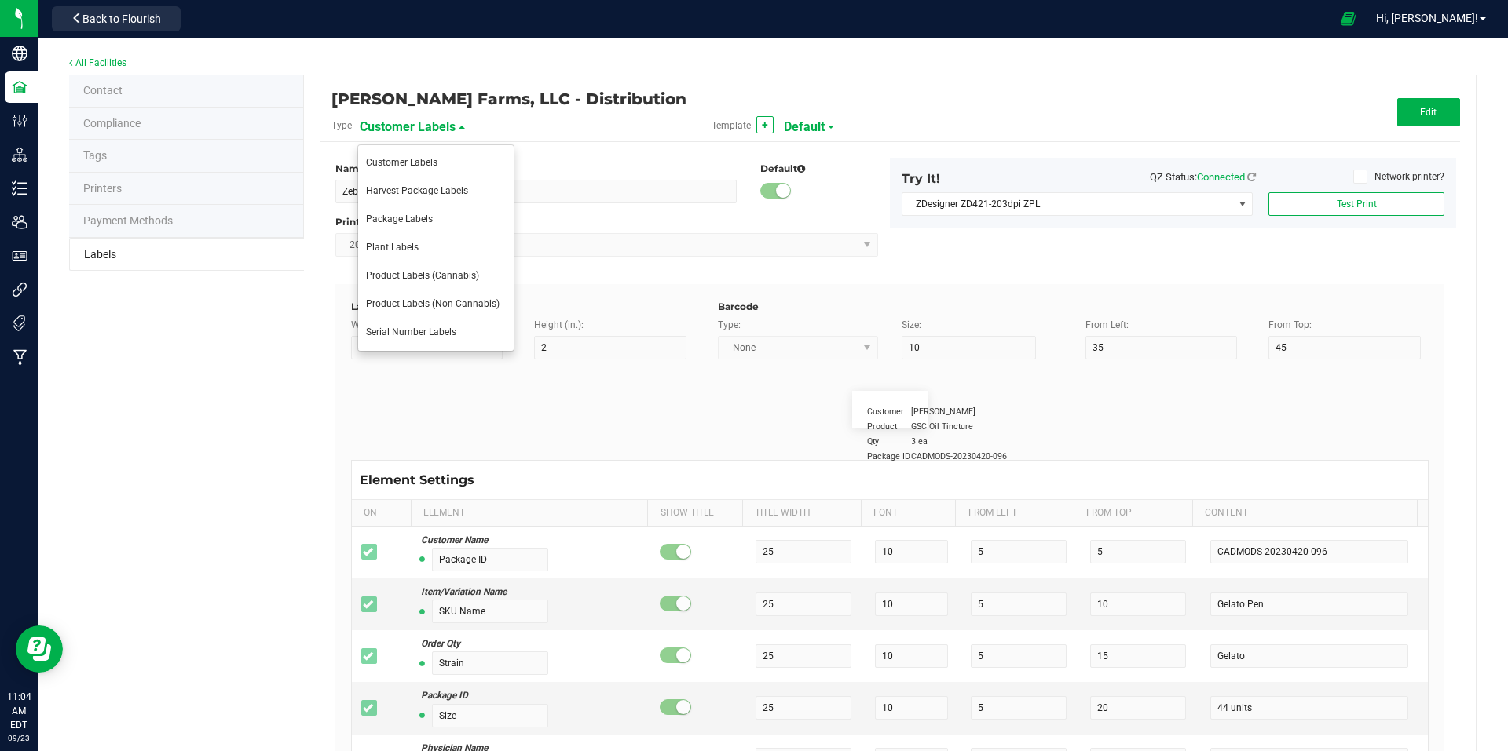
type input "25"
type input "10"
type input "35"
type input "Item Ref Field 5 Value"
type input "NDC Number"
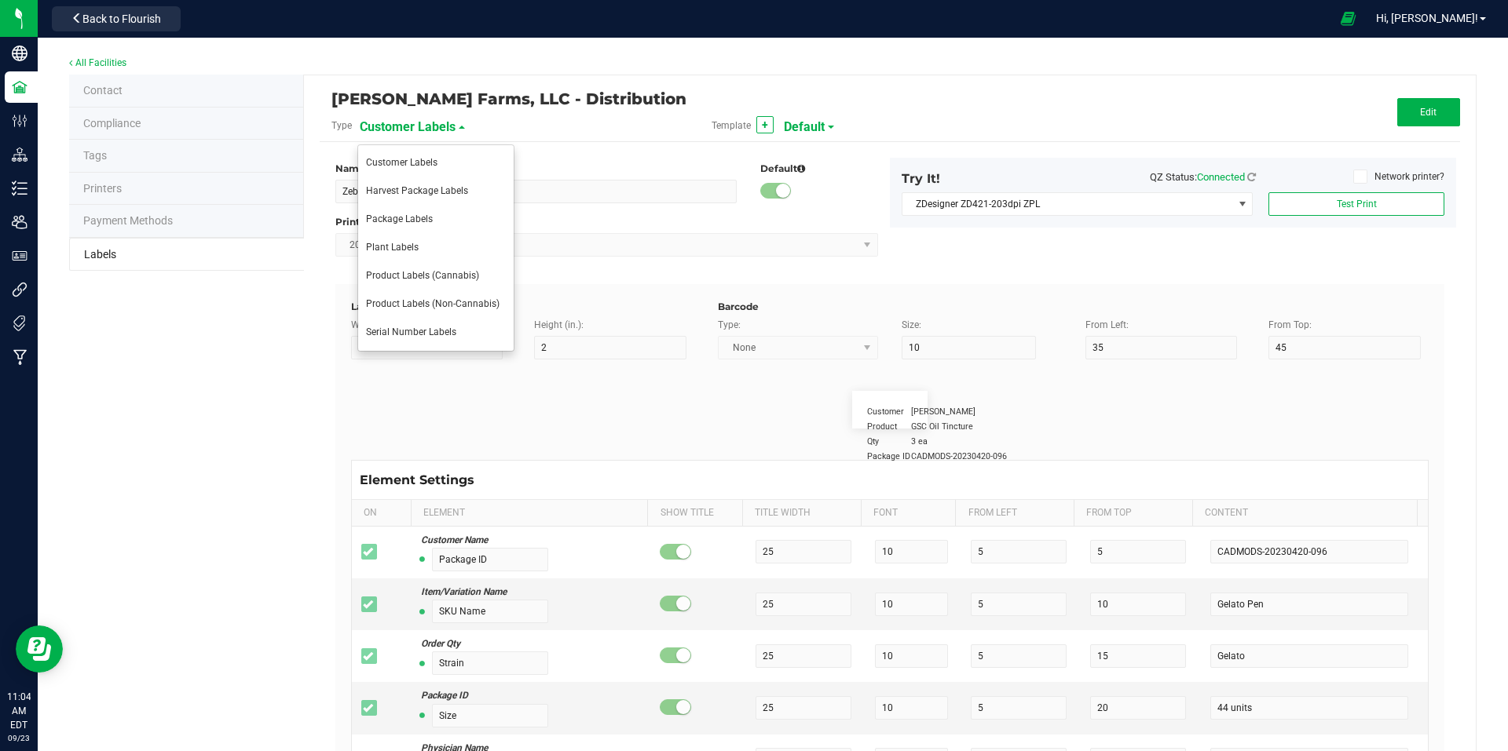
type input "25"
type input "10"
type input "35"
type input "[PHONE_NUMBER]"
type input "Number of Servings"
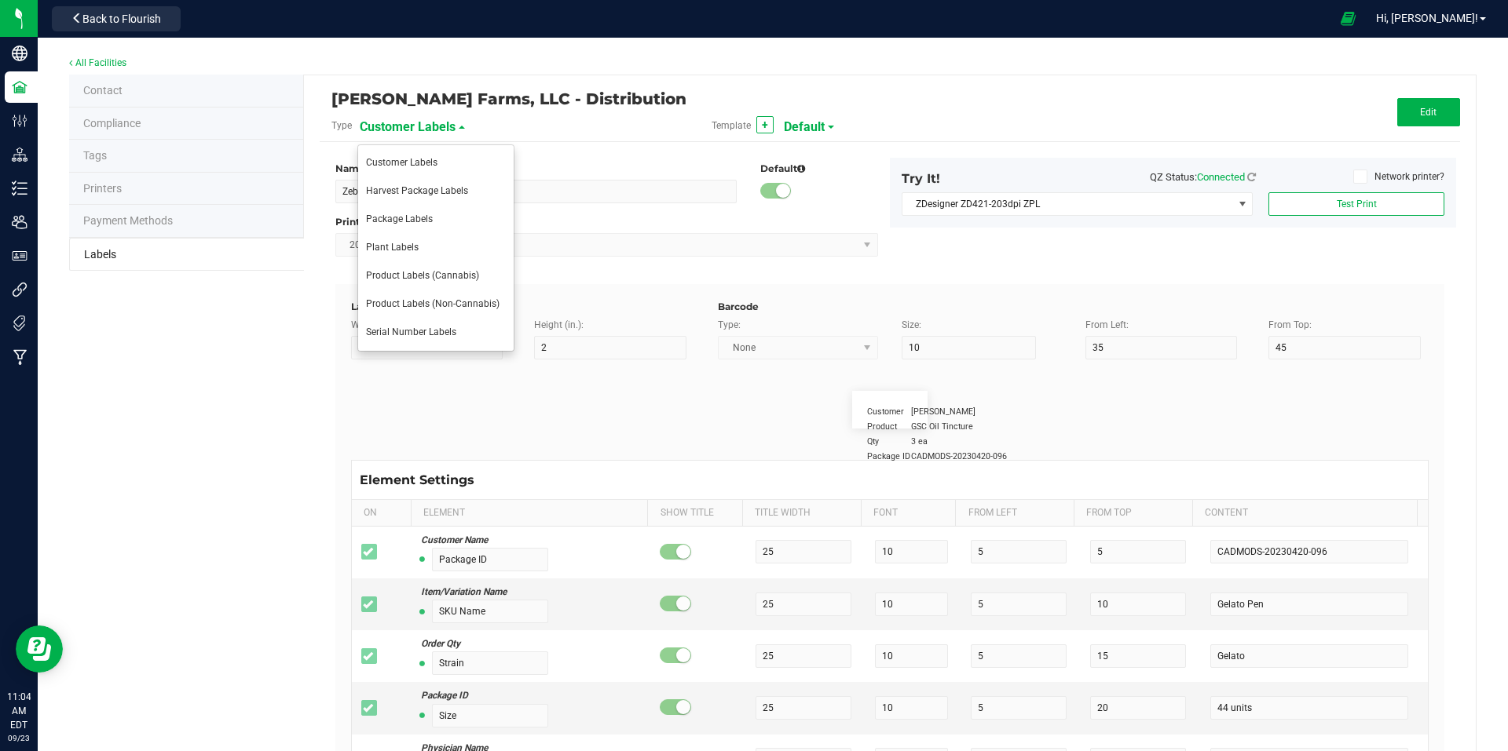
type input "25"
type input "10"
type input "35"
type input "4 servings/item"
type input "Serving Size"
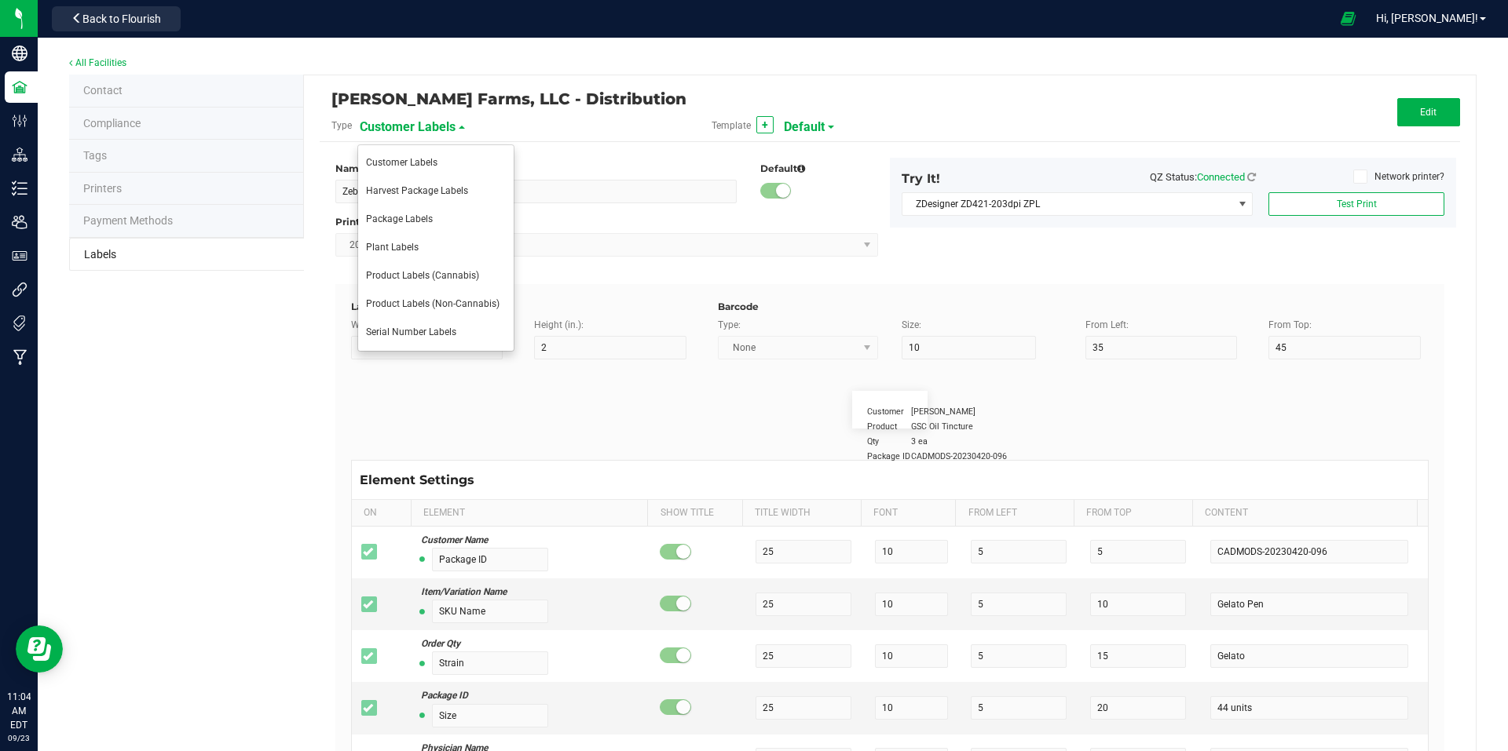
type input "25"
type input "10"
type input "35"
type input "1 cup"
type input "Serving Size (Grams)"
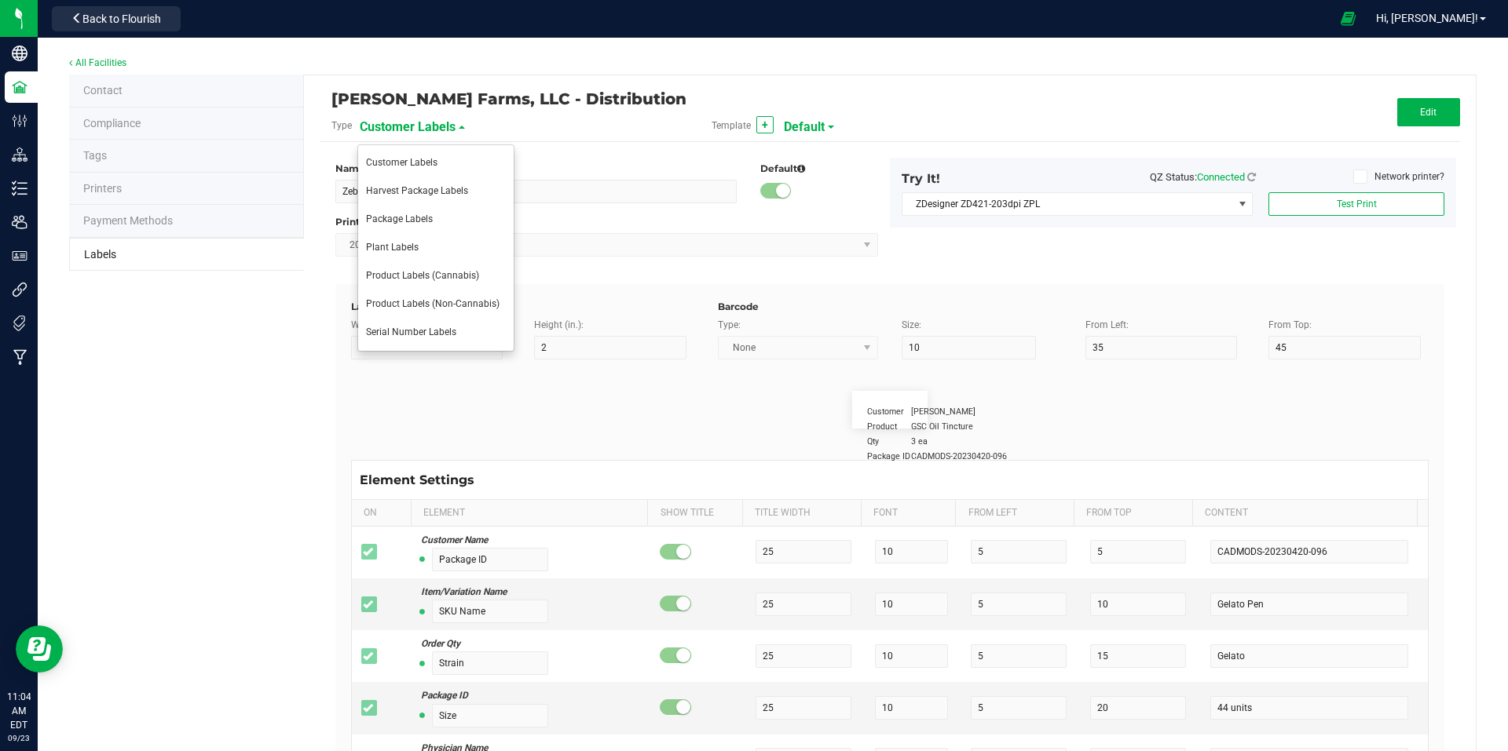
type input "25"
type input "10"
type input "35"
type input "4 g"
type input "Item Ingredients"
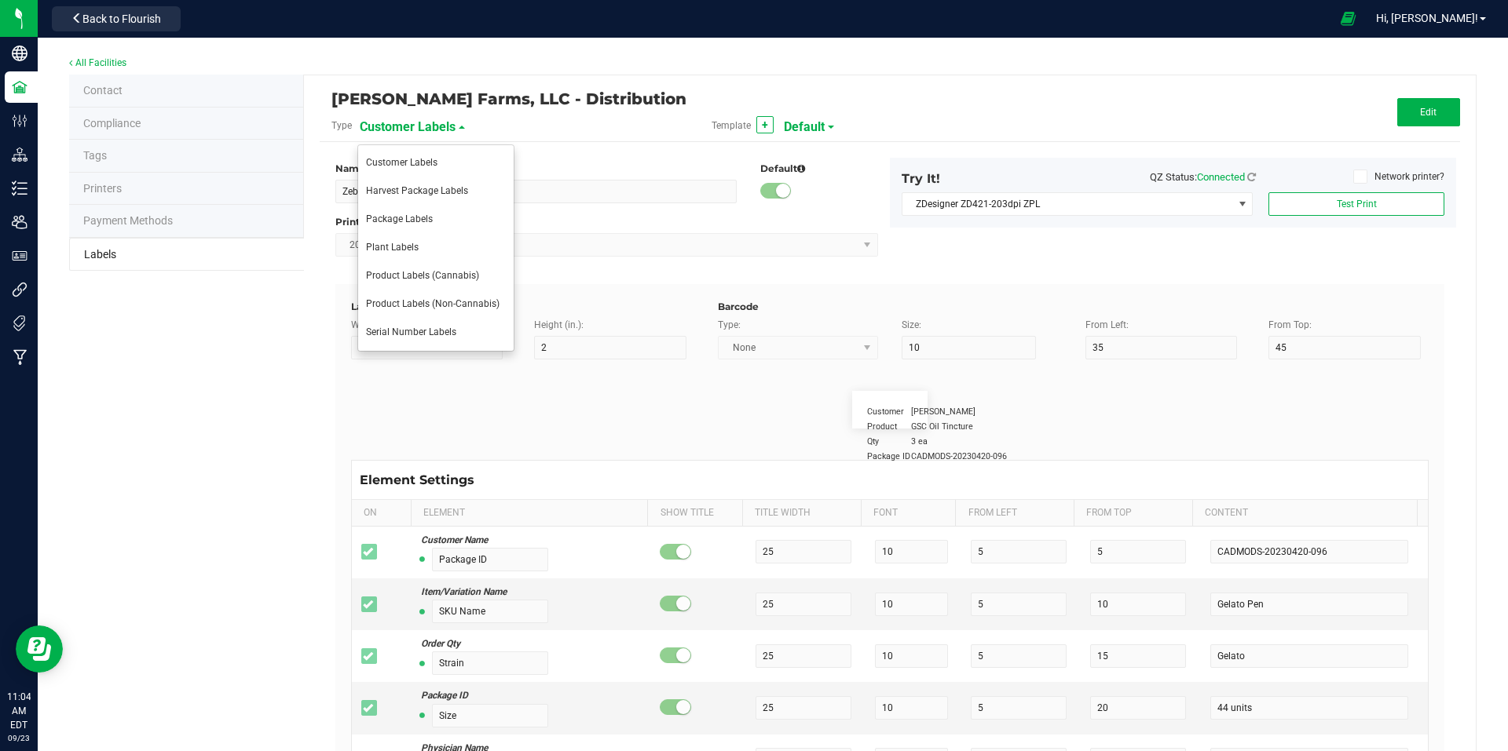
type input "25"
type input "10"
type input "35"
type input "Ingredient one, ingredient two"
type input "Allergens"
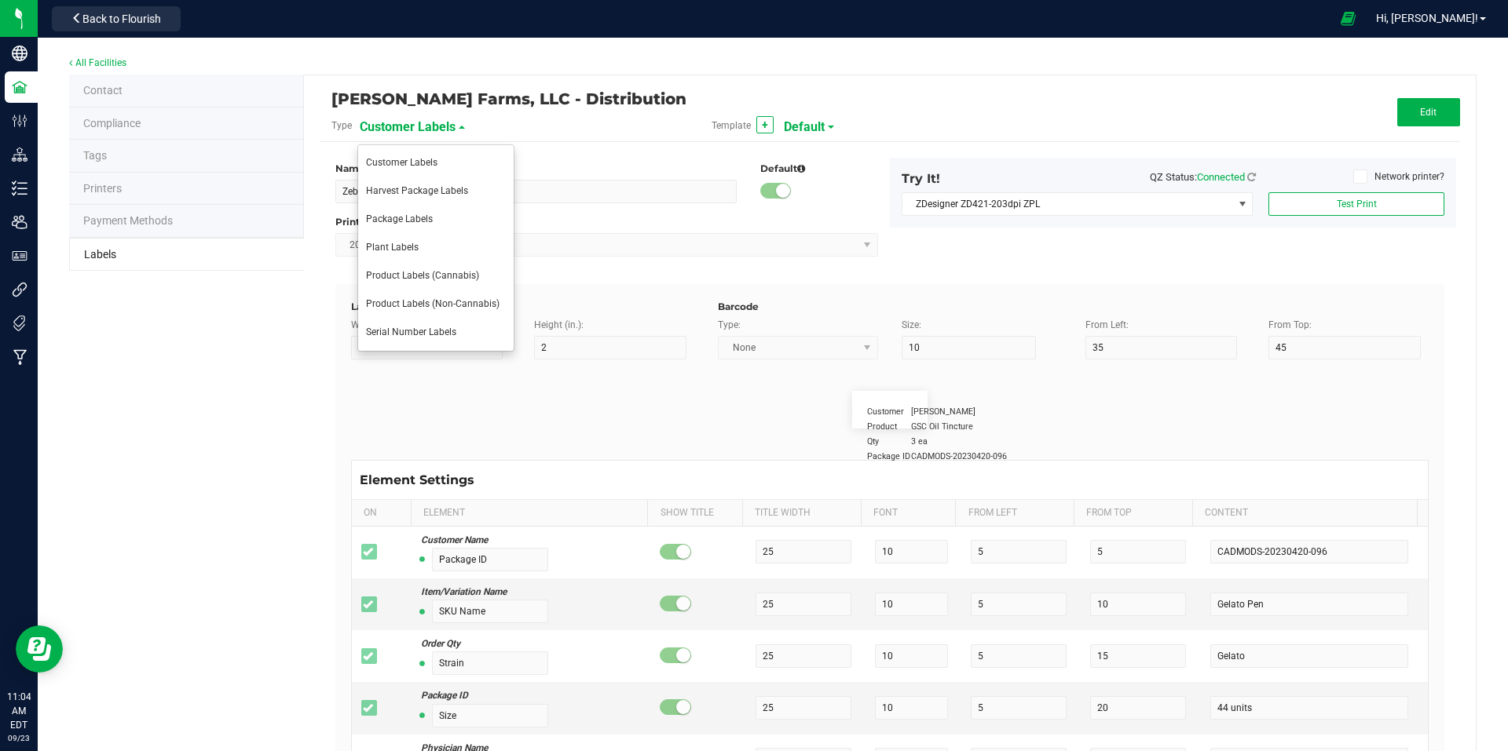
type input "25"
type input "10"
type input "35"
type input "Tree Nuts, Soy, Wheat"
type input "Feel"
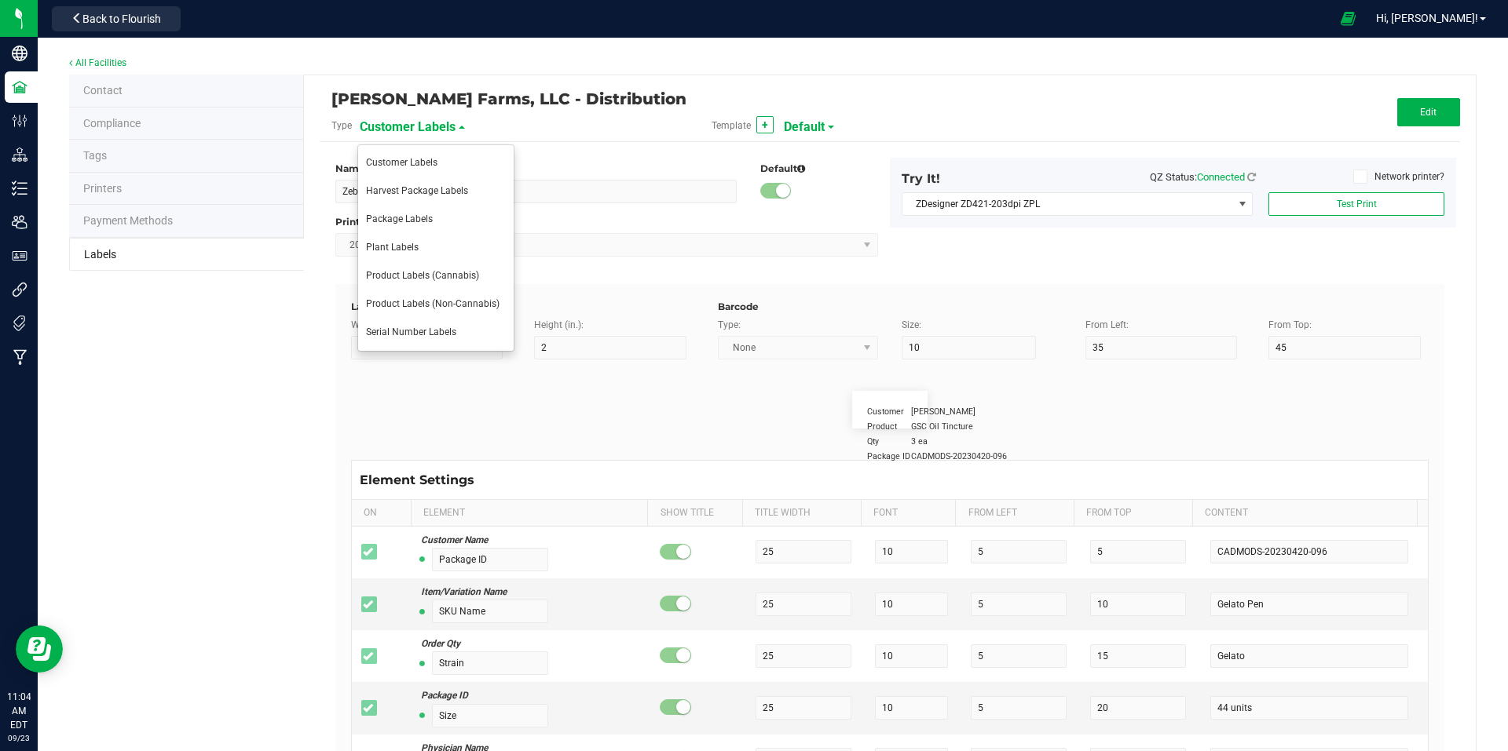
type input "25"
type input "10"
type input "35"
type input "Relaxed"
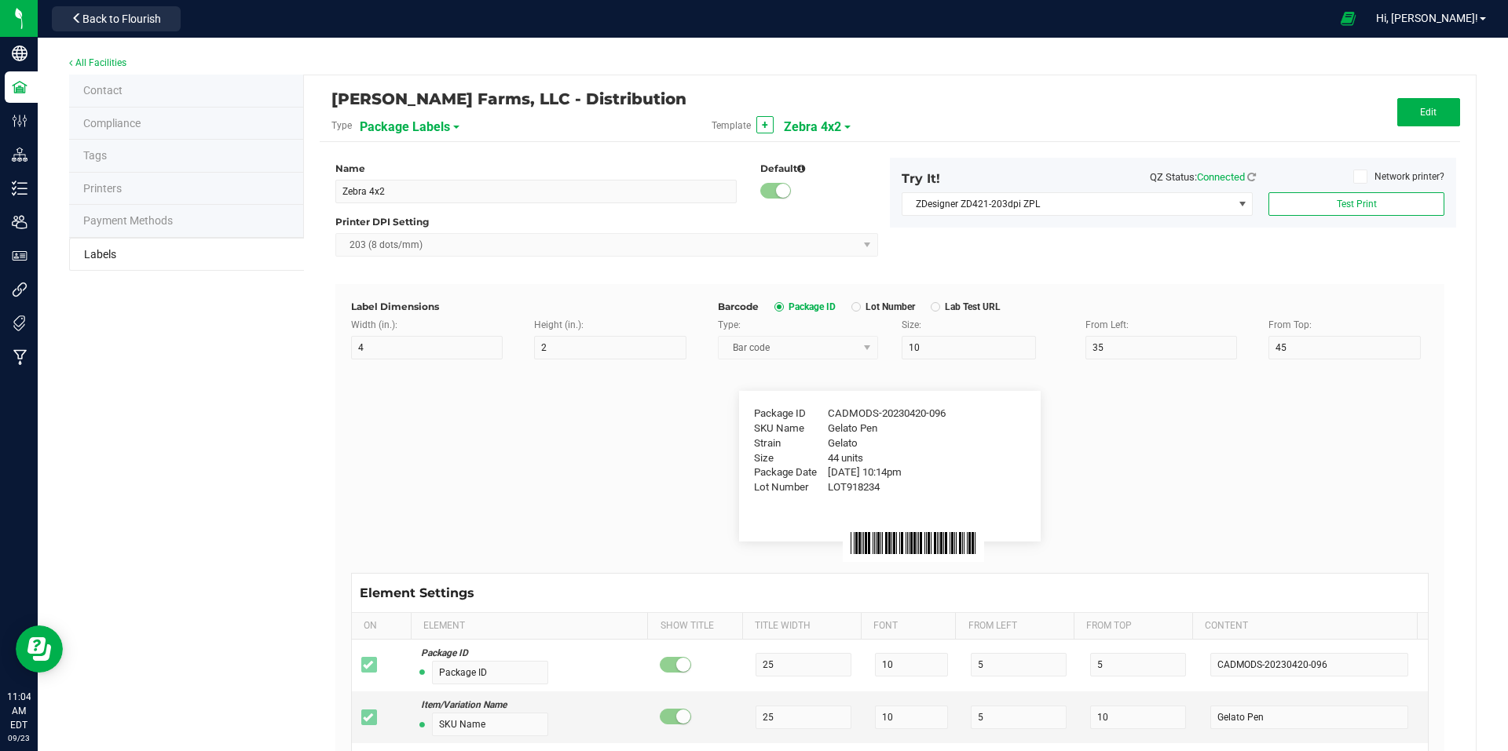
click at [838, 125] on div "Template + Zebra 4x2" at bounding box center [890, 125] width 380 height 27
click at [844, 127] on span at bounding box center [847, 127] width 6 height 3
click at [837, 277] on span "QR Code Test" at bounding box center [815, 275] width 56 height 11
type input "QR Code Test"
type input "1"
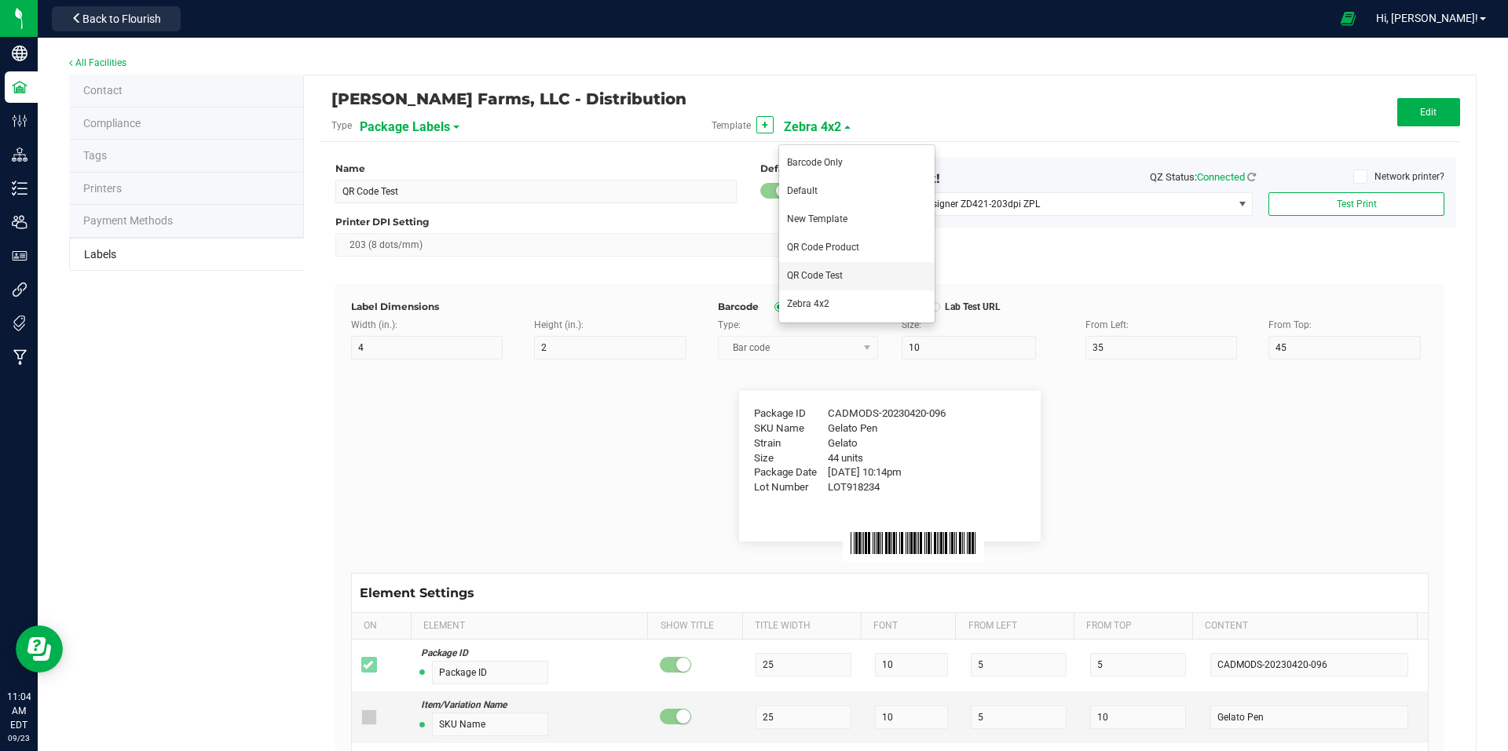
type input "0.5"
type input "30"
type input "9"
type input "1"
type input "4"
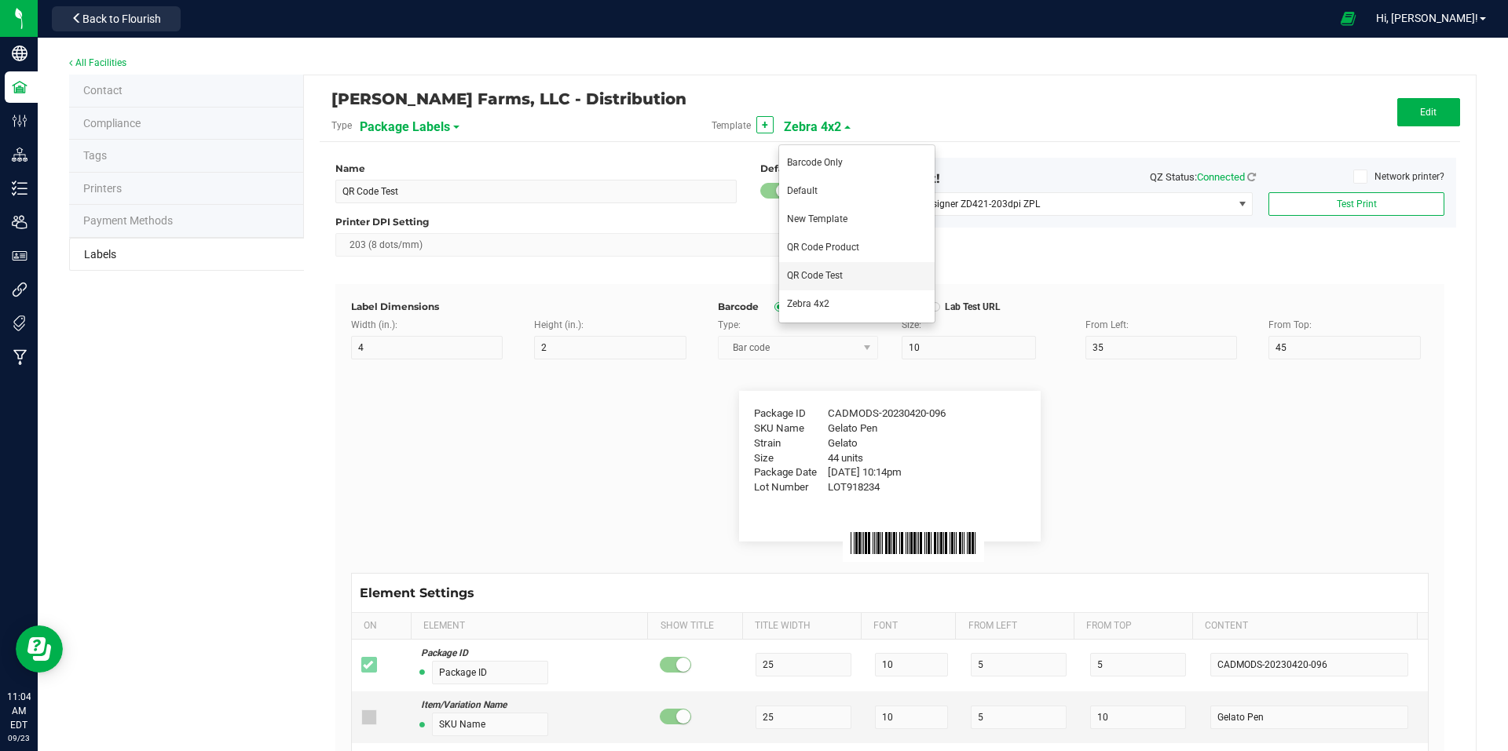
type input "12"
type input "44 ea"
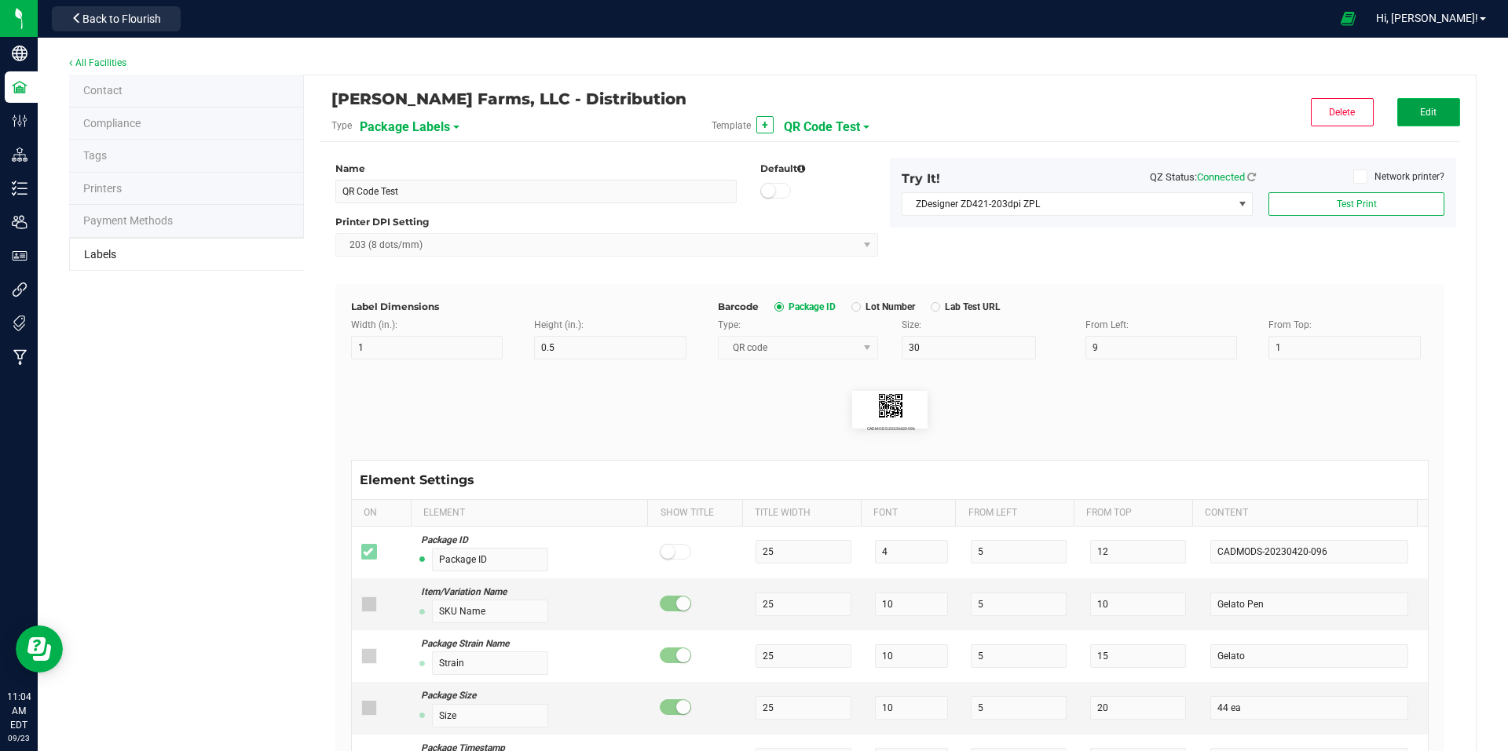
click at [1403, 109] on button "Edit" at bounding box center [1428, 112] width 63 height 28
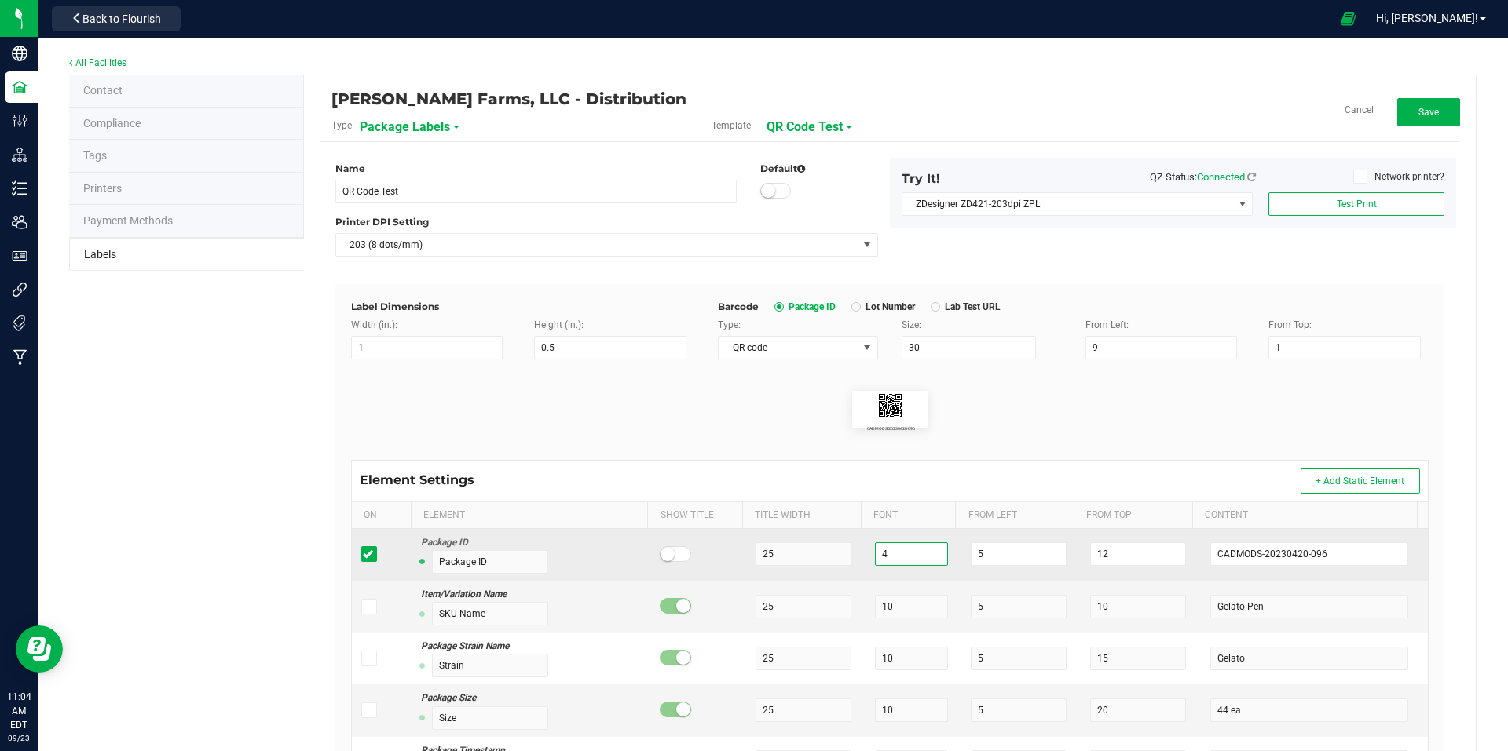
click at [887, 552] on input "4" at bounding box center [911, 555] width 73 height 24
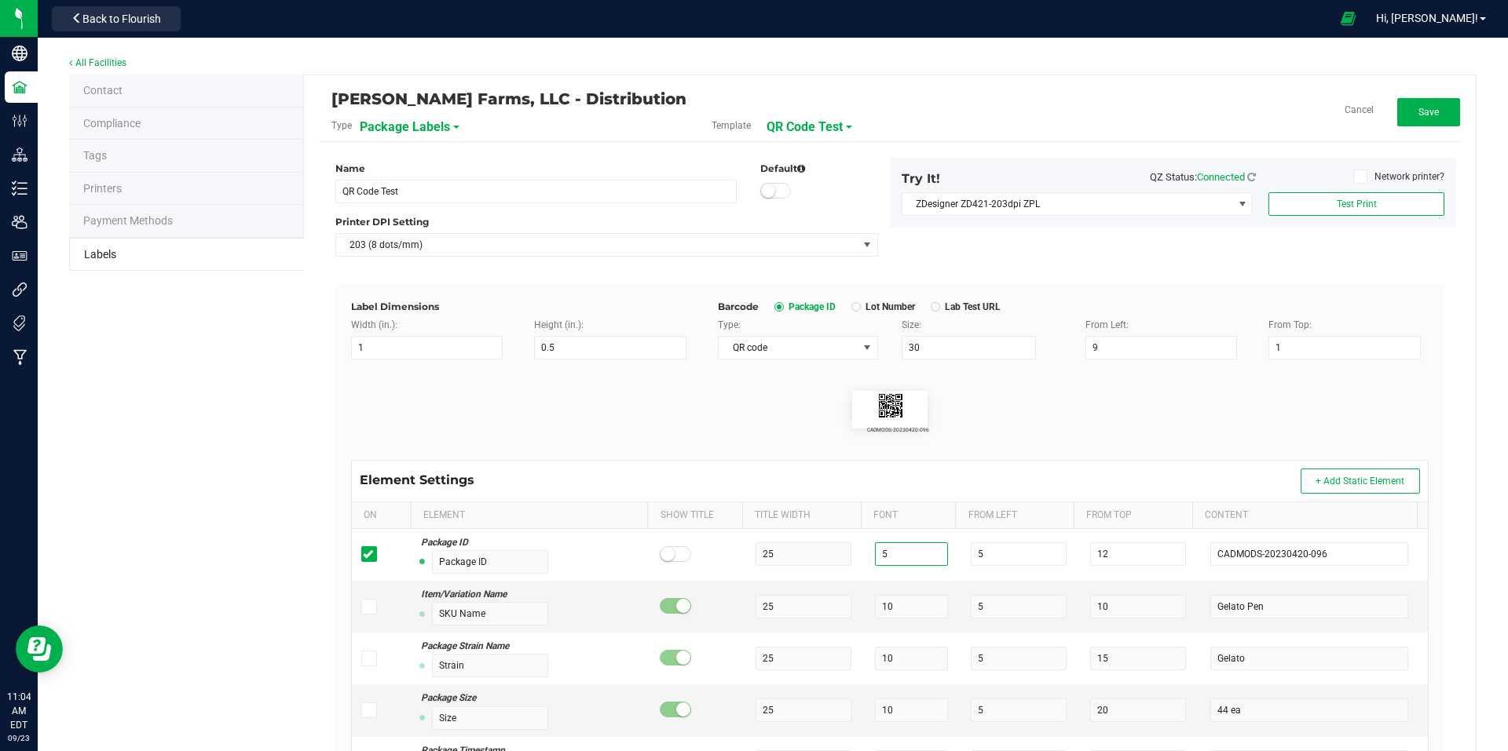
type input "5"
click at [1066, 416] on flourish-label-viewer "CADMODS-20230420-096" at bounding box center [889, 410] width 1077 height 38
click at [1369, 199] on button "Test Print" at bounding box center [1356, 204] width 176 height 24
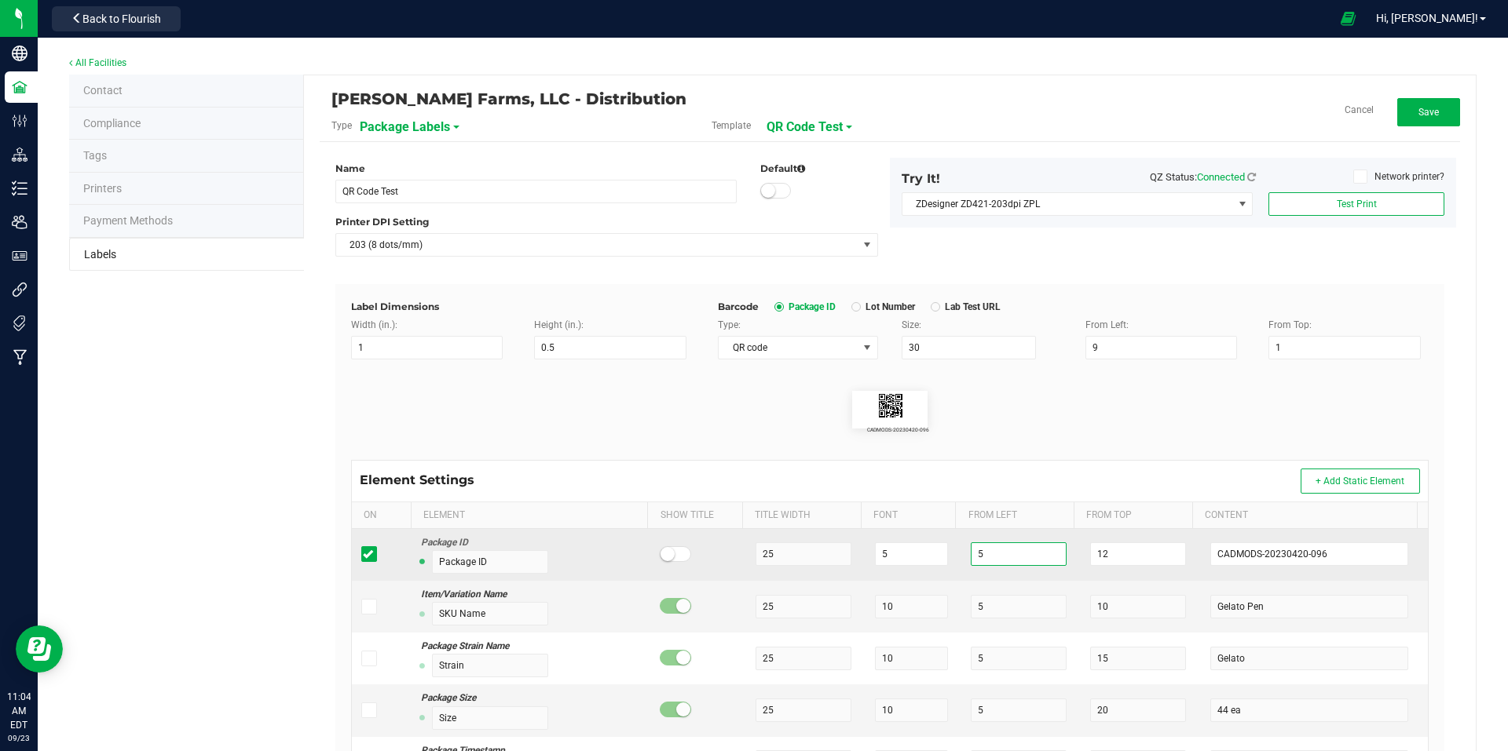
click at [1004, 555] on input "5" at bounding box center [1019, 555] width 96 height 24
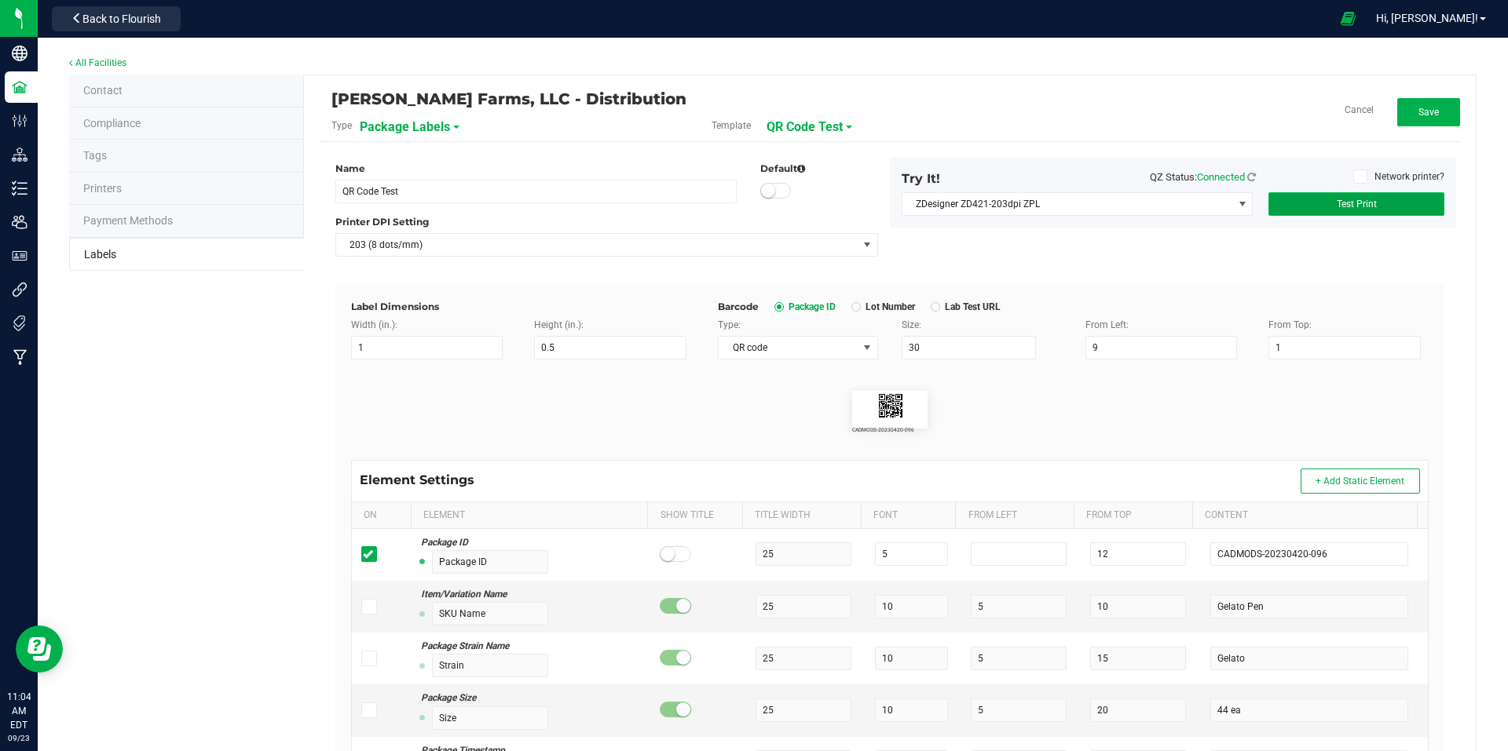
click at [1352, 199] on span "Test Print" at bounding box center [1356, 204] width 40 height 11
click at [1424, 104] on button "Save" at bounding box center [1428, 112] width 63 height 28
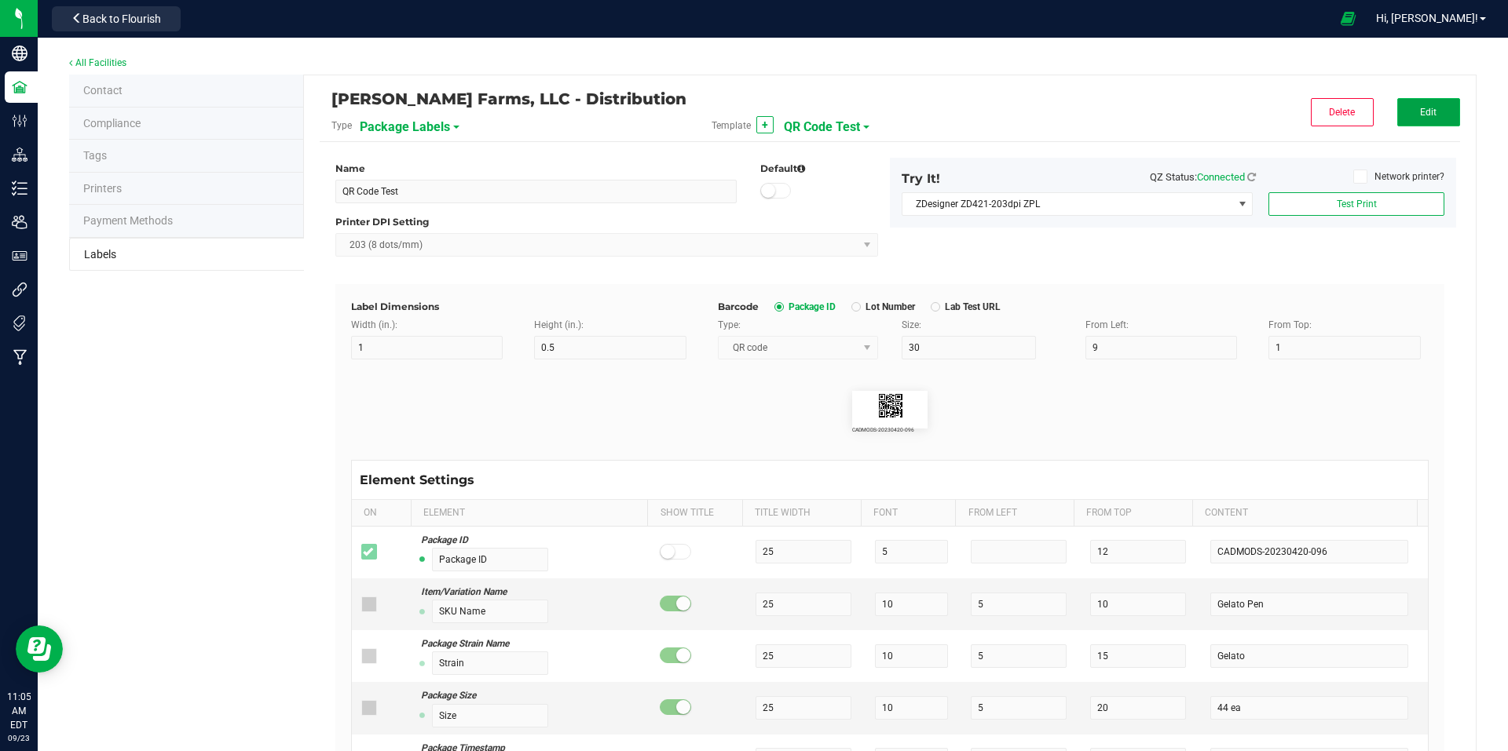
click at [1424, 120] on button "Edit" at bounding box center [1428, 112] width 63 height 28
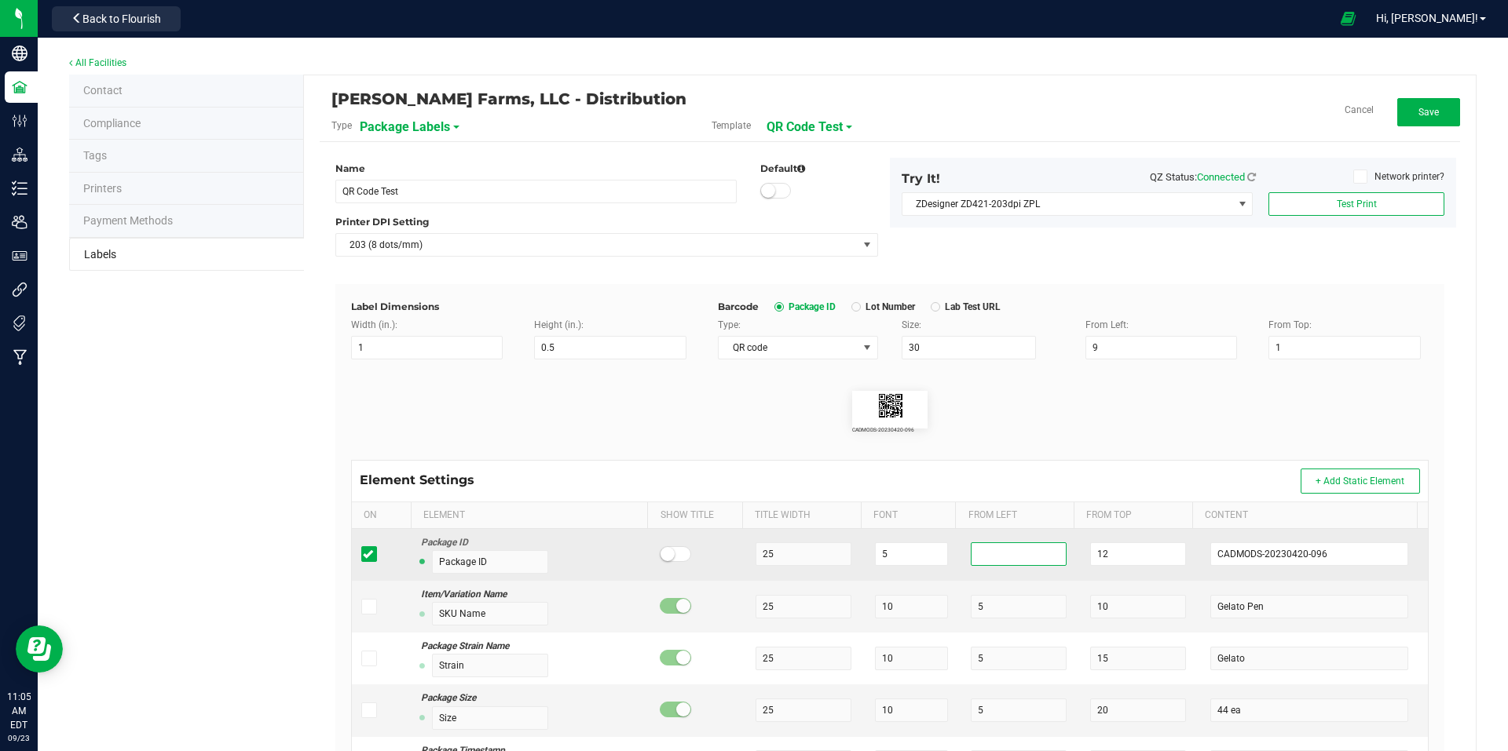
click at [977, 556] on input "number" at bounding box center [1019, 555] width 96 height 24
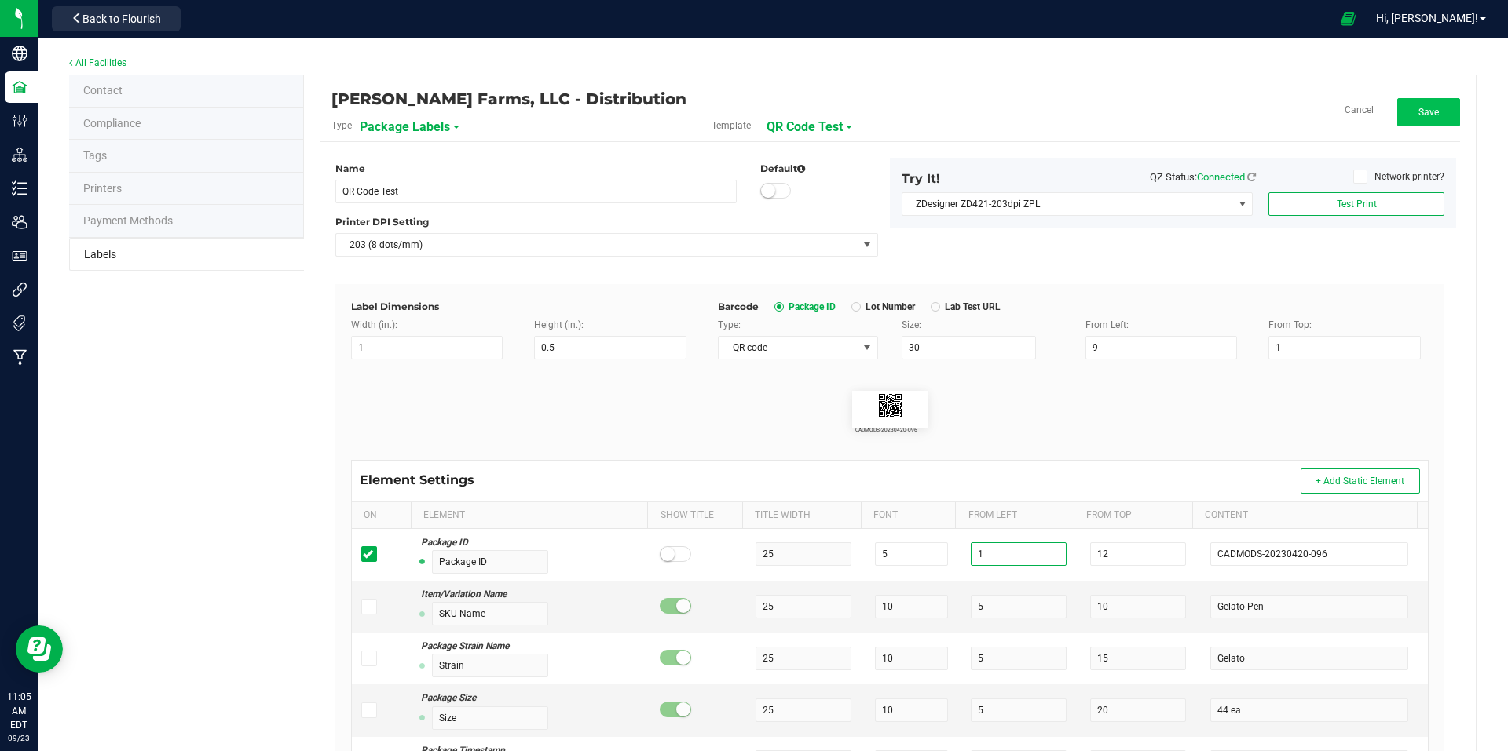
type input "1"
click at [1435, 111] on button "Save" at bounding box center [1428, 112] width 63 height 28
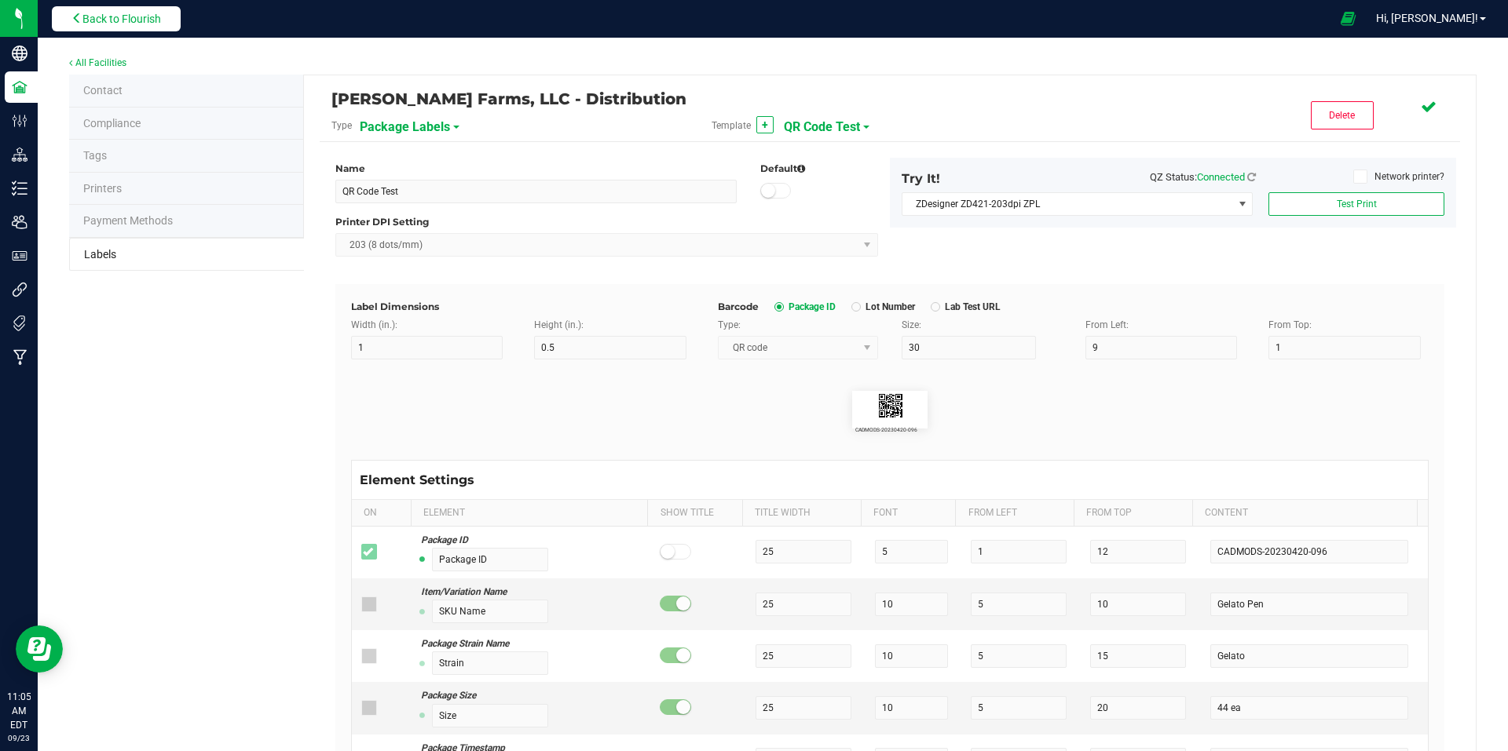
click at [137, 29] on button "Back to Flourish" at bounding box center [116, 18] width 129 height 25
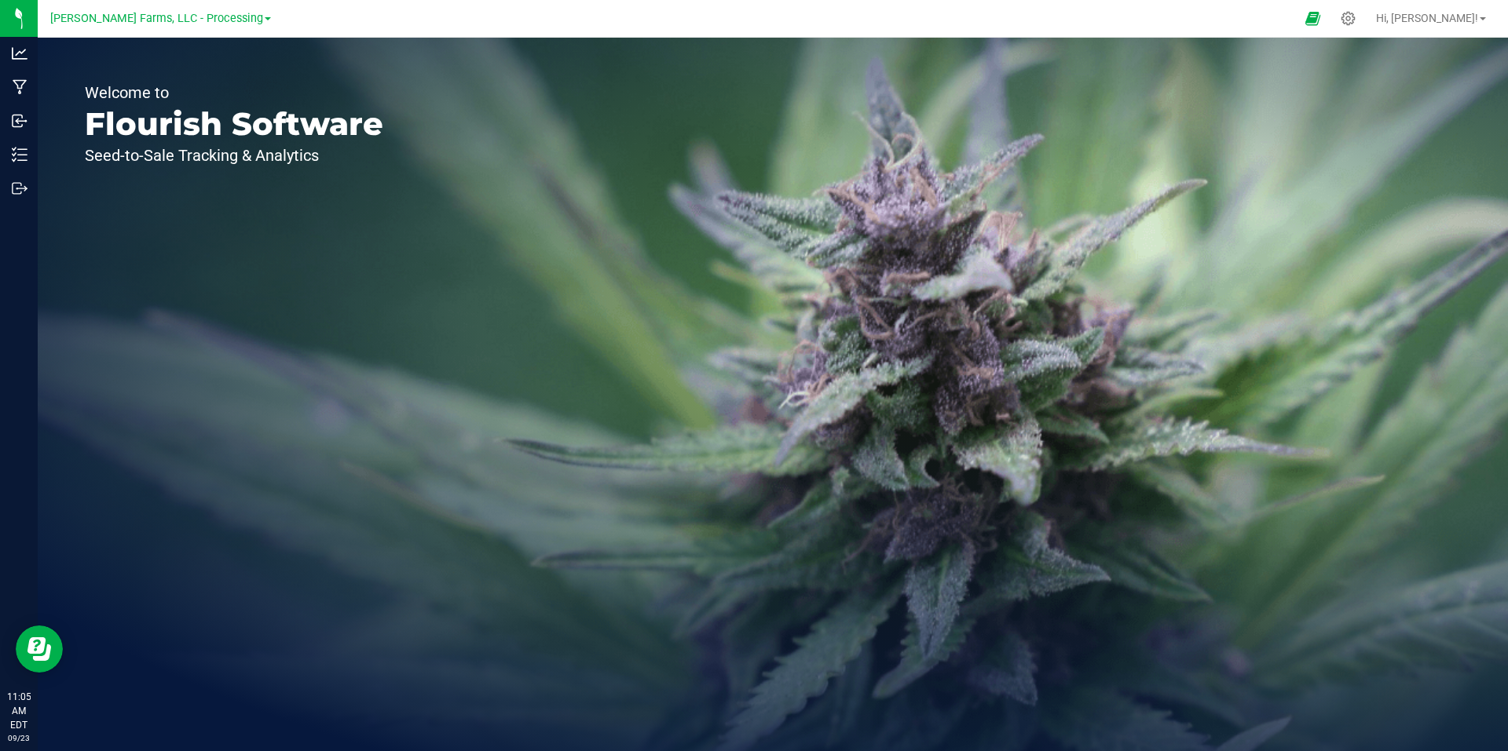
click at [252, 16] on link "[PERSON_NAME] Farms, LLC - Processing" at bounding box center [160, 17] width 221 height 15
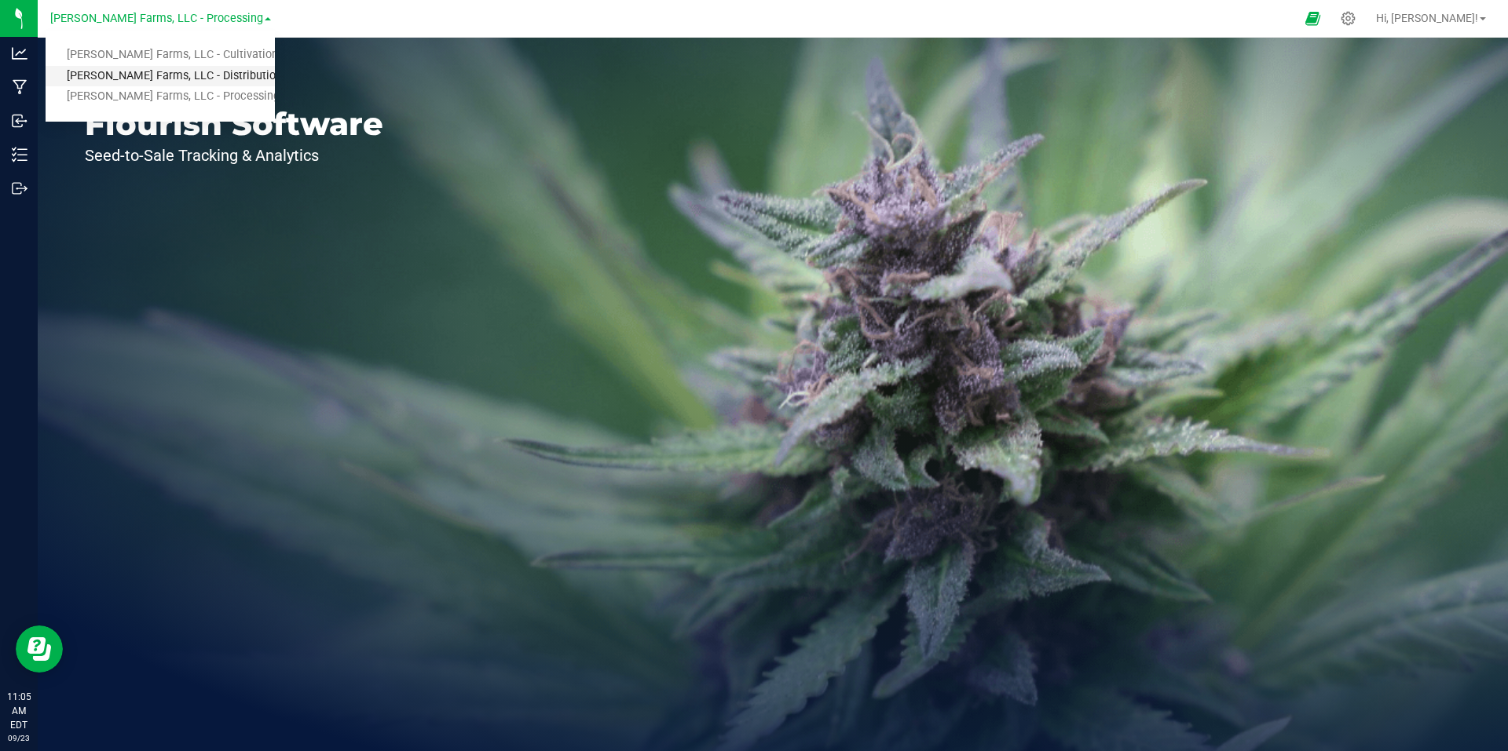
click at [221, 70] on link "[PERSON_NAME] Farms, LLC - Distribution" at bounding box center [160, 76] width 229 height 21
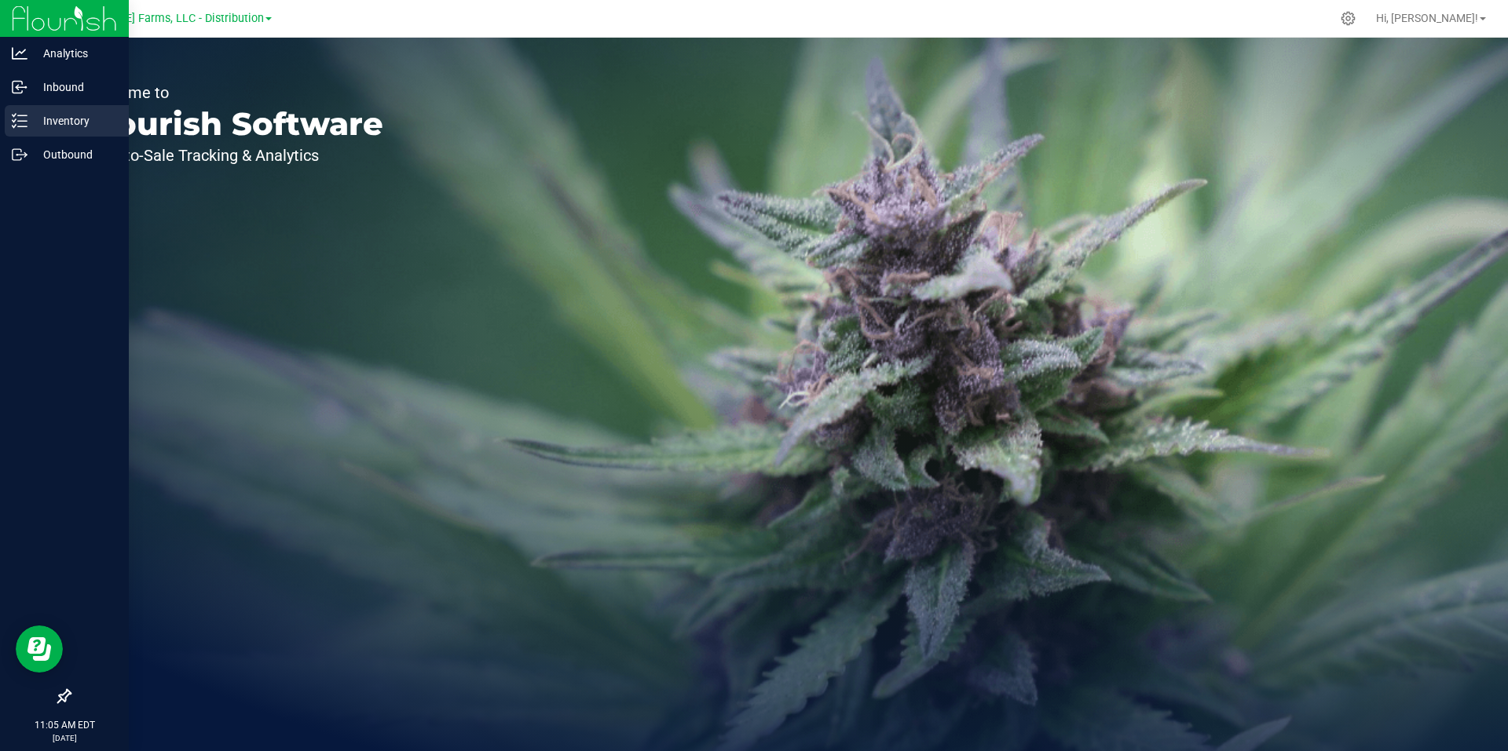
click at [69, 122] on p "Inventory" at bounding box center [74, 121] width 94 height 19
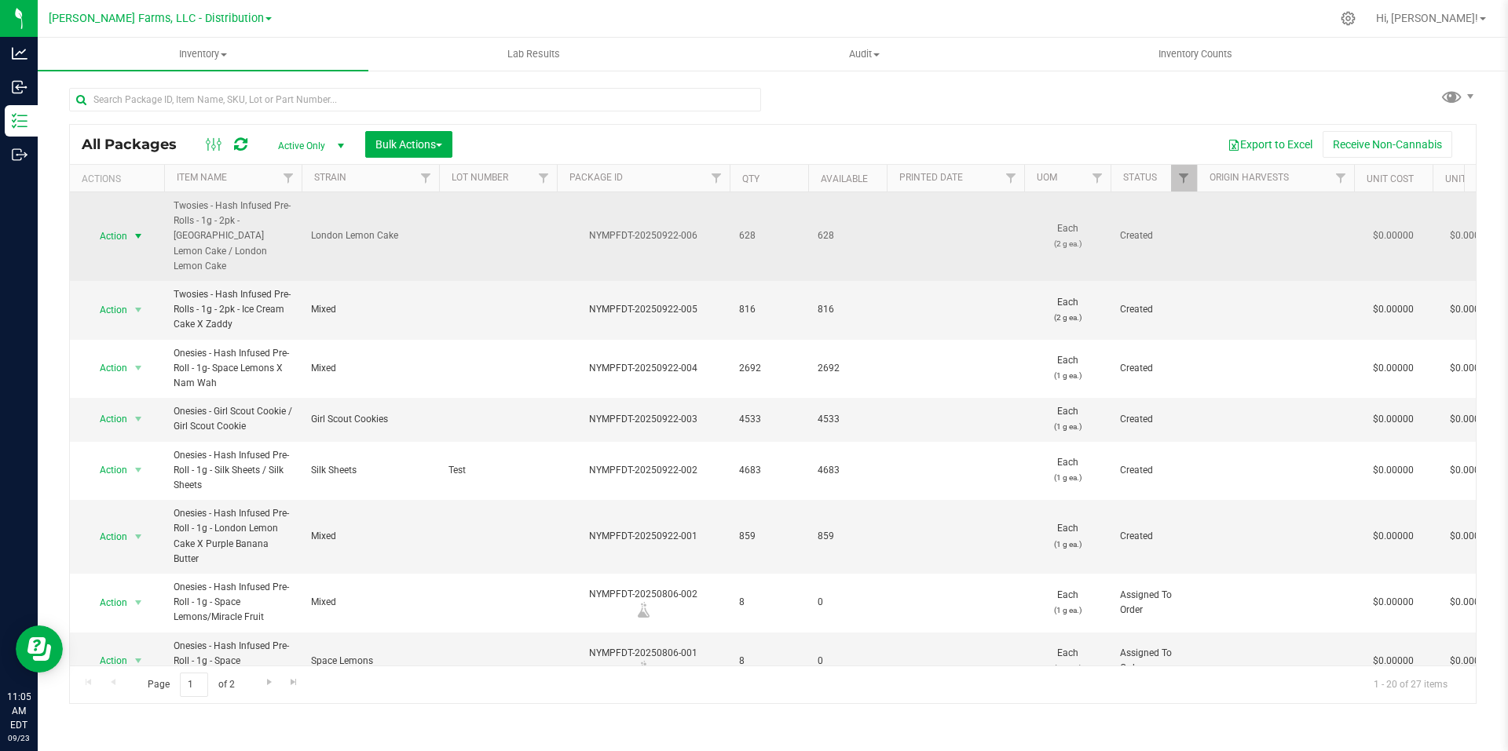
click at [136, 230] on span "select" at bounding box center [138, 236] width 13 height 13
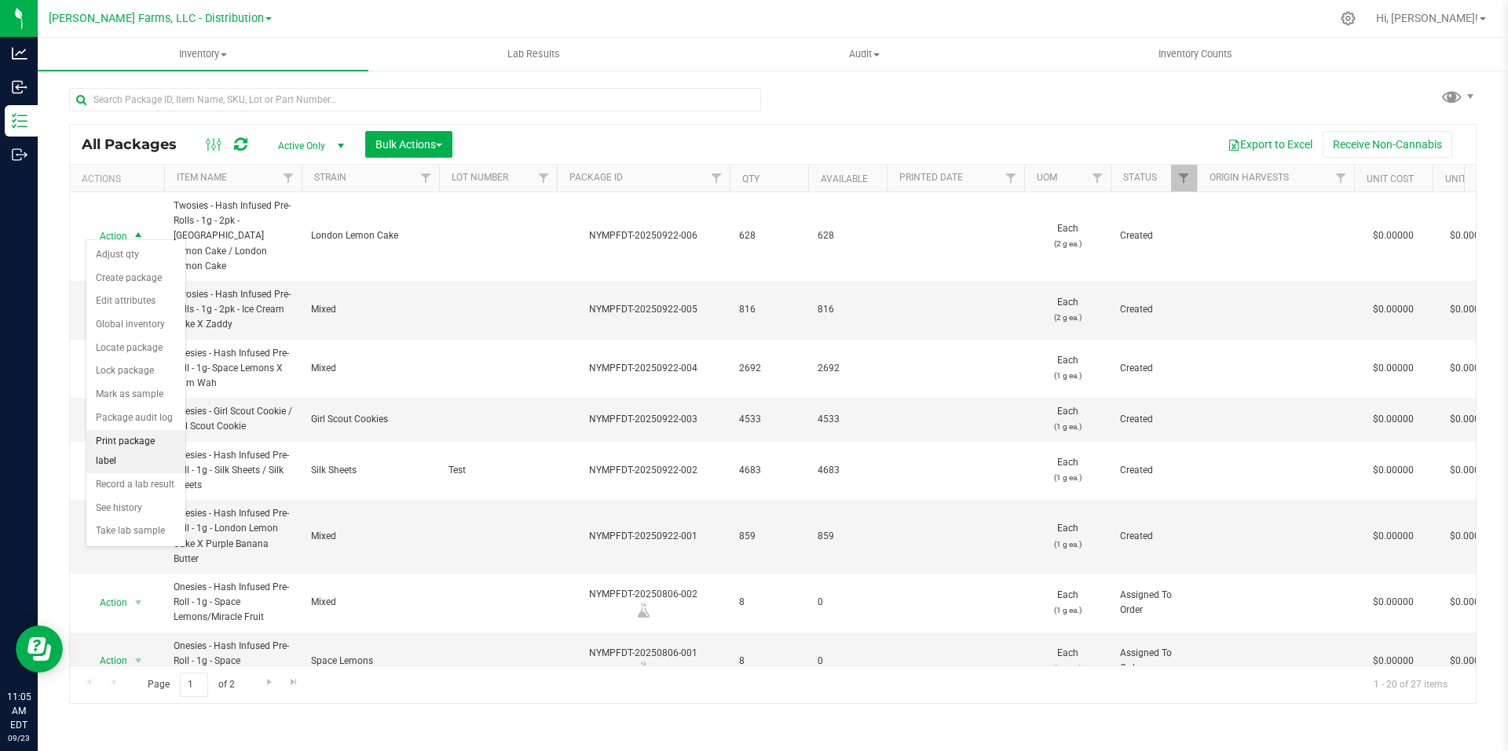
click at [143, 441] on li "Print package label" at bounding box center [135, 451] width 99 height 43
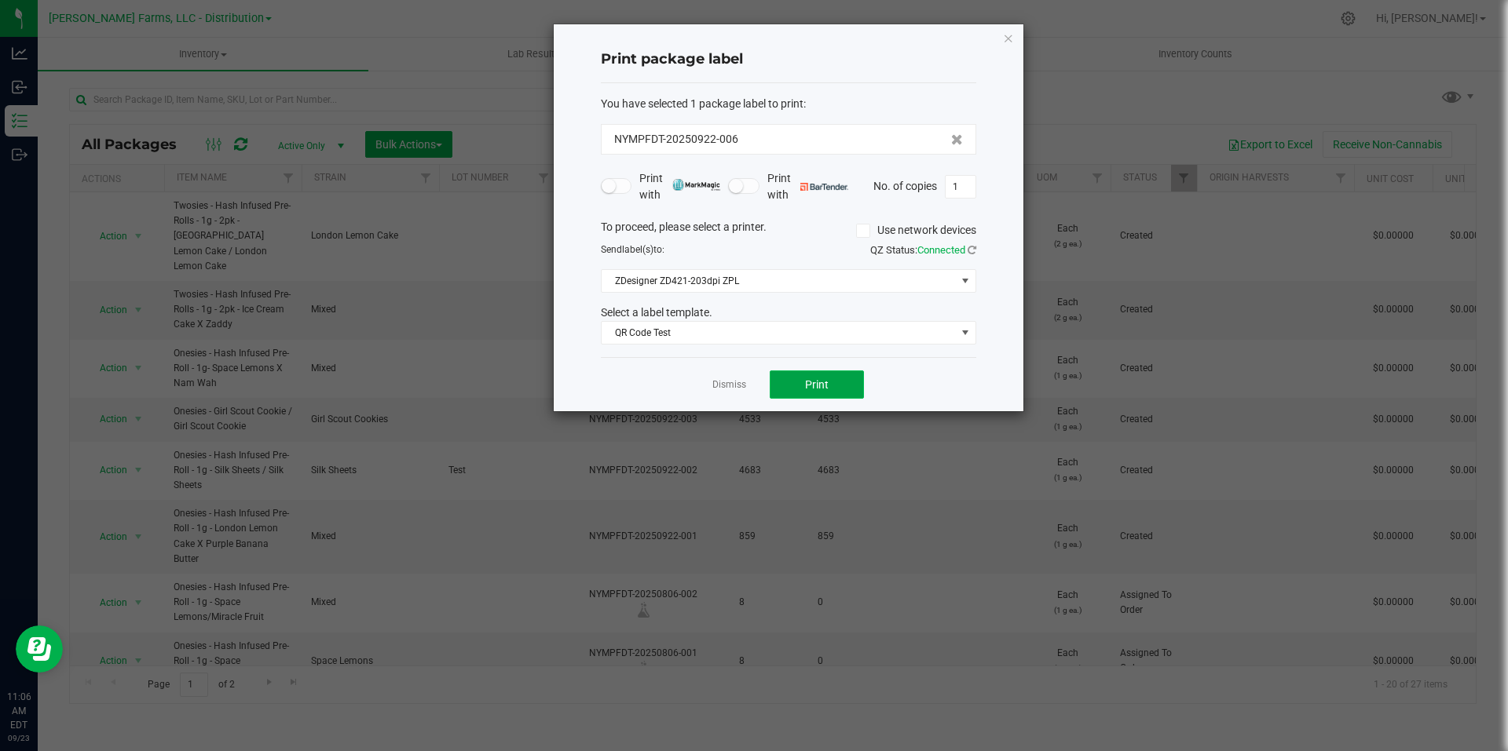
click at [818, 384] on span "Print" at bounding box center [817, 384] width 24 height 13
click at [1011, 44] on icon "button" at bounding box center [1008, 37] width 11 height 19
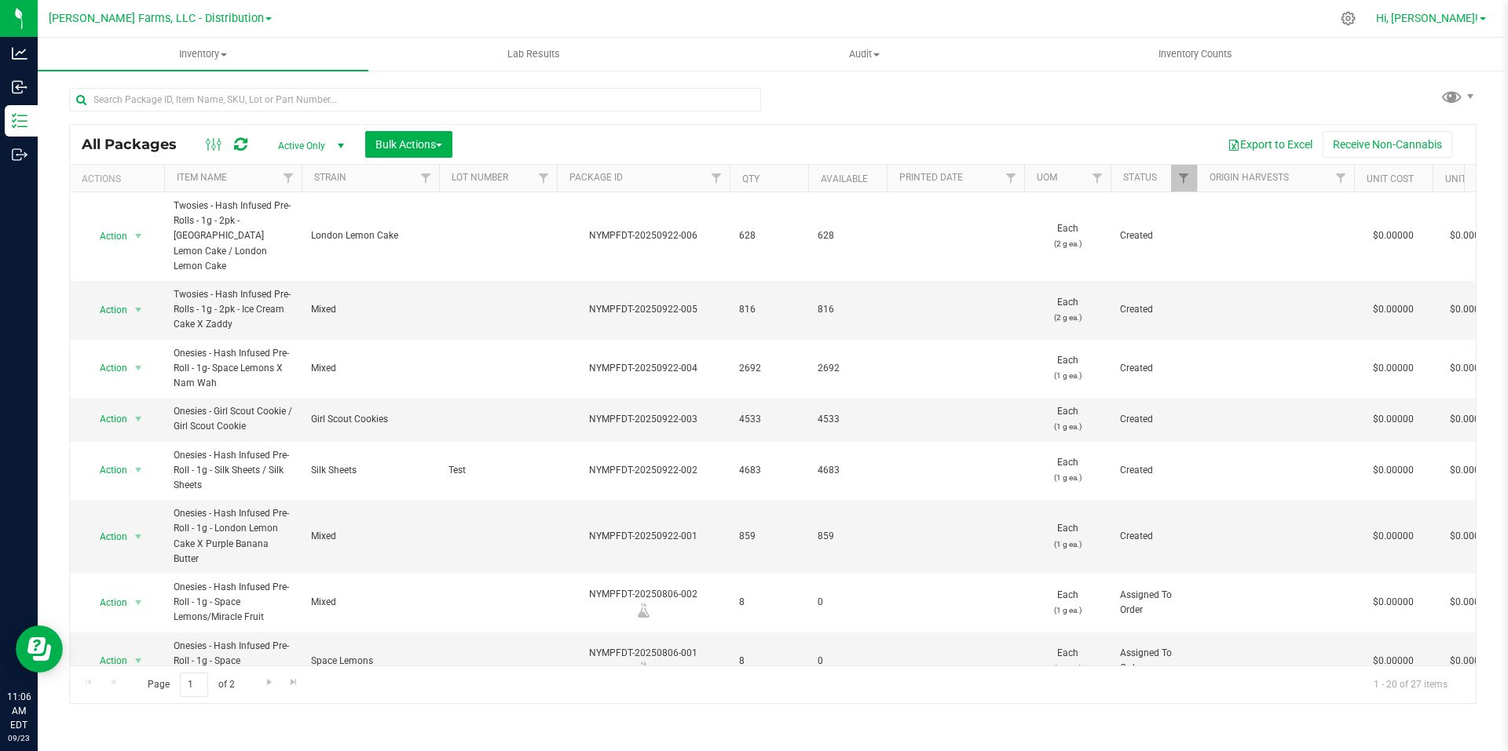
click at [1483, 13] on link "Hi, [PERSON_NAME]!" at bounding box center [1430, 18] width 122 height 16
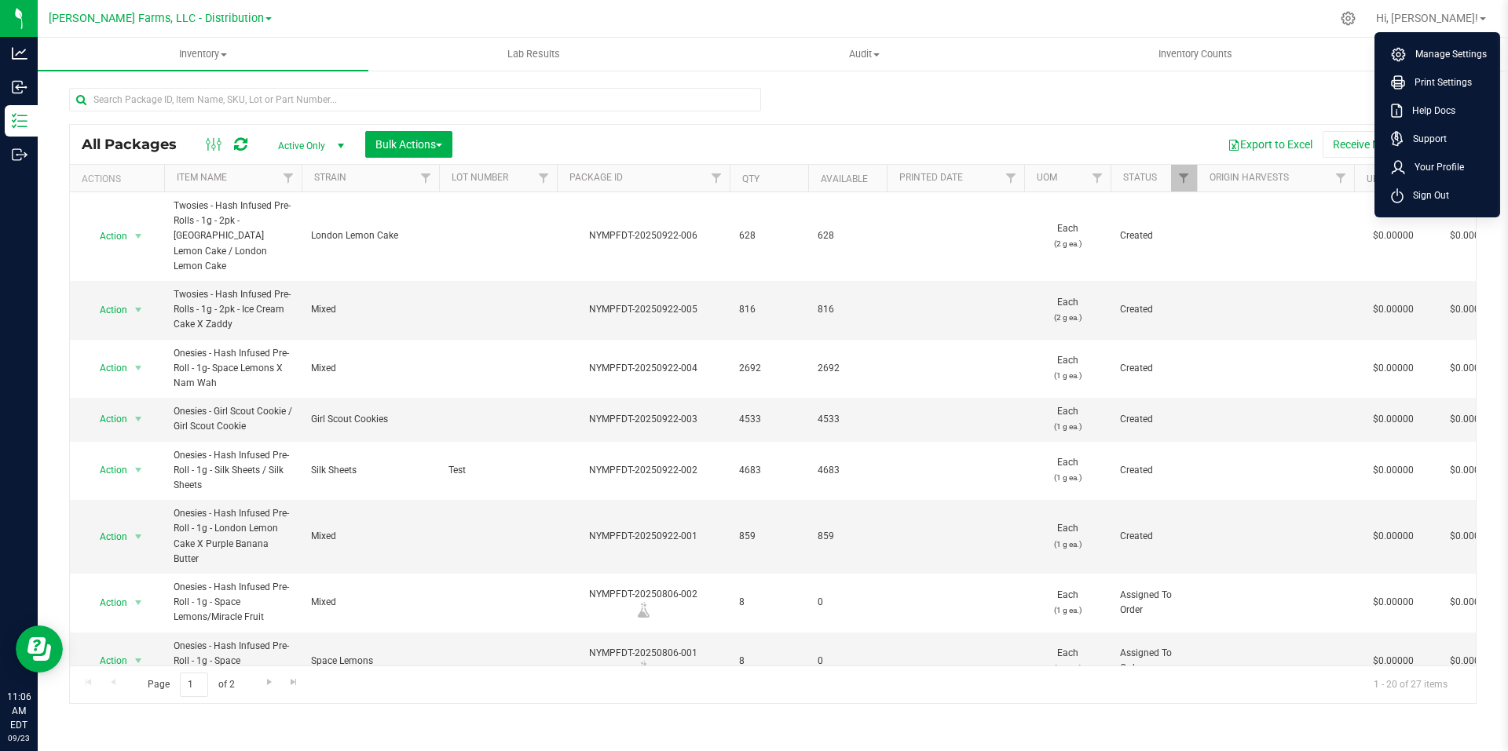
click at [1288, 32] on div at bounding box center [805, 18] width 1049 height 31
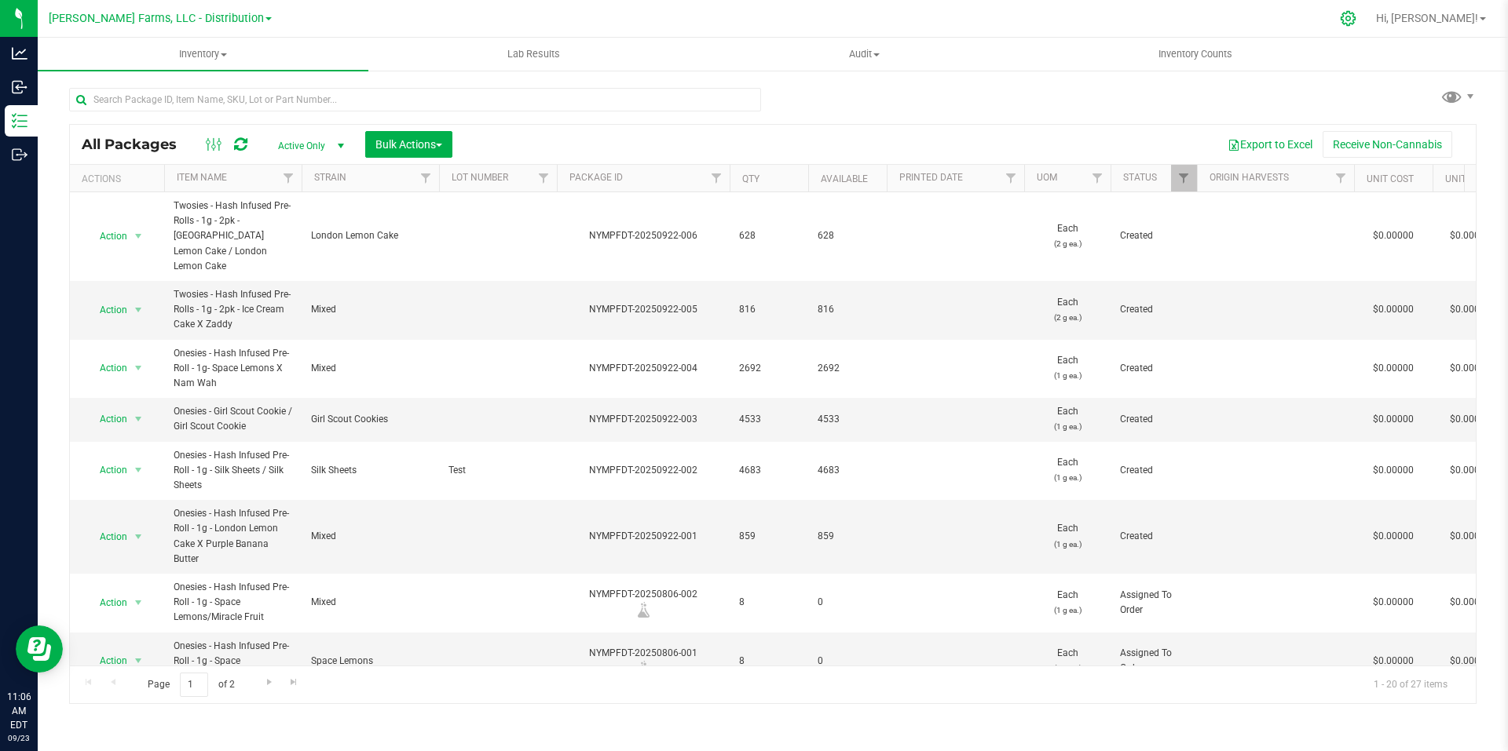
click at [1368, 29] on div at bounding box center [1348, 19] width 39 height 34
click at [1355, 17] on icon at bounding box center [1347, 18] width 15 height 15
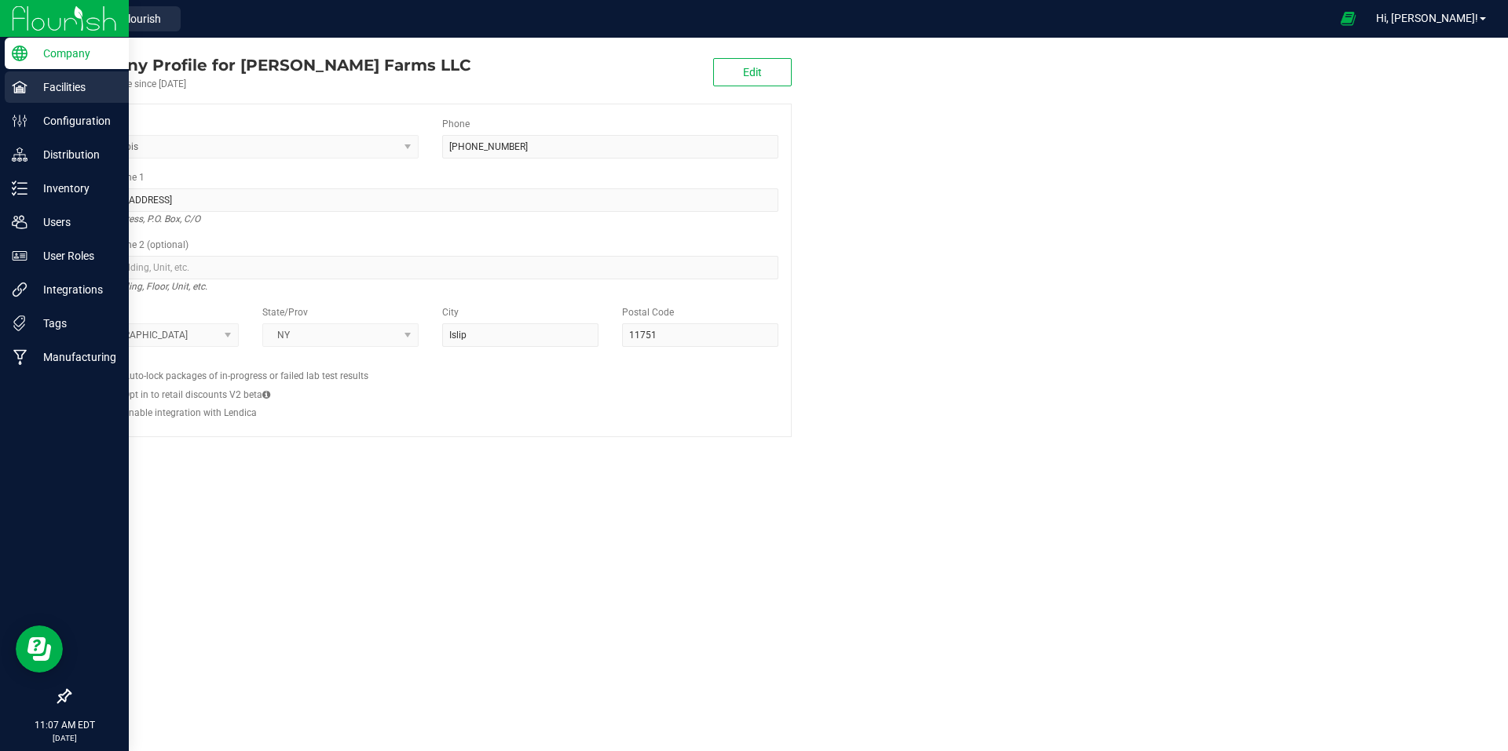
click at [87, 87] on p "Facilities" at bounding box center [74, 87] width 94 height 19
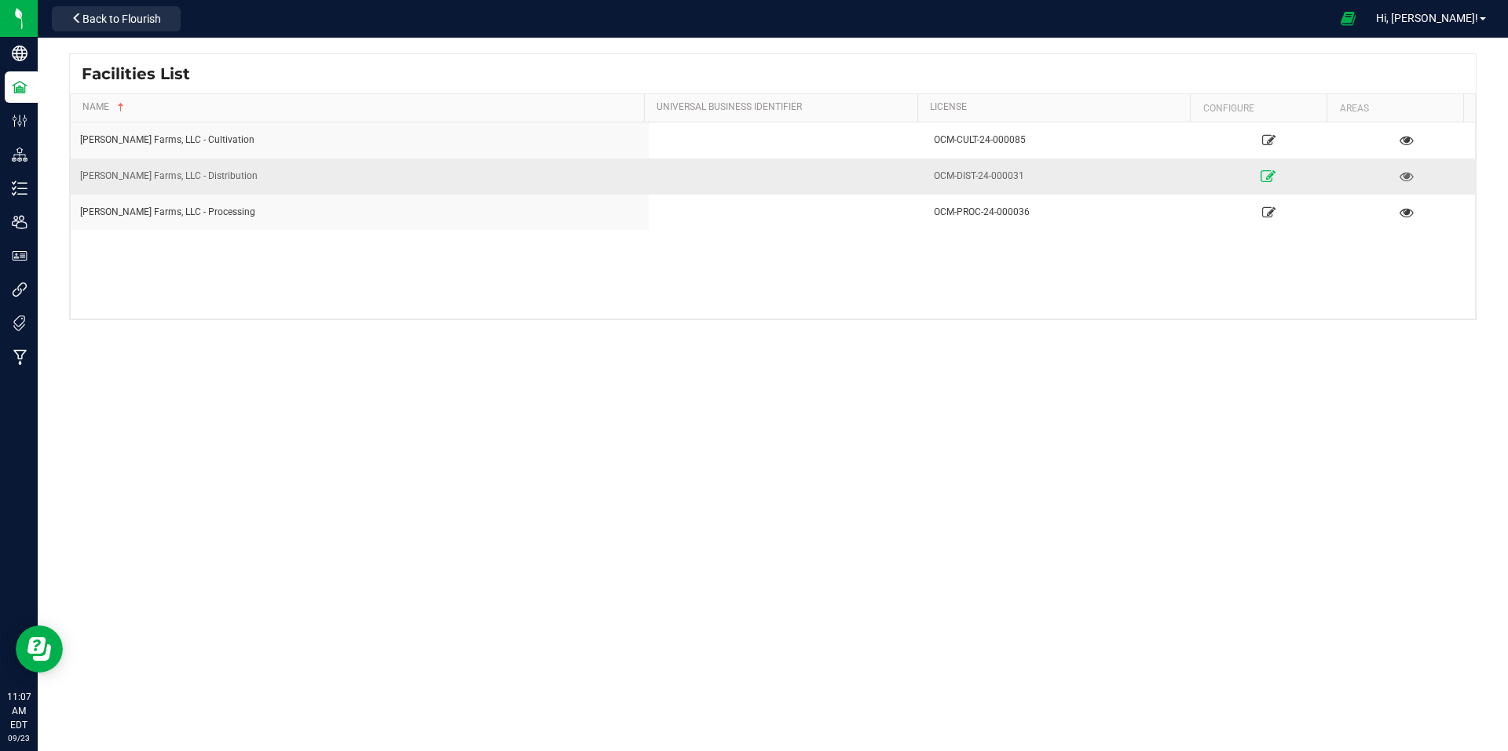
click at [1261, 174] on icon at bounding box center [1268, 175] width 15 height 11
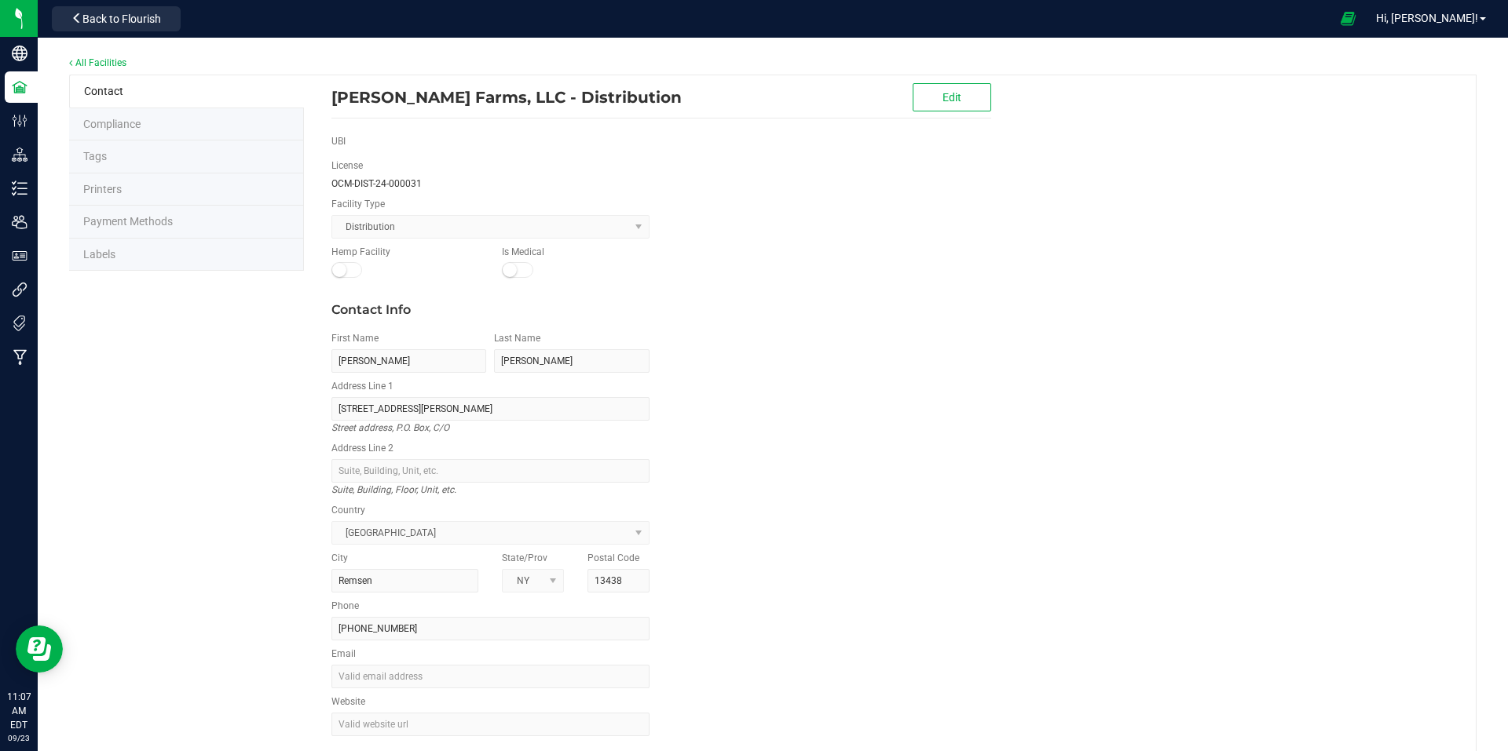
click at [115, 258] on span "Labels" at bounding box center [99, 254] width 32 height 13
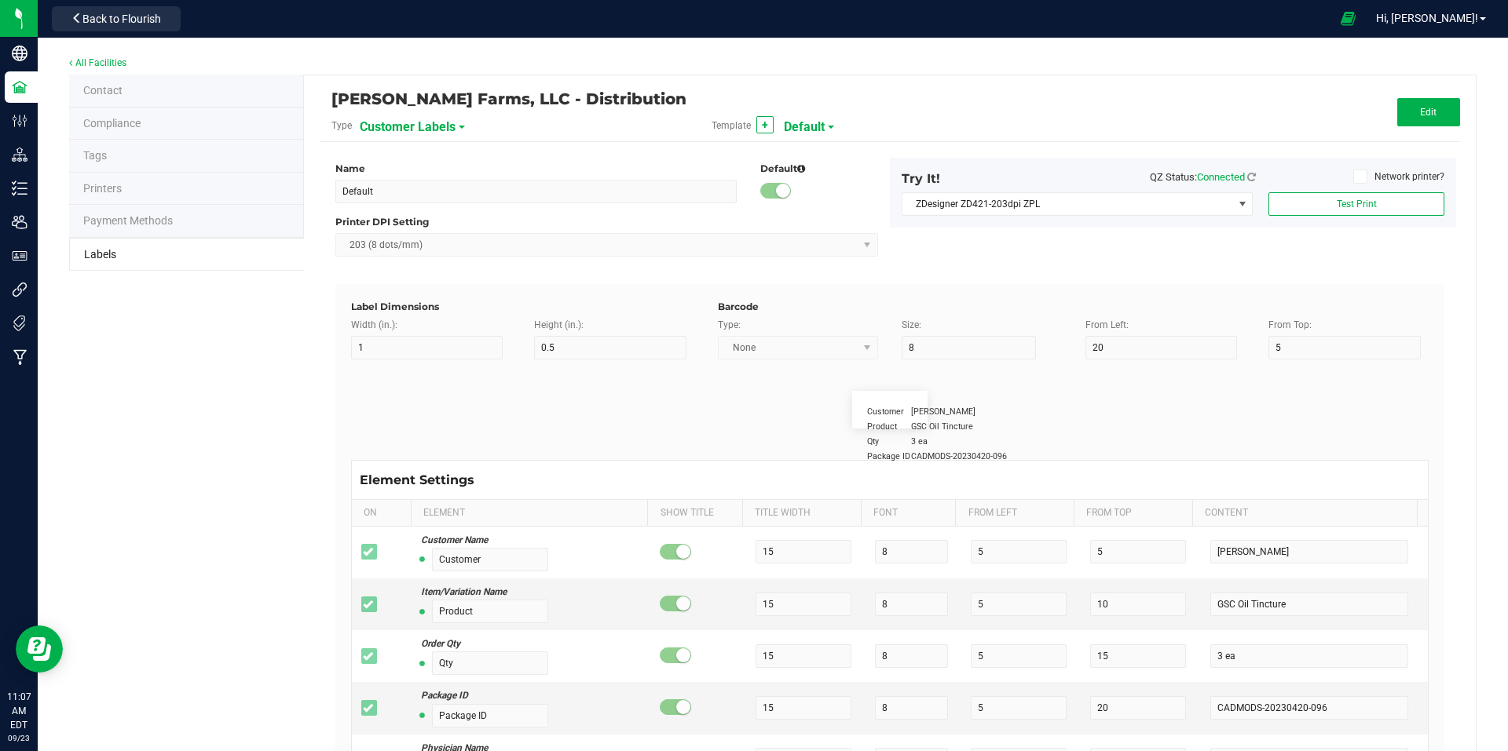
click at [459, 129] on div "Customer Labels" at bounding box center [446, 126] width 173 height 28
click at [458, 125] on div "Customer Labels" at bounding box center [446, 126] width 173 height 28
click at [459, 126] on span at bounding box center [462, 127] width 6 height 3
click at [437, 223] on li "Package Labels" at bounding box center [435, 220] width 155 height 28
type input "Zebra 4x2"
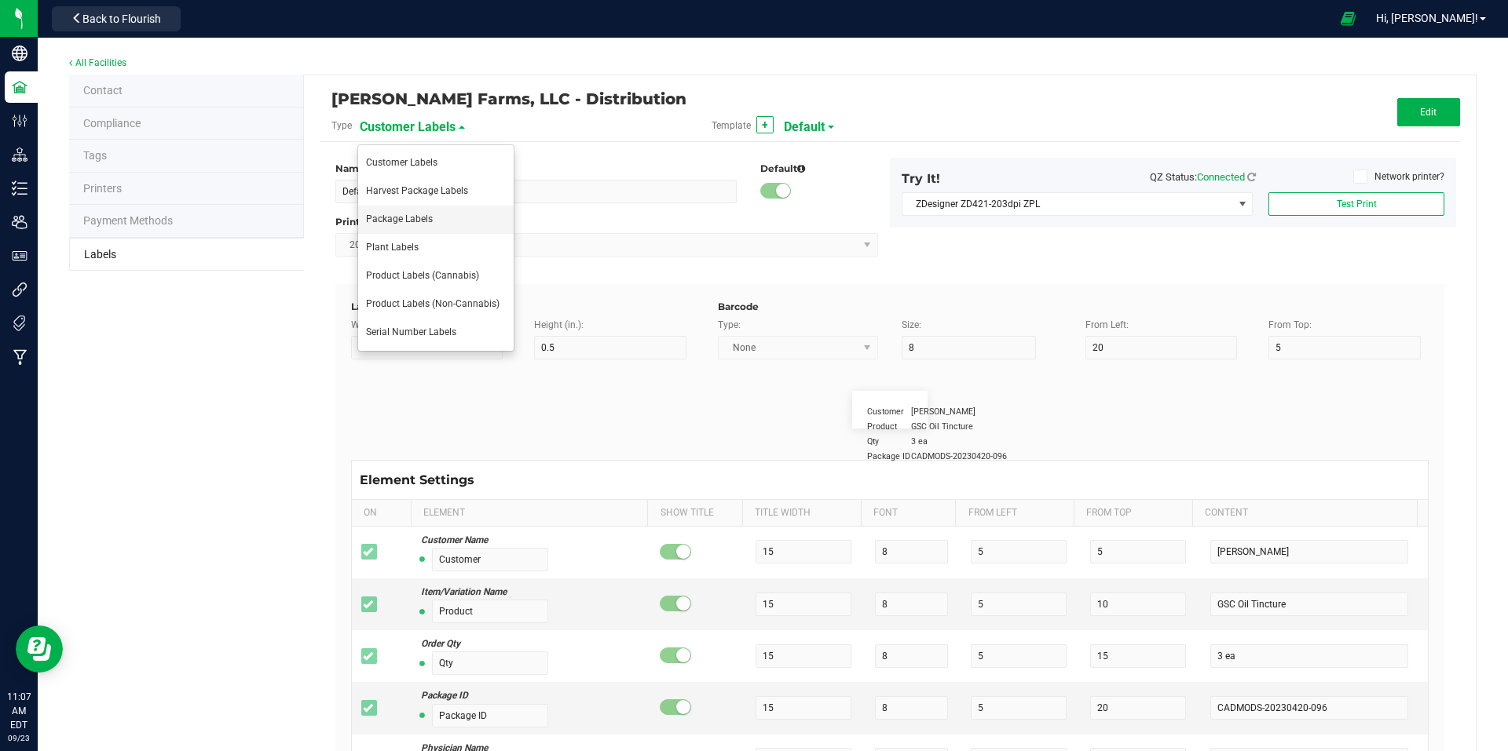
type input "4"
type input "2"
type input "10"
type input "35"
type input "45"
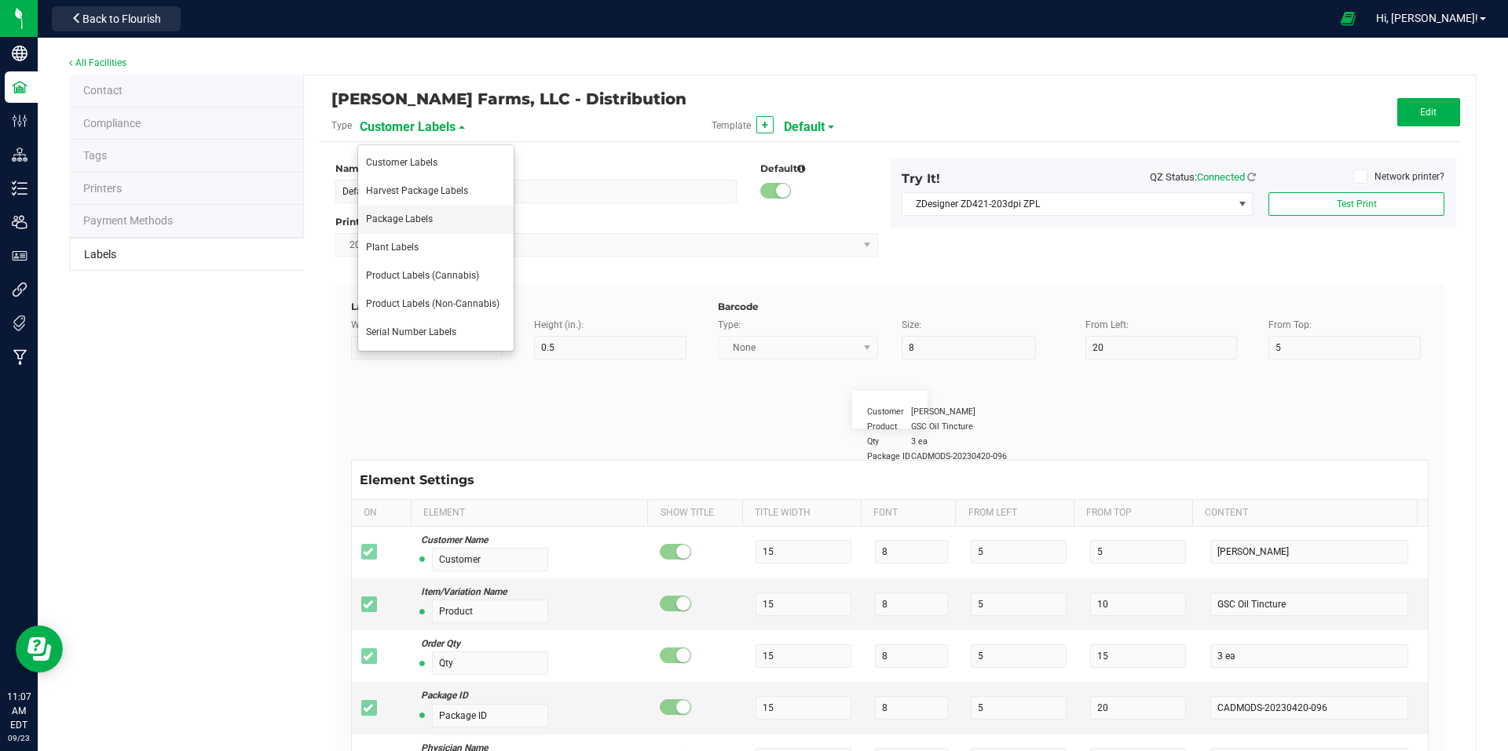
type input "Package ID"
type input "25"
type input "10"
type input "CADMODS-20230420-096"
type input "SKU Name"
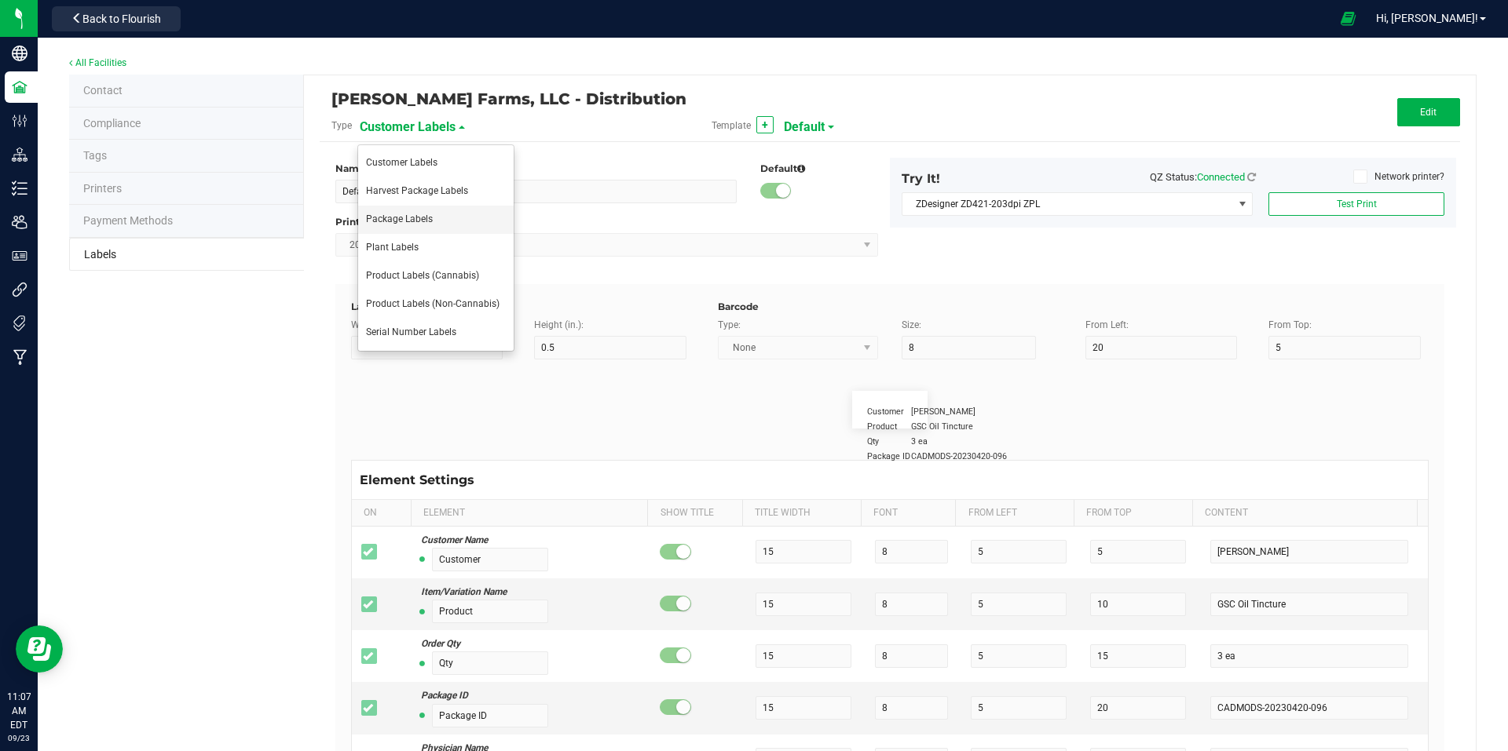
type input "25"
type input "10"
type input "Gelato Pen"
type input "Strain"
type input "25"
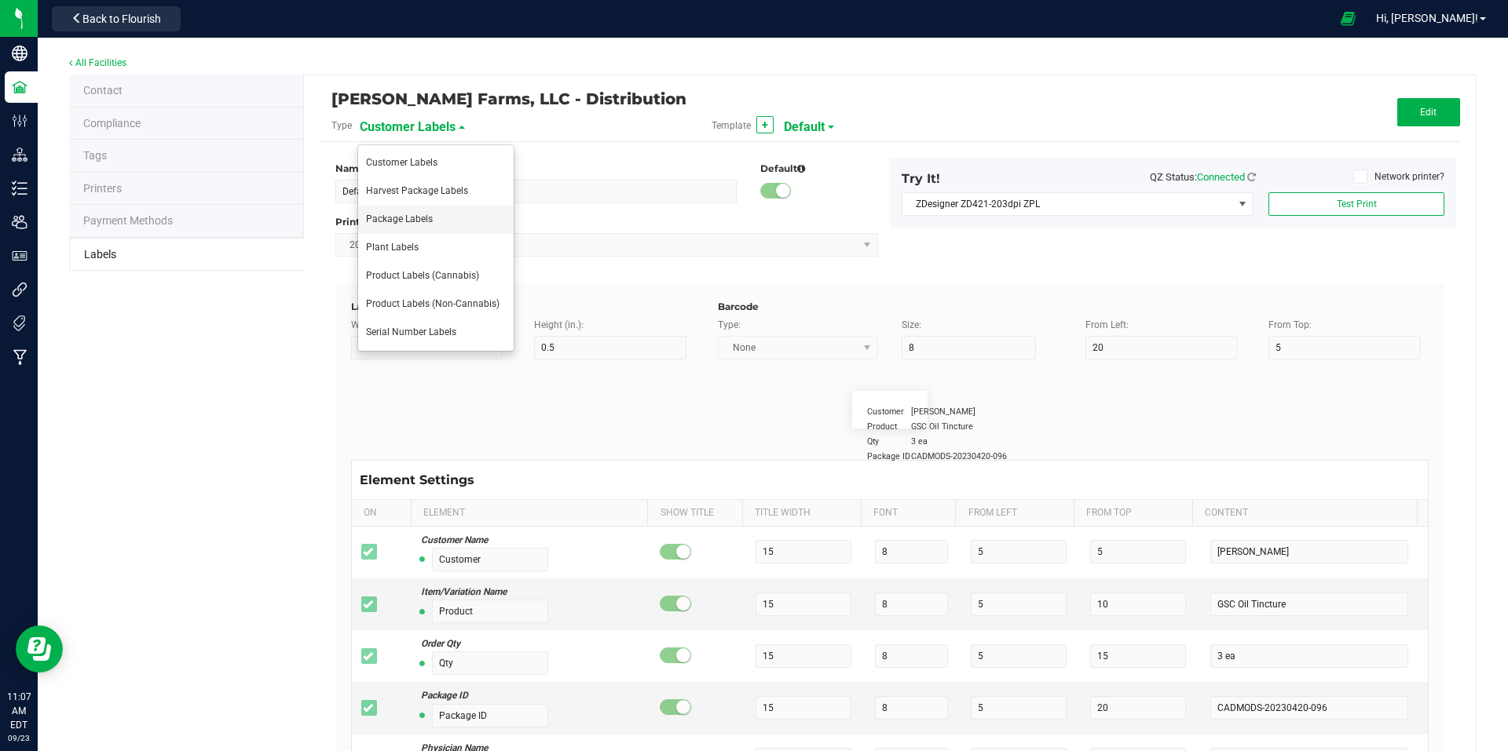
type input "10"
type input "Gelato"
type input "Size"
type input "25"
type input "10"
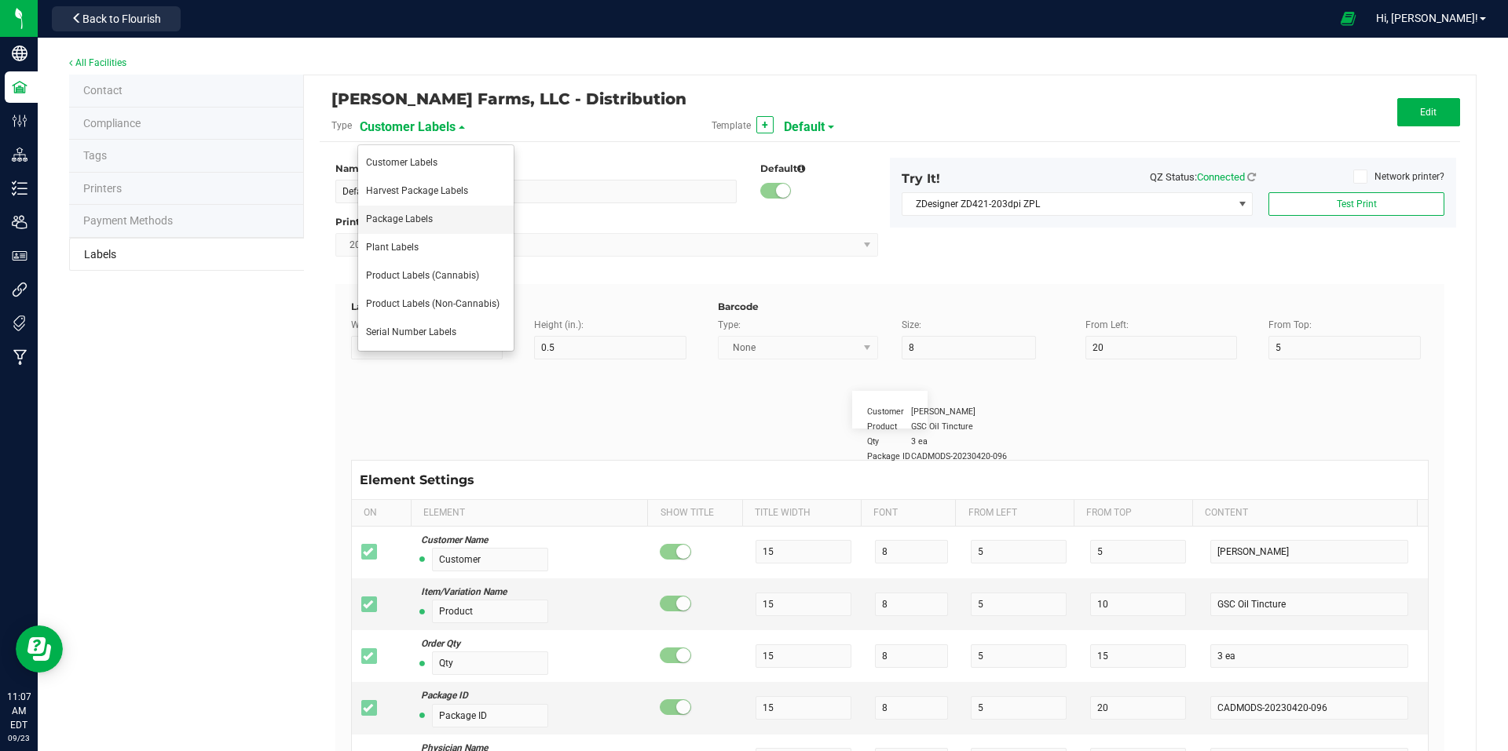
type input "44 units"
type input "Package Date"
type input "25"
type input "10"
type input "25"
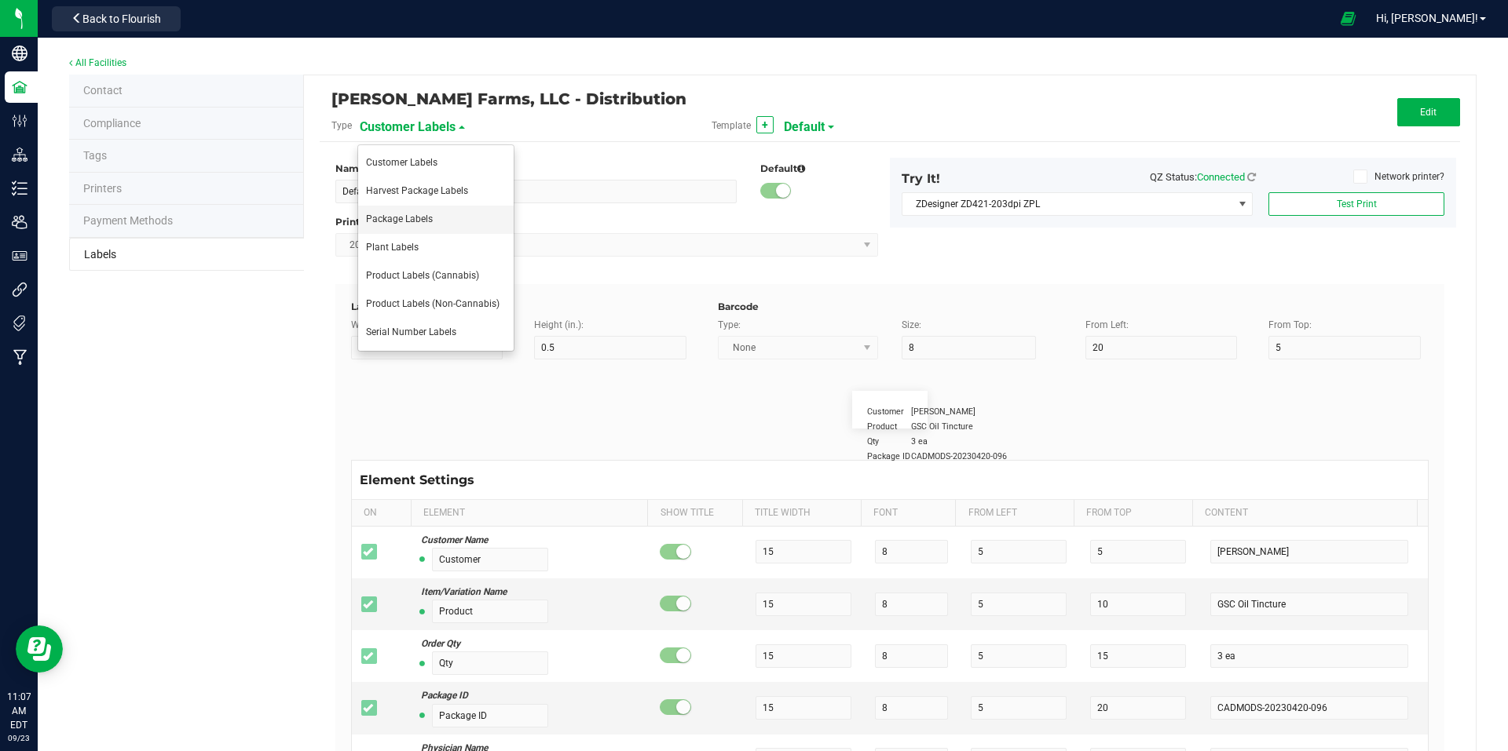
type input "[DATE] 10:14pm"
type input "Lot Number"
type input "25"
type input "10"
type input "30"
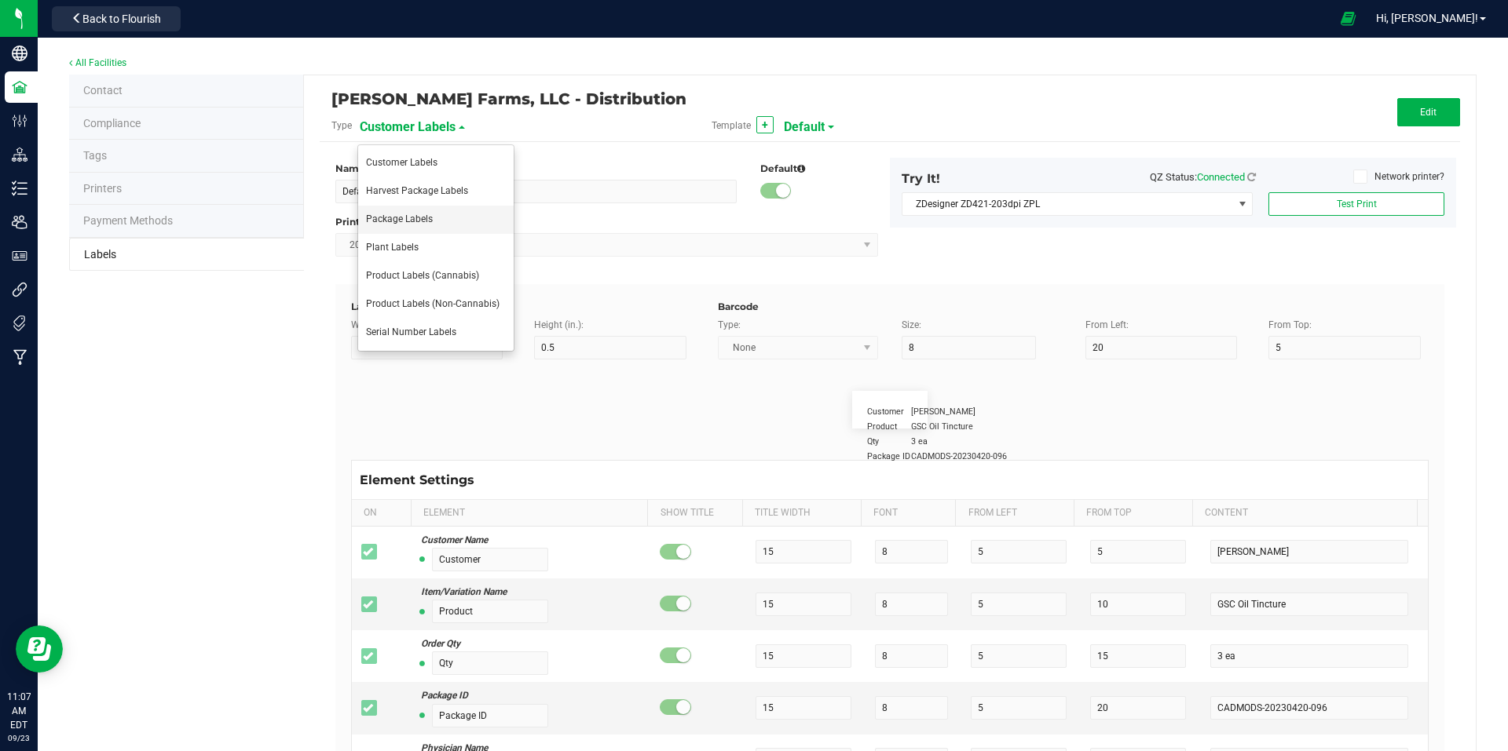
type input "LOT918234"
type input "SKU"
type input "25"
type input "10"
type input "30"
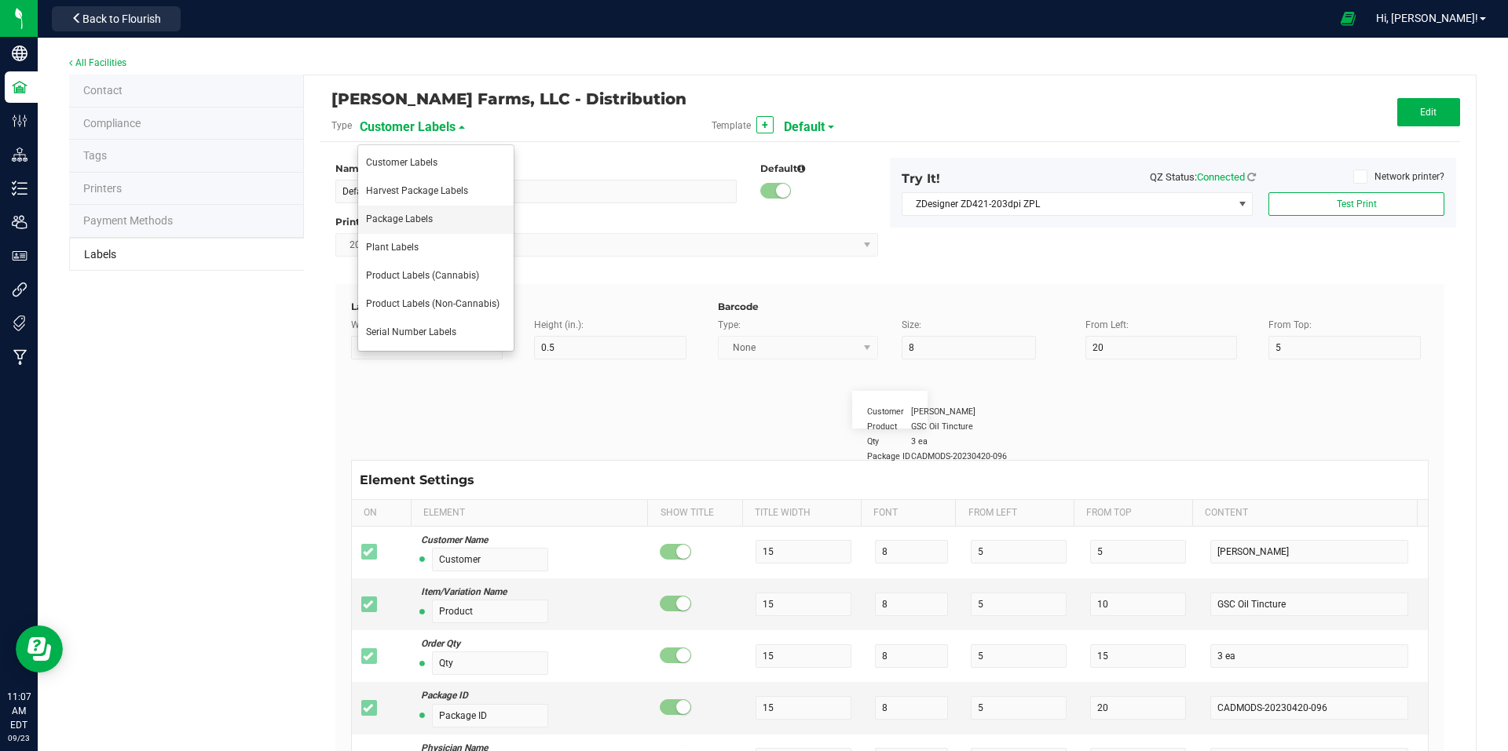
type input "42P017"
type input "Ref Field 1"
type input "25"
type input "10"
type input "35"
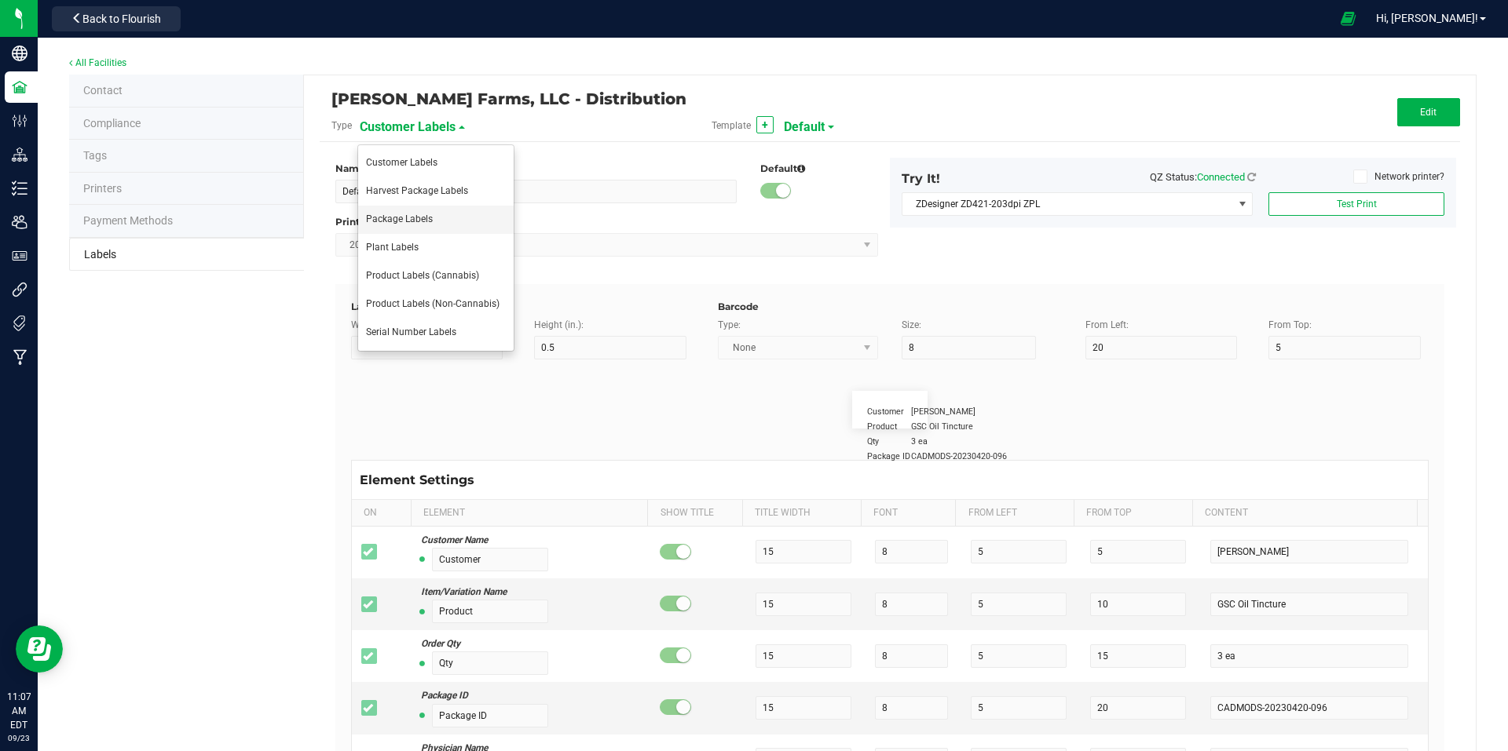
type input "Ref Field 1 Value"
type input "Ref Field 2"
type input "25"
type input "10"
type input "35"
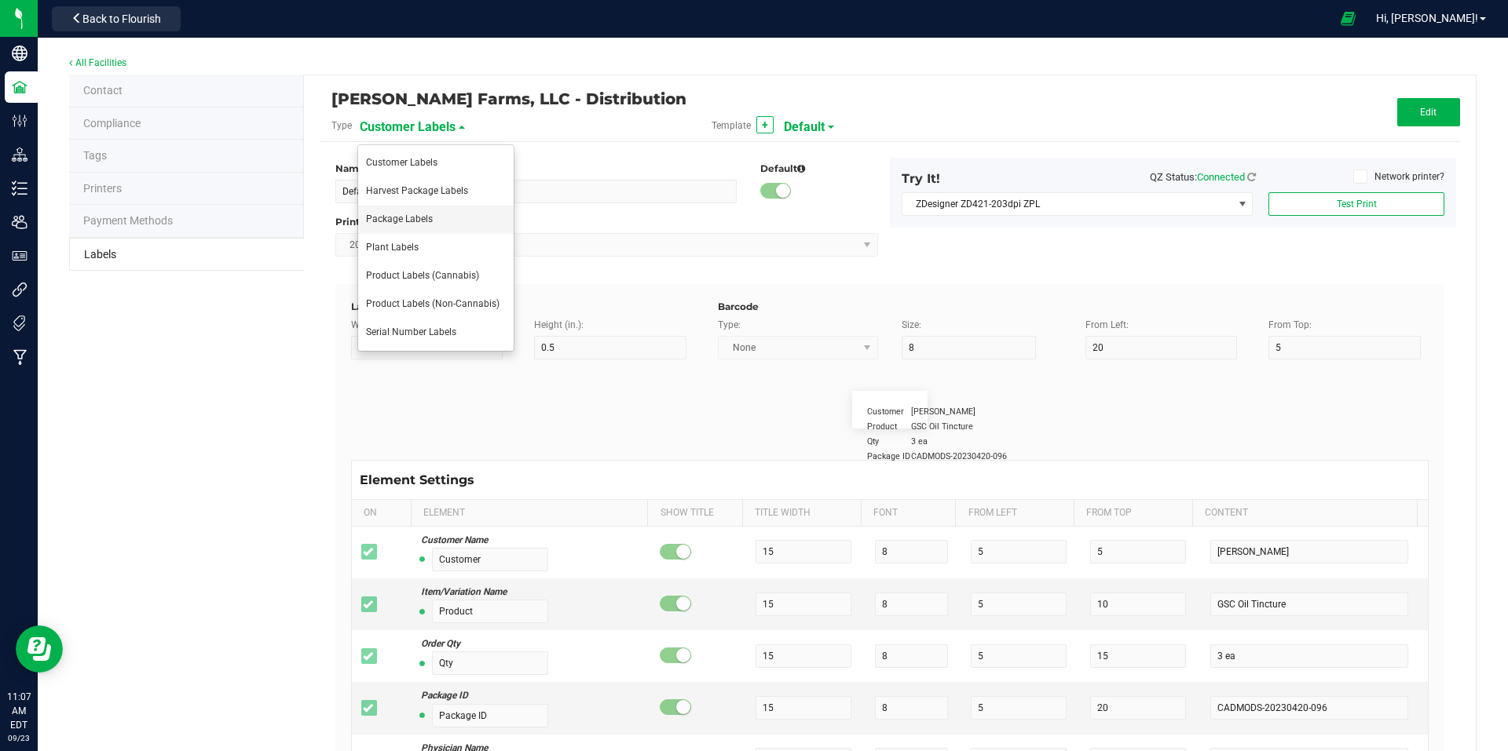
type input "Ref Field 2 Value"
type input "Ref Field 3"
type input "25"
type input "10"
type input "35"
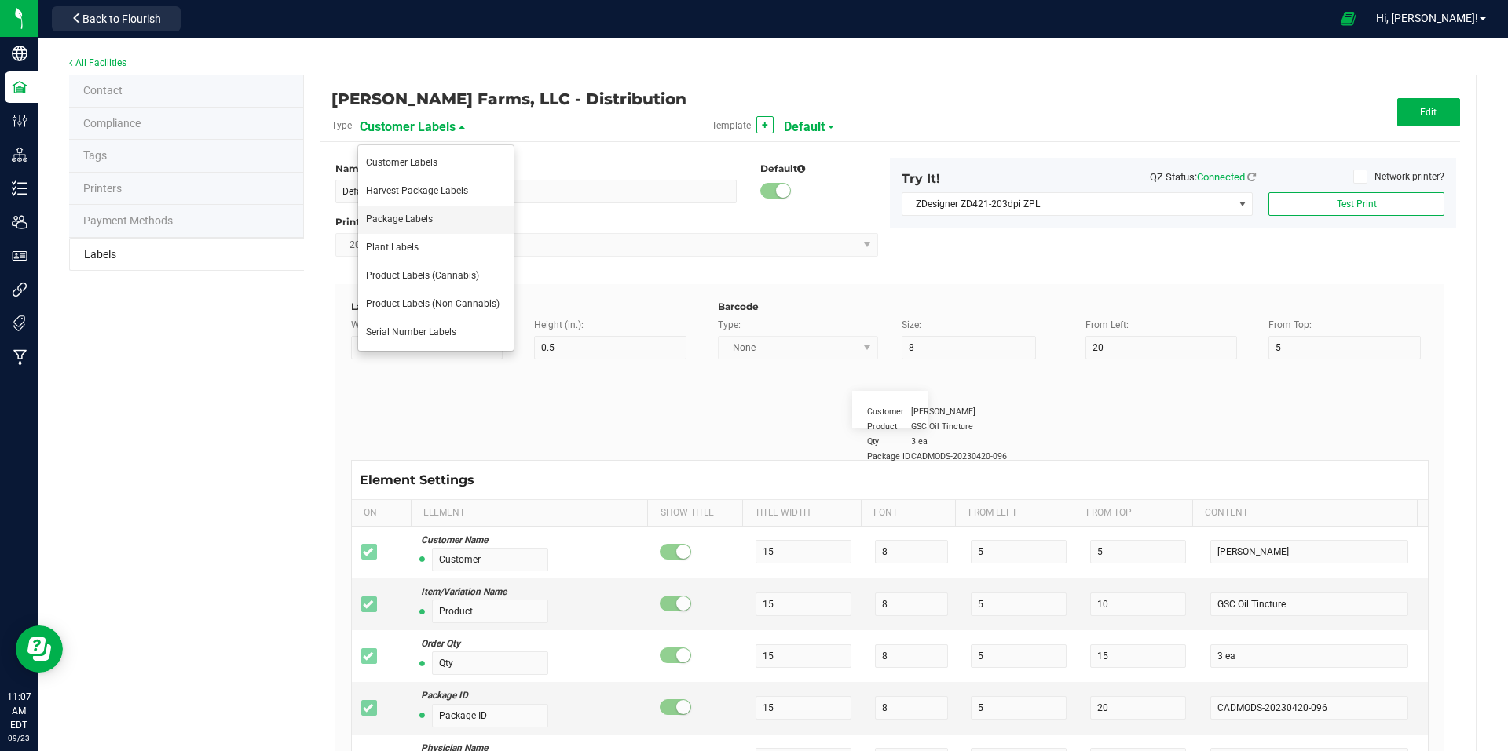
type input "Ref Field 3 Value"
type input "Item Ref Field 1"
type input "25"
type input "10"
type input "35"
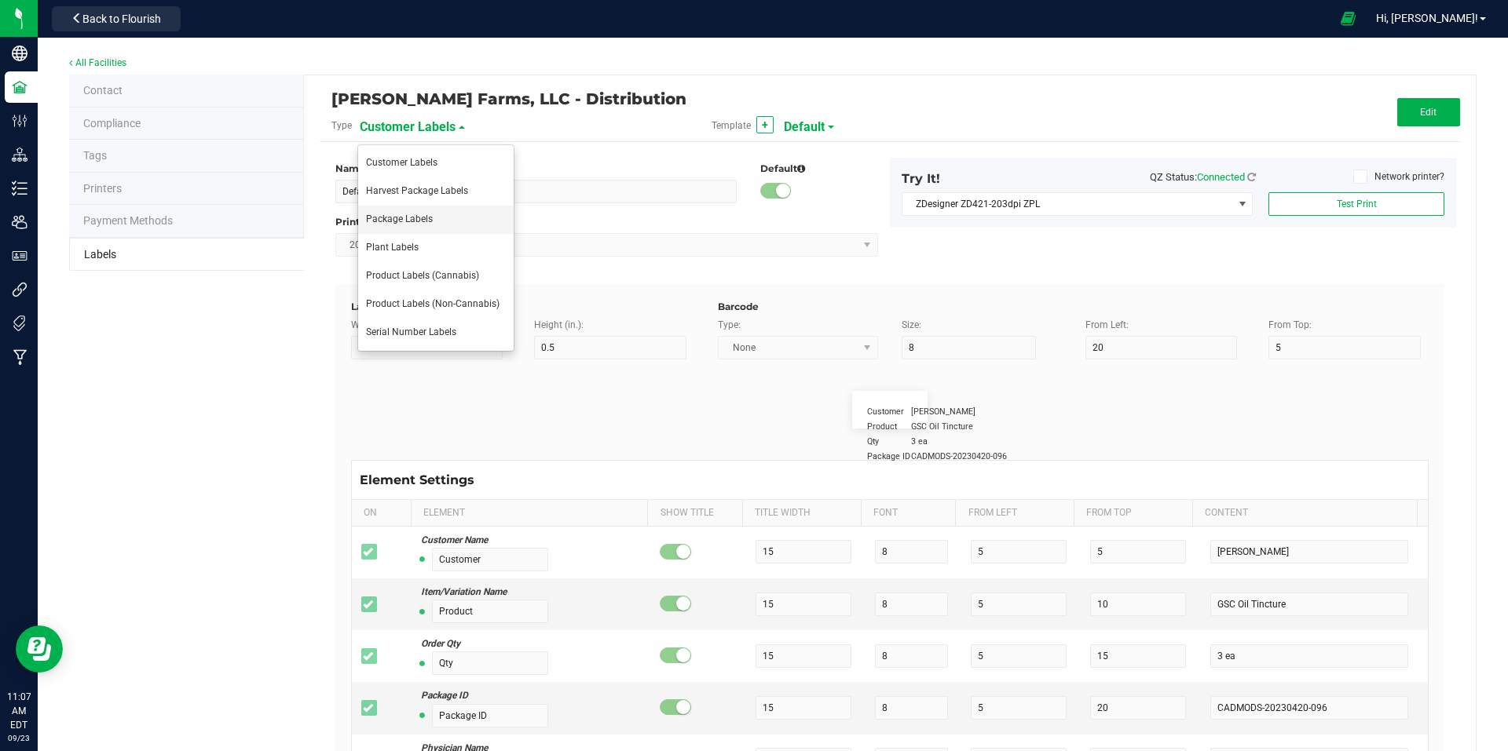
type input "Item Ref Field 1 Value"
type input "Item Ref Field 2"
type input "25"
type input "10"
type input "35"
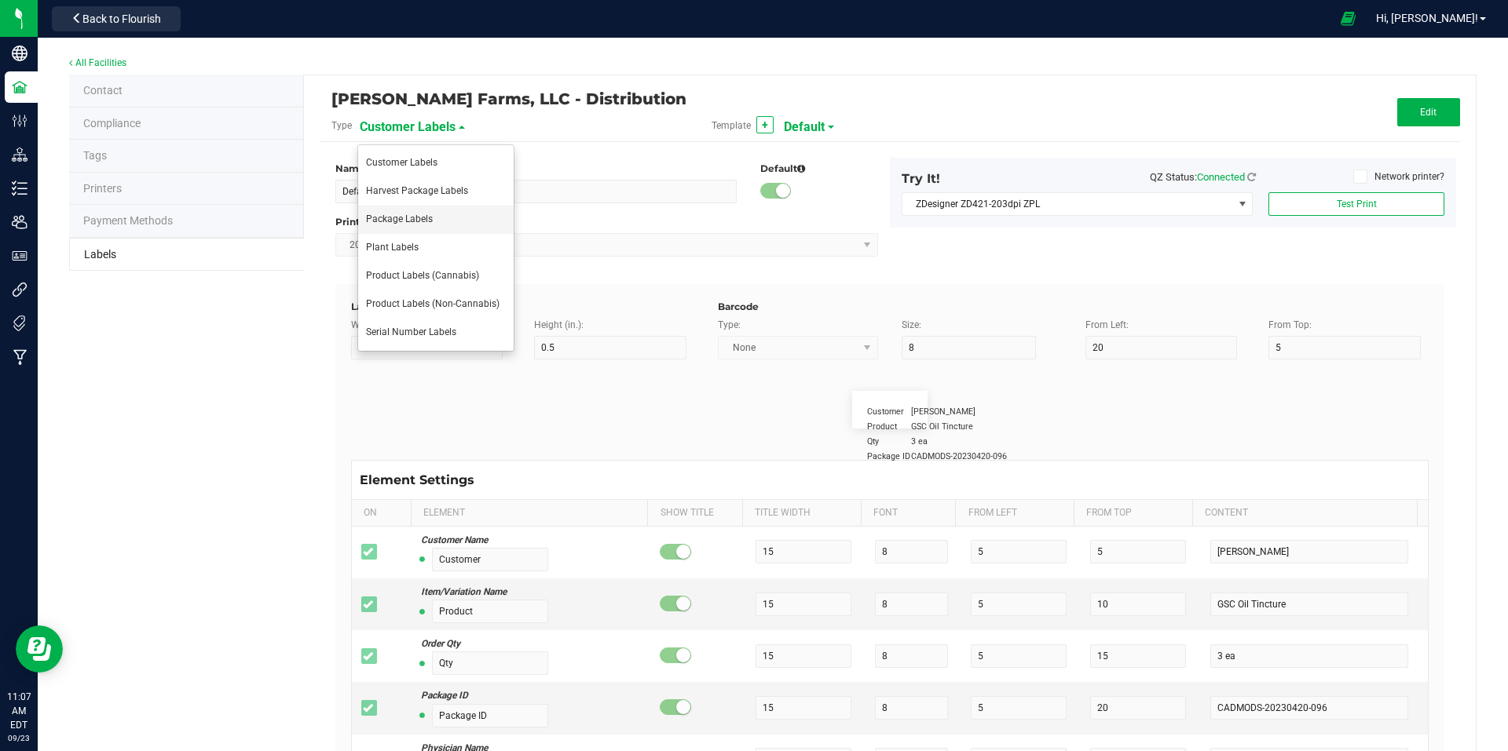
type input "Item Ref Field 2 Value"
type input "Item Ref Field 3"
type input "25"
type input "10"
type input "35"
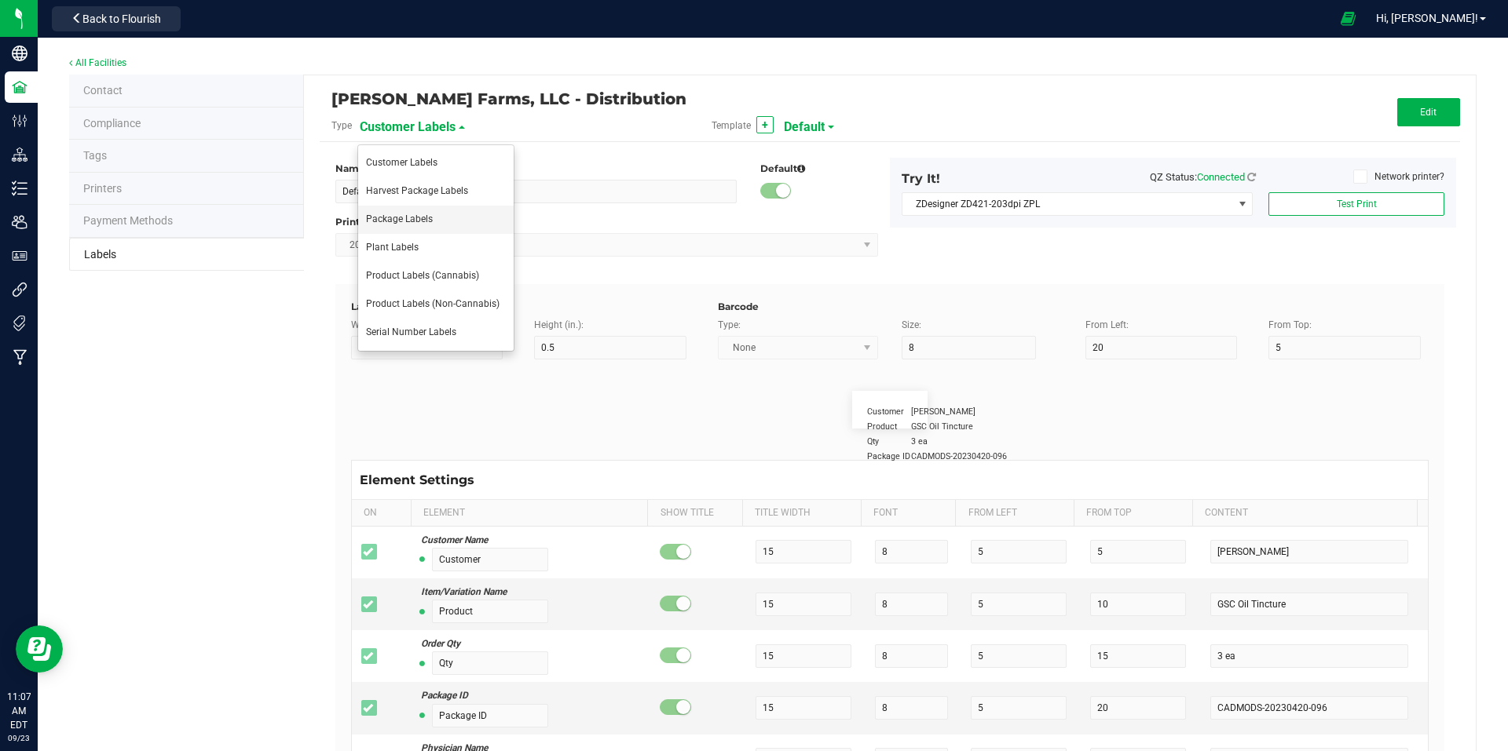
type input "Item Ref Field 3 Value"
type input "Item Ref Field 4"
type input "25"
type input "10"
type input "35"
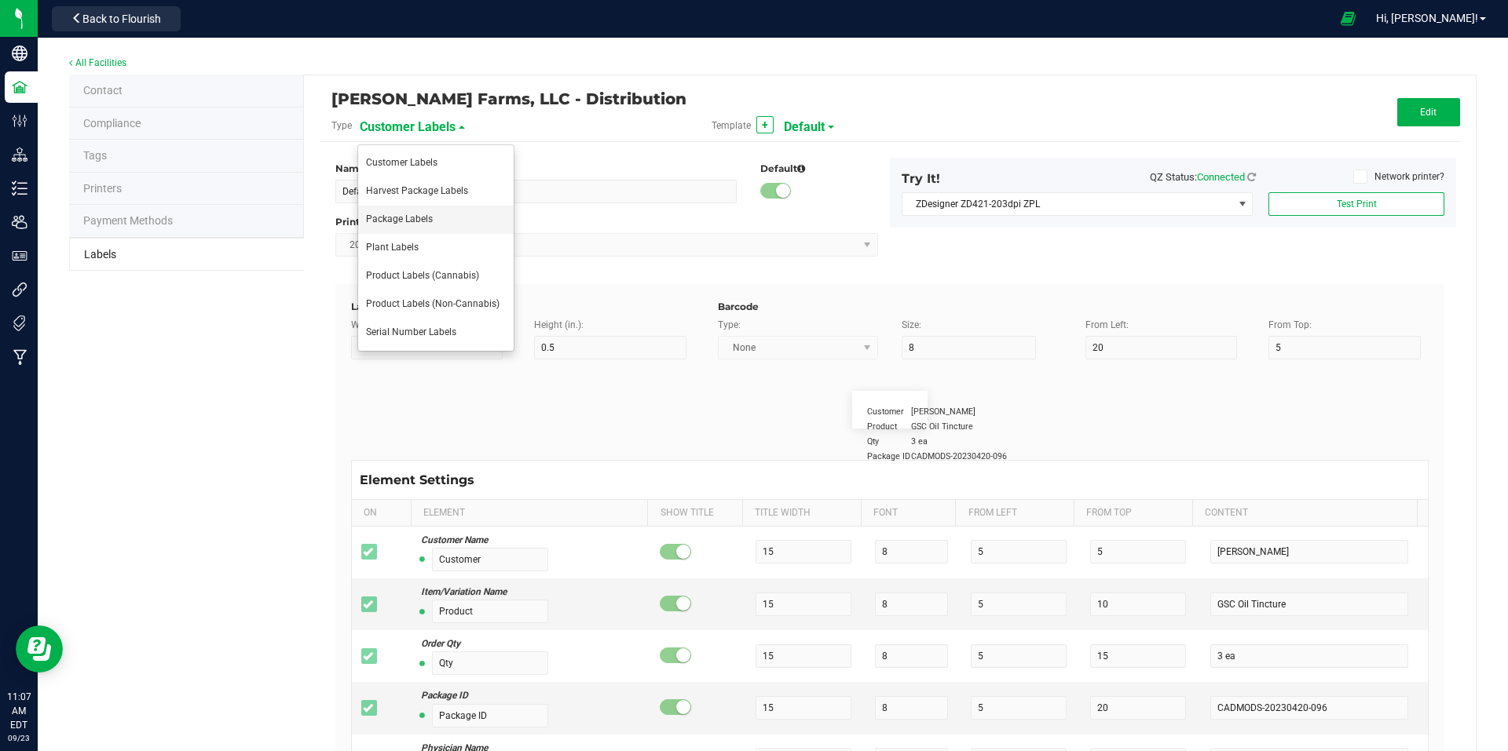
type input "Item Ref Field 4 Value"
type input "Item Ref Field 5"
type input "25"
type input "10"
type input "35"
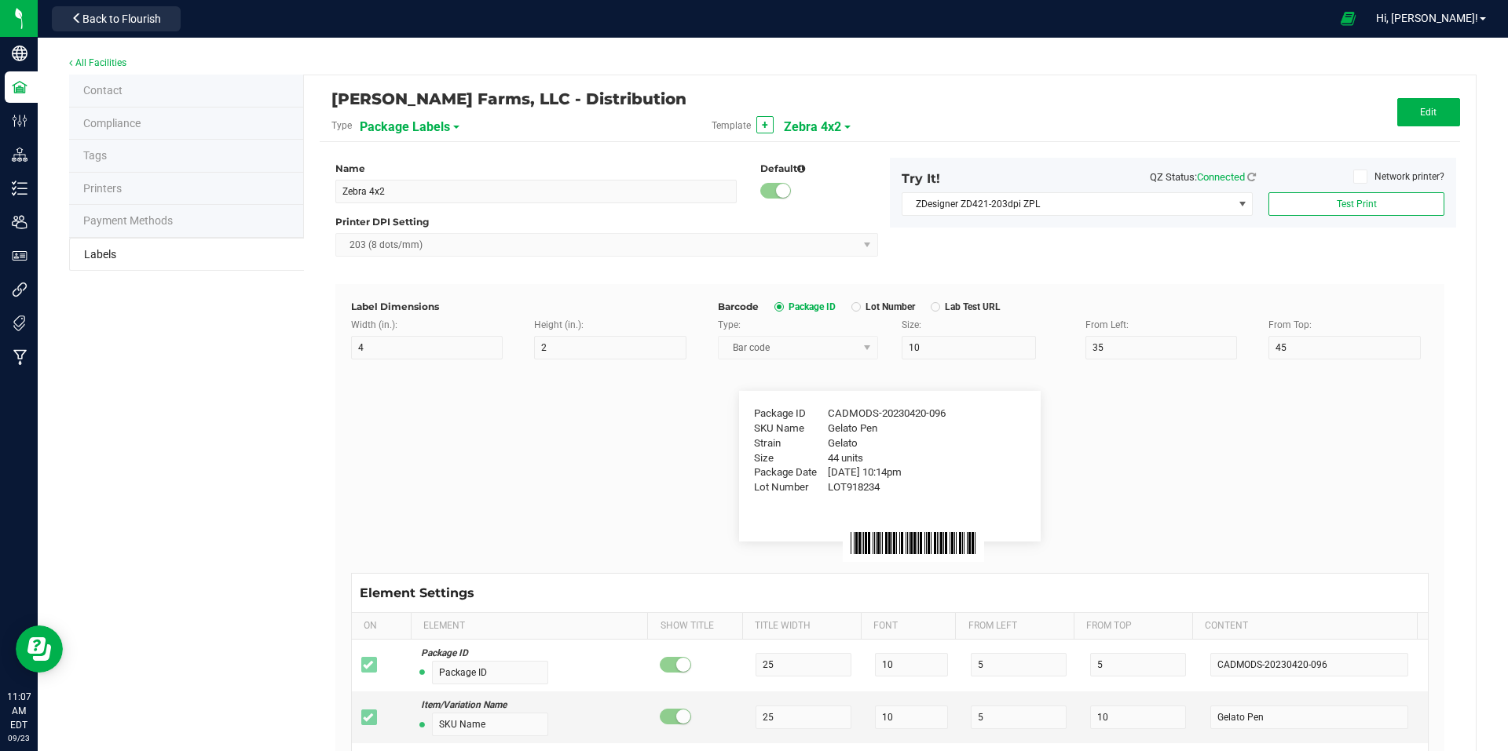
click at [844, 126] on span at bounding box center [847, 127] width 6 height 3
click at [832, 274] on span "QR Code Test" at bounding box center [815, 275] width 56 height 11
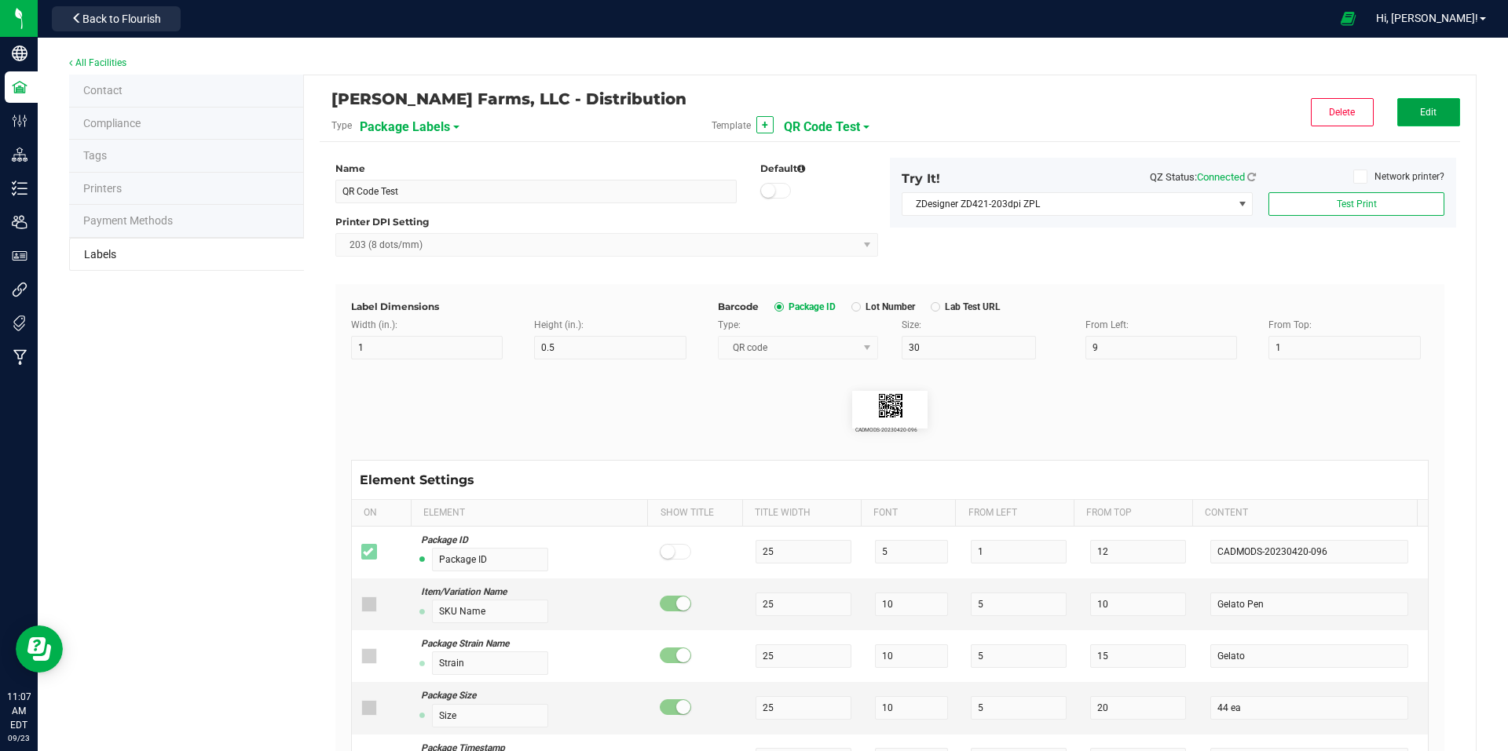
click at [1426, 112] on button "Edit" at bounding box center [1428, 112] width 63 height 28
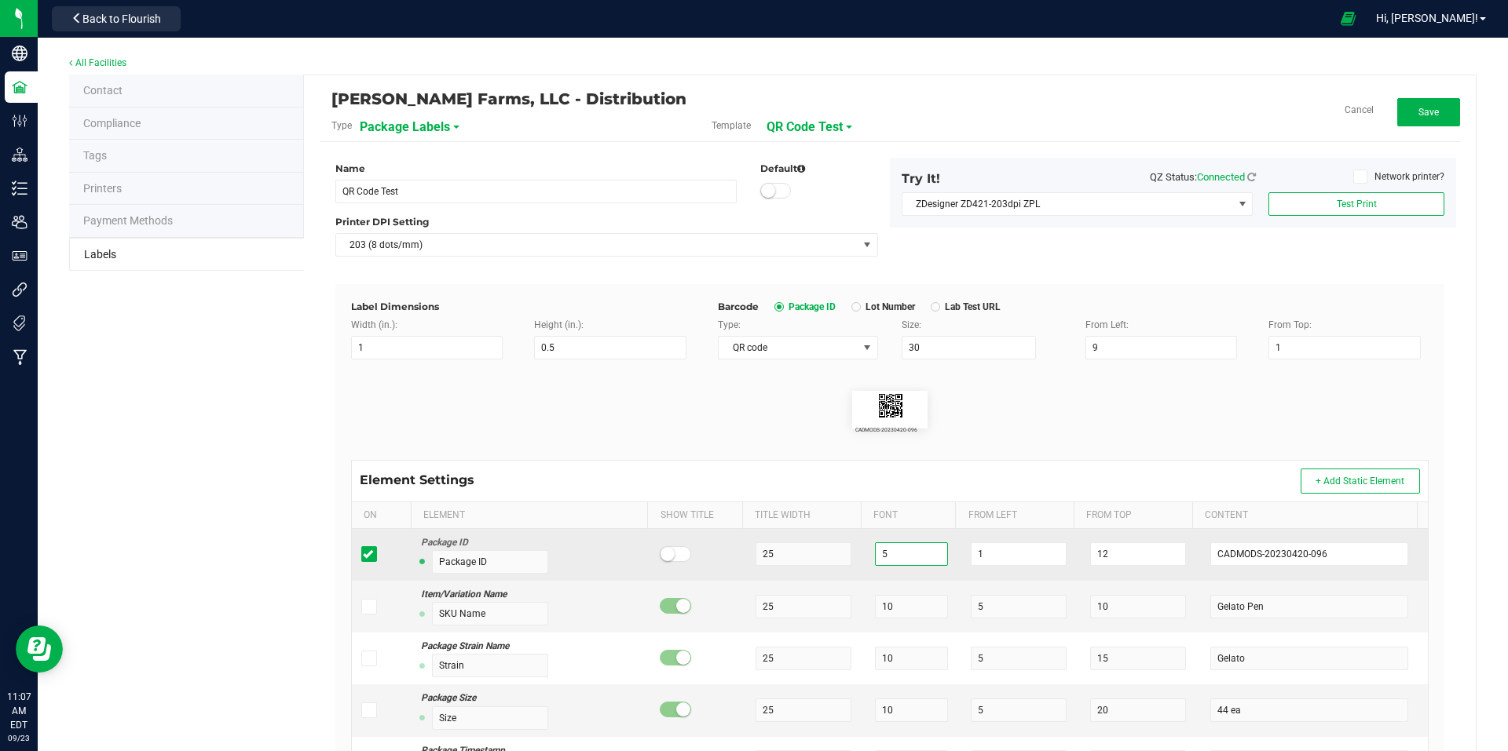
click at [912, 558] on input "5" at bounding box center [911, 555] width 73 height 24
click at [990, 550] on input "1" at bounding box center [1019, 555] width 96 height 24
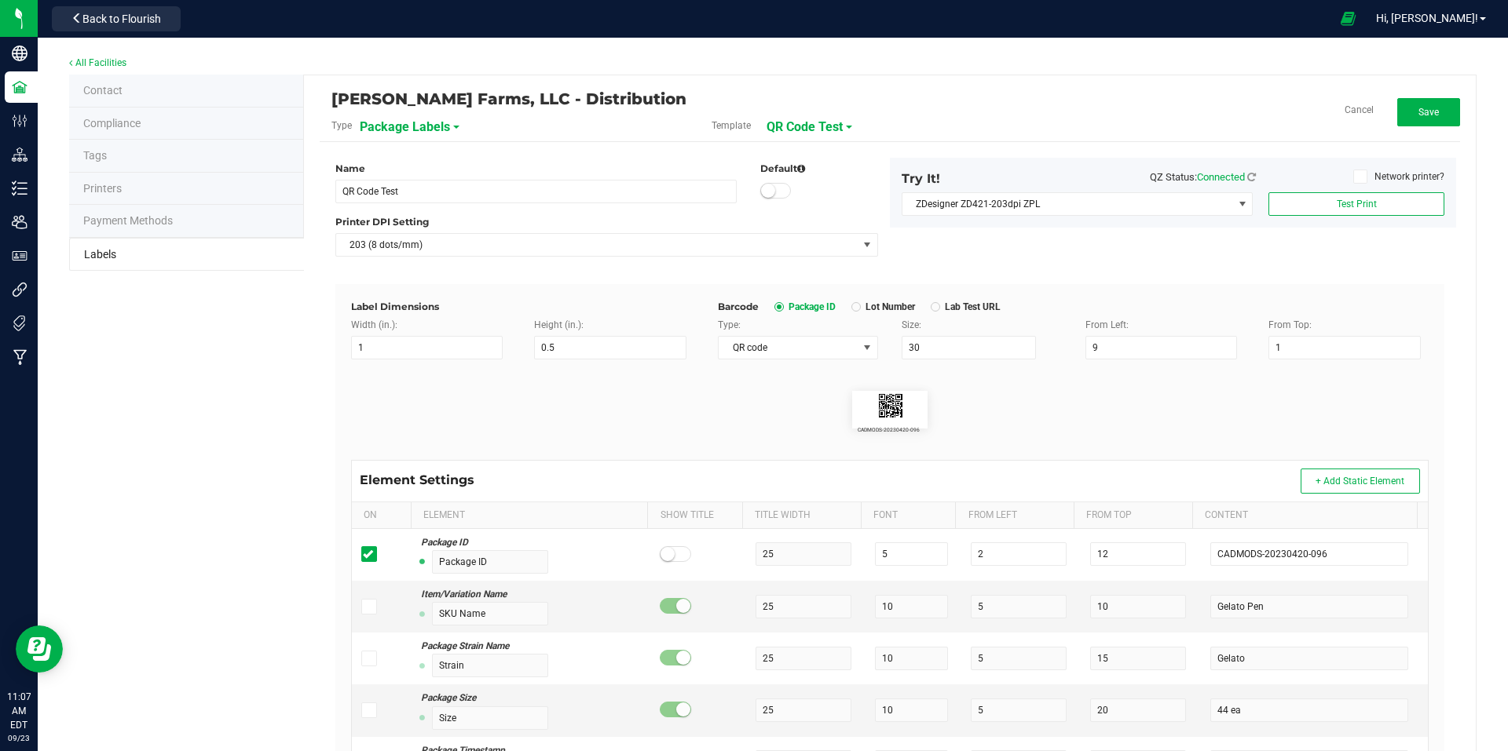
click at [1418, 258] on div "Name QR Code Test Default Printer DPI Setting 203 (8 dots/mm) Try It! QZ Status…" at bounding box center [890, 221] width 1132 height 126
click at [1373, 204] on button "Test Print" at bounding box center [1356, 204] width 176 height 24
click at [1439, 118] on button "Save" at bounding box center [1428, 112] width 63 height 28
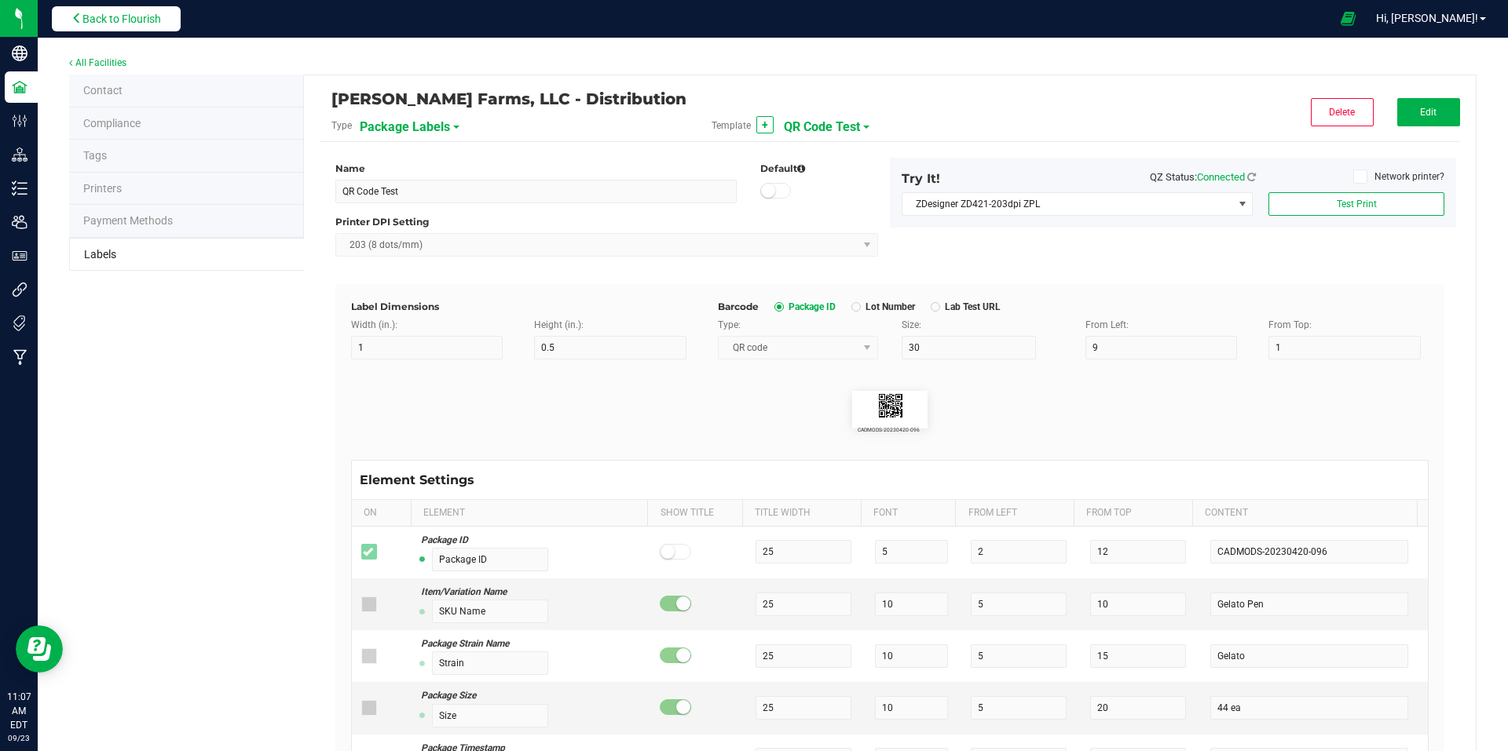
click at [97, 25] on span "Back to Flourish" at bounding box center [121, 19] width 79 height 13
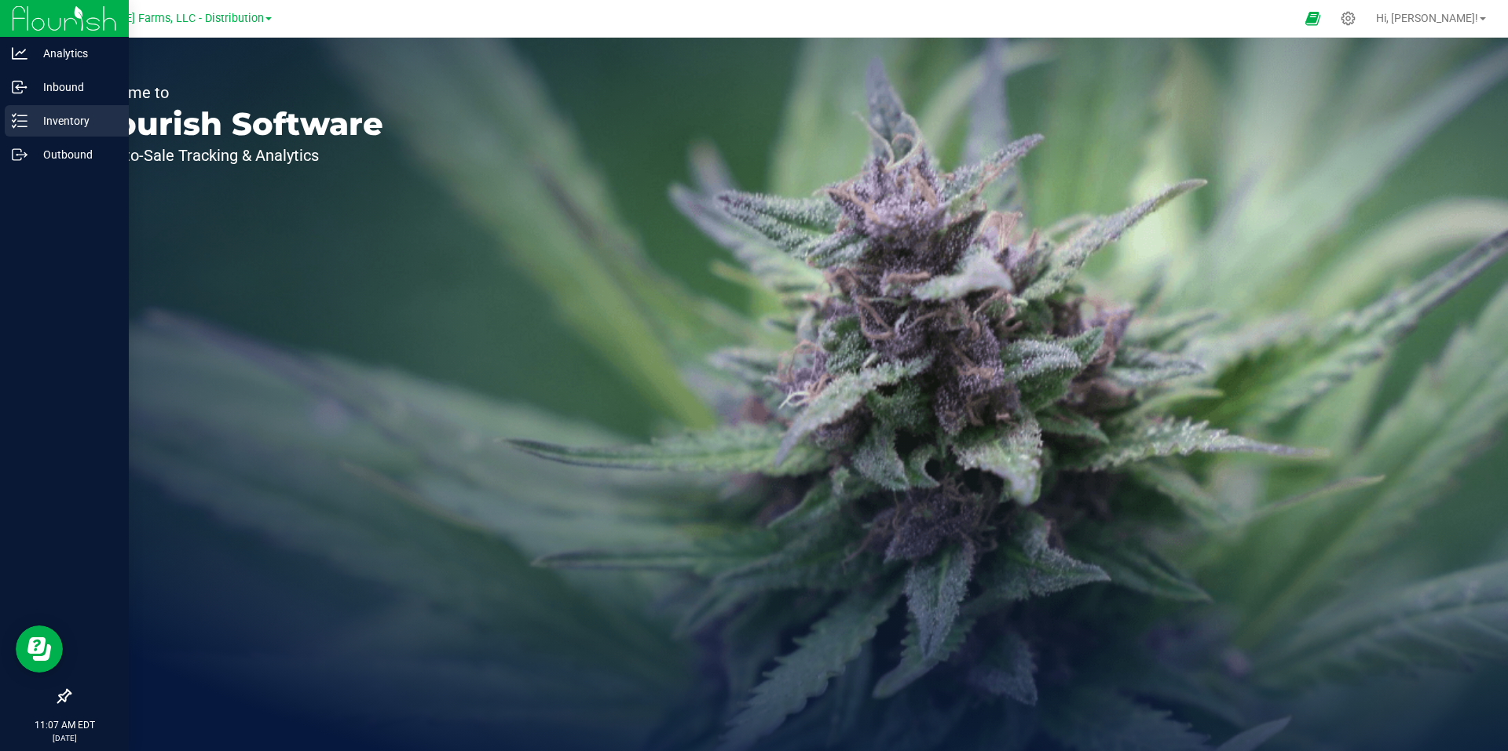
click at [65, 118] on p "Inventory" at bounding box center [74, 121] width 94 height 19
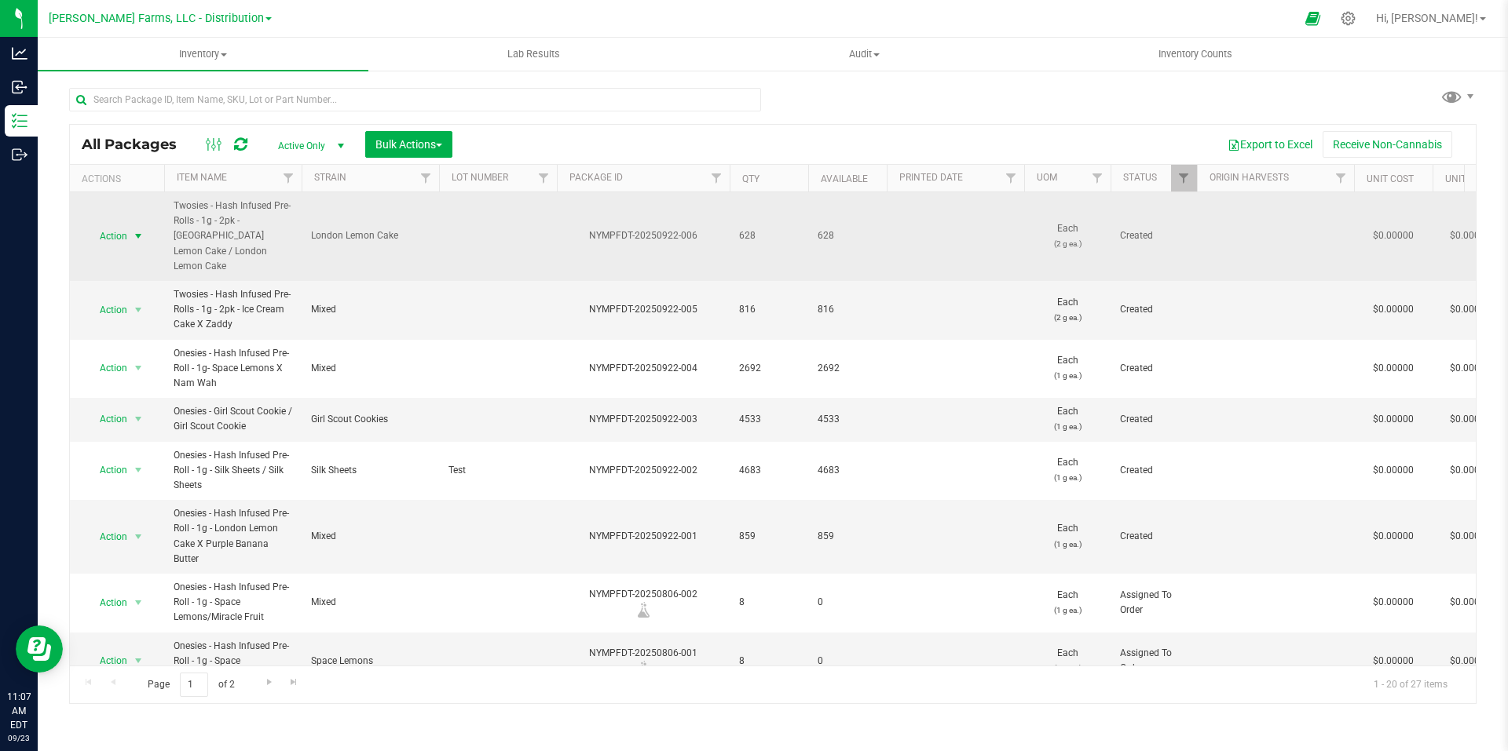
click at [141, 230] on span "select" at bounding box center [138, 236] width 13 height 13
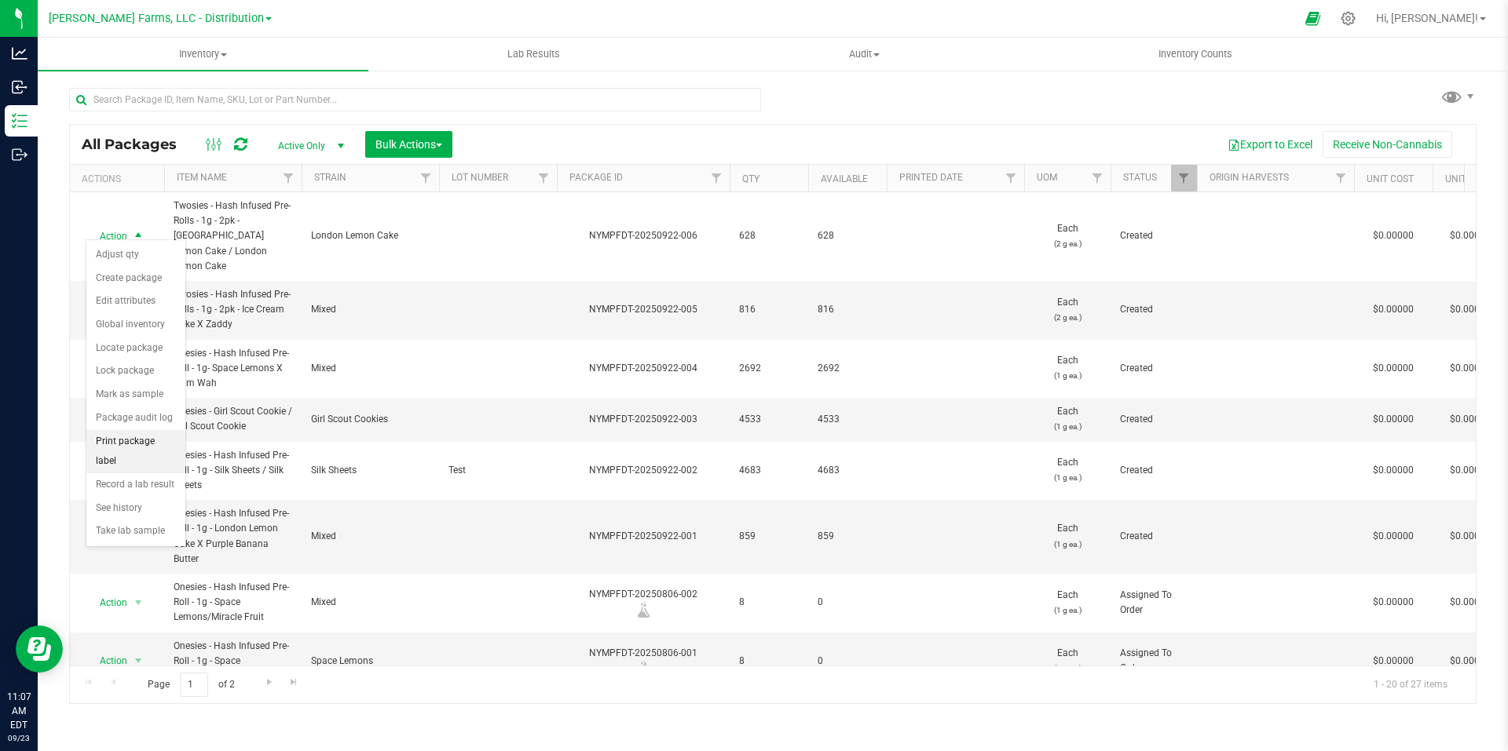
click at [150, 445] on li "Print package label" at bounding box center [135, 451] width 99 height 43
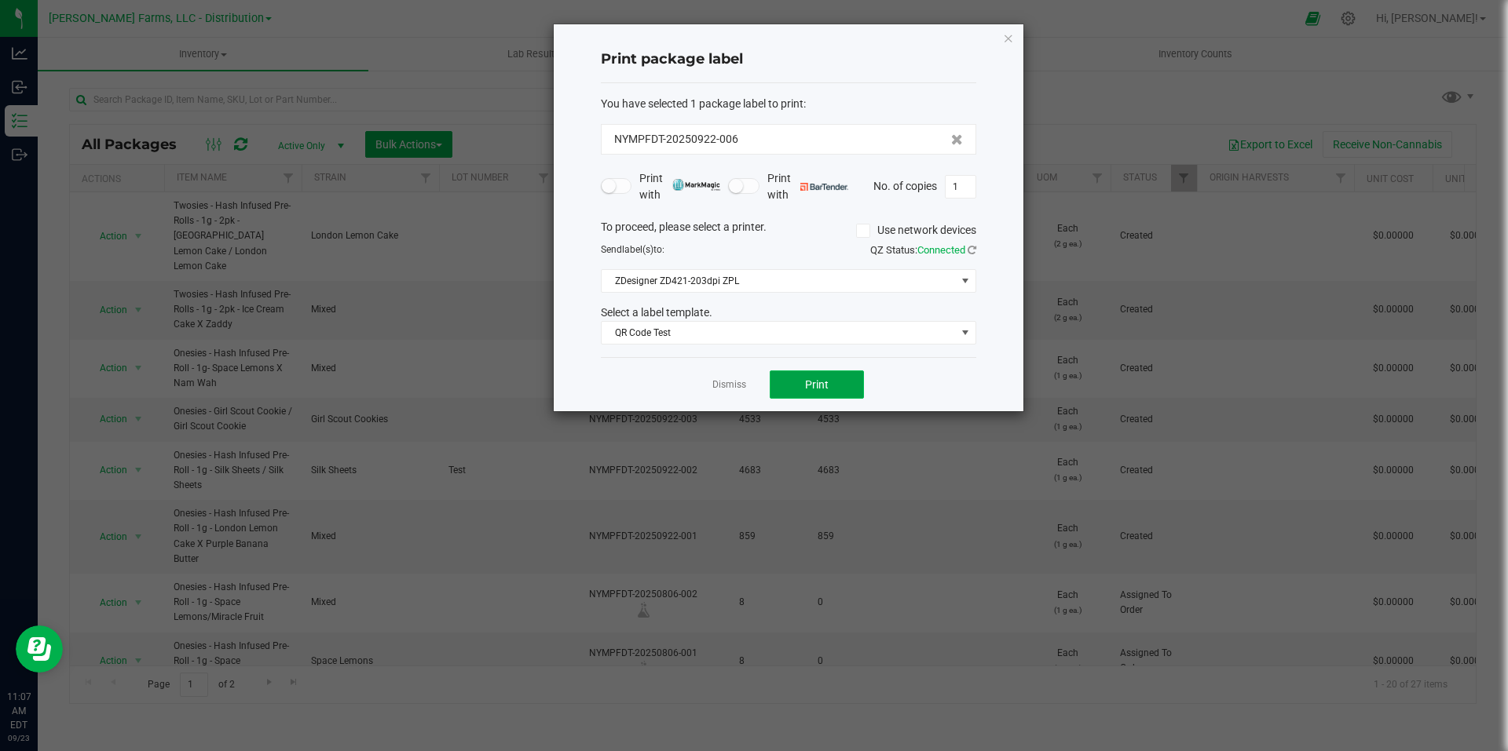
click at [825, 386] on span "Print" at bounding box center [817, 384] width 24 height 13
click at [1010, 36] on icon "button" at bounding box center [1008, 37] width 11 height 19
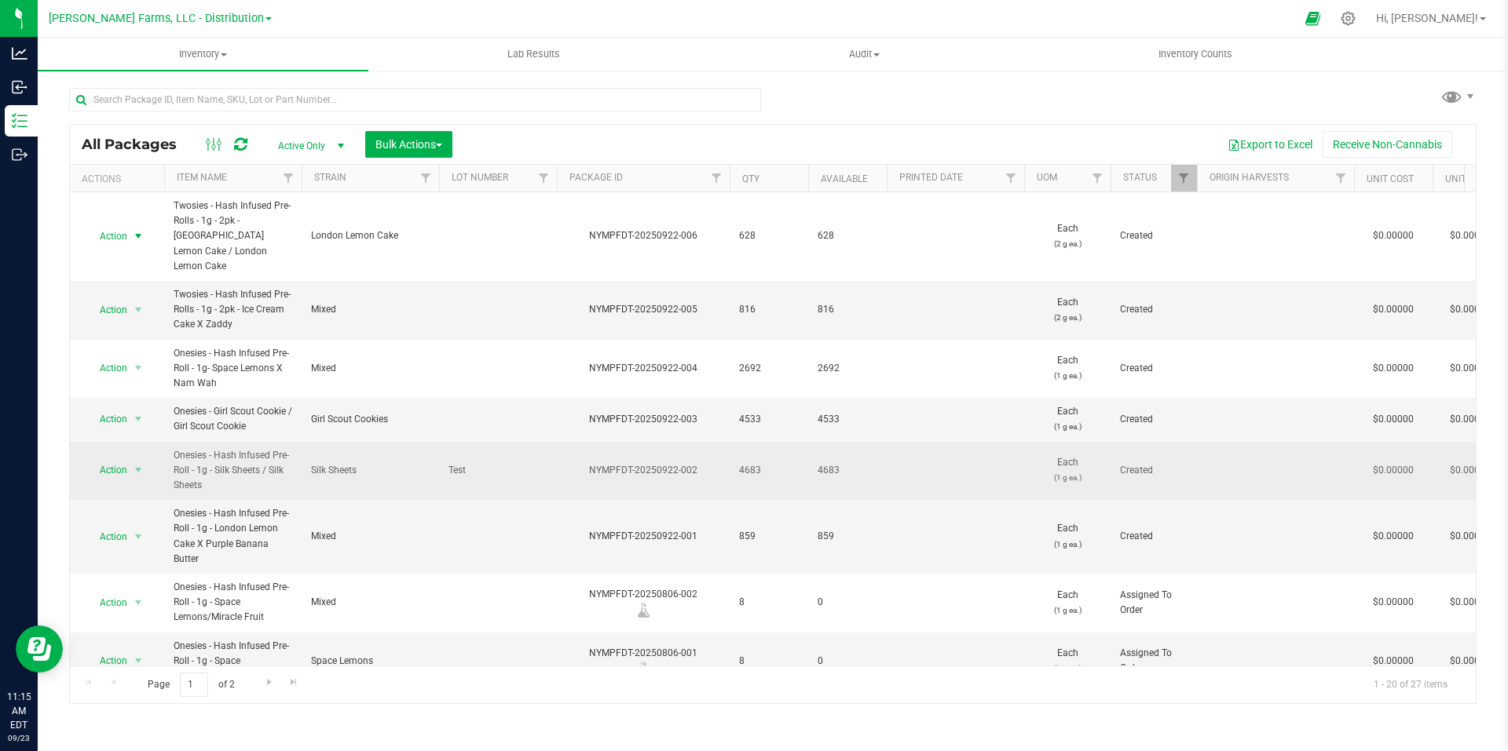
click at [466, 469] on span "Test" at bounding box center [497, 470] width 99 height 15
click at [522, 533] on div "All Packages Active Only Active Only Lab Samples Locked All Bulk Actions Add to…" at bounding box center [772, 414] width 1407 height 580
click at [549, 471] on td at bounding box center [498, 471] width 118 height 59
click at [390, 488] on td "Silk Sheets" at bounding box center [370, 471] width 137 height 59
click at [142, 470] on span "select" at bounding box center [138, 470] width 13 height 13
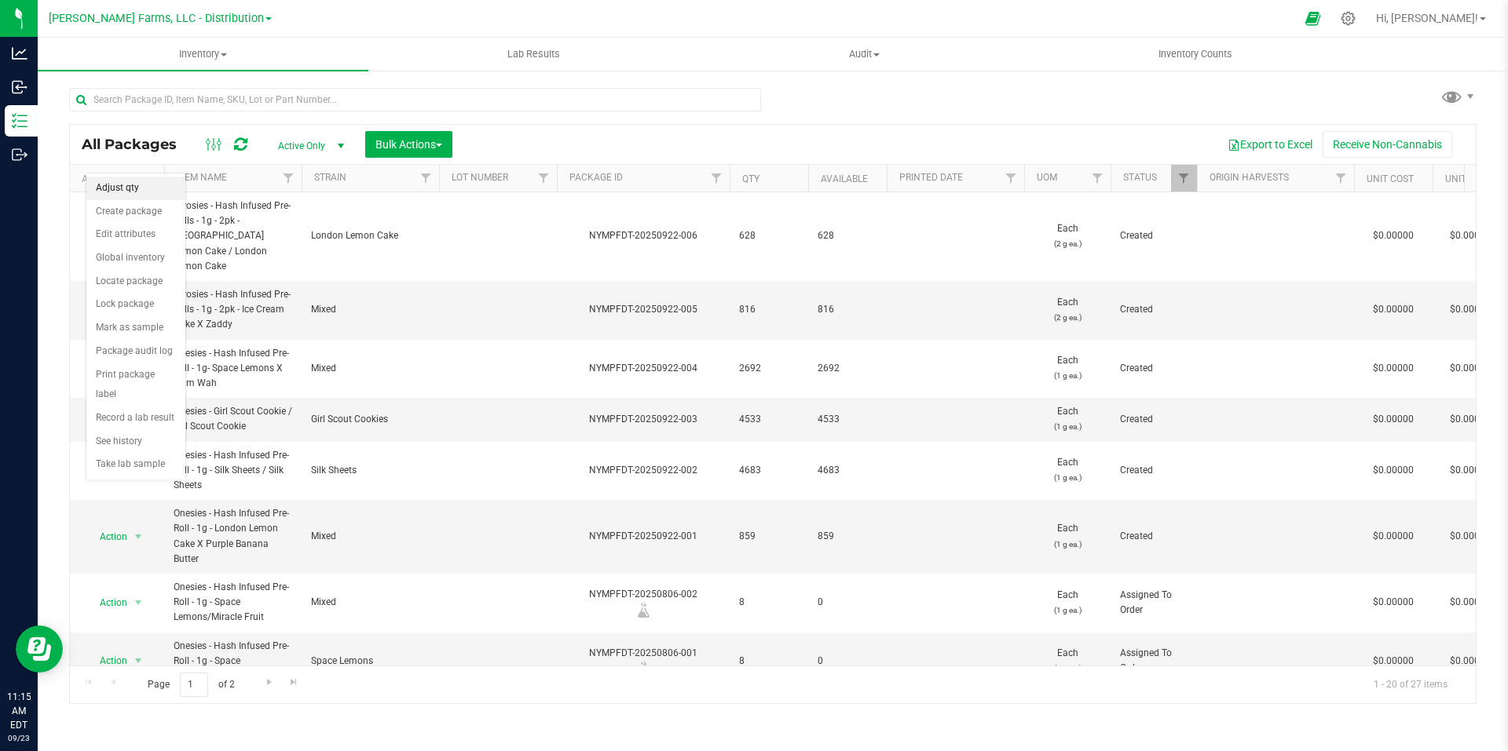
click at [140, 185] on li "Adjust qty" at bounding box center [135, 189] width 99 height 24
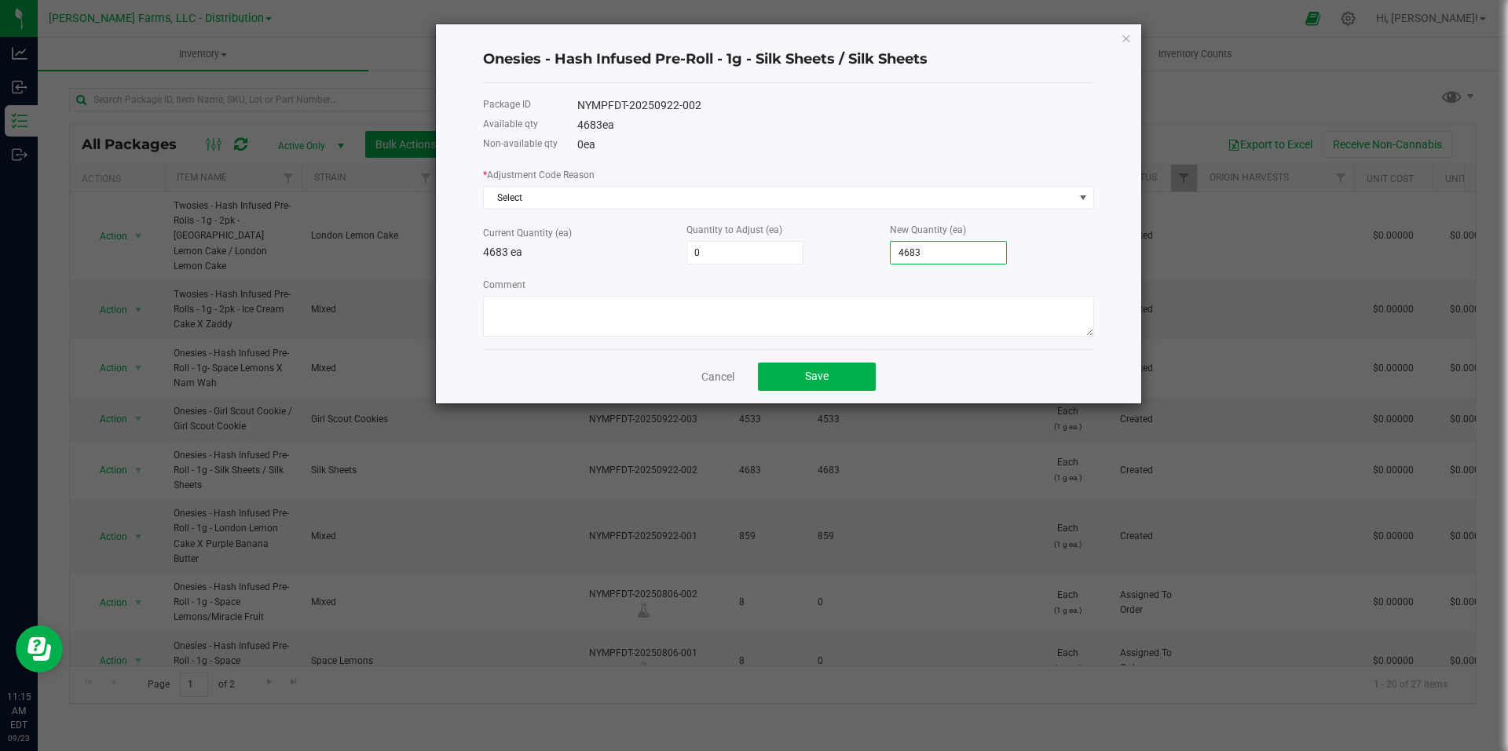
drag, startPoint x: 949, startPoint y: 254, endPoint x: 857, endPoint y: 250, distance: 92.7
click at [857, 250] on div "Current Quantity (ea) 4683 ea Quantity to Adjust (ea) 0 New Quantity (ea) 4683" at bounding box center [788, 242] width 611 height 43
drag, startPoint x: 920, startPoint y: 254, endPoint x: 890, endPoint y: 254, distance: 29.8
click at [883, 254] on div "Current Quantity (ea) 4683 ea Quantity to Adjust (ea) 0 New Quantity (ea) 4683" at bounding box center [788, 242] width 611 height 43
click at [605, 200] on span "Select" at bounding box center [779, 198] width 590 height 22
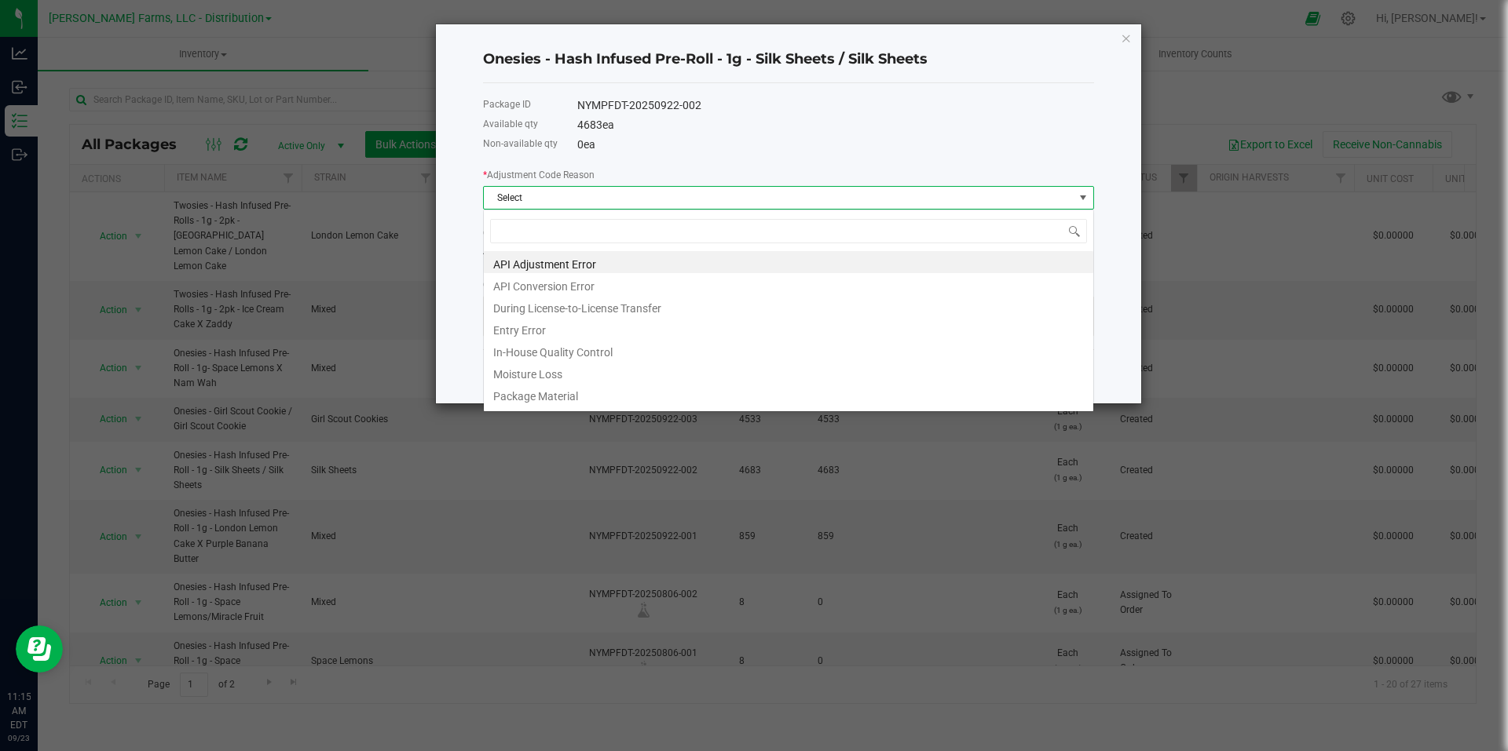
scroll to position [24, 611]
click at [623, 261] on li "API Adjustment Error" at bounding box center [788, 262] width 609 height 22
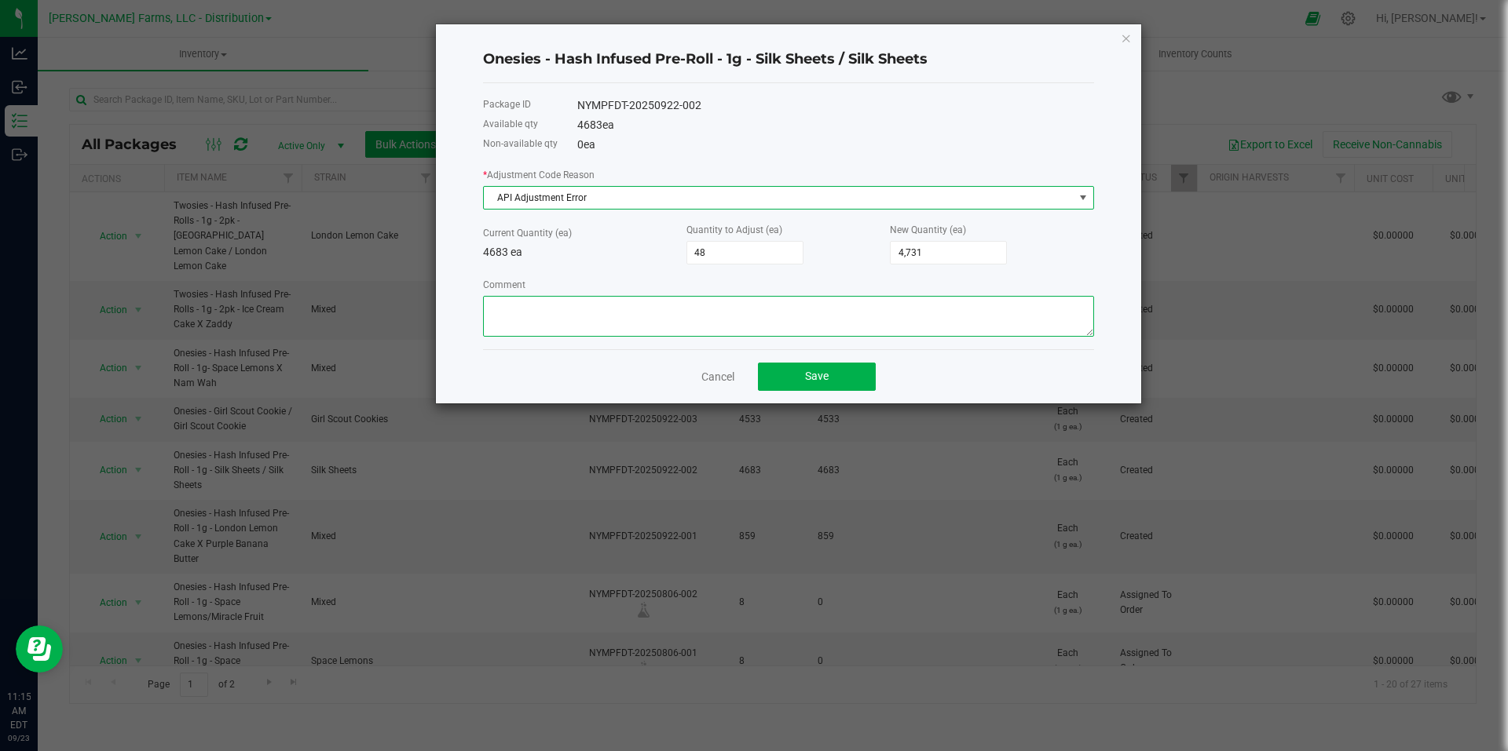
click at [607, 316] on textarea "Comment" at bounding box center [788, 316] width 611 height 41
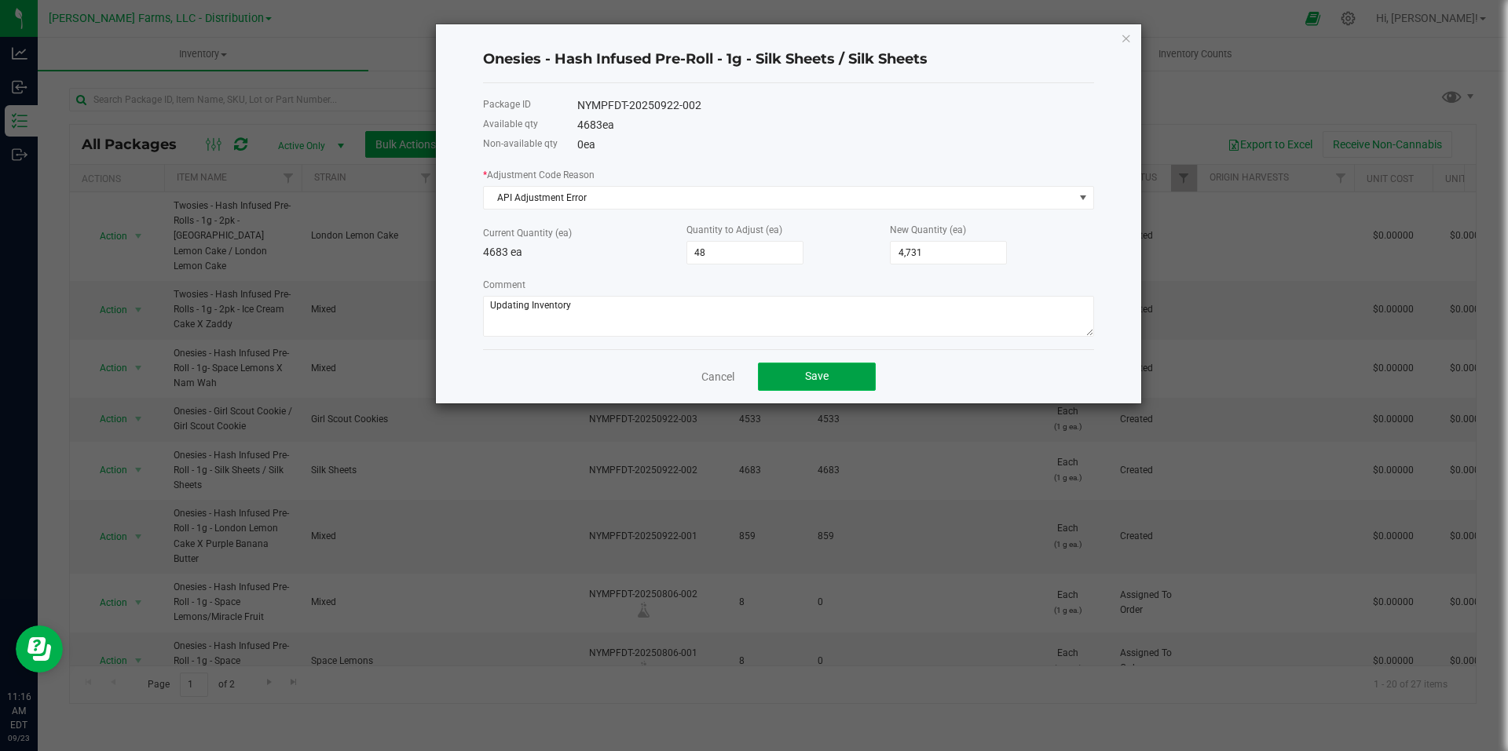
click at [843, 373] on button "Save" at bounding box center [817, 377] width 118 height 28
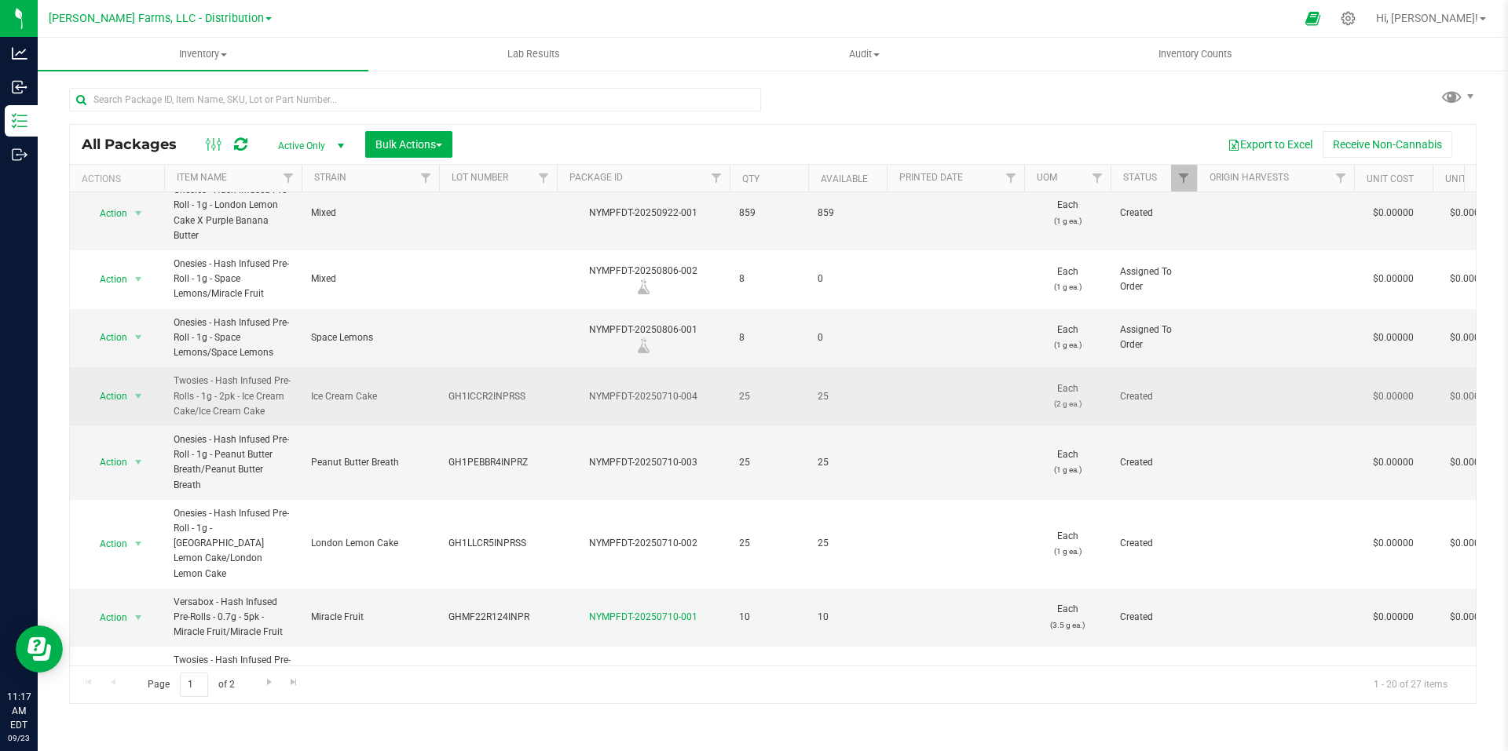
scroll to position [314, 0]
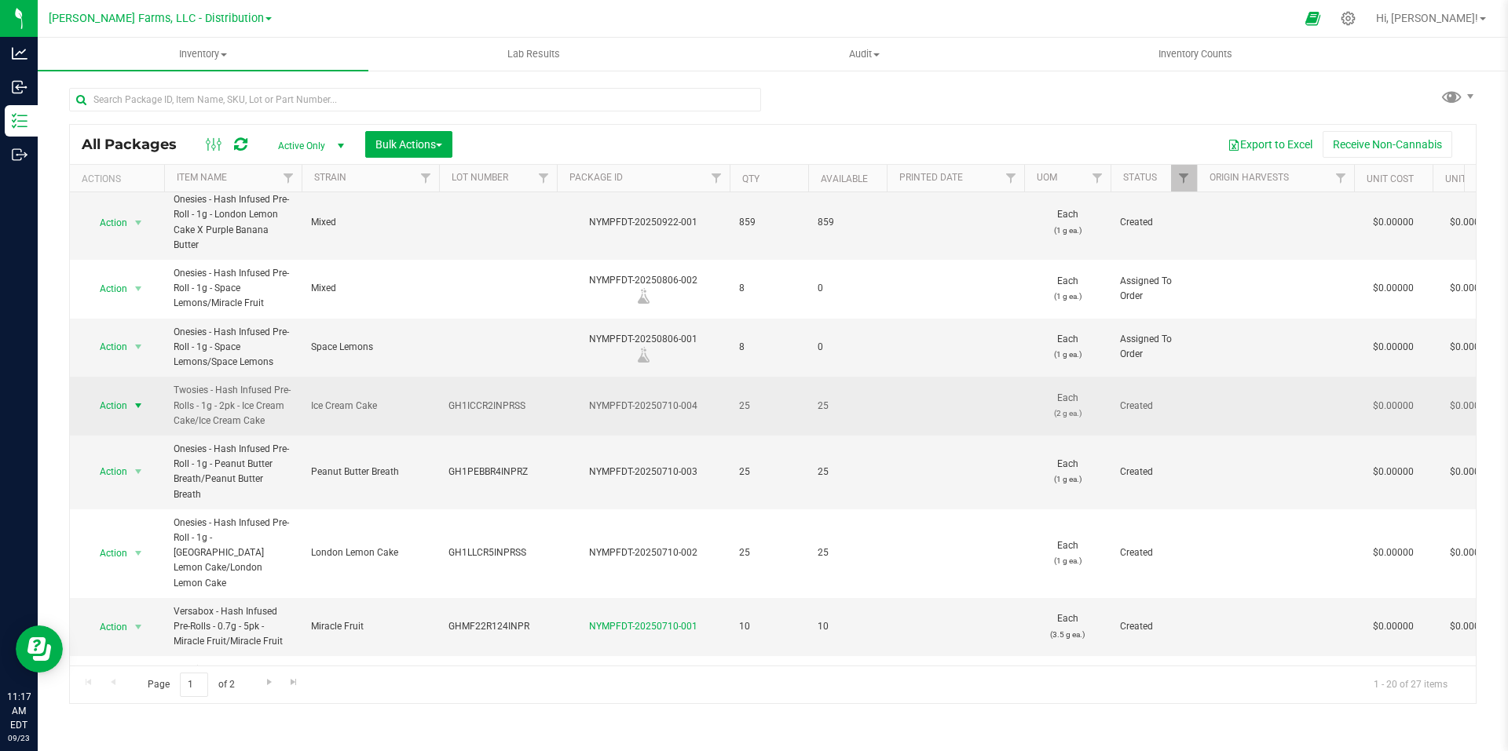
click at [134, 405] on span "select" at bounding box center [138, 406] width 13 height 13
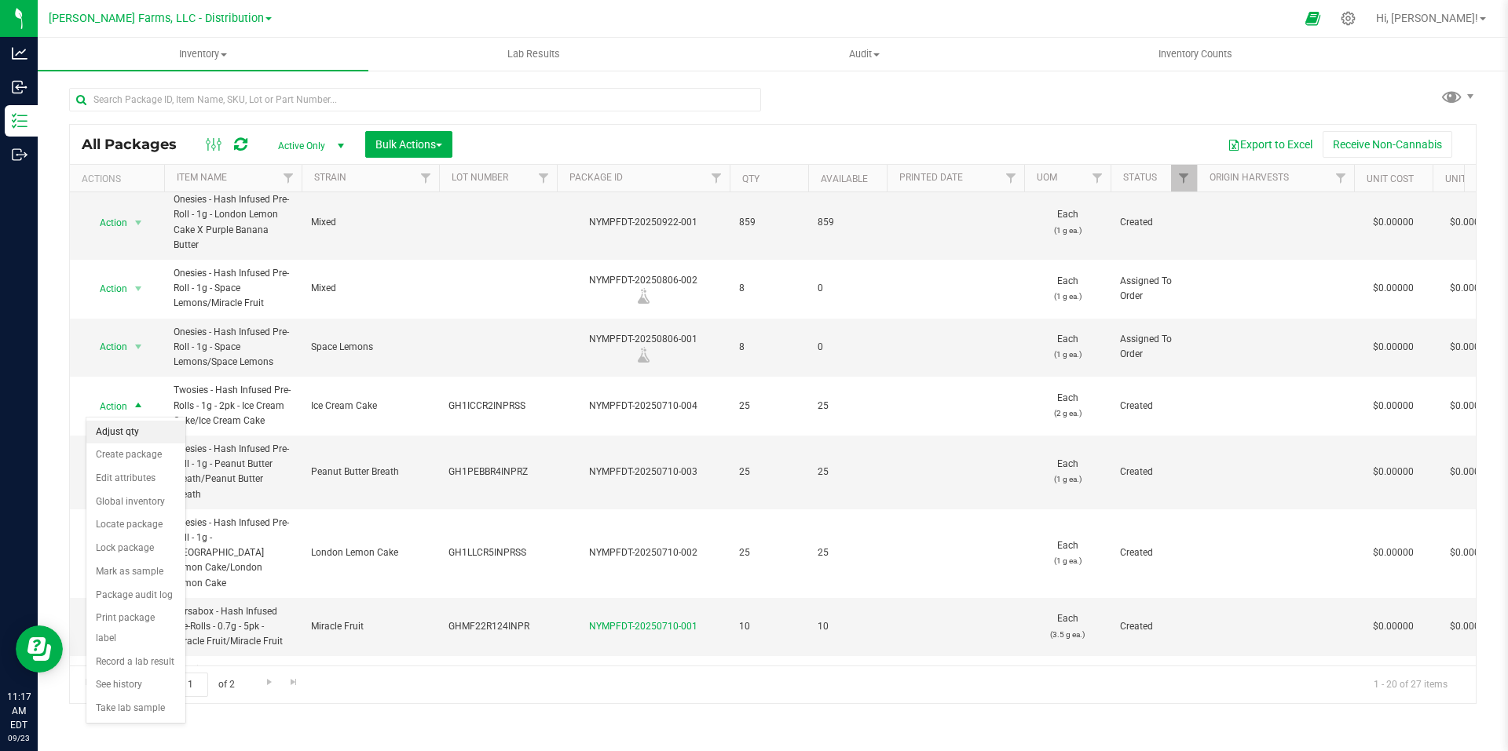
click at [142, 434] on li "Adjust qty" at bounding box center [135, 433] width 99 height 24
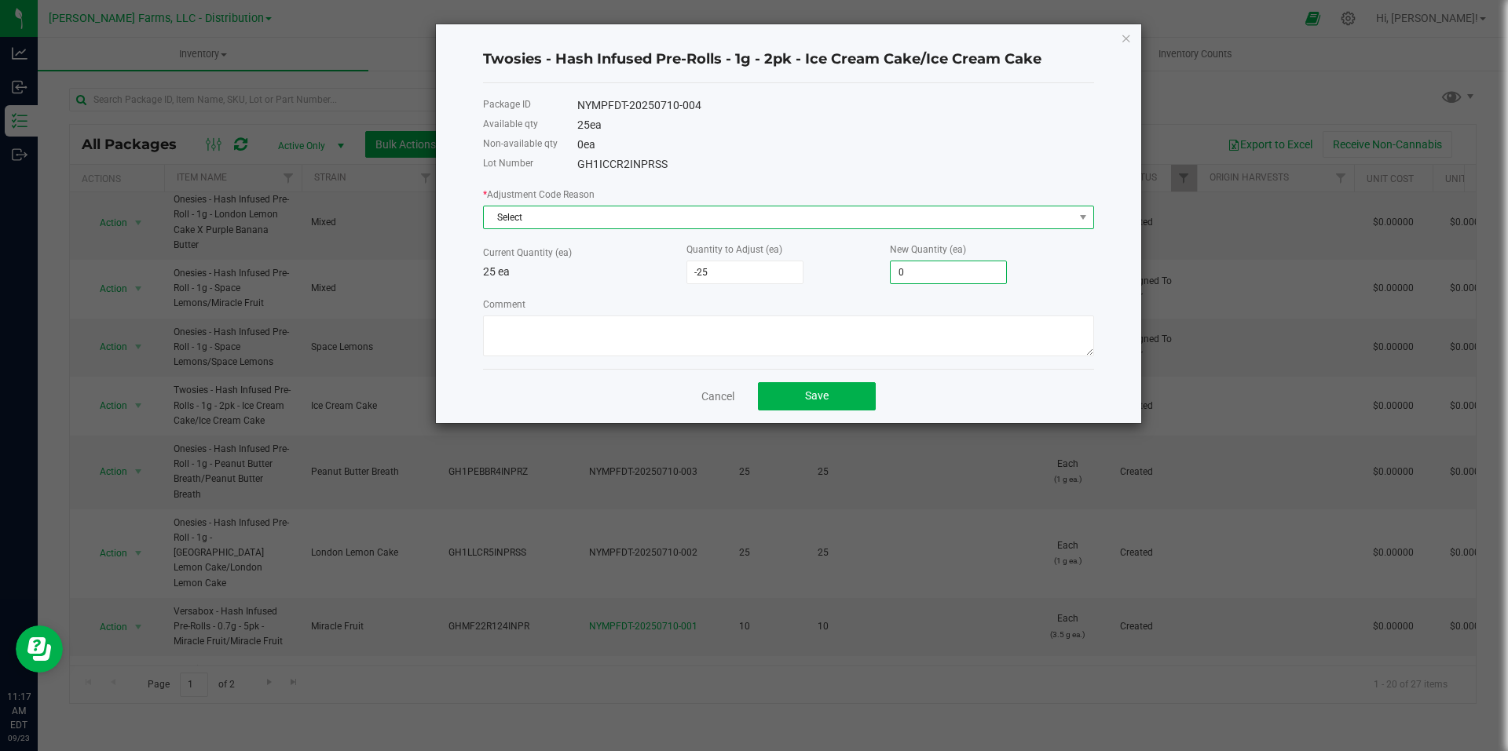
click at [1010, 220] on span "Select" at bounding box center [779, 218] width 590 height 22
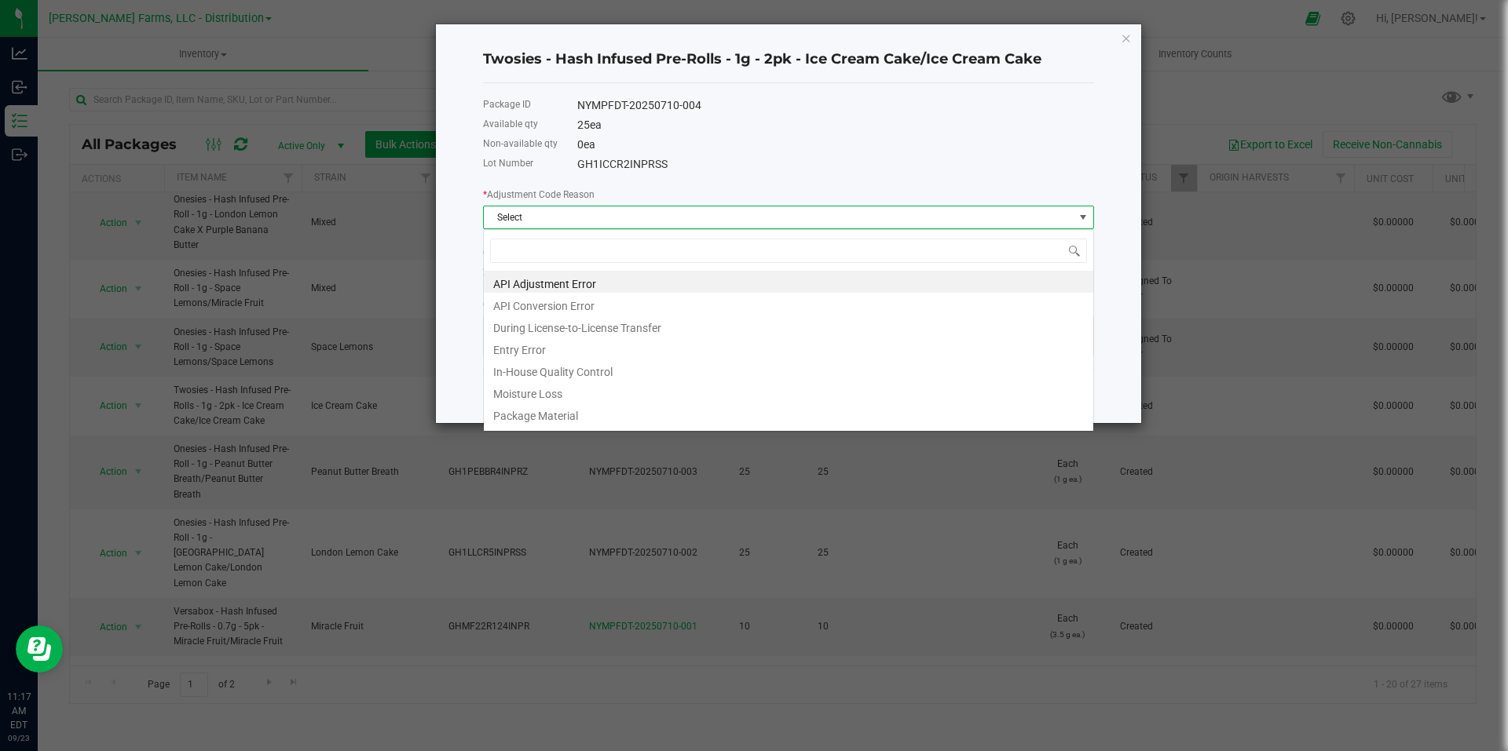
scroll to position [24, 611]
click at [642, 288] on li "API Adjustment Error" at bounding box center [788, 282] width 609 height 22
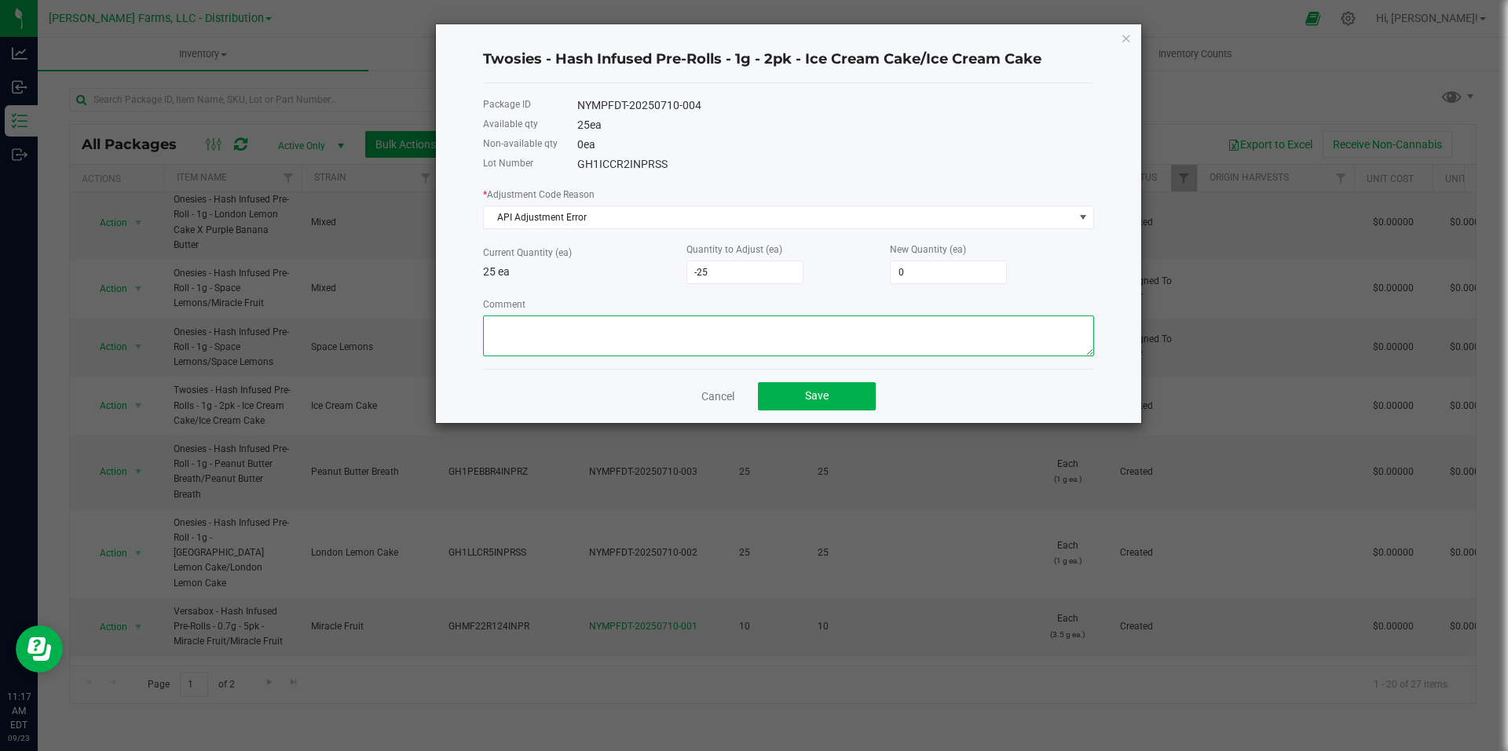
click at [672, 331] on textarea "Comment" at bounding box center [788, 336] width 611 height 41
click at [840, 402] on button "Save" at bounding box center [817, 396] width 118 height 28
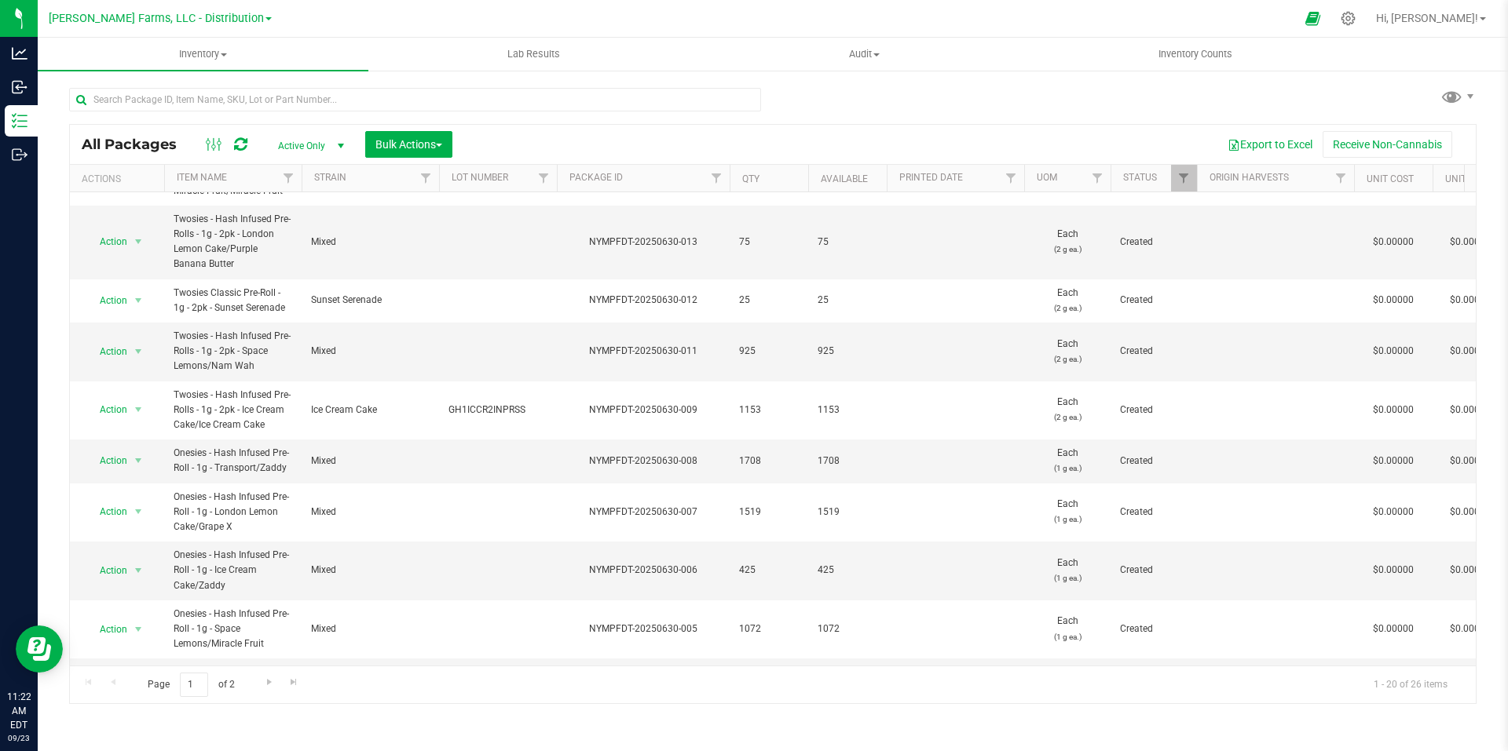
scroll to position [724, 0]
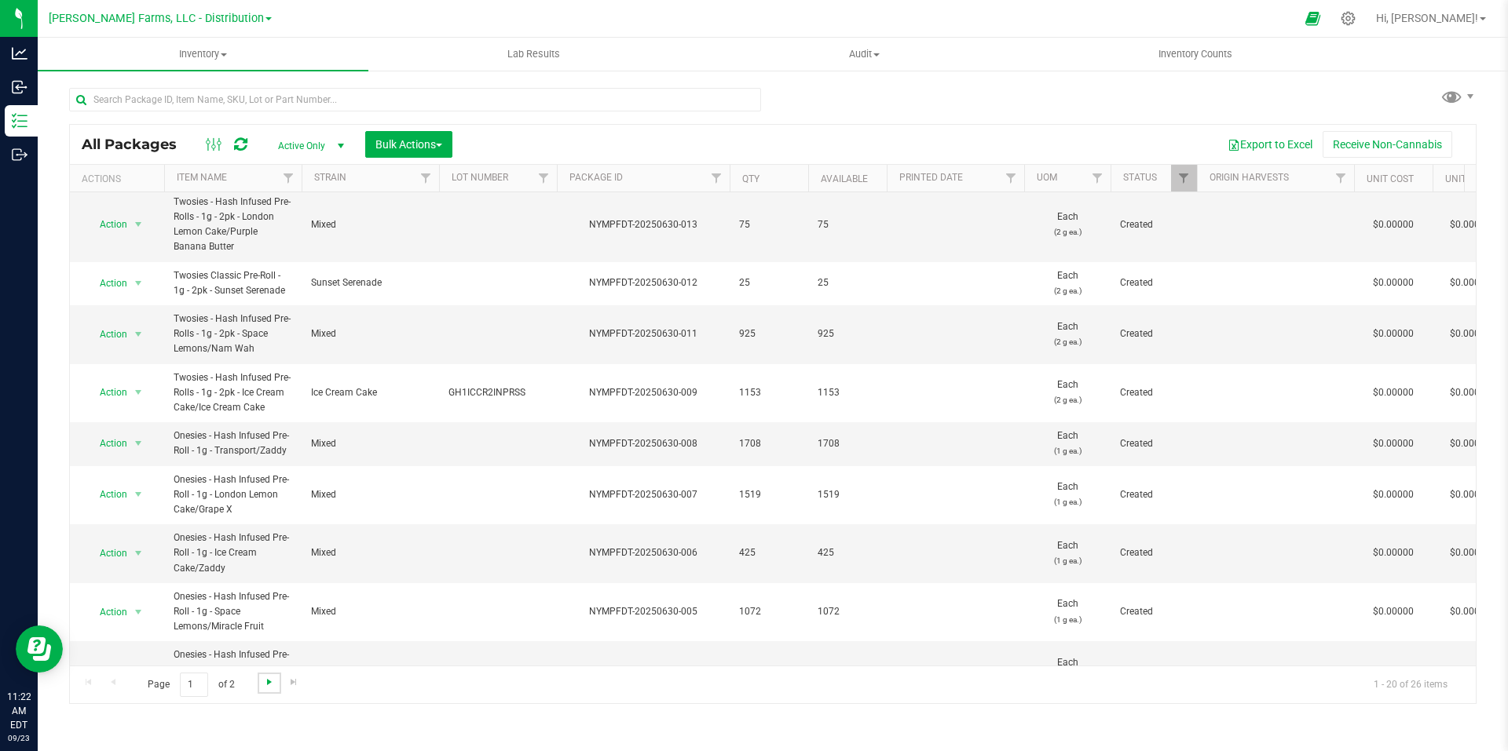
click at [263, 686] on span "Go to the next page" at bounding box center [269, 682] width 13 height 13
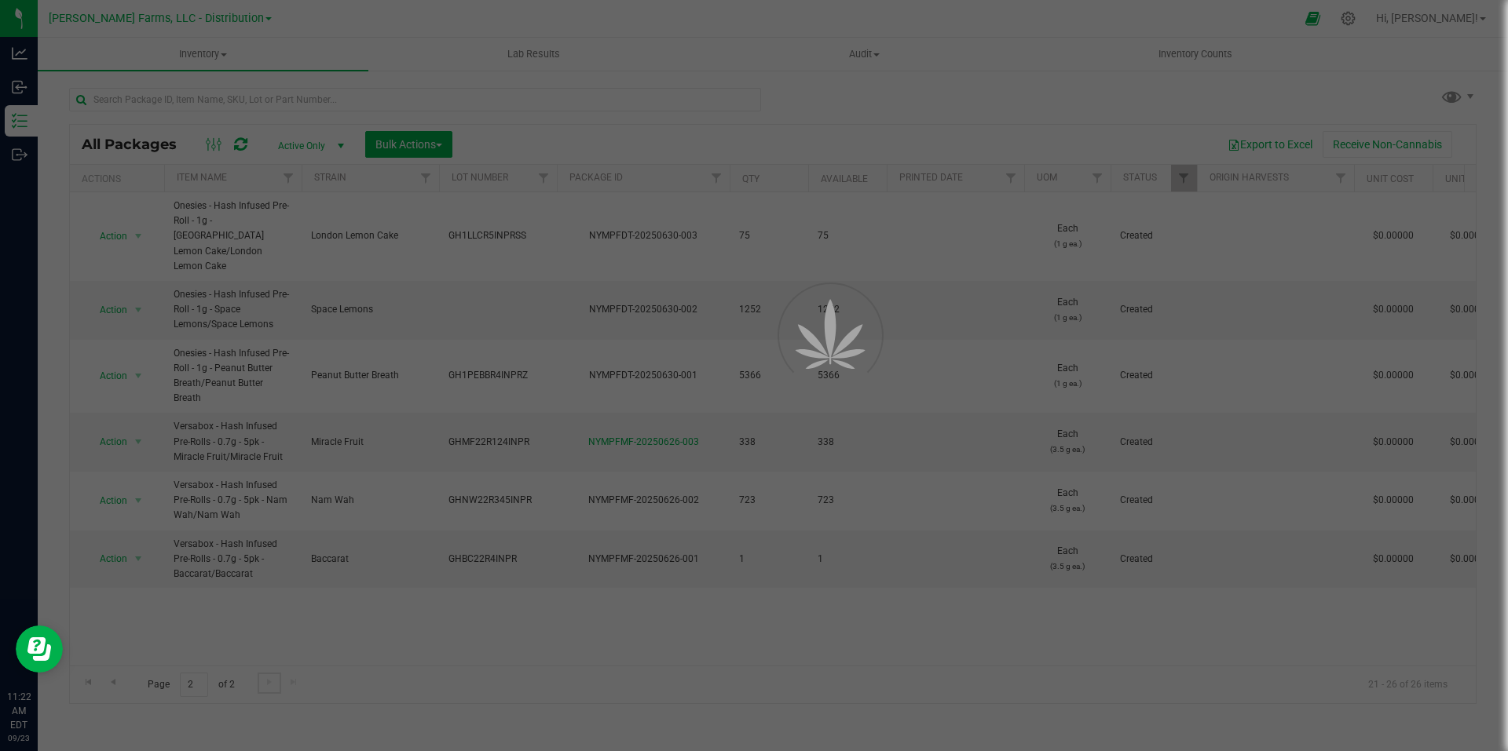
scroll to position [0, 0]
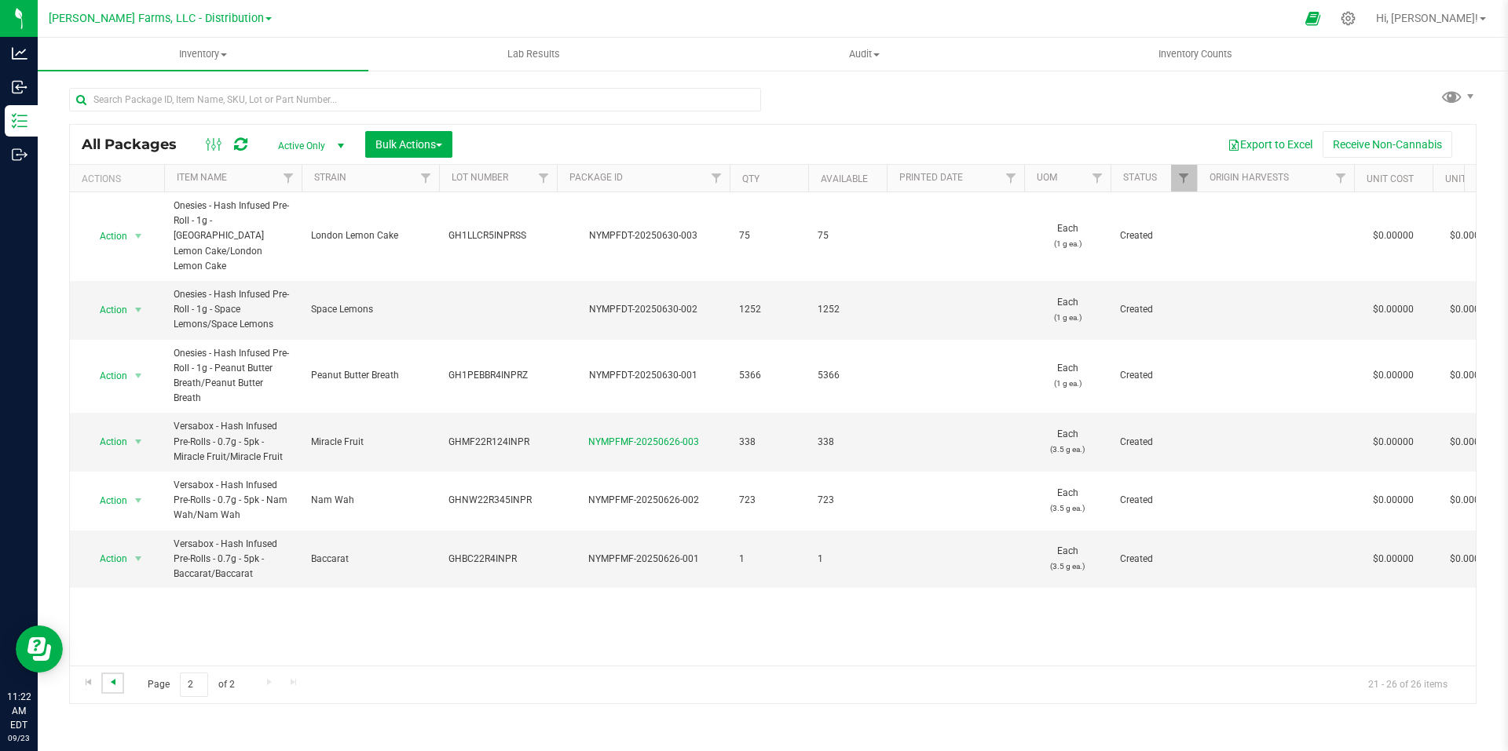
click at [114, 684] on span "Go to the previous page" at bounding box center [113, 682] width 13 height 13
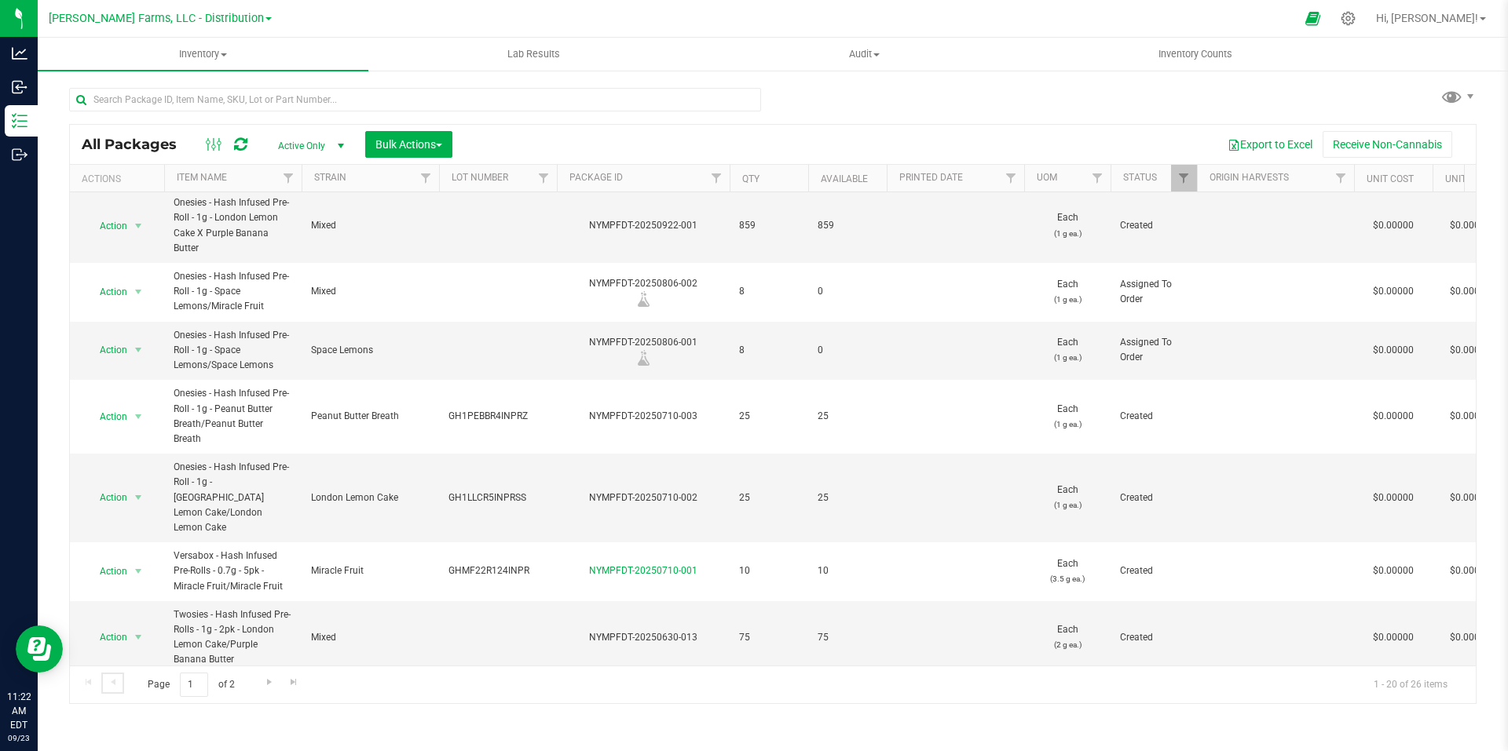
scroll to position [314, 0]
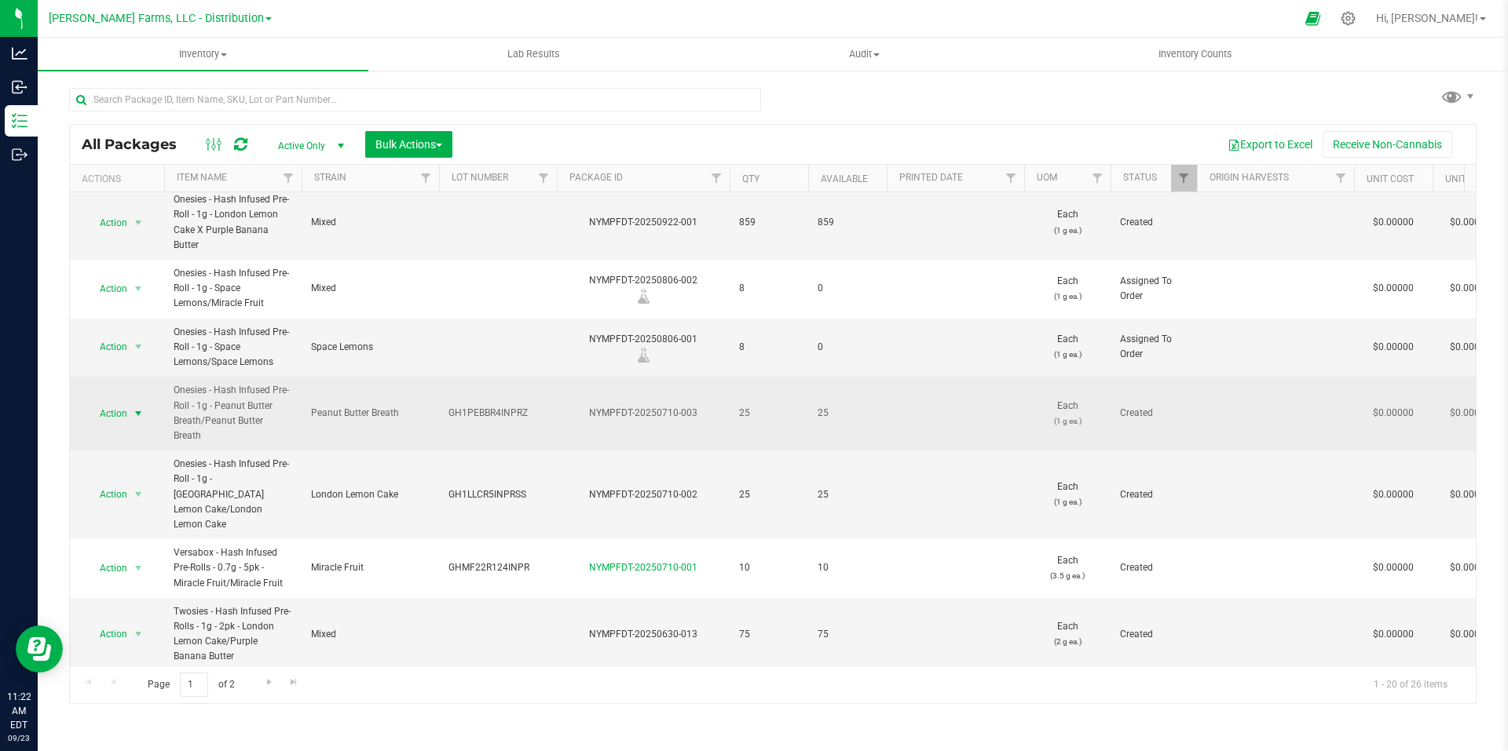
click at [139, 408] on span "select" at bounding box center [138, 414] width 13 height 13
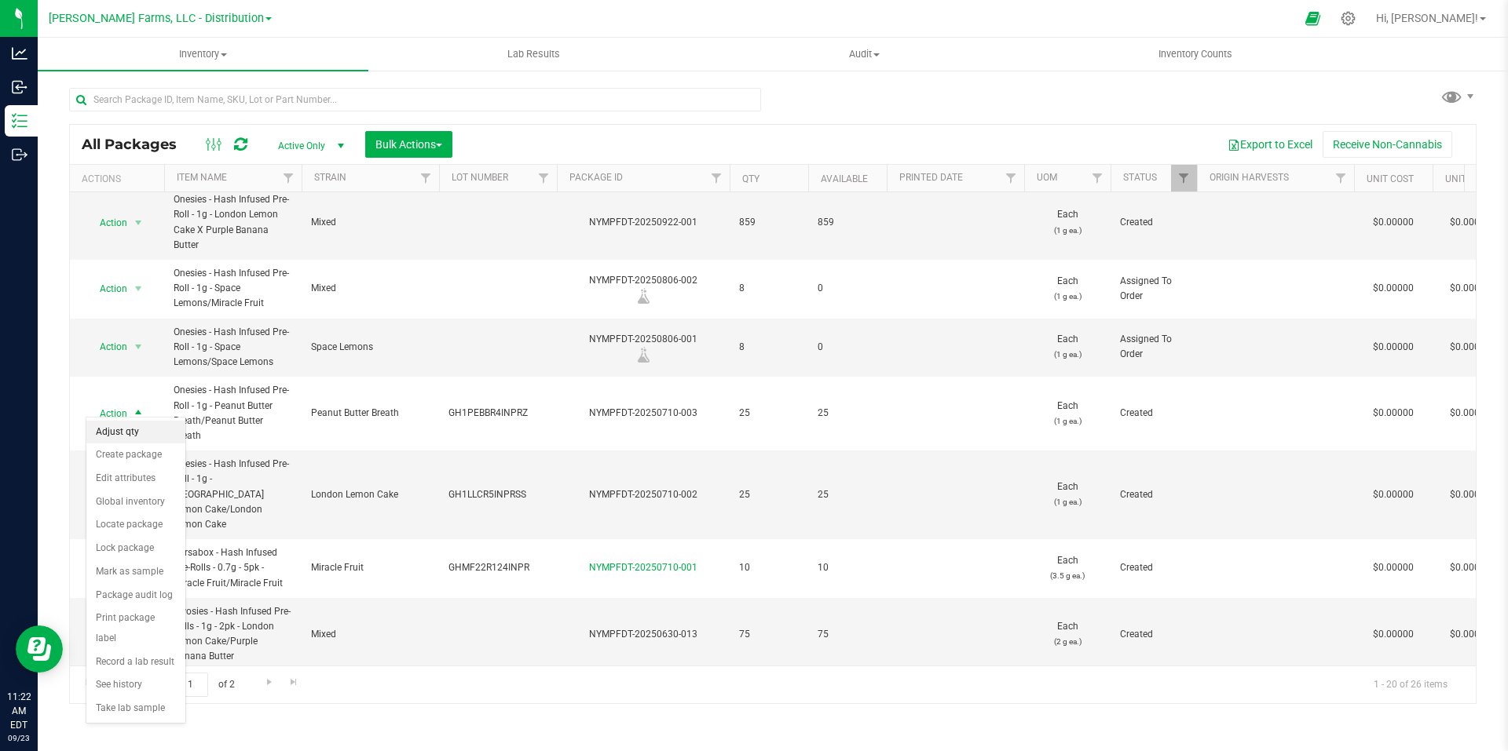
click at [137, 438] on li "Adjust qty" at bounding box center [135, 433] width 99 height 24
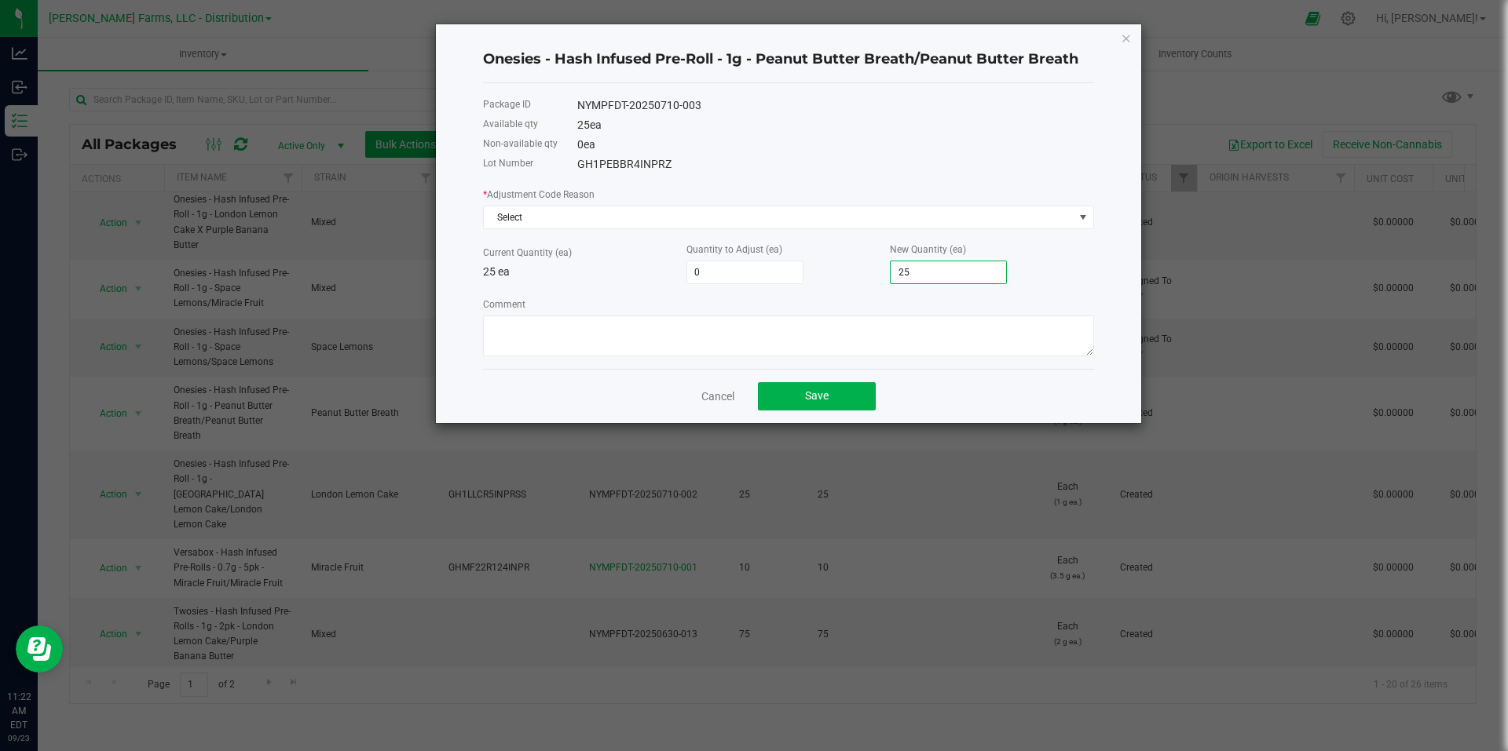
drag, startPoint x: 939, startPoint y: 270, endPoint x: 878, endPoint y: 271, distance: 61.3
click at [878, 271] on div "Current Quantity (ea) 25 ea Quantity to Adjust (ea) 0 New Quantity (ea) 25" at bounding box center [788, 262] width 611 height 43
click at [935, 280] on input "25" at bounding box center [947, 272] width 115 height 22
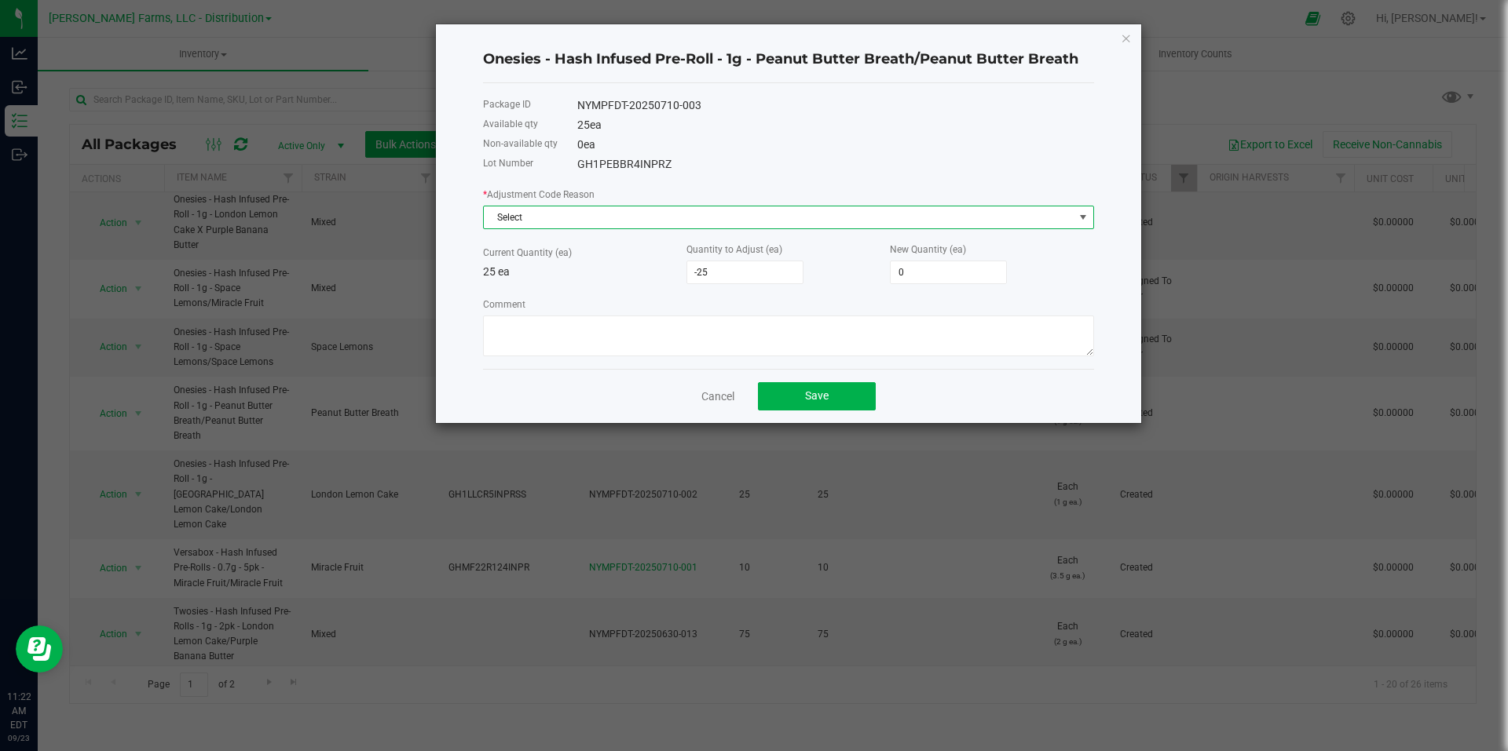
click at [888, 224] on span "Select" at bounding box center [779, 218] width 590 height 22
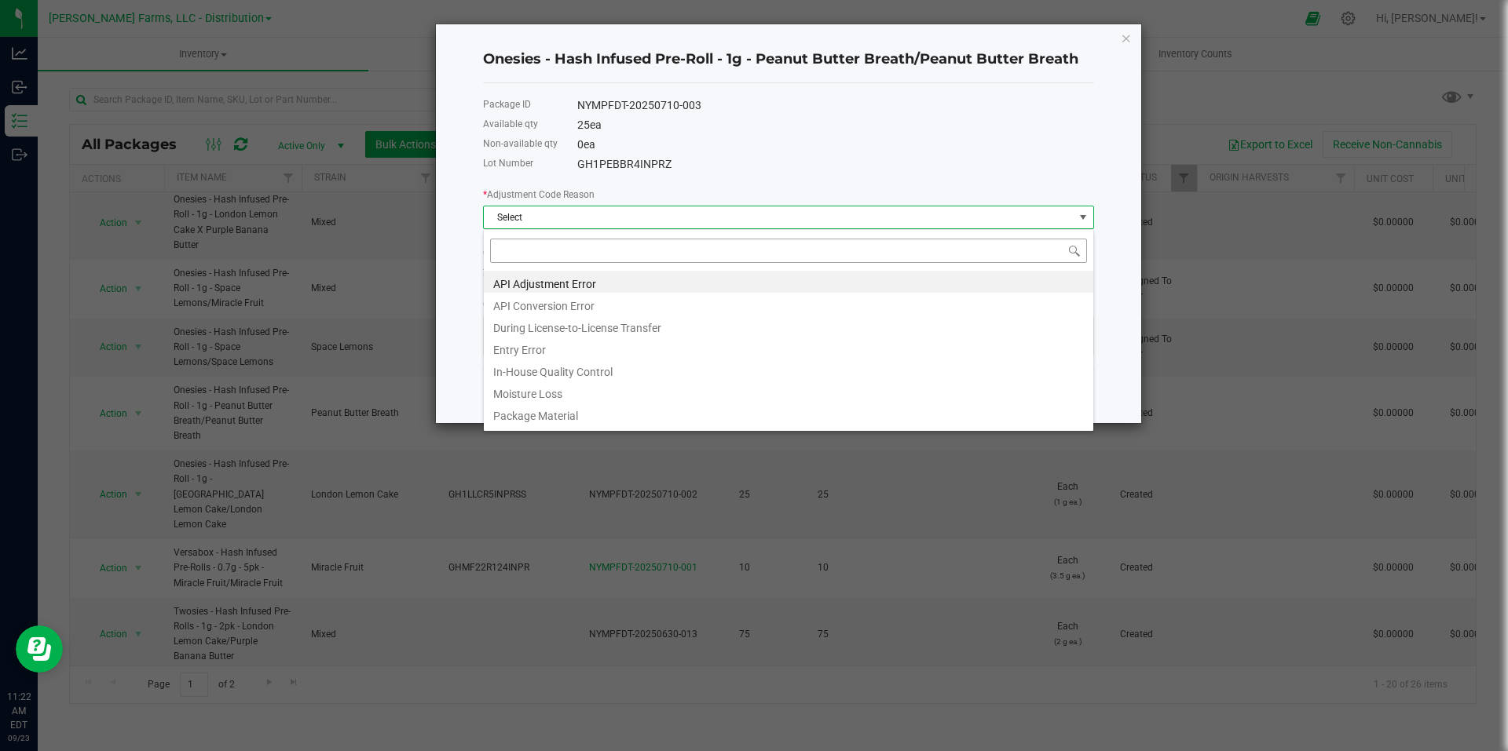
scroll to position [24, 611]
click at [677, 284] on li "API Adjustment Error" at bounding box center [788, 282] width 609 height 22
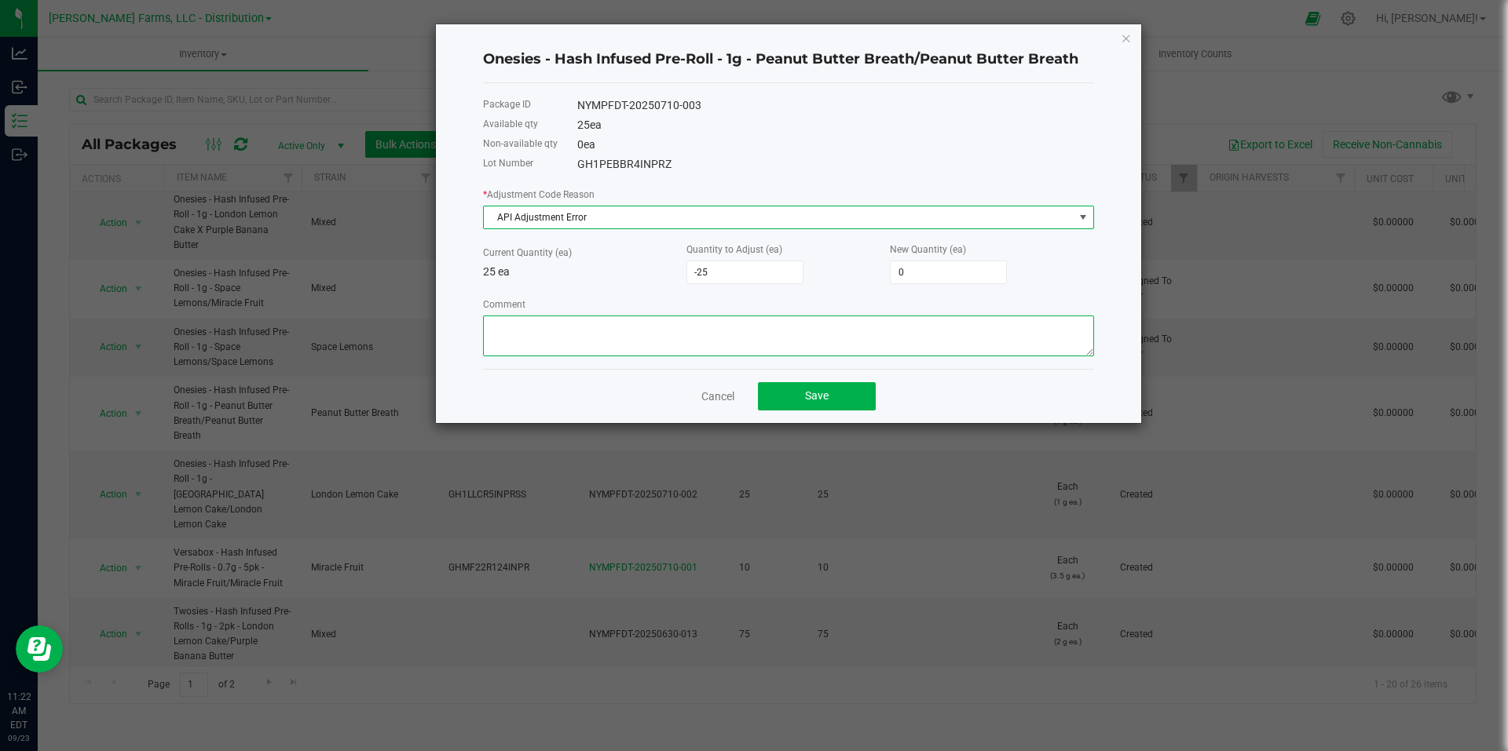
click at [675, 339] on textarea "Comment" at bounding box center [788, 336] width 611 height 41
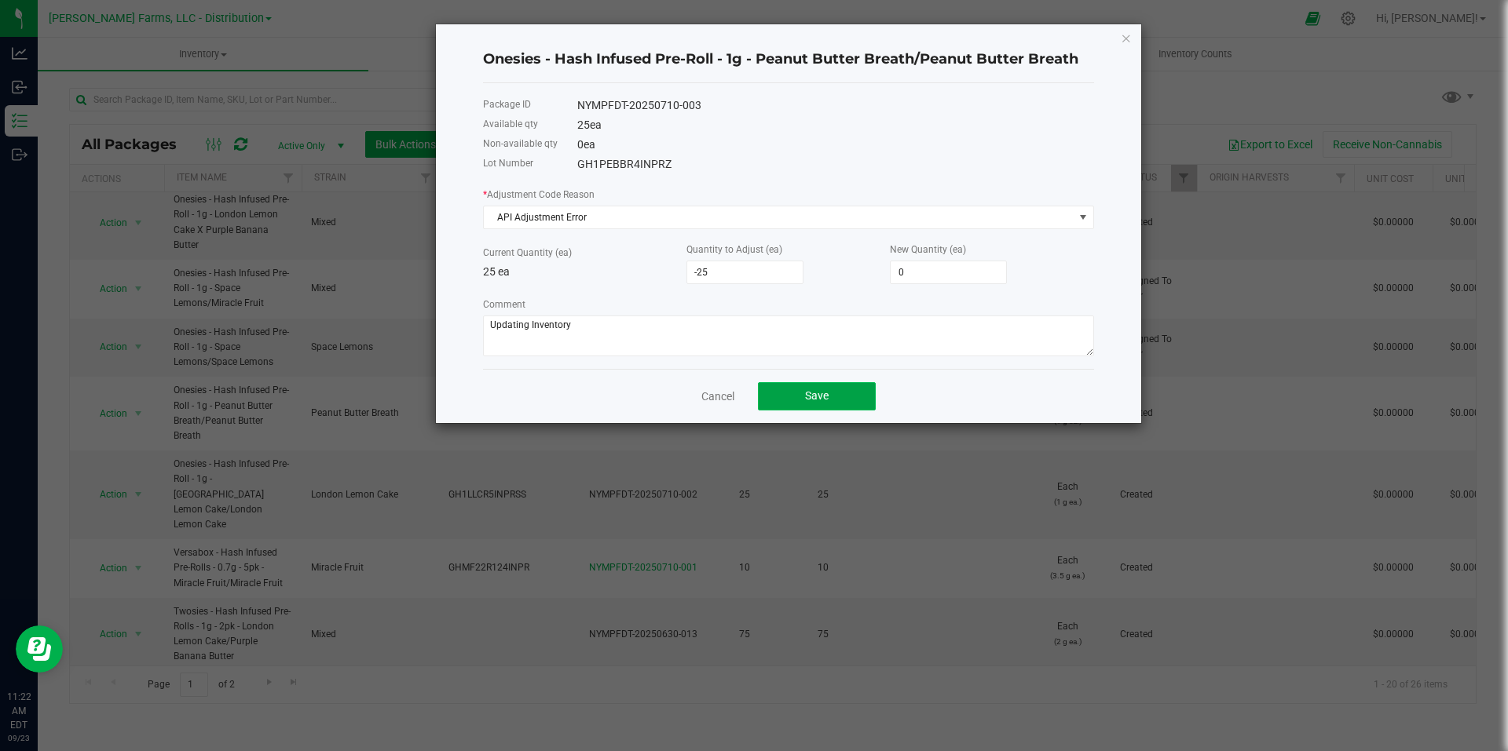
click at [828, 403] on button "Save" at bounding box center [817, 396] width 118 height 28
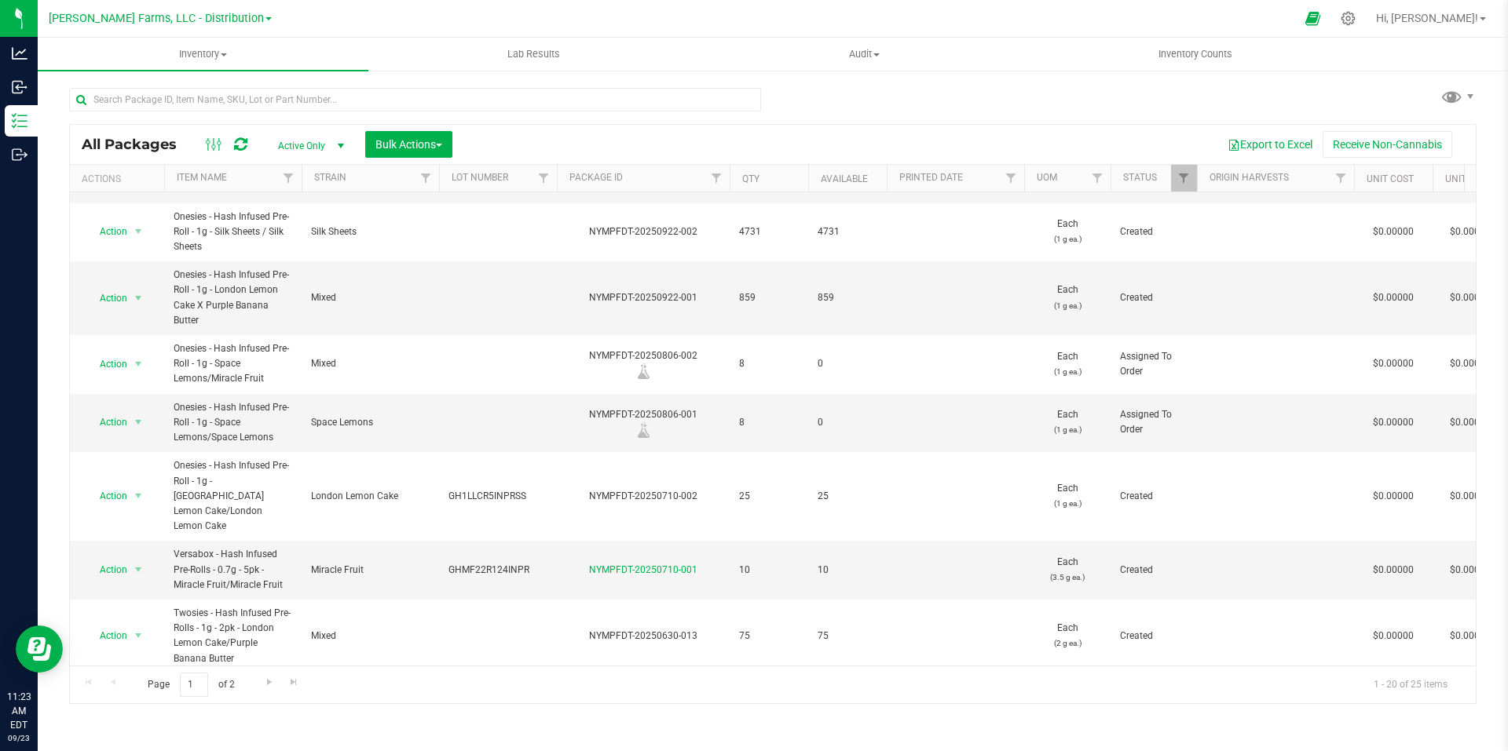
scroll to position [314, 0]
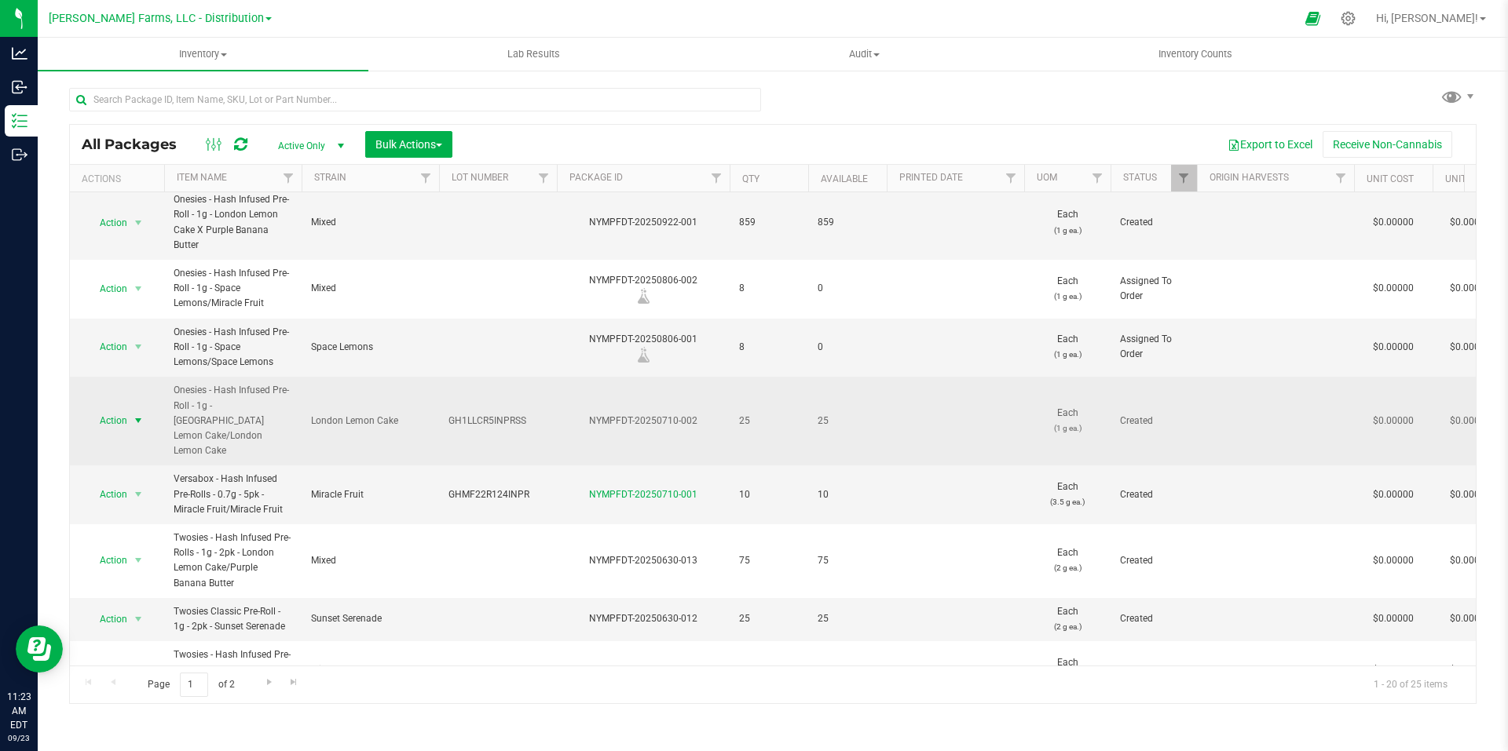
click at [141, 415] on span "select" at bounding box center [138, 421] width 13 height 13
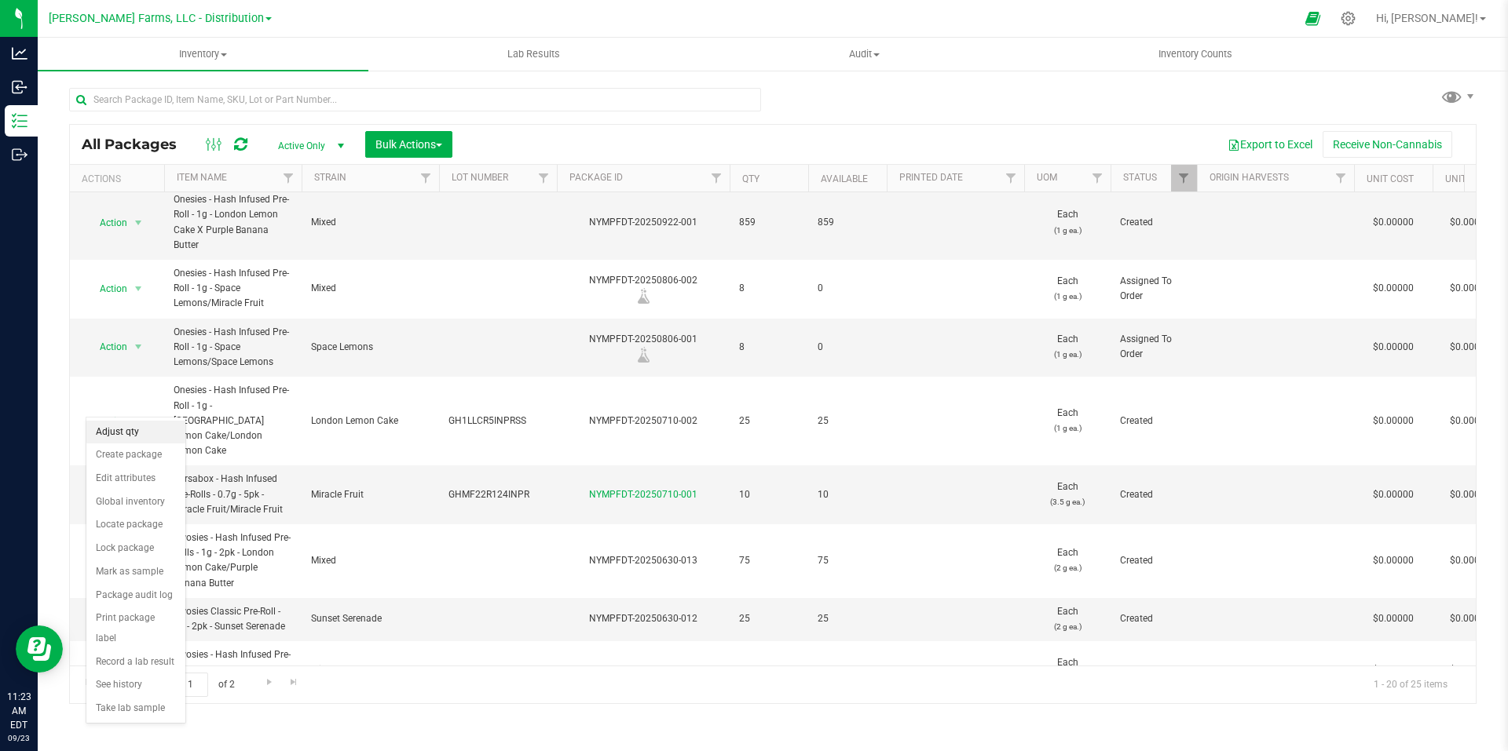
click at [138, 433] on li "Adjust qty" at bounding box center [135, 433] width 99 height 24
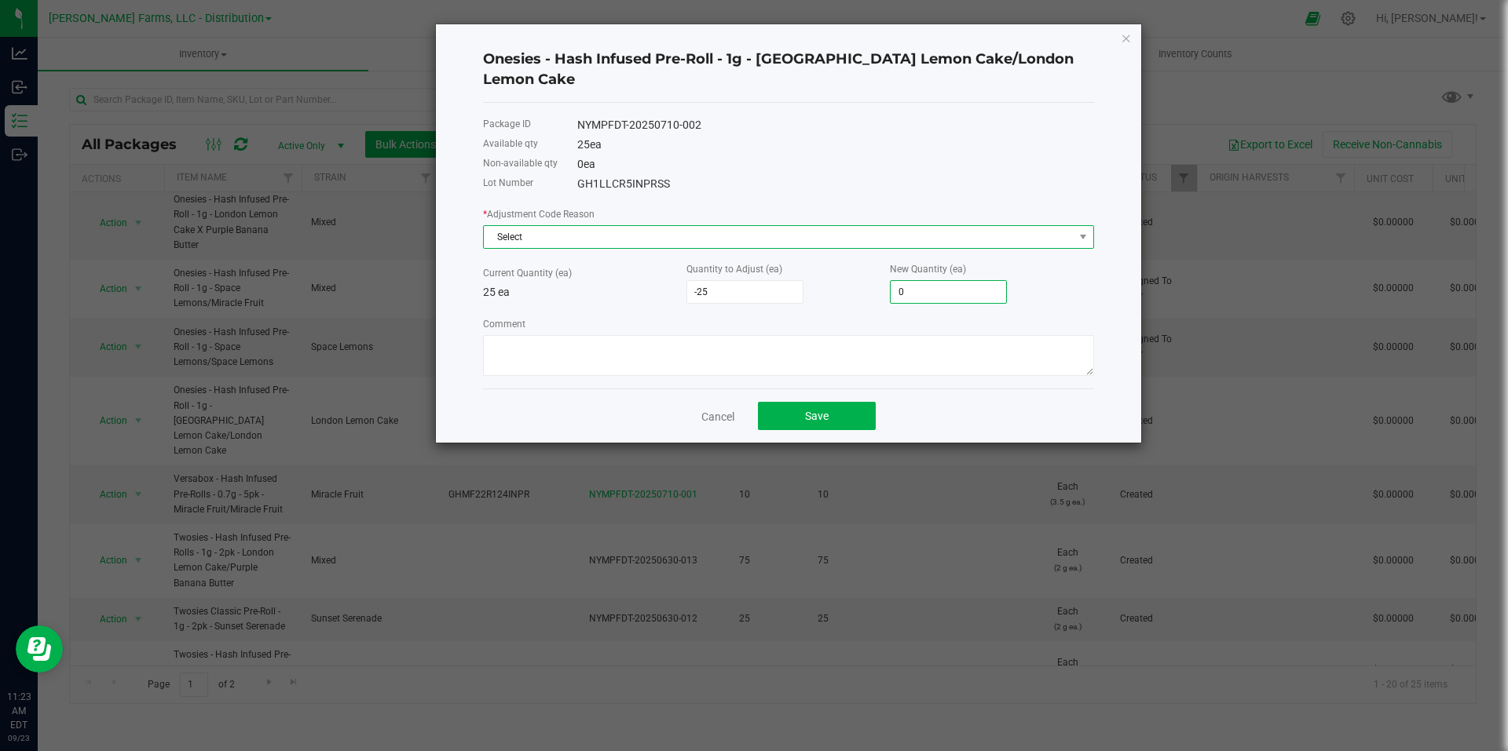
click at [966, 226] on span "Select" at bounding box center [779, 237] width 590 height 22
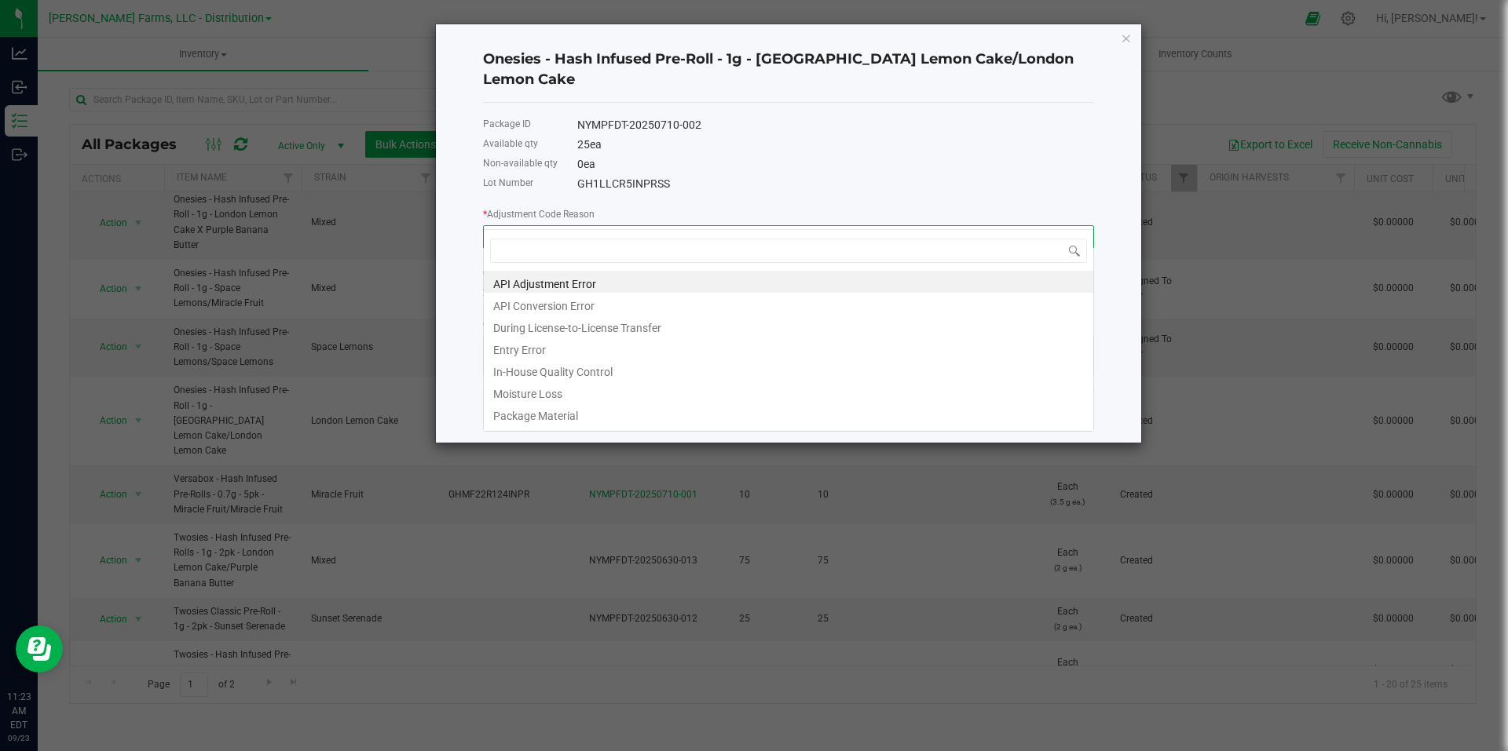
scroll to position [24, 611]
click at [644, 283] on li "API Adjustment Error" at bounding box center [788, 282] width 609 height 22
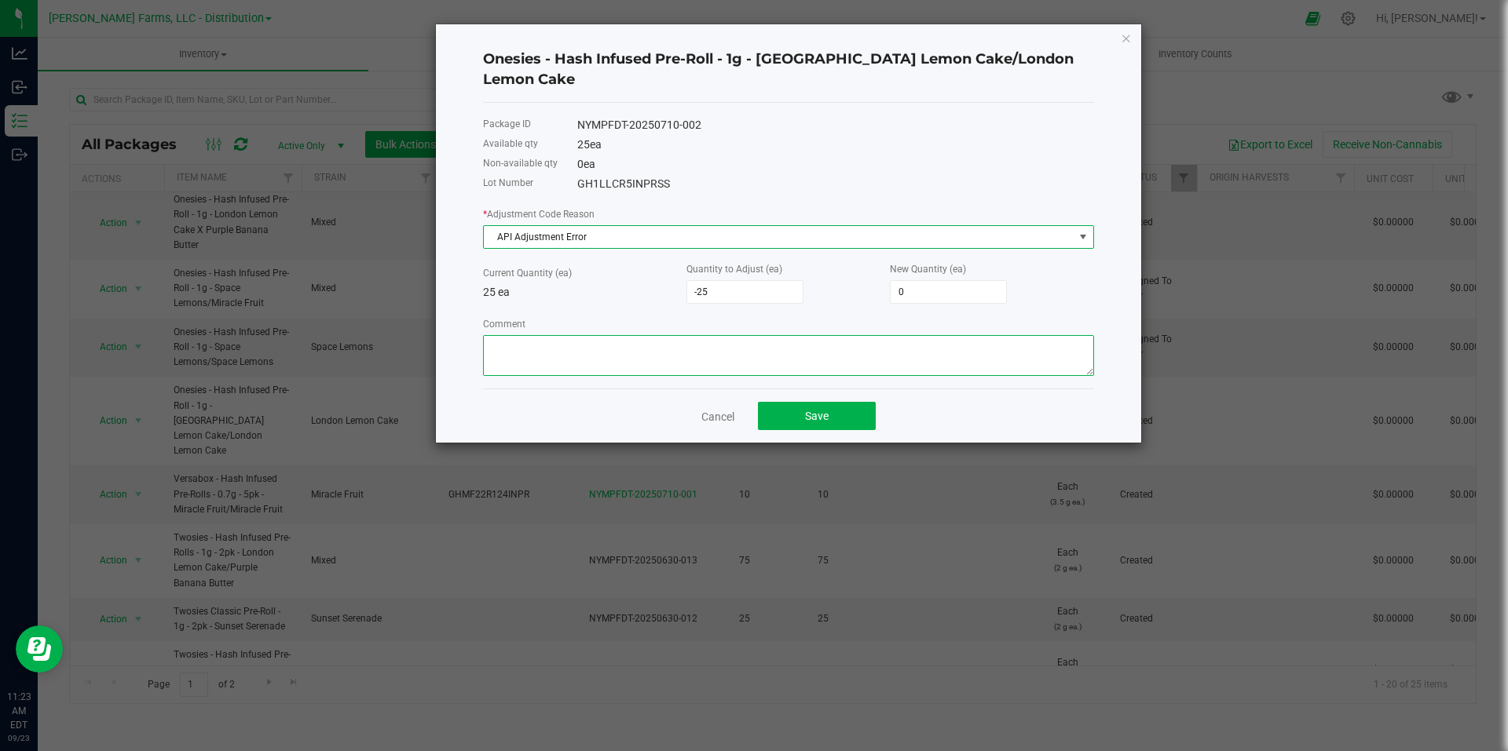
click at [678, 335] on textarea "Comment" at bounding box center [788, 355] width 611 height 41
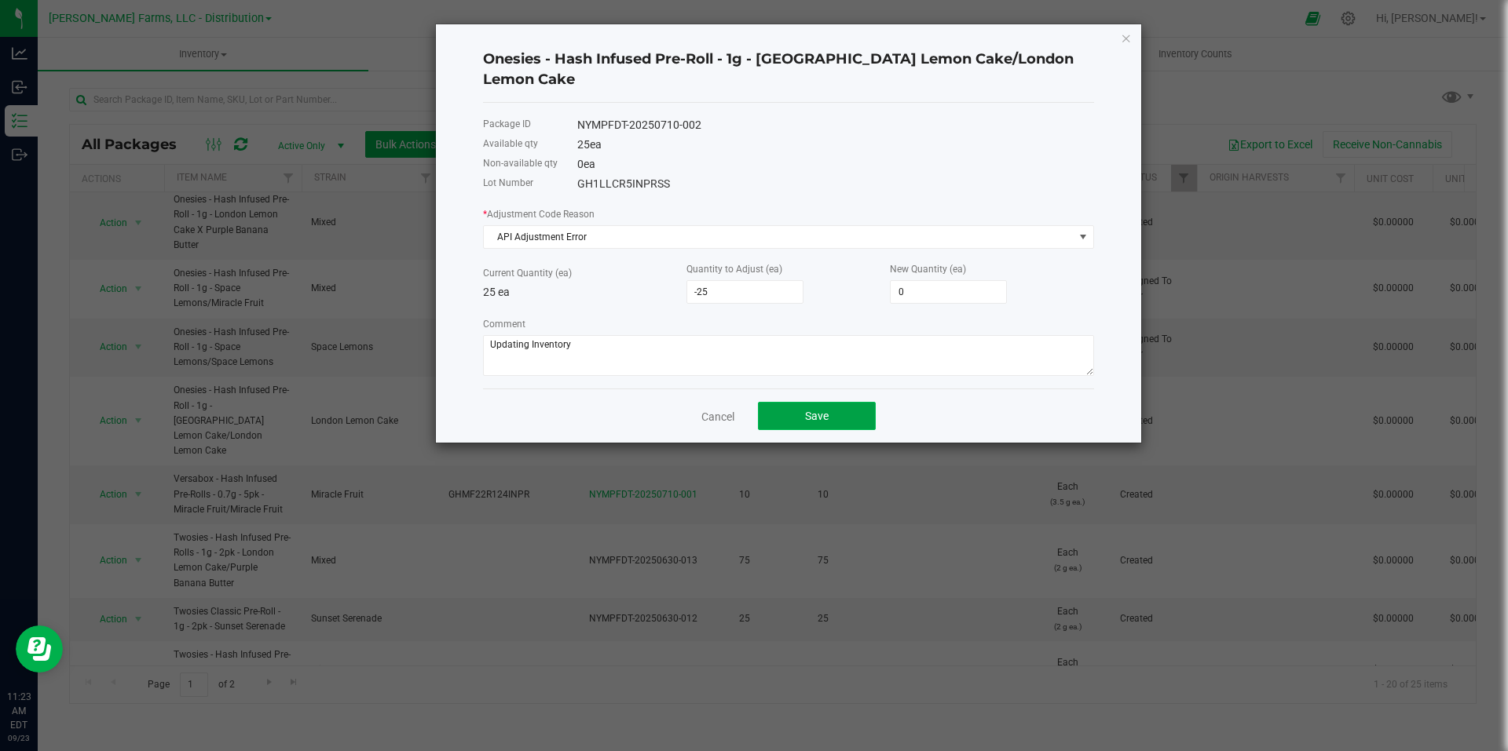
click at [816, 410] on span "Save" at bounding box center [817, 416] width 24 height 13
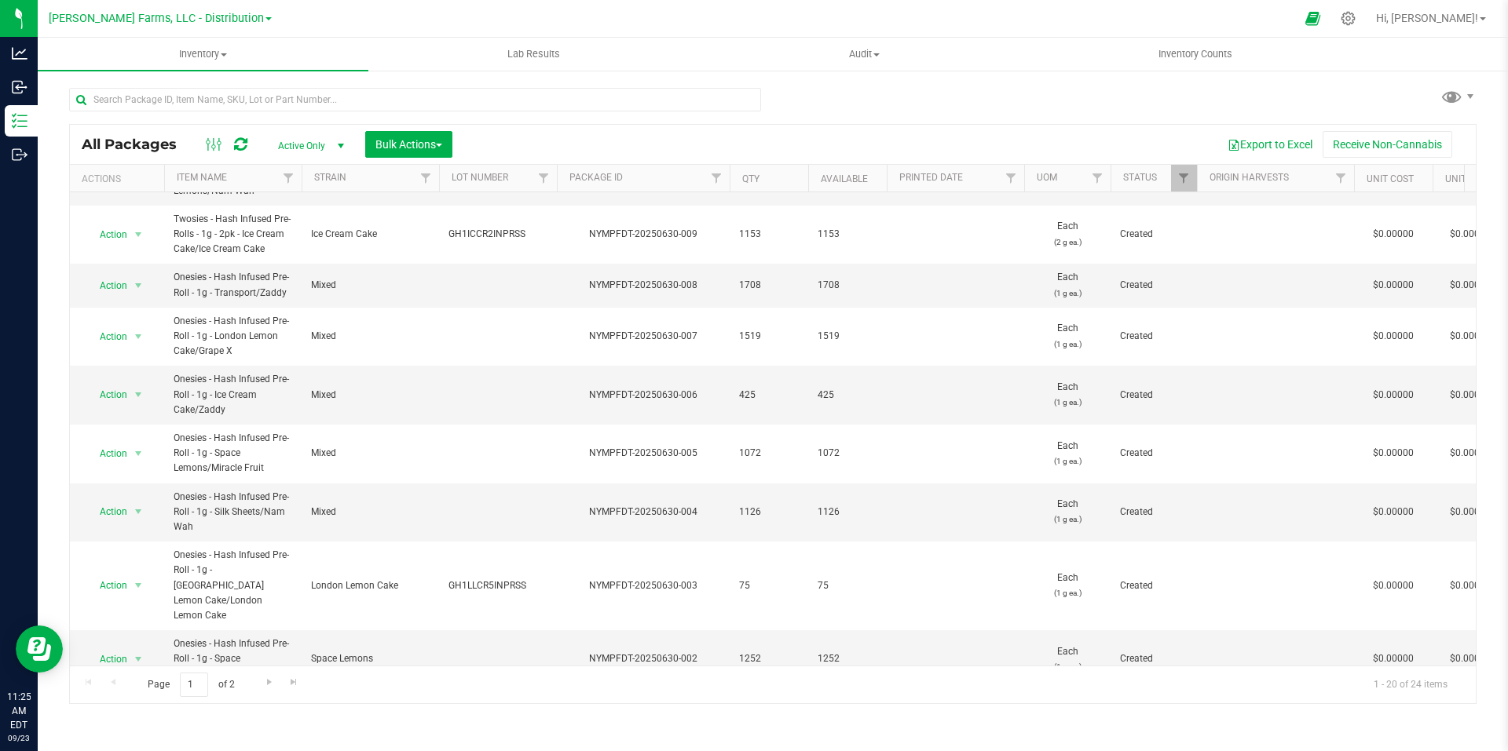
scroll to position [724, 0]
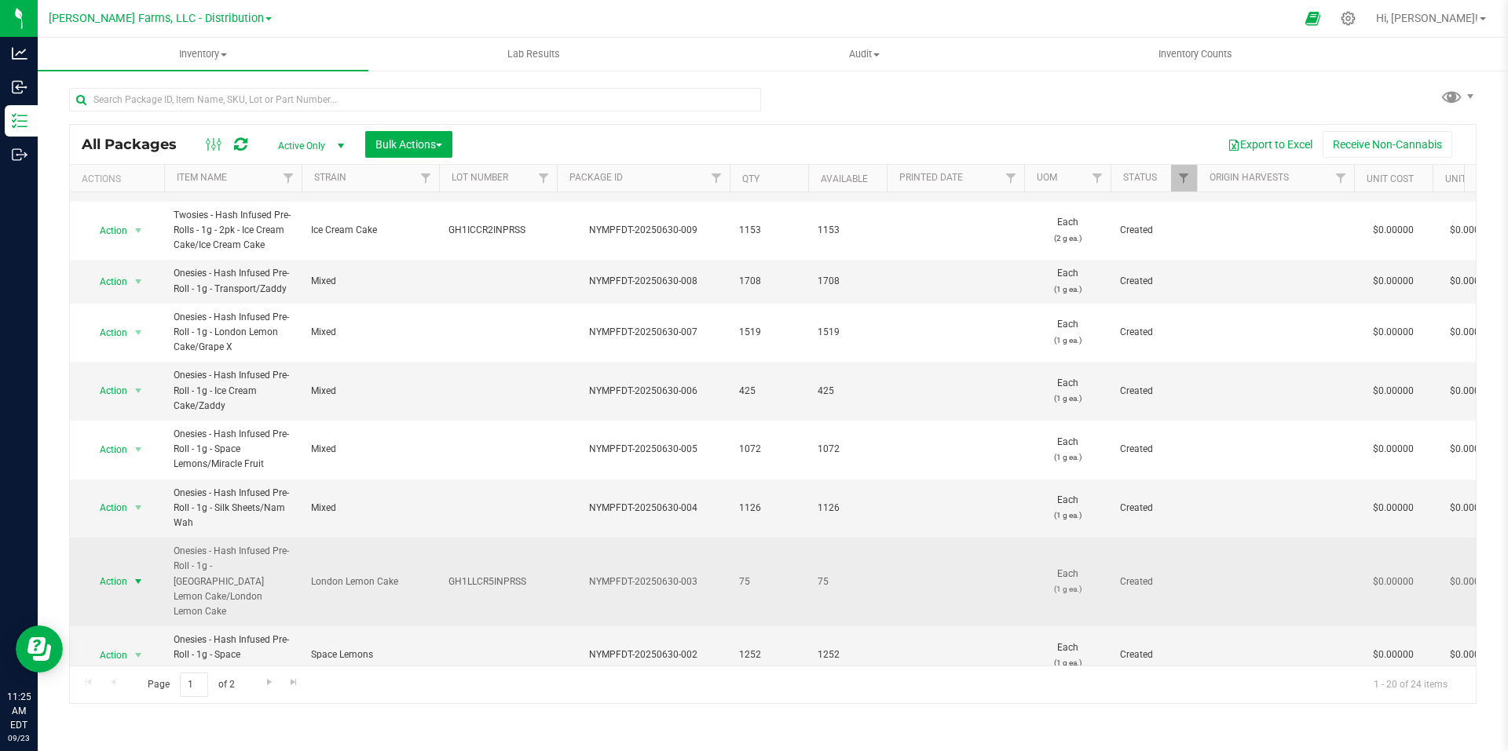
click at [137, 576] on span "select" at bounding box center [138, 582] width 13 height 13
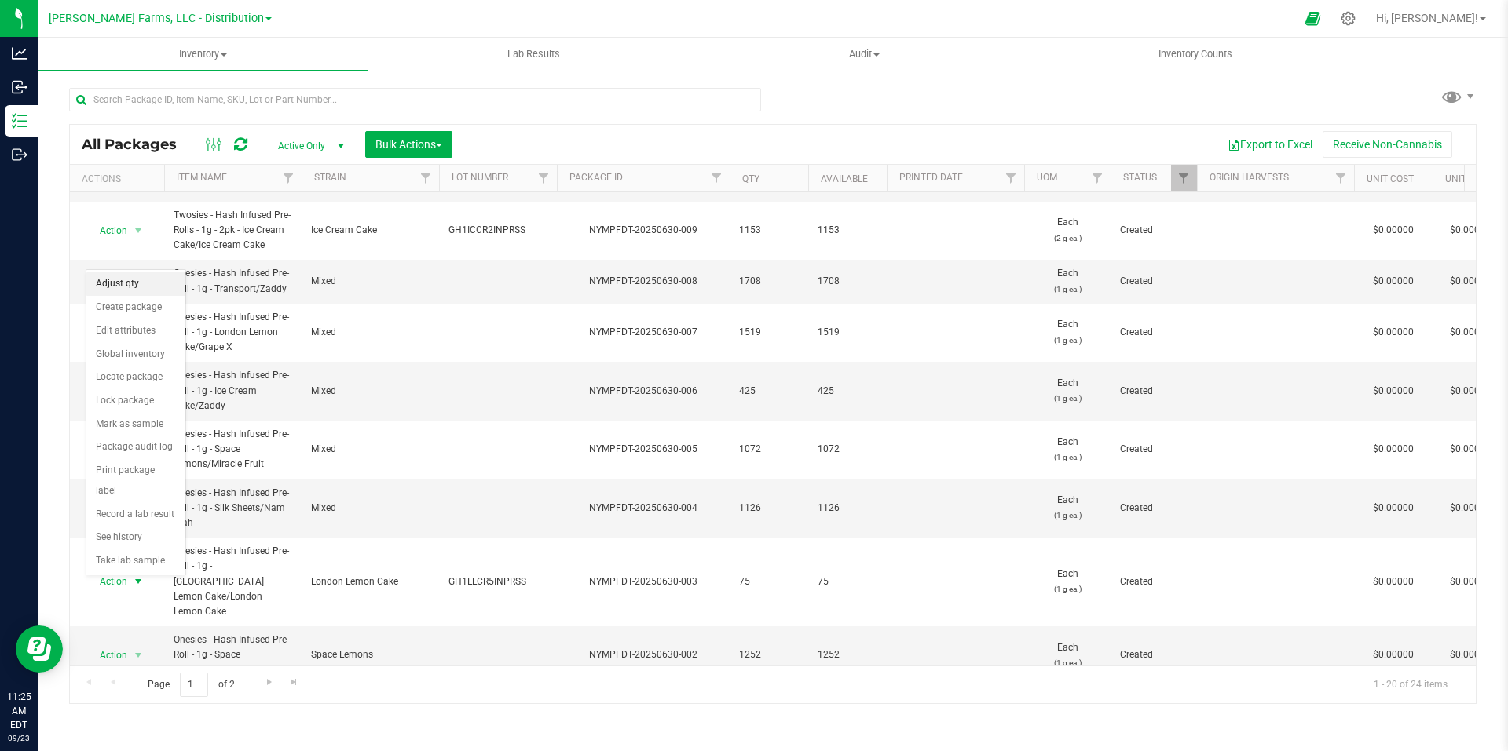
click at [148, 288] on li "Adjust qty" at bounding box center [135, 284] width 99 height 24
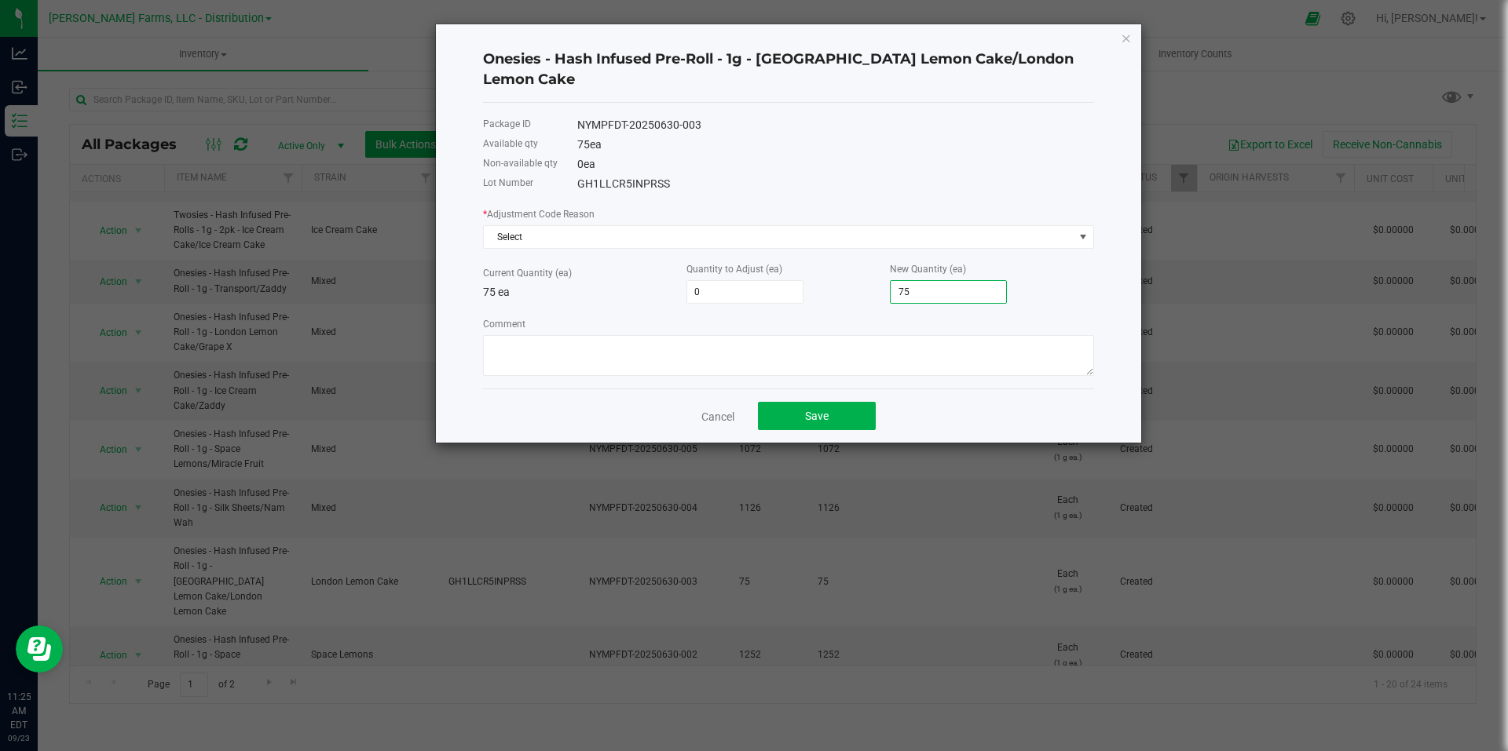
drag, startPoint x: 927, startPoint y: 271, endPoint x: 903, endPoint y: 270, distance: 23.6
click at [903, 281] on input "75" at bounding box center [947, 292] width 115 height 22
click at [960, 281] on input "75" at bounding box center [947, 292] width 115 height 22
click at [959, 226] on span "Select" at bounding box center [779, 237] width 590 height 22
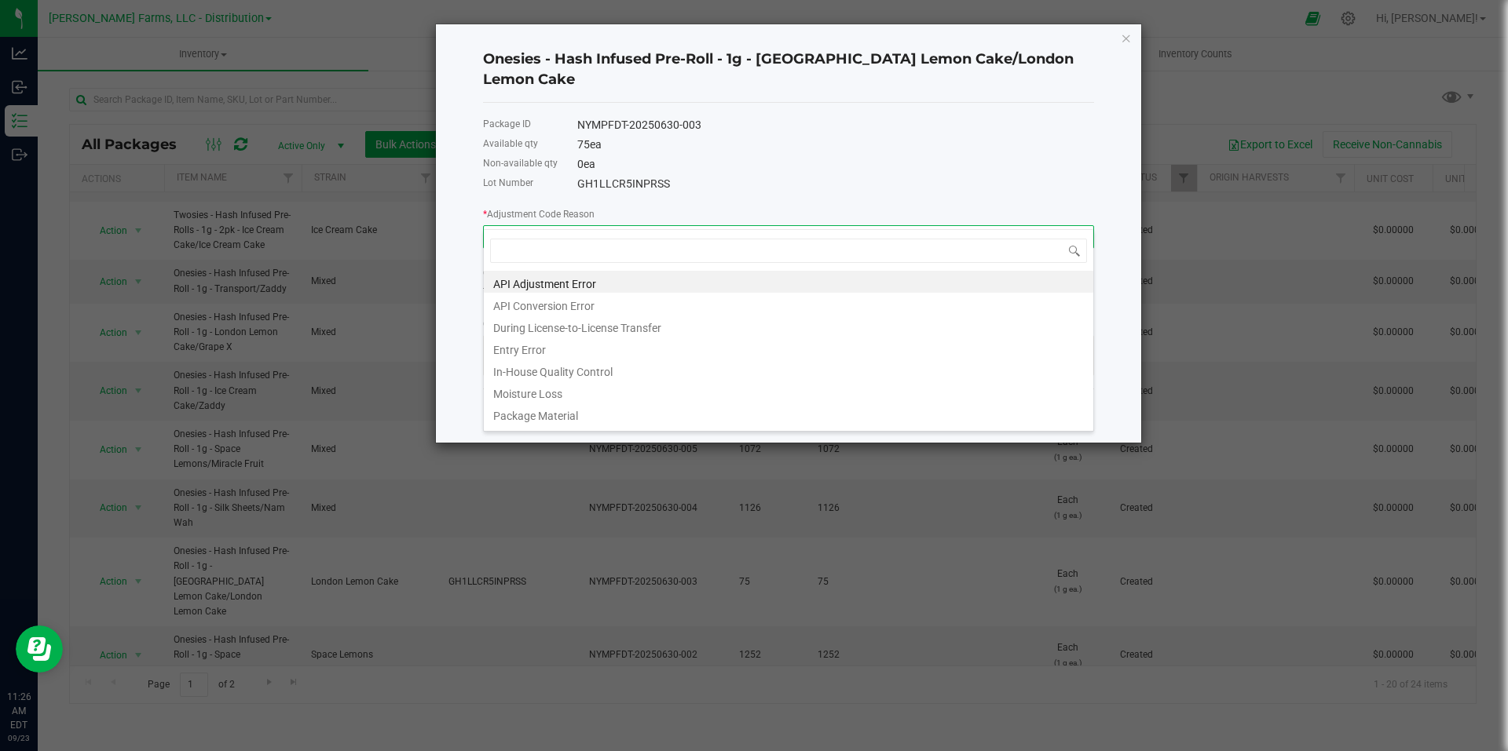
scroll to position [24, 611]
click at [667, 281] on li "API Adjustment Error" at bounding box center [788, 282] width 609 height 22
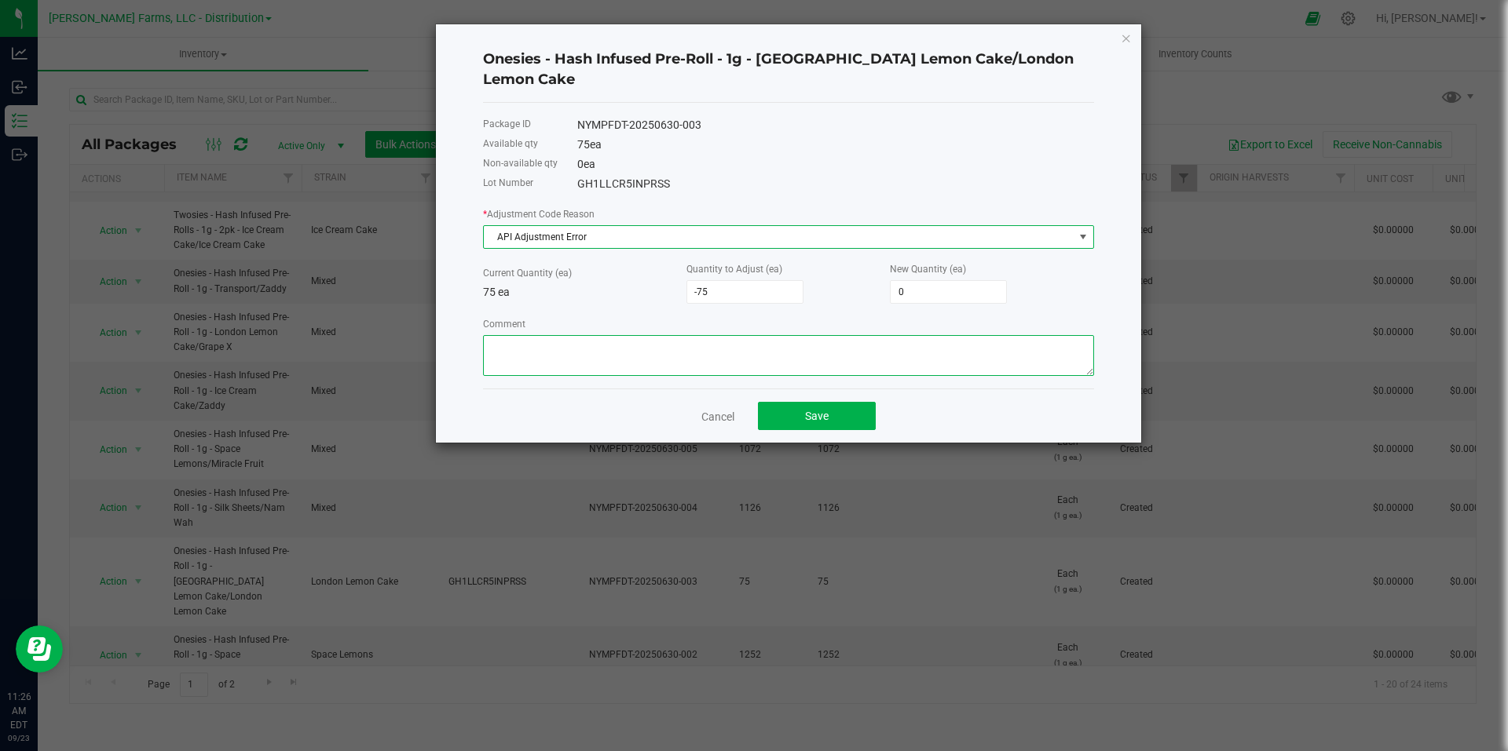
click at [653, 338] on textarea "Comment" at bounding box center [788, 355] width 611 height 41
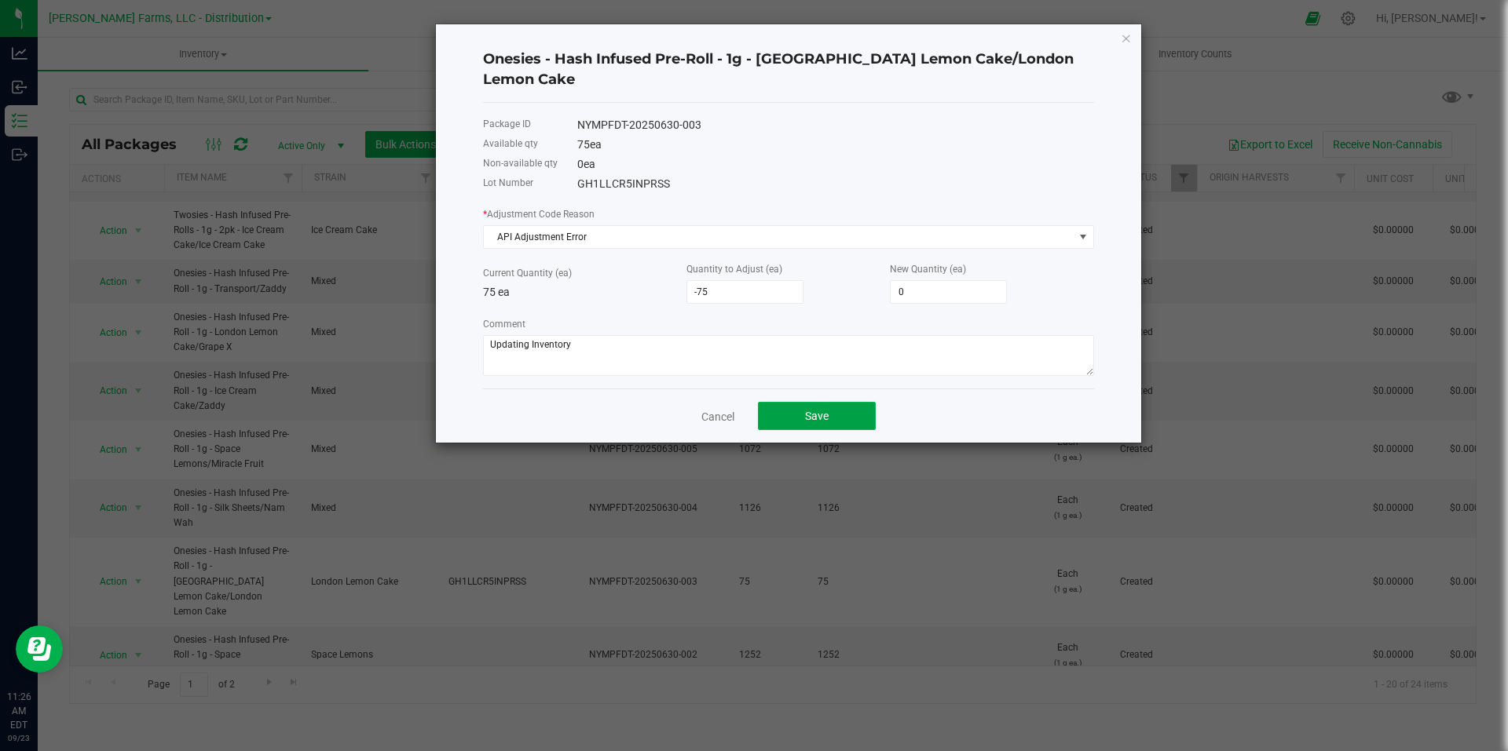
click at [835, 402] on button "Save" at bounding box center [817, 416] width 118 height 28
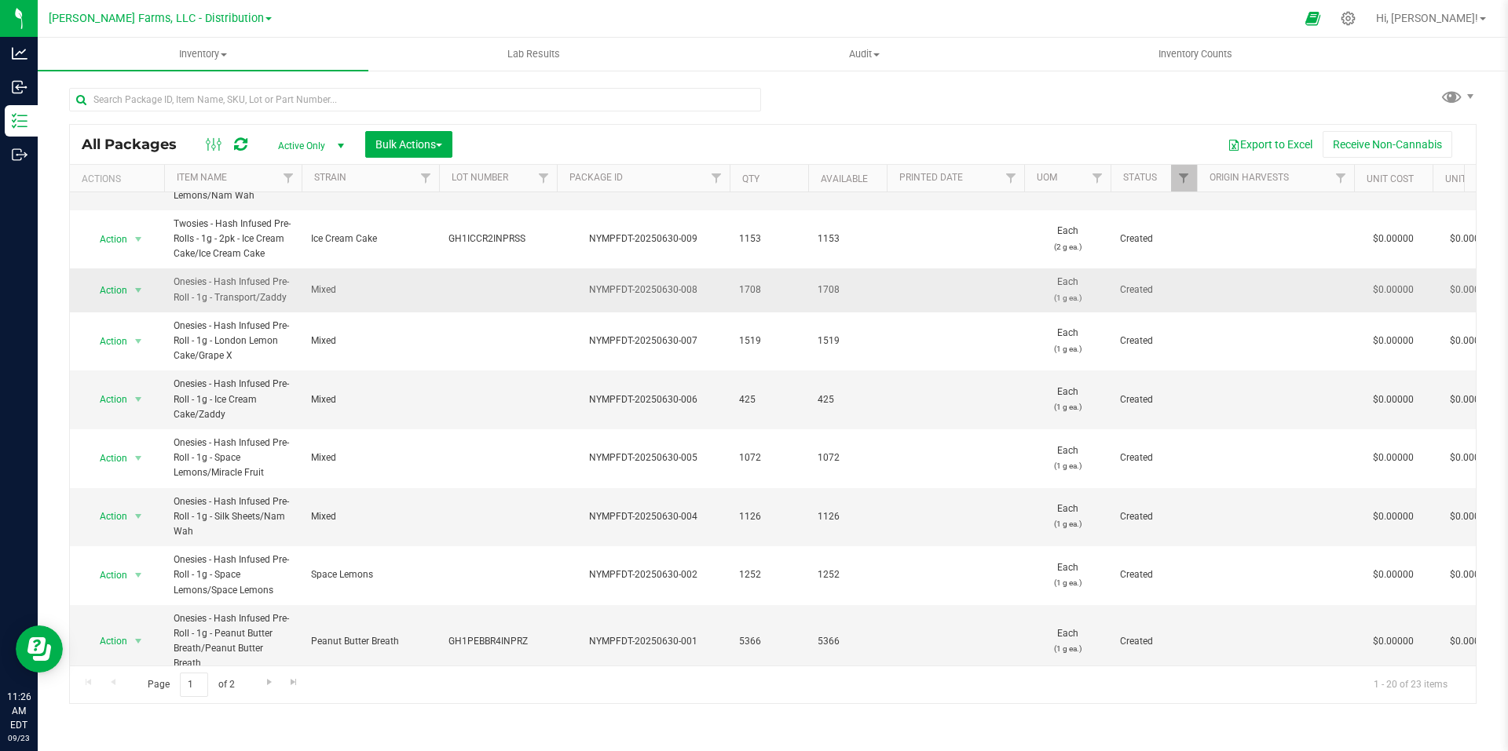
scroll to position [724, 0]
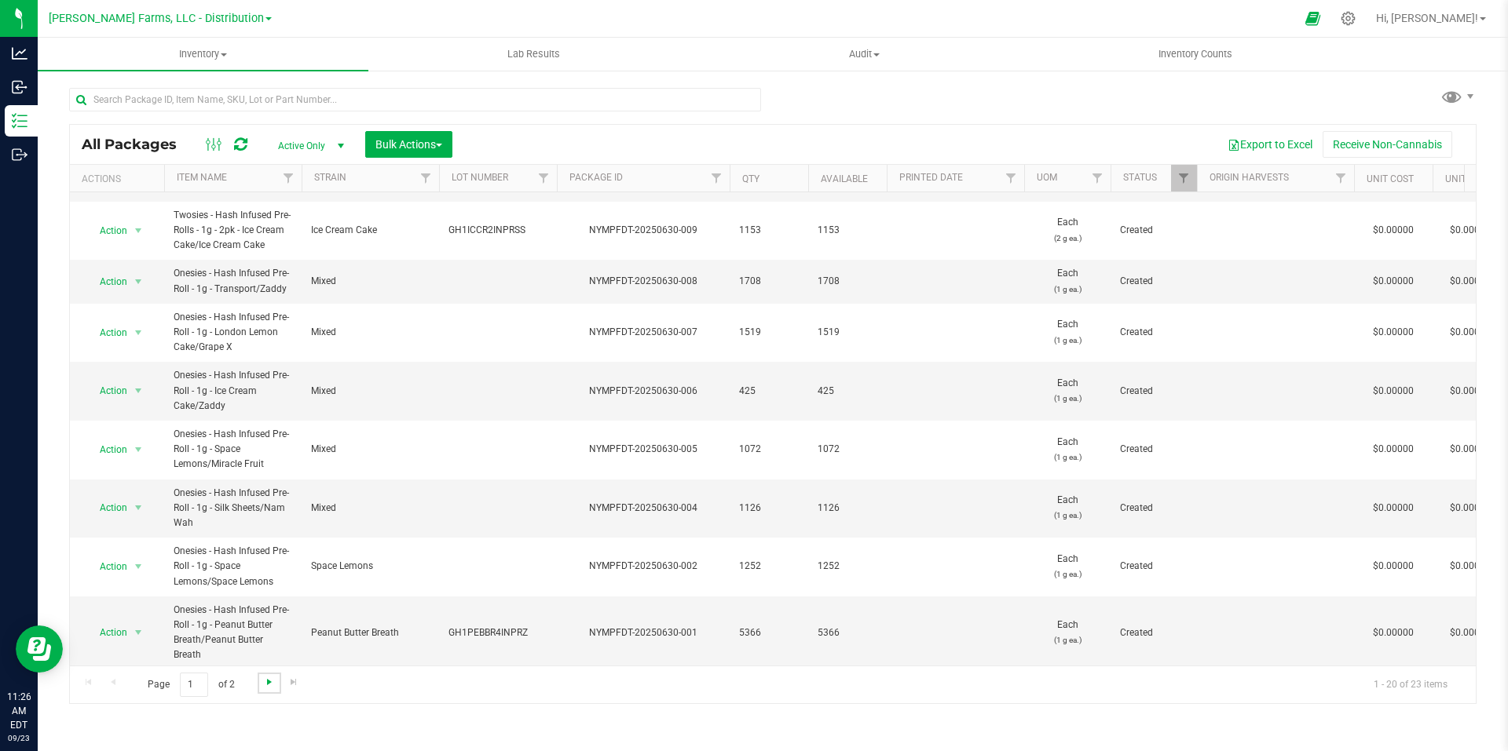
click at [267, 682] on span "Go to the next page" at bounding box center [269, 682] width 13 height 13
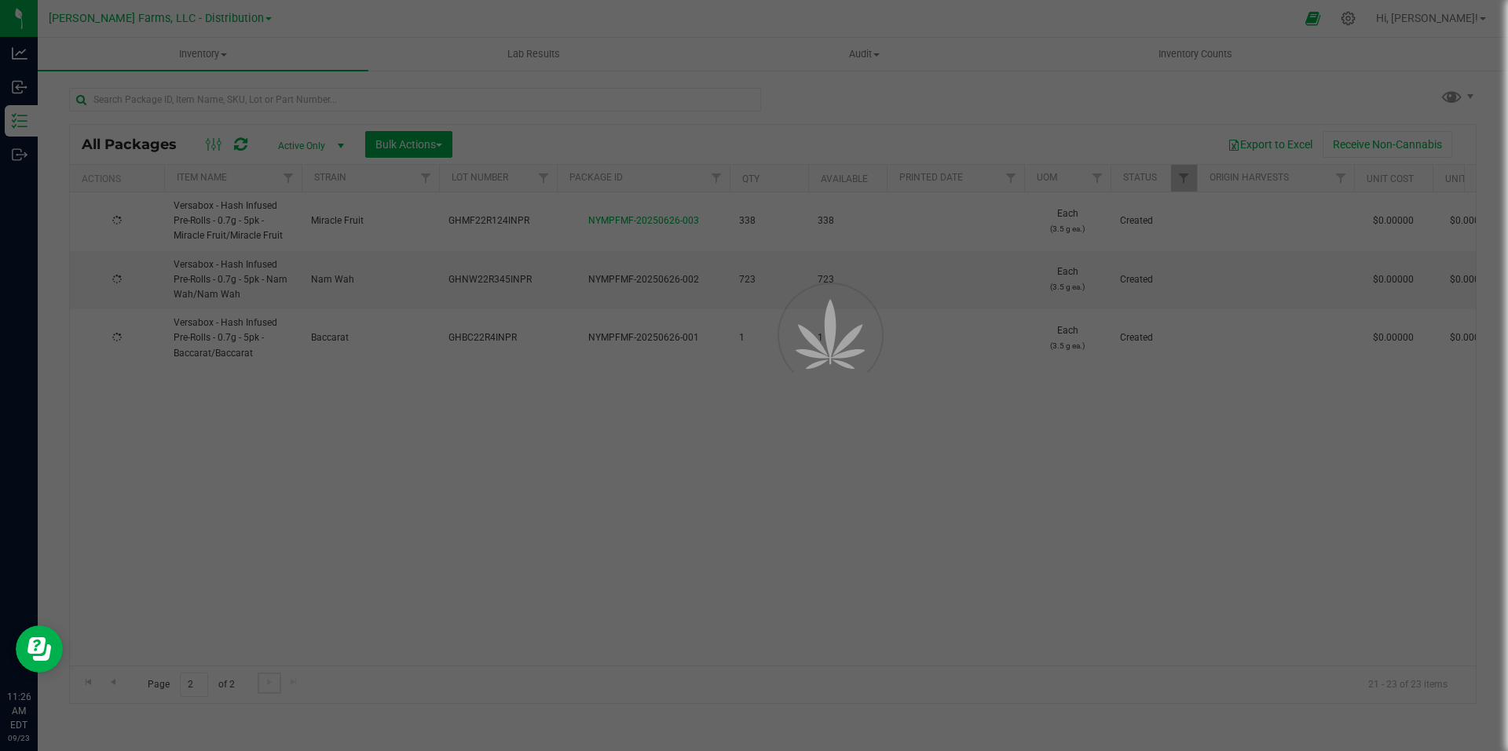
scroll to position [0, 0]
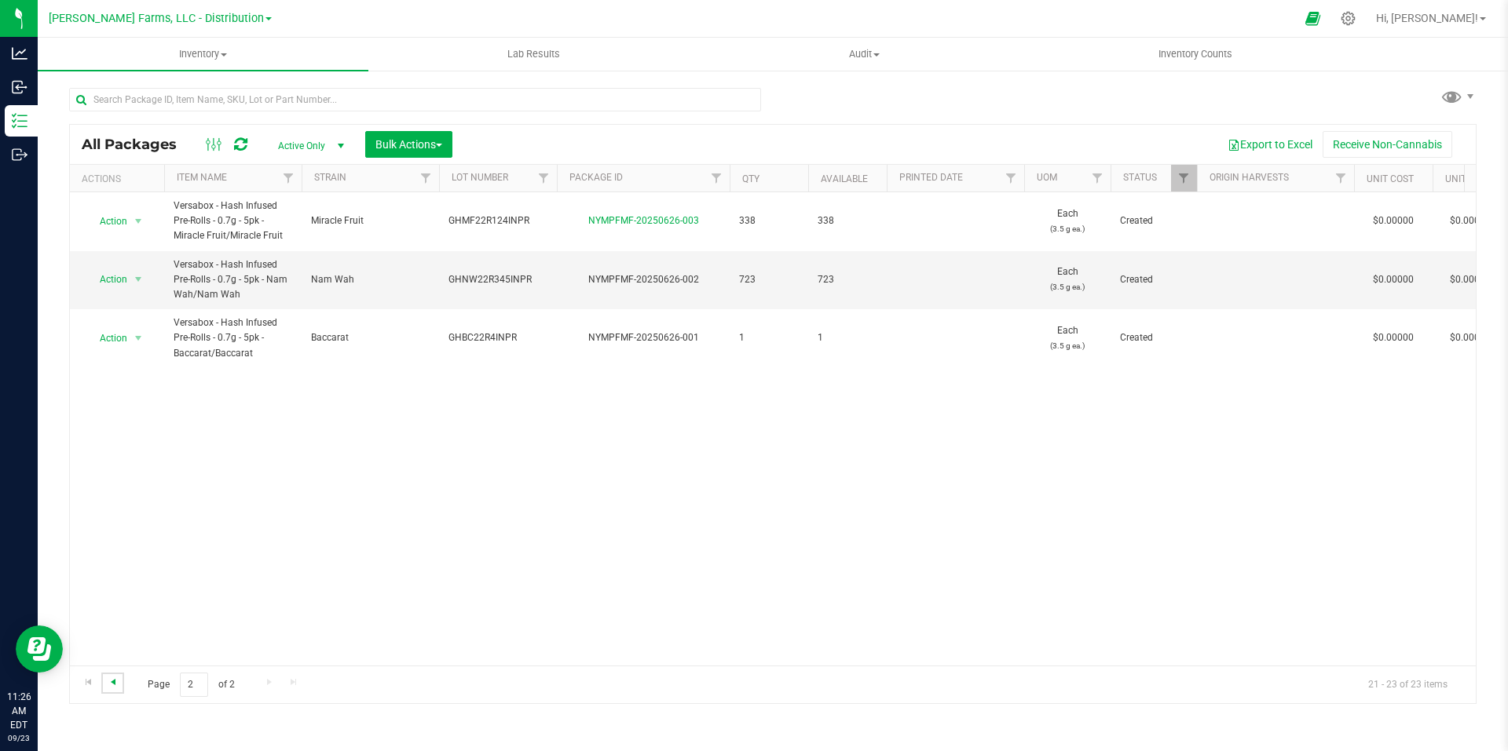
click at [117, 682] on span "Go to the previous page" at bounding box center [113, 682] width 13 height 13
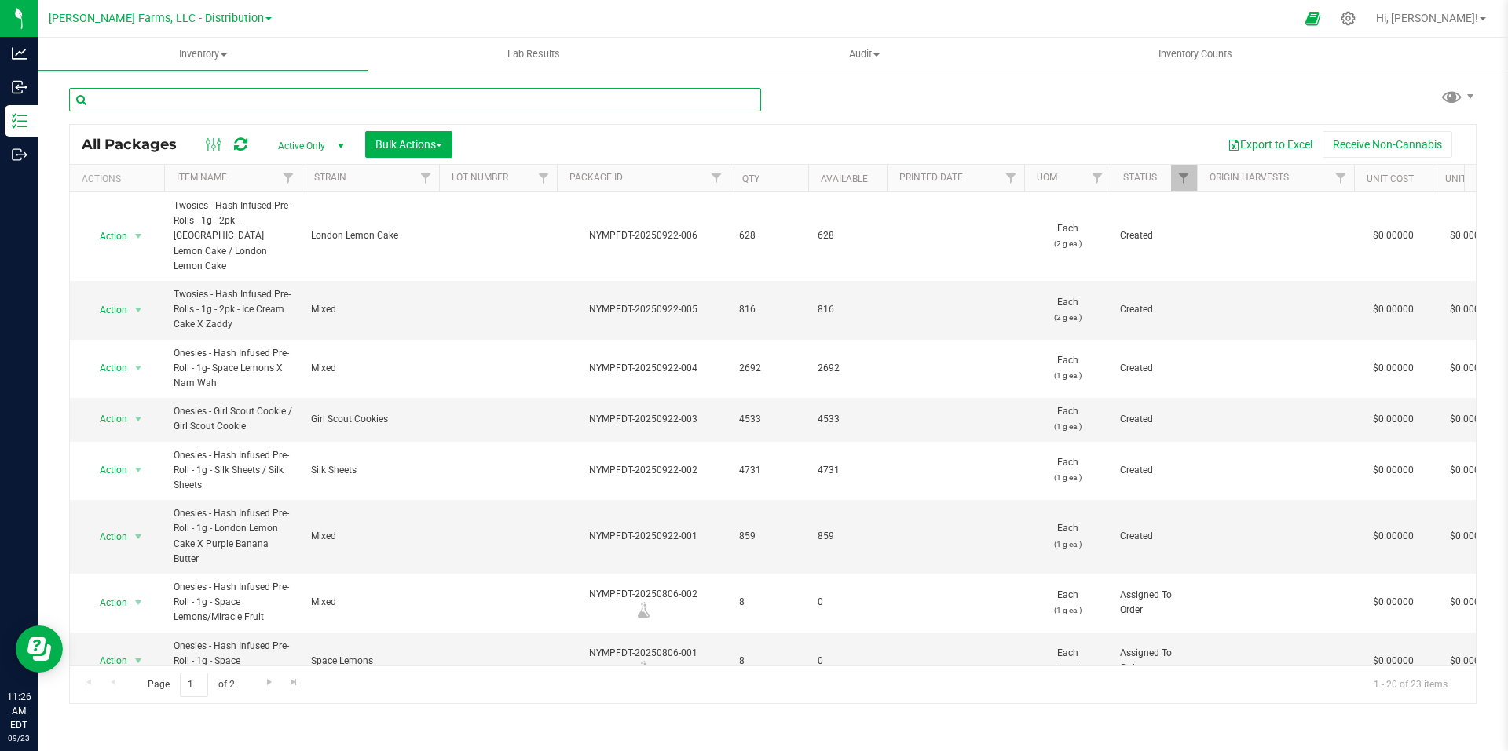
click at [285, 101] on input "text" at bounding box center [415, 100] width 692 height 24
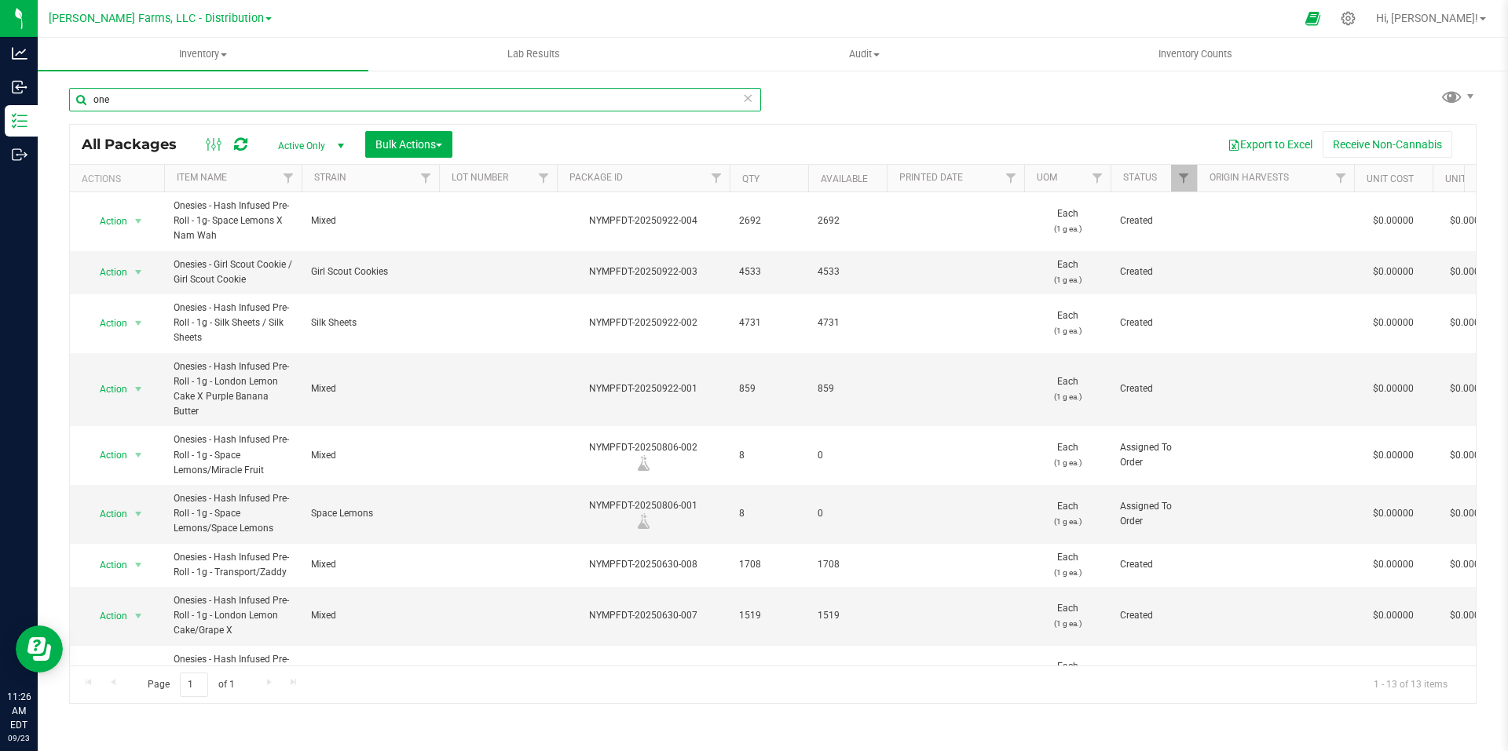
drag, startPoint x: 170, startPoint y: 92, endPoint x: 82, endPoint y: 96, distance: 88.0
click at [82, 96] on input "one" at bounding box center [415, 100] width 692 height 24
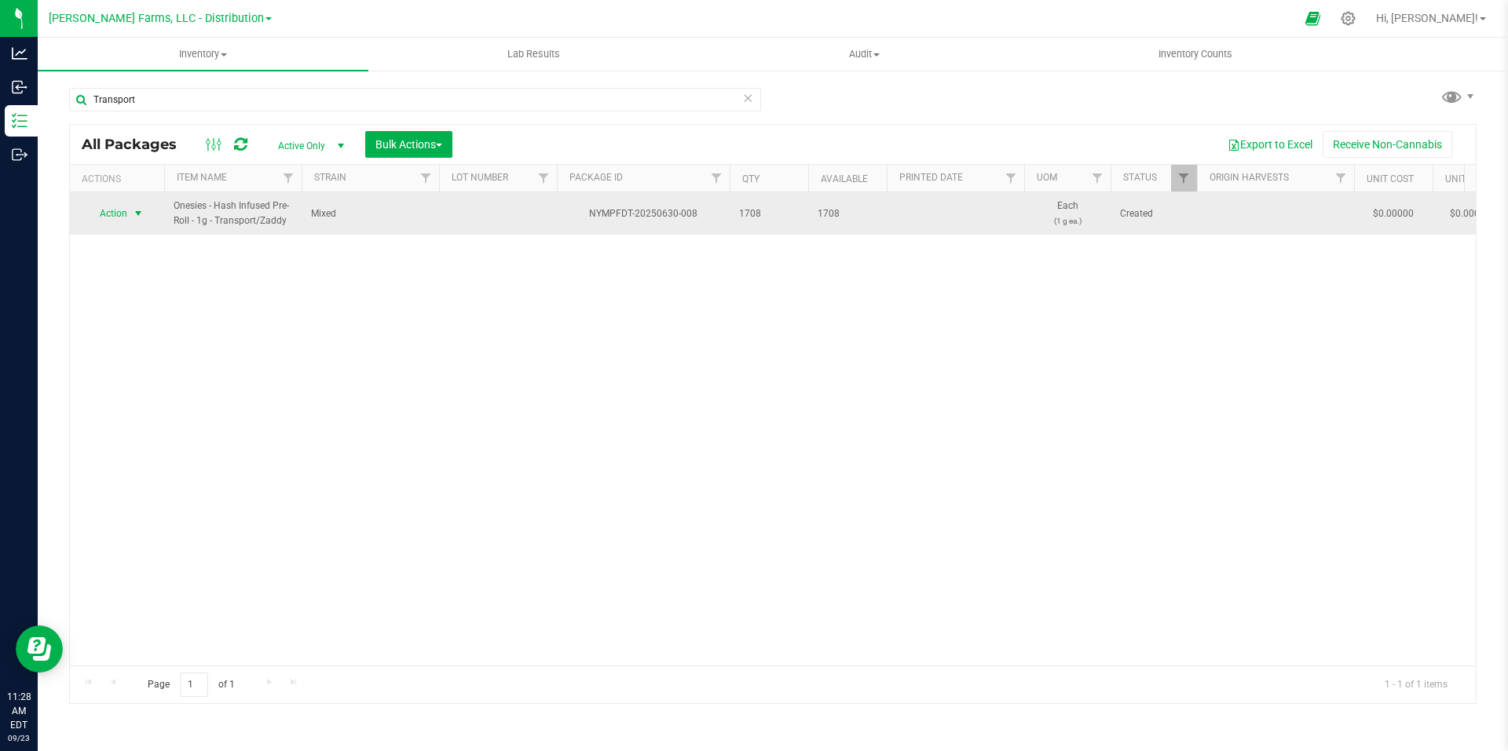
click at [143, 213] on span "select" at bounding box center [138, 213] width 13 height 13
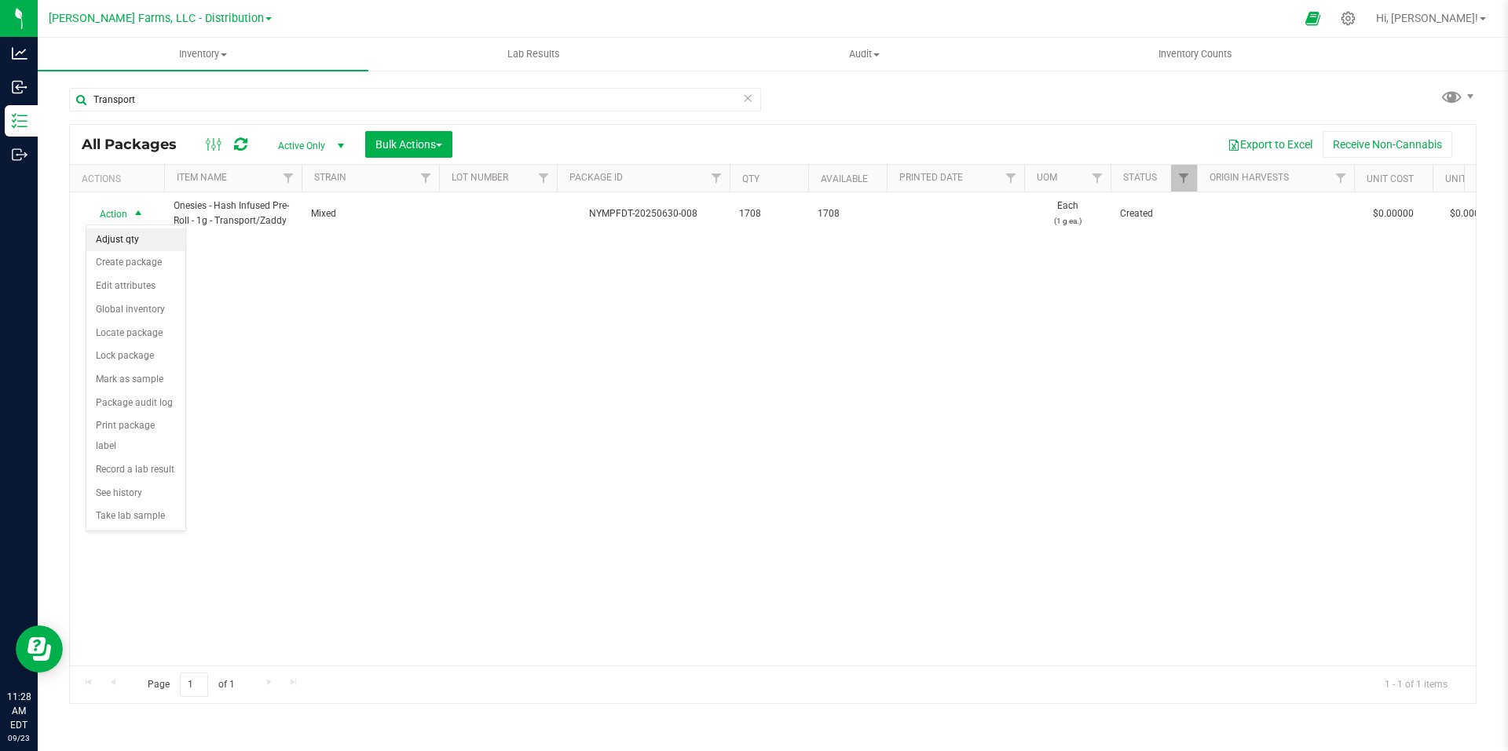
click at [144, 236] on li "Adjust qty" at bounding box center [135, 241] width 99 height 24
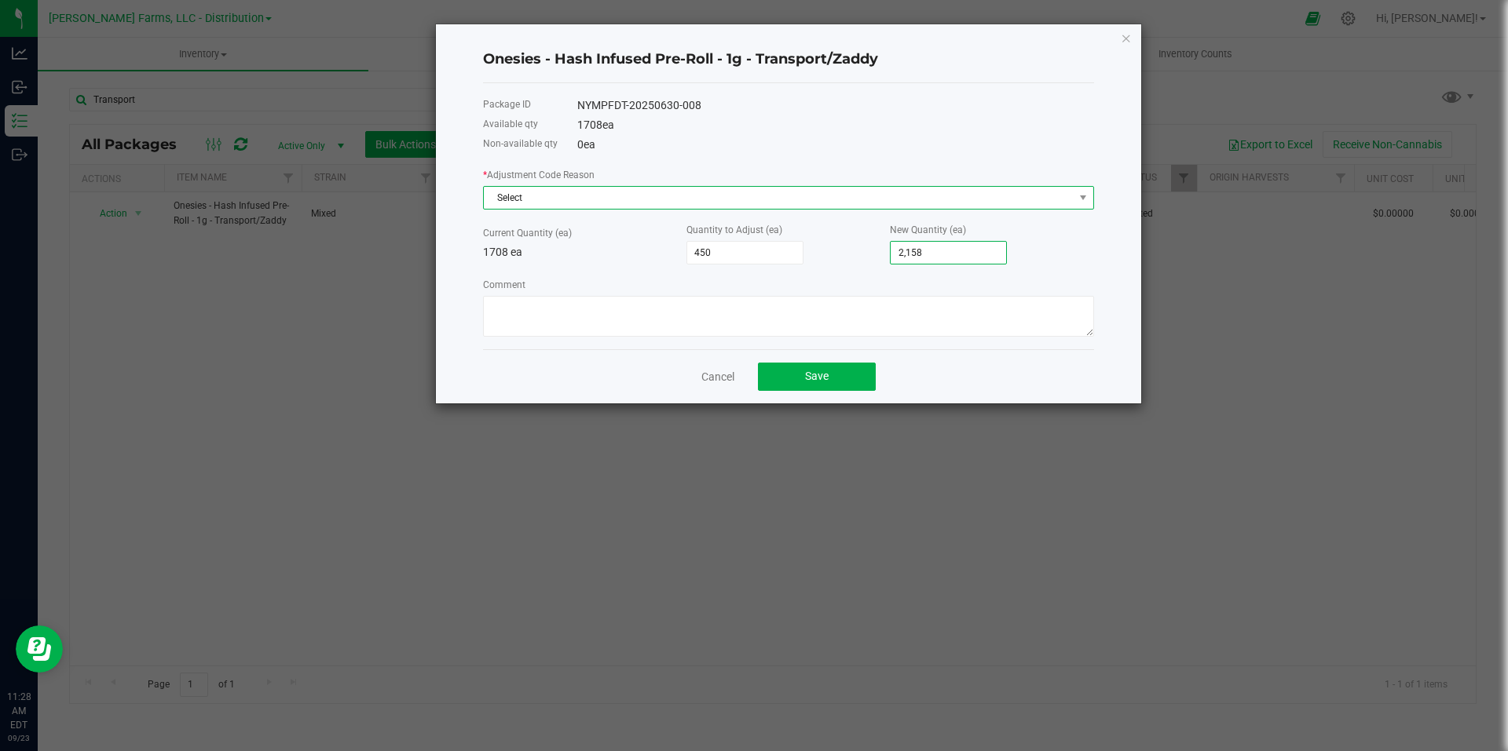
click at [721, 199] on span "Select" at bounding box center [779, 198] width 590 height 22
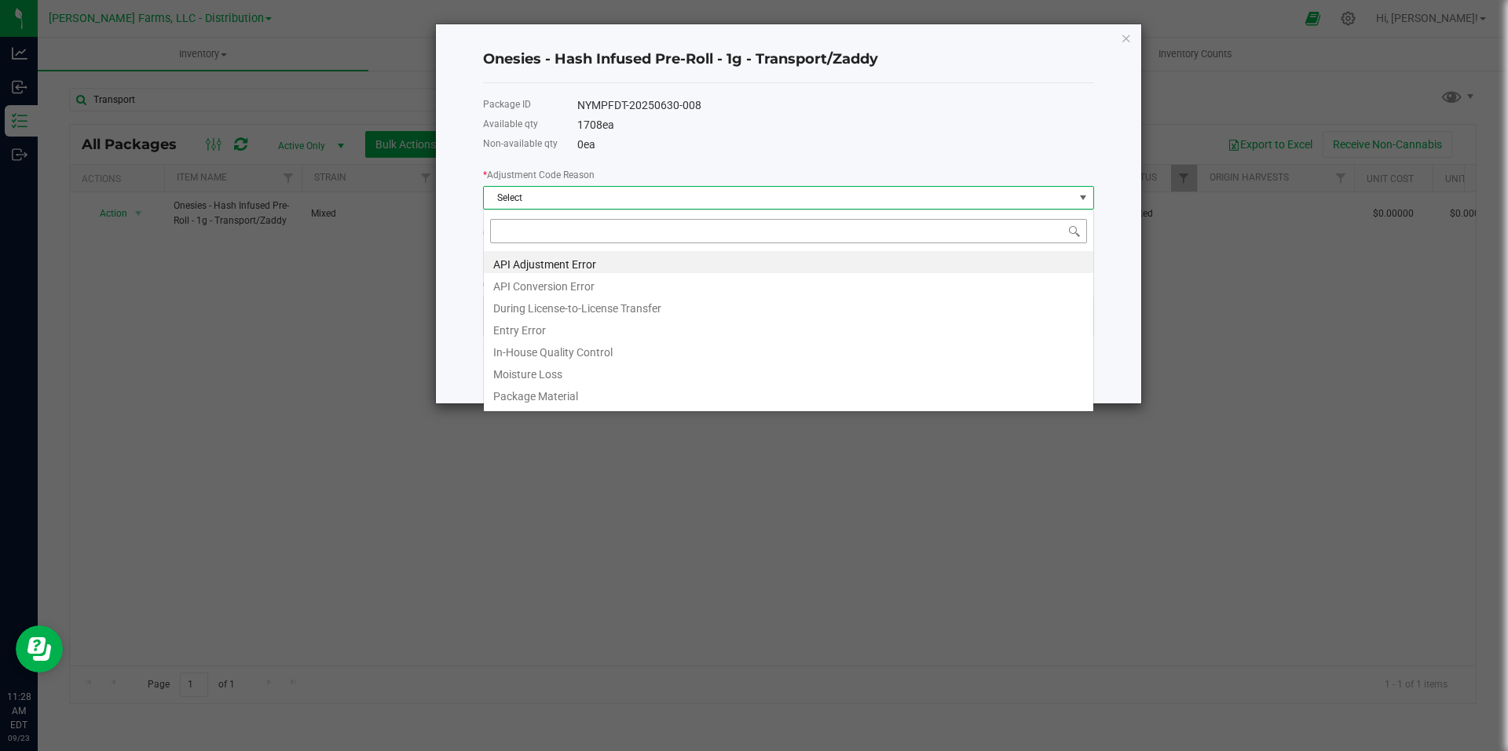
scroll to position [24, 611]
click at [658, 263] on li "API Adjustment Error" at bounding box center [788, 262] width 609 height 22
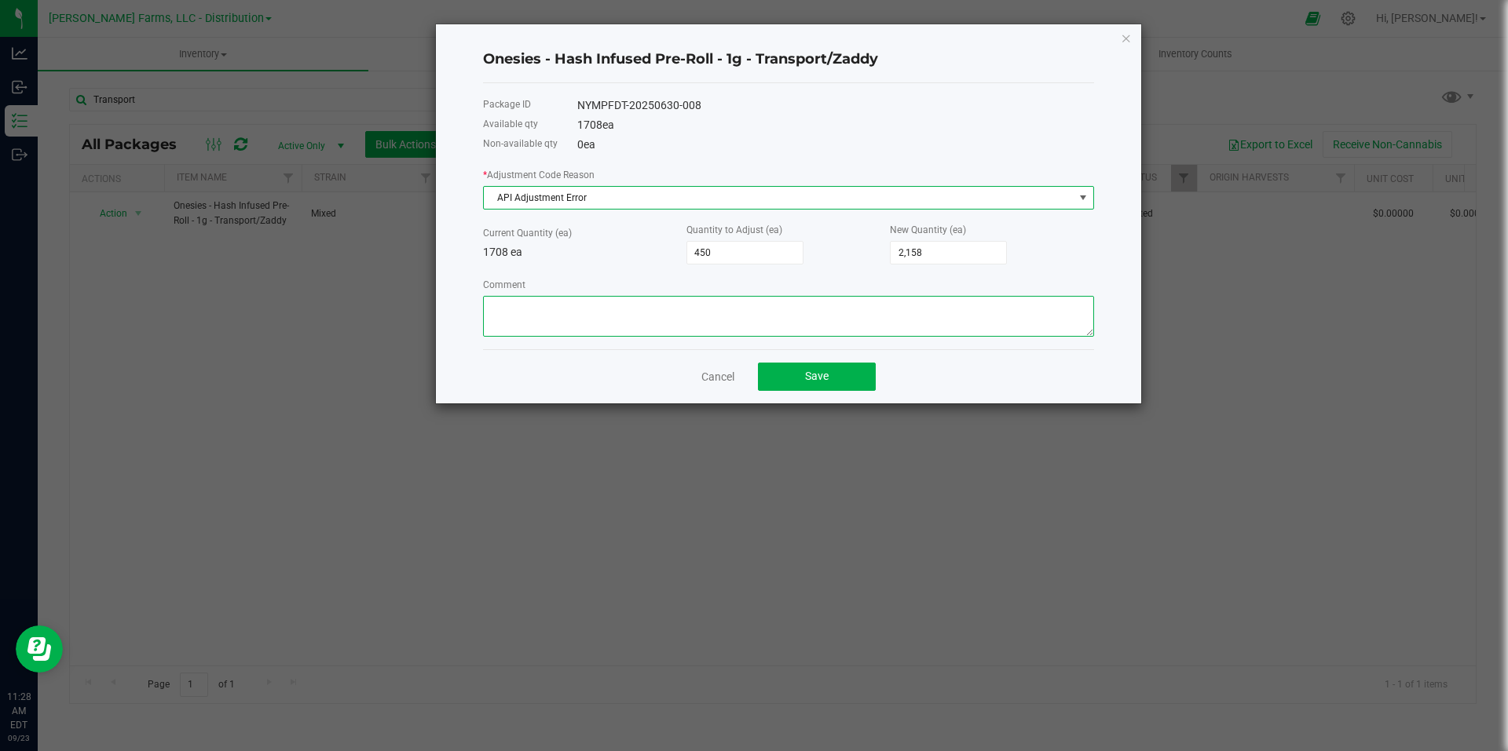
click at [718, 316] on textarea "Comment" at bounding box center [788, 316] width 611 height 41
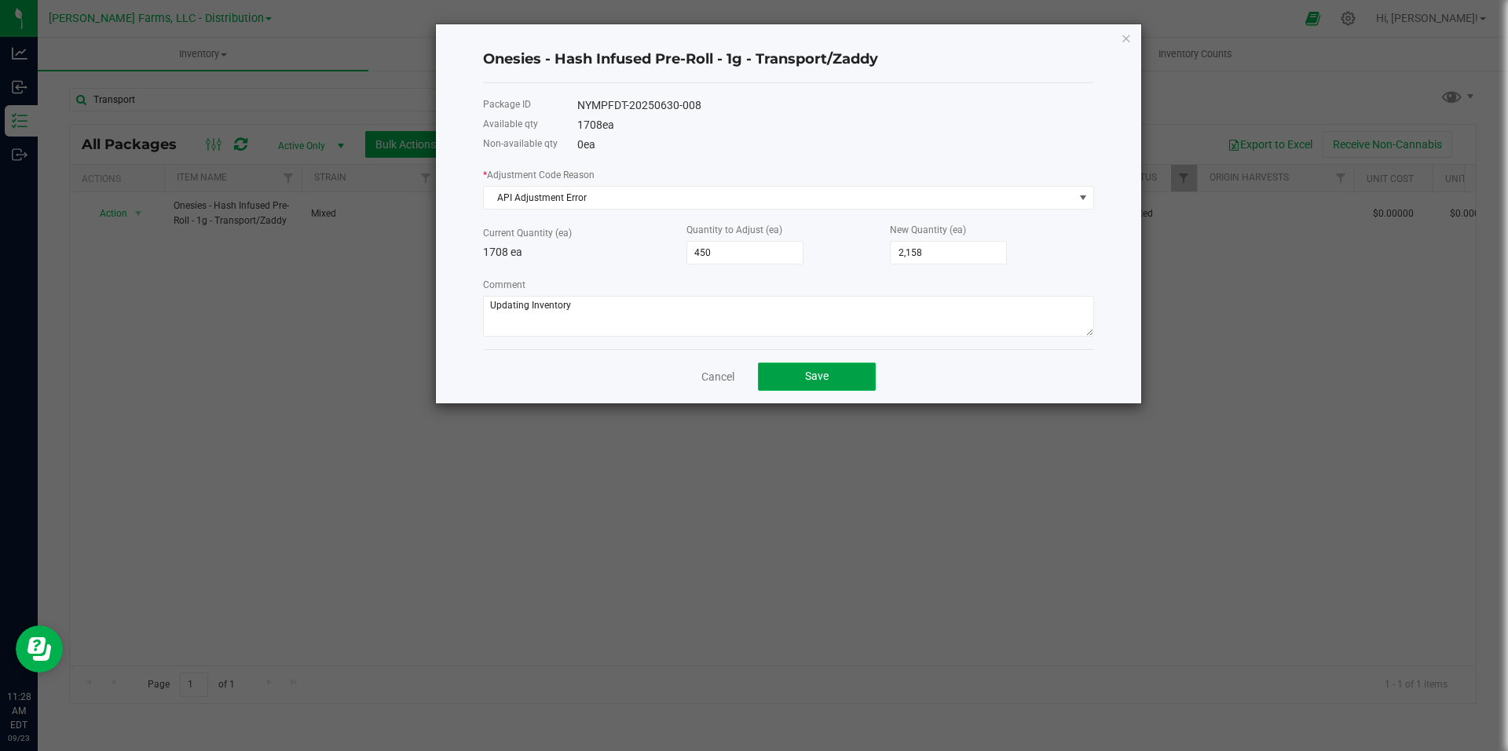
click at [823, 382] on span "Save" at bounding box center [817, 376] width 24 height 13
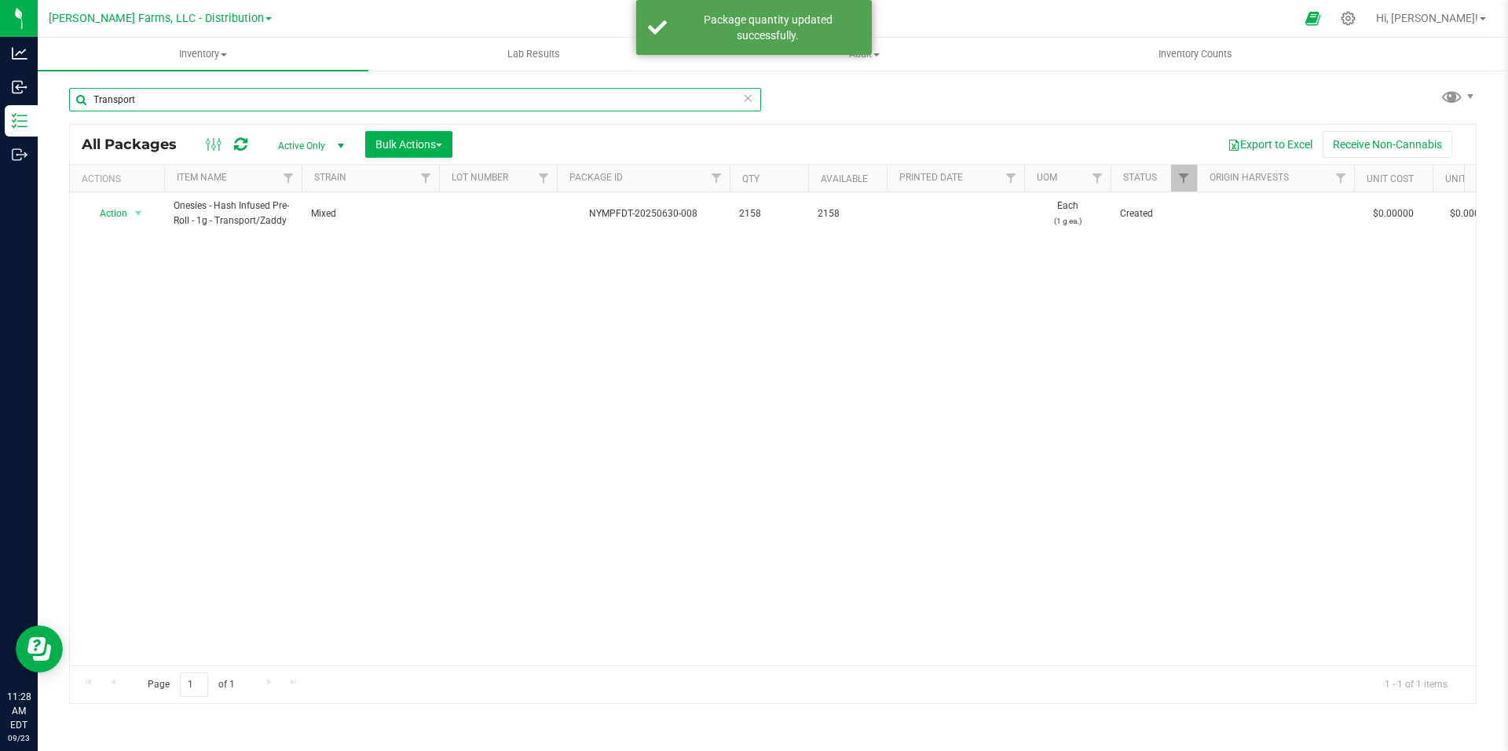
drag, startPoint x: 178, startPoint y: 104, endPoint x: 76, endPoint y: 95, distance: 102.4
click at [71, 94] on input "Transport" at bounding box center [415, 100] width 692 height 24
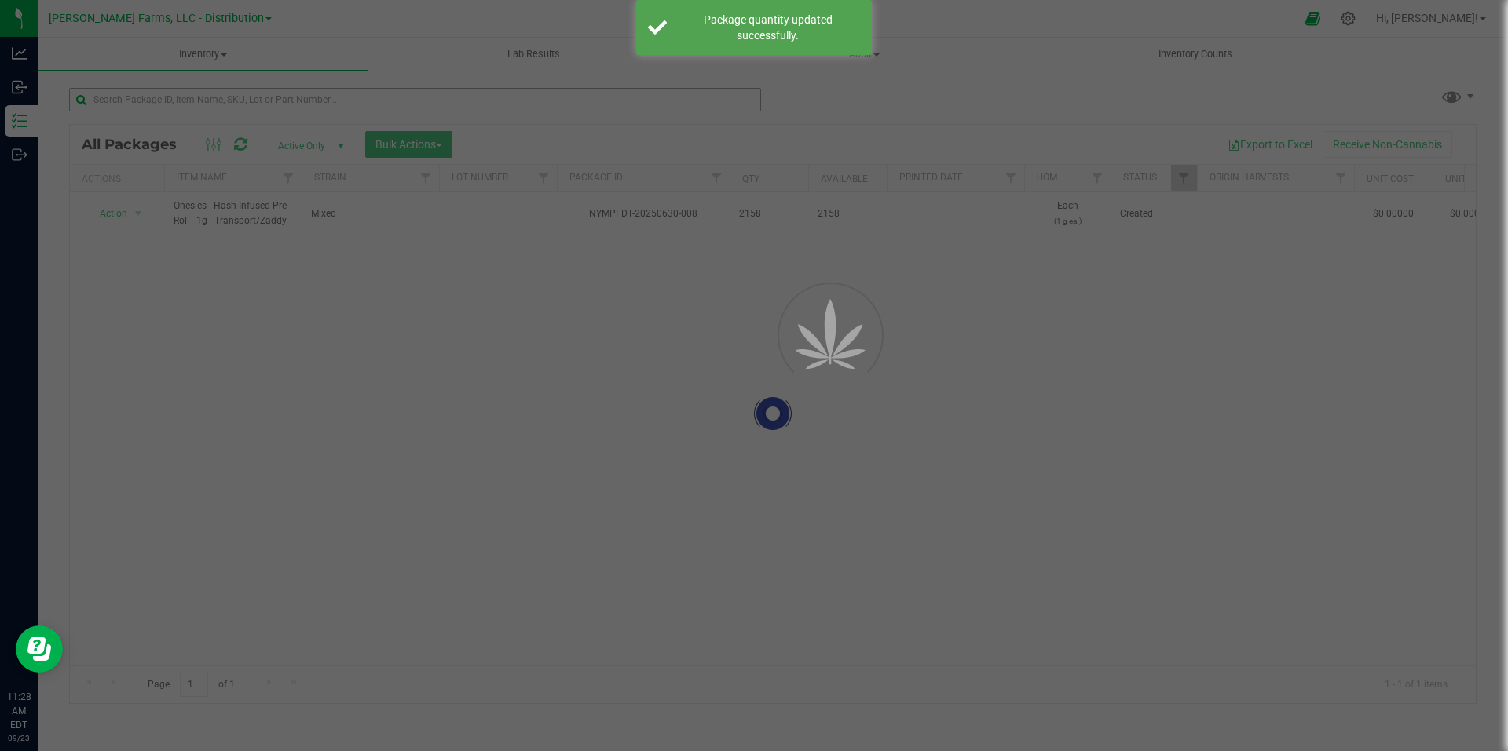
click at [366, 98] on div at bounding box center [754, 375] width 1508 height 751
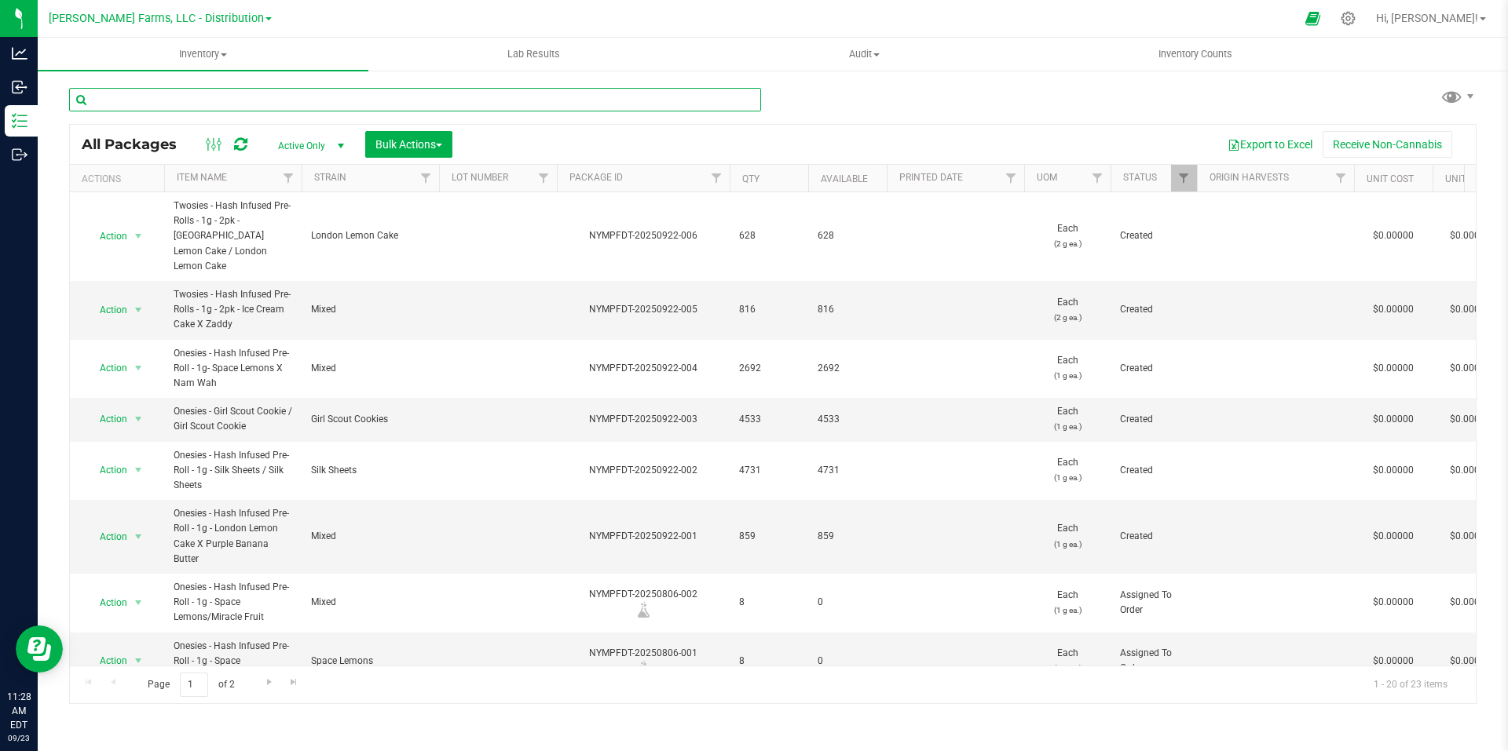
click at [366, 98] on input "text" at bounding box center [415, 100] width 692 height 24
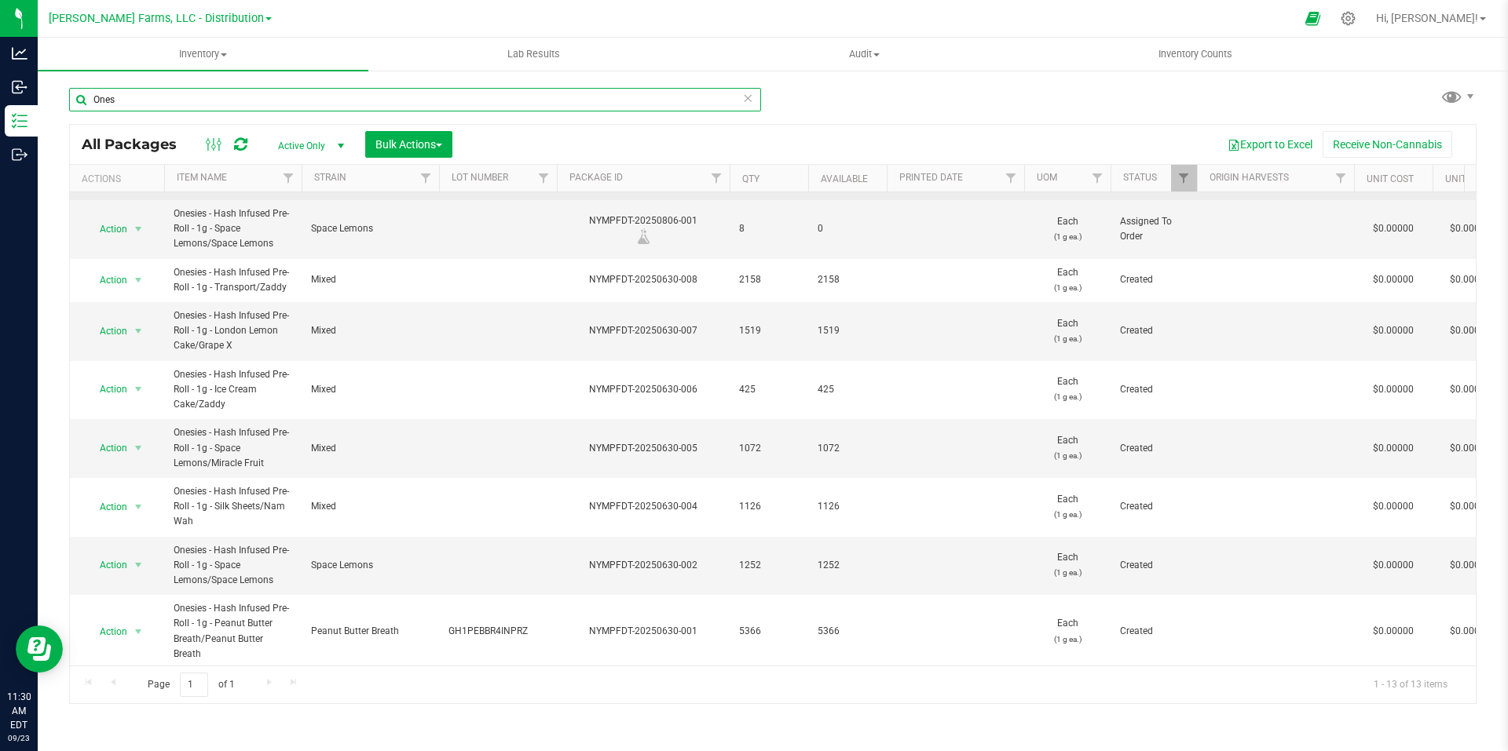
scroll to position [299, 0]
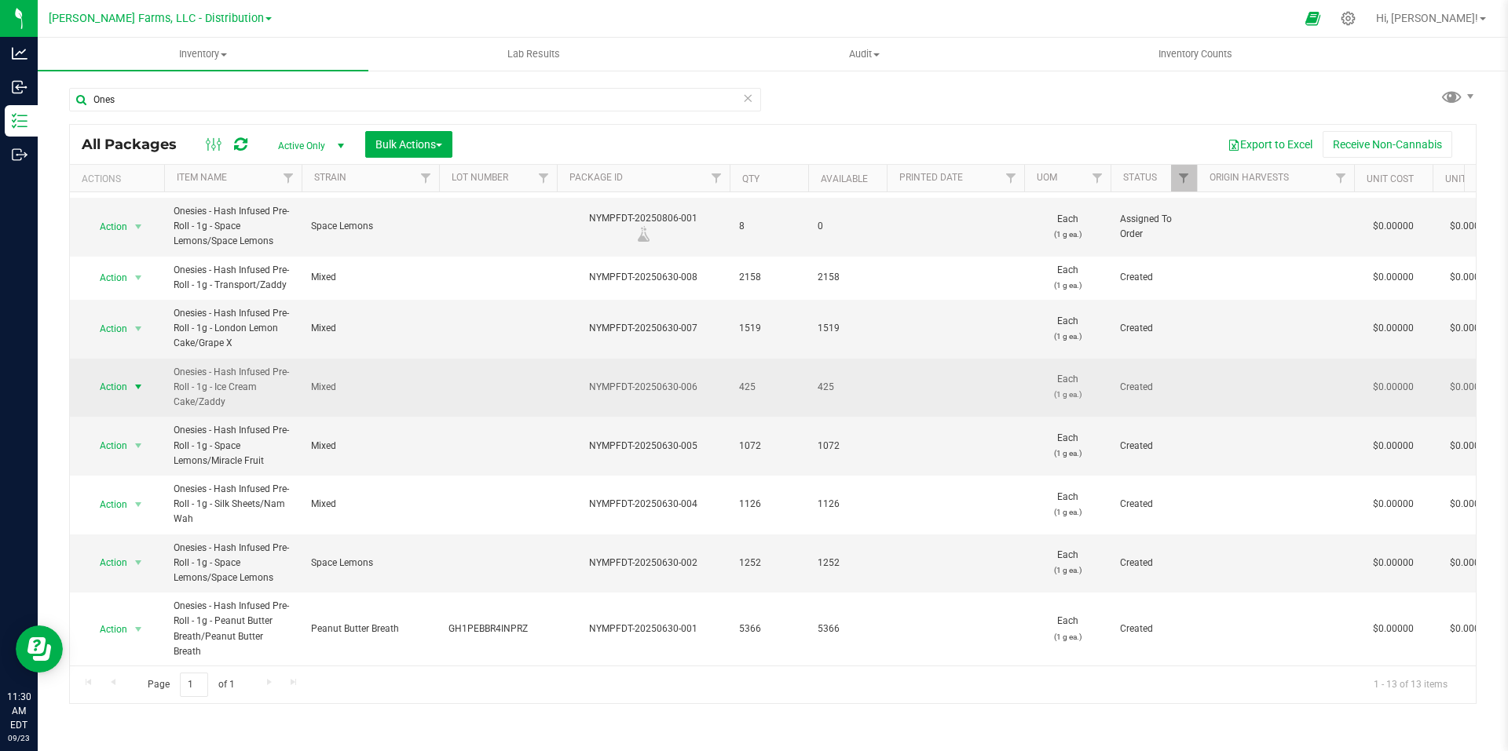
click at [139, 388] on span "select" at bounding box center [138, 387] width 13 height 13
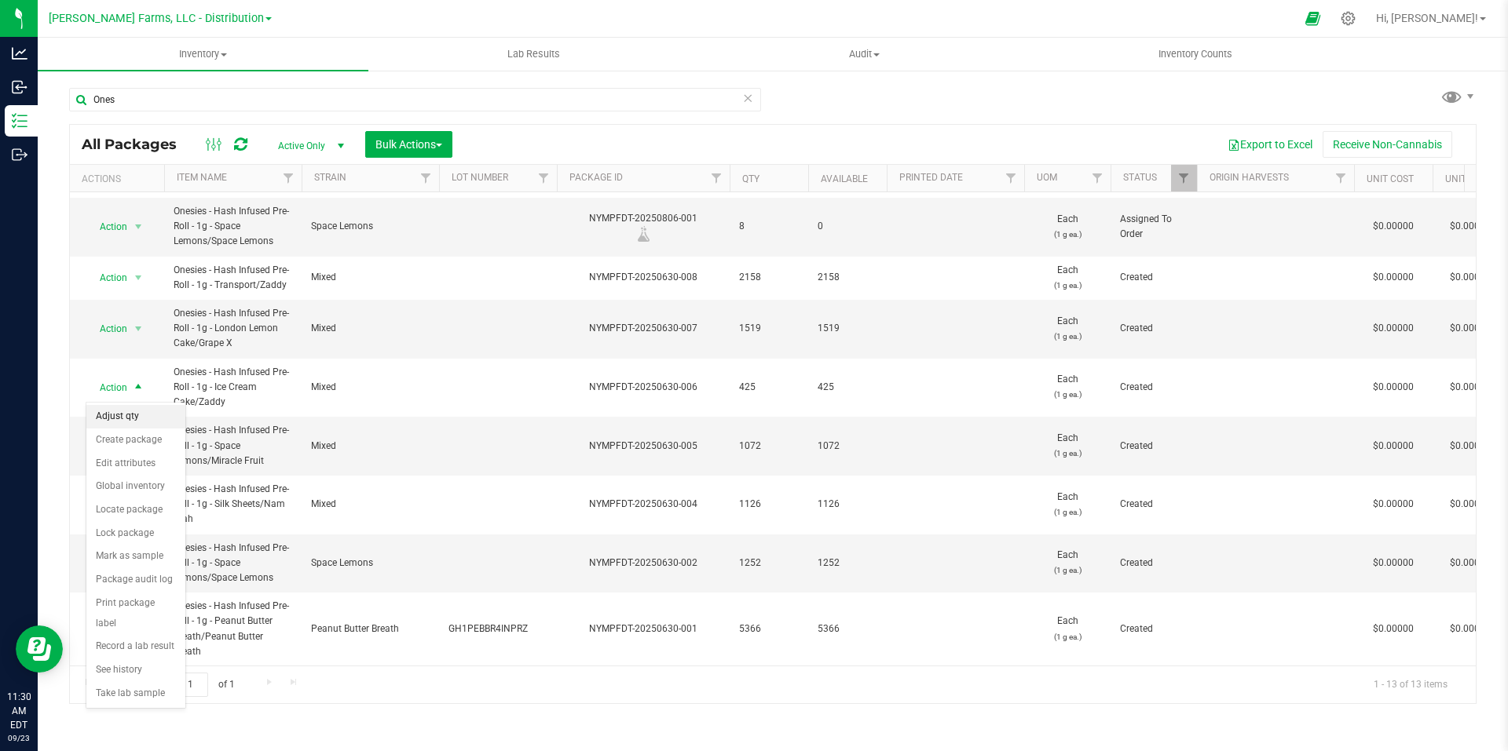
click at [148, 420] on li "Adjust qty" at bounding box center [135, 417] width 99 height 24
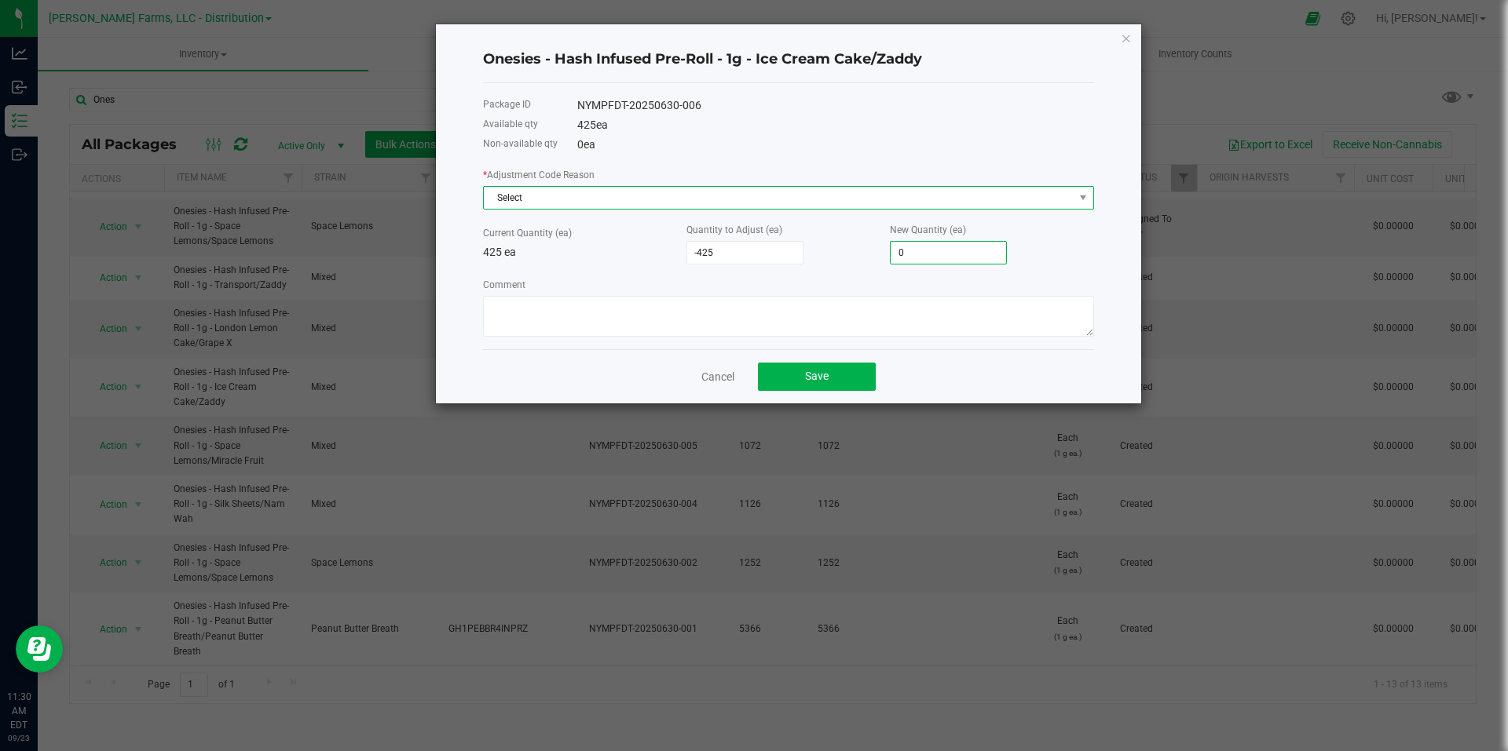
click at [867, 199] on span "Select" at bounding box center [779, 198] width 590 height 22
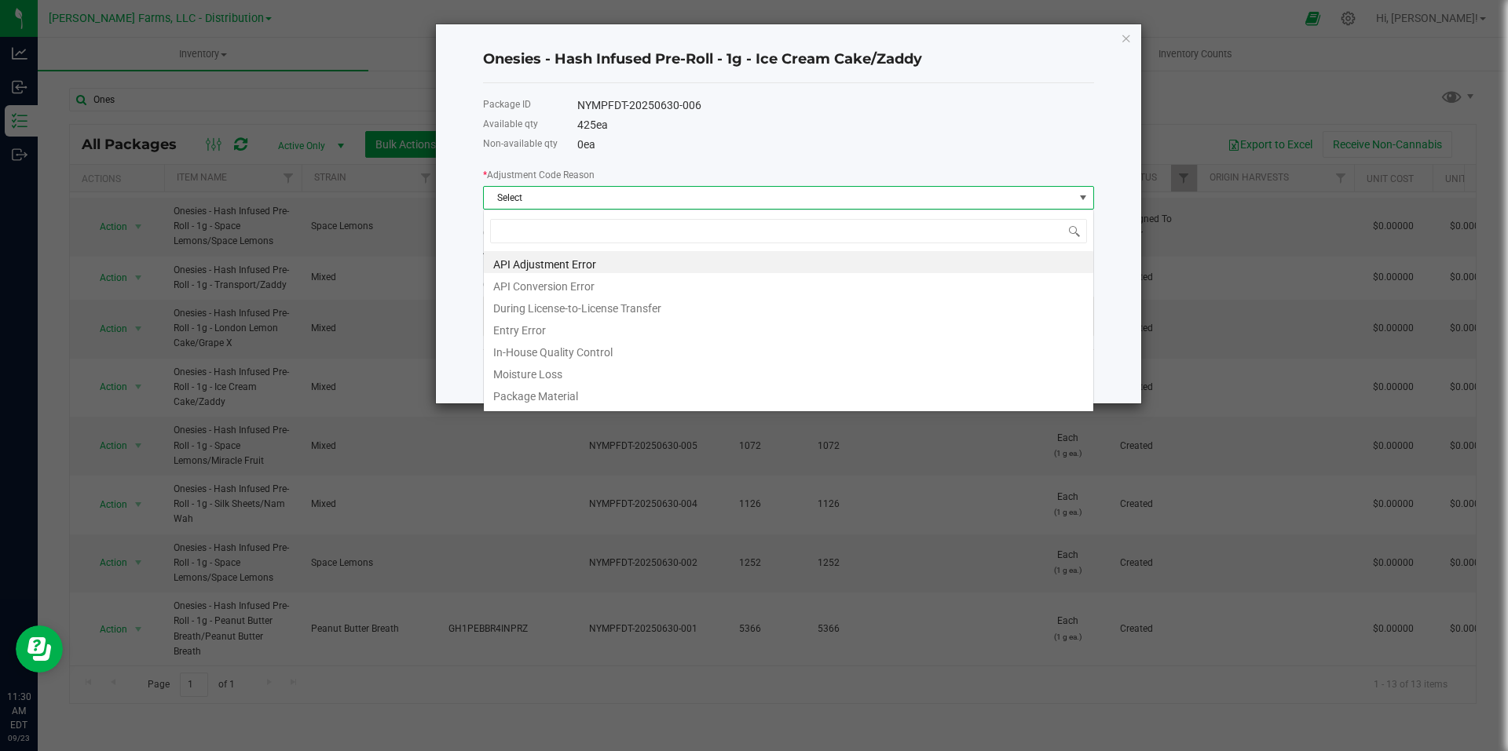
scroll to position [24, 611]
click at [697, 260] on li "API Adjustment Error" at bounding box center [788, 262] width 609 height 22
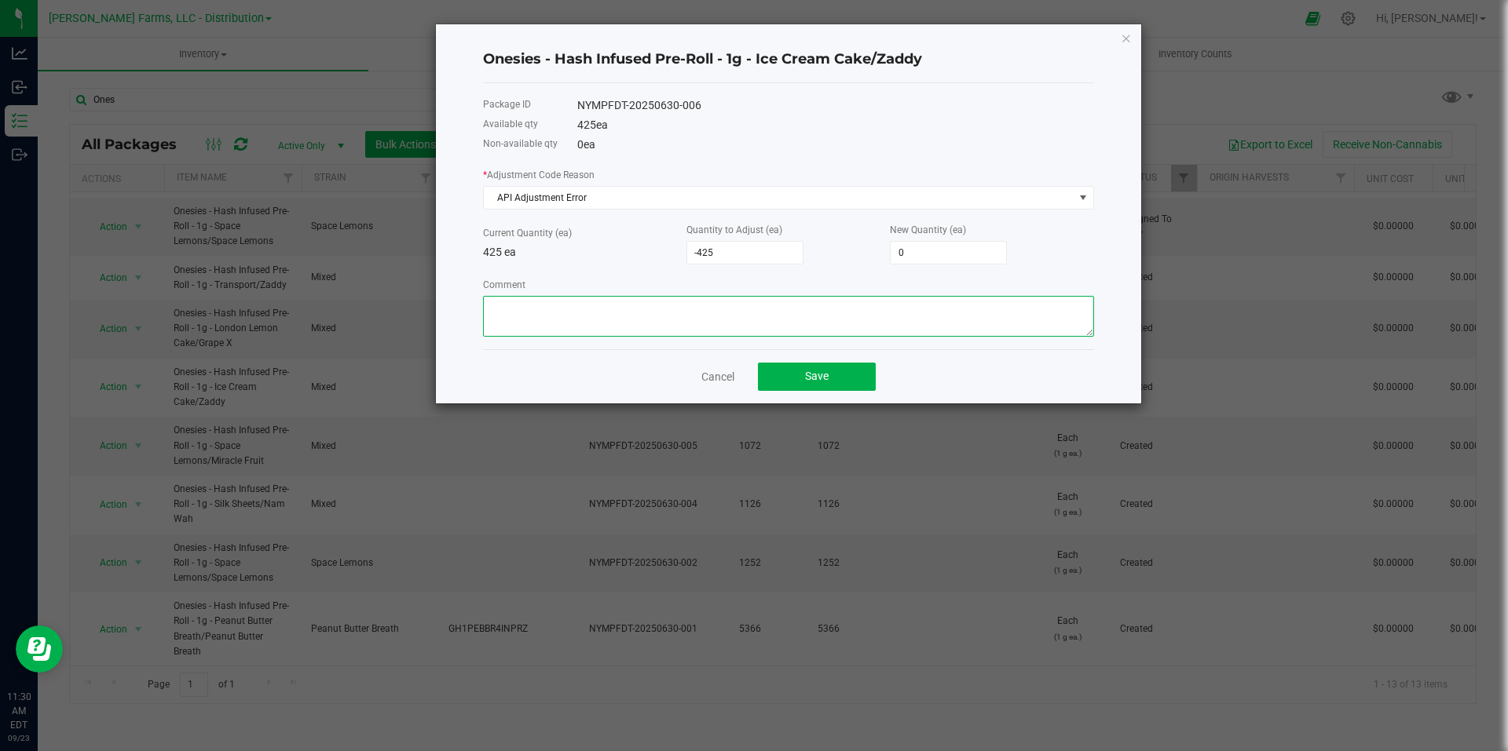
click at [705, 325] on textarea "Comment" at bounding box center [788, 316] width 611 height 41
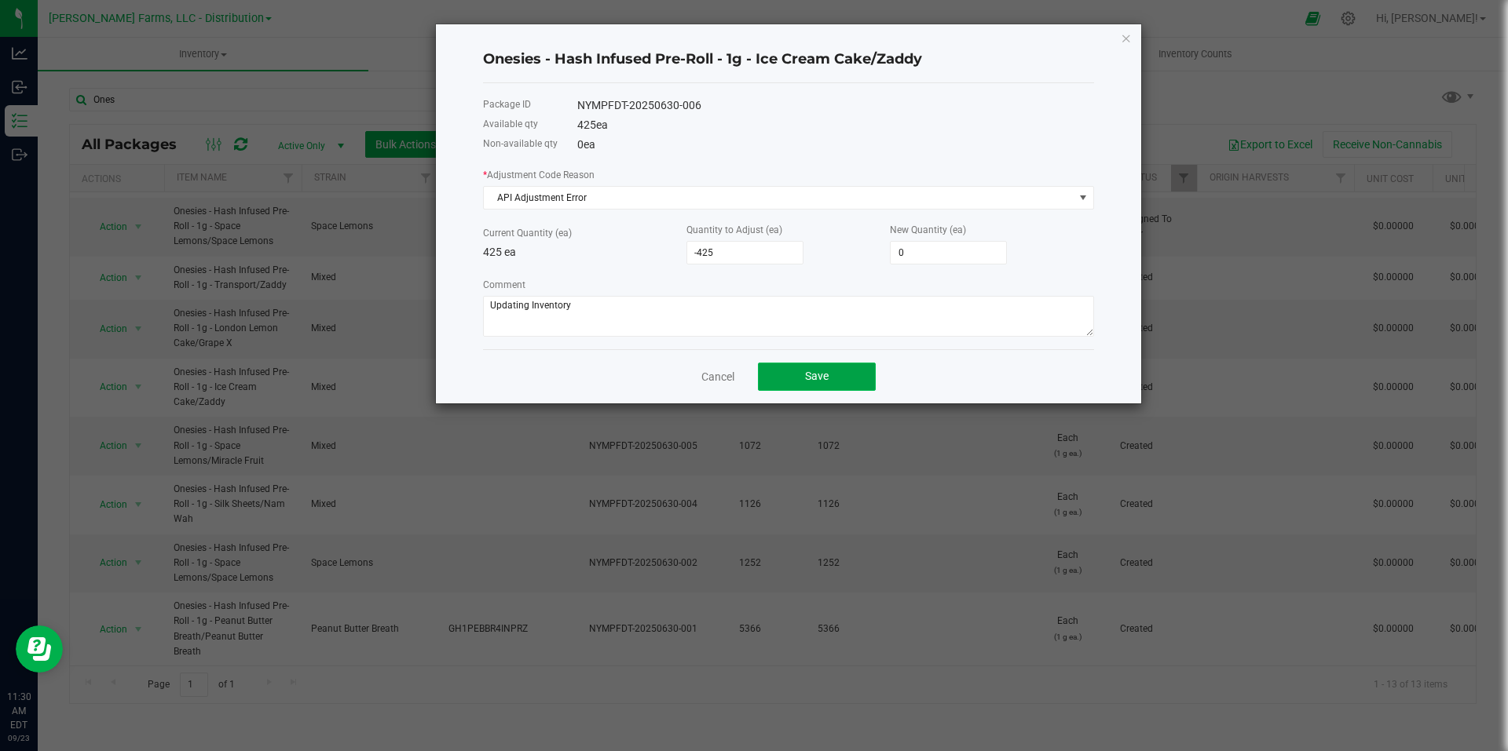
click at [828, 368] on button "Save" at bounding box center [817, 377] width 118 height 28
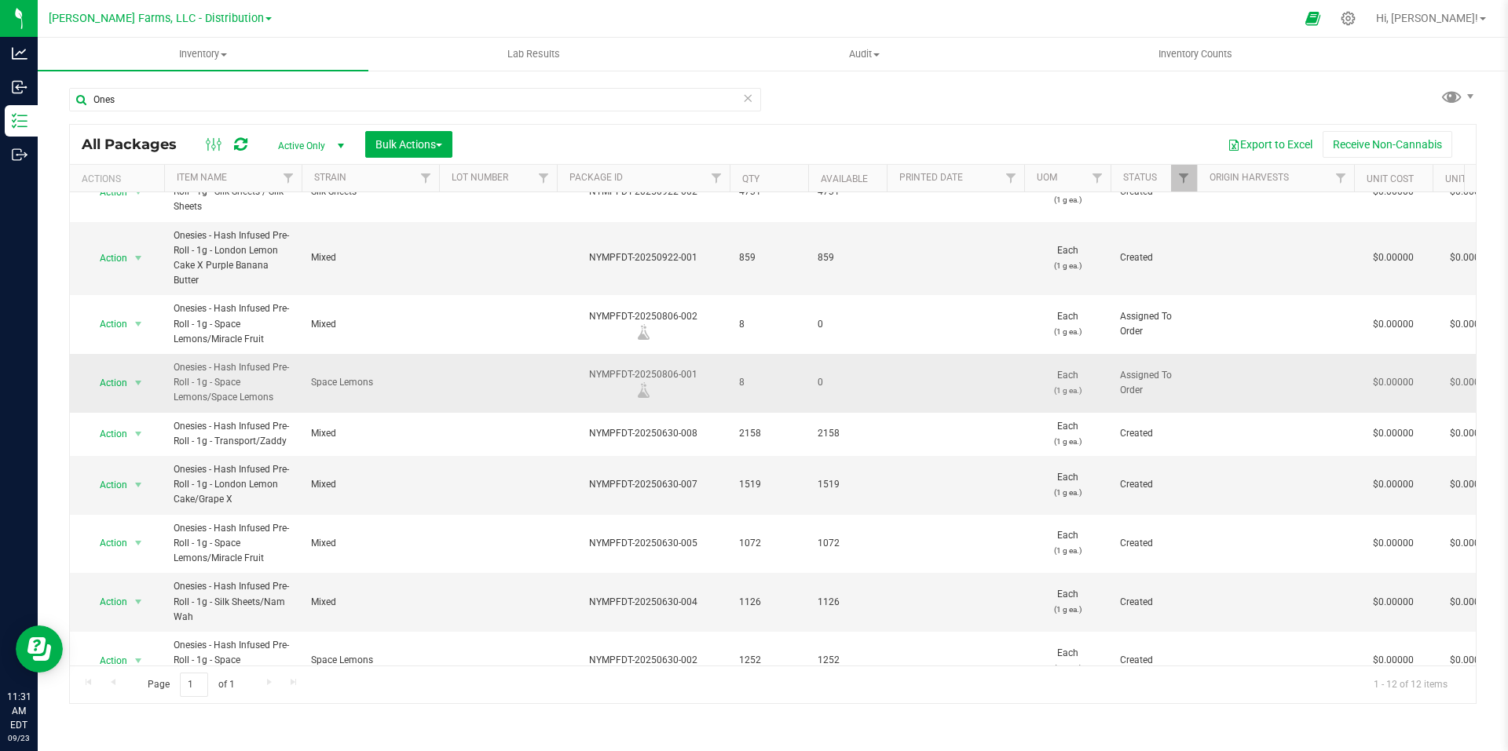
scroll to position [0, 0]
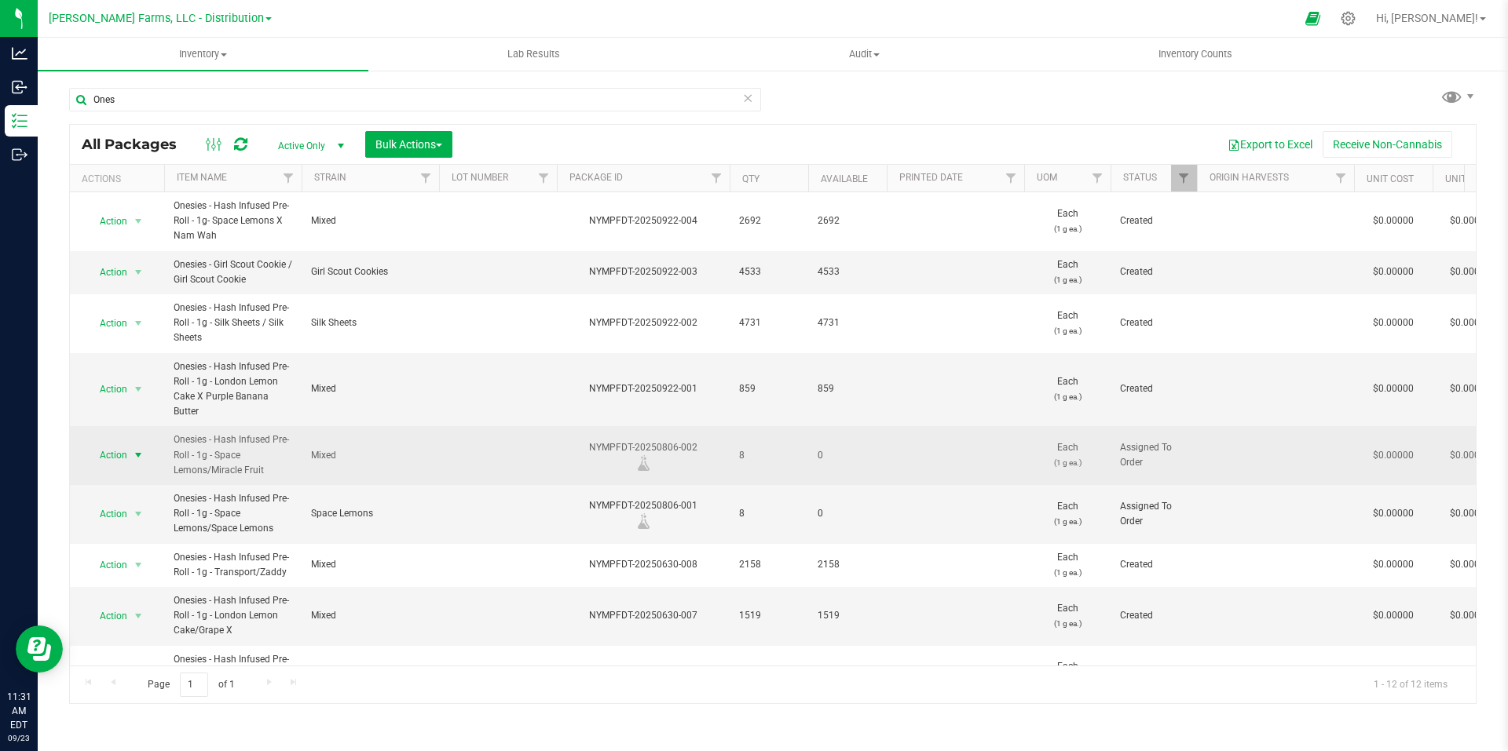
click at [143, 462] on span "select" at bounding box center [138, 455] width 13 height 13
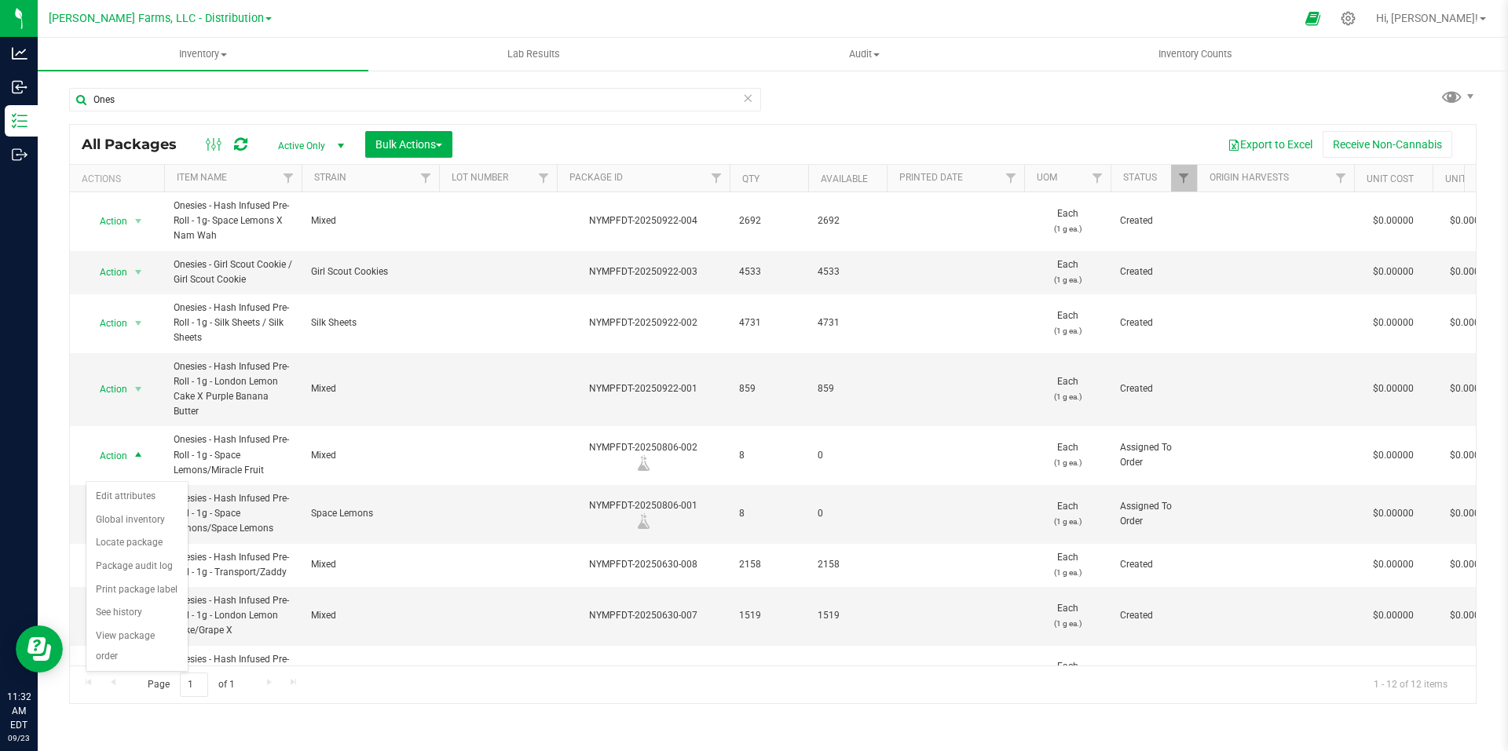
click at [932, 134] on div "Export to Excel Receive Non-Cannabis" at bounding box center [964, 144] width 1000 height 27
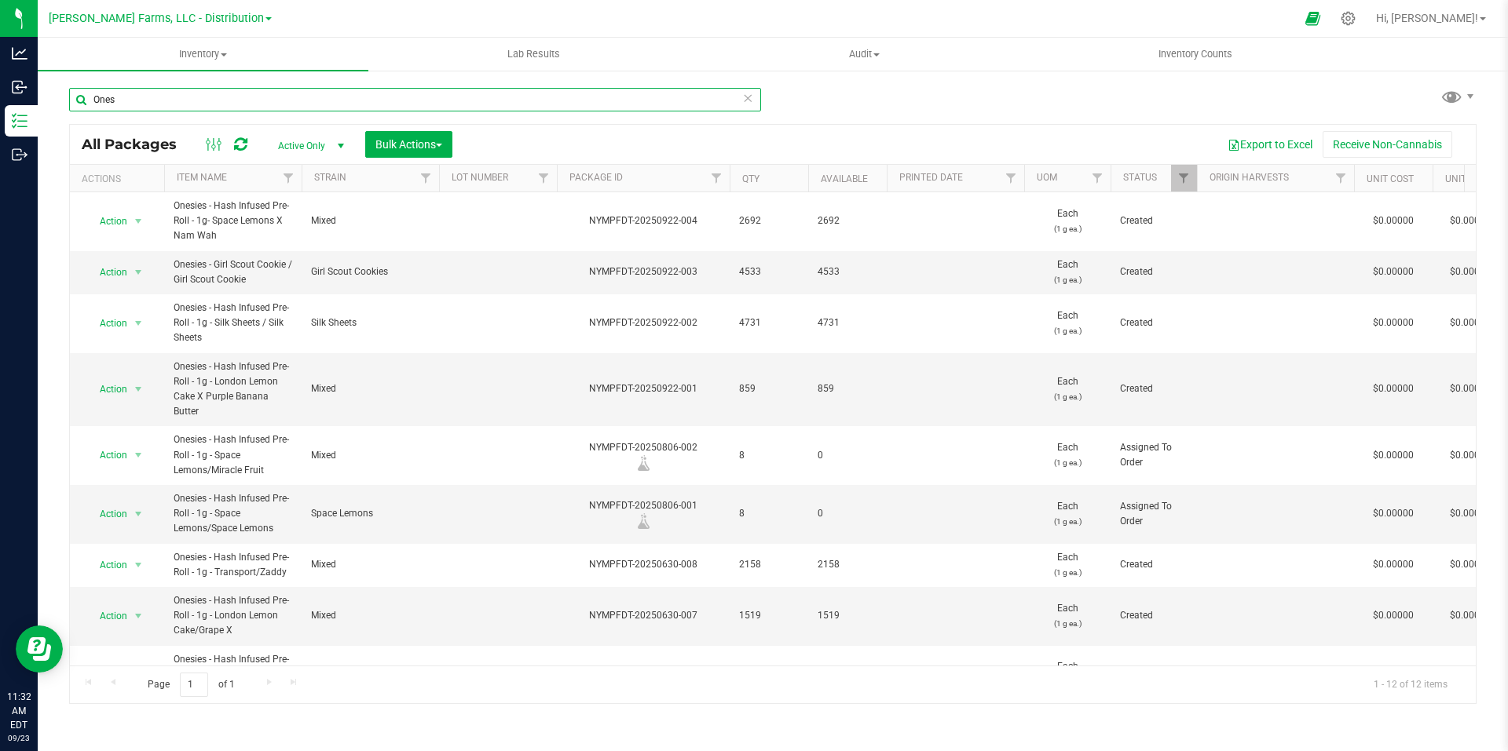
drag, startPoint x: 152, startPoint y: 104, endPoint x: 79, endPoint y: 94, distance: 72.9
click at [79, 94] on input "Ones" at bounding box center [415, 100] width 692 height 24
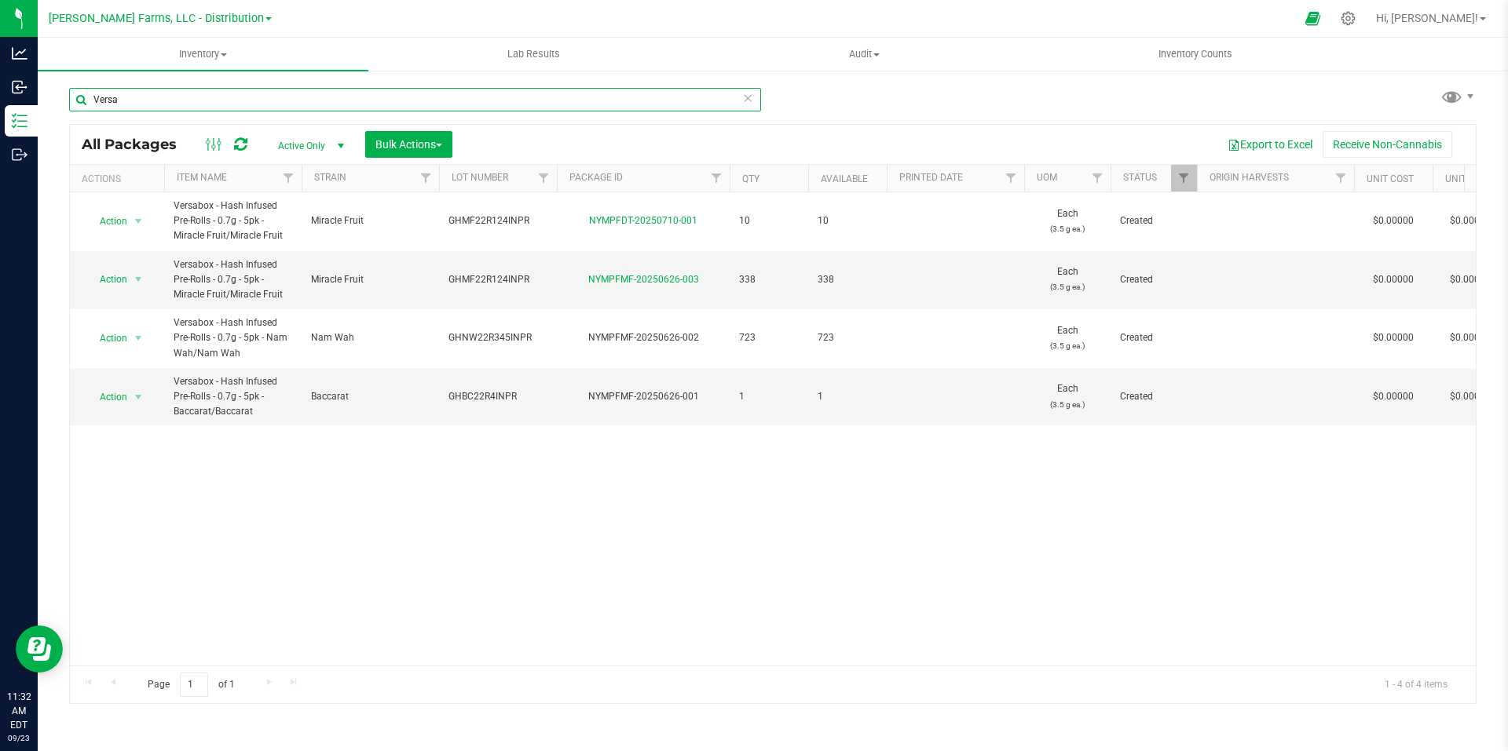
drag, startPoint x: 120, startPoint y: 97, endPoint x: 82, endPoint y: 97, distance: 37.7
click at [82, 97] on input "Versa" at bounding box center [415, 100] width 692 height 24
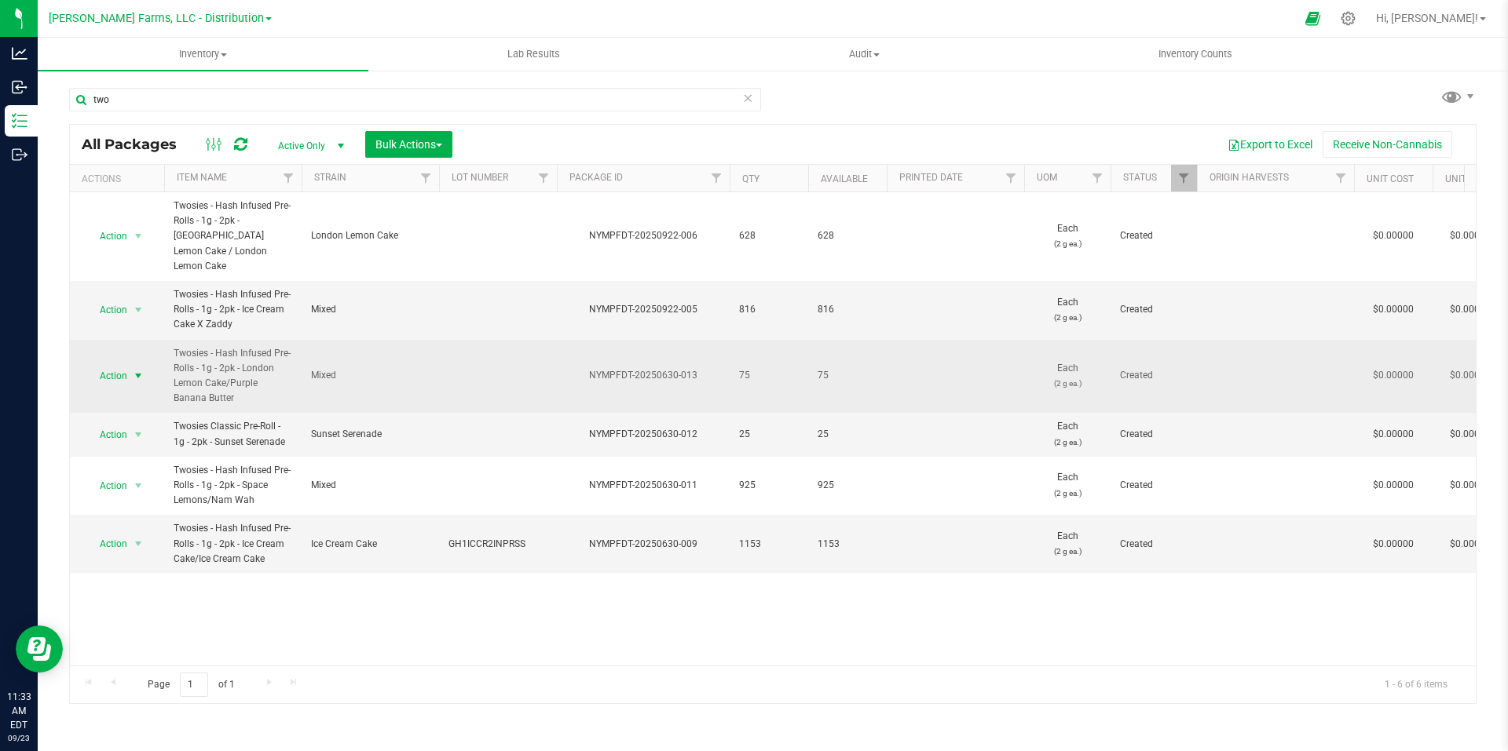
click at [136, 370] on span "select" at bounding box center [138, 376] width 13 height 13
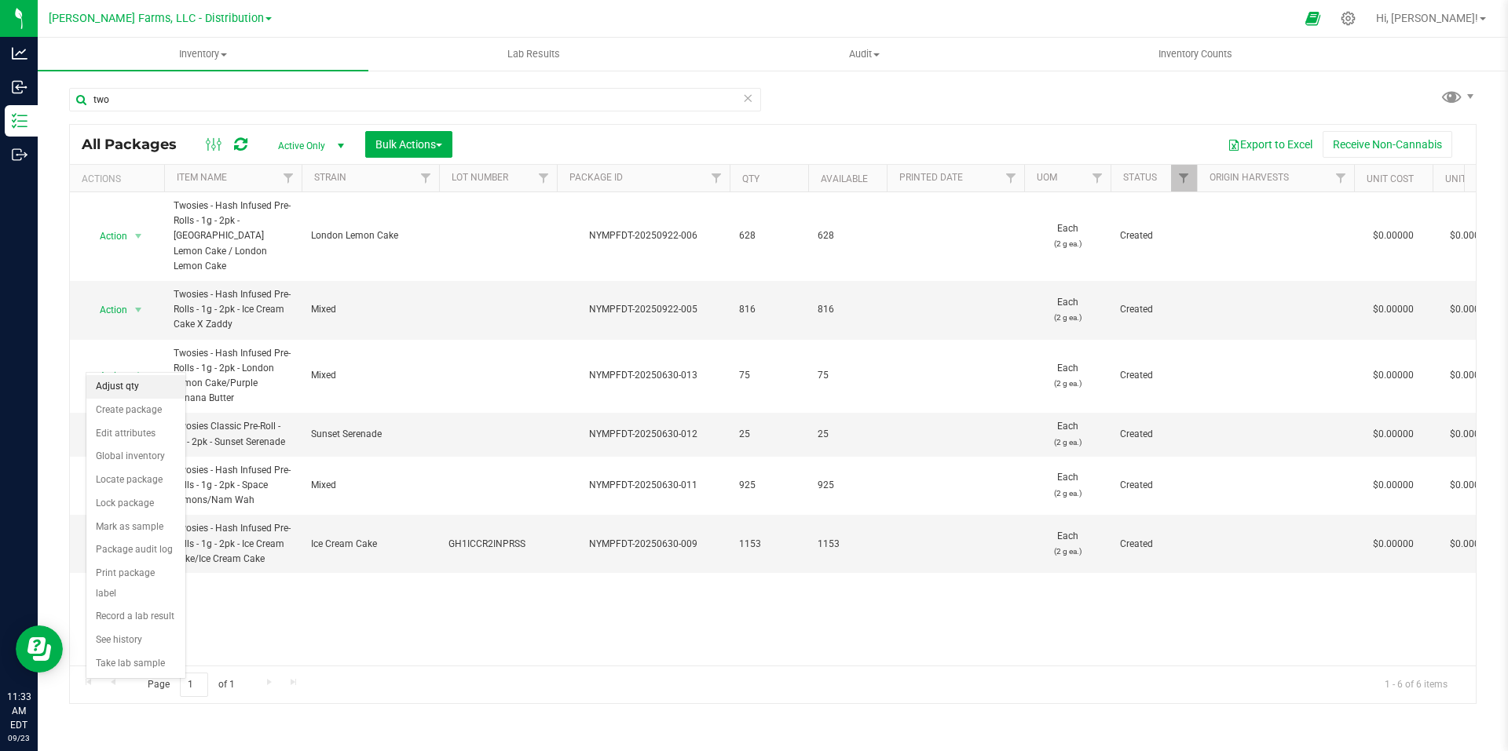
click at [147, 385] on li "Adjust qty" at bounding box center [135, 387] width 99 height 24
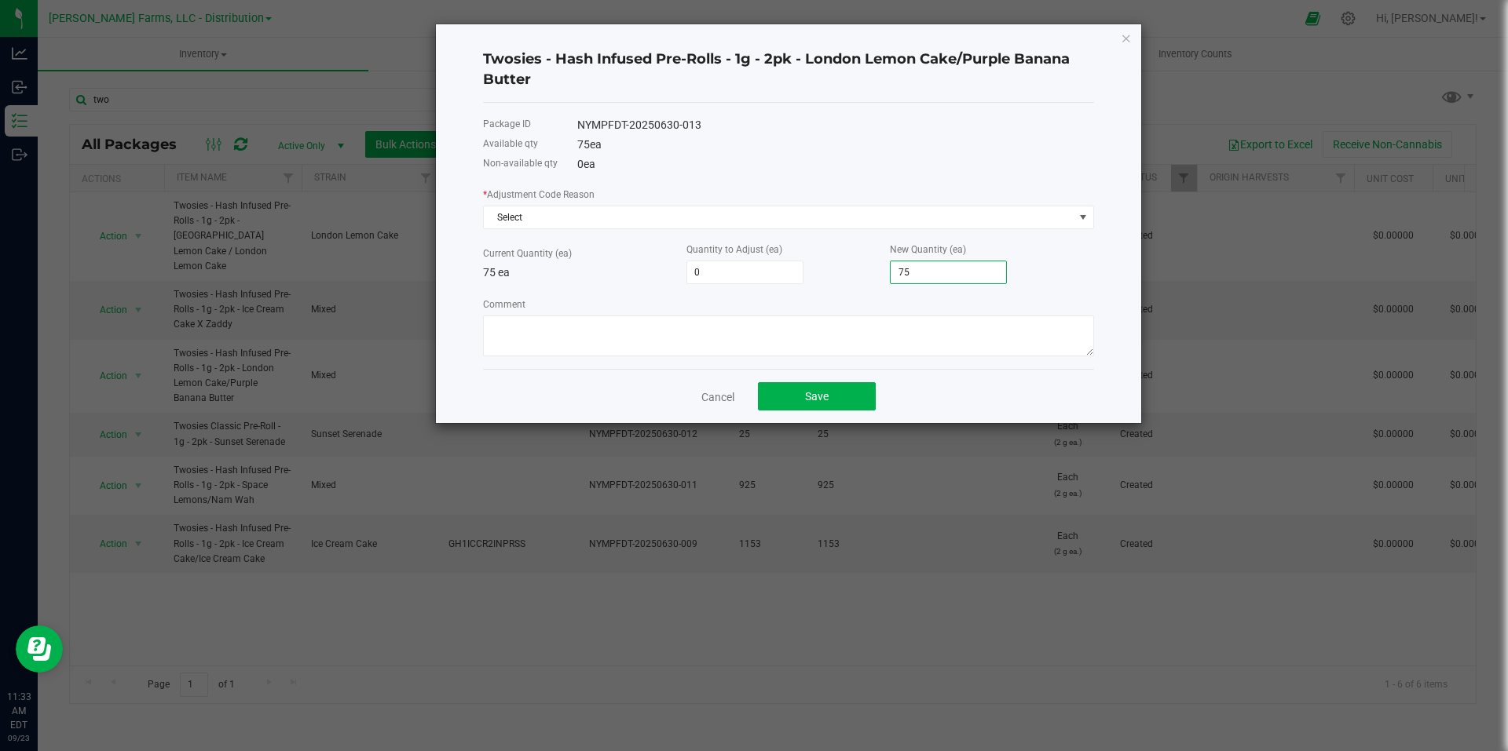
drag, startPoint x: 952, startPoint y: 265, endPoint x: 912, endPoint y: 265, distance: 40.0
click at [912, 265] on input "75" at bounding box center [947, 272] width 115 height 22
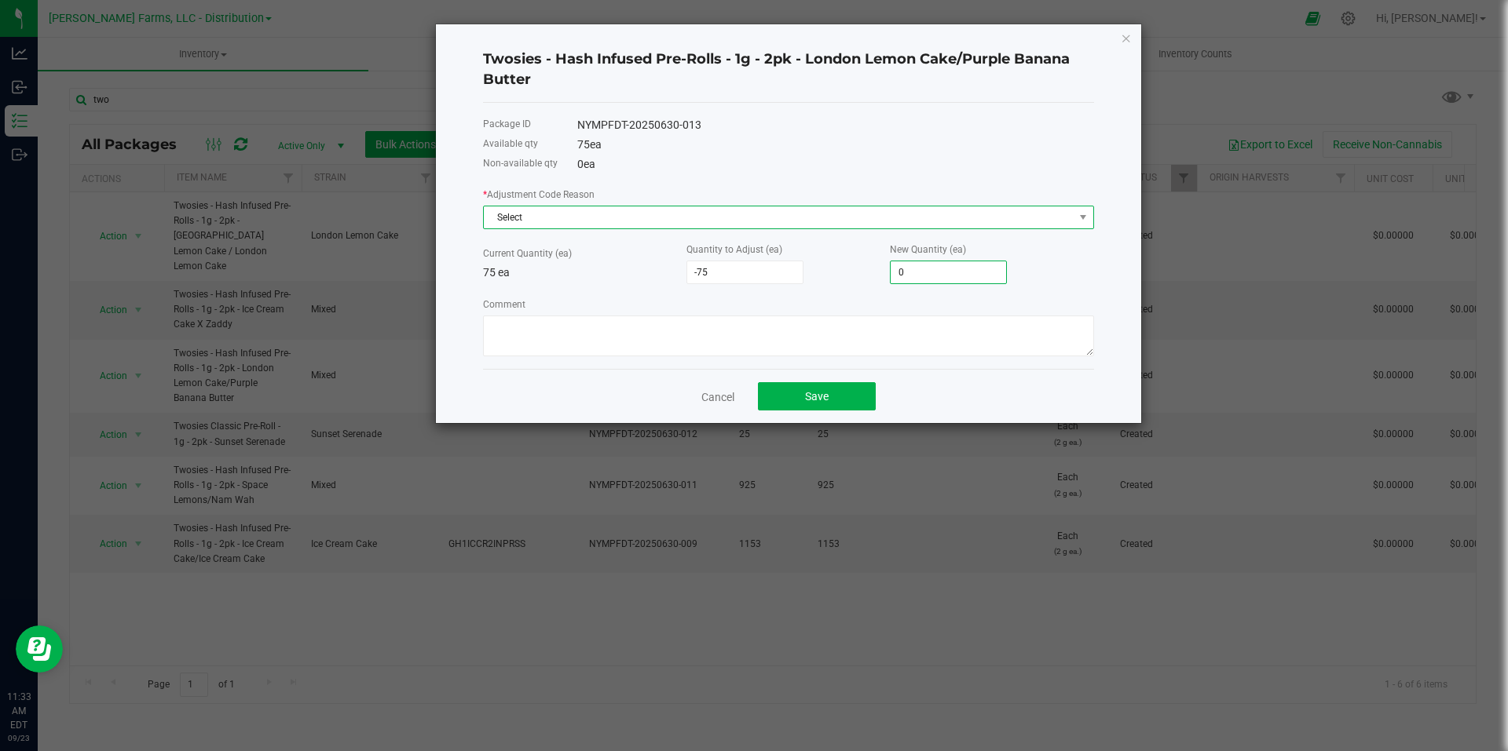
click at [910, 227] on span "Select" at bounding box center [779, 218] width 590 height 22
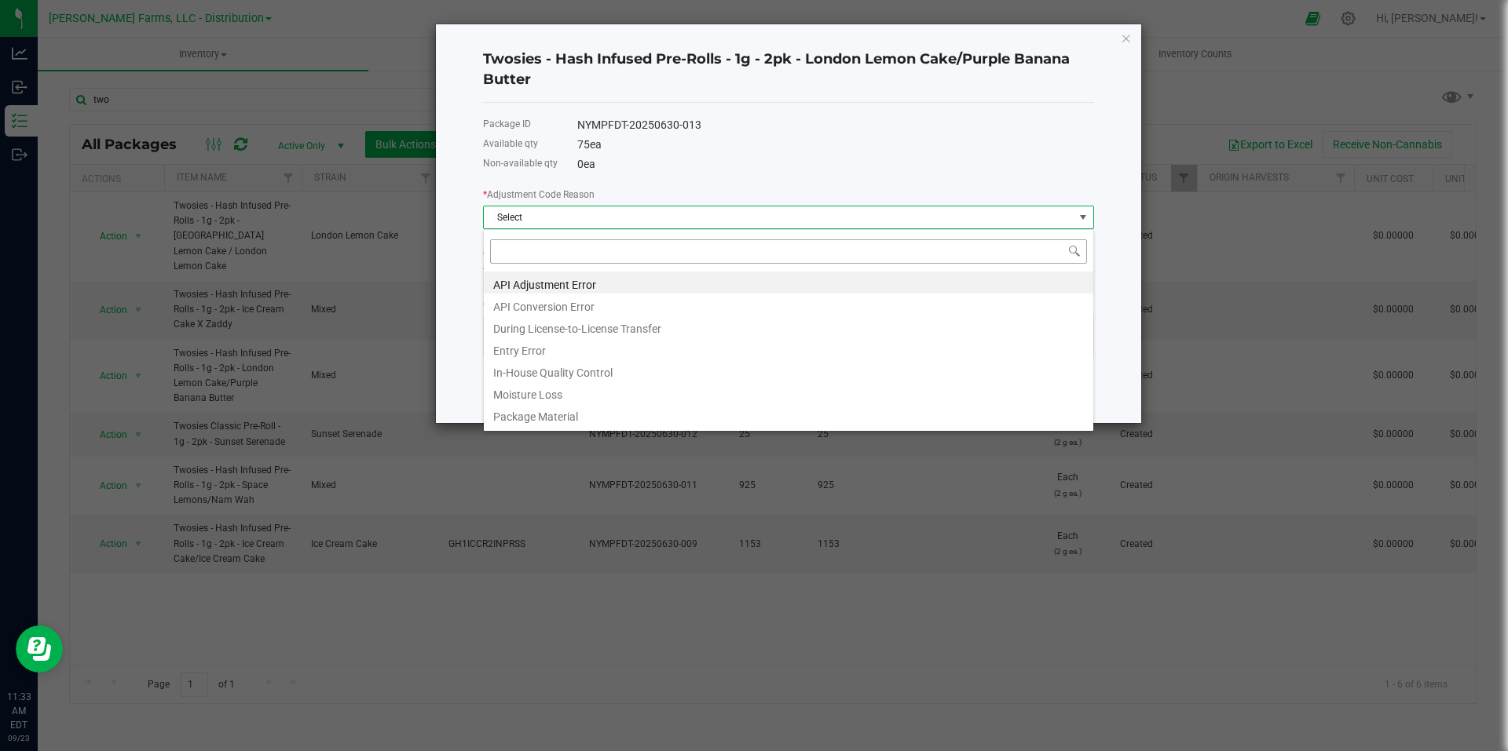
scroll to position [24, 611]
click at [657, 287] on li "API Adjustment Error" at bounding box center [788, 283] width 609 height 22
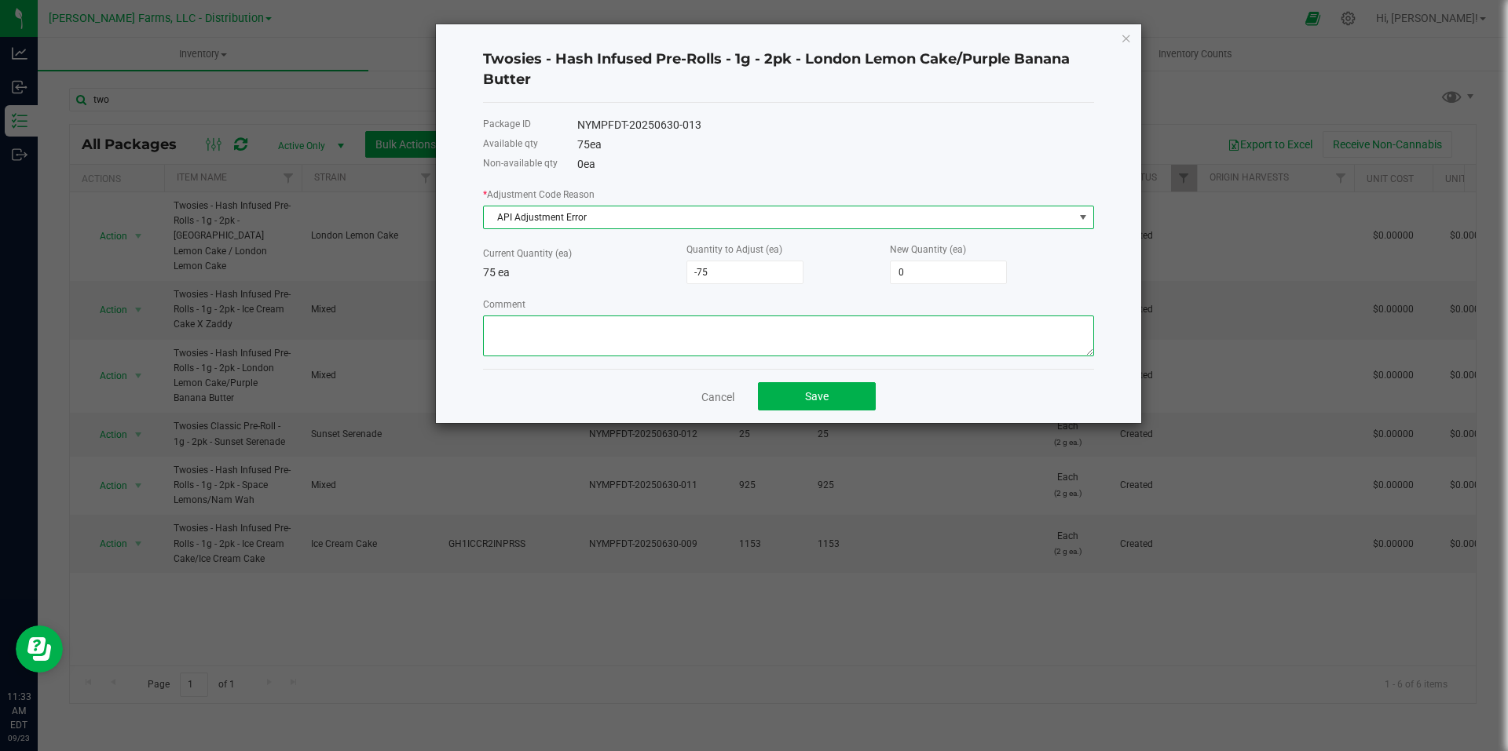
click at [658, 335] on textarea "Comment" at bounding box center [788, 336] width 611 height 41
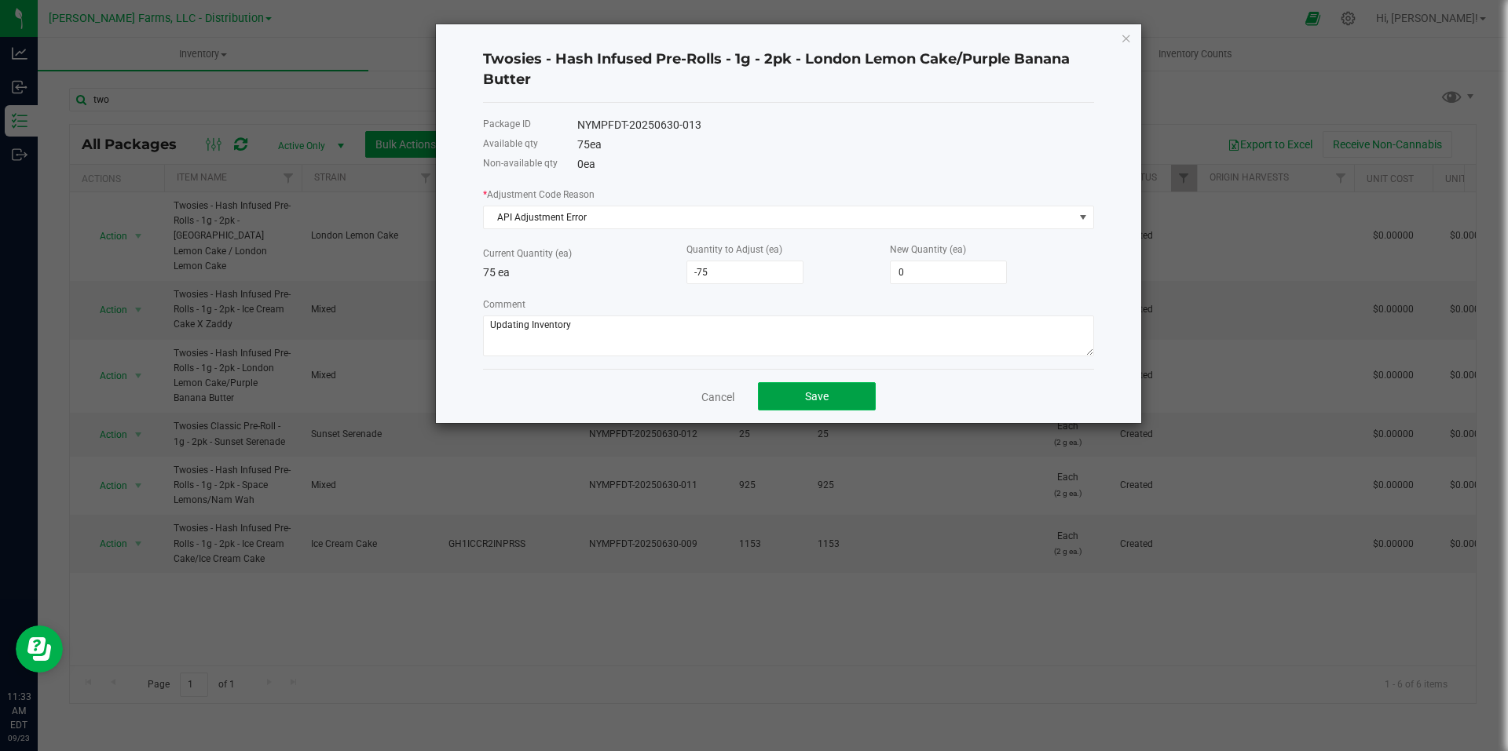
click at [810, 397] on span "Save" at bounding box center [817, 396] width 24 height 13
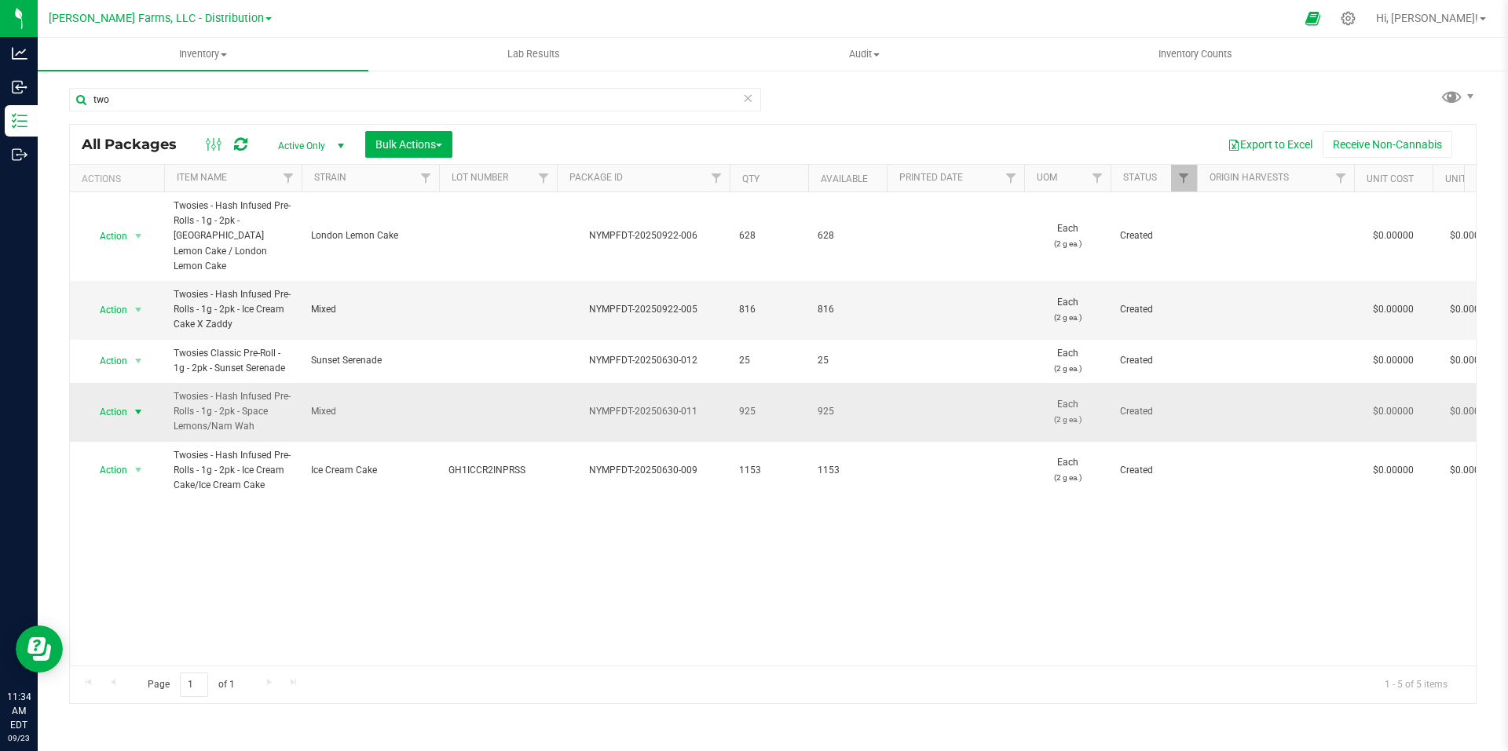
click at [142, 406] on span "select" at bounding box center [138, 412] width 13 height 13
click at [138, 423] on li "Adjust qty" at bounding box center [135, 423] width 99 height 24
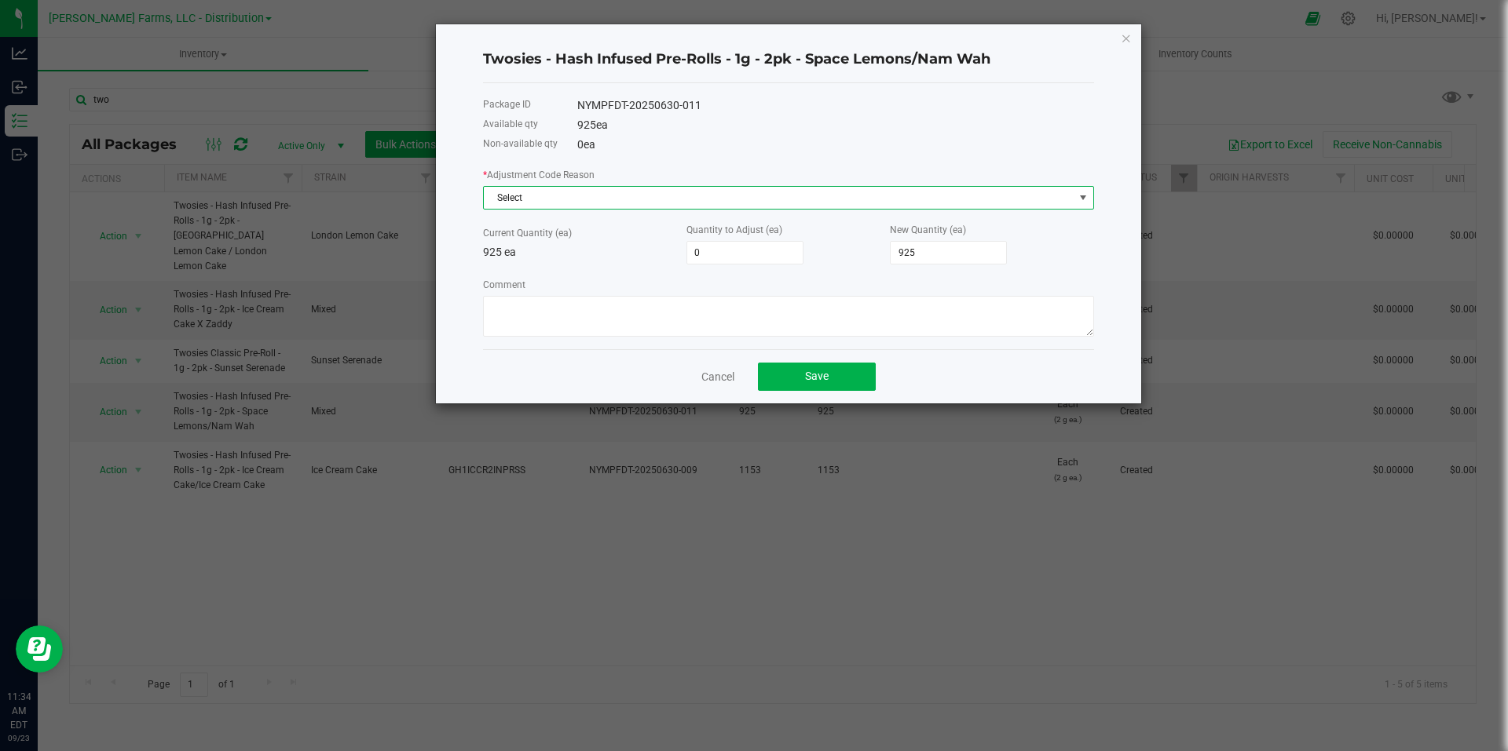
click at [569, 203] on span "Select" at bounding box center [779, 198] width 590 height 22
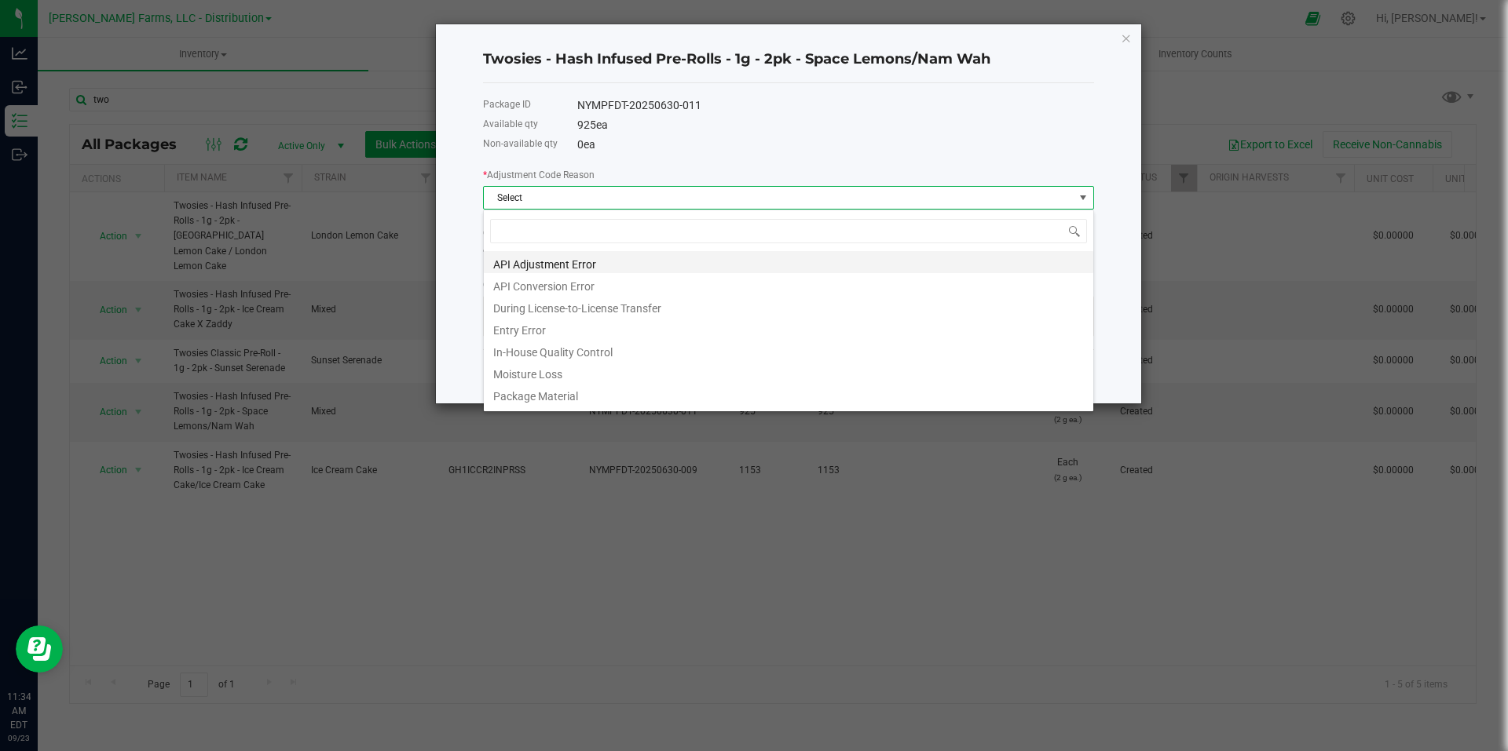
click at [549, 260] on li "API Adjustment Error" at bounding box center [788, 262] width 609 height 22
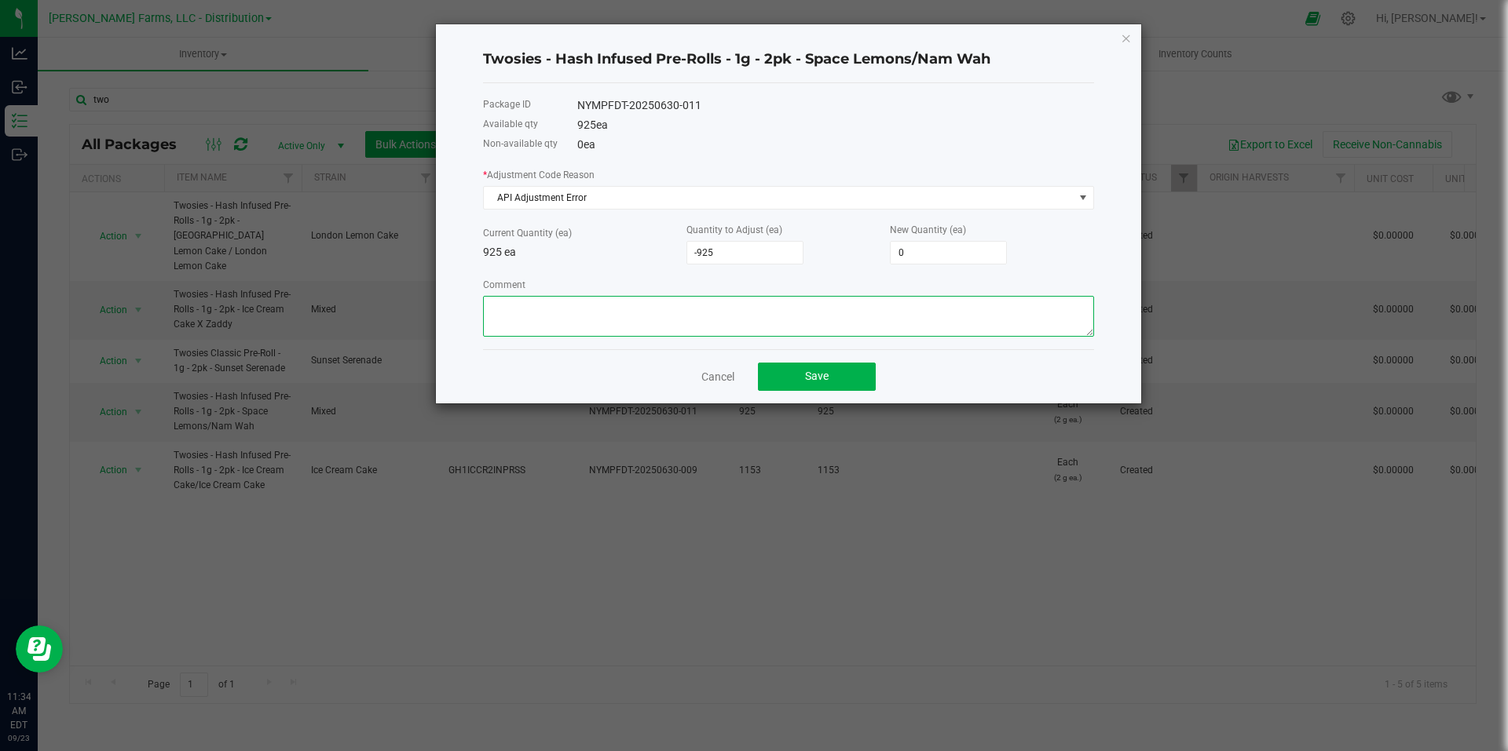
click at [833, 311] on textarea "Comment" at bounding box center [788, 316] width 611 height 41
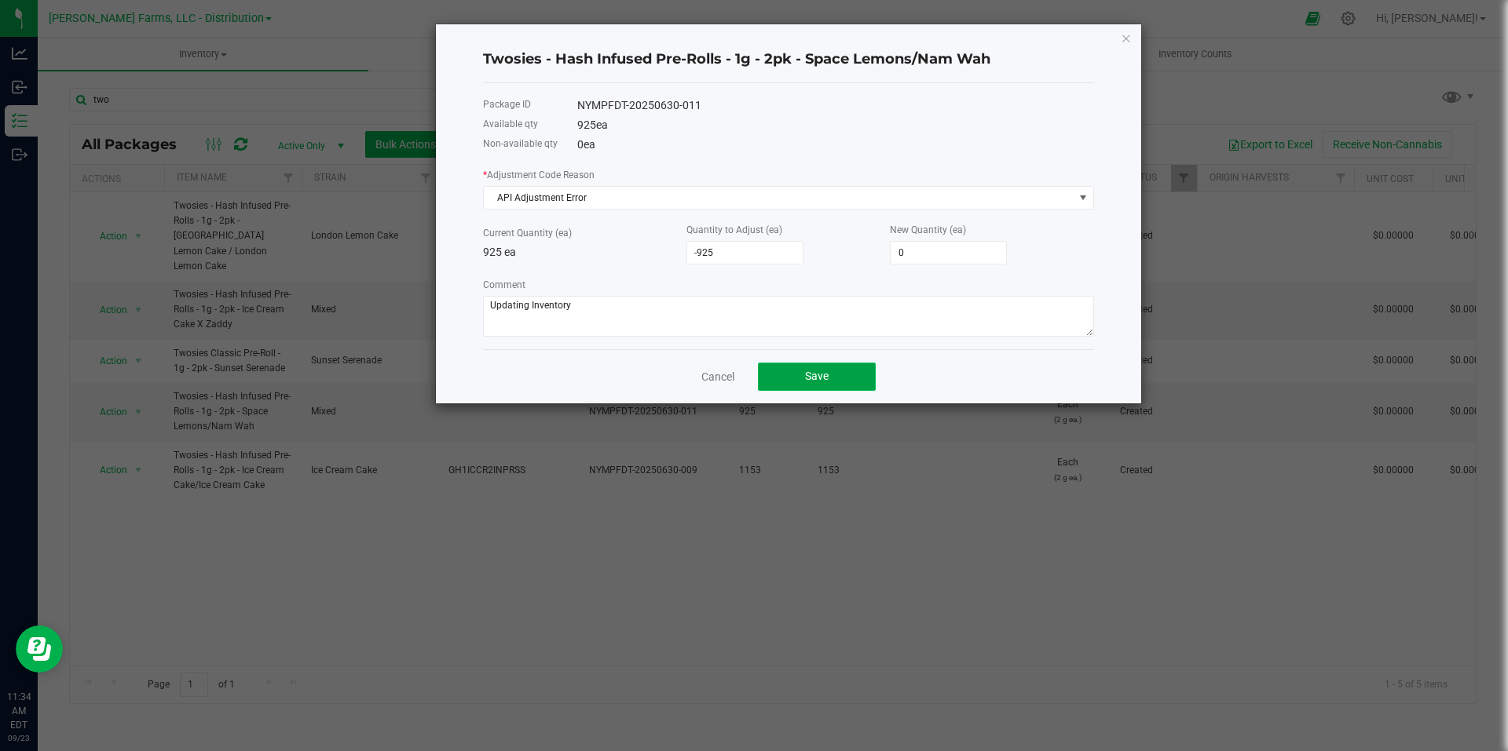
click at [846, 366] on button "Save" at bounding box center [817, 377] width 118 height 28
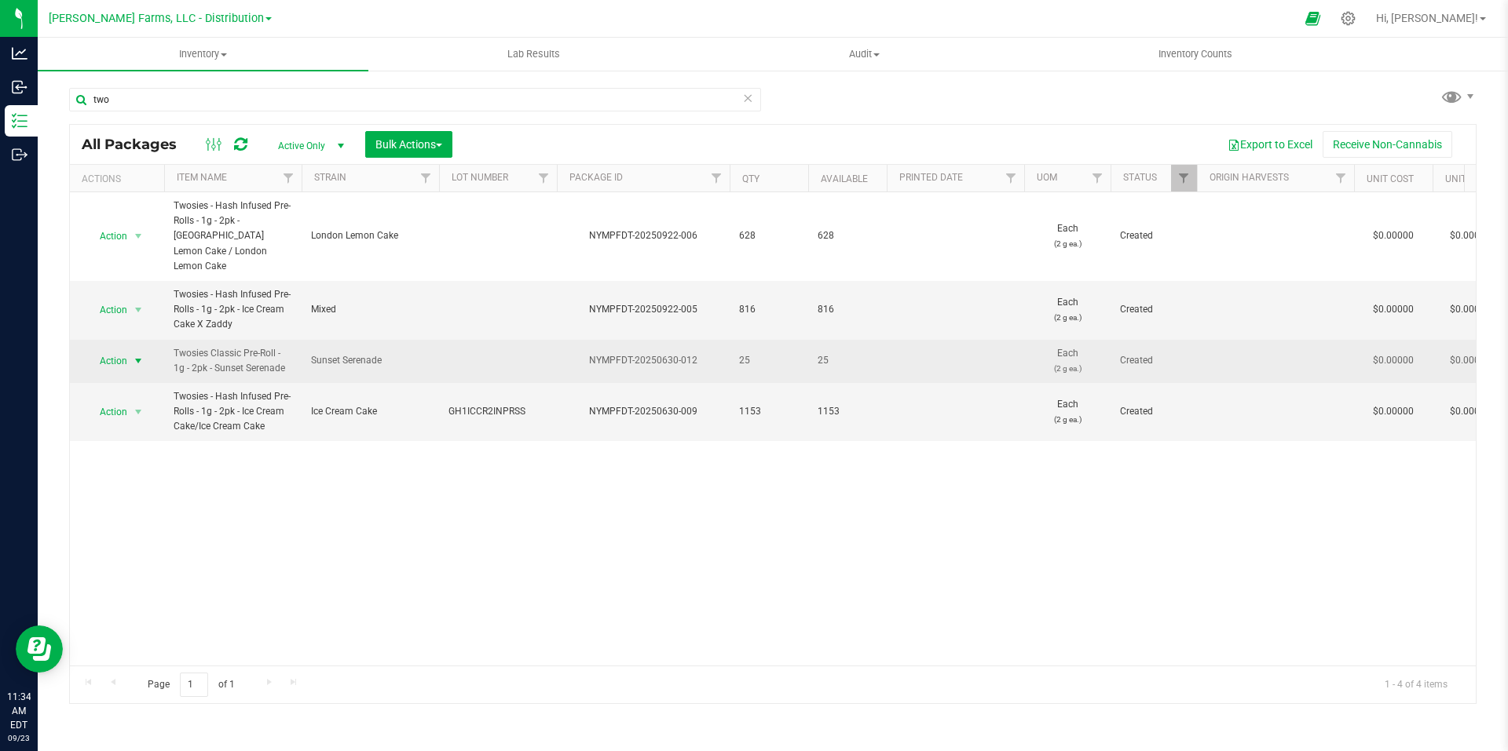
click at [141, 355] on span "select" at bounding box center [138, 361] width 13 height 13
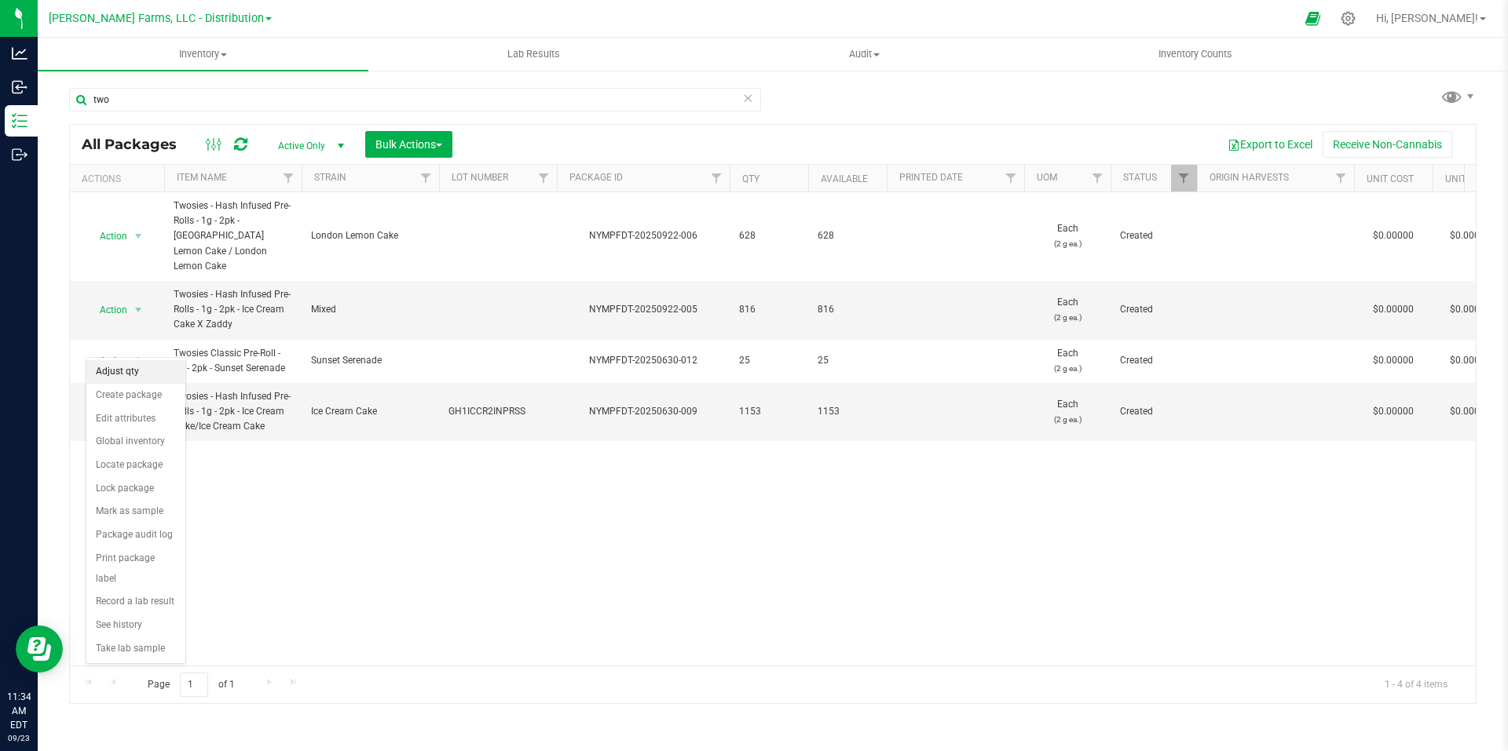
click at [147, 374] on li "Adjust qty" at bounding box center [135, 372] width 99 height 24
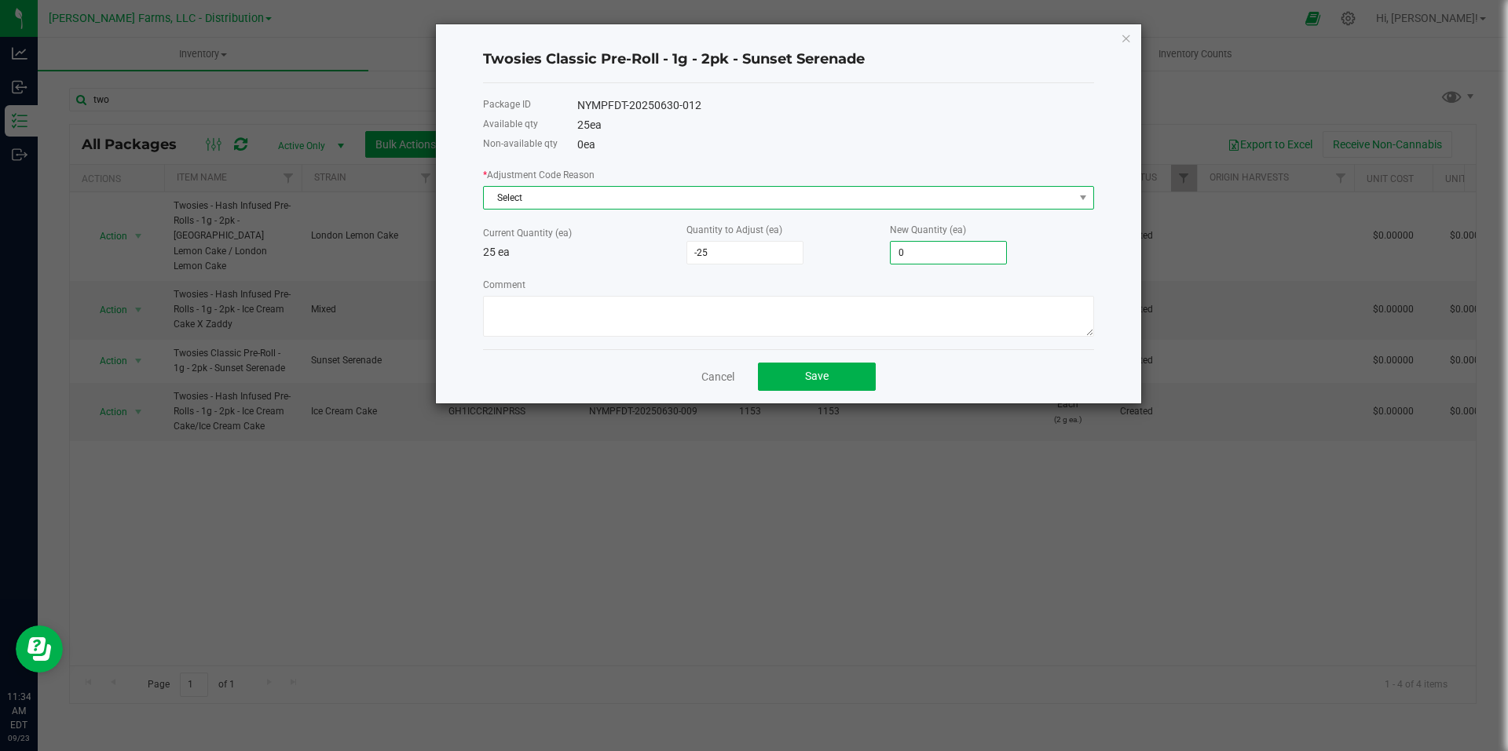
click at [841, 194] on span "Select" at bounding box center [779, 198] width 590 height 22
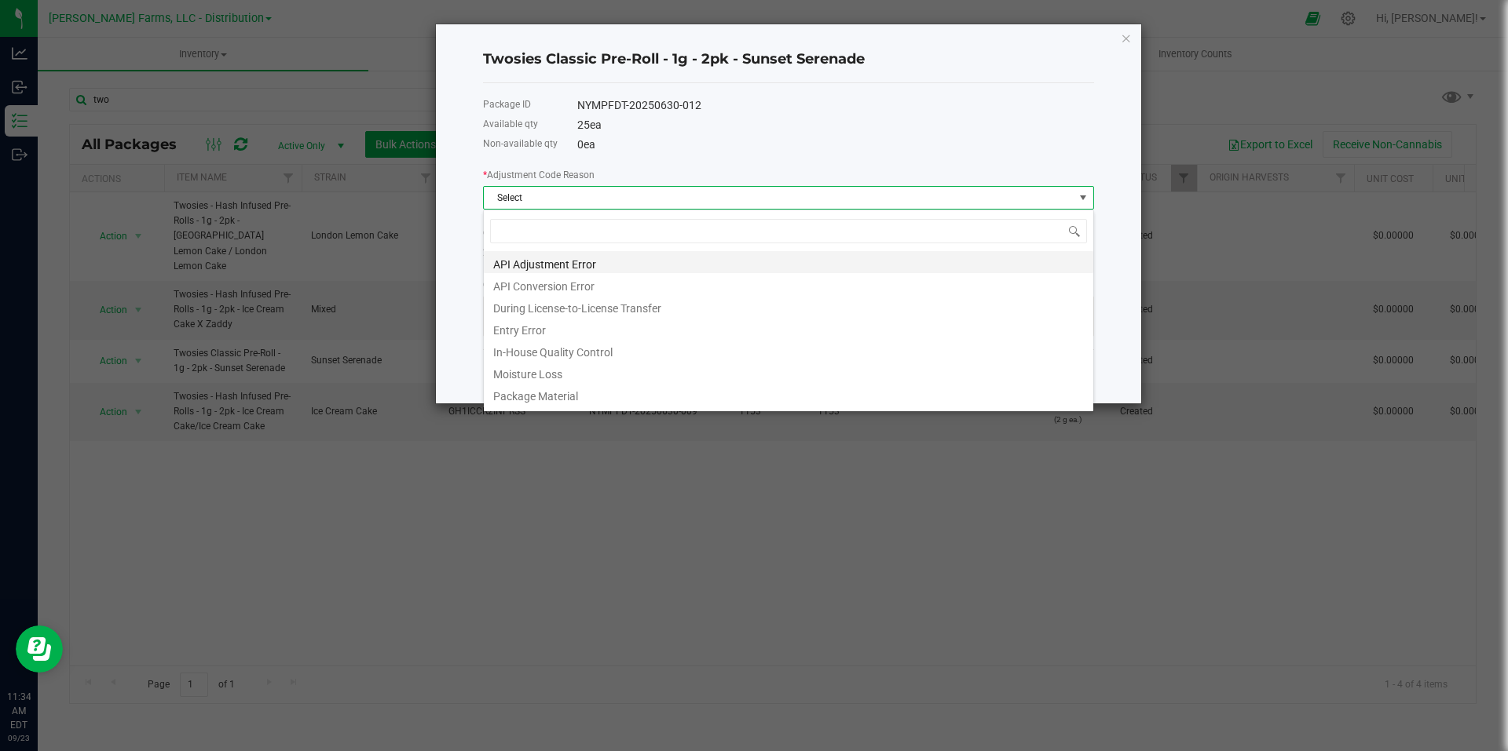
click at [649, 264] on li "API Adjustment Error" at bounding box center [788, 262] width 609 height 22
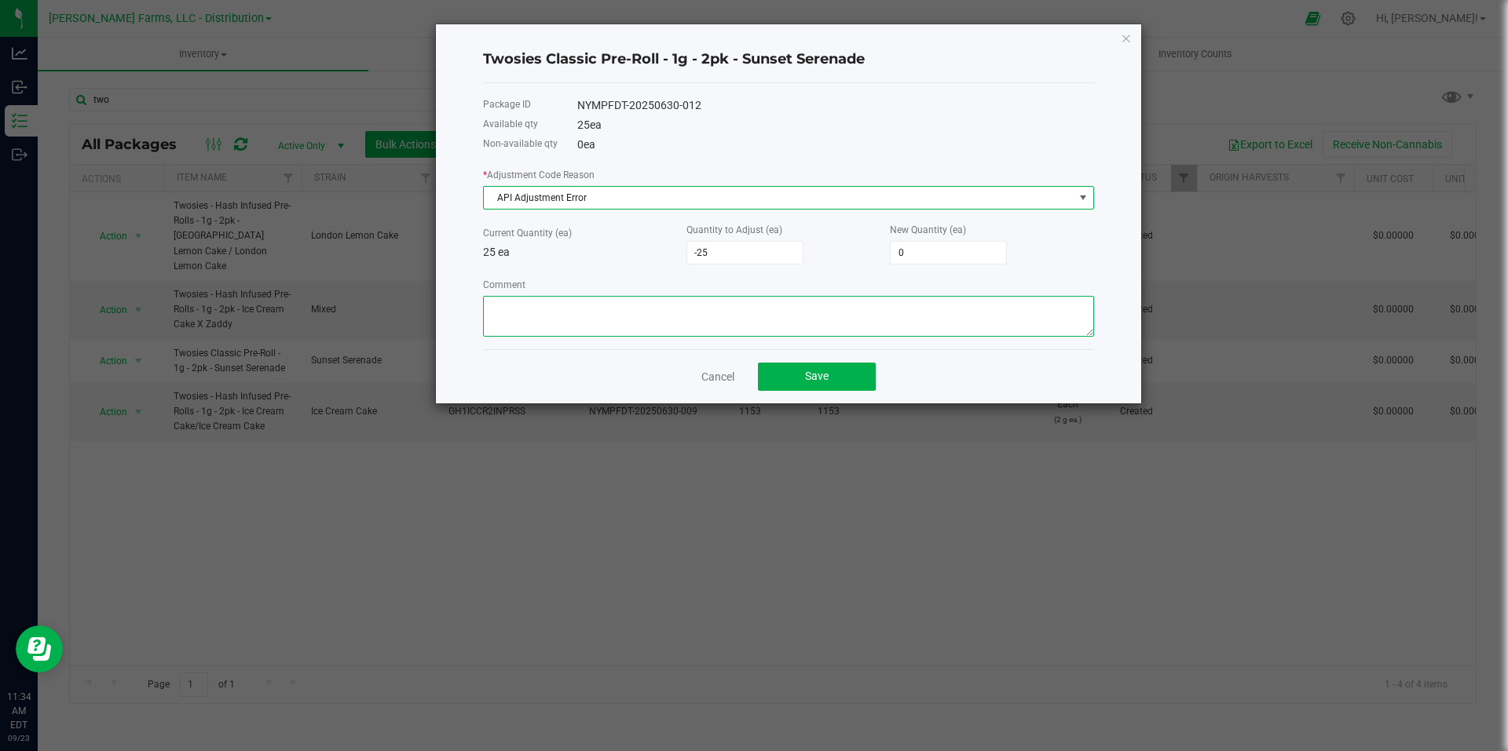
click at [689, 311] on textarea "Comment" at bounding box center [788, 316] width 611 height 41
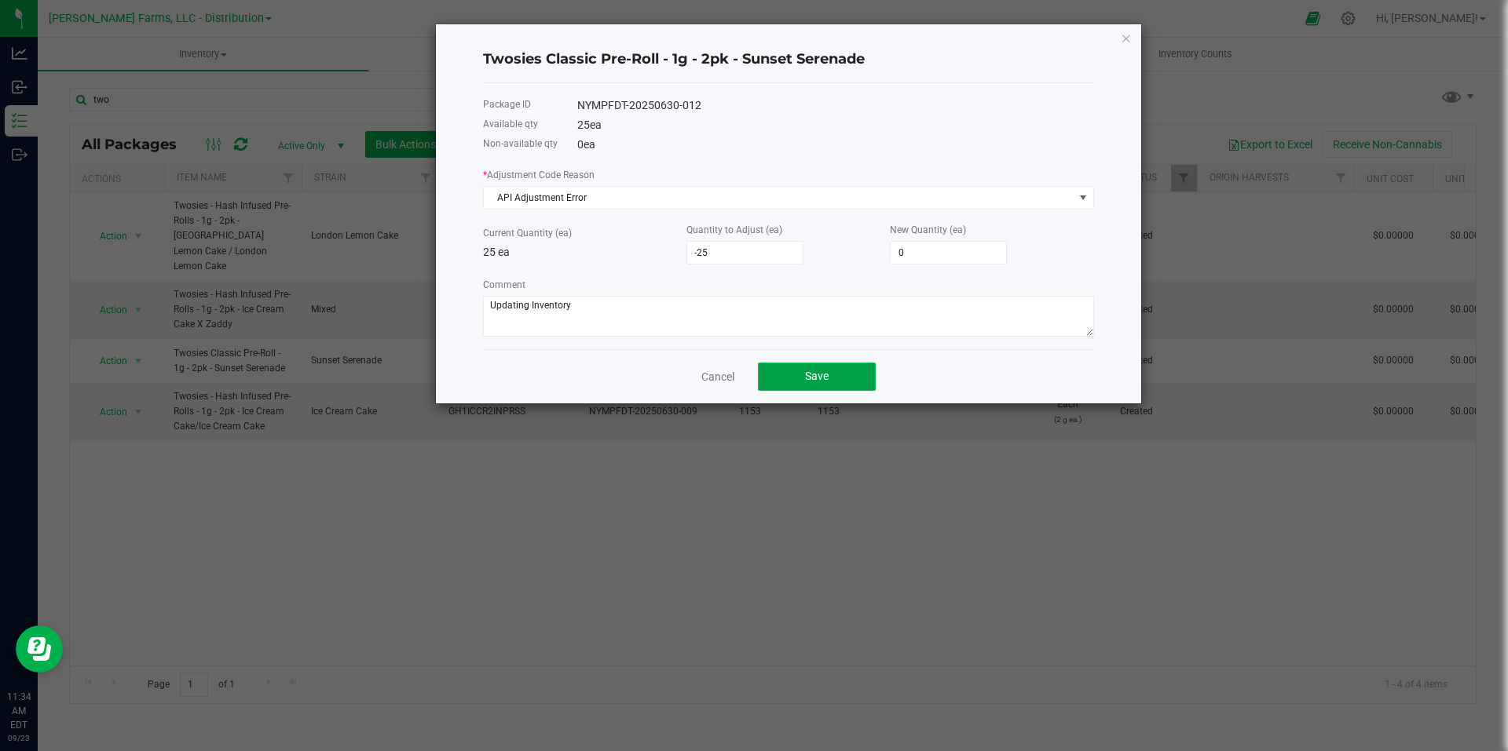
click at [854, 381] on button "Save" at bounding box center [817, 377] width 118 height 28
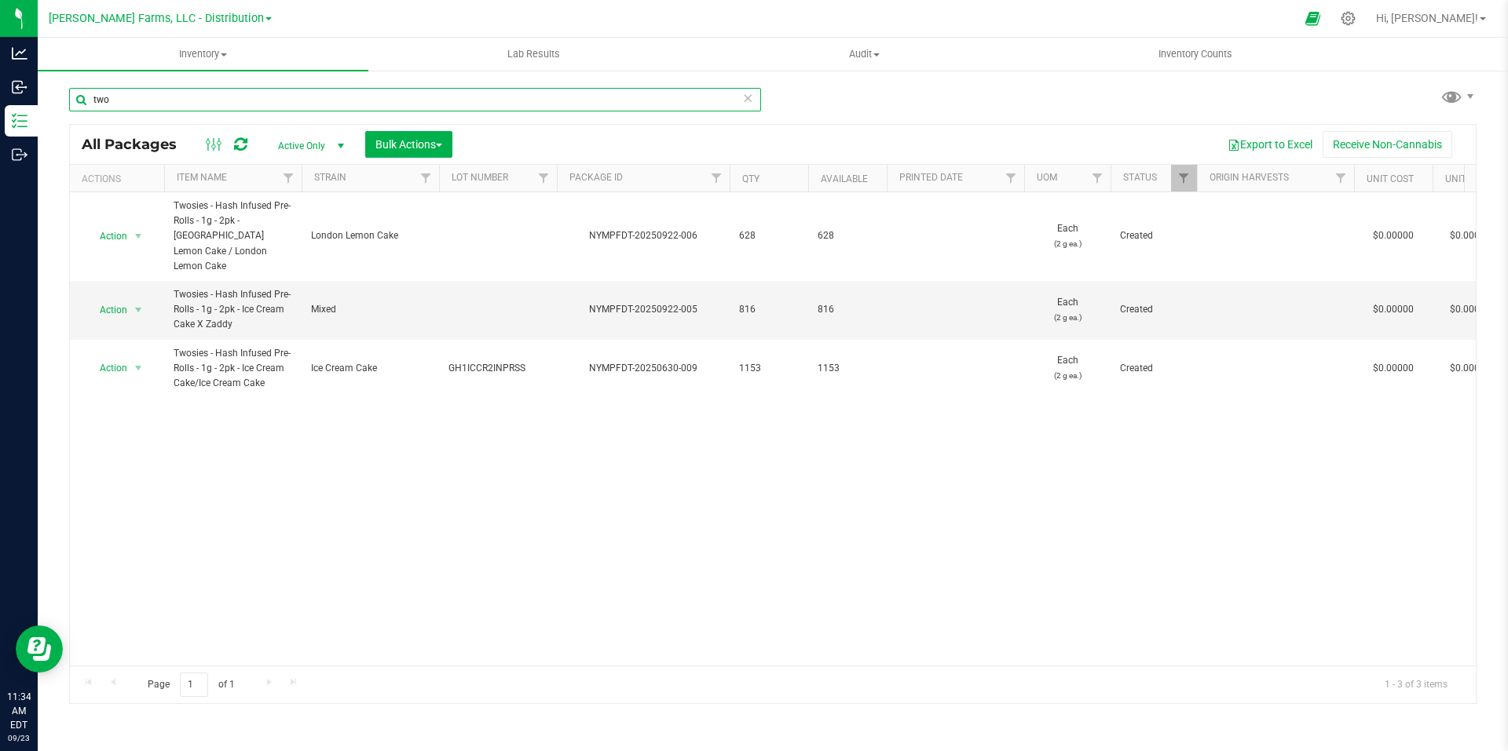
click at [245, 101] on input "two" at bounding box center [415, 100] width 692 height 24
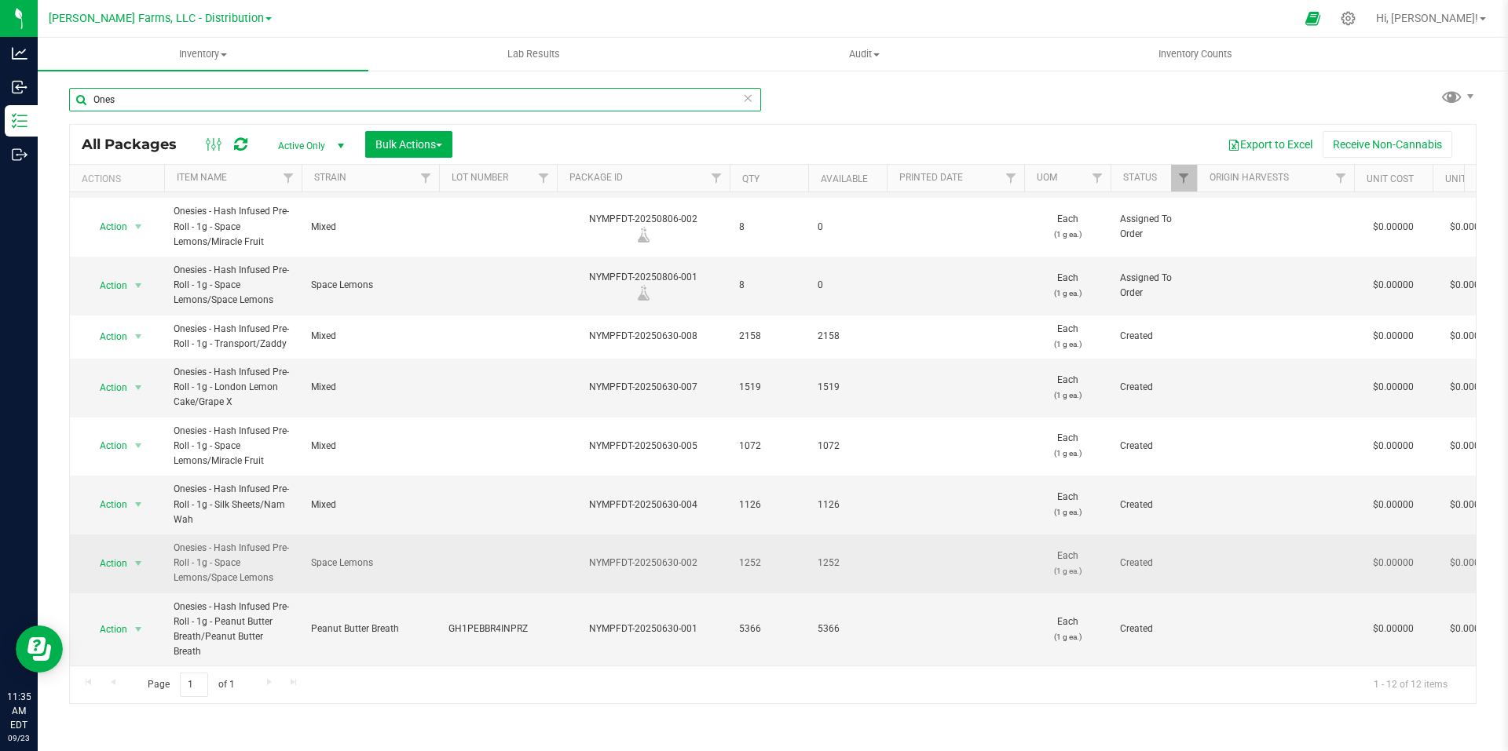
scroll to position [240, 0]
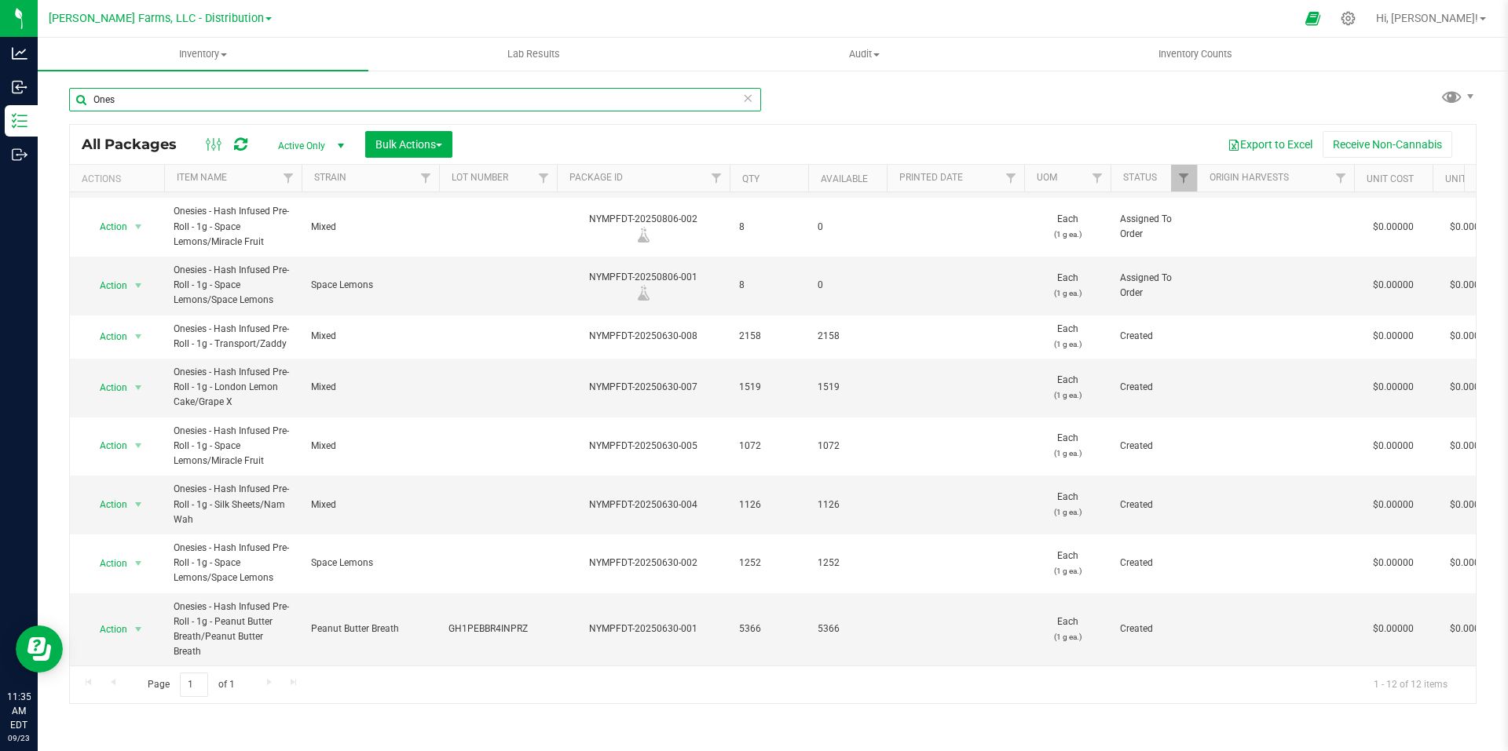
drag, startPoint x: 155, startPoint y: 106, endPoint x: 69, endPoint y: 105, distance: 85.6
click at [69, 105] on input "Ones" at bounding box center [415, 100] width 692 height 24
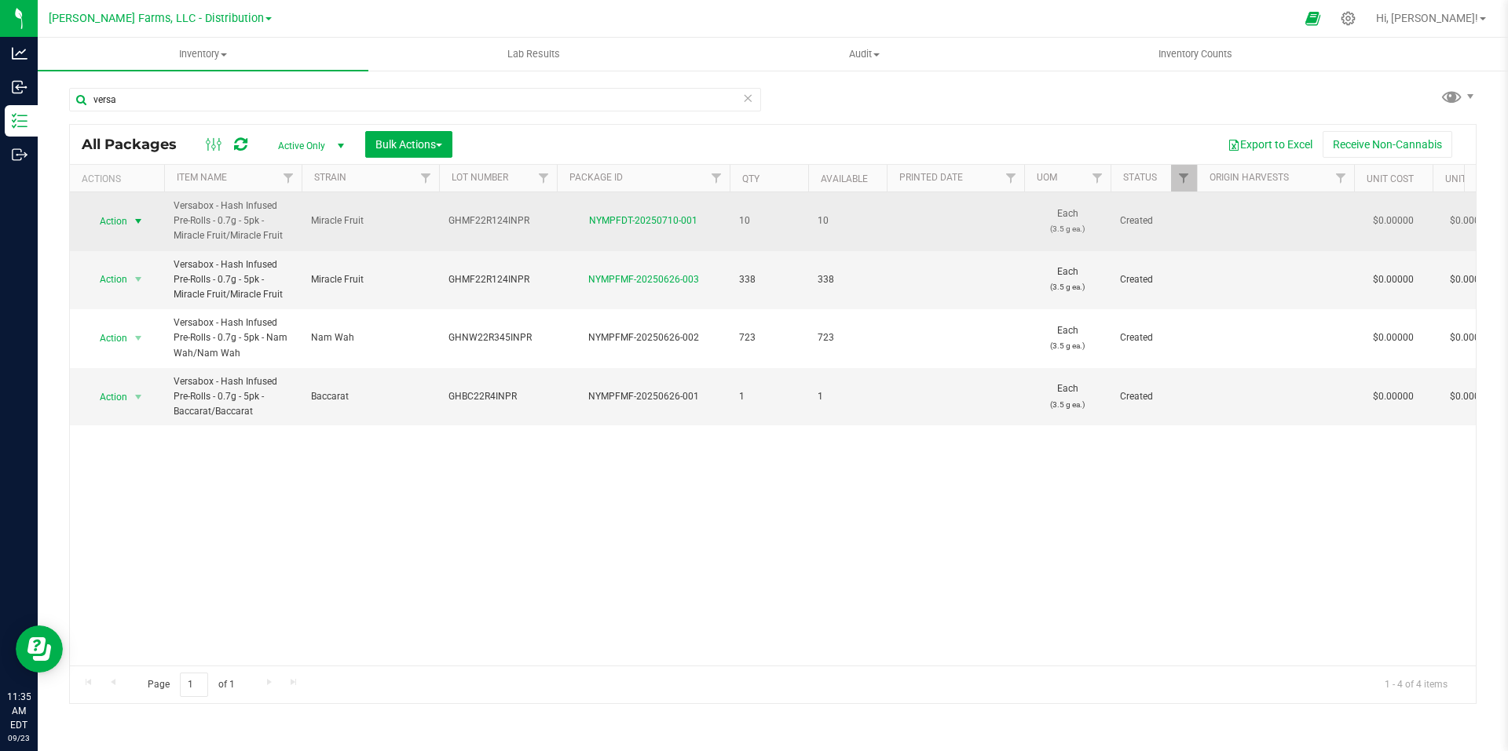
click at [141, 220] on span "select" at bounding box center [138, 221] width 13 height 13
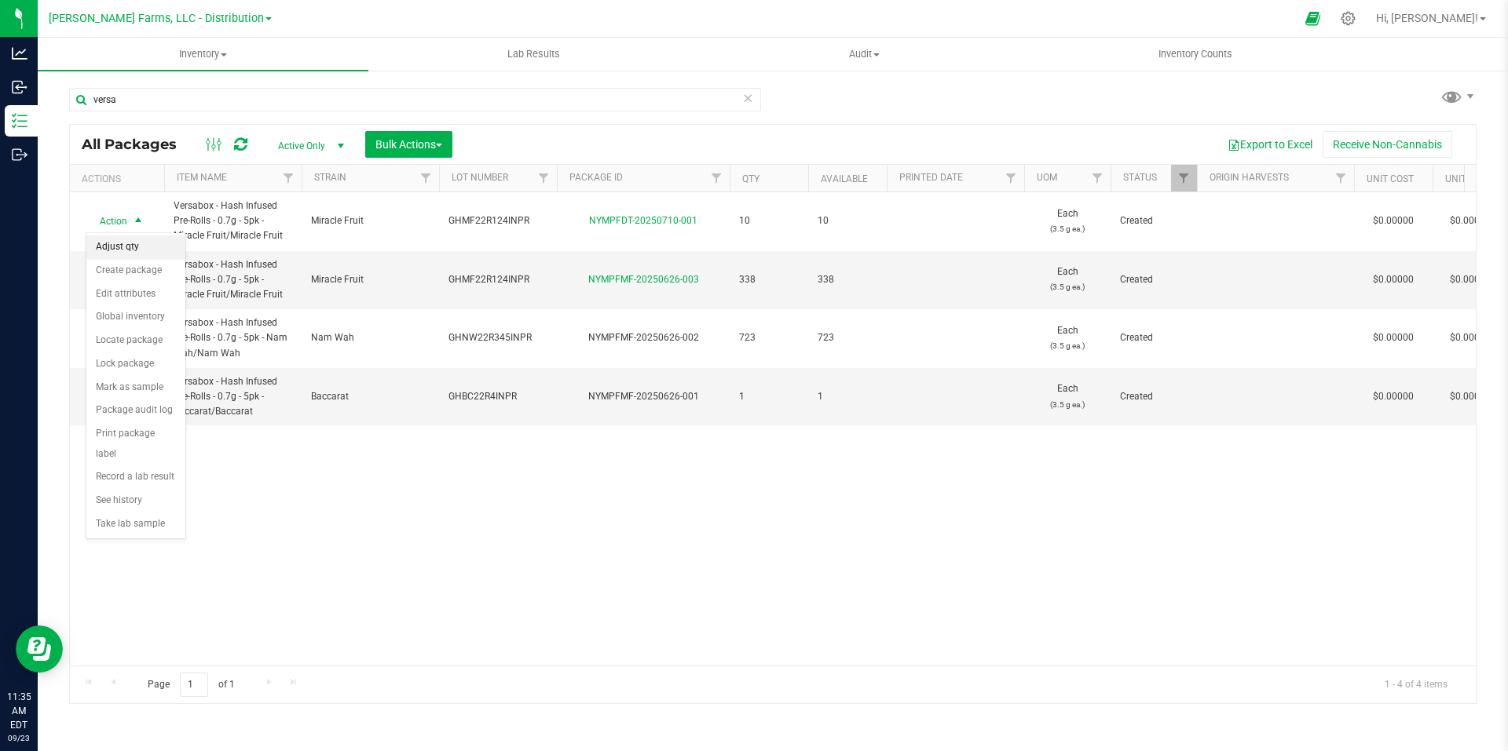
click at [141, 248] on li "Adjust qty" at bounding box center [135, 248] width 99 height 24
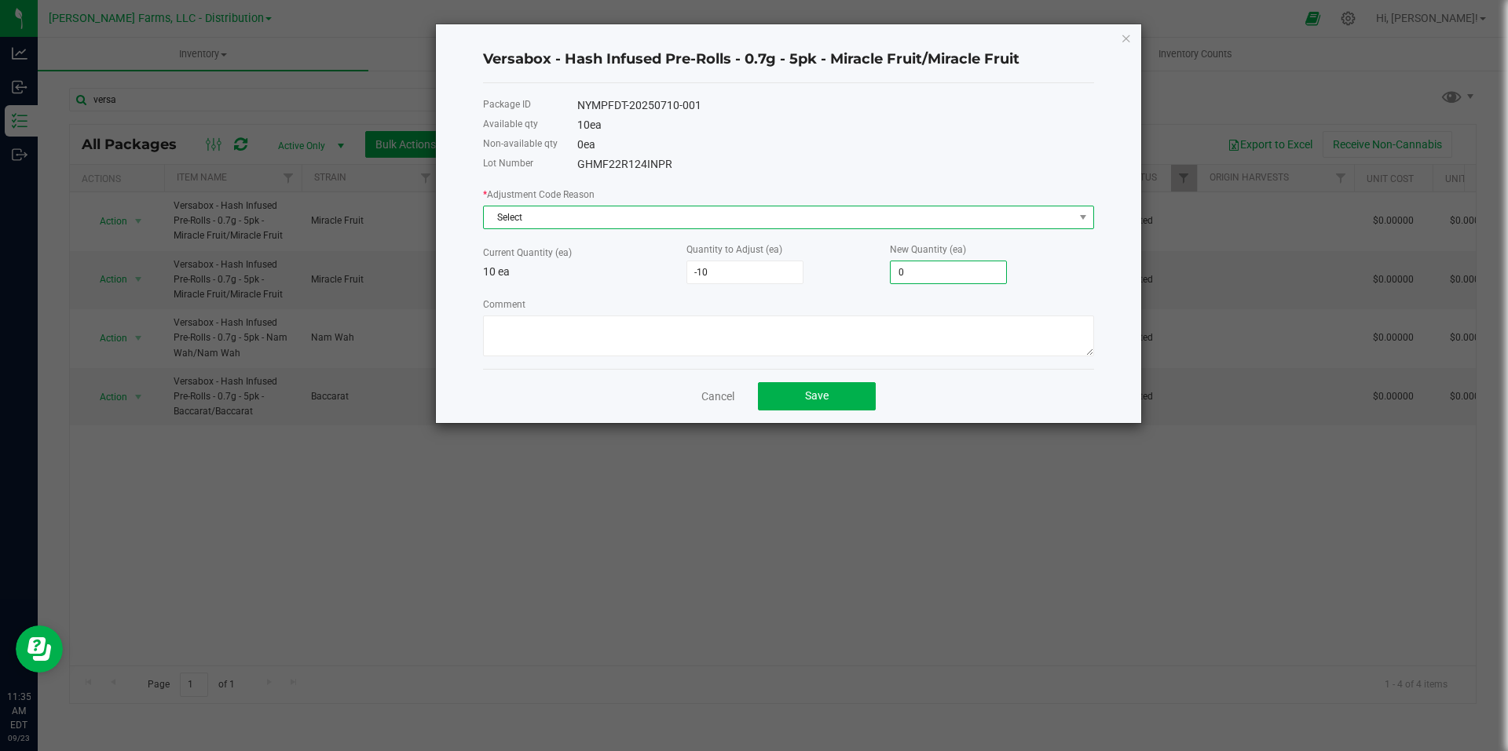
click at [940, 216] on span "Select" at bounding box center [779, 218] width 590 height 22
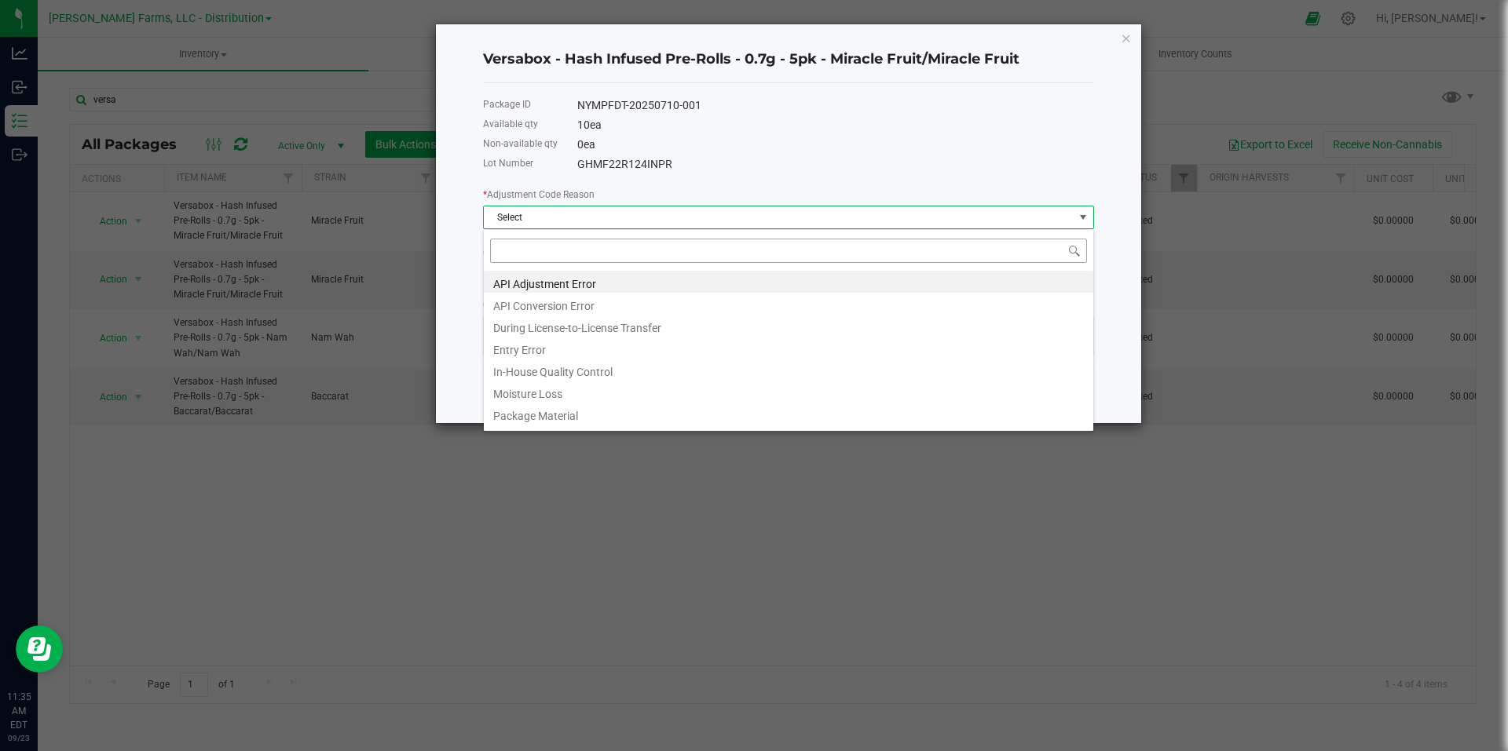
scroll to position [24, 611]
click at [688, 279] on li "API Adjustment Error" at bounding box center [788, 282] width 609 height 22
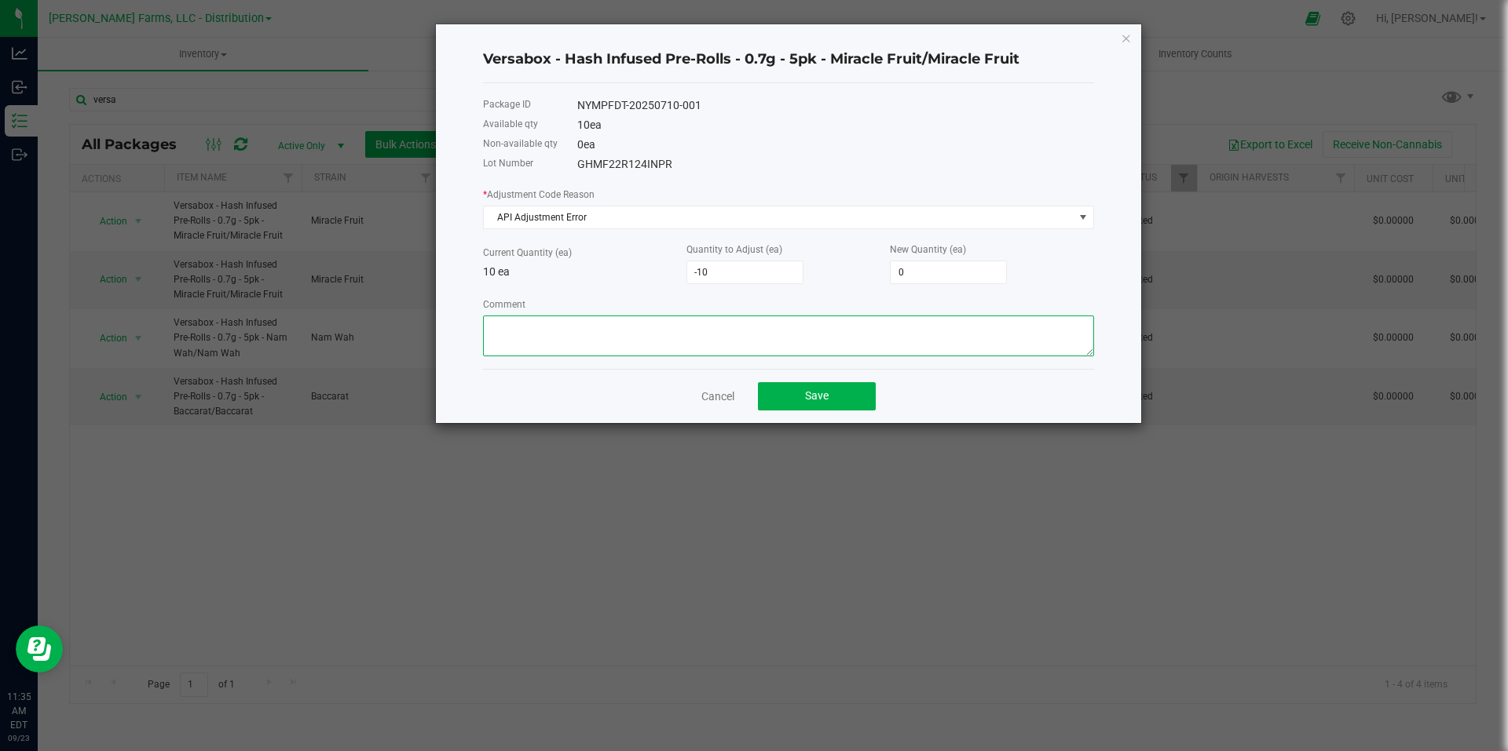
click at [671, 332] on textarea "Comment" at bounding box center [788, 336] width 611 height 41
click at [847, 396] on button "Save" at bounding box center [817, 396] width 118 height 28
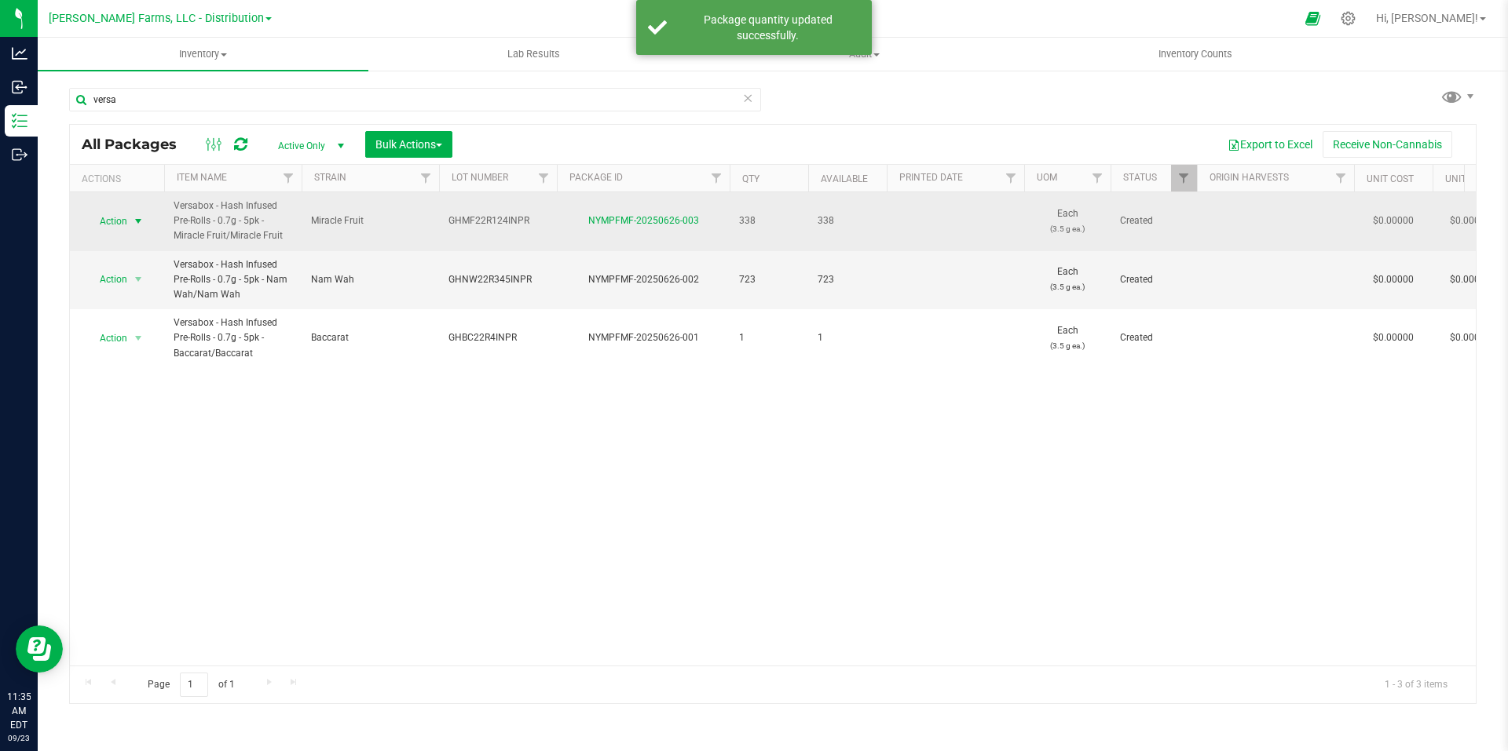
click at [140, 219] on span "select" at bounding box center [138, 221] width 13 height 13
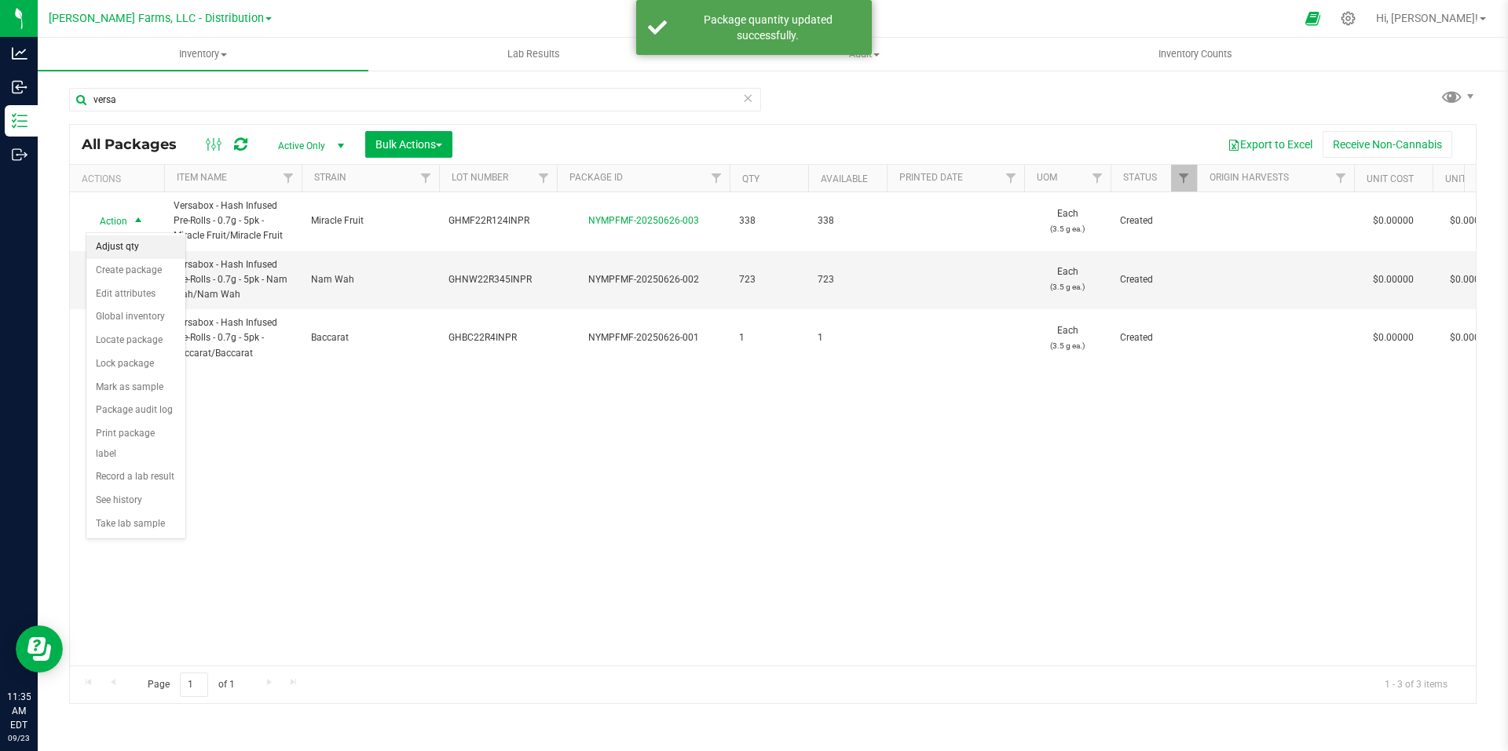
click at [132, 251] on li "Adjust qty" at bounding box center [135, 248] width 99 height 24
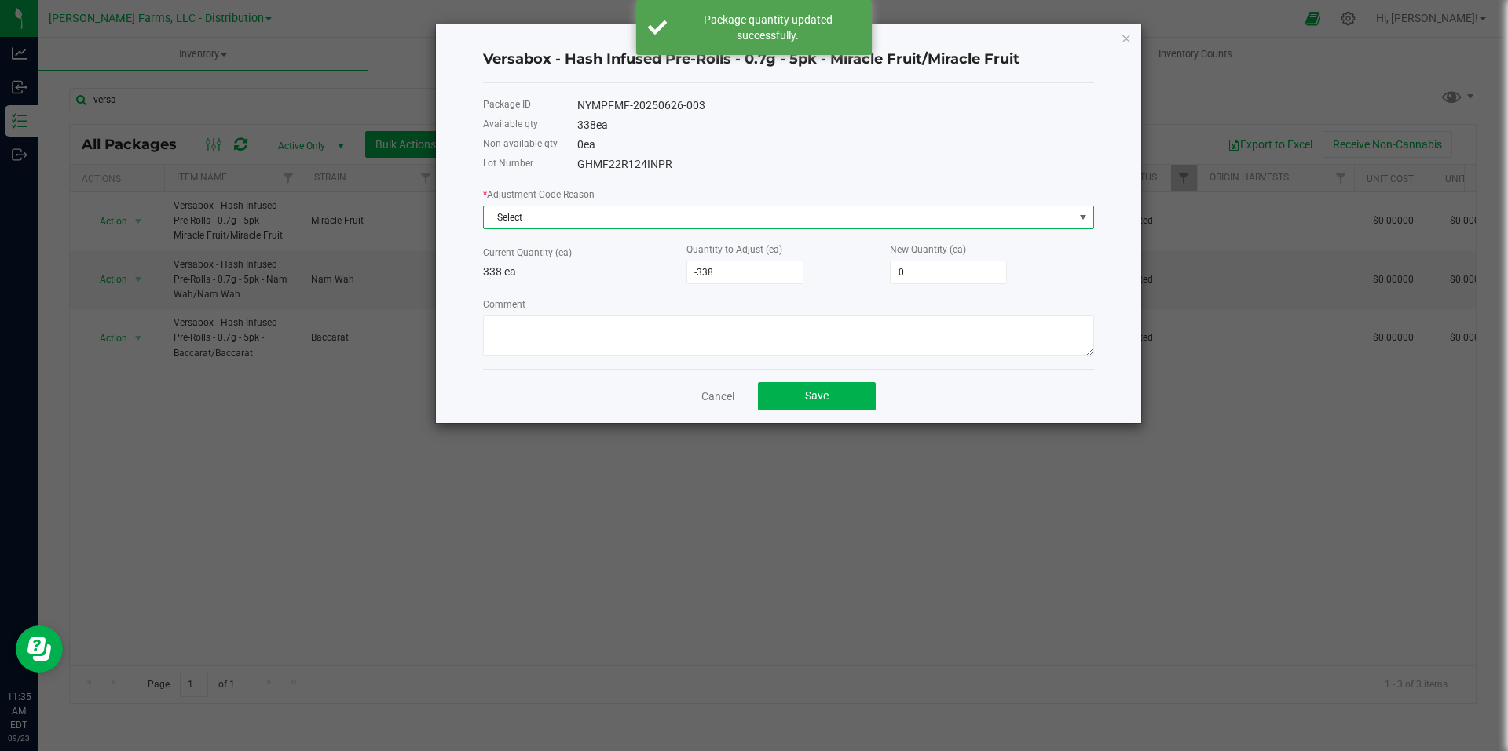
click at [847, 218] on span "Select" at bounding box center [779, 218] width 590 height 22
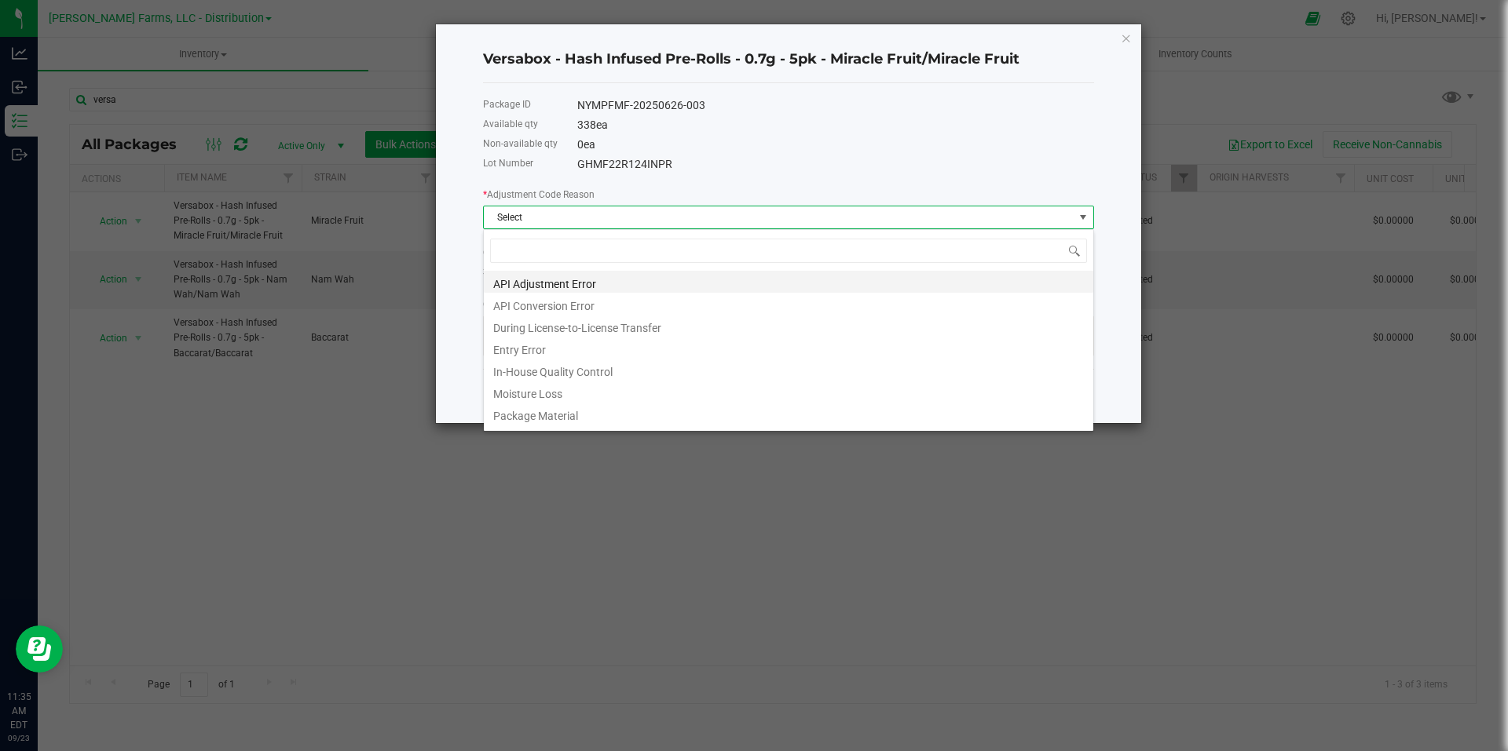
click at [638, 280] on li "API Adjustment Error" at bounding box center [788, 282] width 609 height 22
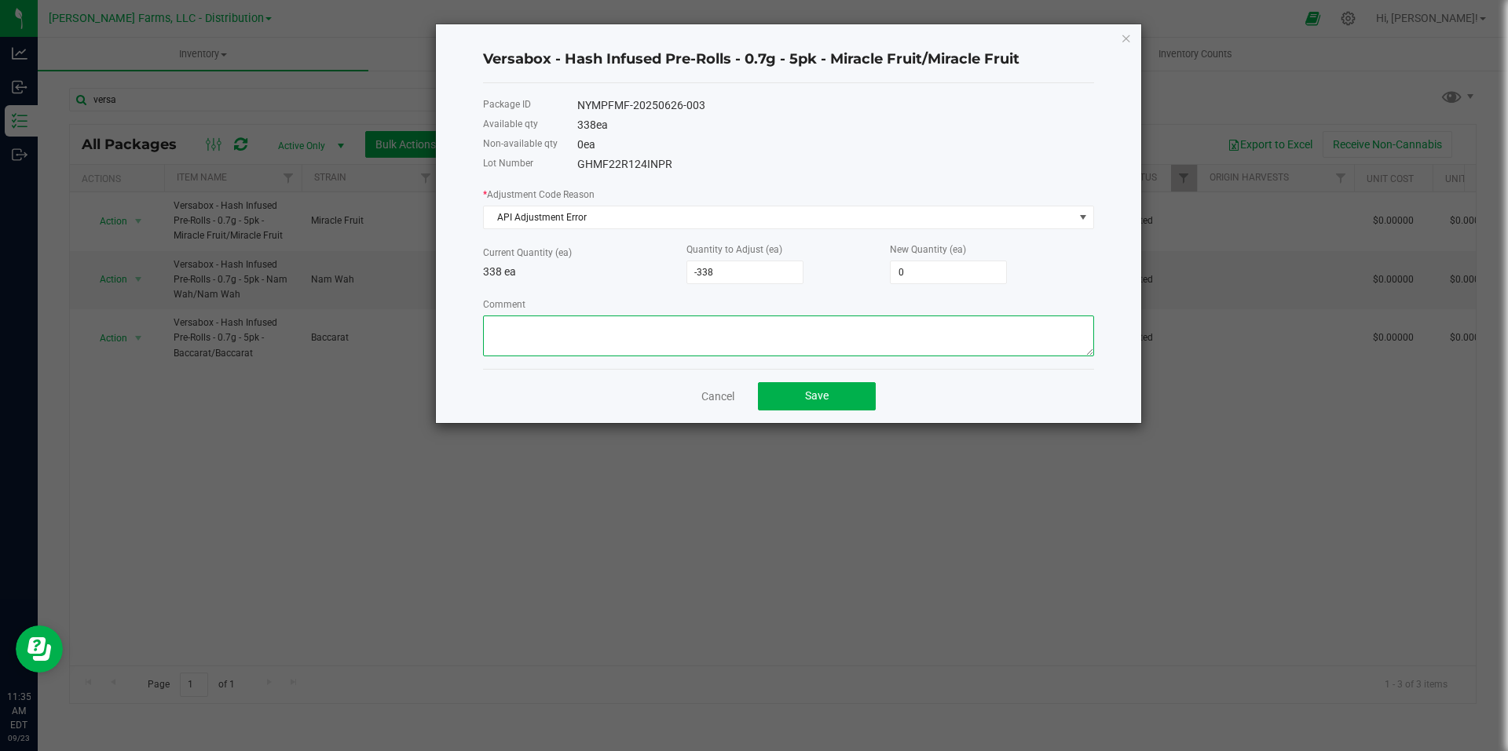
click at [659, 329] on textarea "Comment" at bounding box center [788, 336] width 611 height 41
click at [815, 400] on span "Save" at bounding box center [817, 395] width 24 height 13
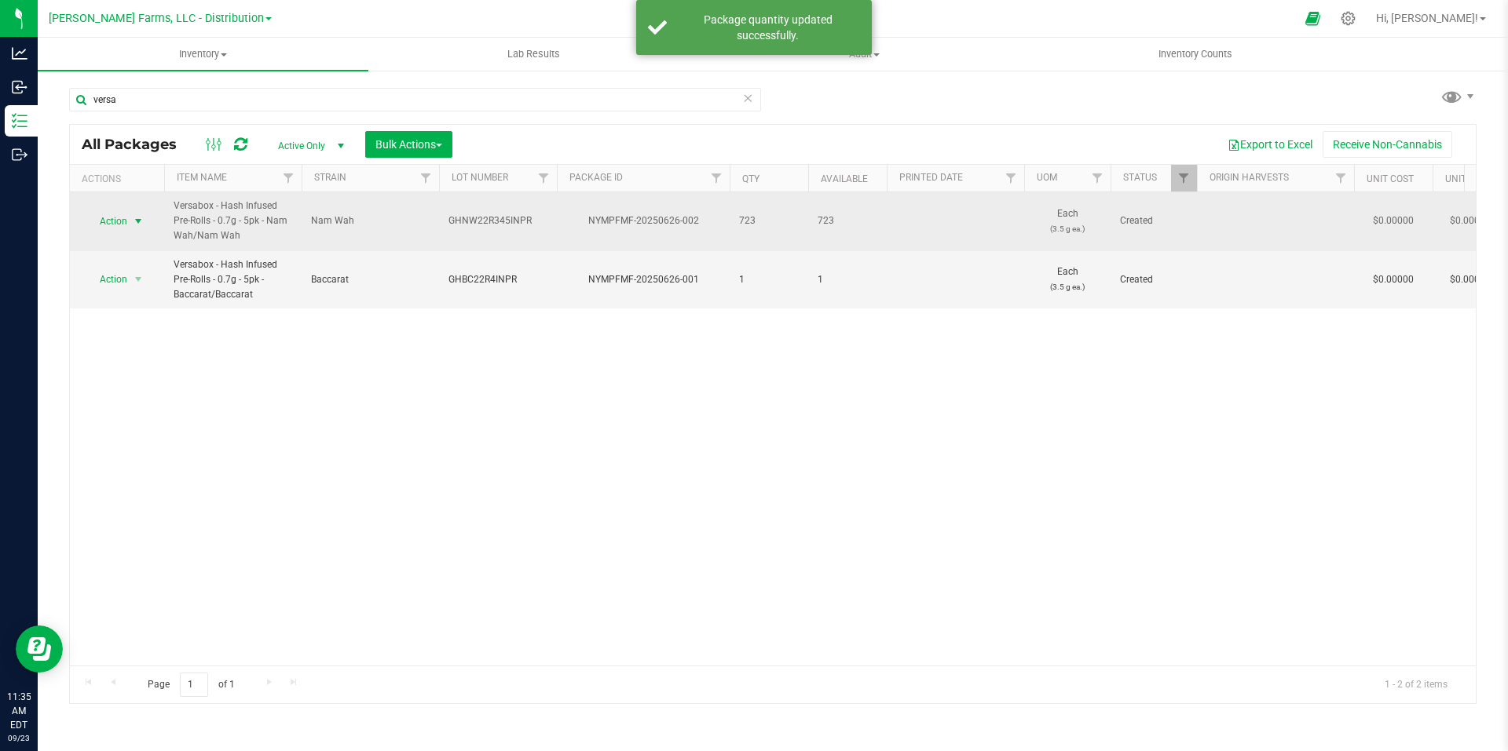
click at [141, 217] on span "select" at bounding box center [138, 221] width 13 height 13
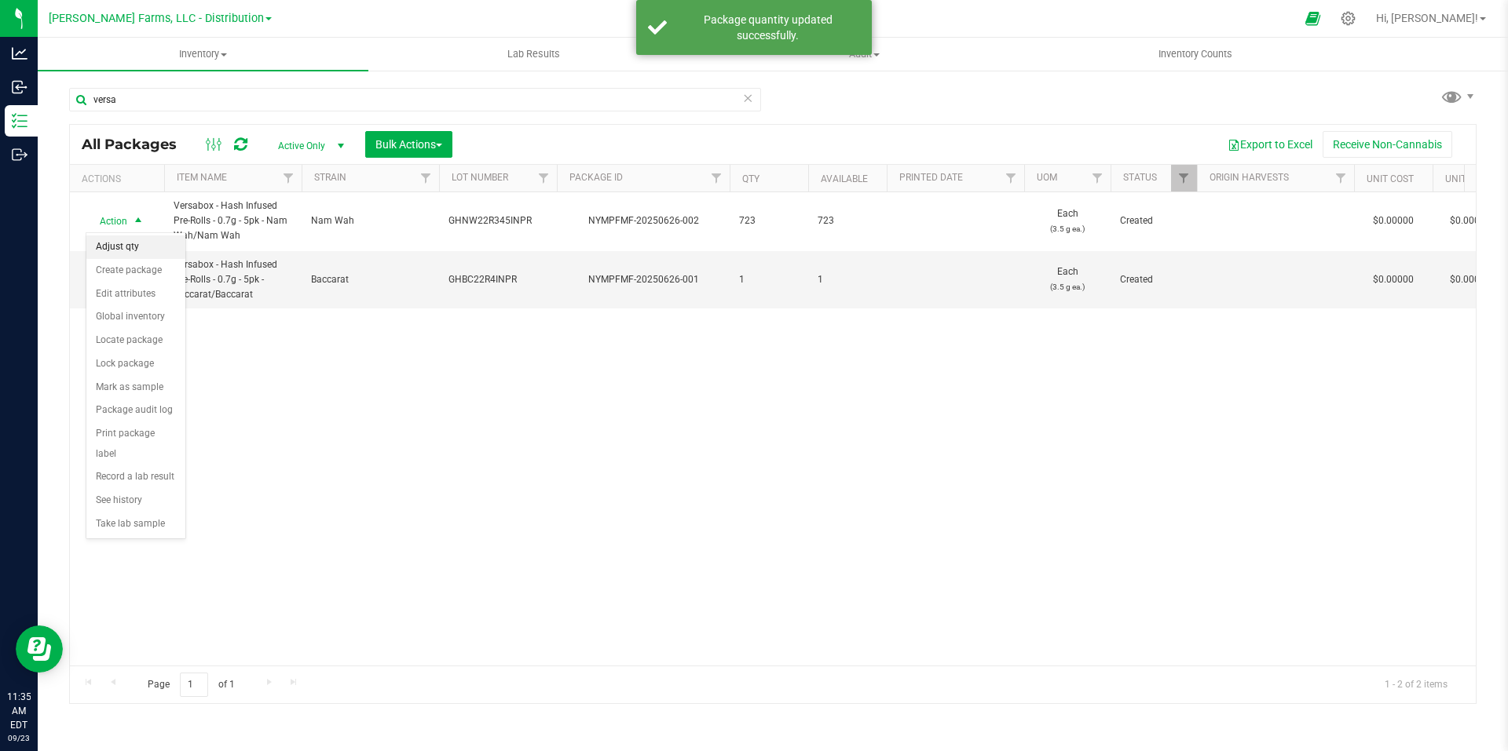
click at [148, 250] on li "Adjust qty" at bounding box center [135, 248] width 99 height 24
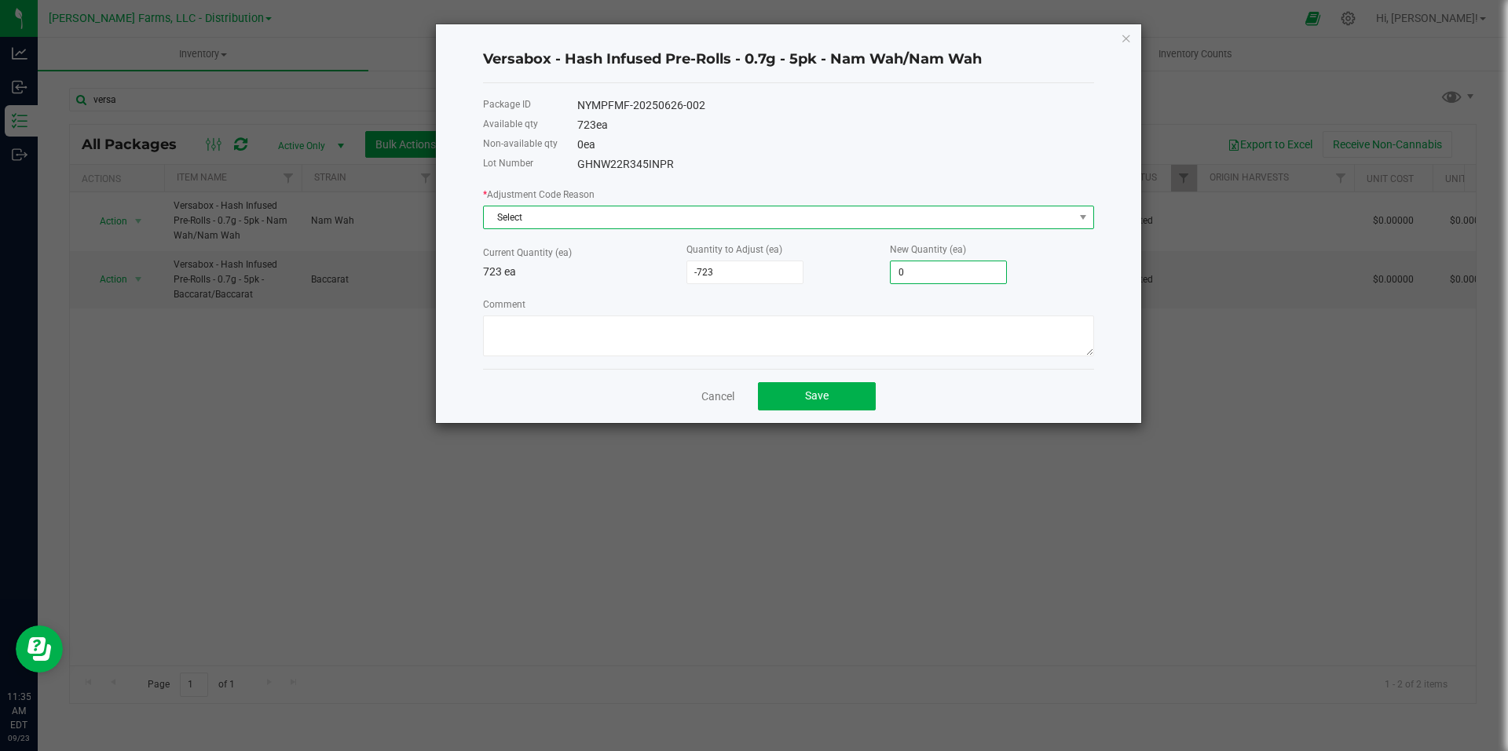
click at [875, 218] on span "Select" at bounding box center [779, 218] width 590 height 22
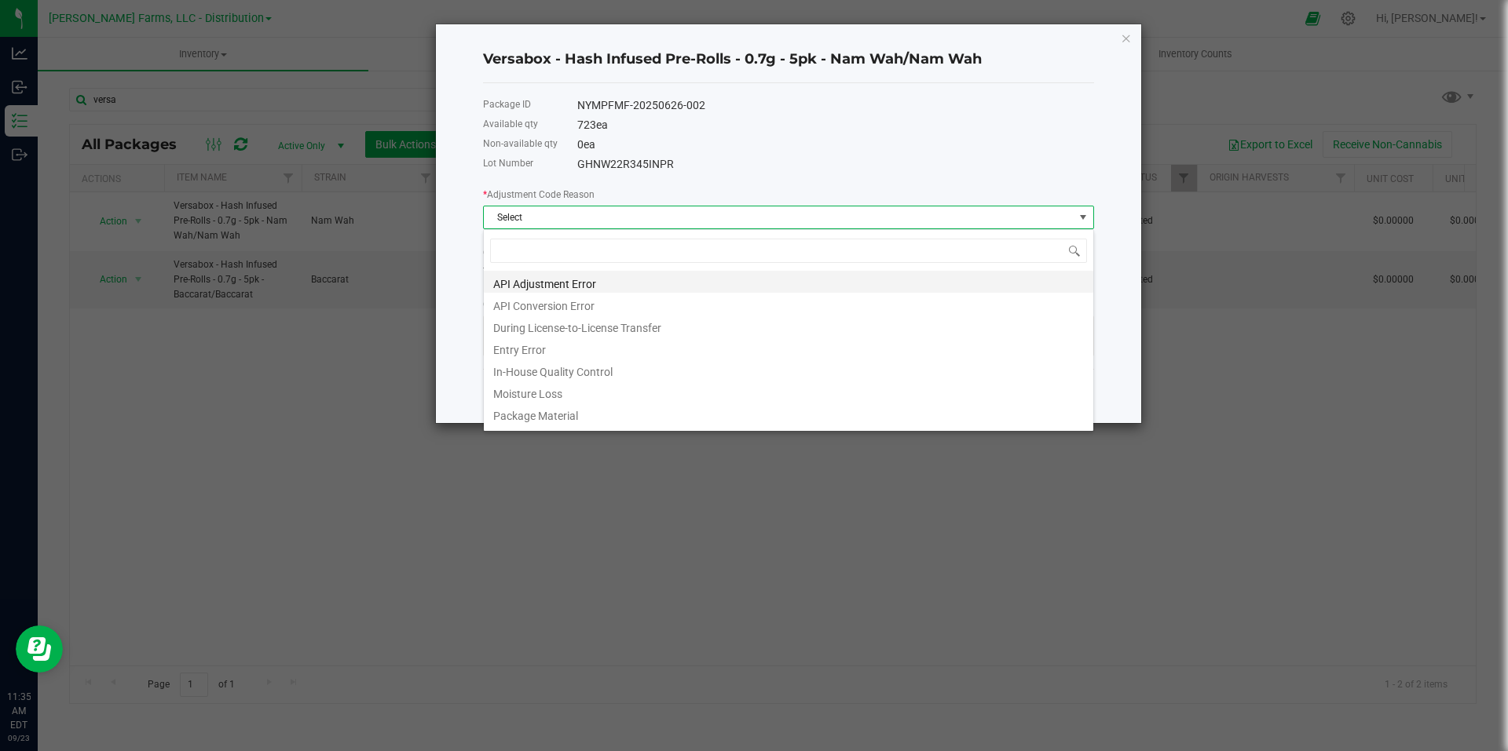
click at [722, 282] on li "API Adjustment Error" at bounding box center [788, 282] width 609 height 22
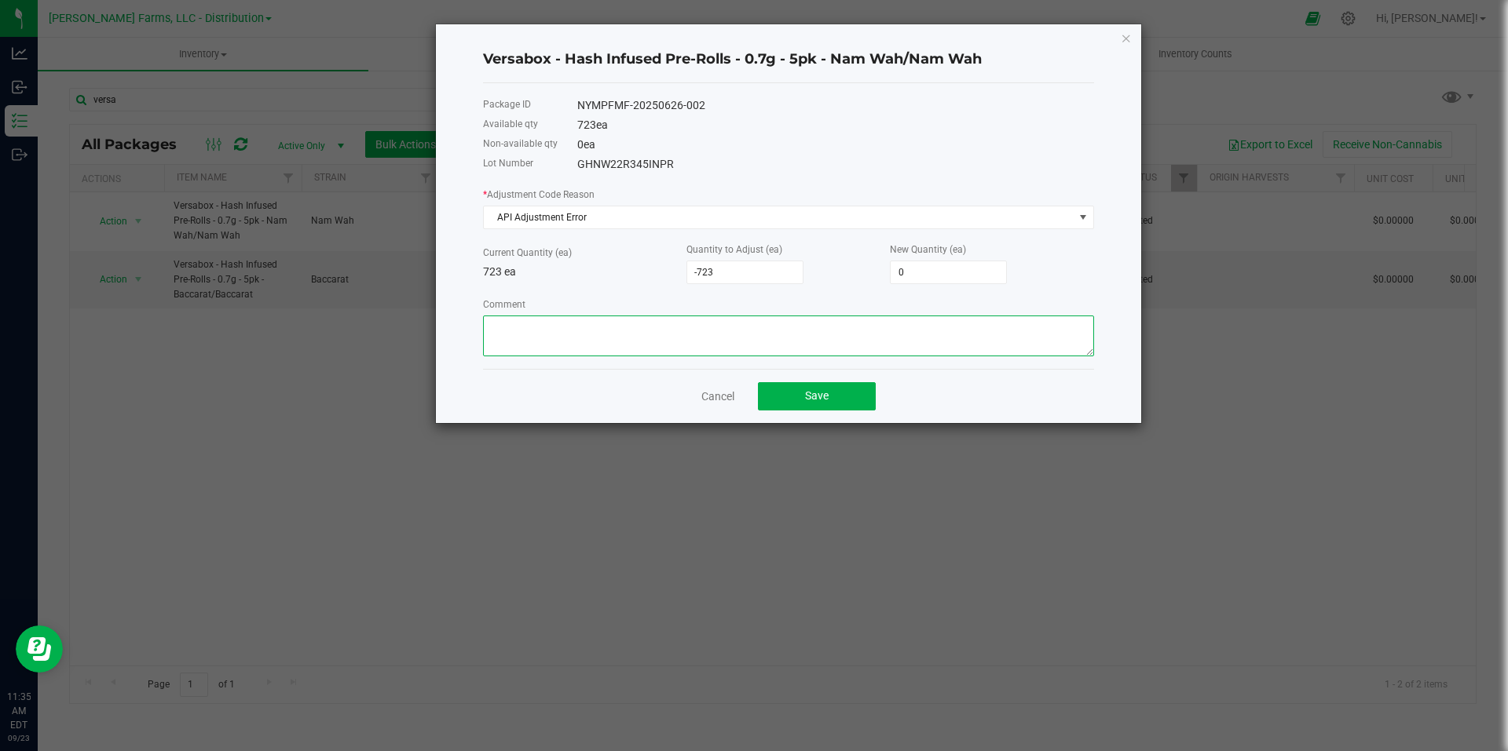
click at [751, 343] on textarea "Comment" at bounding box center [788, 336] width 611 height 41
click at [800, 409] on button "Save" at bounding box center [817, 396] width 118 height 28
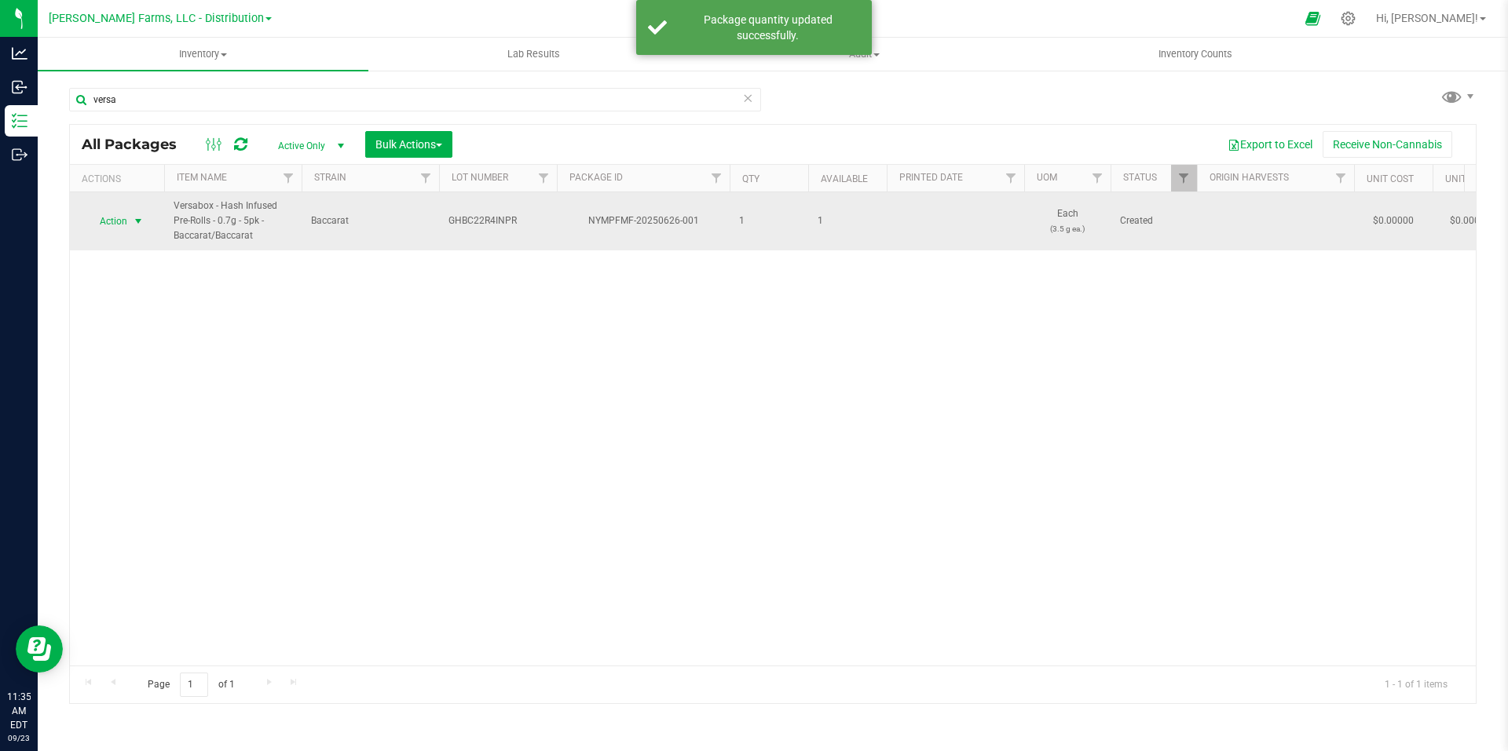
click at [136, 224] on span "select" at bounding box center [138, 221] width 13 height 13
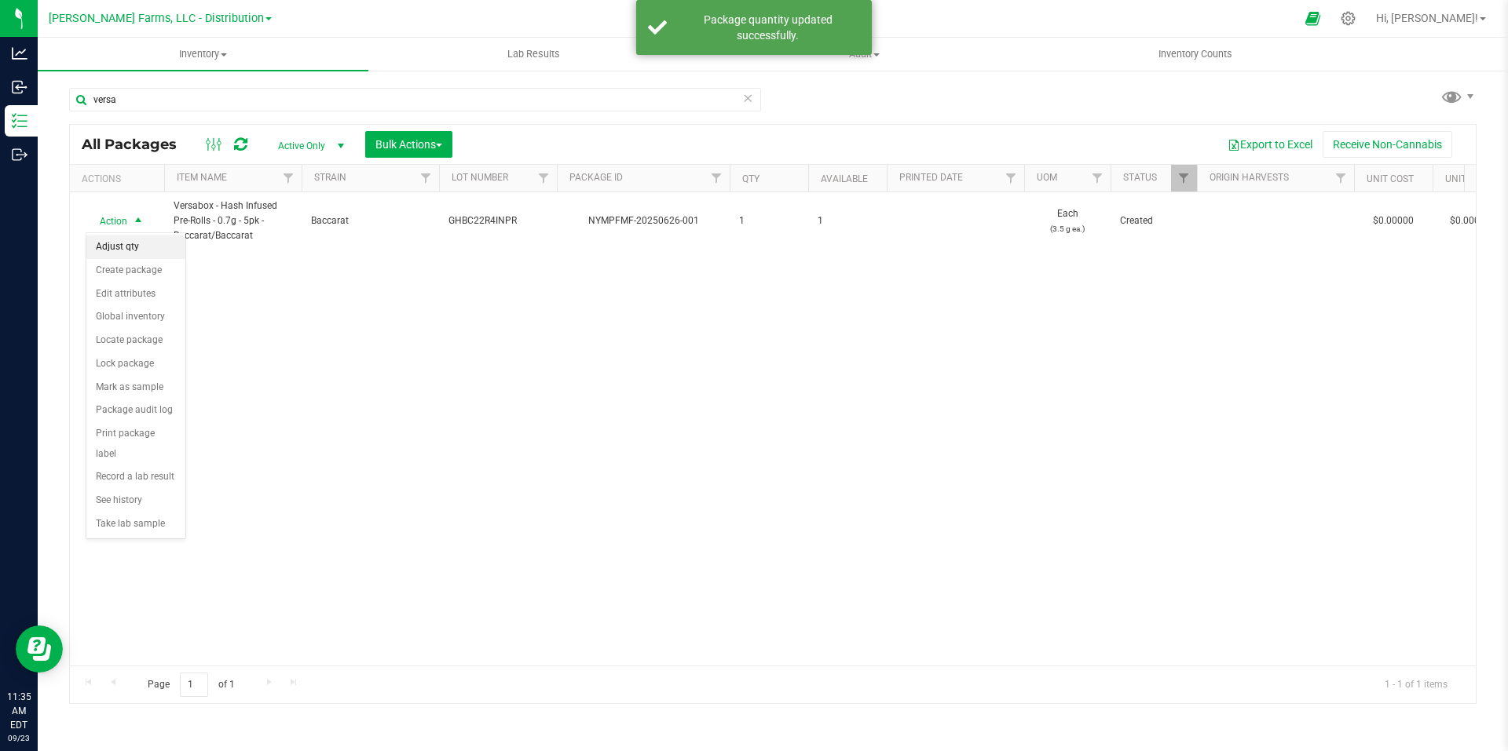
click at [131, 245] on li "Adjust qty" at bounding box center [135, 248] width 99 height 24
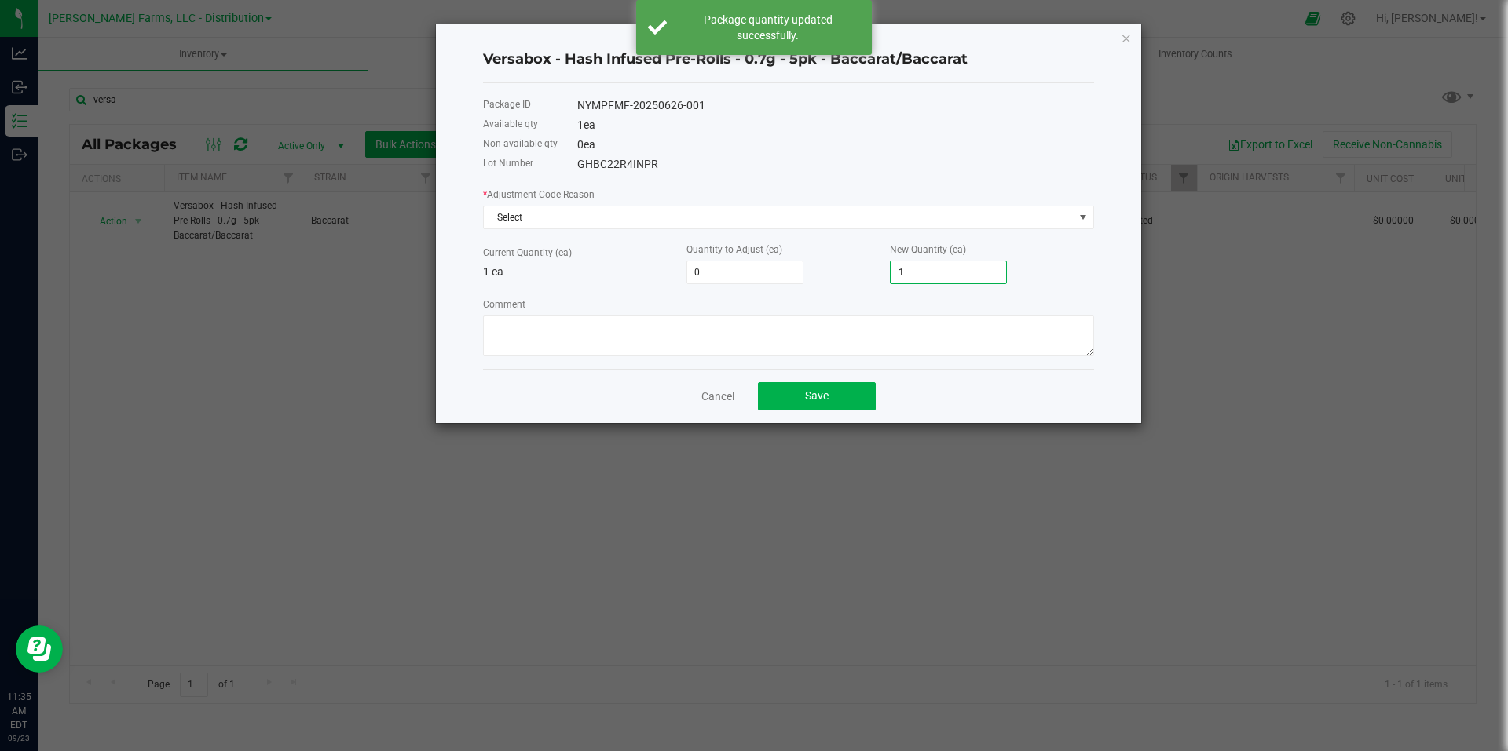
click at [924, 267] on input "1" at bounding box center [947, 272] width 115 height 22
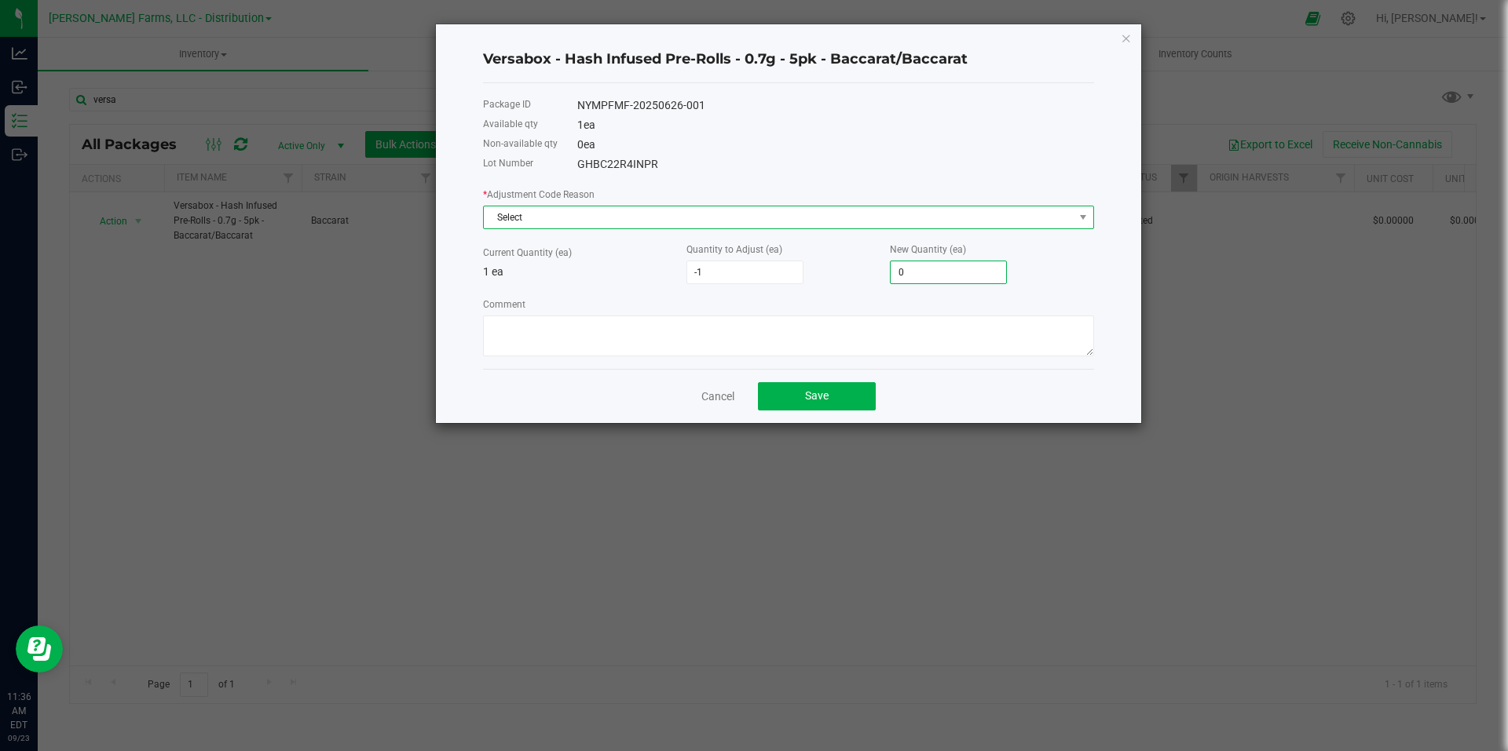
click at [901, 223] on span "Select" at bounding box center [779, 218] width 590 height 22
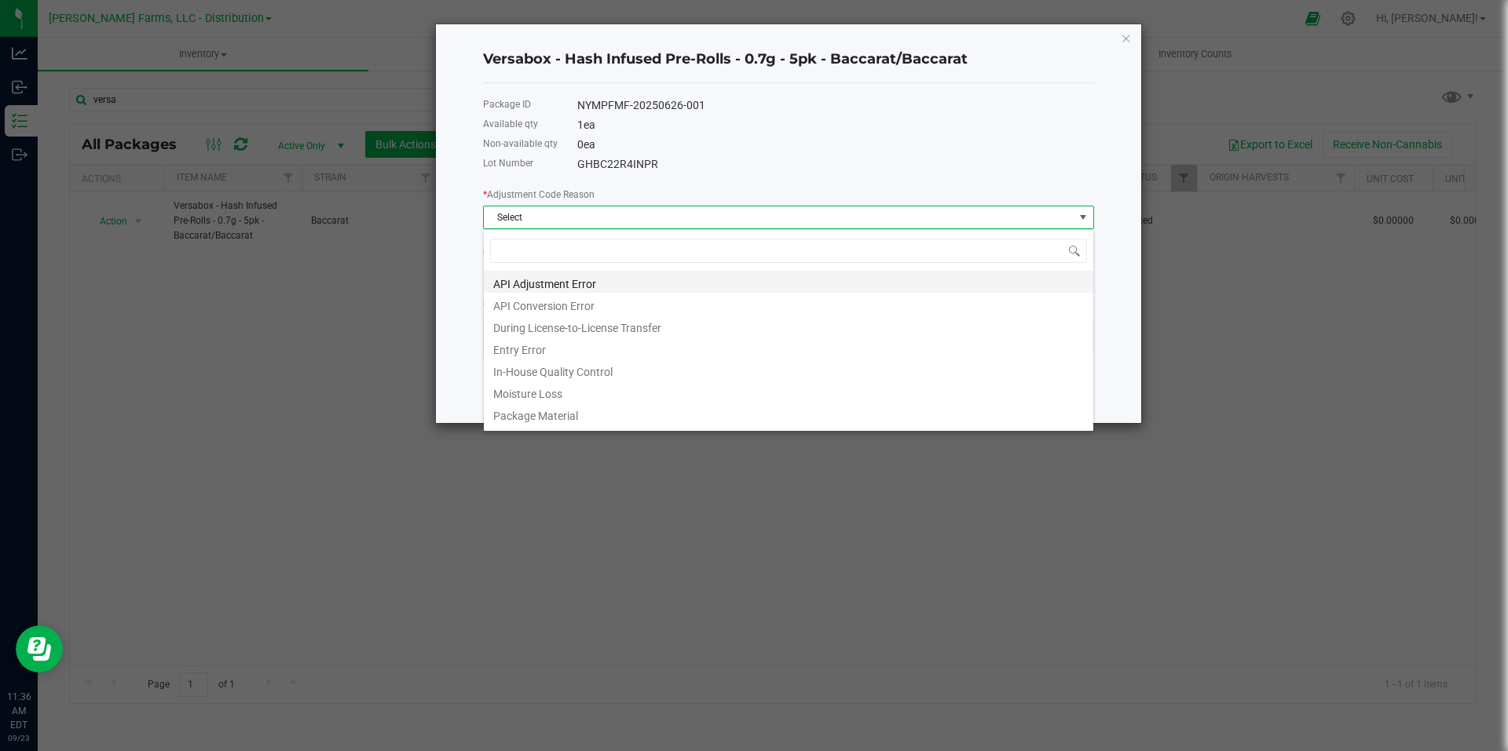
click at [703, 280] on li "API Adjustment Error" at bounding box center [788, 282] width 609 height 22
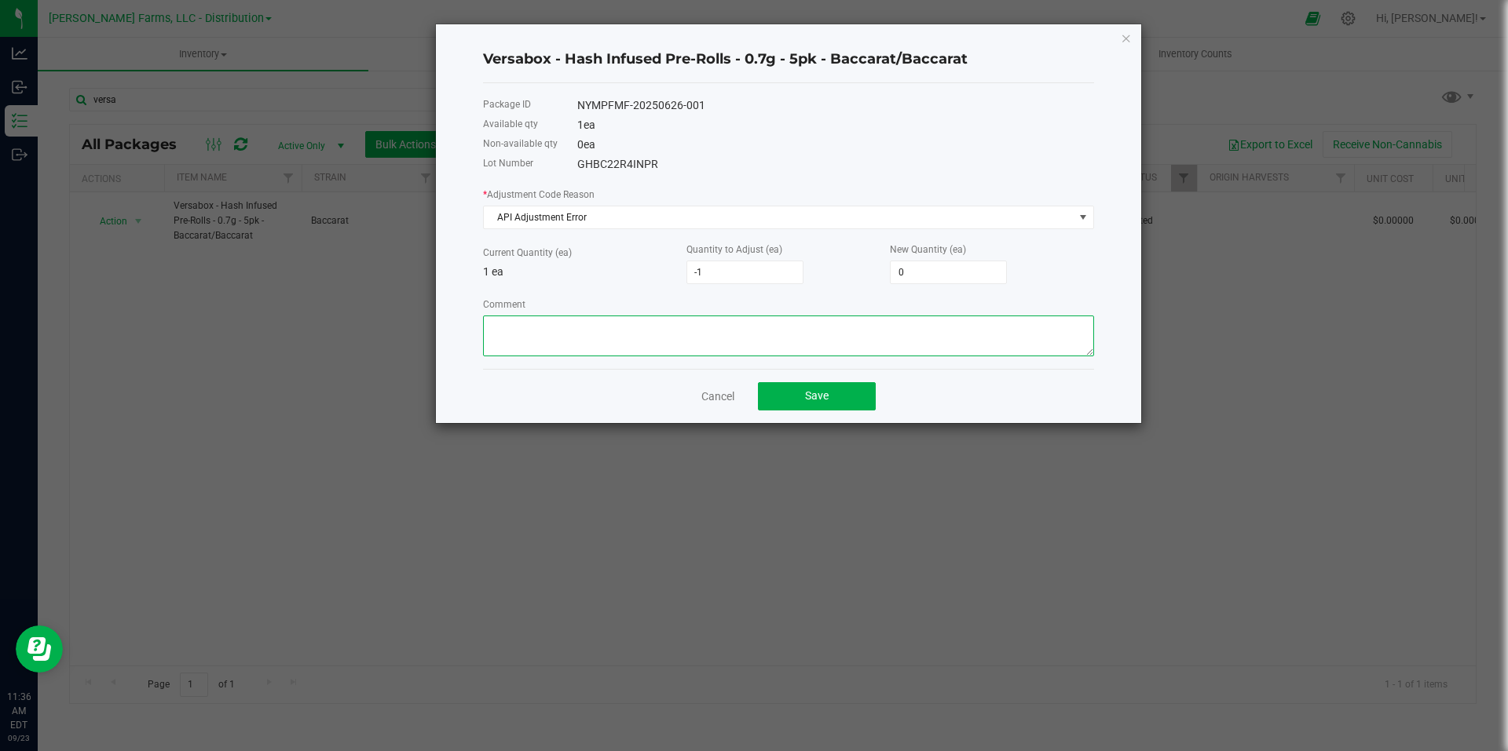
click at [759, 333] on textarea "Comment" at bounding box center [788, 336] width 611 height 41
click at [855, 394] on button "Save" at bounding box center [817, 396] width 118 height 28
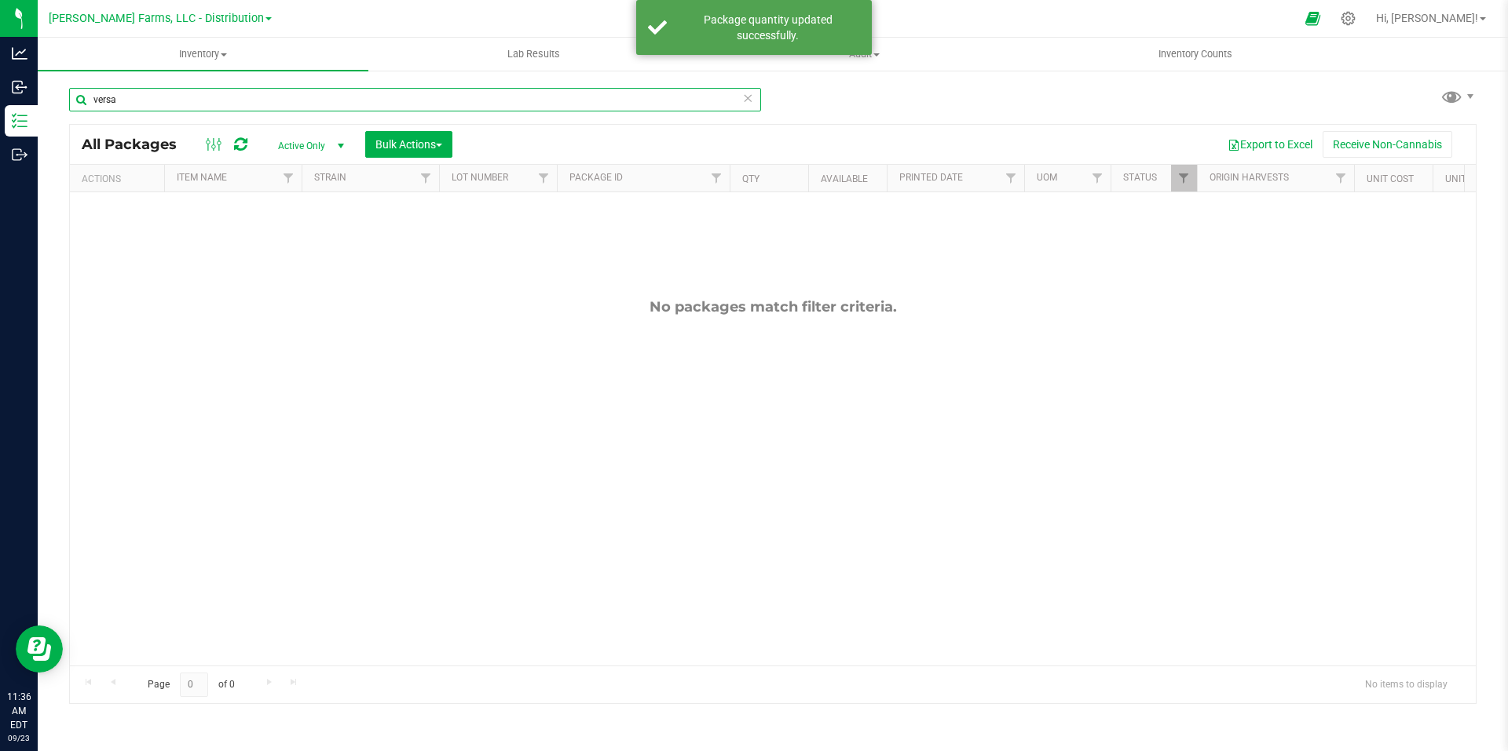
click at [241, 103] on input "versa" at bounding box center [415, 100] width 692 height 24
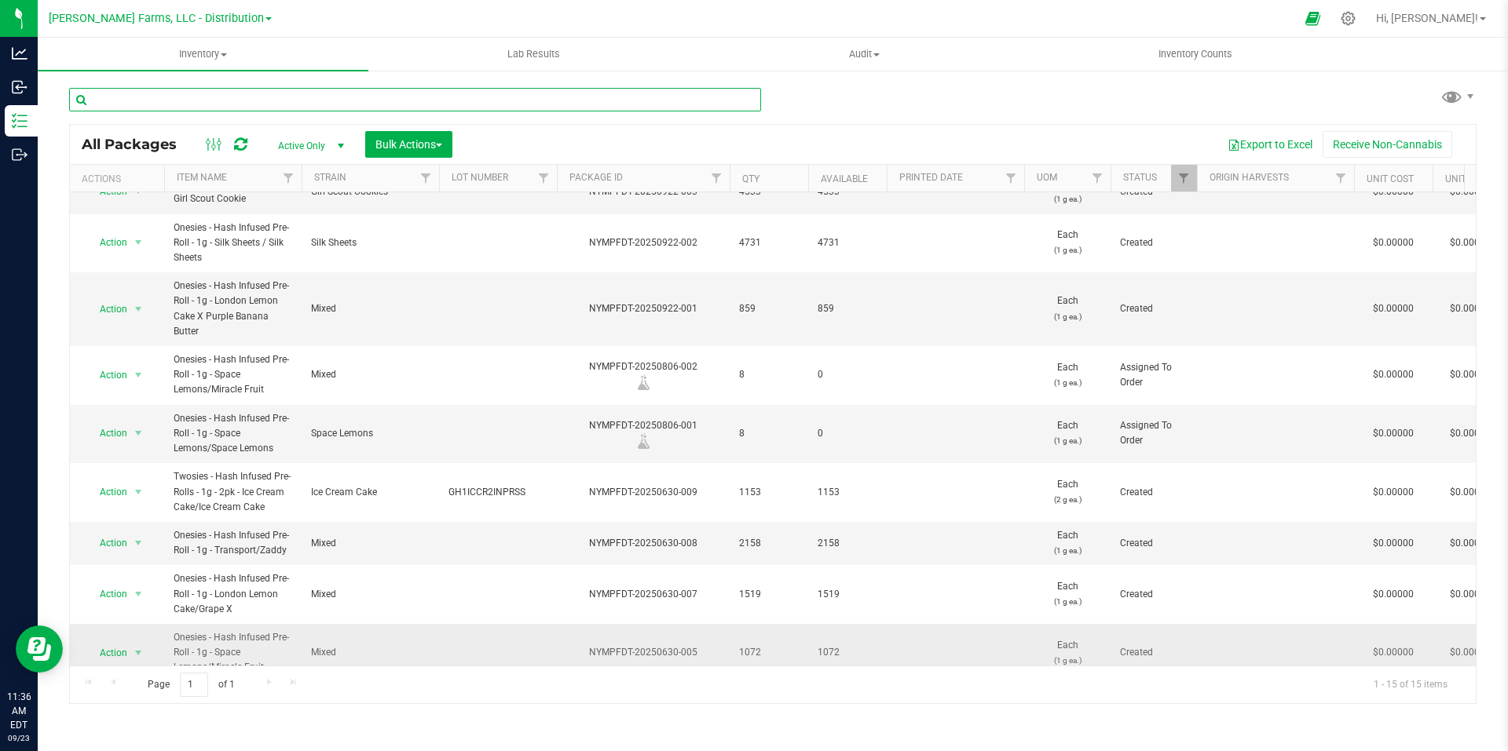
scroll to position [0, 0]
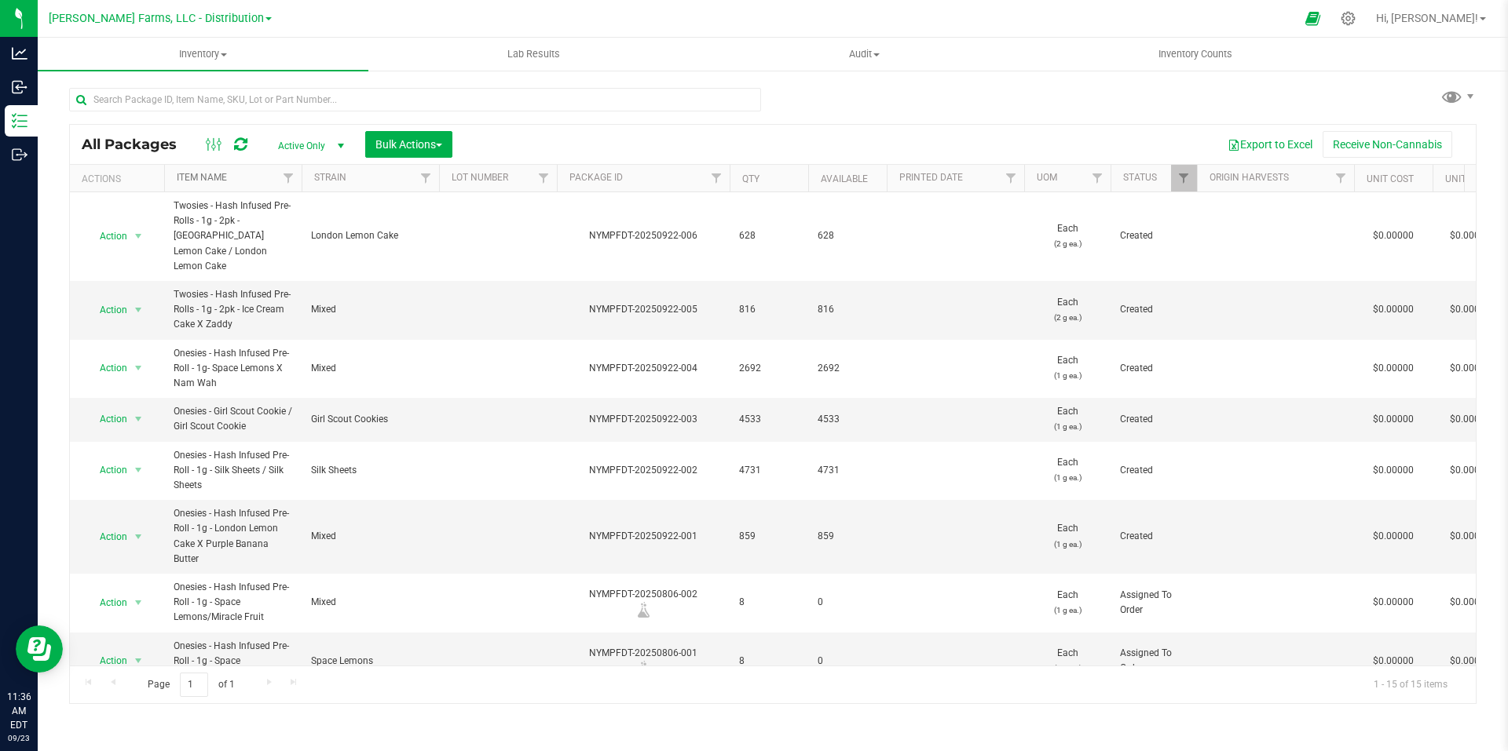
click at [221, 179] on link "Item Name" at bounding box center [202, 177] width 50 height 11
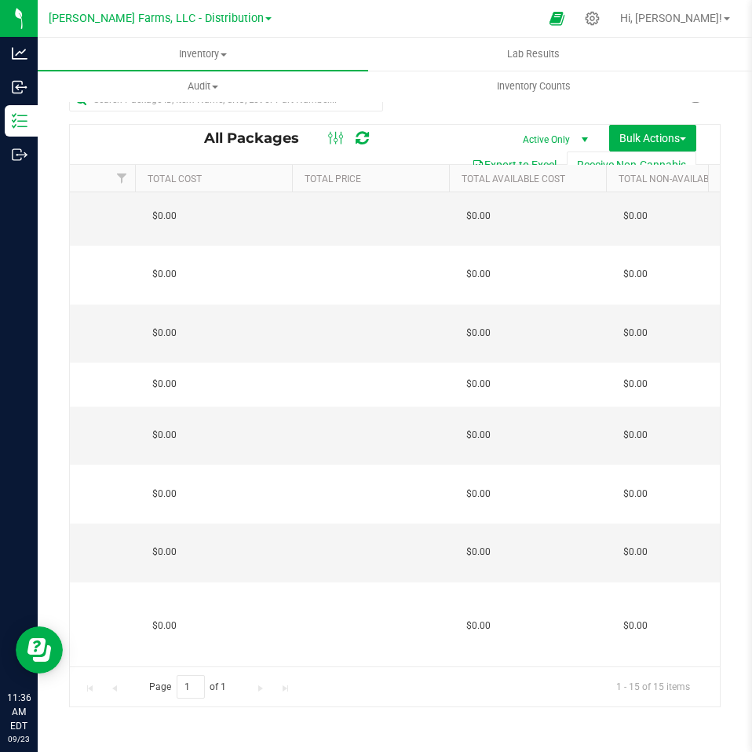
scroll to position [0, 2056]
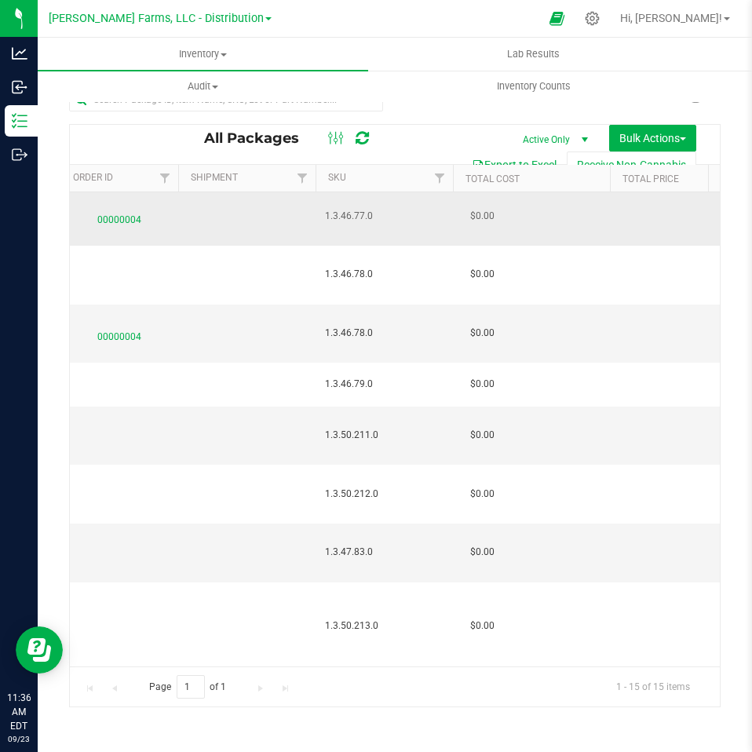
click at [372, 218] on span "1.3.46.77.0" at bounding box center [384, 216] width 119 height 15
click at [365, 215] on span "1.3.46.77.0" at bounding box center [384, 216] width 119 height 15
click at [373, 215] on span "1.3.46.77.0" at bounding box center [384, 216] width 119 height 15
click at [356, 212] on span "1.3.46.77.0" at bounding box center [384, 216] width 119 height 15
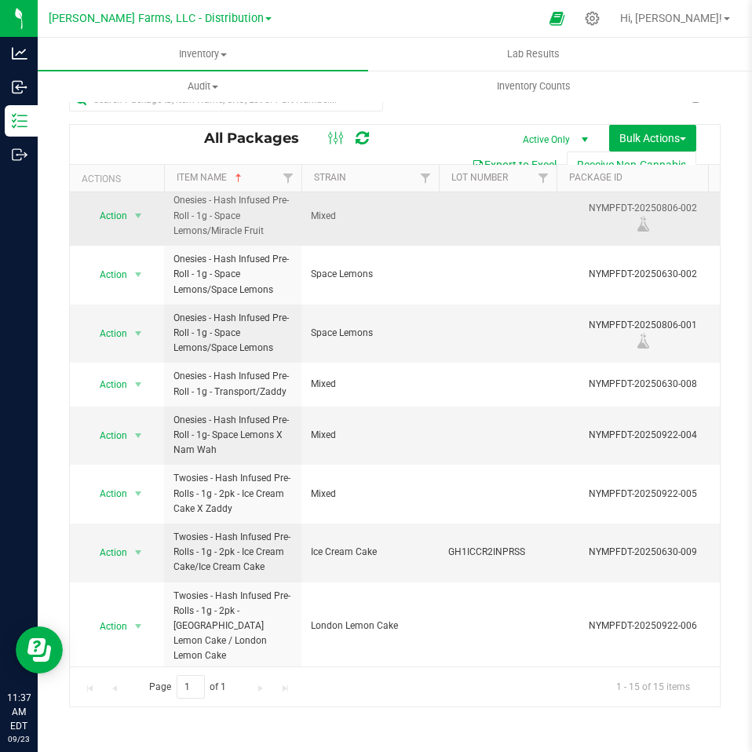
click at [487, 216] on td at bounding box center [498, 216] width 118 height 59
click at [469, 133] on div "All Packages Active Only Active Only Lab Samples Locked All Bulk Actions Add to…" at bounding box center [395, 144] width 650 height 39
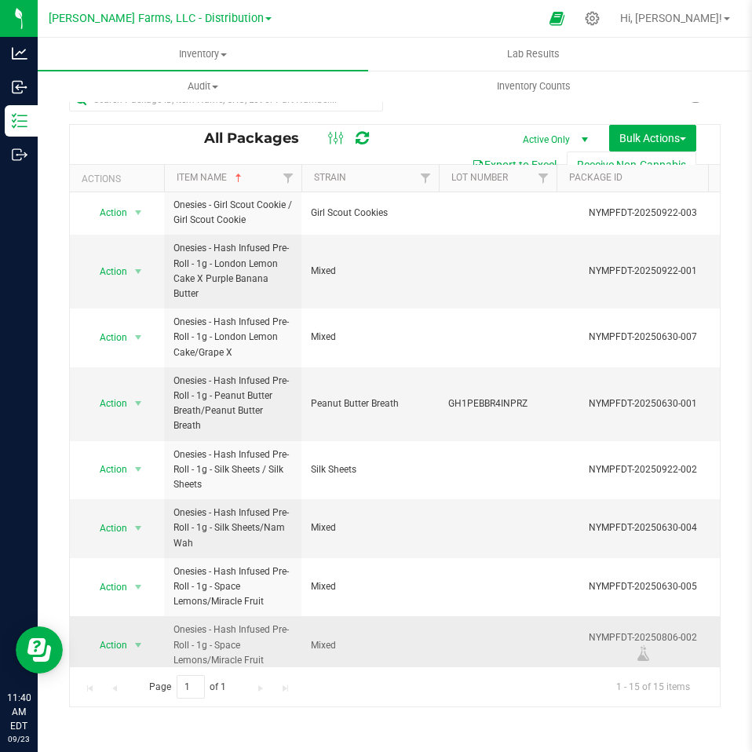
scroll to position [0, 0]
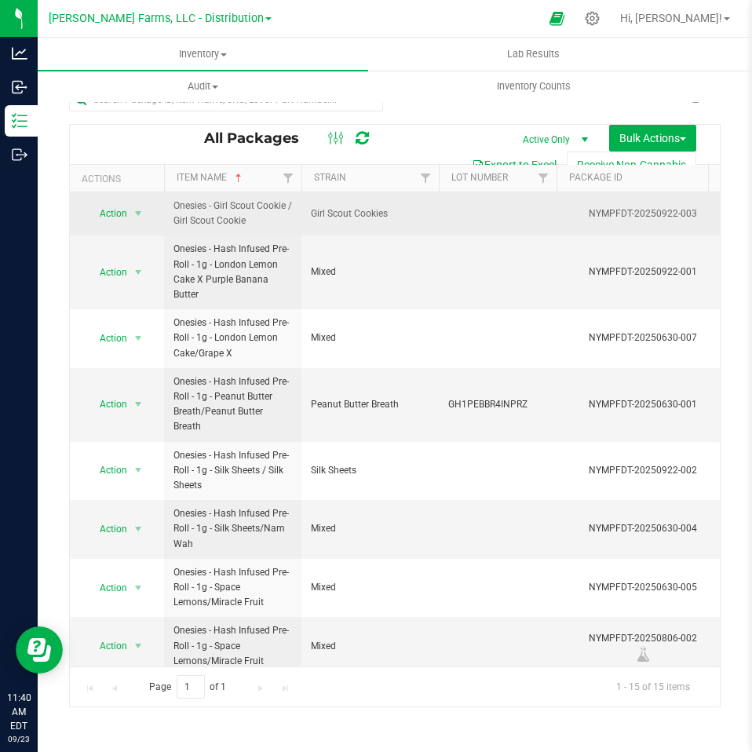
click at [477, 225] on td at bounding box center [498, 213] width 118 height 43
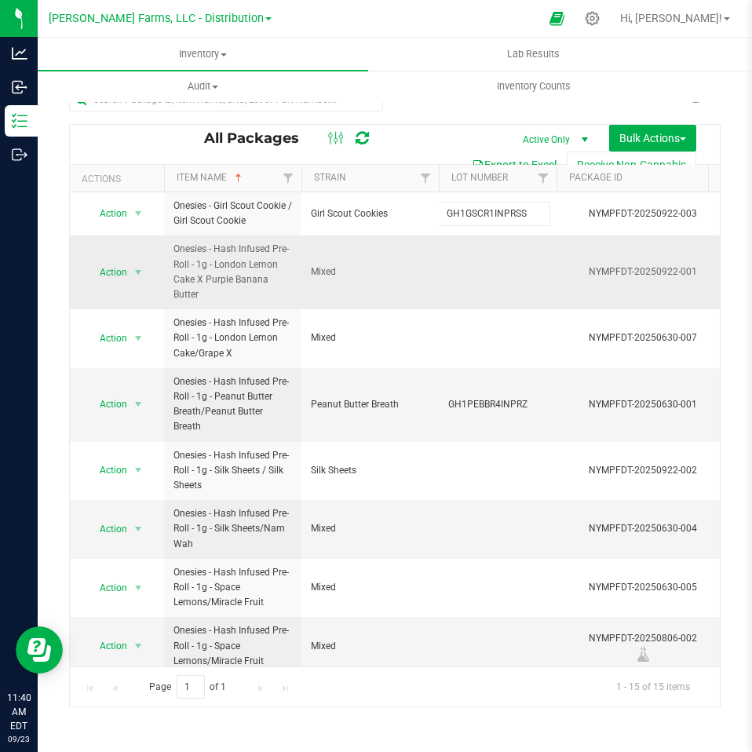
click at [484, 285] on div "All Packages Active Only Active Only Lab Samples Locked All Bulk Actions Add to…" at bounding box center [395, 416] width 652 height 584
click at [476, 291] on td at bounding box center [498, 273] width 118 height 74
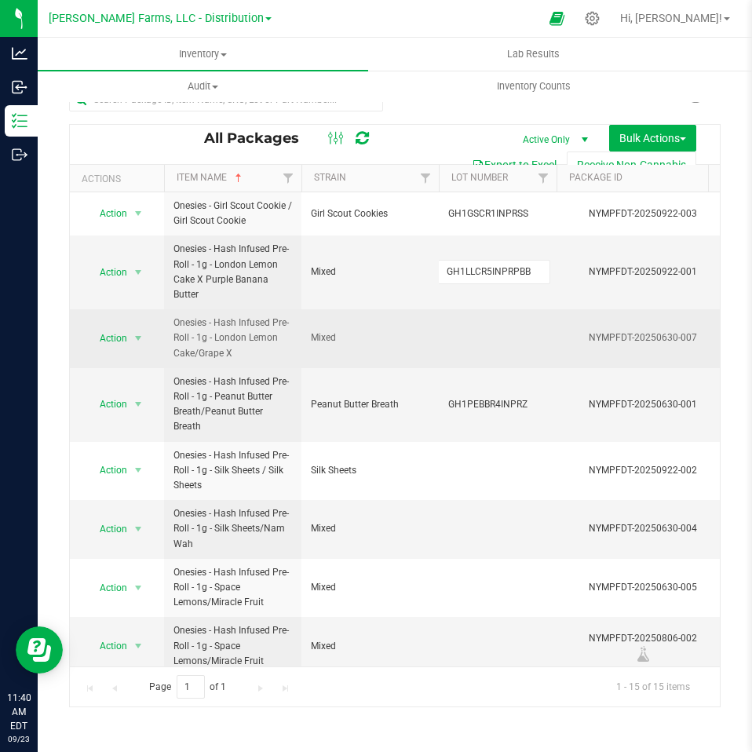
click at [495, 352] on div "All Packages Active Only Active Only Lab Samples Locked All Bulk Actions Add to…" at bounding box center [395, 416] width 652 height 584
click at [484, 350] on td at bounding box center [498, 338] width 118 height 59
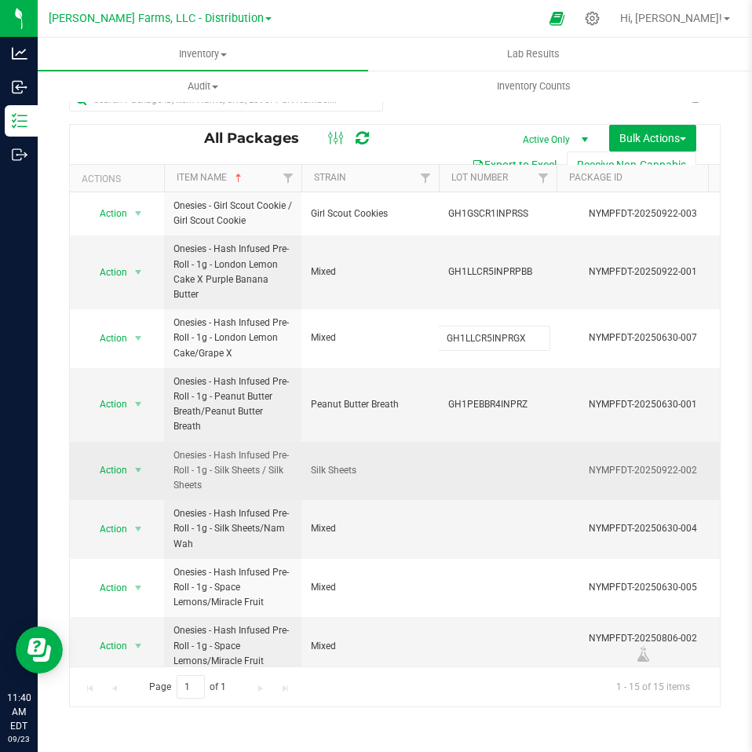
click at [510, 472] on div "All Packages Active Only Active Only Lab Samples Locked All Bulk Actions Add to…" at bounding box center [395, 416] width 652 height 584
click at [475, 468] on td at bounding box center [498, 471] width 118 height 59
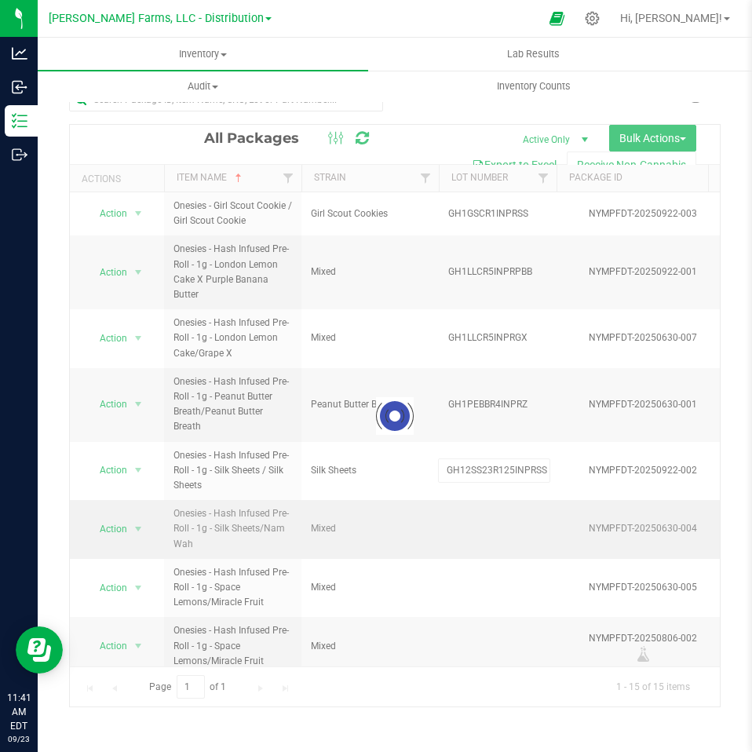
click at [495, 530] on div "Loading... All Packages Active Only Active Only Lab Samples Locked All Bulk Act…" at bounding box center [395, 416] width 652 height 584
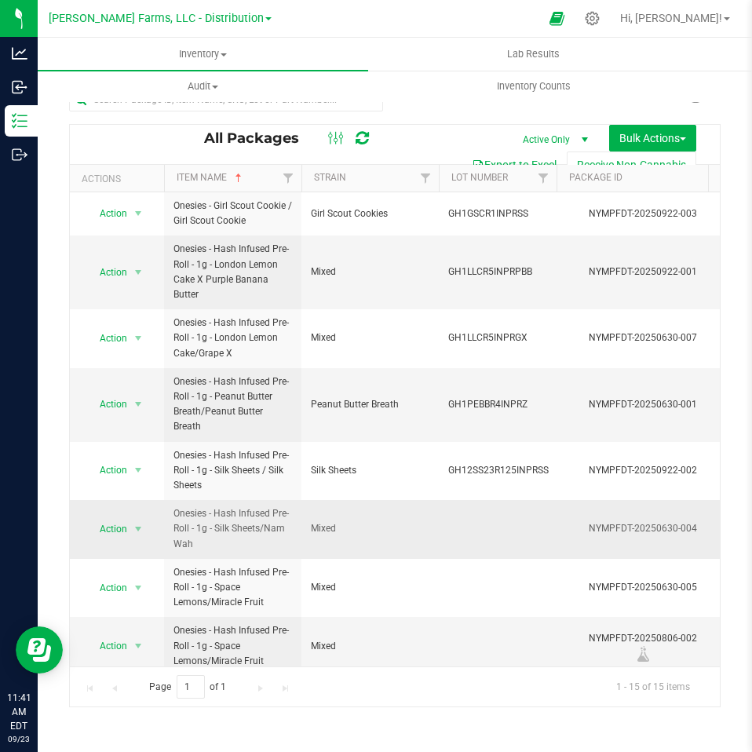
click at [470, 525] on td at bounding box center [498, 529] width 118 height 59
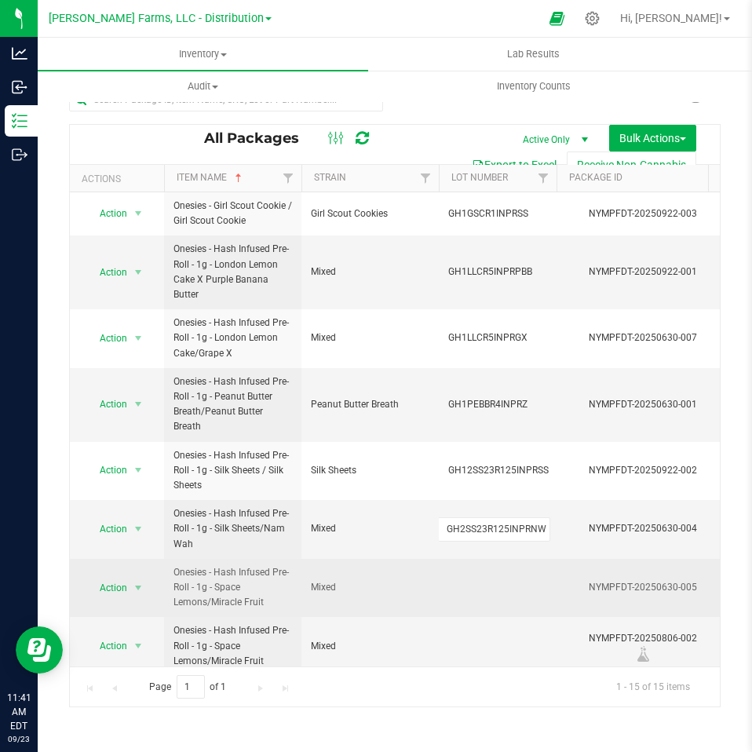
click at [506, 592] on div "All Packages Active Only Active Only Lab Samples Locked All Bulk Actions Add to…" at bounding box center [395, 416] width 652 height 584
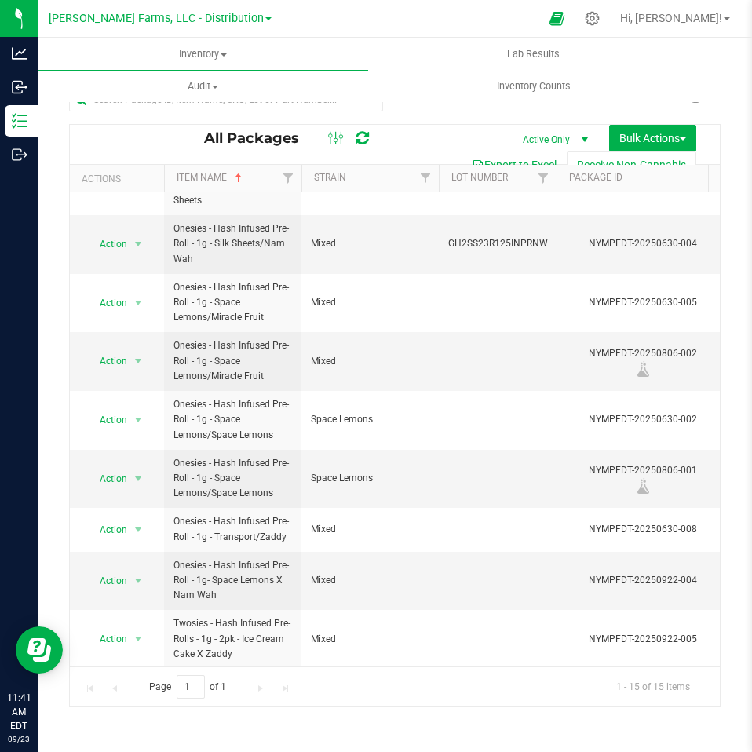
scroll to position [236, 0]
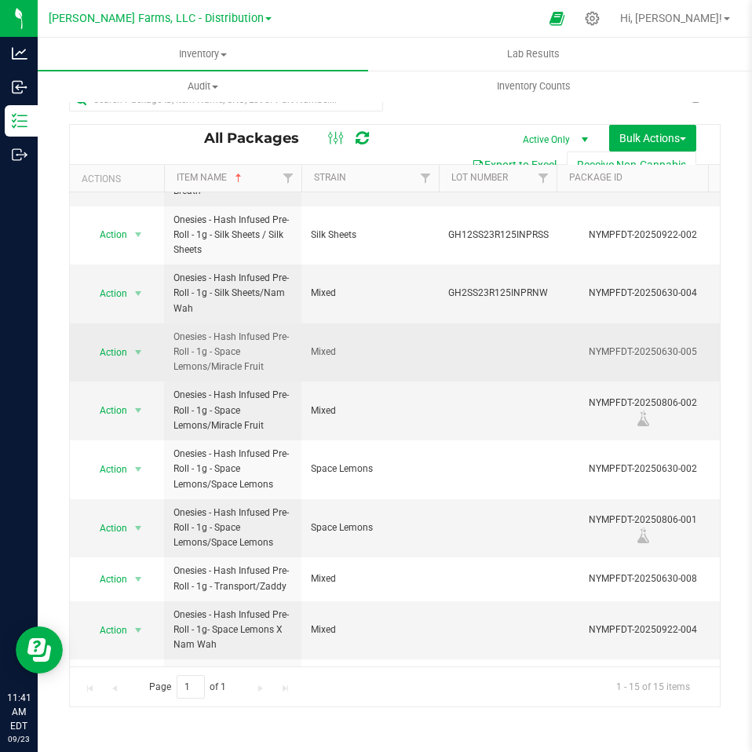
click at [496, 348] on td at bounding box center [498, 353] width 118 height 59
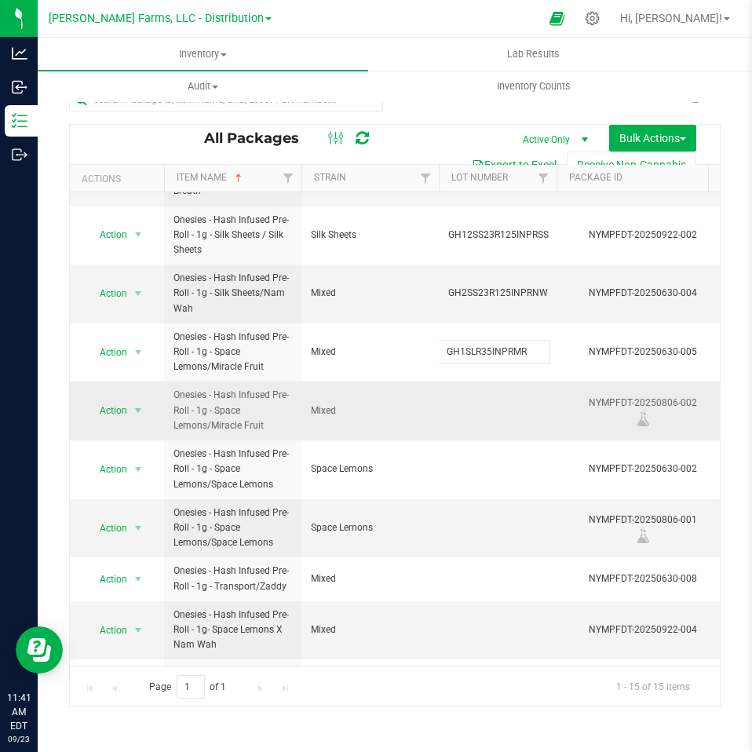
click at [488, 416] on div "All Packages Active Only Active Only Lab Samples Locked All Bulk Actions Add to…" at bounding box center [395, 416] width 652 height 584
click at [481, 408] on td at bounding box center [498, 411] width 118 height 59
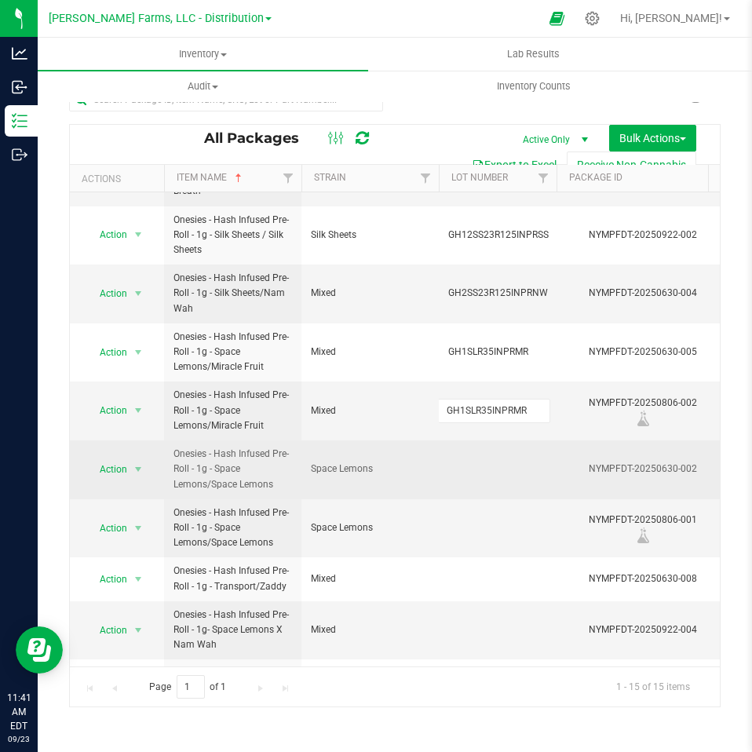
click at [500, 468] on div "All Packages Active Only Active Only Lab Samples Locked All Bulk Actions Add to…" at bounding box center [395, 416] width 652 height 584
click at [481, 479] on td at bounding box center [498, 470] width 118 height 59
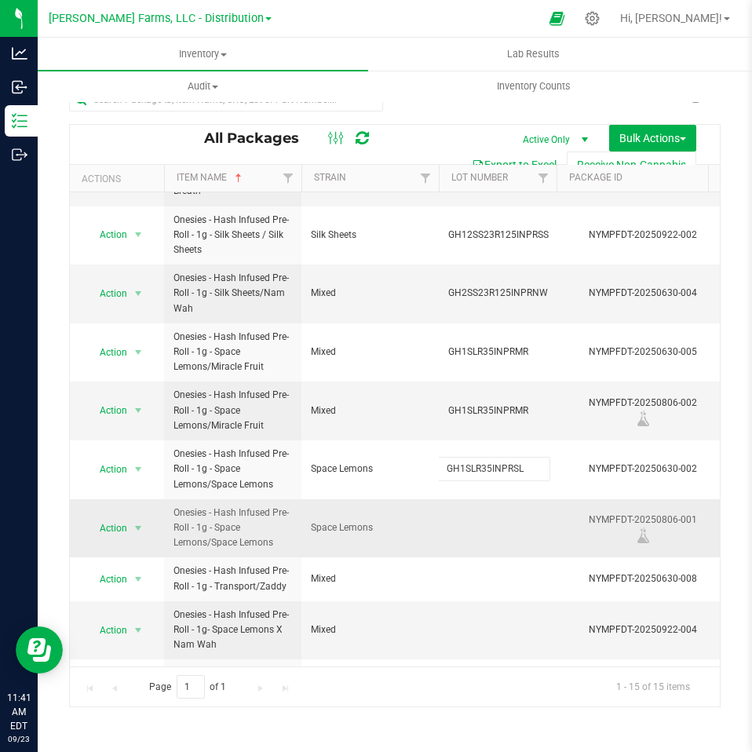
click at [480, 525] on div "All Packages Active Only Active Only Lab Samples Locked All Bulk Actions Add to…" at bounding box center [395, 416] width 652 height 584
click at [475, 529] on td at bounding box center [498, 528] width 118 height 59
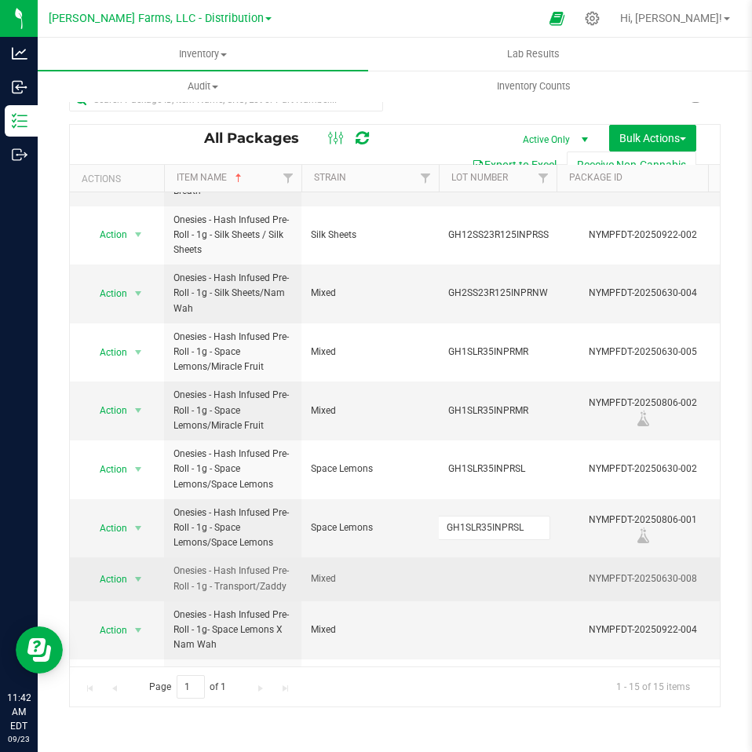
click at [503, 576] on div "All Packages Active Only Active Only Lab Samples Locked All Bulk Actions Add to…" at bounding box center [395, 416] width 652 height 584
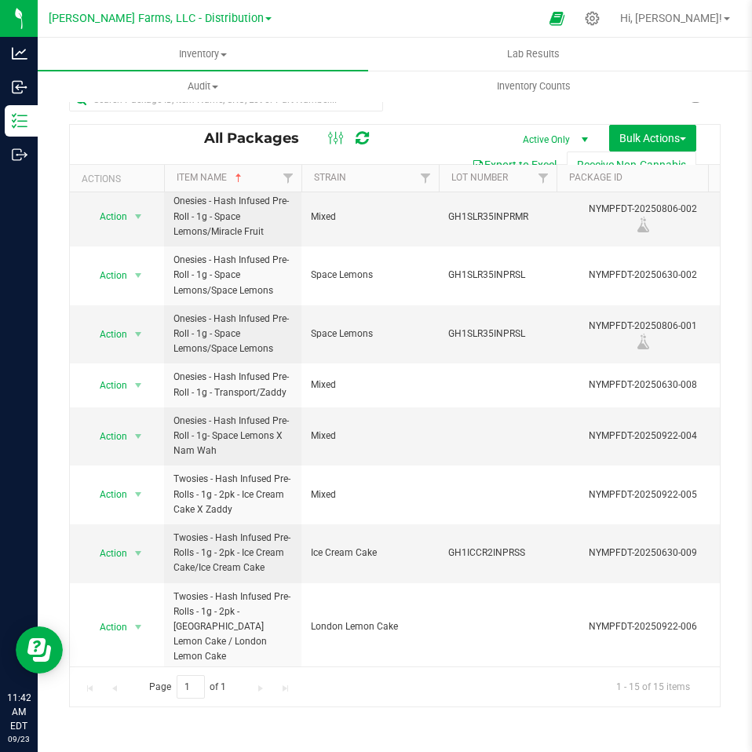
scroll to position [430, 0]
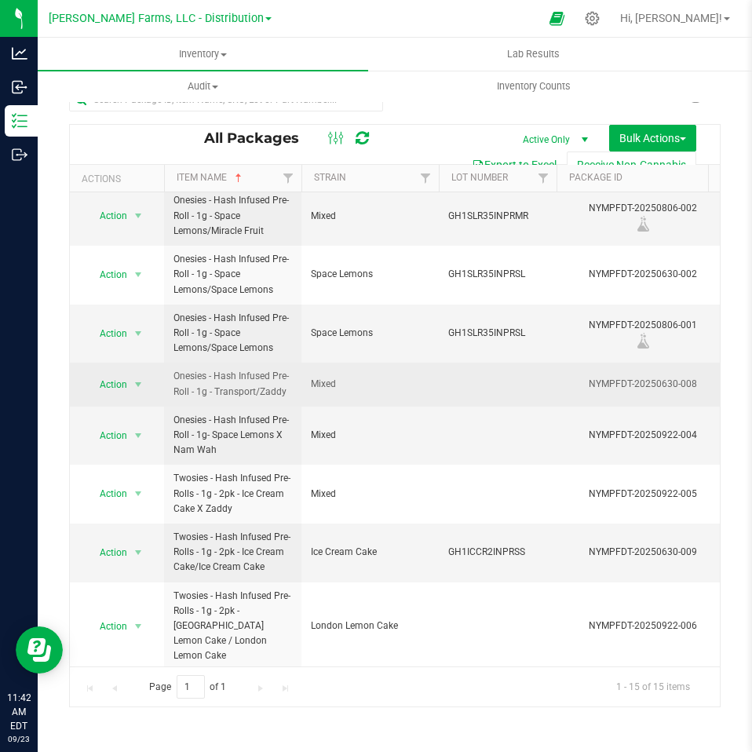
click at [474, 384] on td at bounding box center [498, 384] width 118 height 43
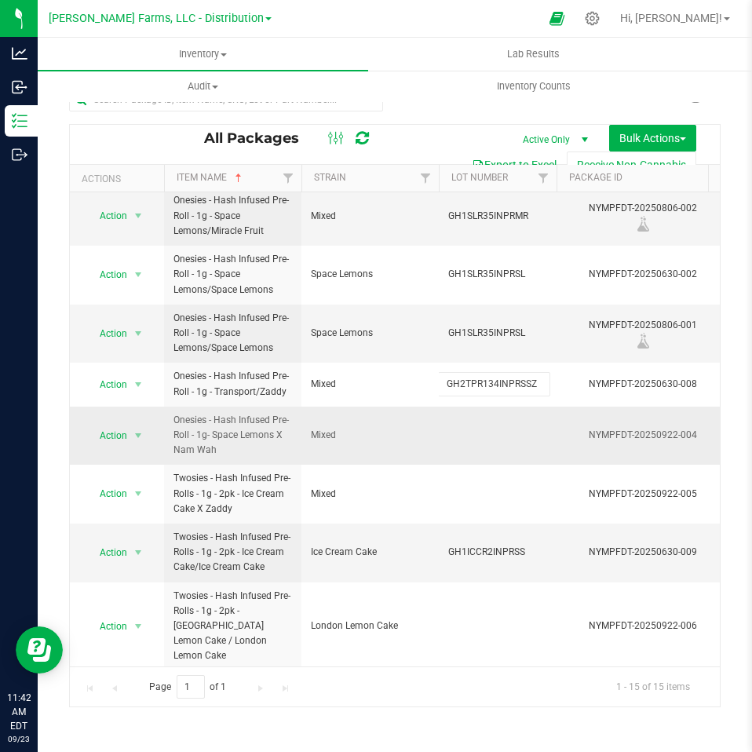
click at [492, 433] on div "All Packages Active Only Active Only Lab Samples Locked All Bulk Actions Add to…" at bounding box center [395, 416] width 652 height 584
click at [457, 435] on td at bounding box center [498, 436] width 118 height 59
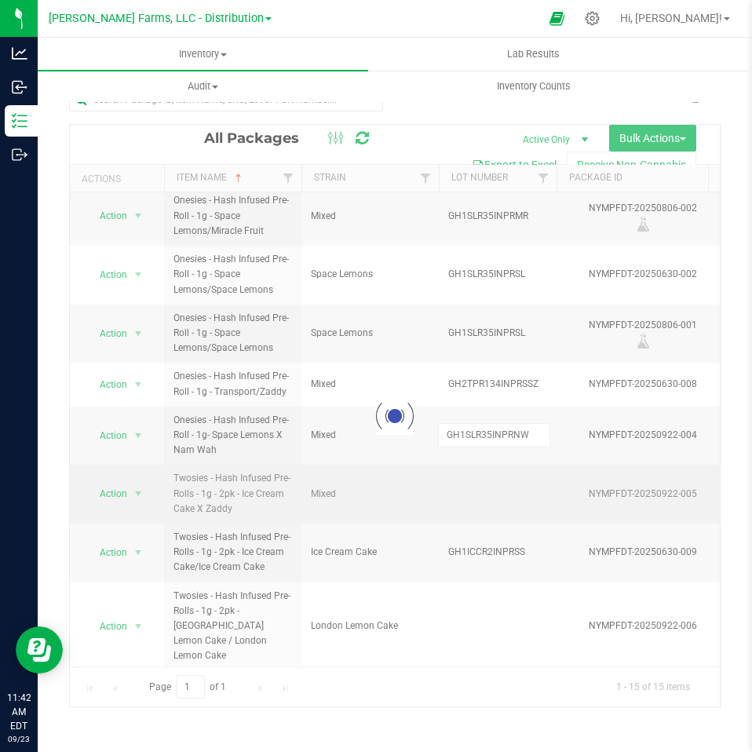
click at [497, 489] on div "Loading... All Packages Active Only Active Only Lab Samples Locked All Bulk Act…" at bounding box center [395, 416] width 652 height 584
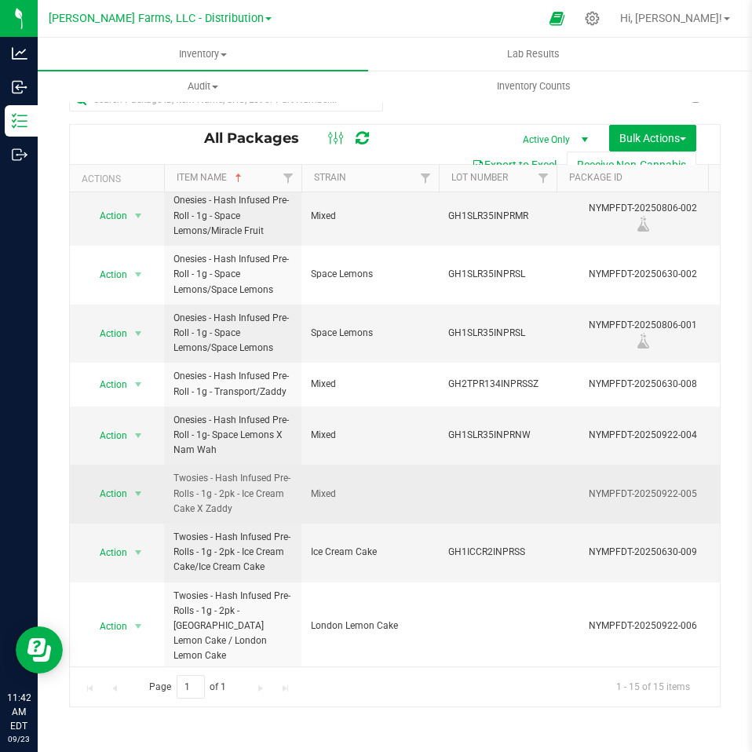
click at [479, 496] on td at bounding box center [498, 494] width 118 height 59
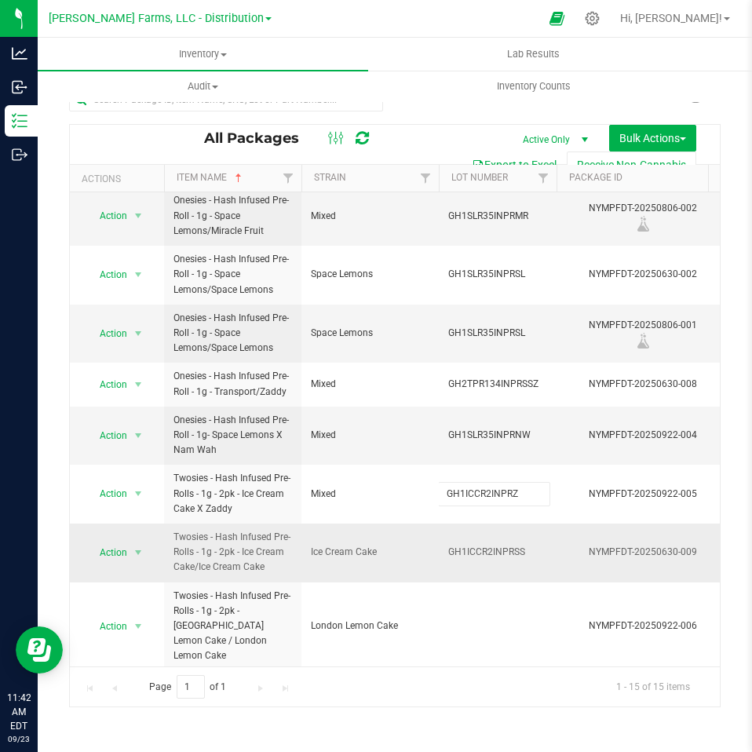
click at [534, 554] on div "All Packages Active Only Active Only Lab Samples Locked All Bulk Actions Add to…" at bounding box center [395, 416] width 652 height 584
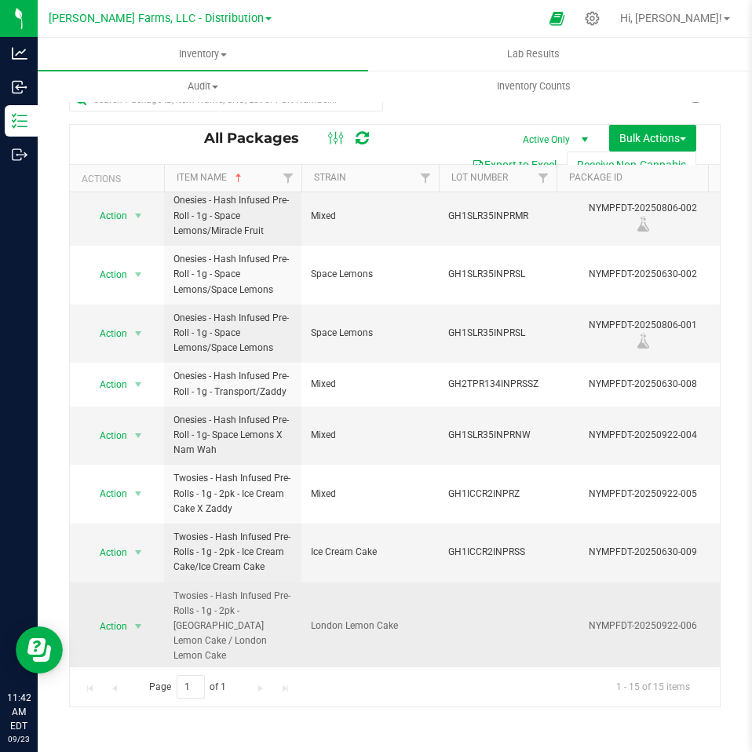
click at [489, 622] on td at bounding box center [498, 627] width 118 height 88
click at [410, 632] on div "All Packages Active Only Active Only Lab Samples Locked All Bulk Actions Add to…" at bounding box center [395, 416] width 652 height 584
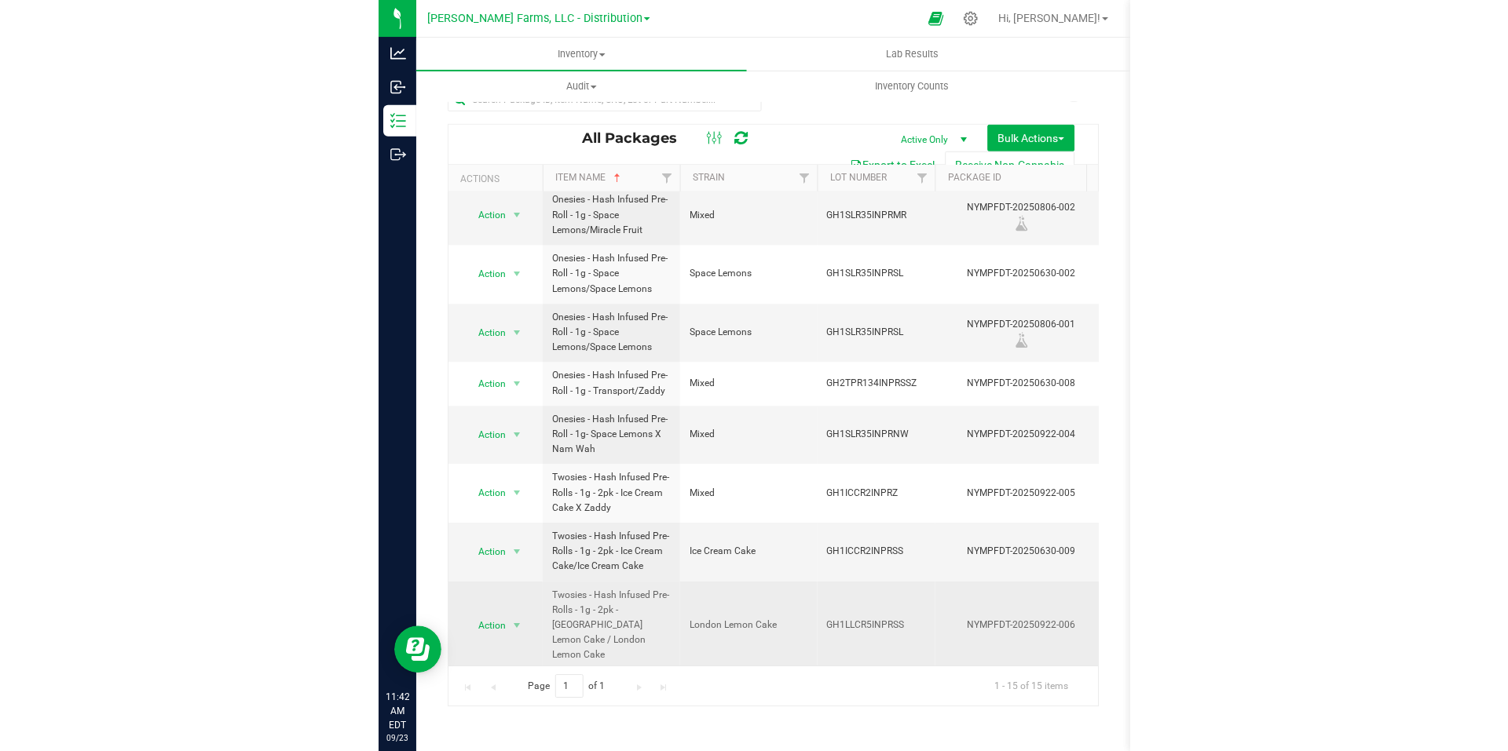
scroll to position [0, 0]
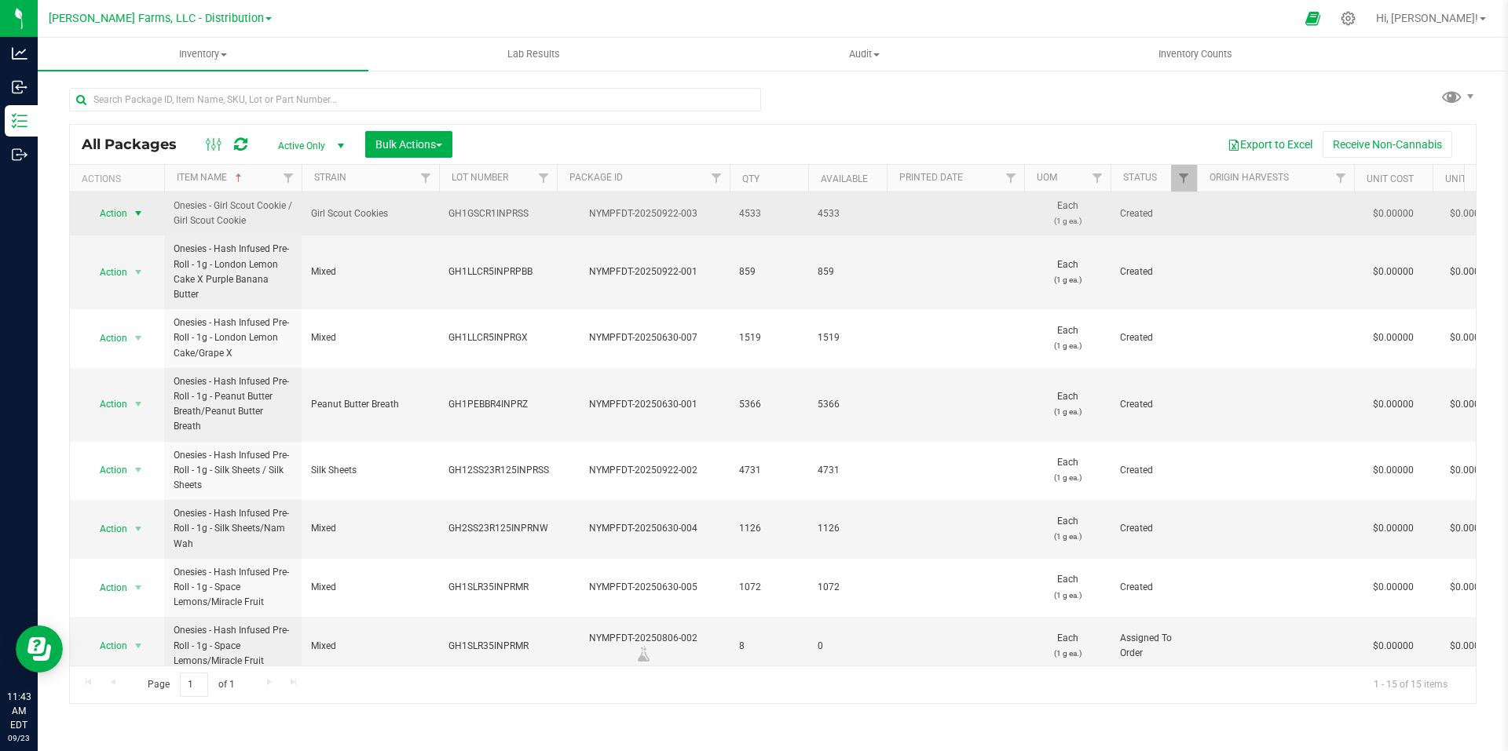
click at [138, 220] on span "select" at bounding box center [138, 213] width 13 height 13
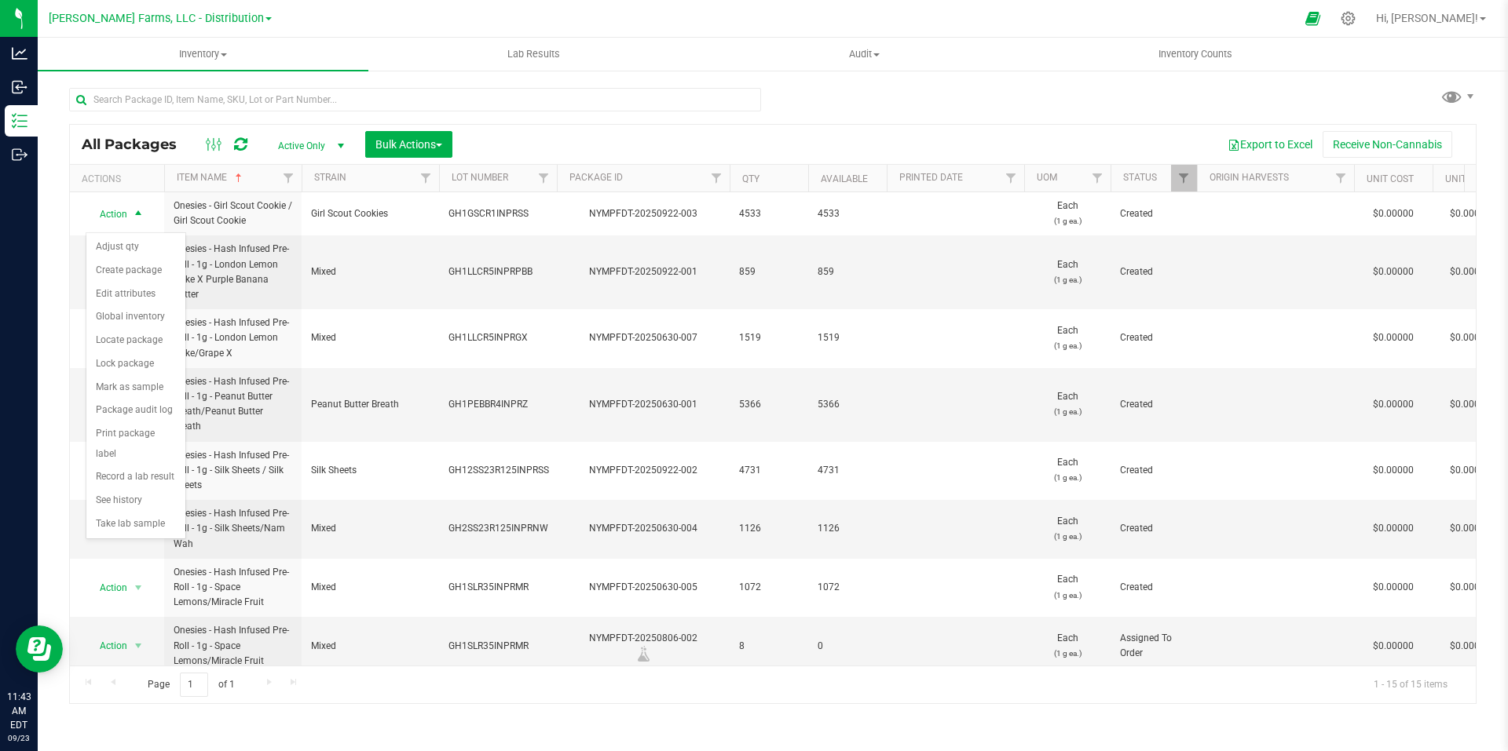
click at [569, 736] on div "Inventory All packages All inventory Waste log Create inventory Lab Results Aud…" at bounding box center [773, 395] width 1470 height 714
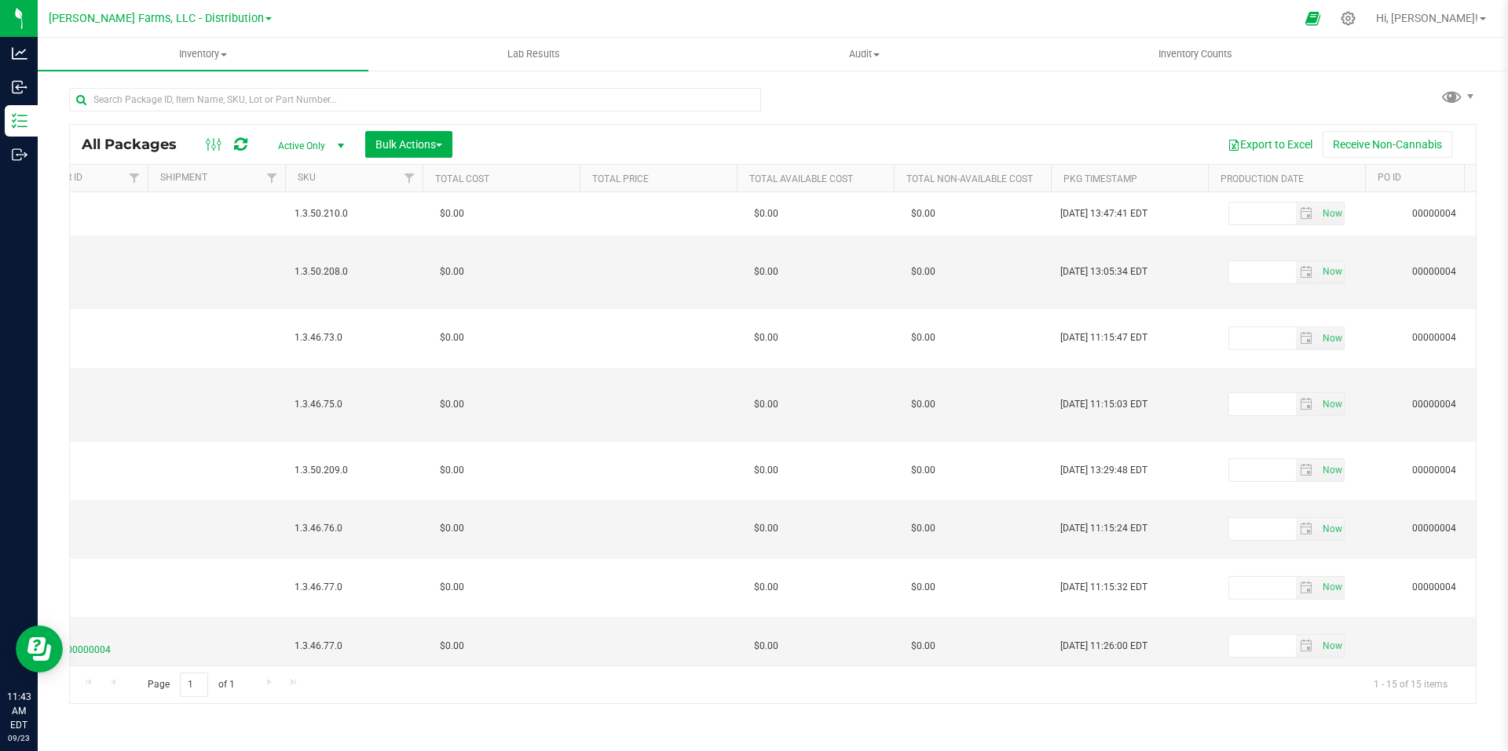
scroll to position [0, 1953]
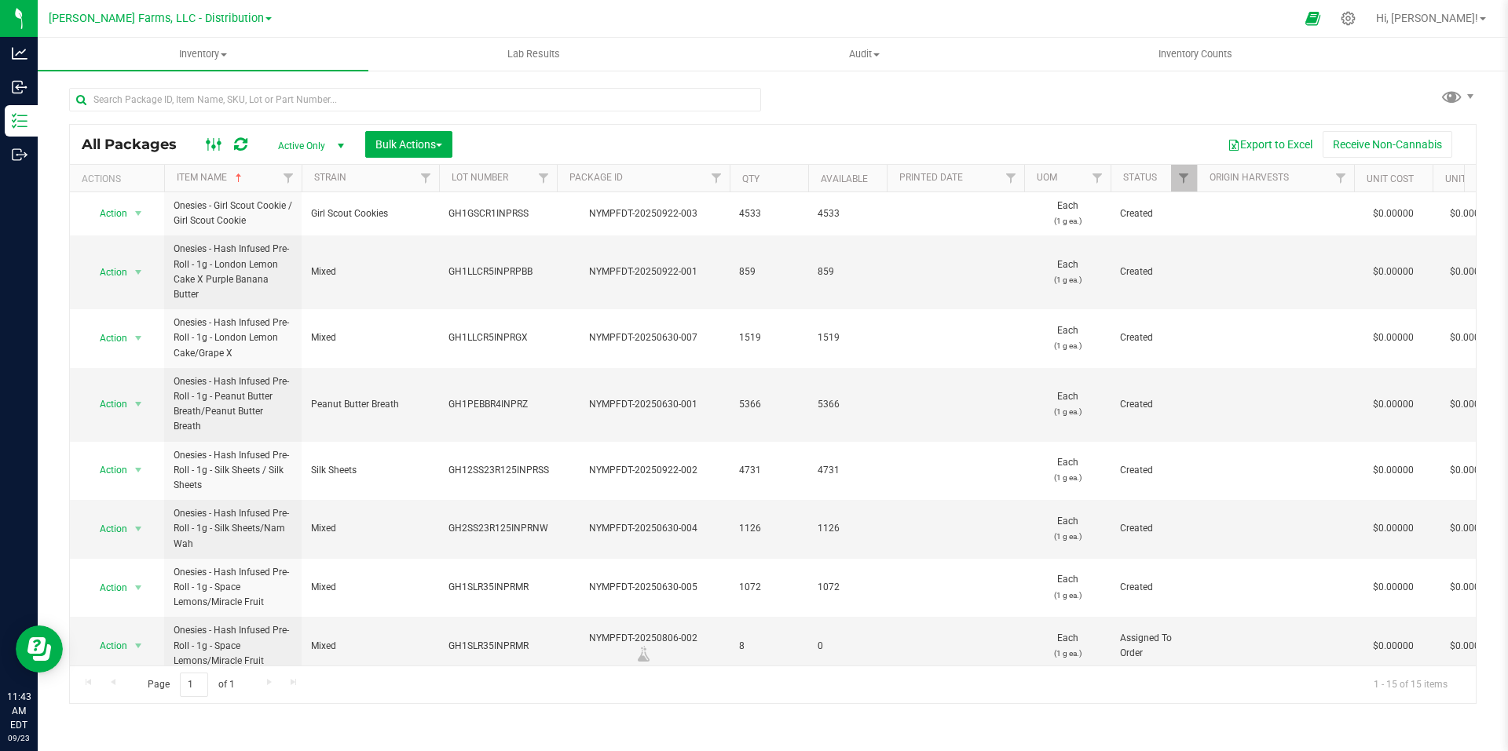
click at [217, 145] on icon at bounding box center [214, 144] width 17 height 19
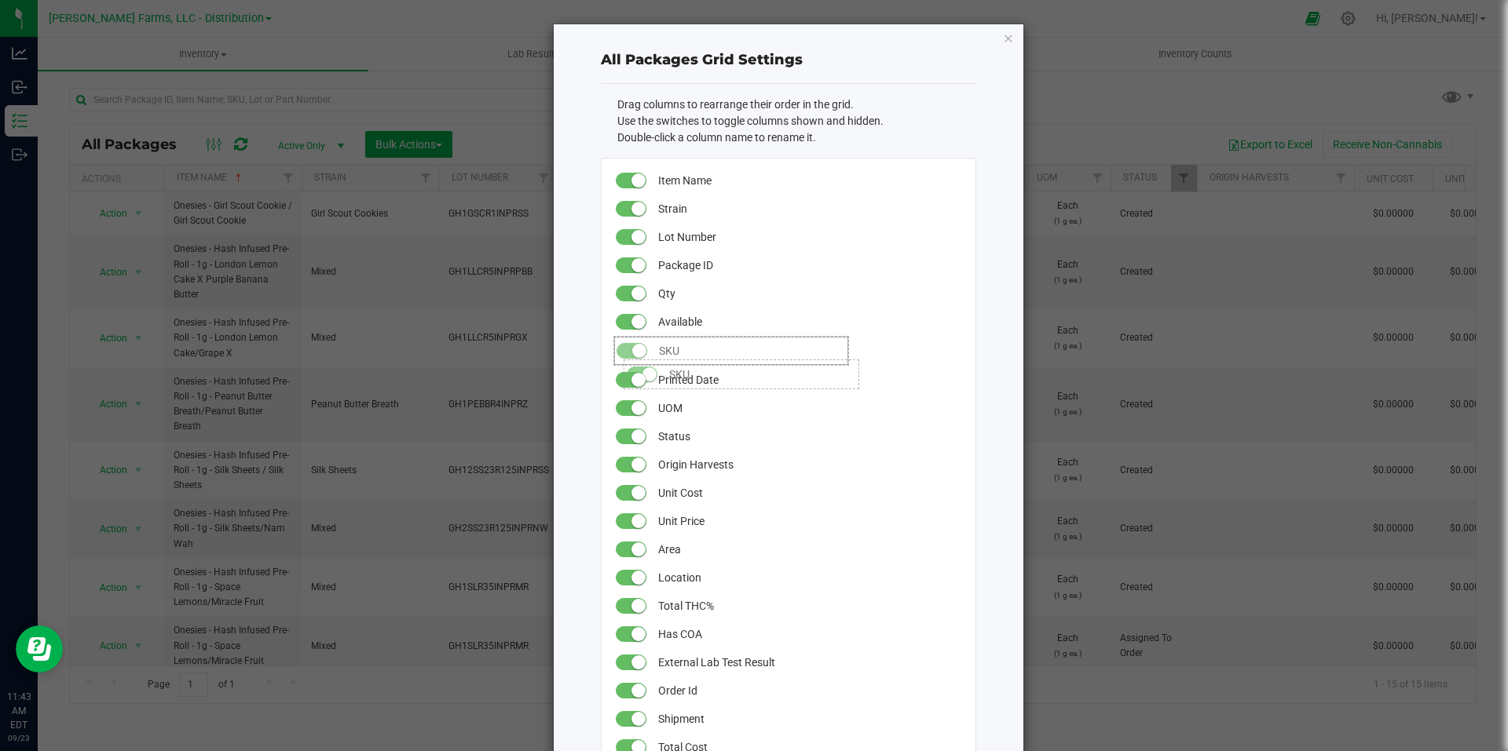
drag, startPoint x: 623, startPoint y: 714, endPoint x: 609, endPoint y: 352, distance: 362.2
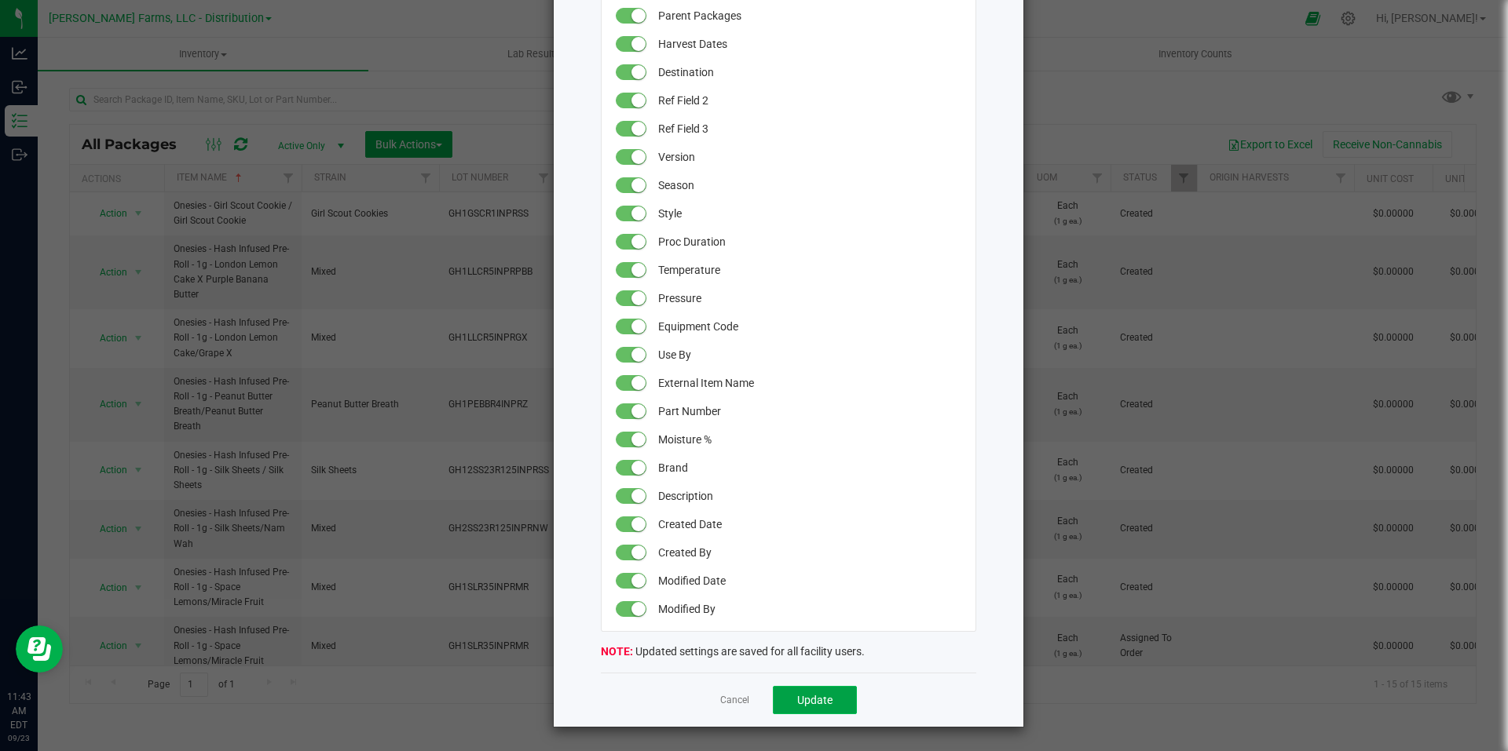
click at [832, 698] on button "Update" at bounding box center [815, 700] width 84 height 28
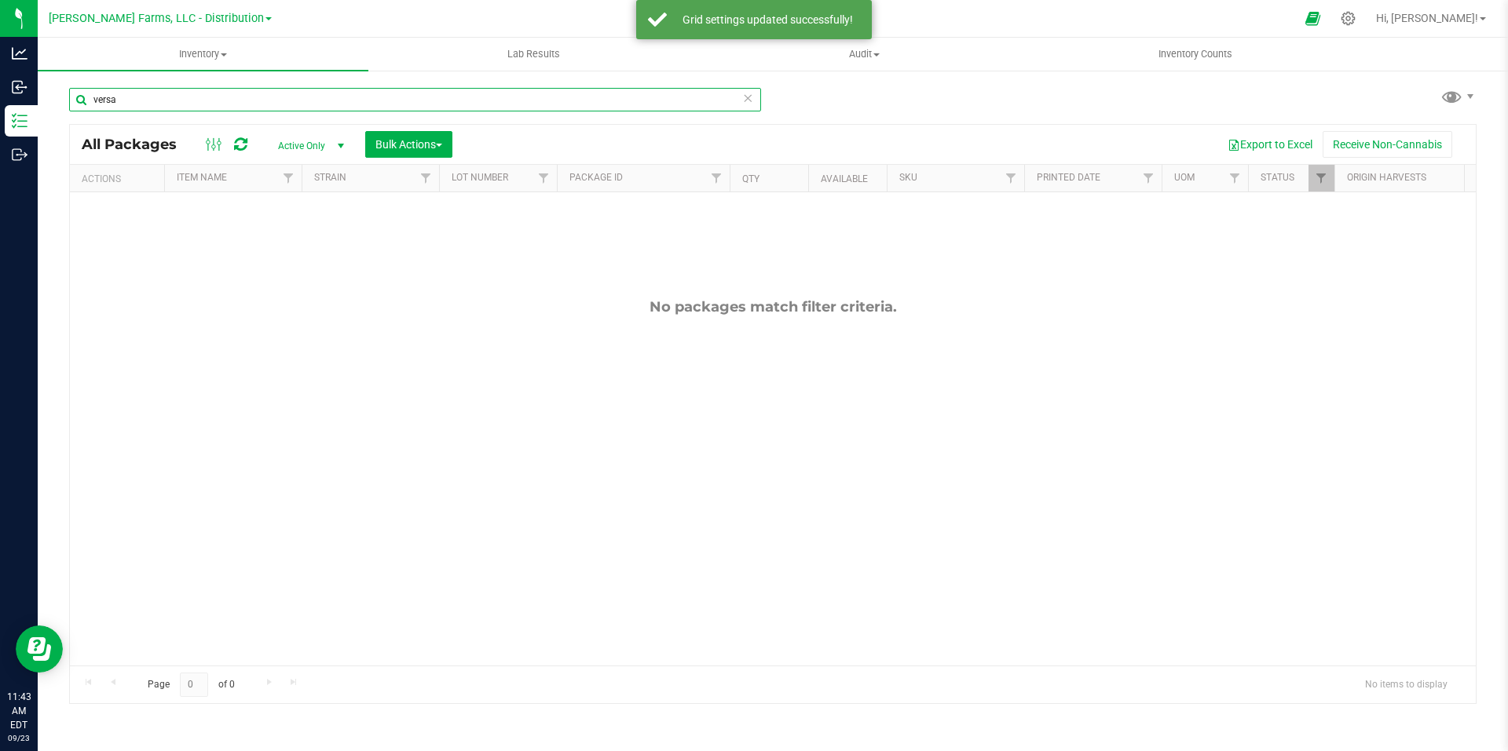
click at [302, 92] on input "versa" at bounding box center [415, 100] width 692 height 24
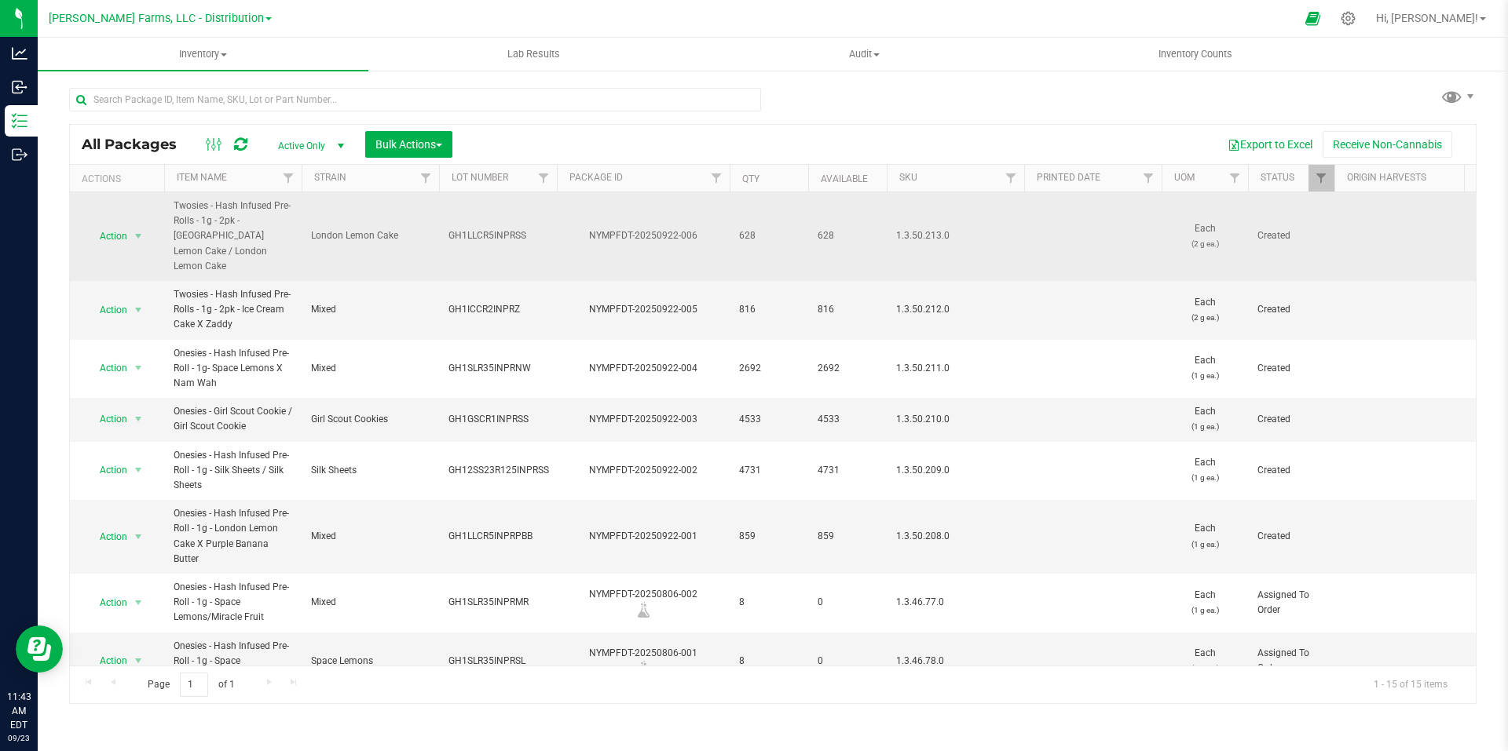
click at [934, 230] on span "1.3.50.213.0" at bounding box center [955, 236] width 119 height 15
click at [938, 229] on span "1.3.50.213.0" at bounding box center [955, 236] width 119 height 15
click at [933, 229] on span "1.3.50.213.0" at bounding box center [955, 236] width 119 height 15
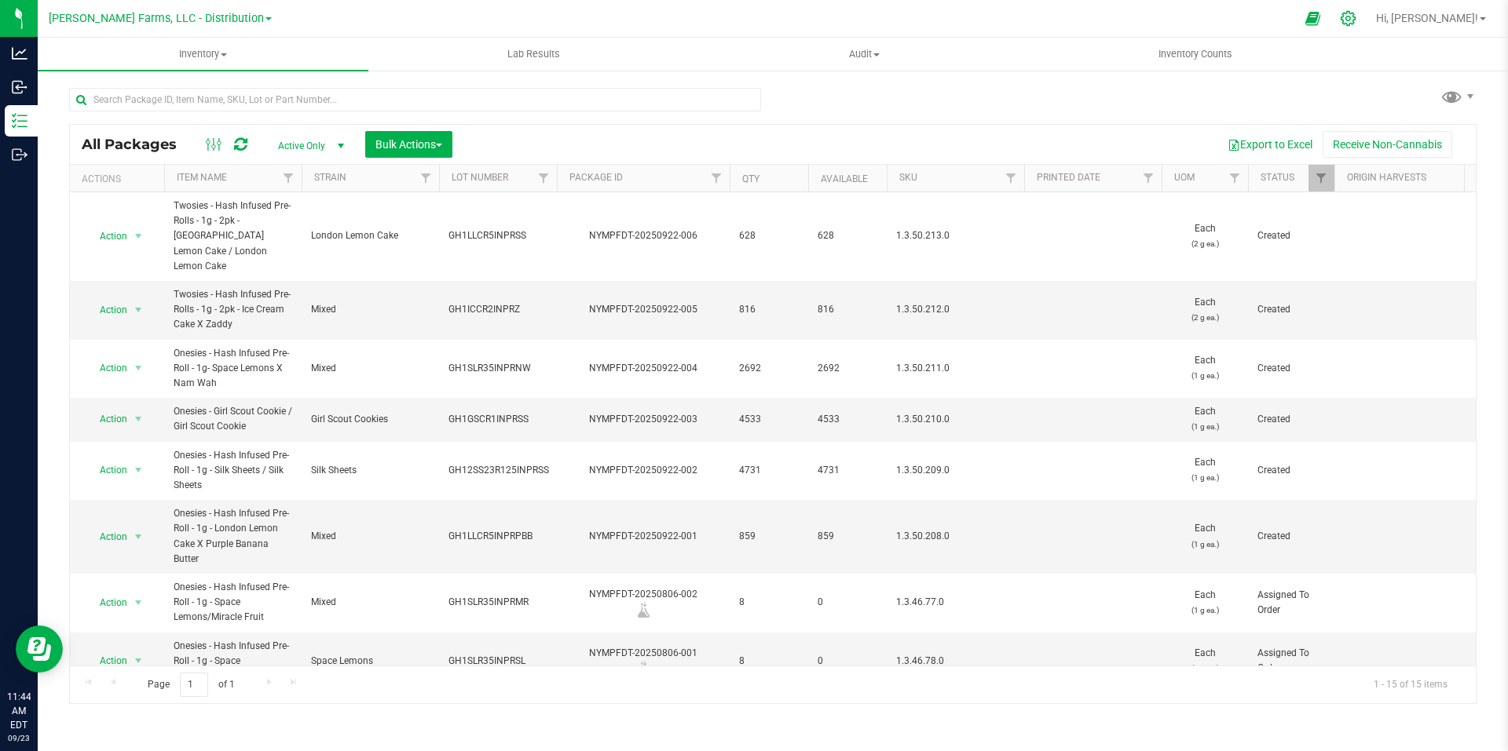
click at [1356, 17] on icon at bounding box center [1348, 18] width 16 height 16
click at [1356, 20] on icon at bounding box center [1348, 18] width 16 height 16
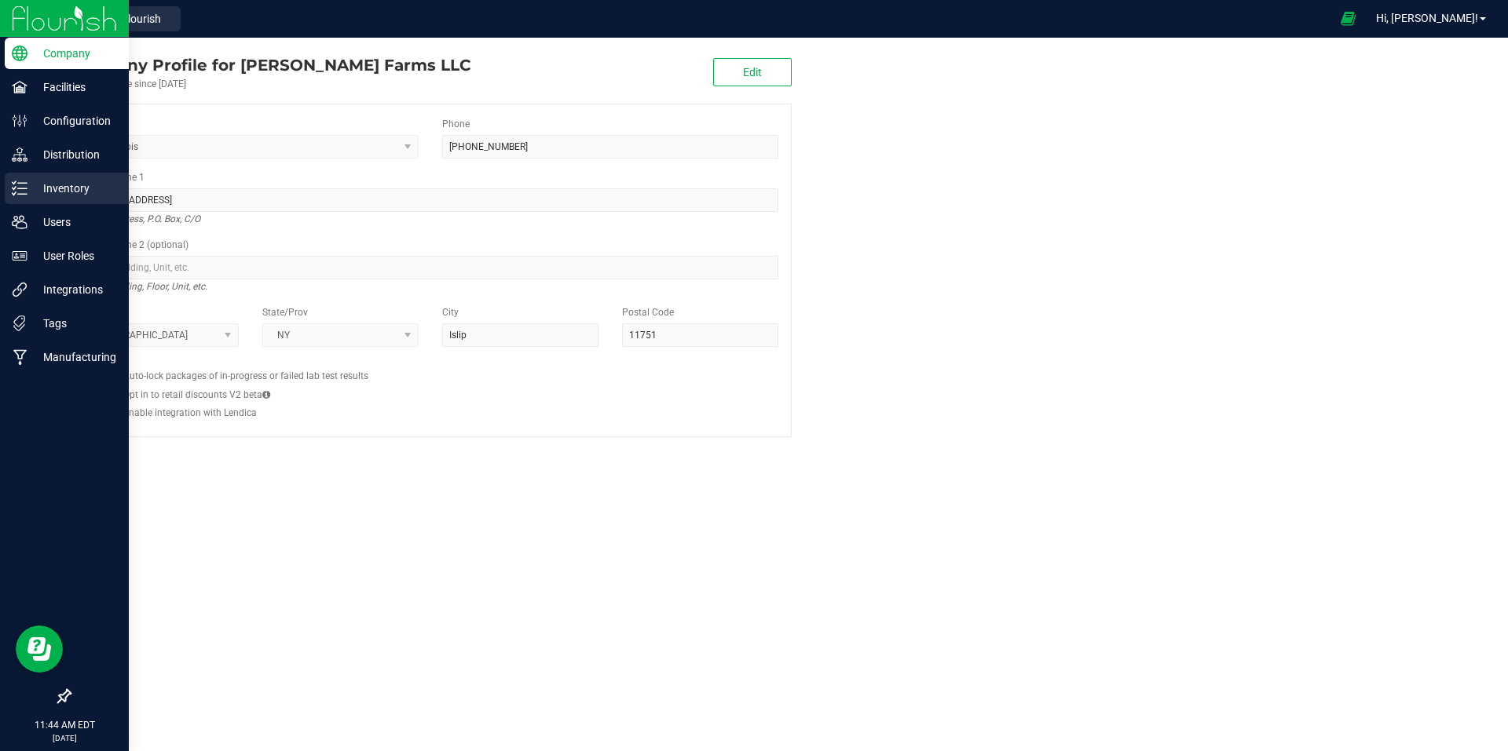
click at [54, 181] on p "Inventory" at bounding box center [74, 188] width 94 height 19
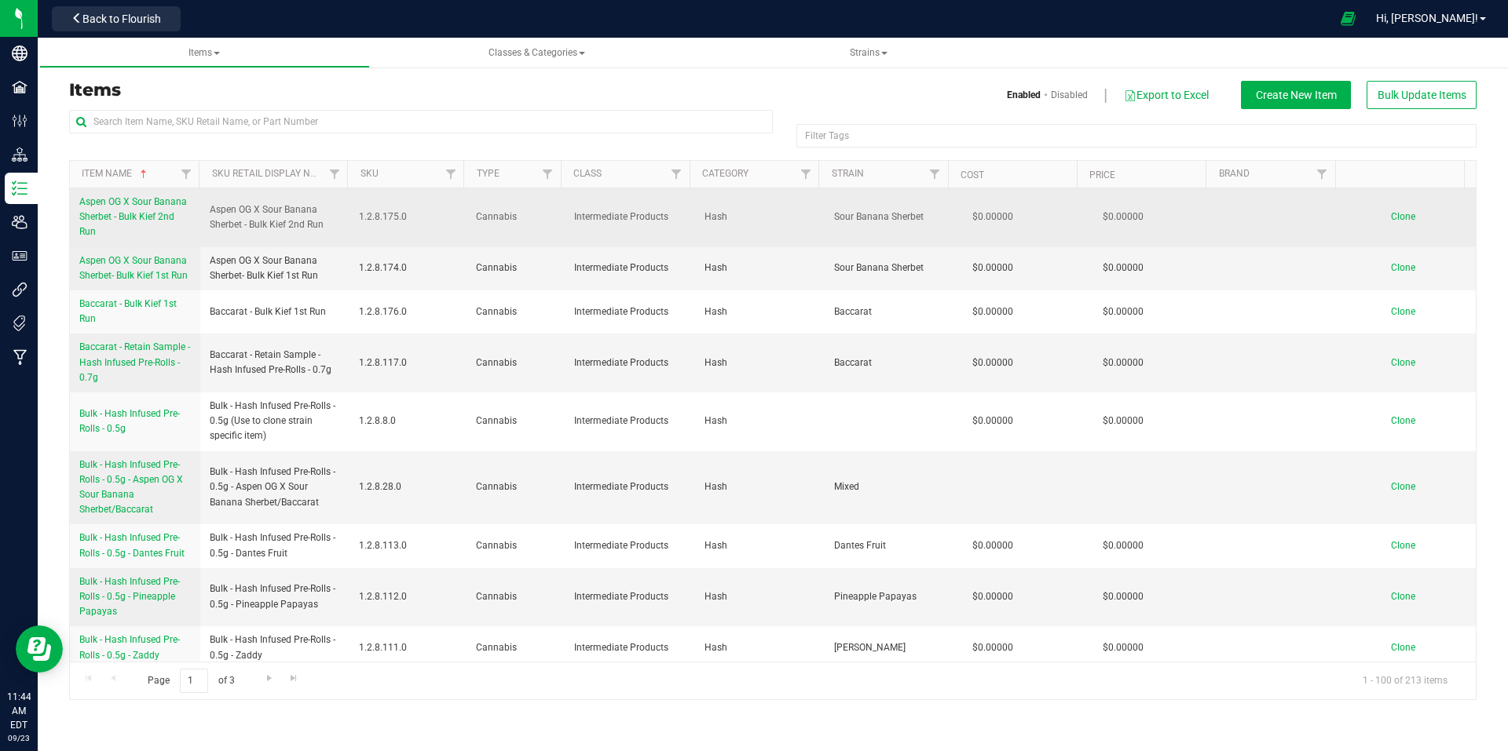
click at [395, 218] on span "1.2.8.175.0" at bounding box center [408, 217] width 98 height 15
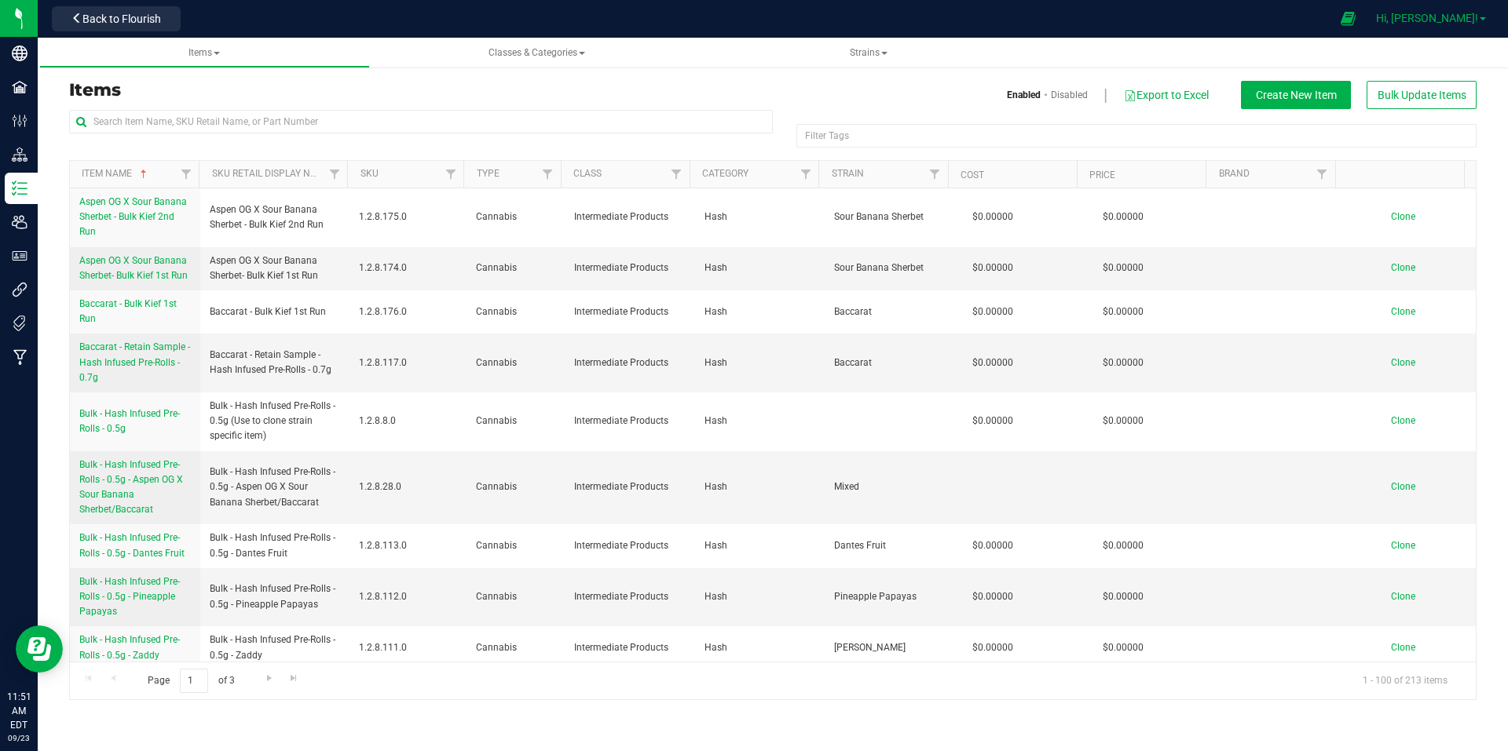
click at [1457, 20] on span "Hi, [PERSON_NAME]!" at bounding box center [1427, 18] width 102 height 13
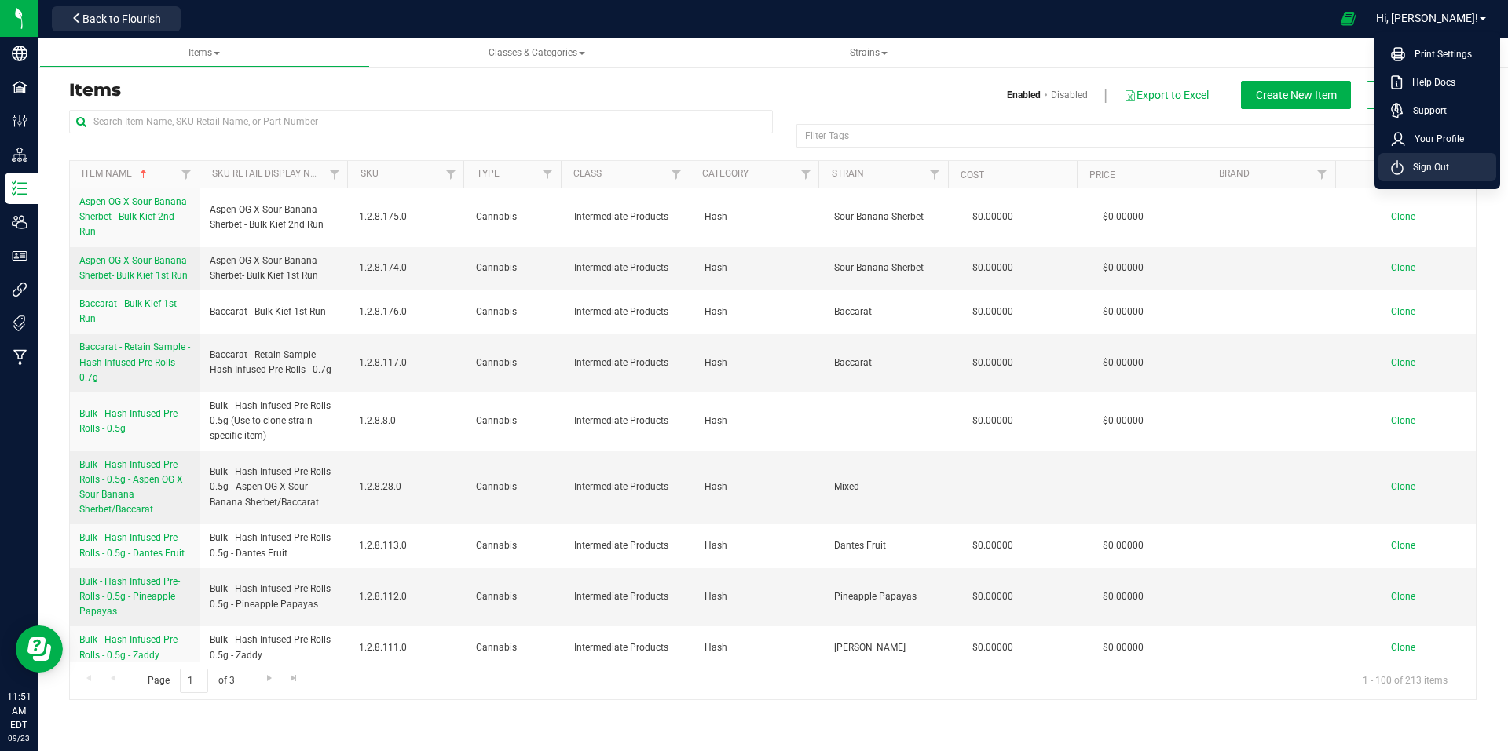
click at [1441, 164] on span "Sign Out" at bounding box center [1426, 167] width 46 height 16
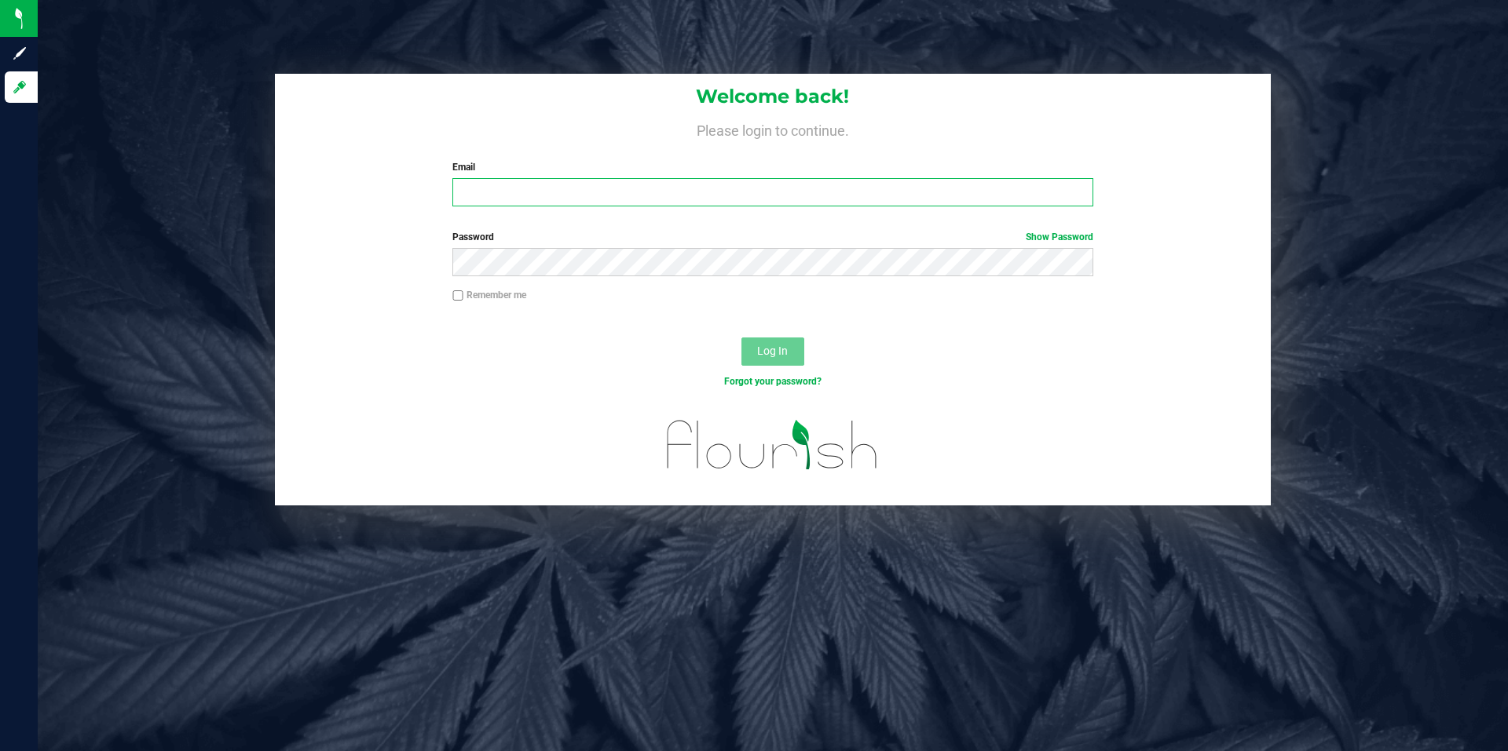
click at [578, 195] on input "Email" at bounding box center [772, 192] width 640 height 28
type input "mikem+sbx@missperryfarms.com"
click at [781, 346] on span "Log In" at bounding box center [772, 351] width 31 height 13
